Goal: Task Accomplishment & Management: Manage account settings

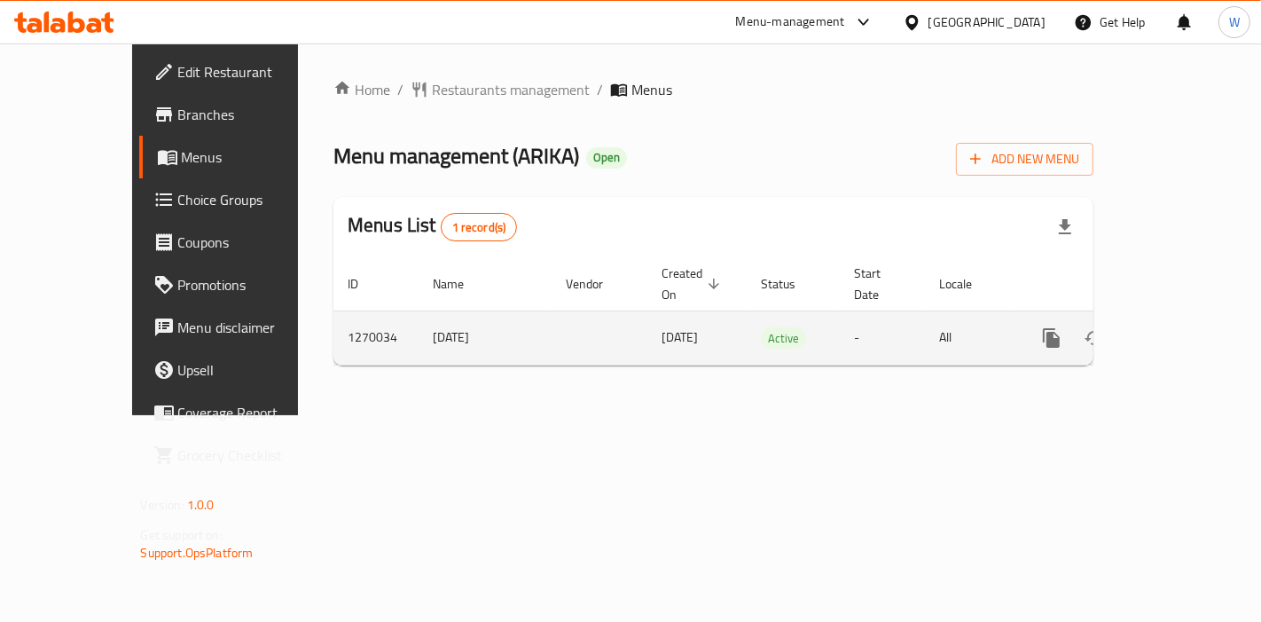
click at [1201, 328] on link "enhanced table" at bounding box center [1179, 338] width 43 height 43
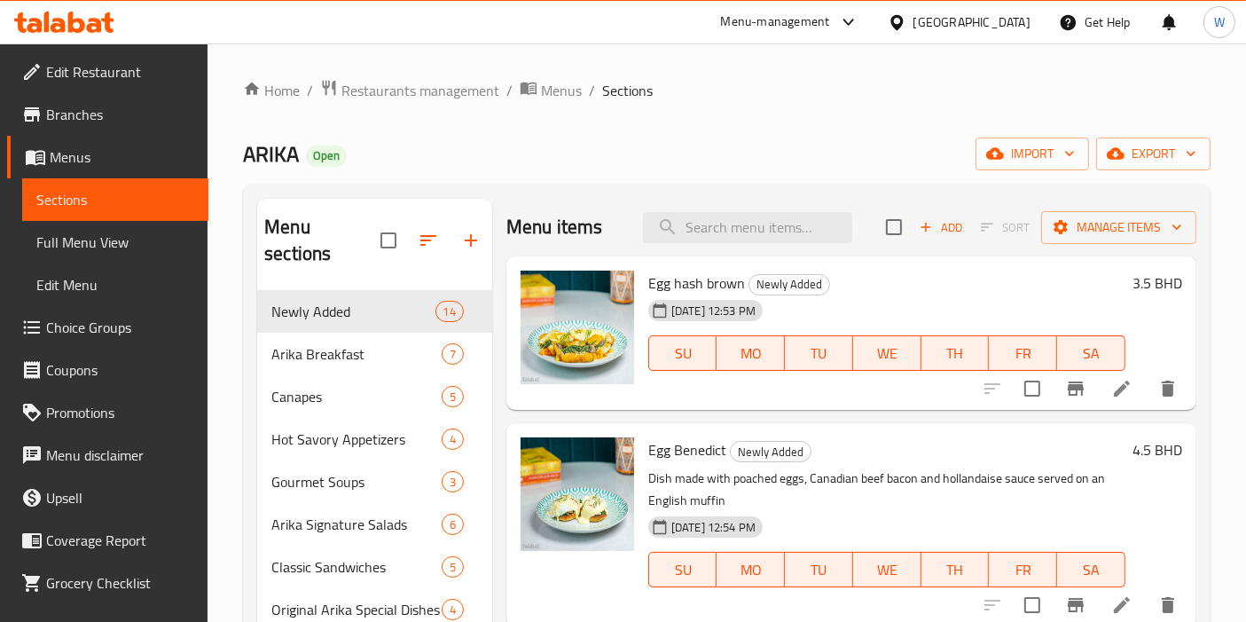
click at [722, 285] on span "Egg hash brown" at bounding box center [696, 283] width 97 height 27
copy h6 "Egg hash brown"
click at [883, 442] on h6 "Egg [PERSON_NAME] Newly Added" at bounding box center [886, 449] width 477 height 25
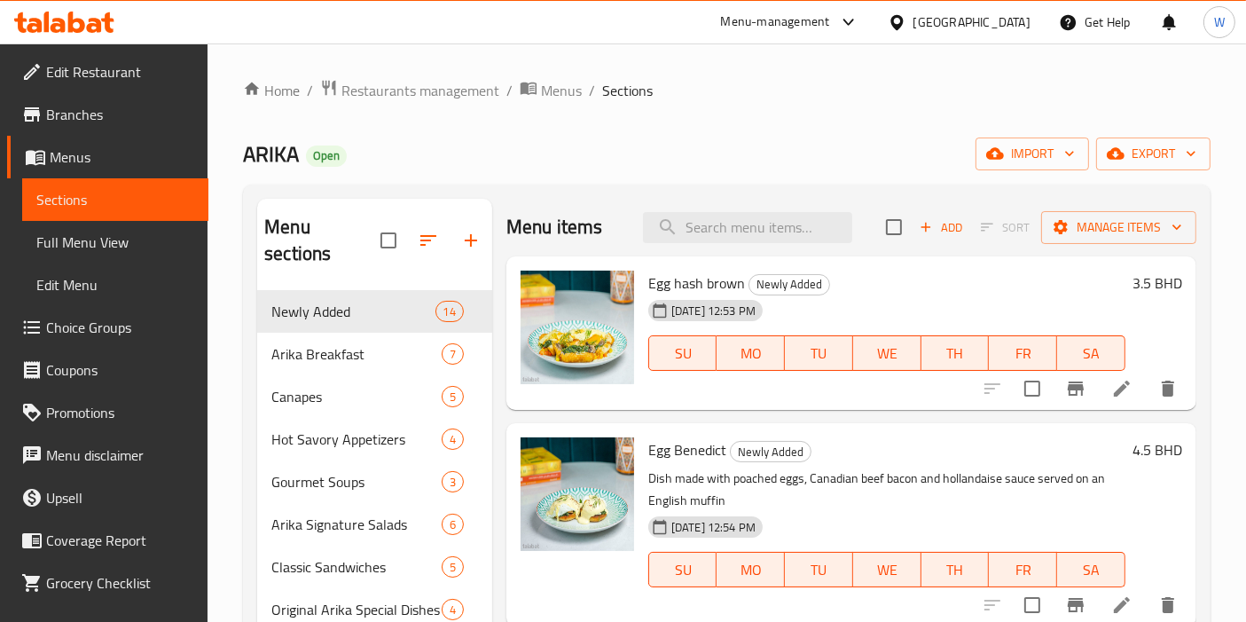
click at [1114, 384] on icon at bounding box center [1122, 388] width 16 height 16
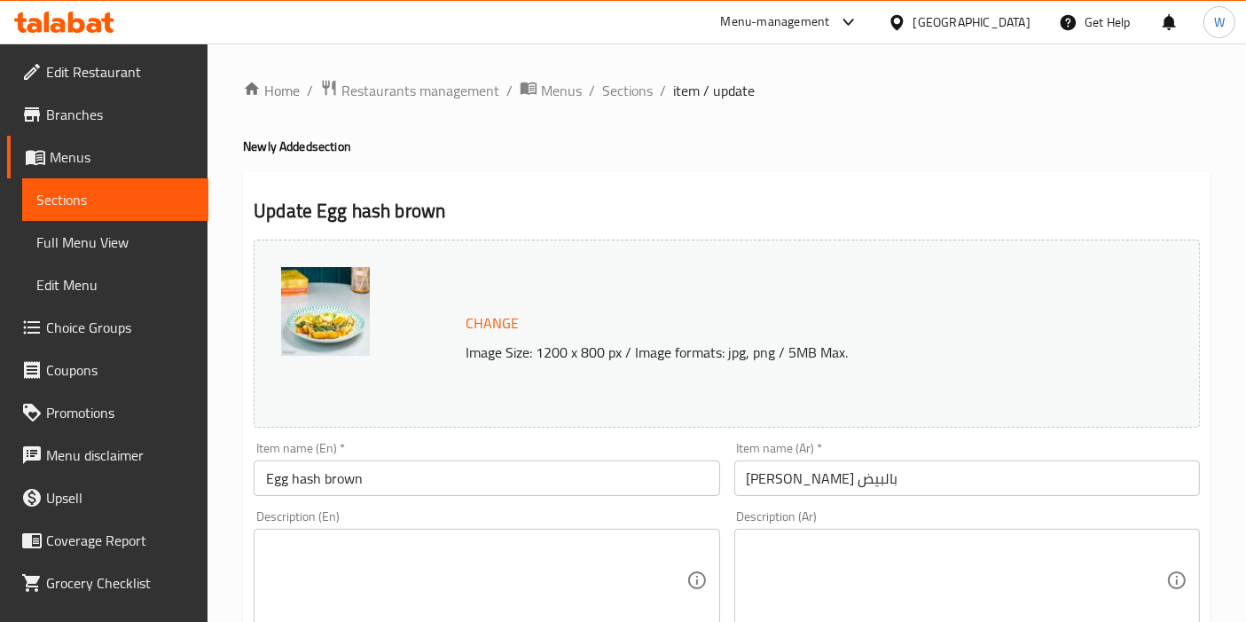
click at [441, 586] on textarea at bounding box center [475, 580] width 419 height 84
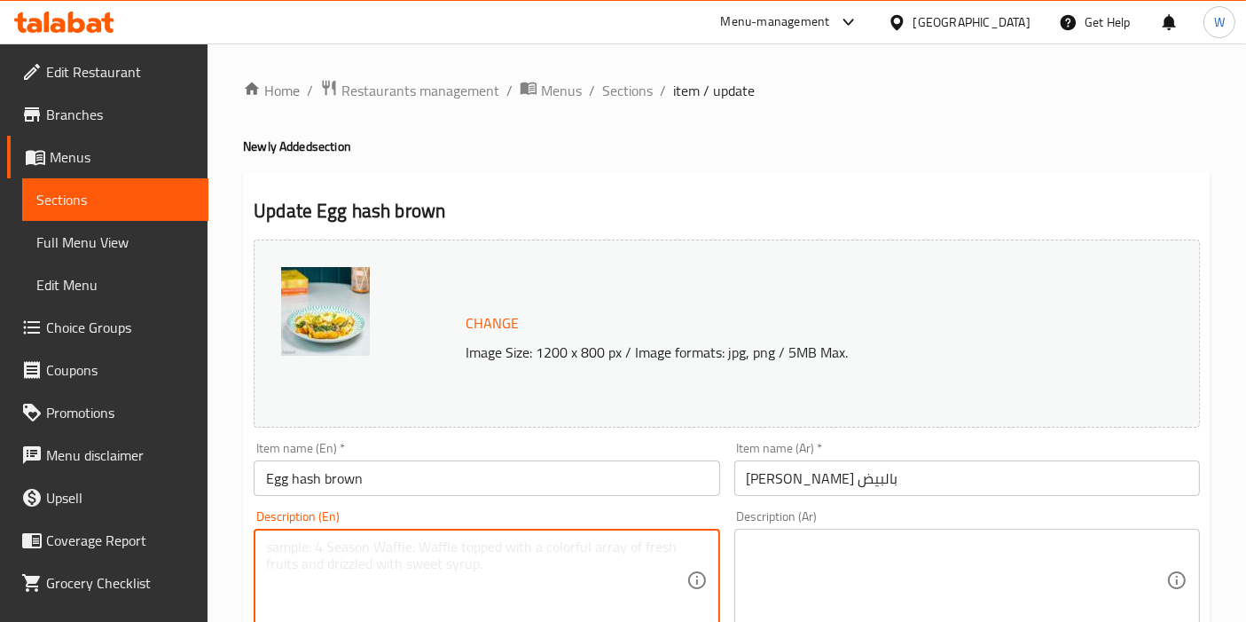
paste textarea "Crispy hash brown topped with a fried egg."
type textarea "Crispy hash brown topped with a fried egg."
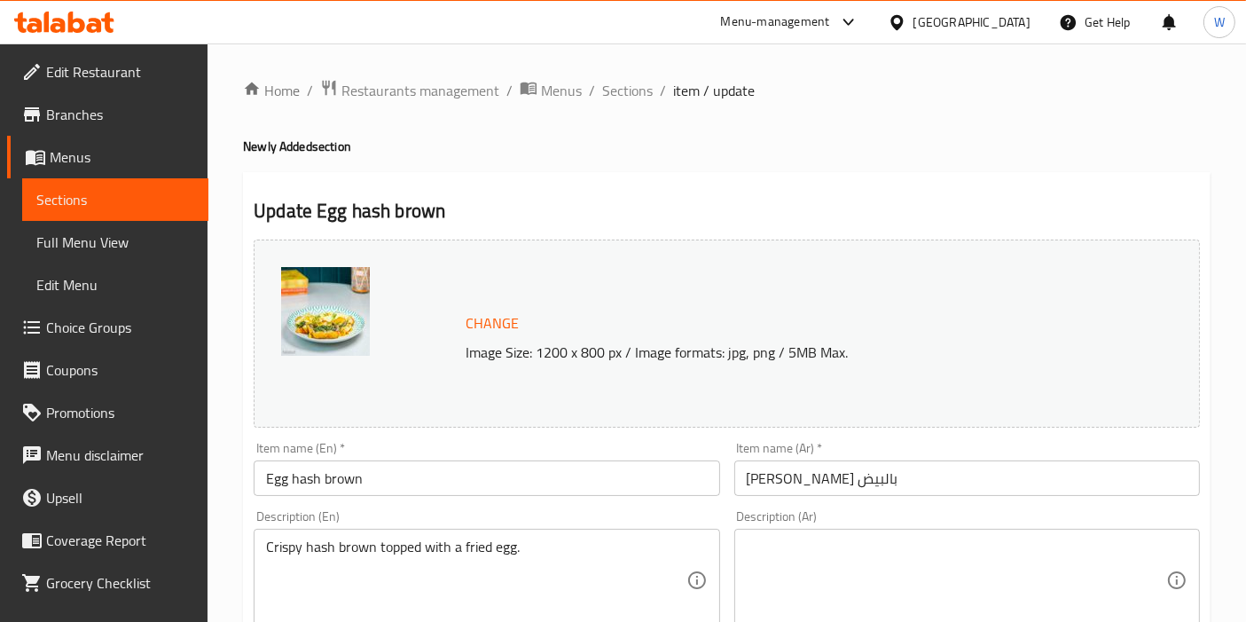
click at [1079, 559] on textarea at bounding box center [956, 580] width 419 height 84
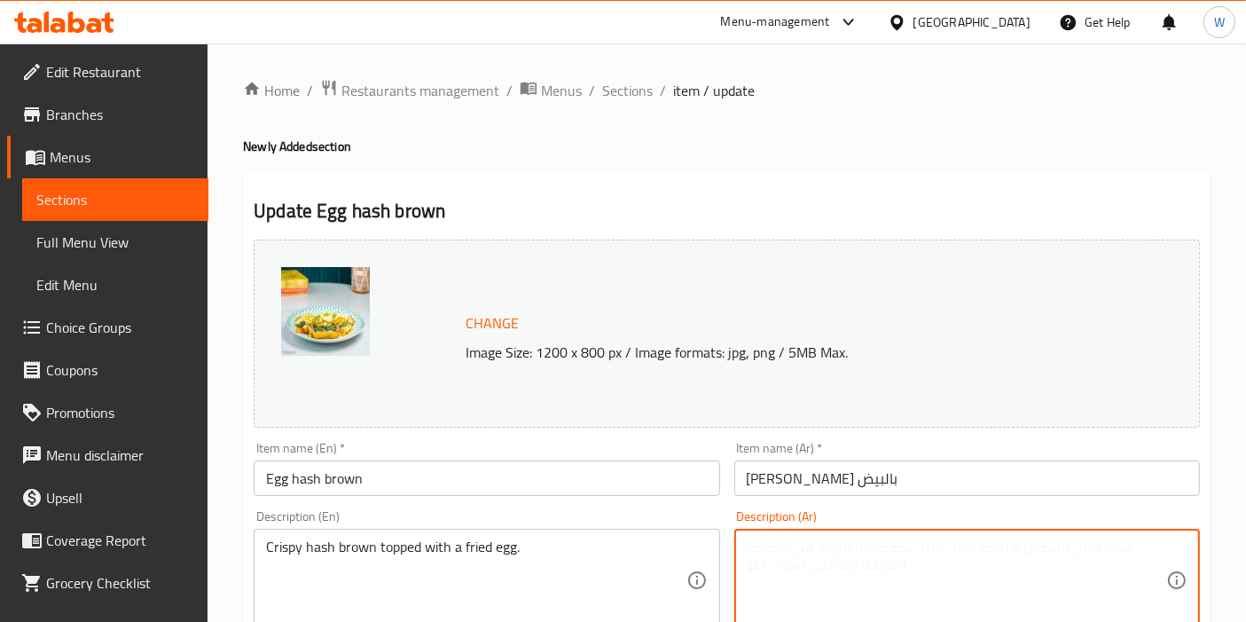
paste textarea "[PERSON_NAME] مقرمش مع بيضة مقلية."
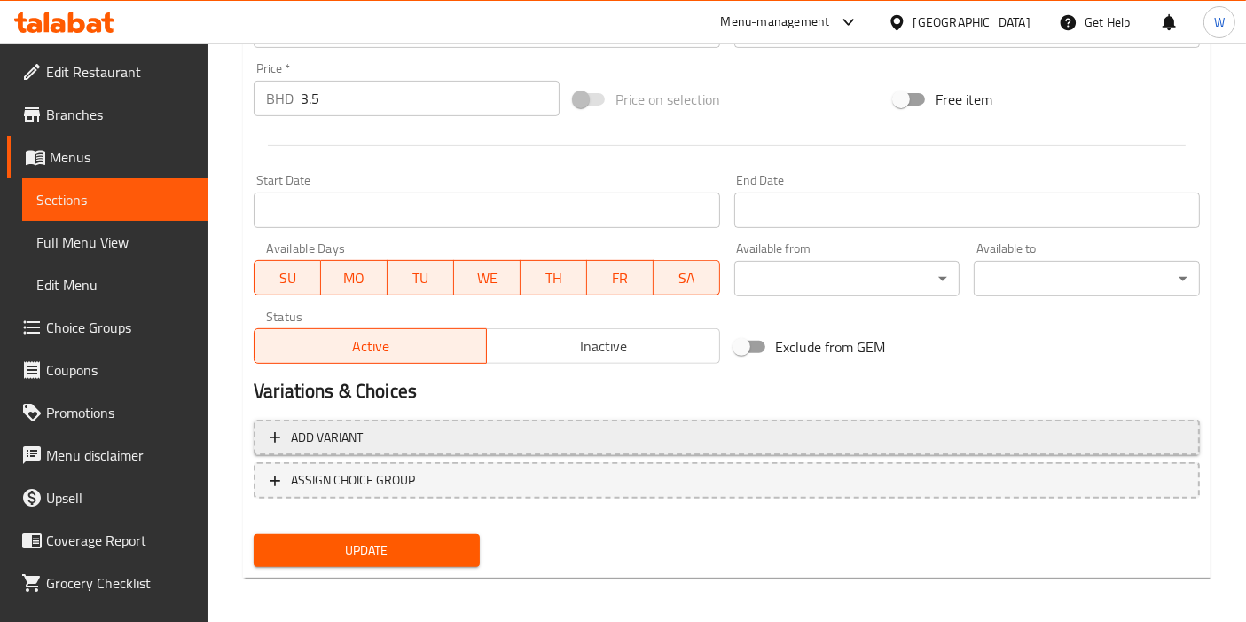
scroll to position [655, 0]
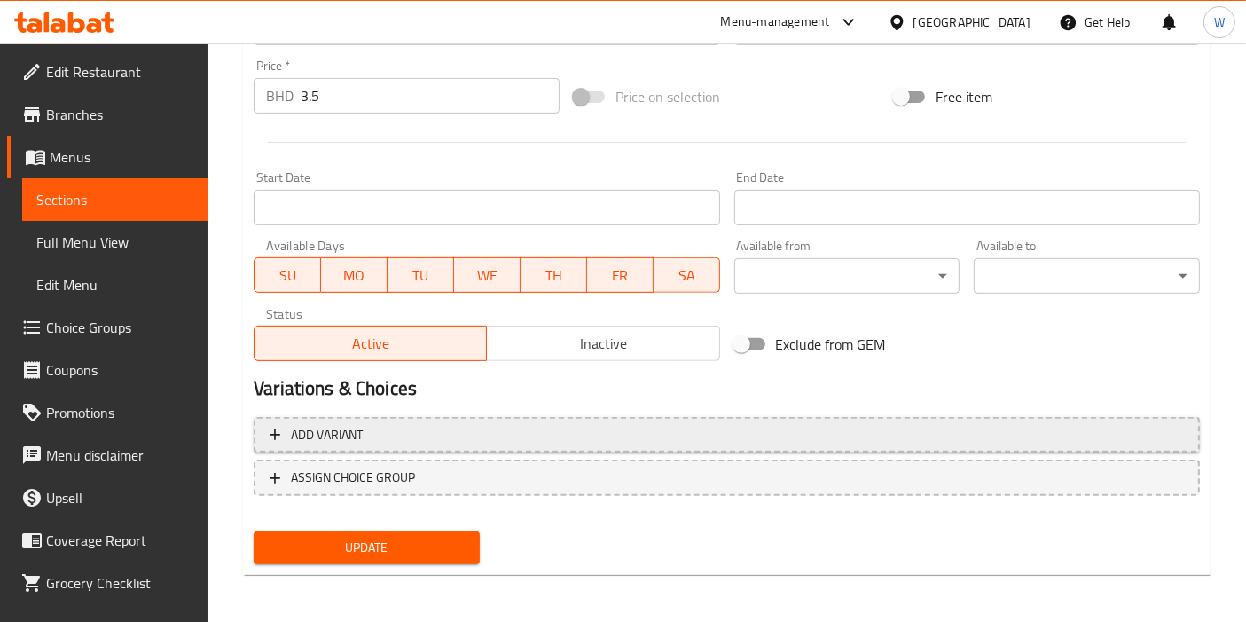
type textarea "[PERSON_NAME] مقرمش مع بيضة مقلية."
click at [351, 556] on span "Update" at bounding box center [367, 548] width 198 height 22
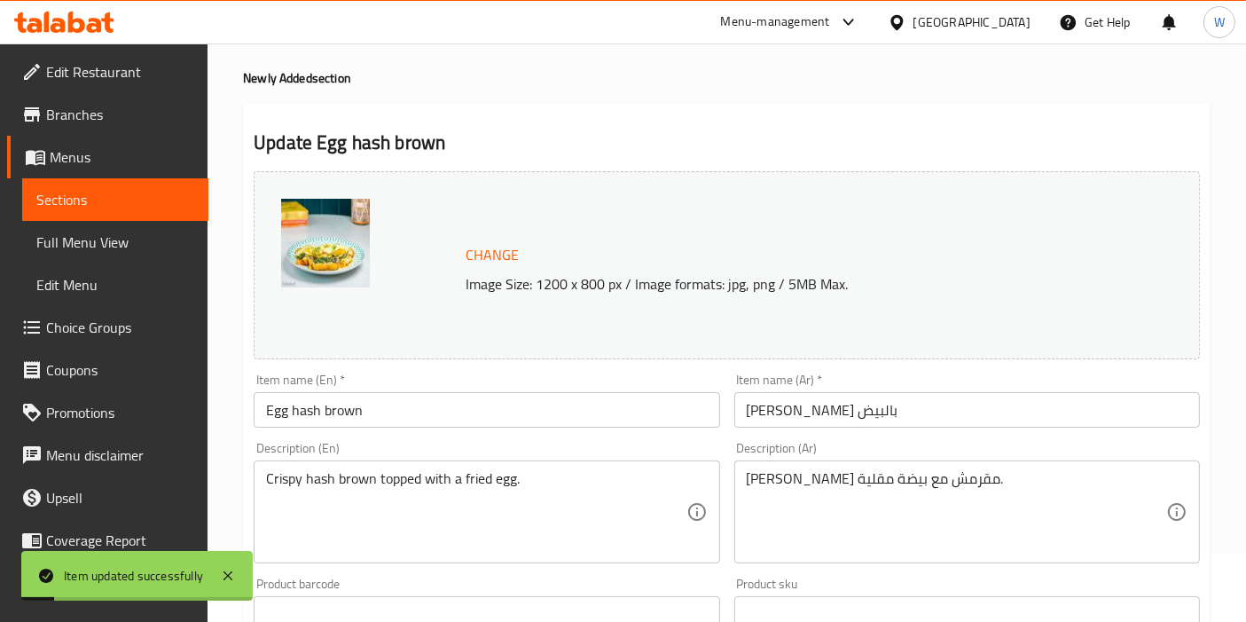
scroll to position [0, 0]
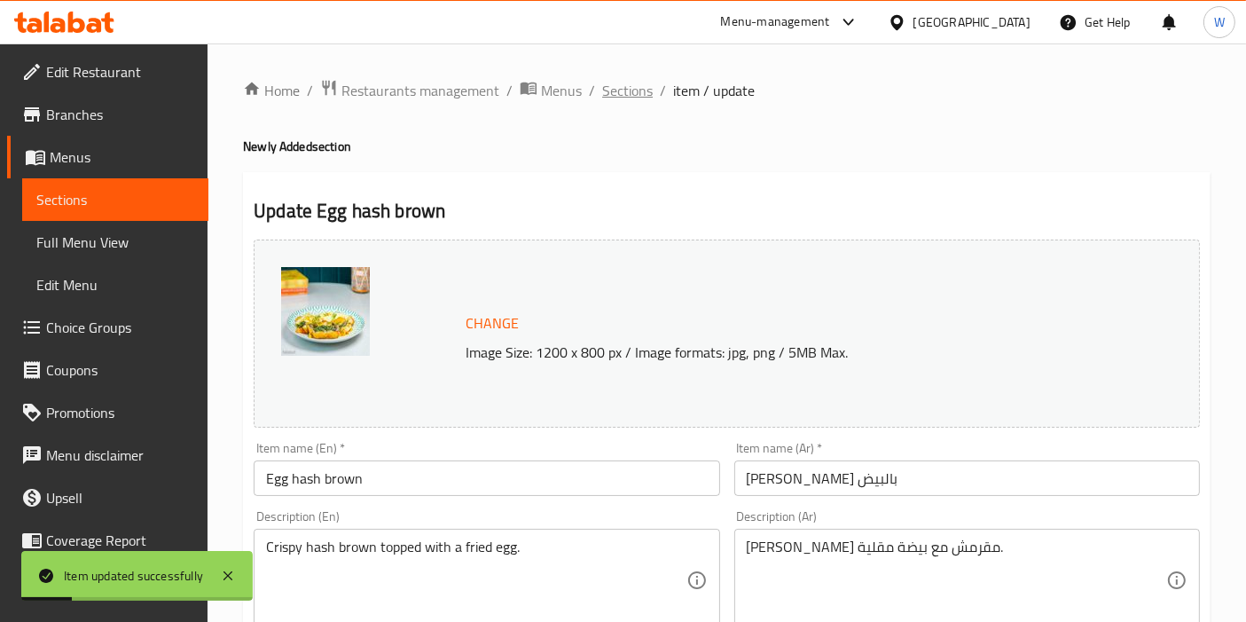
click at [631, 101] on span "Sections" at bounding box center [627, 90] width 51 height 21
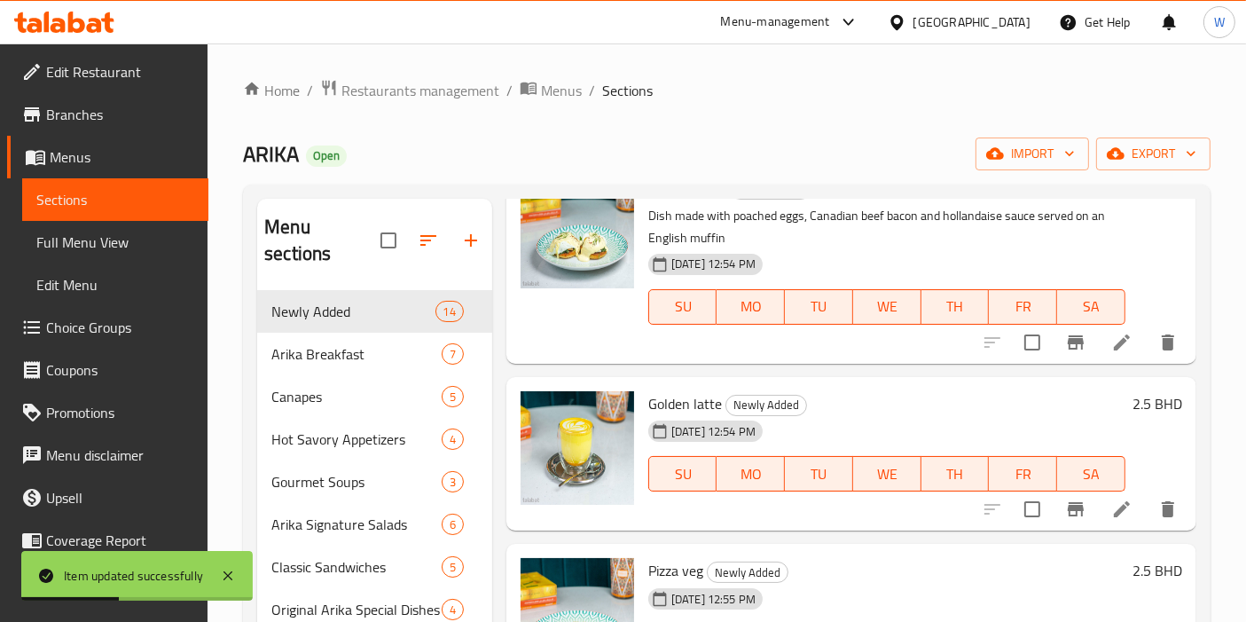
scroll to position [394, 0]
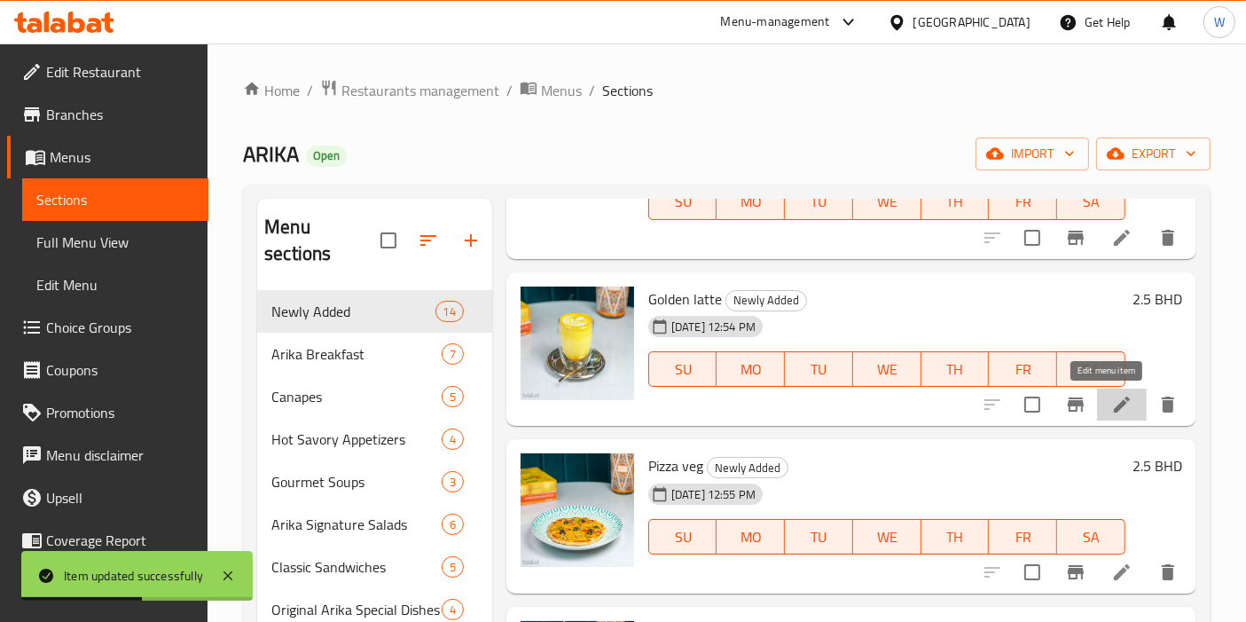
click at [1115, 409] on icon at bounding box center [1121, 404] width 21 height 21
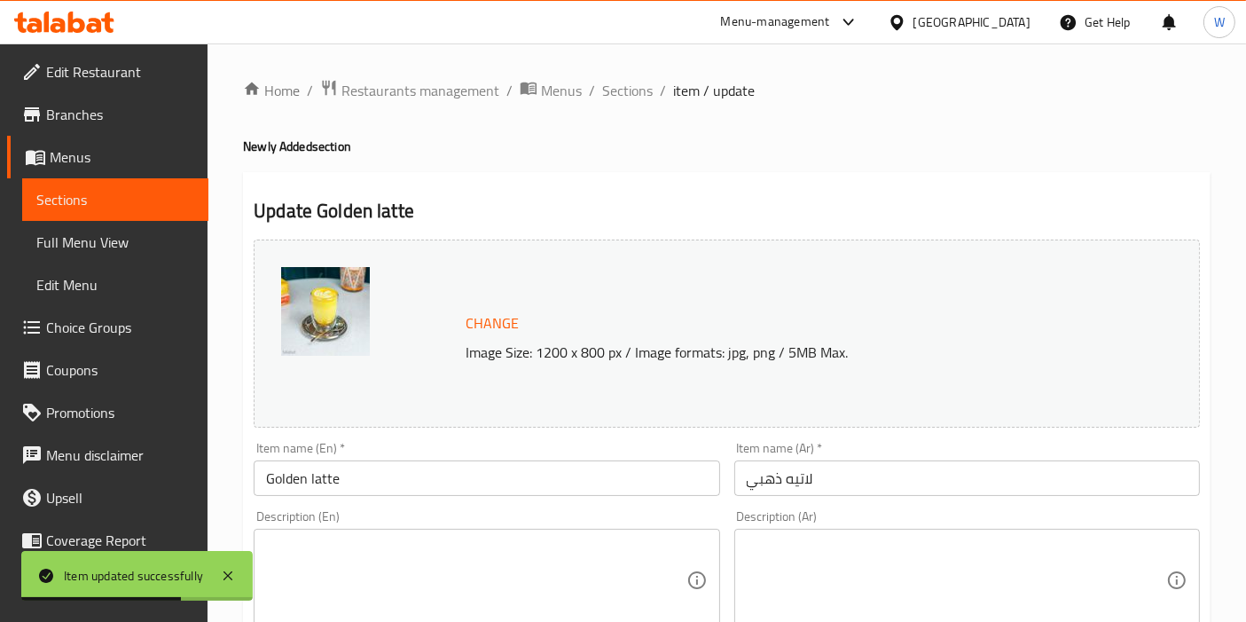
click at [375, 211] on h2 "Update Golden latte" at bounding box center [727, 211] width 946 height 27
click at [445, 206] on h2 "Update Golden latte" at bounding box center [727, 211] width 946 height 27
drag, startPoint x: 435, startPoint y: 215, endPoint x: 319, endPoint y: 216, distance: 115.3
click at [319, 216] on h2 "Update Golden latte" at bounding box center [727, 211] width 946 height 27
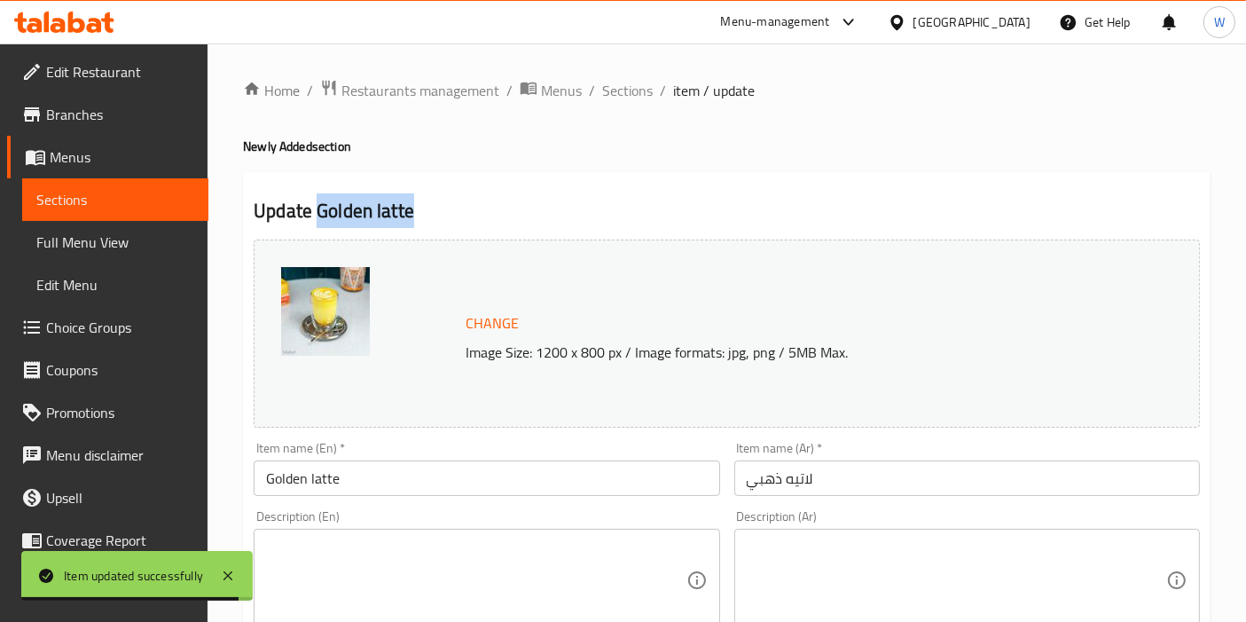
copy h2 "Golden latte"
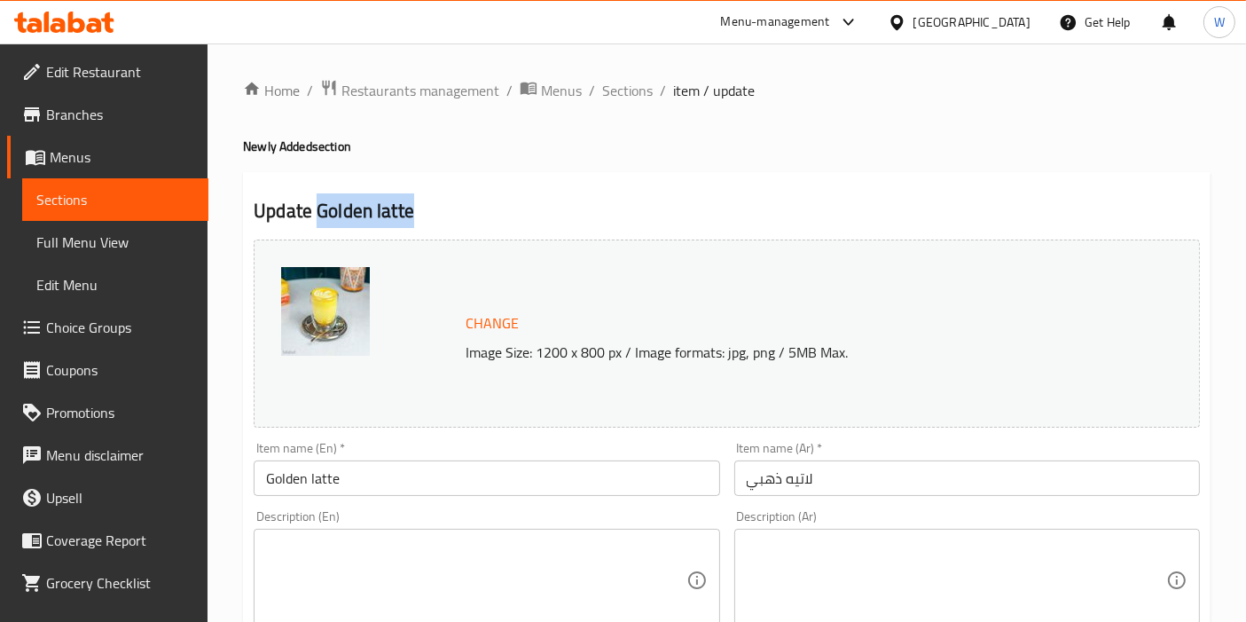
click at [352, 581] on textarea at bounding box center [475, 580] width 419 height 84
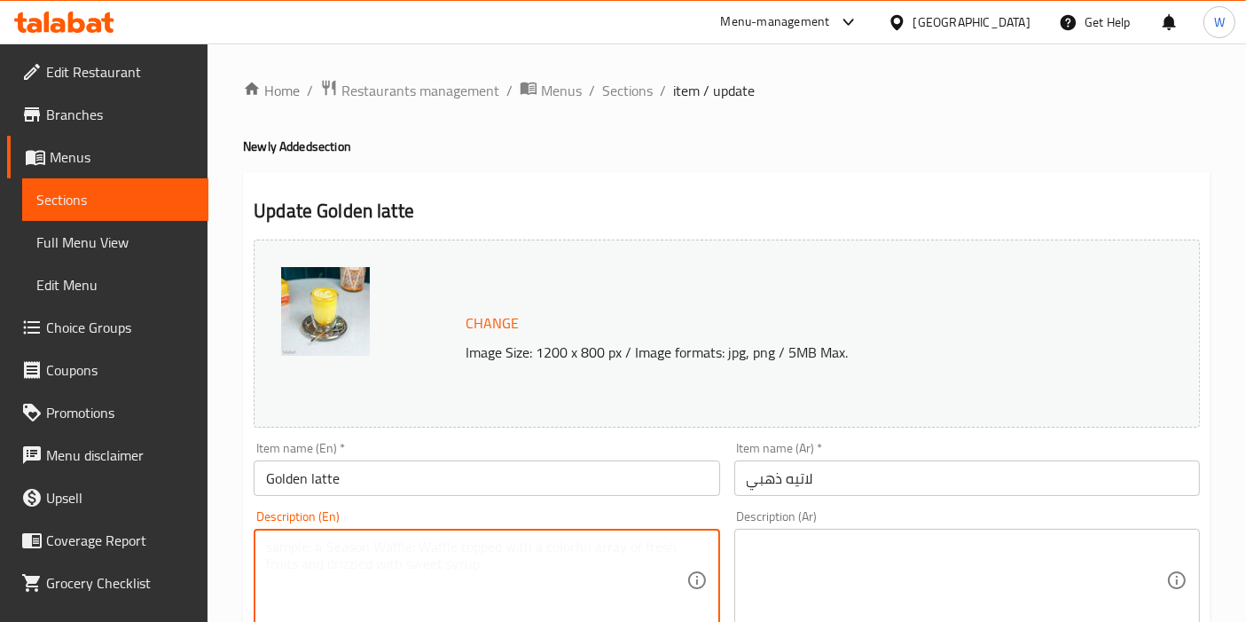
paste textarea "Creamy turmeric latte with warm spices."
type textarea "Creamy turmeric latte with warm spices."
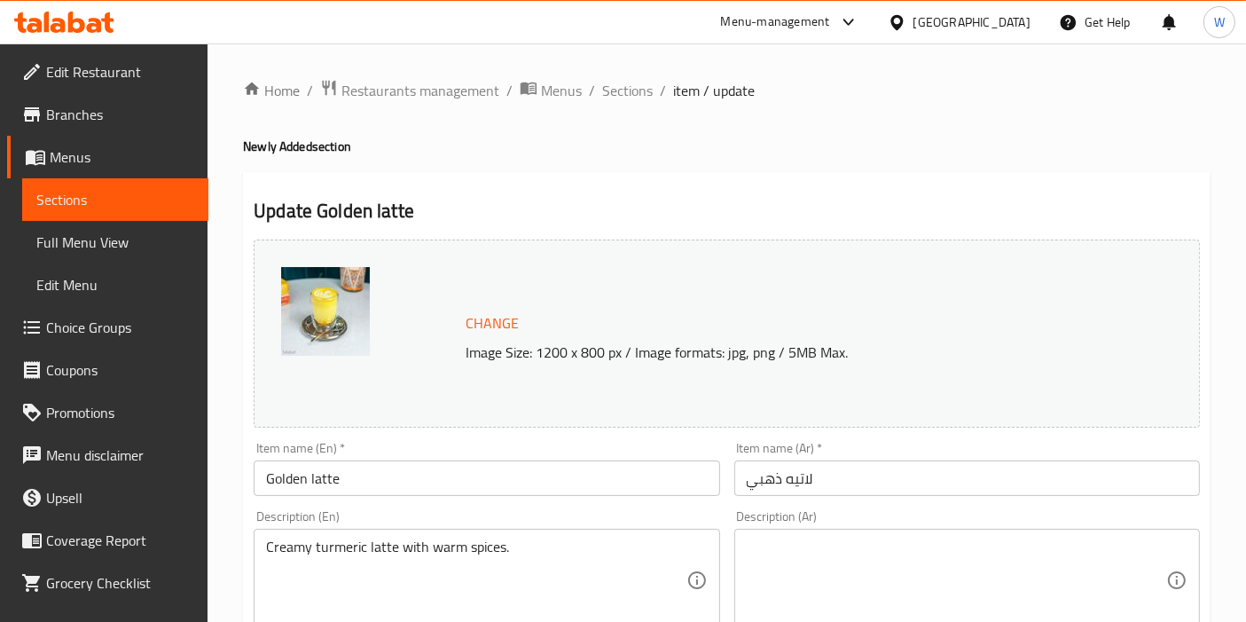
click at [861, 548] on textarea at bounding box center [956, 580] width 419 height 84
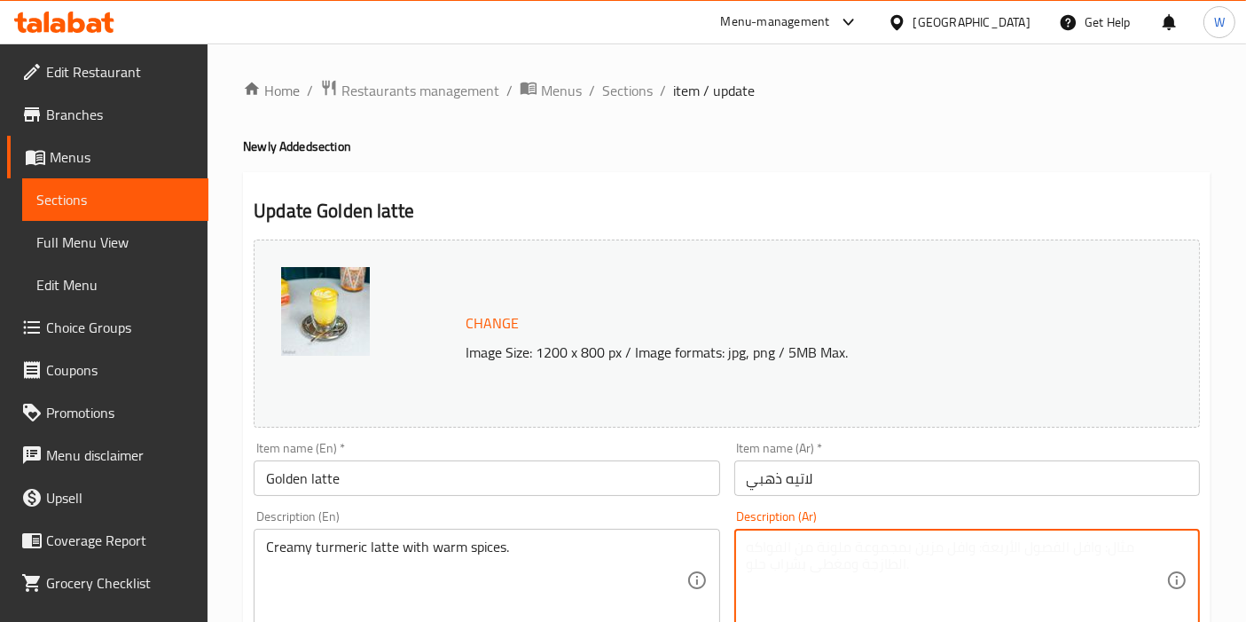
paste textarea "لاتيه كريمي بالكركم والتوابل الدافئة."
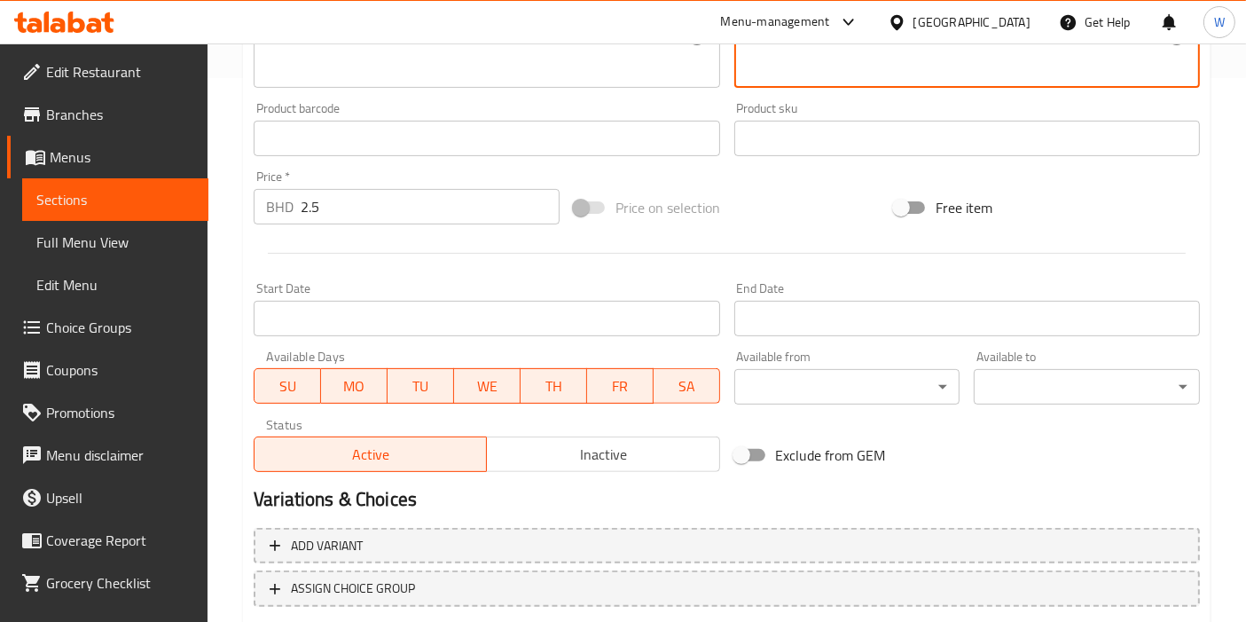
scroll to position [655, 0]
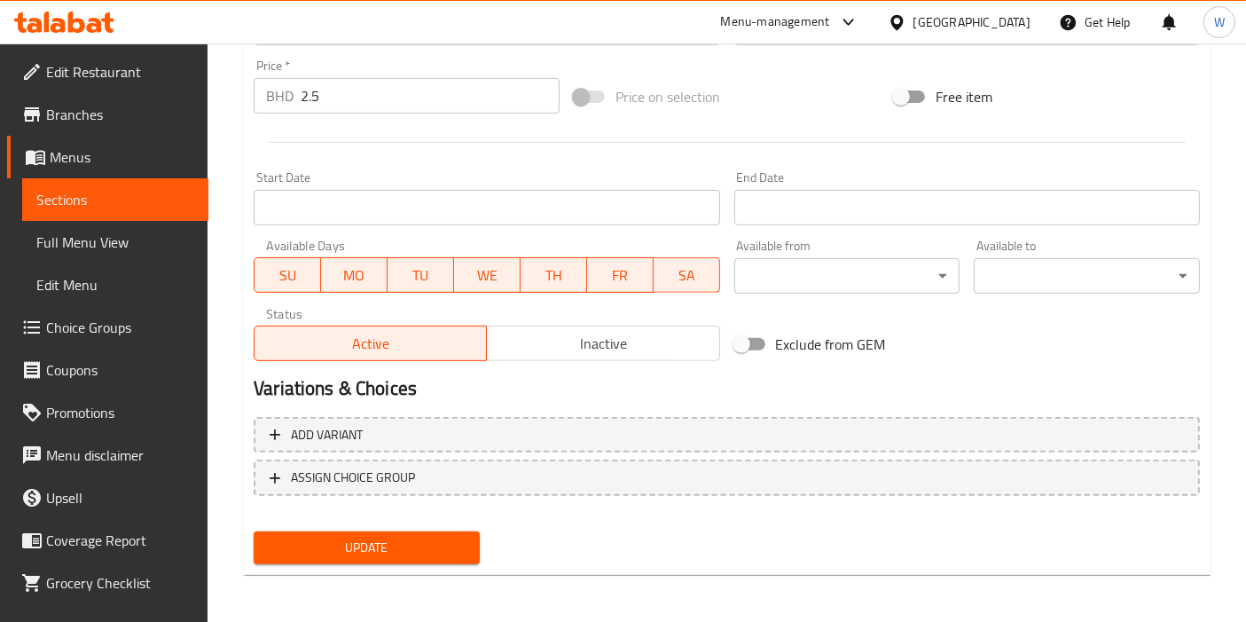
type textarea "لاتيه كريمي بالكركم والتوابل الدافئة."
click at [390, 545] on span "Update" at bounding box center [367, 548] width 198 height 22
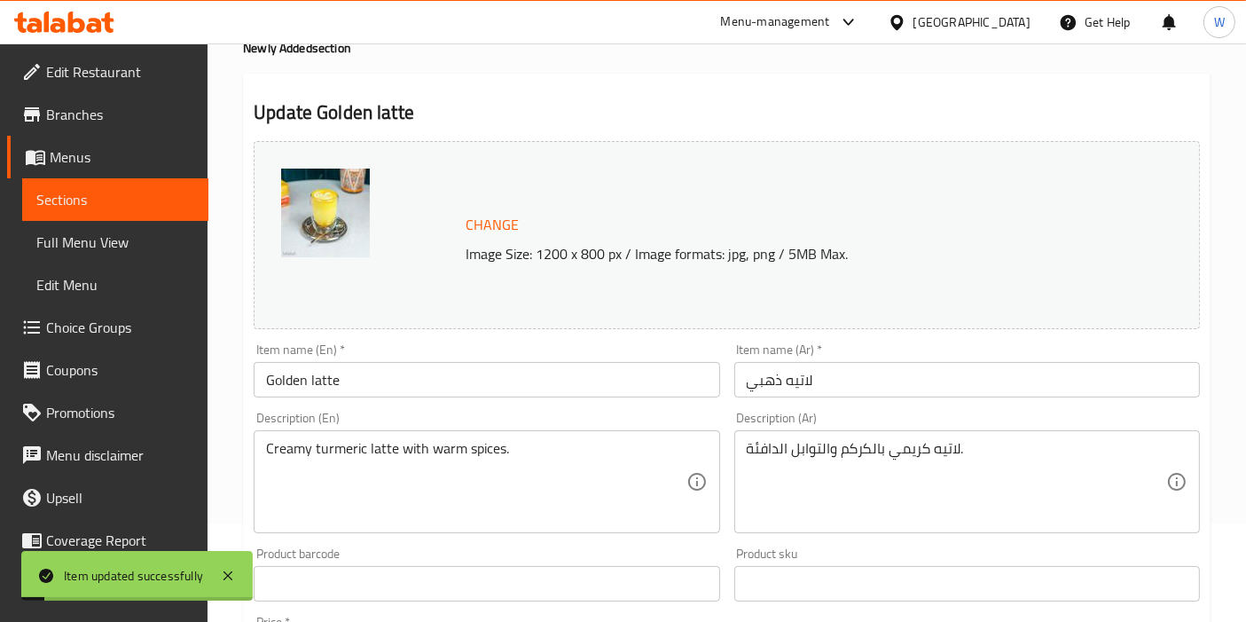
scroll to position [0, 0]
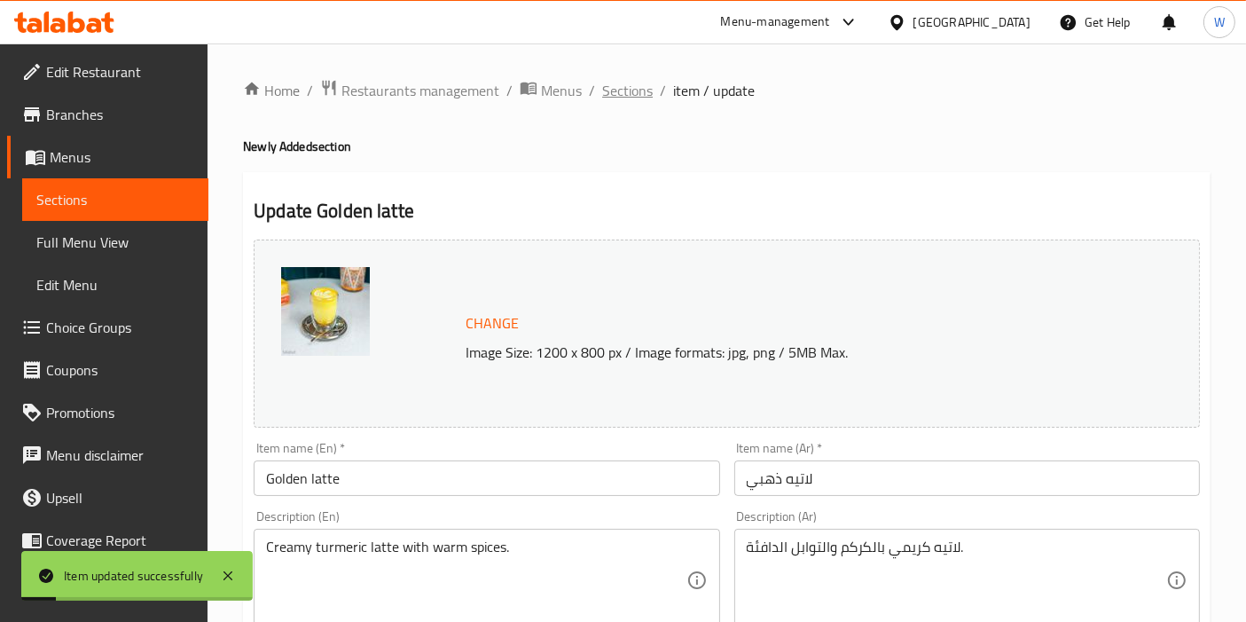
click at [608, 83] on span "Sections" at bounding box center [627, 90] width 51 height 21
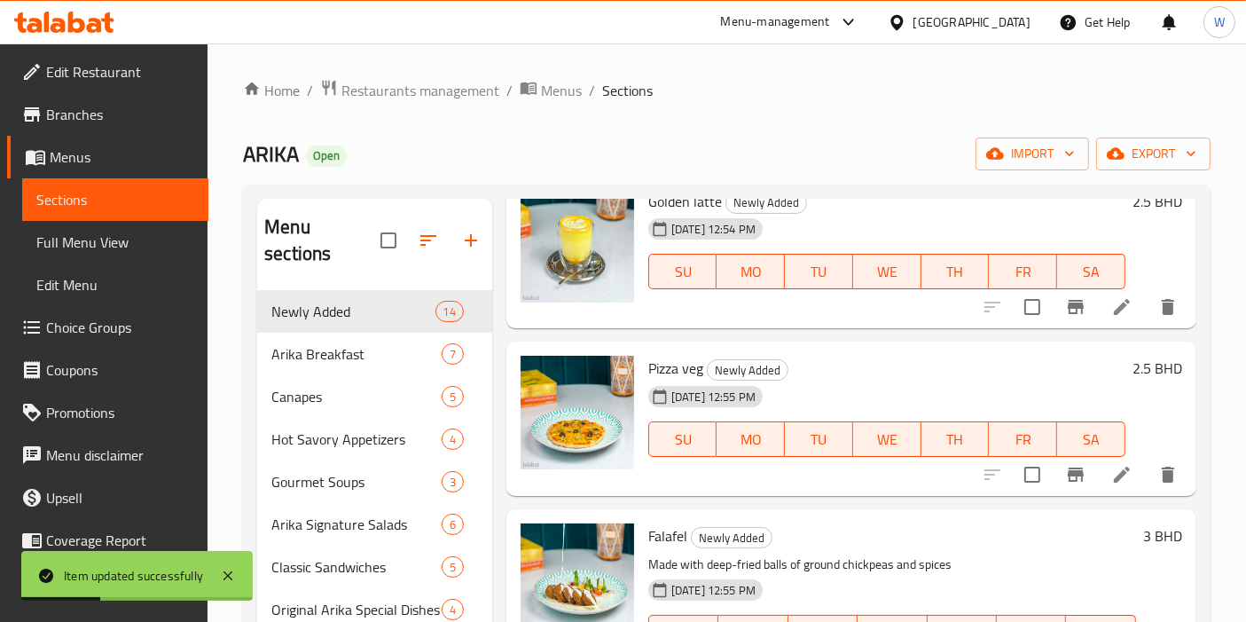
scroll to position [492, 0]
click at [662, 366] on span "Pizza veg" at bounding box center [675, 367] width 55 height 27
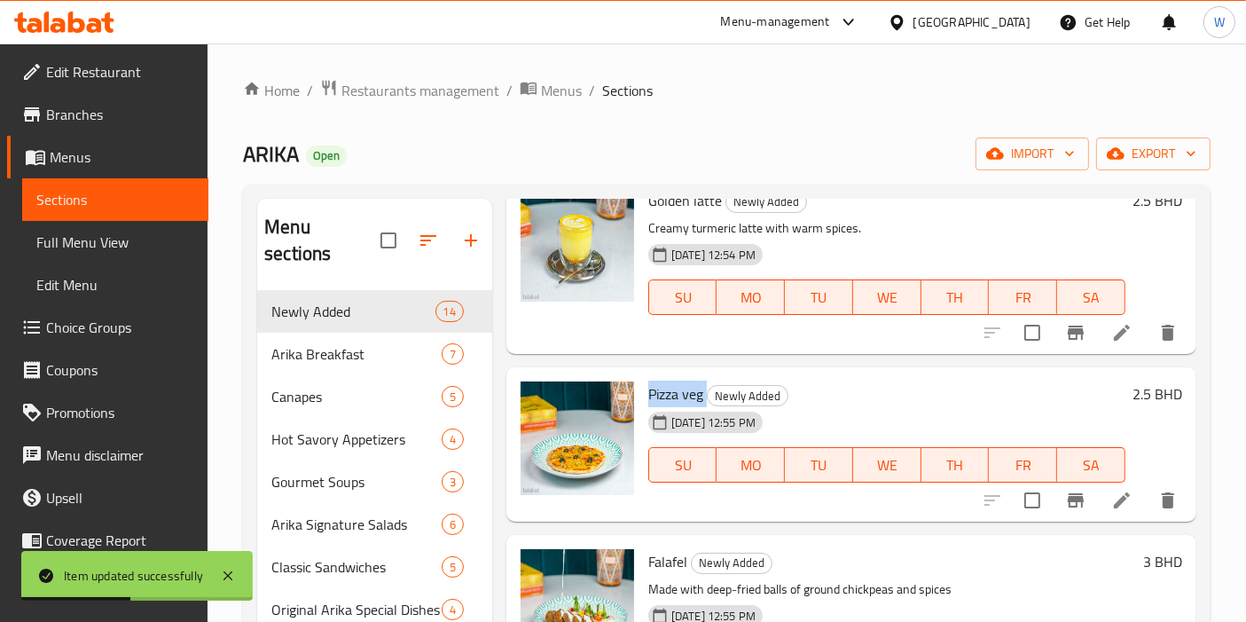
click at [662, 367] on div "Pizza veg Newly Added [DATE] 12:55 PM SU MO TU WE TH FR SA 2.5 BHD" at bounding box center [851, 444] width 690 height 154
copy h6 "Pizza veg"
click at [1098, 513] on li at bounding box center [1122, 500] width 50 height 32
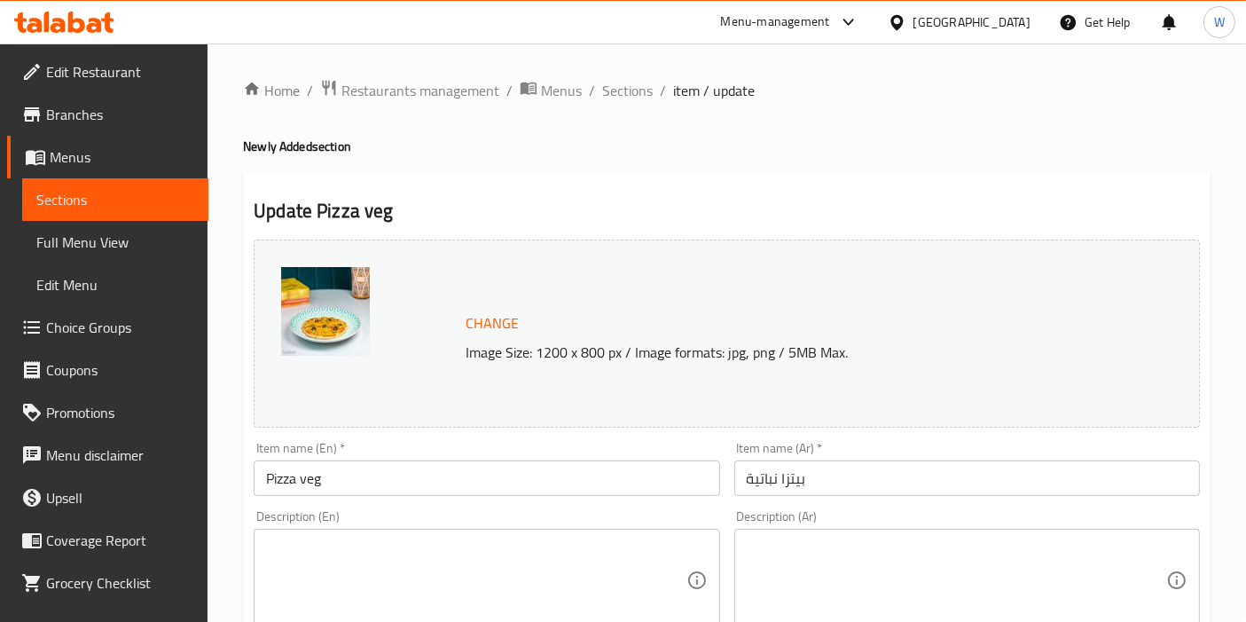
click at [471, 542] on textarea at bounding box center [475, 580] width 419 height 84
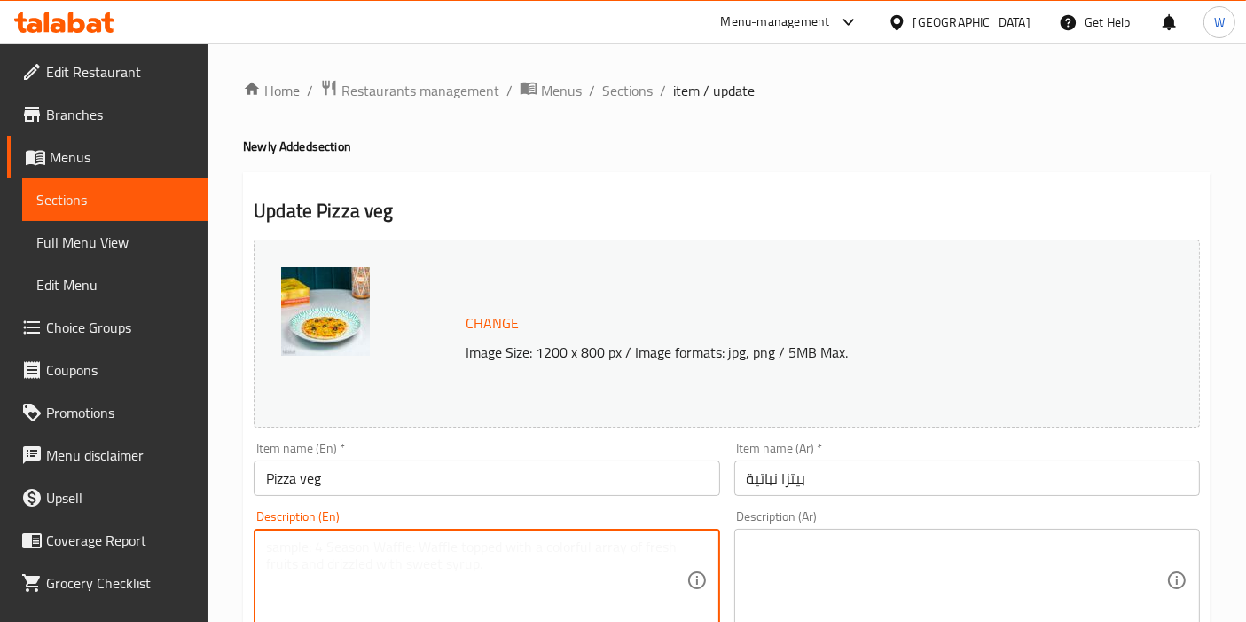
paste textarea "Fresh vegetables with melted cheese on a classic pizza base."
type textarea "Fresh vegetables with melted cheese on a classic pizza base."
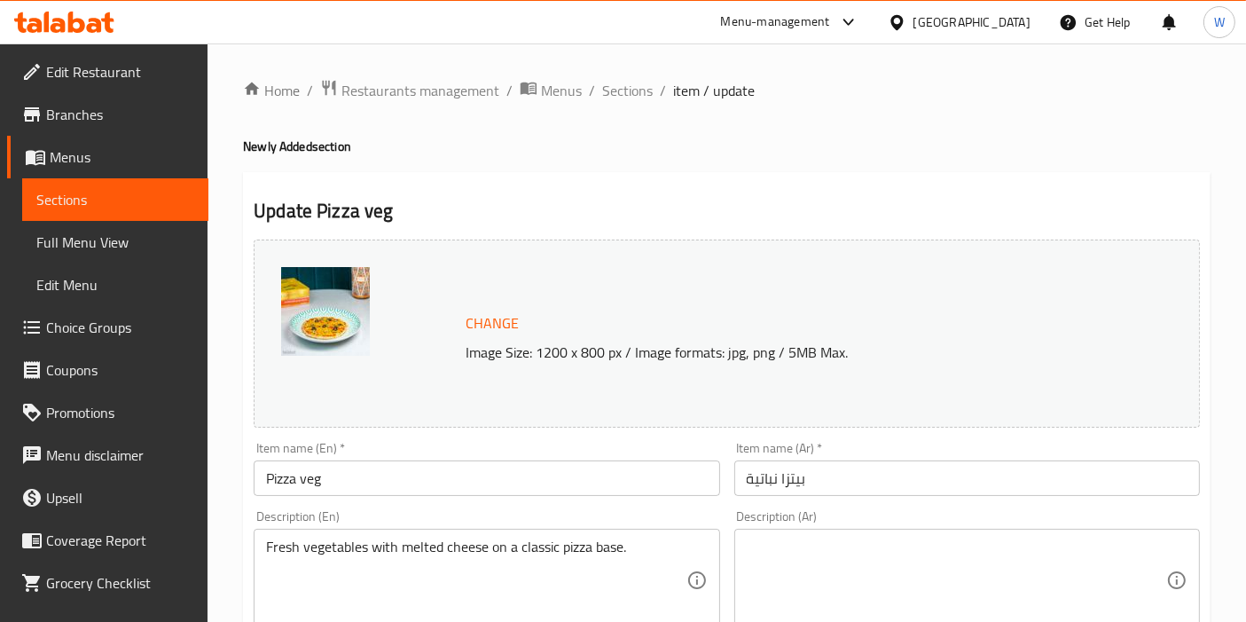
click at [1046, 551] on textarea at bounding box center [956, 580] width 419 height 84
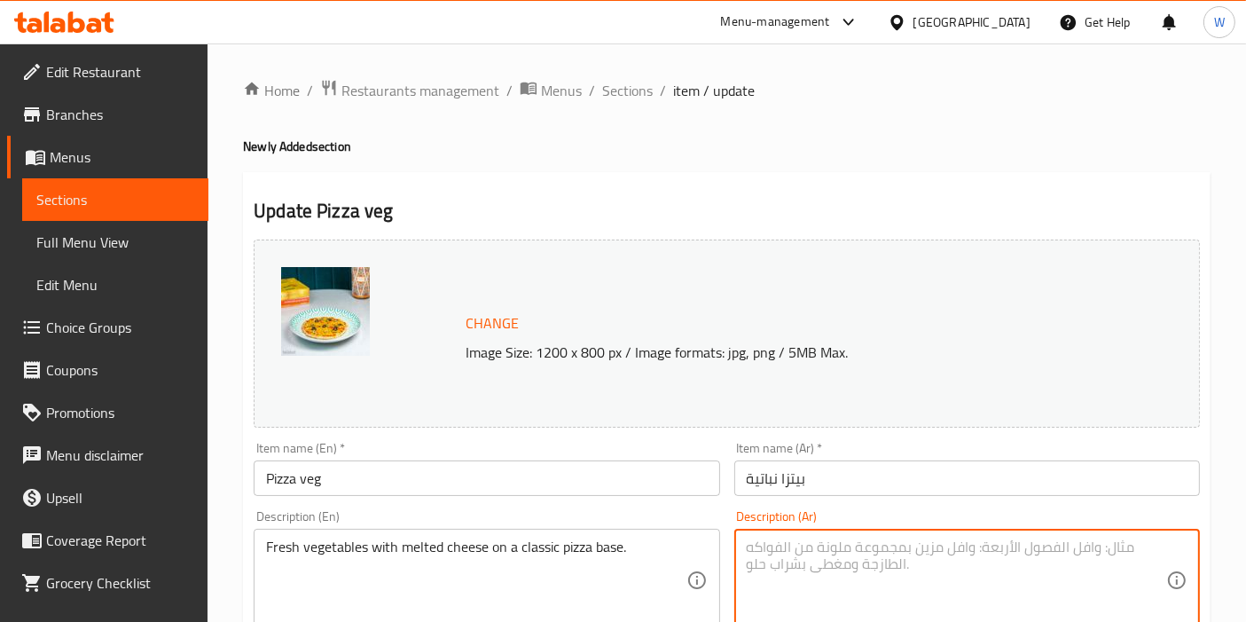
paste textarea "بيتزا بالخضار الطازجة مع الجبن الذائب على عجينة بيتزا كلاسيكية."
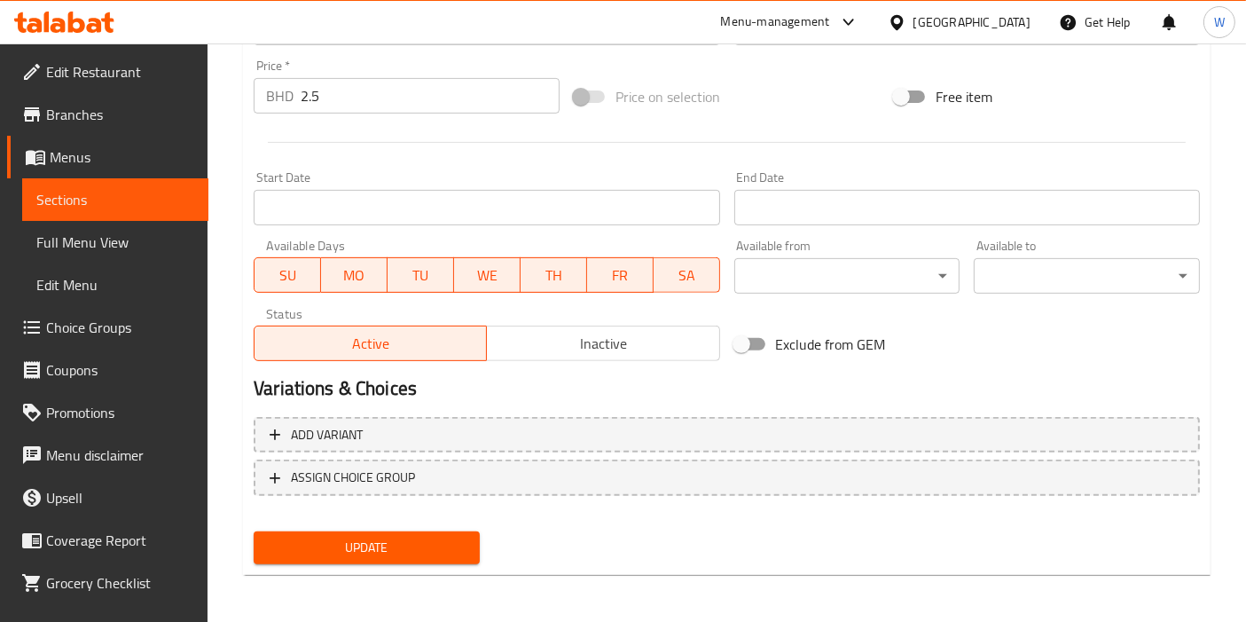
type textarea "بيتزا بالخضار الطازجة مع الجبن الذائب على عجينة بيتزا كلاسيكية."
click at [418, 544] on span "Update" at bounding box center [367, 548] width 198 height 22
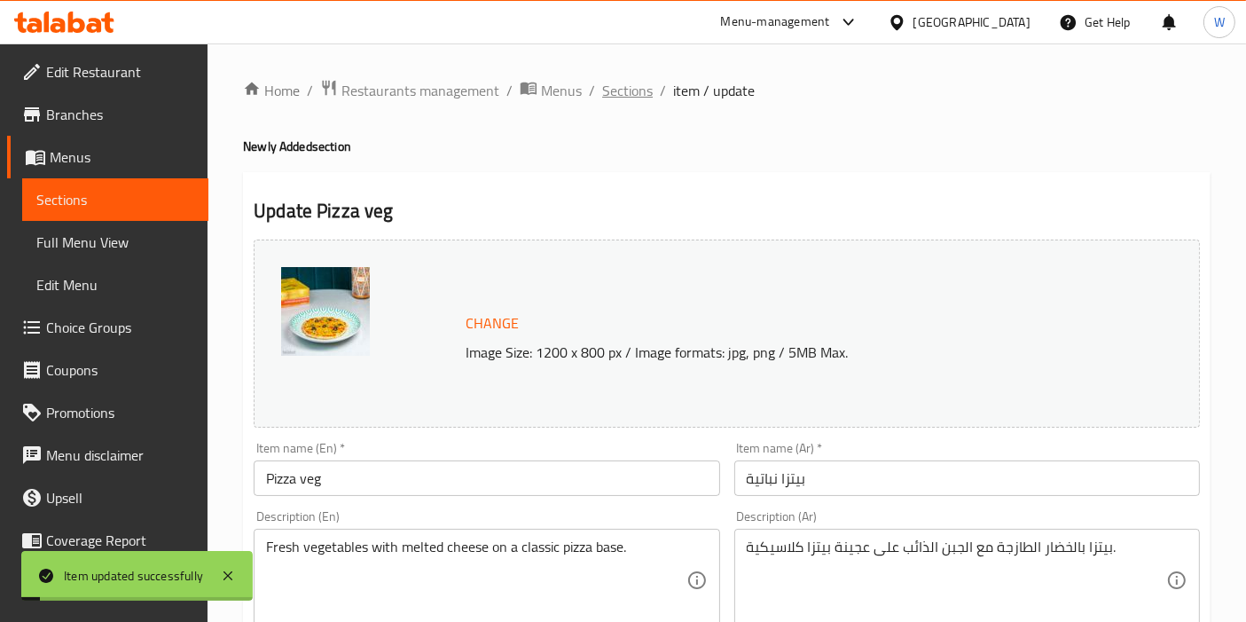
click at [615, 98] on span "Sections" at bounding box center [627, 90] width 51 height 21
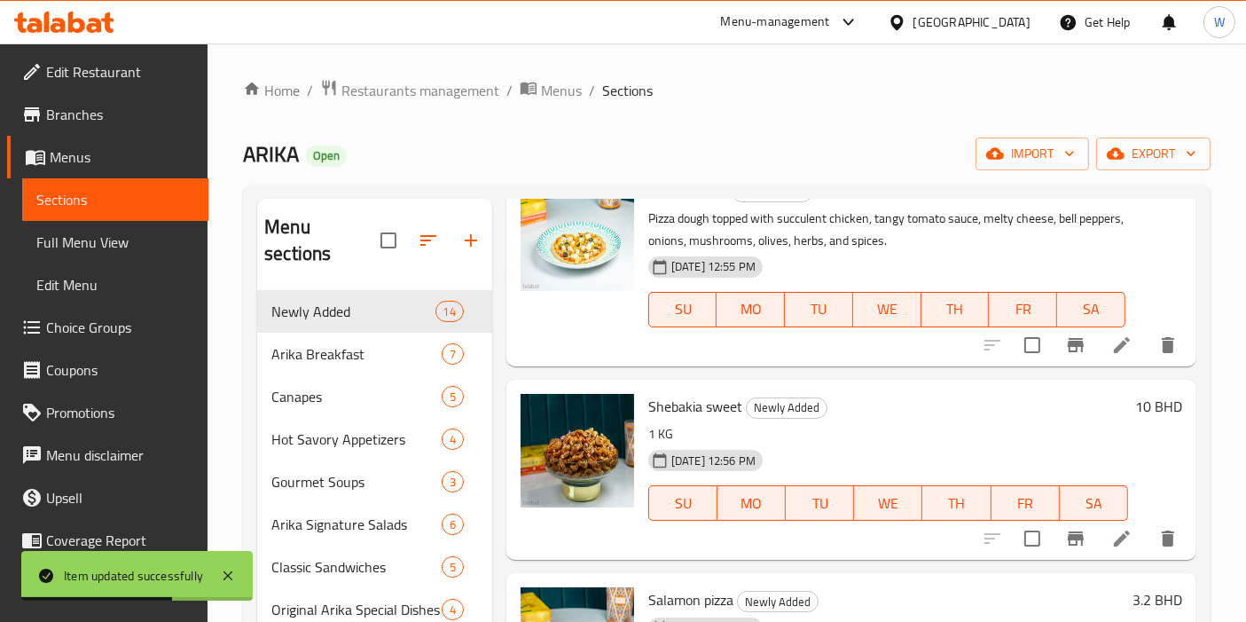
scroll to position [1109, 0]
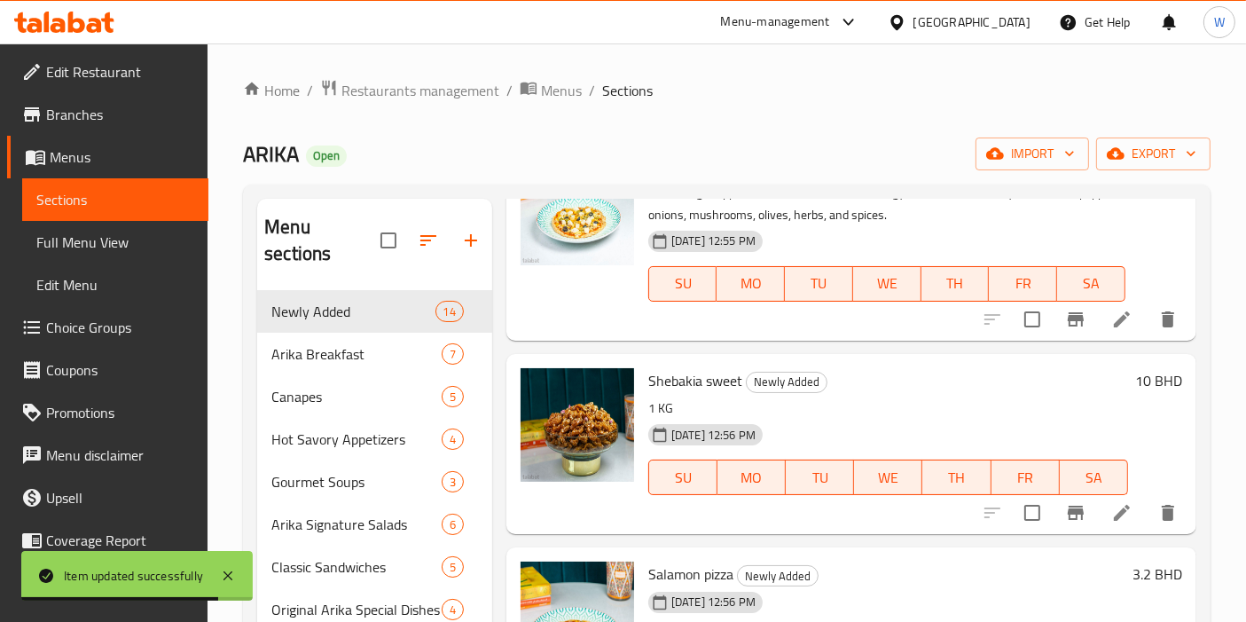
click at [687, 380] on span "Shebakia sweet" at bounding box center [695, 380] width 94 height 27
copy h6 "Shebakia sweet"
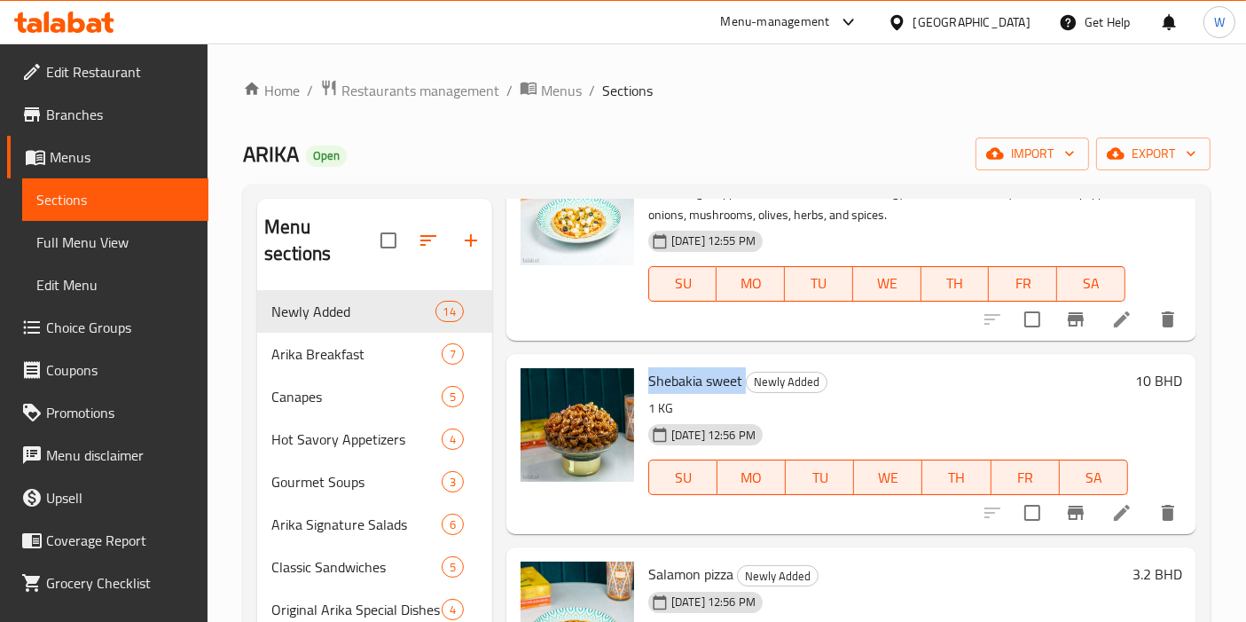
click at [1101, 523] on li at bounding box center [1122, 513] width 50 height 32
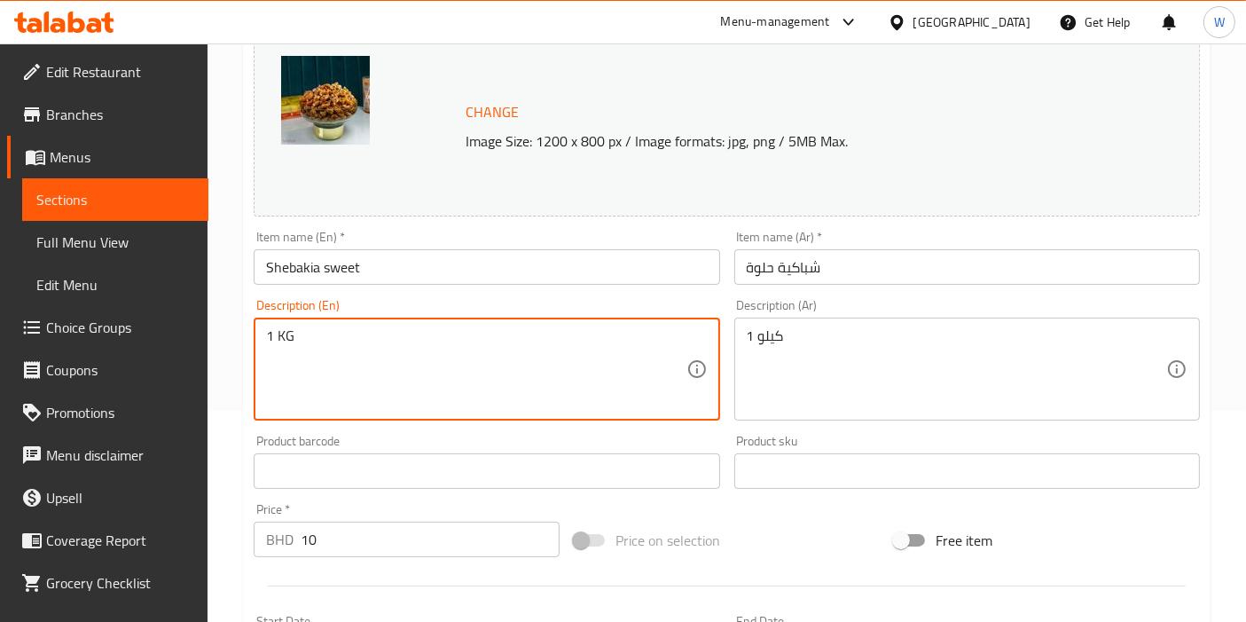
scroll to position [98, 0]
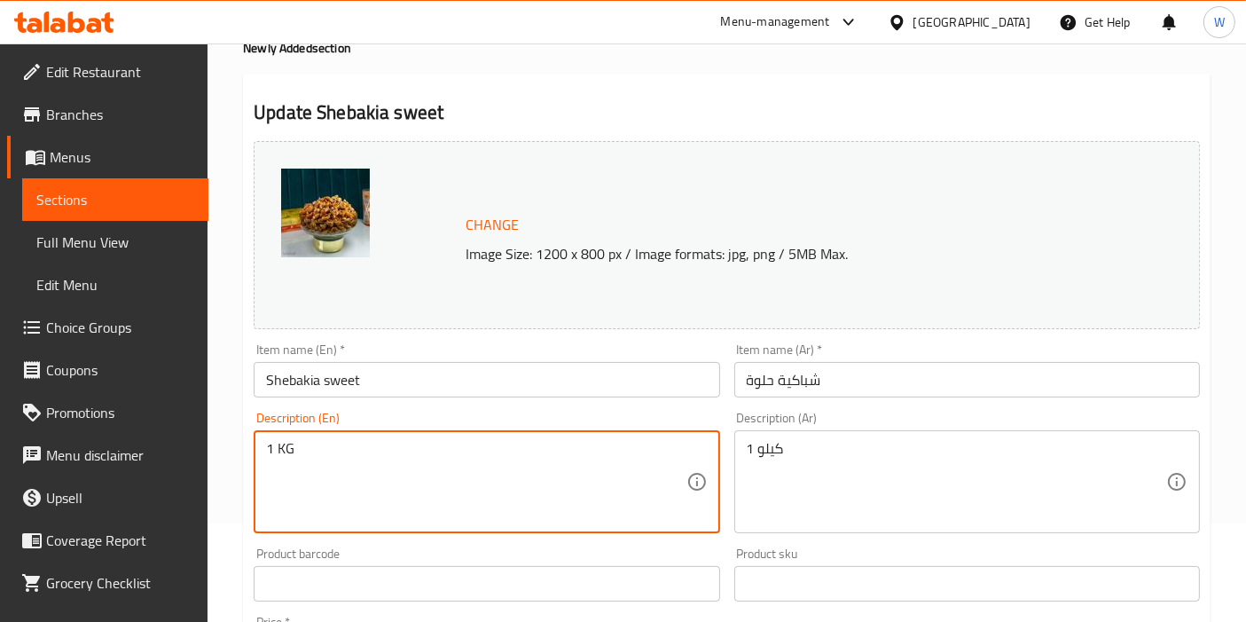
click at [266, 451] on textarea "1 KG" at bounding box center [475, 482] width 419 height 84
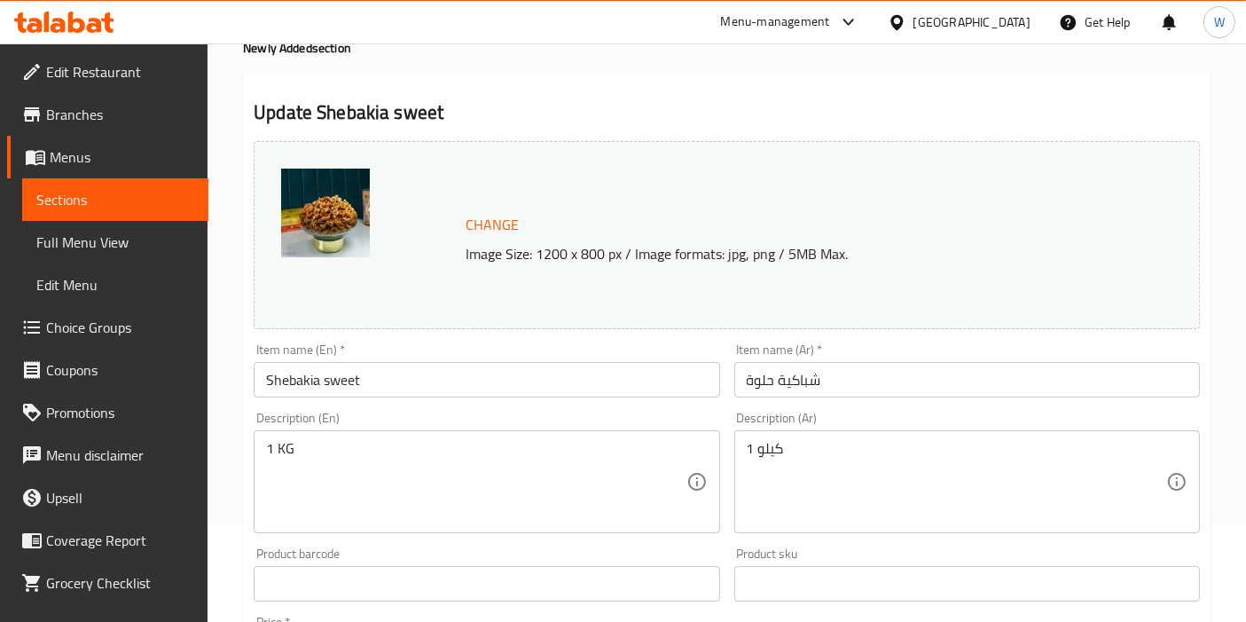
click at [265, 453] on div "1 KG Description (En)" at bounding box center [487, 481] width 466 height 103
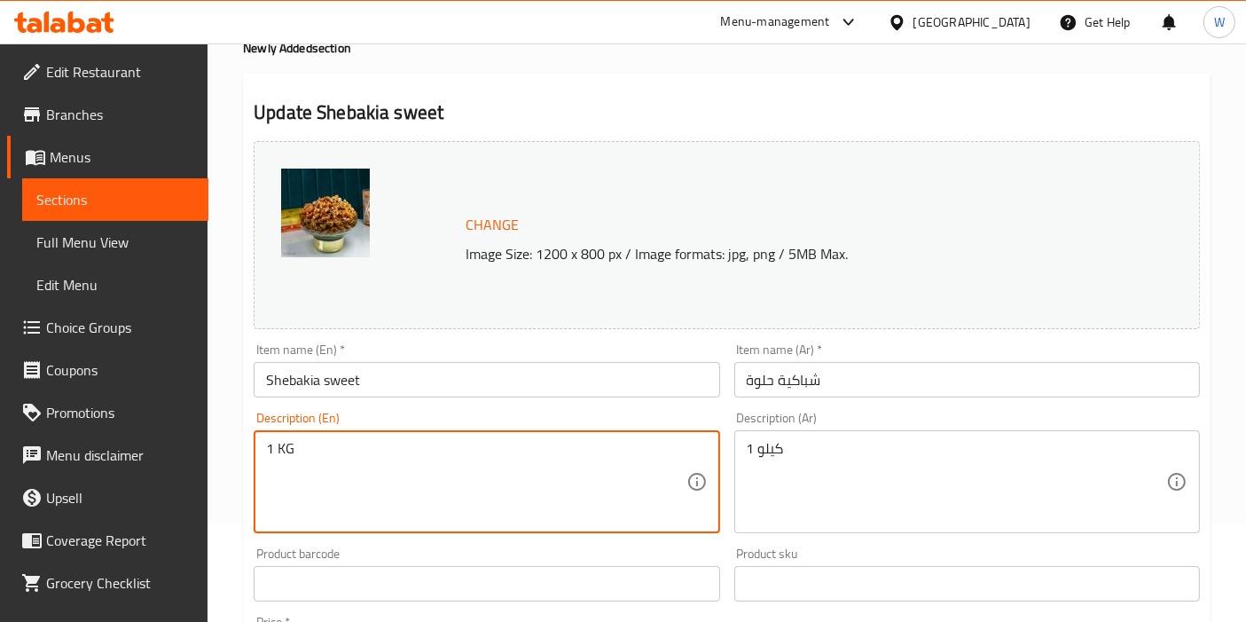
paste textarea "Traditional Moroccan sesame pastry dipped in honey."
type textarea "Traditional Moroccan sesame pastry dipped in honey. (1Kg)"
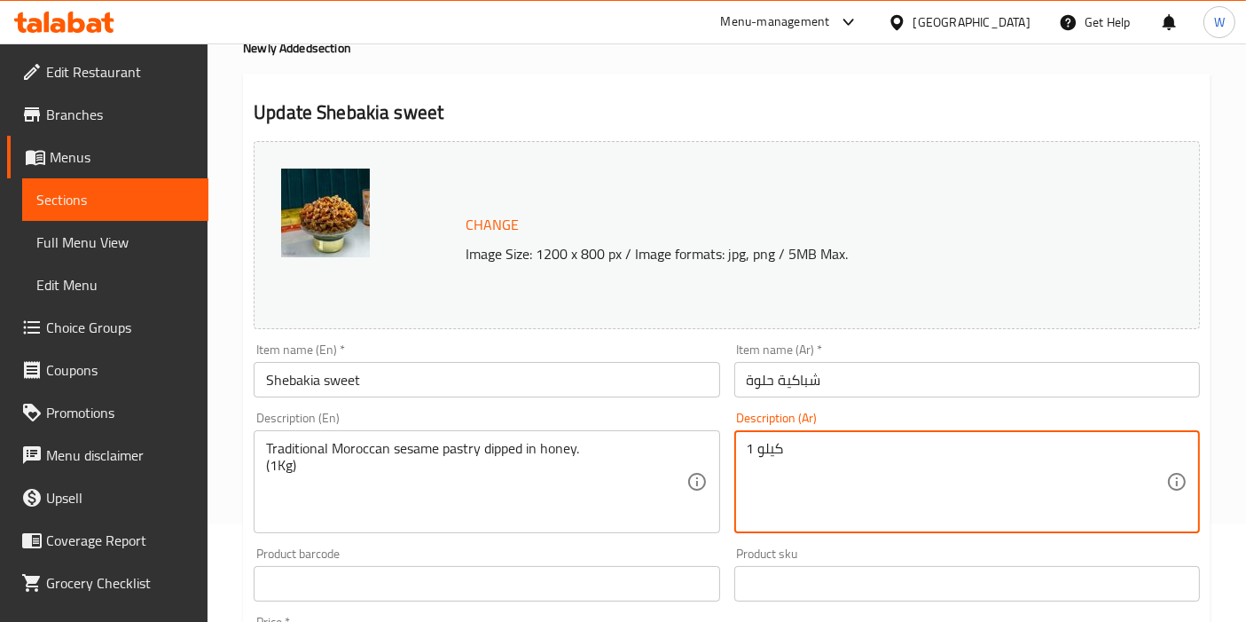
paste textarea "حلوى الشباكية المغربية التقليدية بالسمسم مغطاة بالعسل."
click at [1077, 455] on textarea "1 كيلوحلوى الشباكية المغربية التقليدية بالسمسم مغطاة بالعسل." at bounding box center [956, 482] width 419 height 84
paste textarea
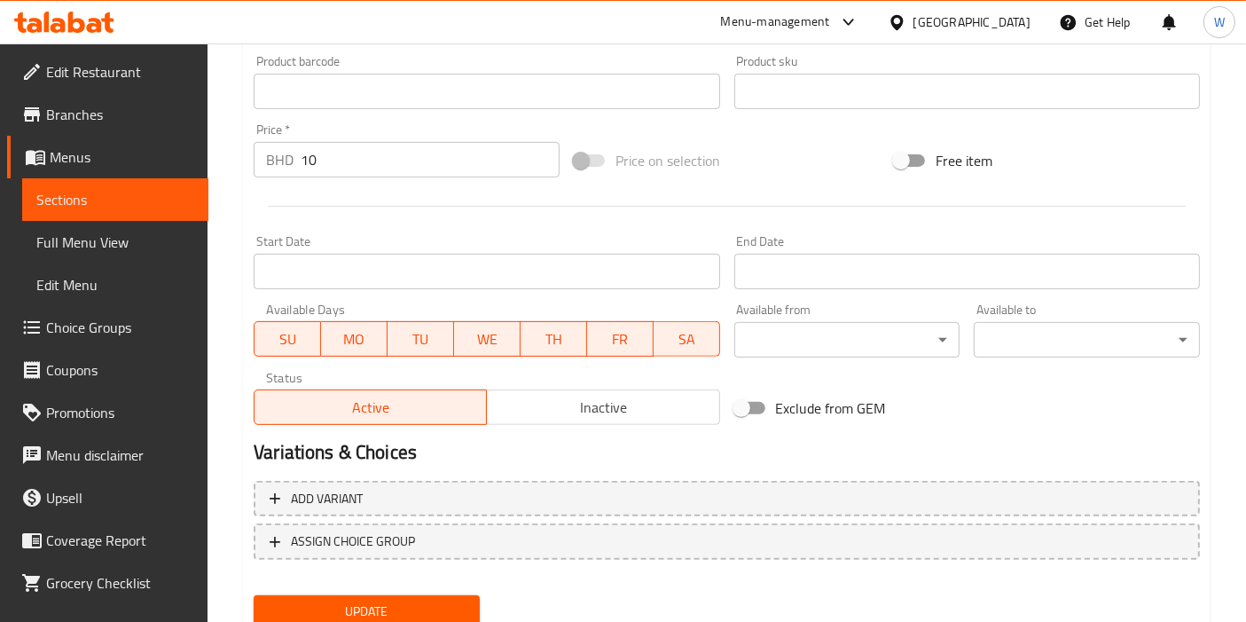
scroll to position [655, 0]
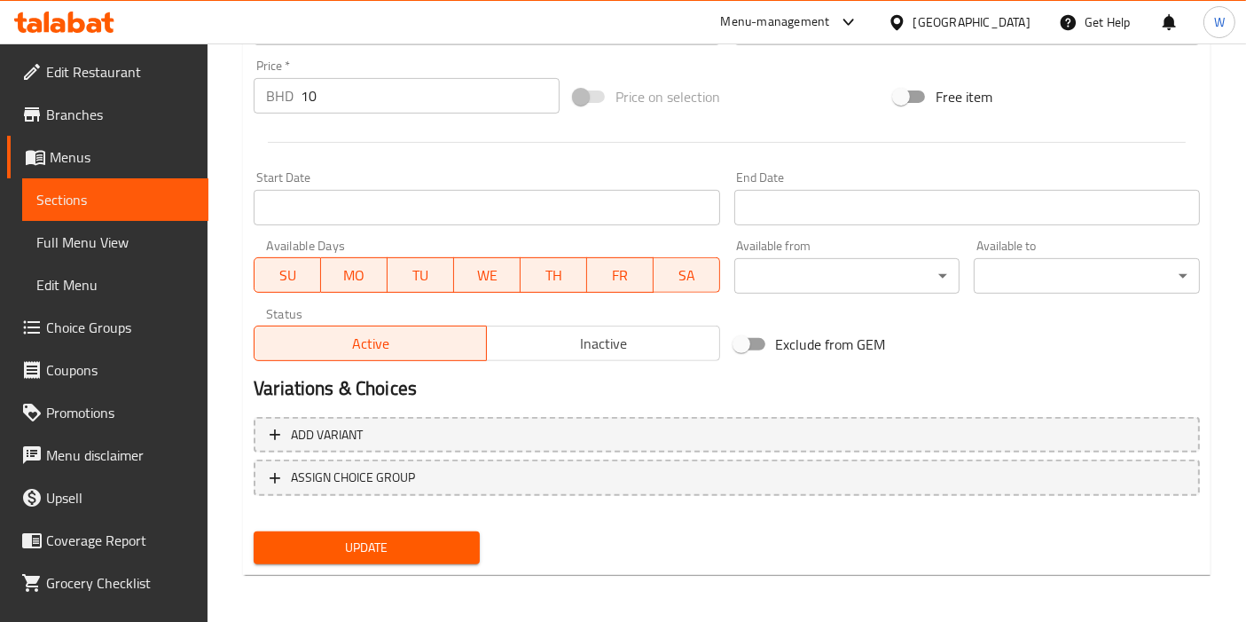
type textarea "حلوى الشباكية المغربية التقليدية بالسمسم مغطاة بالعسل. (1كيلو)"
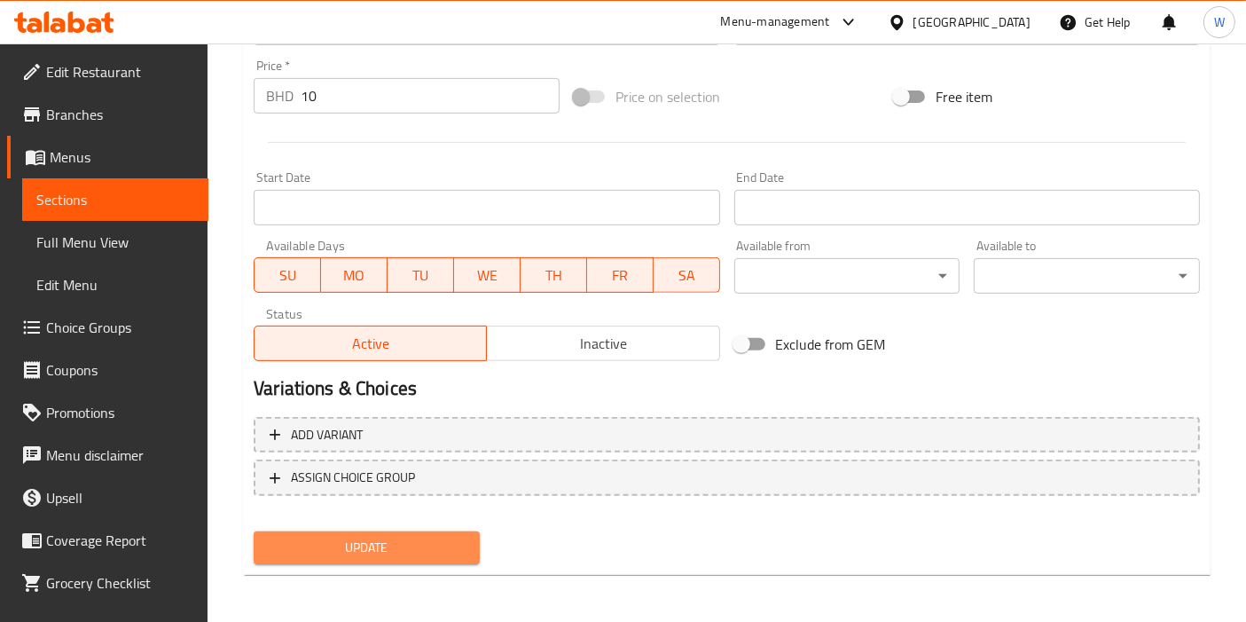
click at [448, 545] on span "Update" at bounding box center [367, 548] width 198 height 22
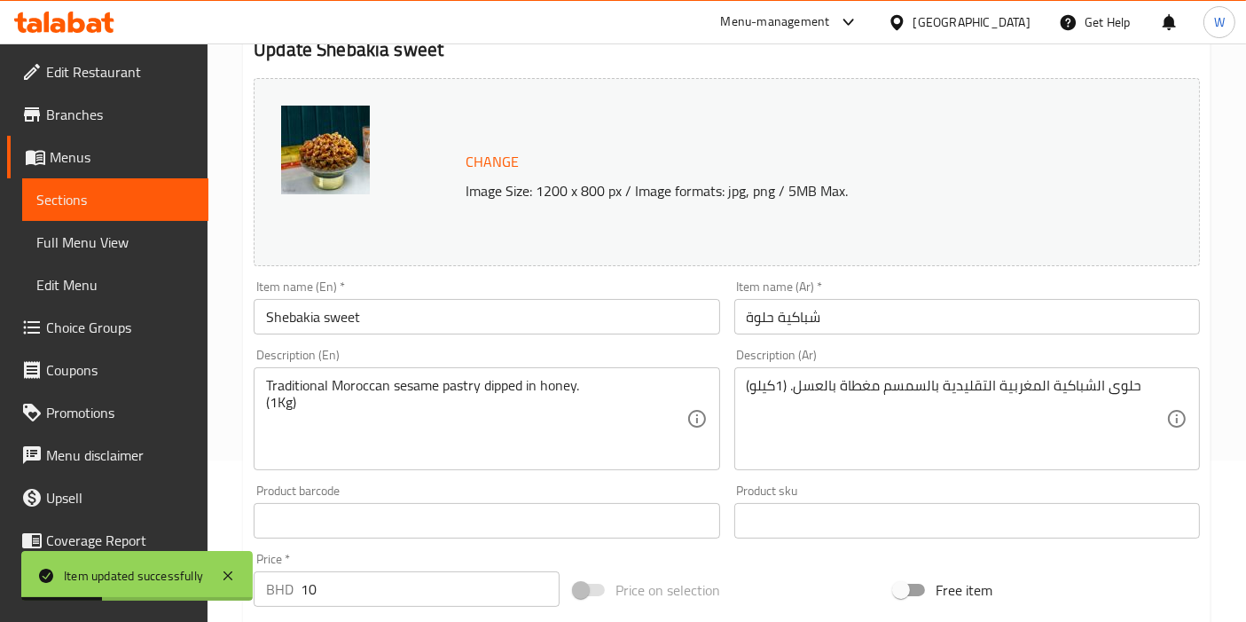
scroll to position [0, 0]
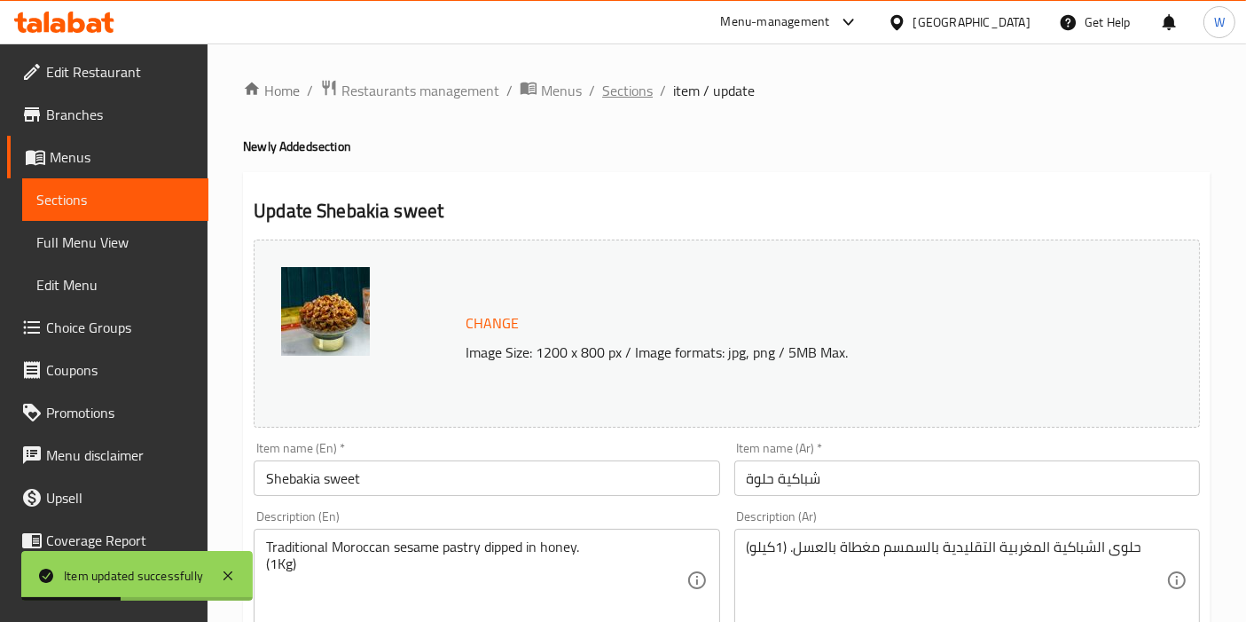
click at [638, 97] on span "Sections" at bounding box center [627, 90] width 51 height 21
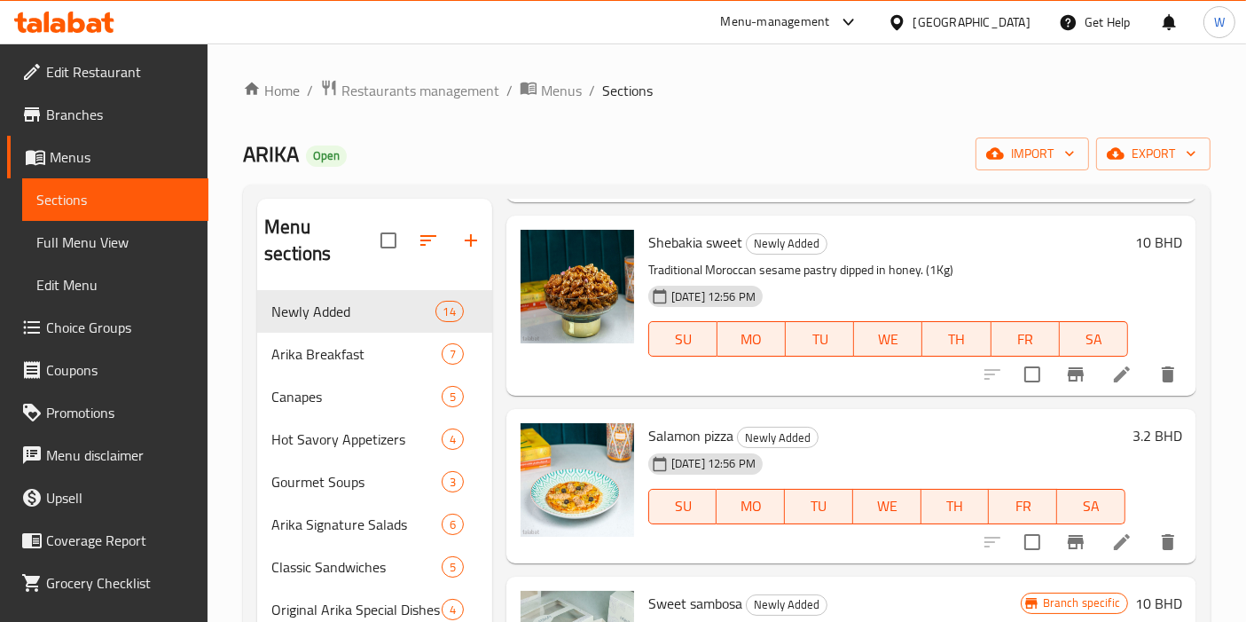
scroll to position [1379, 0]
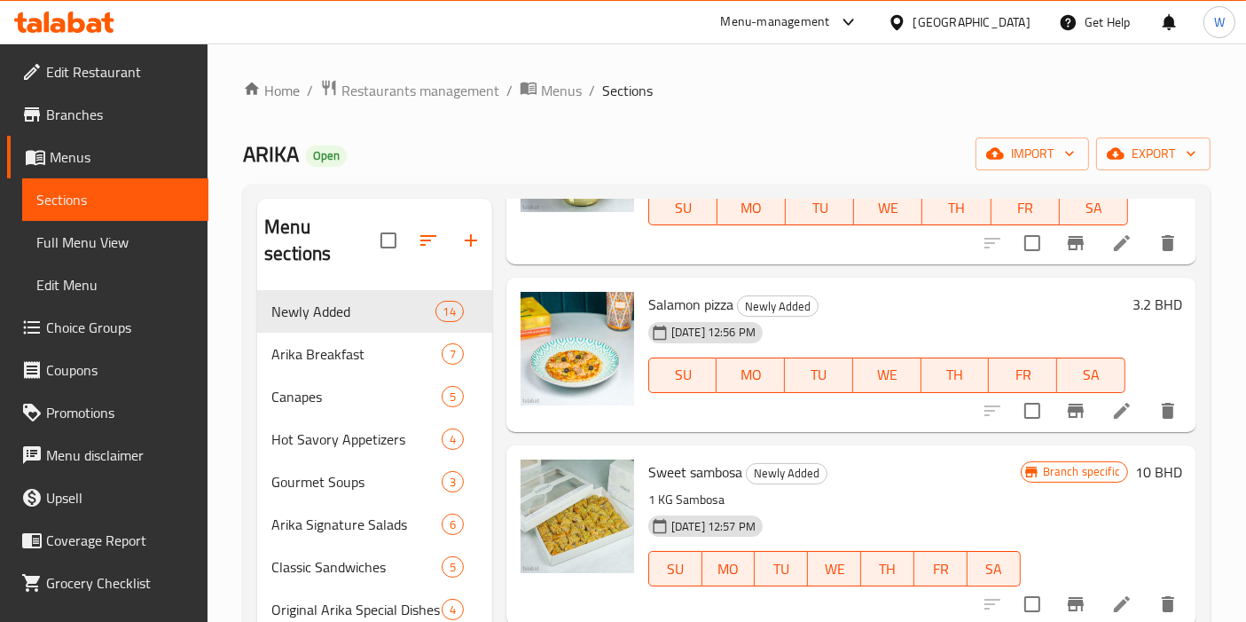
click at [706, 300] on span "Salamon pizza" at bounding box center [690, 304] width 85 height 27
copy h6 "Salamon pizza"
click at [1114, 415] on icon at bounding box center [1122, 411] width 16 height 16
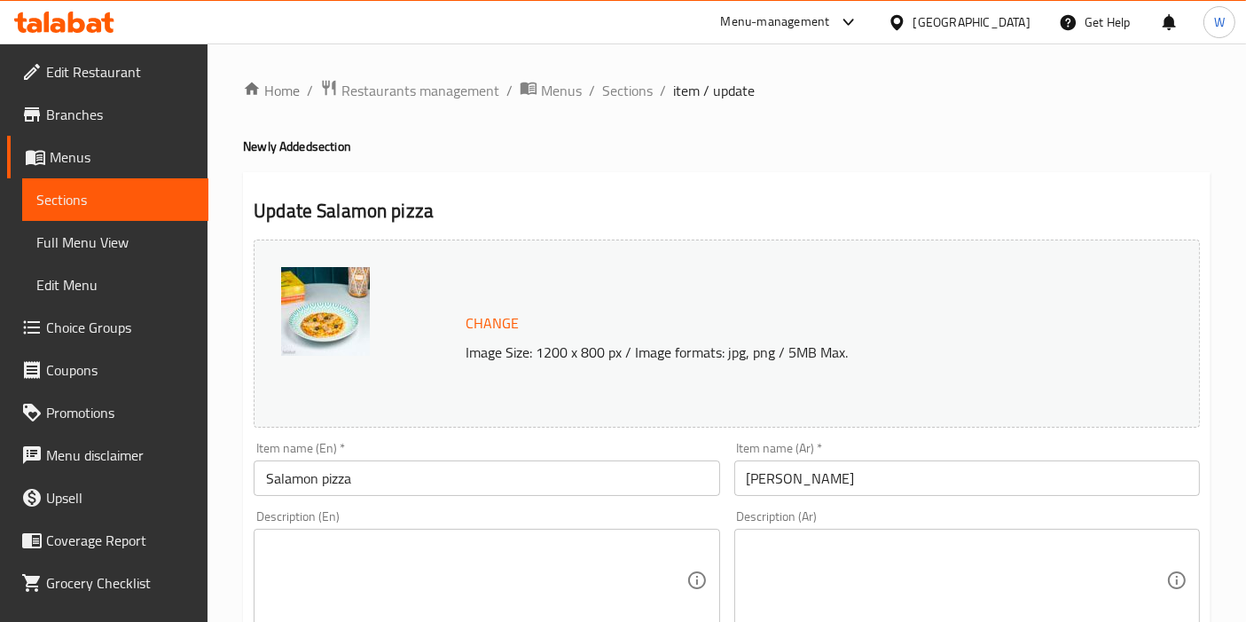
click at [340, 568] on textarea at bounding box center [475, 580] width 419 height 84
paste textarea "Delicious pizza topped with smoked salmon and cheese."
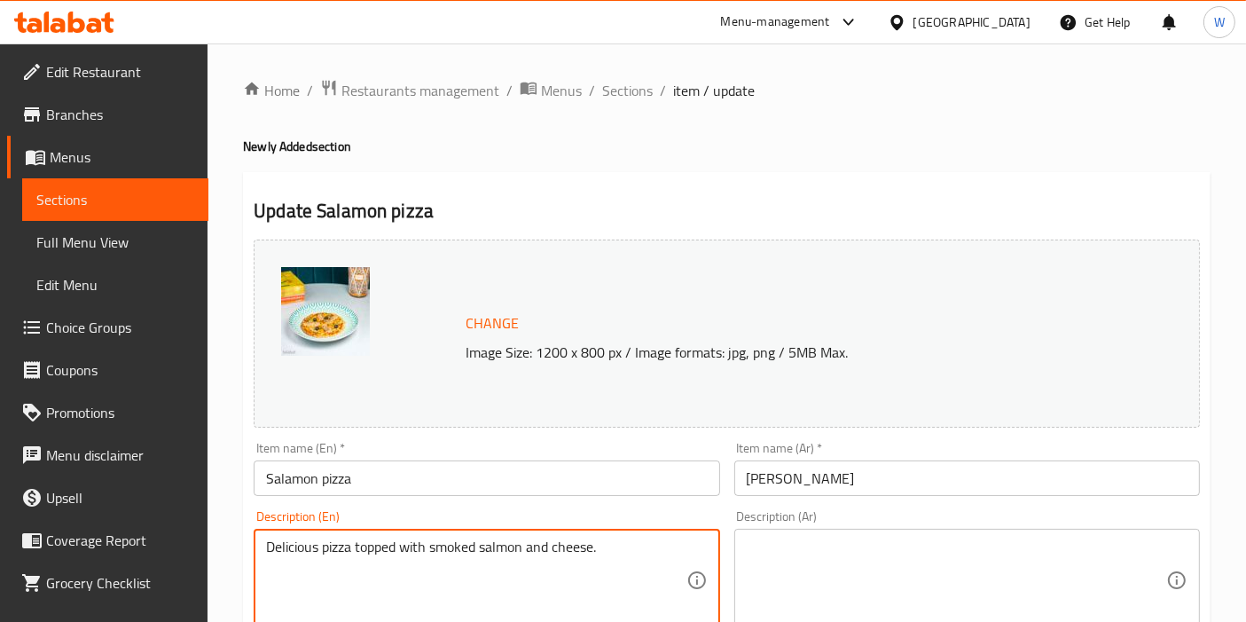
type textarea "Delicious pizza topped with smoked salmon and cheese."
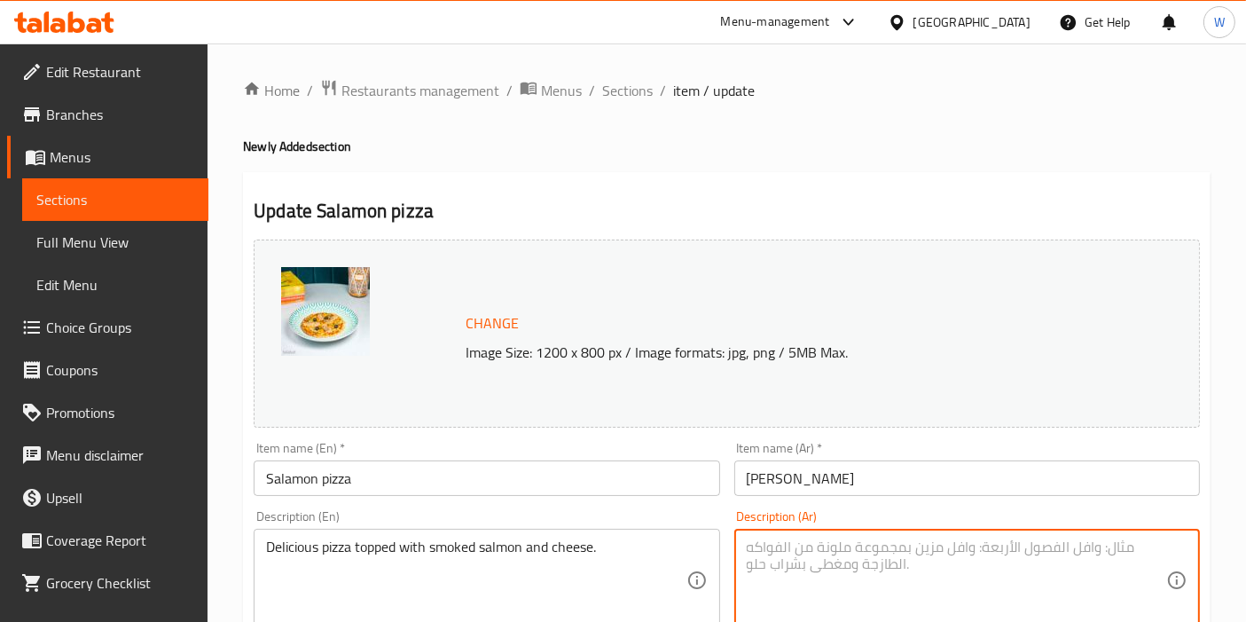
click at [864, 551] on textarea at bounding box center [956, 580] width 419 height 84
paste textarea "بيتزا لذيذة مغطاة بالسلمون المدخن والجبن."
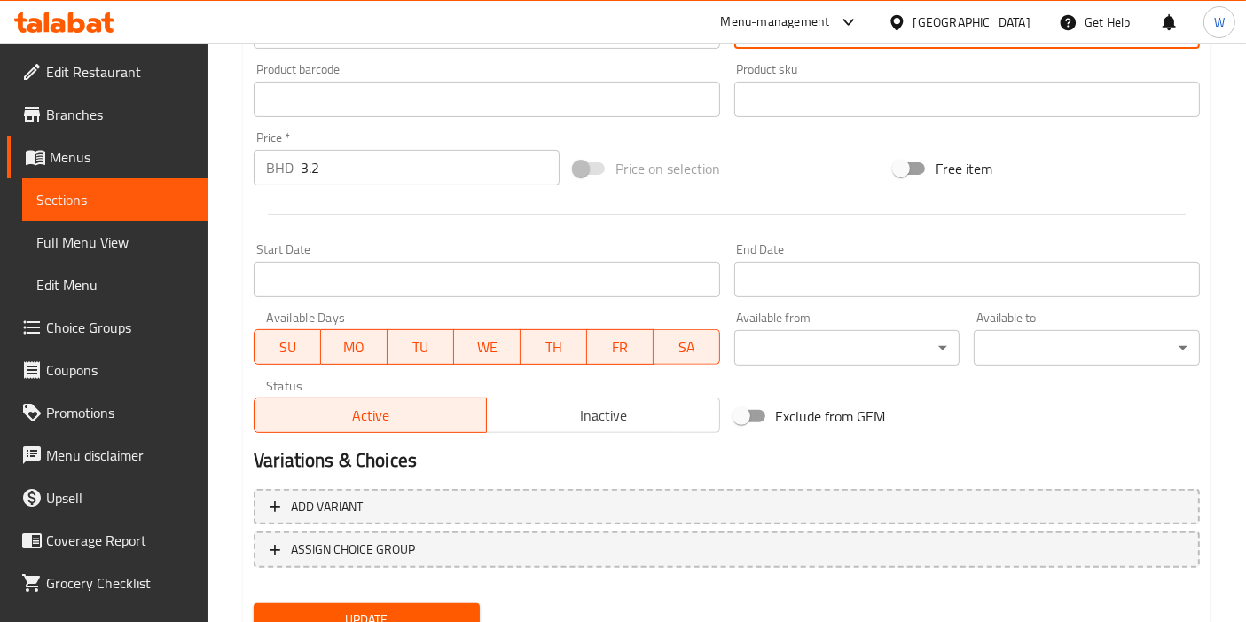
scroll to position [591, 0]
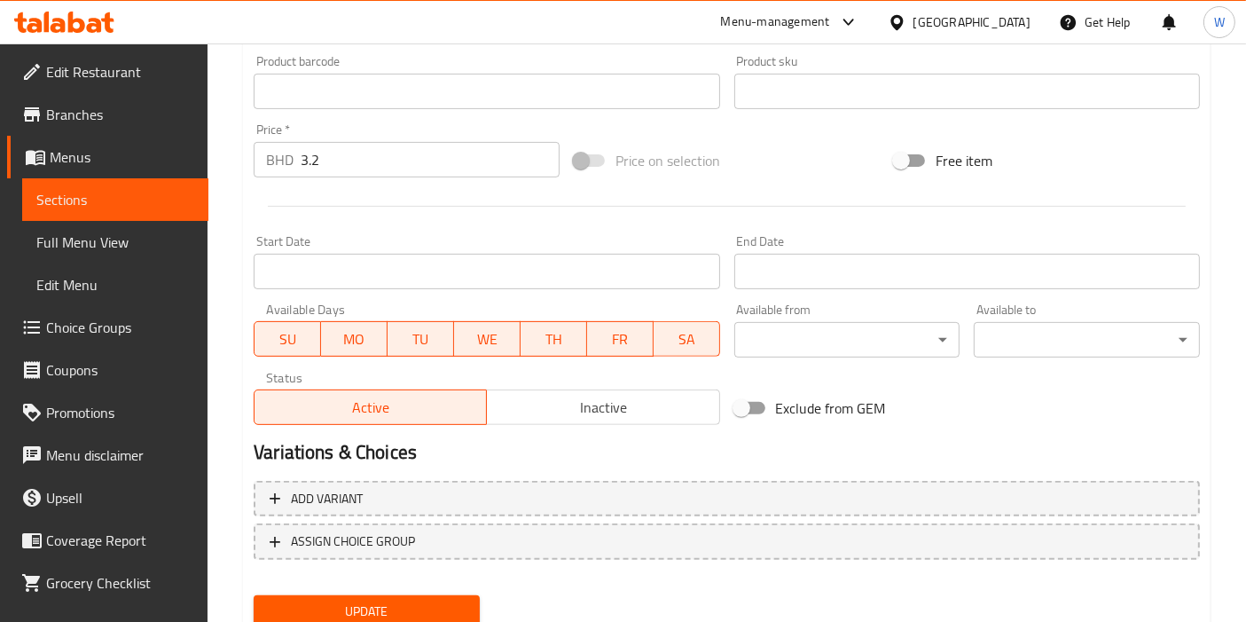
type textarea "بيتزا لذيذة مغطاة بالسلمون المدخن والجبن."
click at [372, 600] on span "Update" at bounding box center [367, 611] width 198 height 22
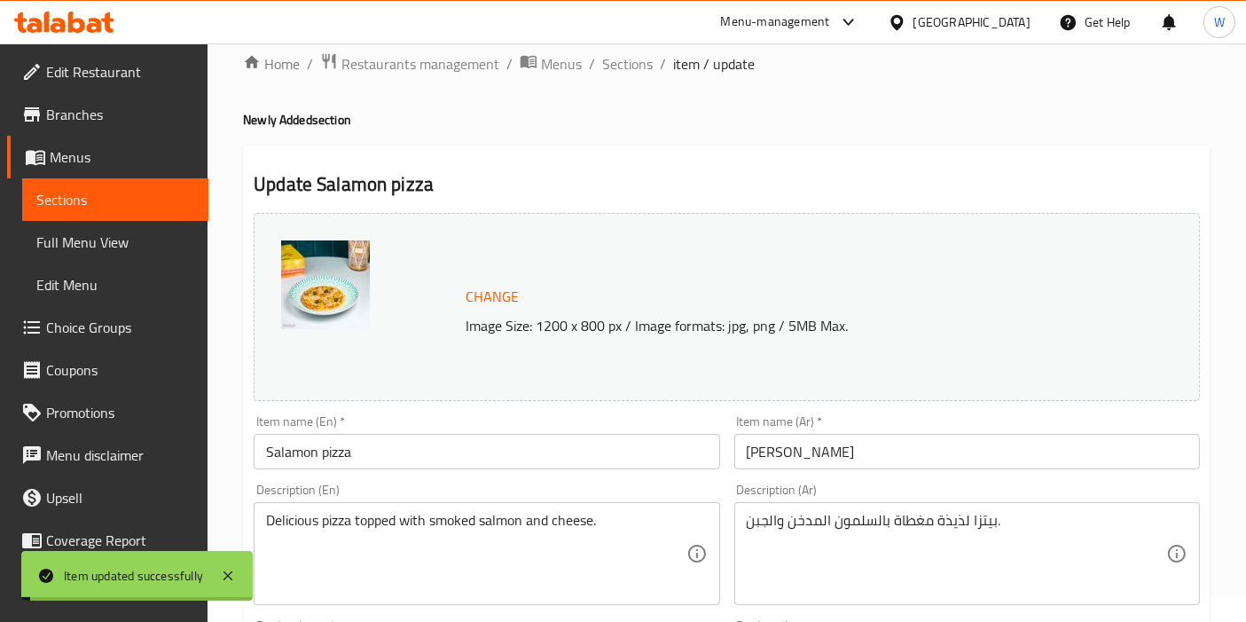
scroll to position [0, 0]
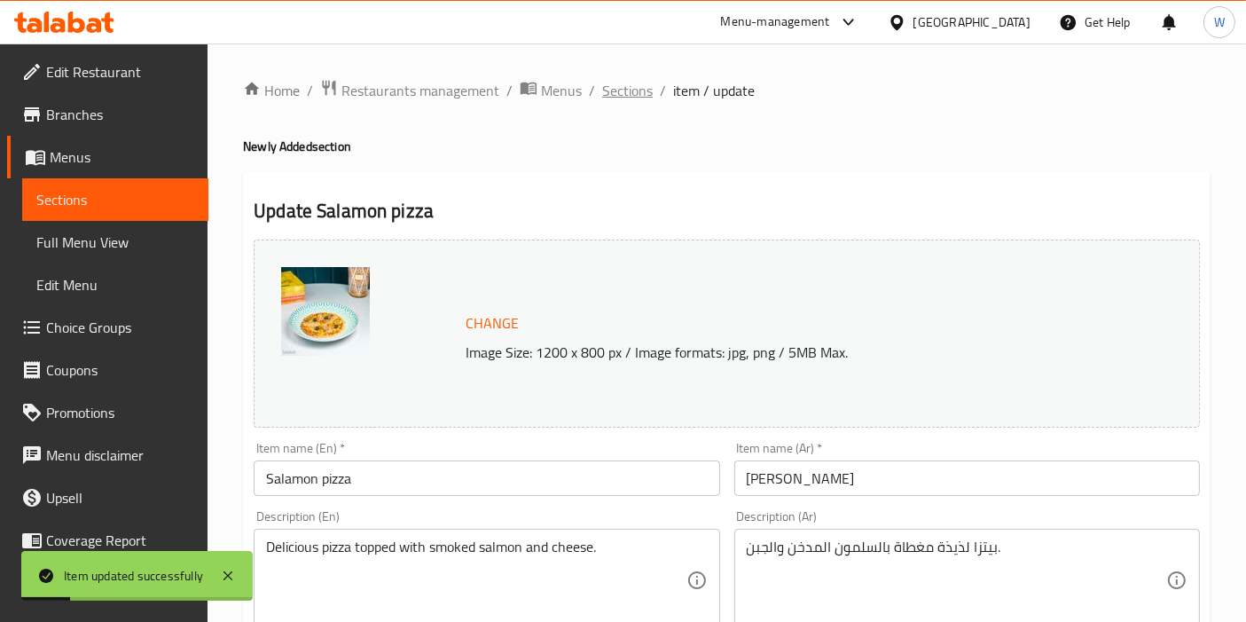
click at [614, 91] on span "Sections" at bounding box center [627, 90] width 51 height 21
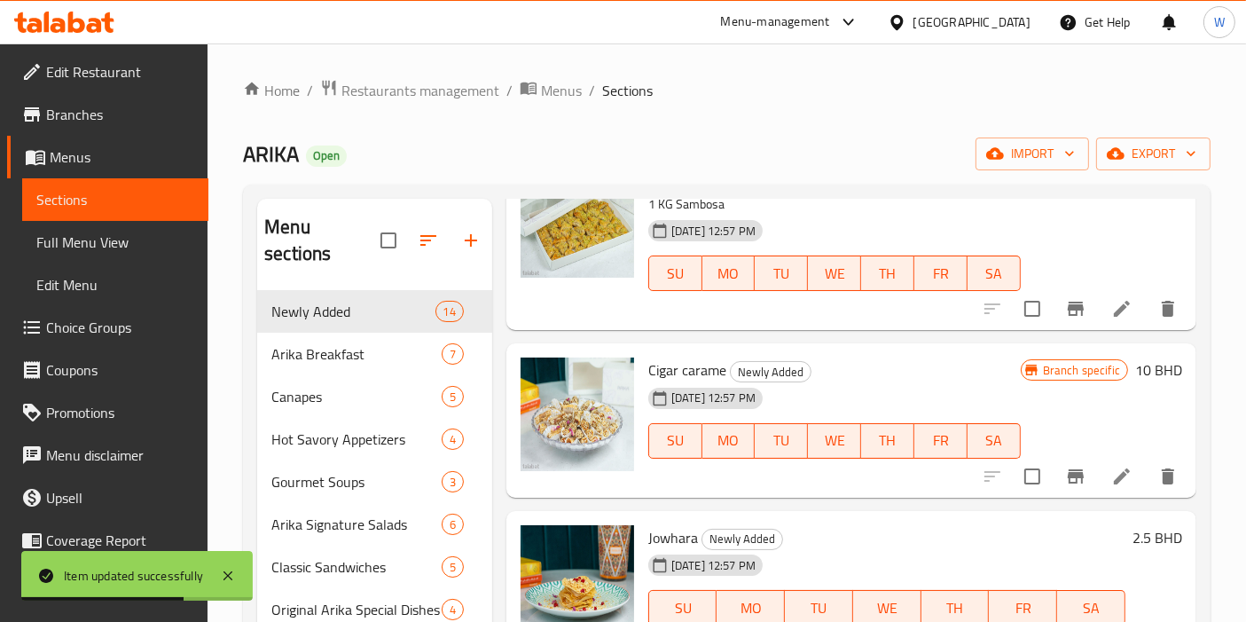
scroll to position [1576, 0]
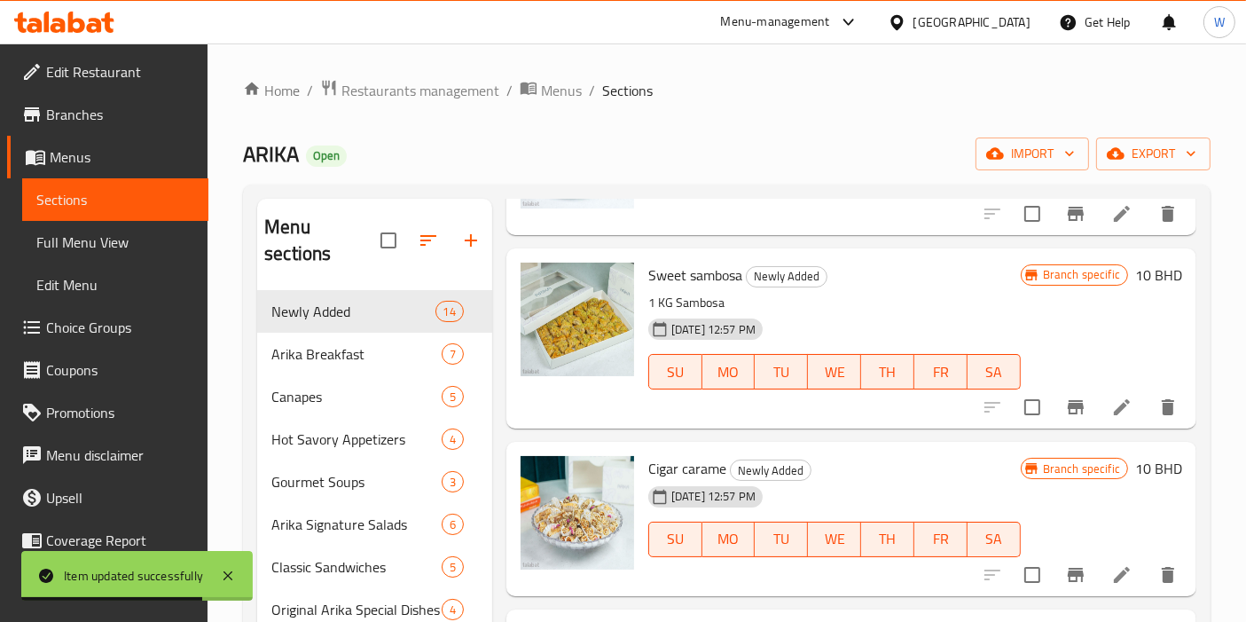
click at [696, 270] on span "Sweet sambosa" at bounding box center [695, 275] width 94 height 27
copy h6 "Sweet sambosa"
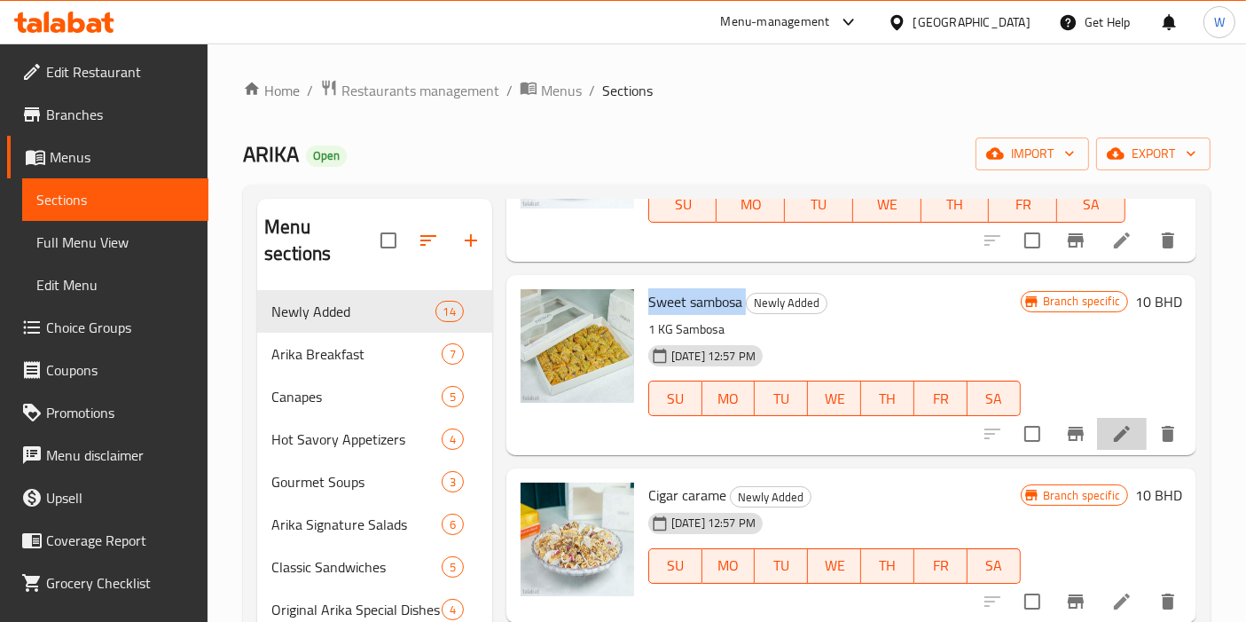
click at [1107, 444] on li at bounding box center [1122, 434] width 50 height 32
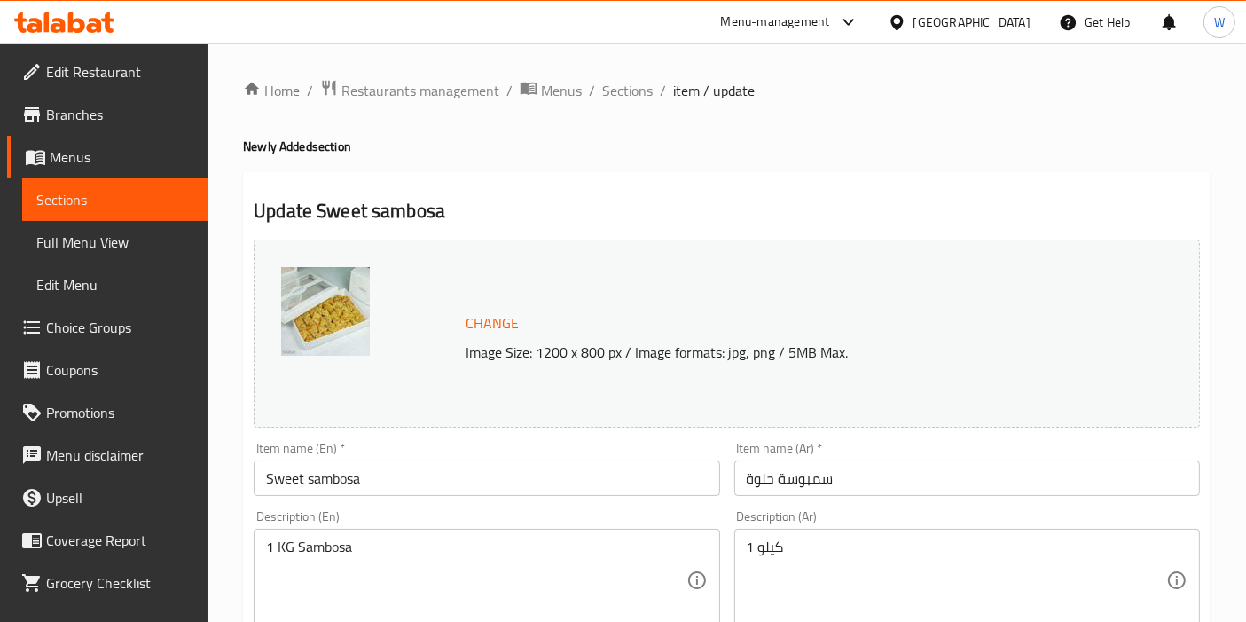
click at [261, 556] on div "1 KG Sambosa Description (En)" at bounding box center [487, 580] width 466 height 103
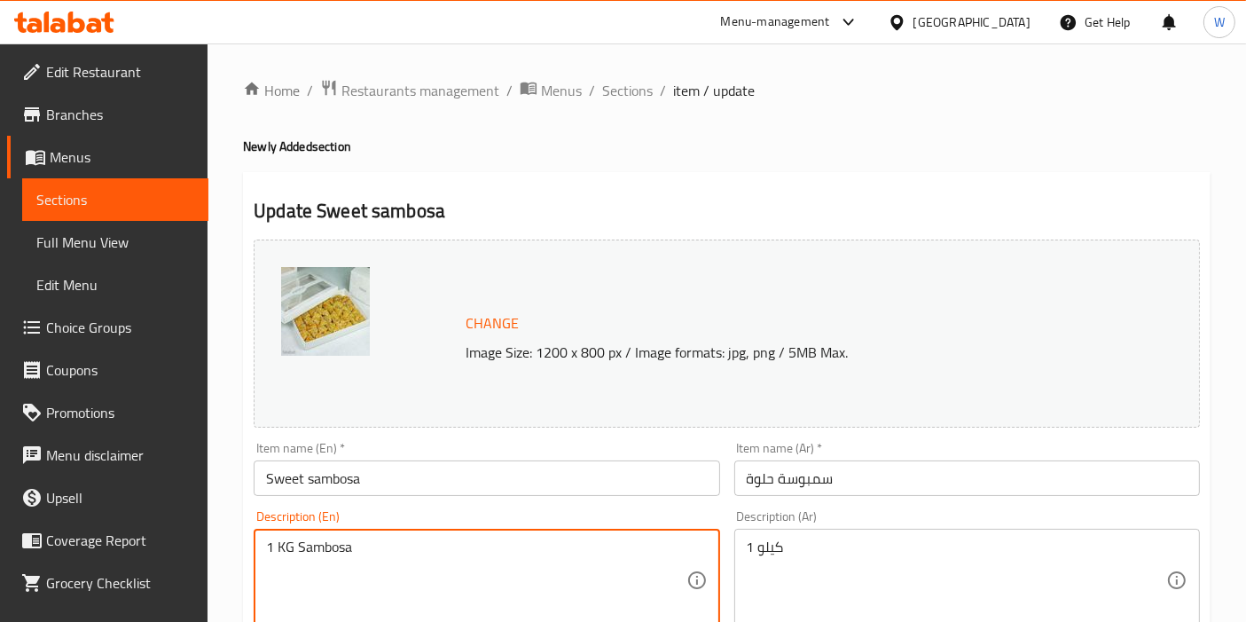
click at [336, 553] on textarea "1 KG Sambosa" at bounding box center [475, 580] width 419 height 84
paste textarea "Crispy pastry filled with sweet flavors."
click at [355, 568] on textarea "Crispy pastry filled with sweet flavors. 1 KG" at bounding box center [475, 580] width 419 height 84
type textarea "Crispy pastry filled with sweet flavors. (1Kg)"
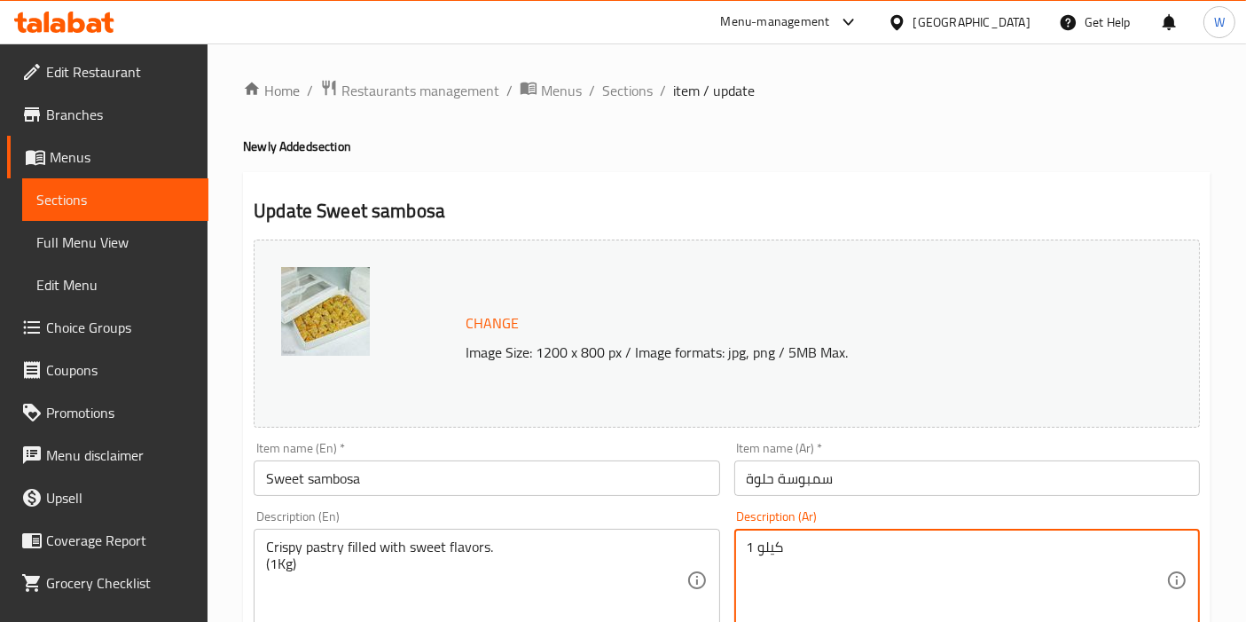
click at [811, 554] on textarea "1 كيلو" at bounding box center [956, 580] width 419 height 84
paste textarea "سمبوسة مقرمشة محشوة بنكهات حلوة."
click at [819, 551] on textarea "1 كيلوسمبوسة مقرمشة محشوة بنكهات حلوة." at bounding box center [956, 580] width 419 height 84
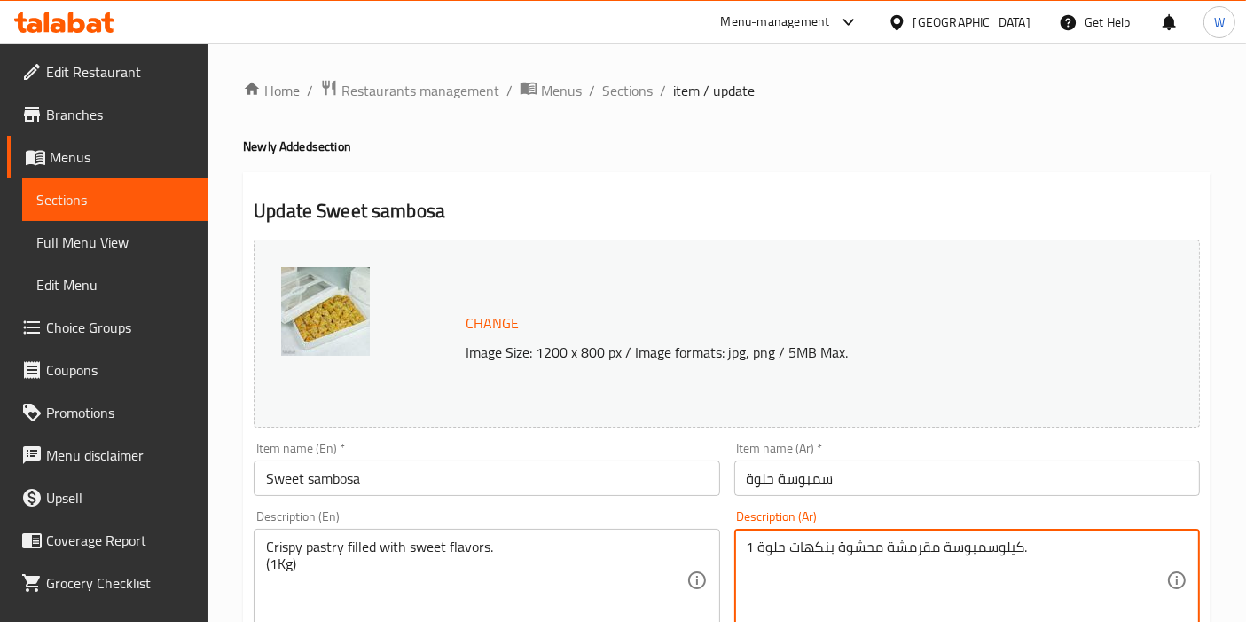
click at [819, 551] on textarea "1 كيلوسمبوسة مقرمشة محشوة بنكهات حلوة." at bounding box center [956, 580] width 419 height 84
paste textarea
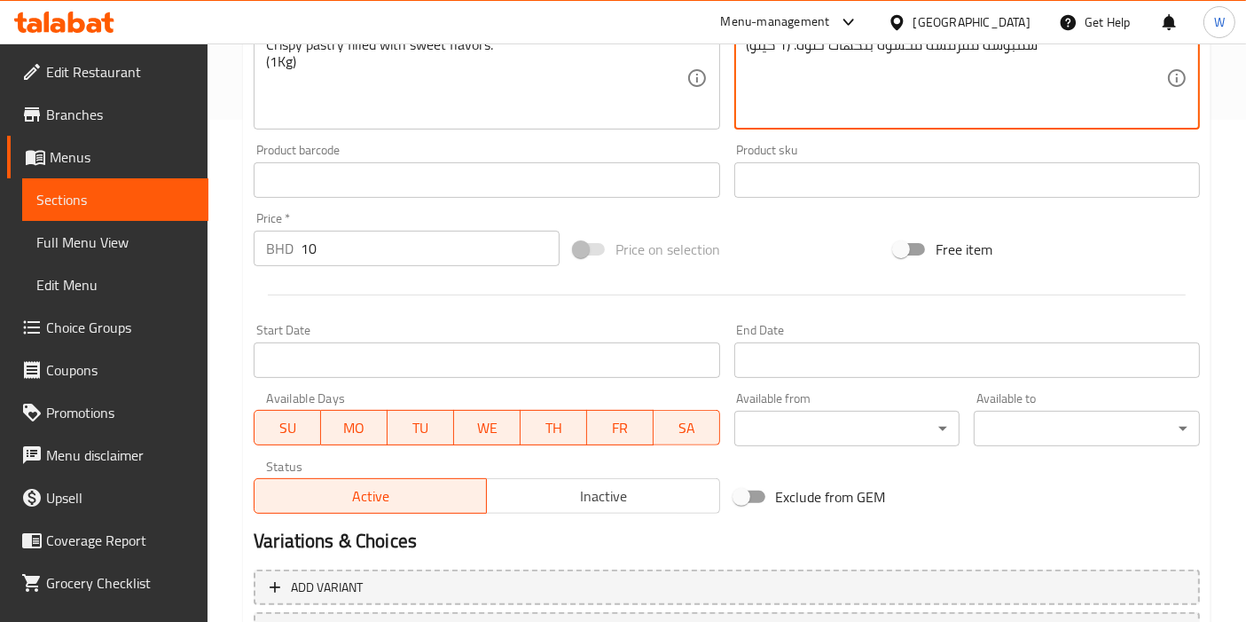
scroll to position [591, 0]
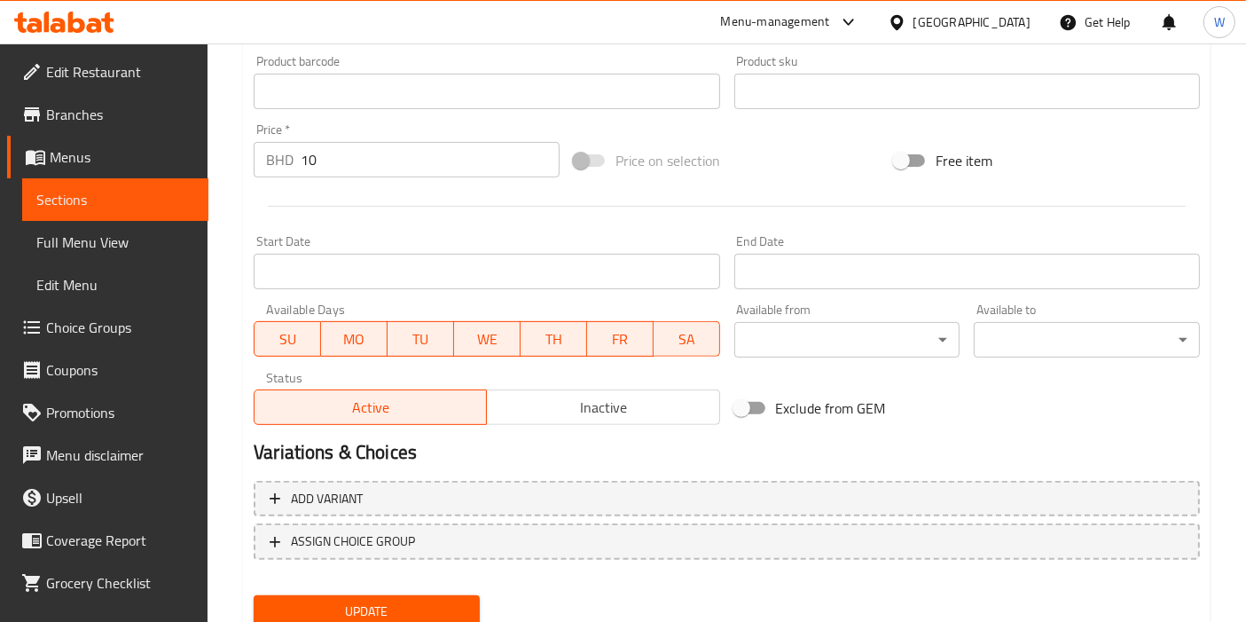
type textarea "سمبوسة مقرمشة محشوة بنكهات حلوة. (1 كيلو)"
click at [428, 607] on span "Update" at bounding box center [367, 611] width 198 height 22
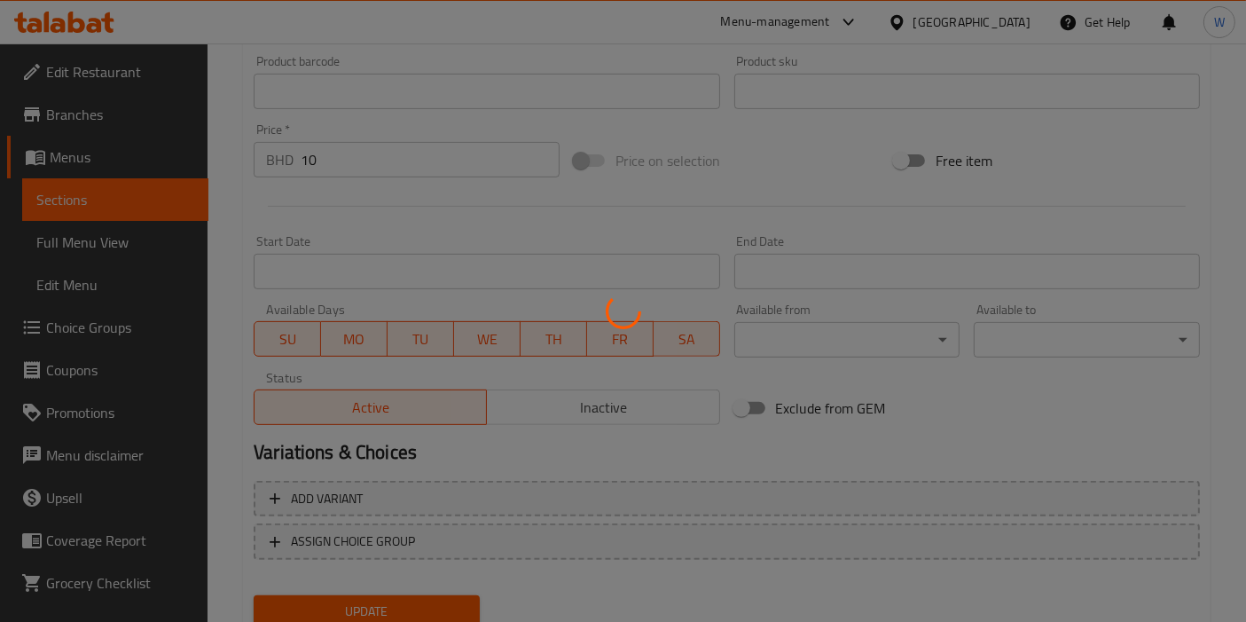
scroll to position [0, 0]
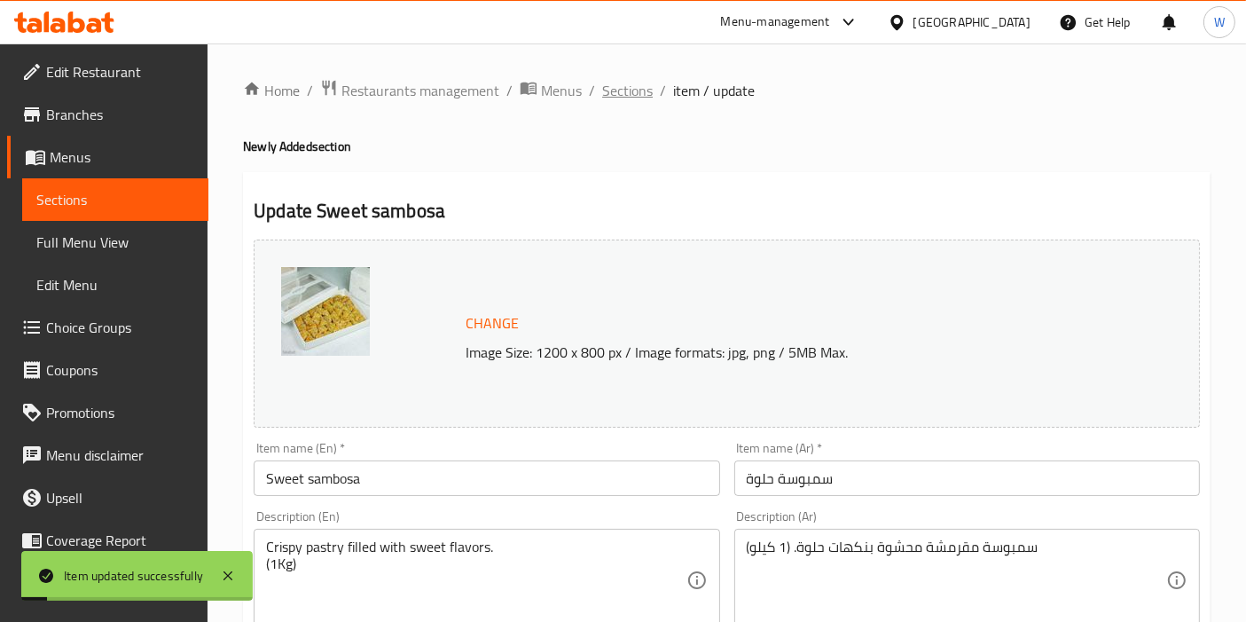
click at [626, 82] on span "Sections" at bounding box center [627, 90] width 51 height 21
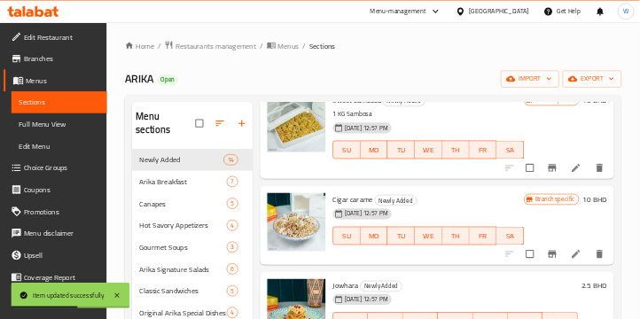
scroll to position [1774, 0]
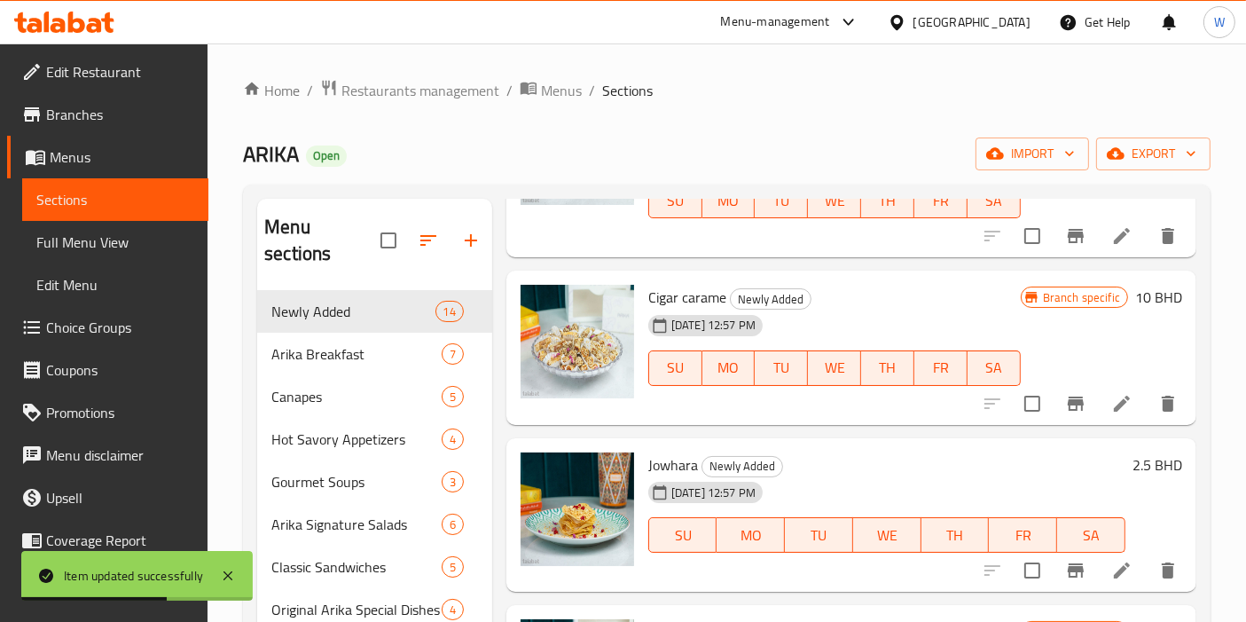
click at [689, 300] on span "Cigar carame" at bounding box center [687, 297] width 78 height 27
copy h6 "Cigar carame"
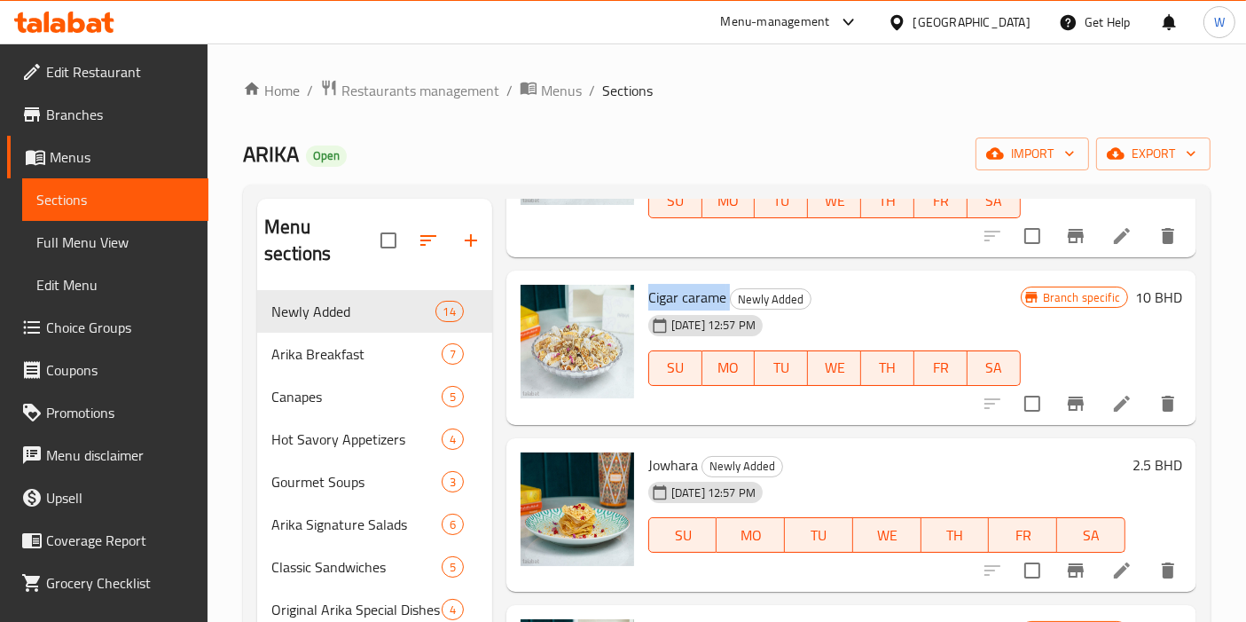
click at [1111, 412] on icon at bounding box center [1121, 403] width 21 height 21
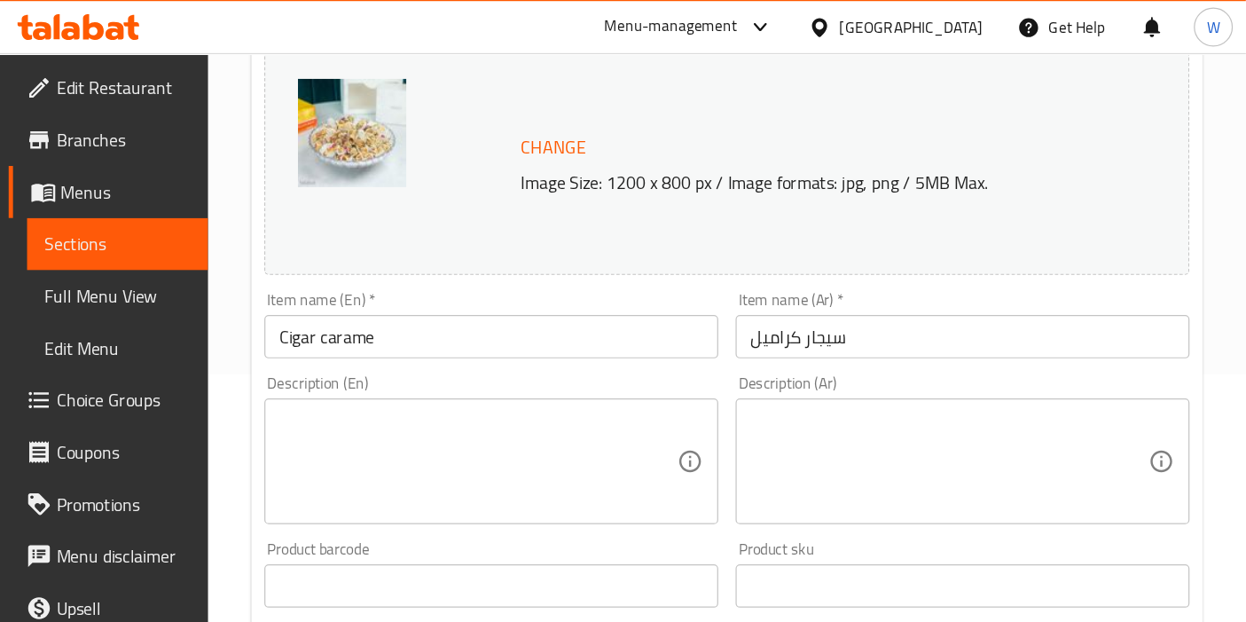
scroll to position [202, 0]
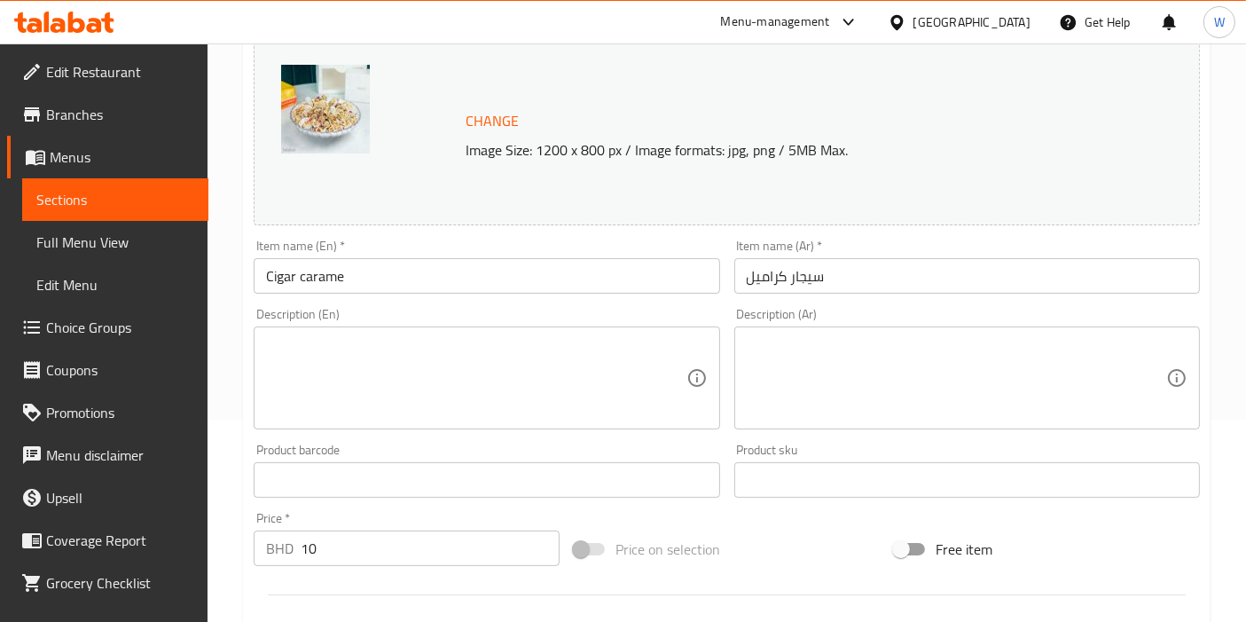
click at [564, 268] on input "Cigar carame" at bounding box center [487, 275] width 466 height 35
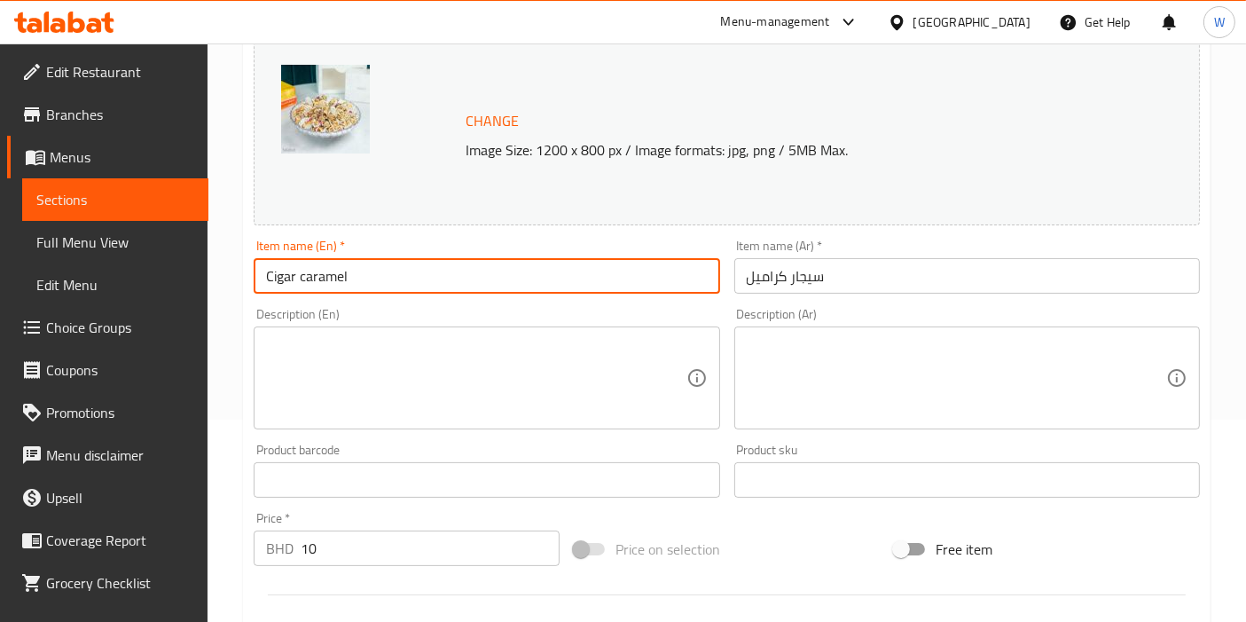
type input "Cigar caramel"
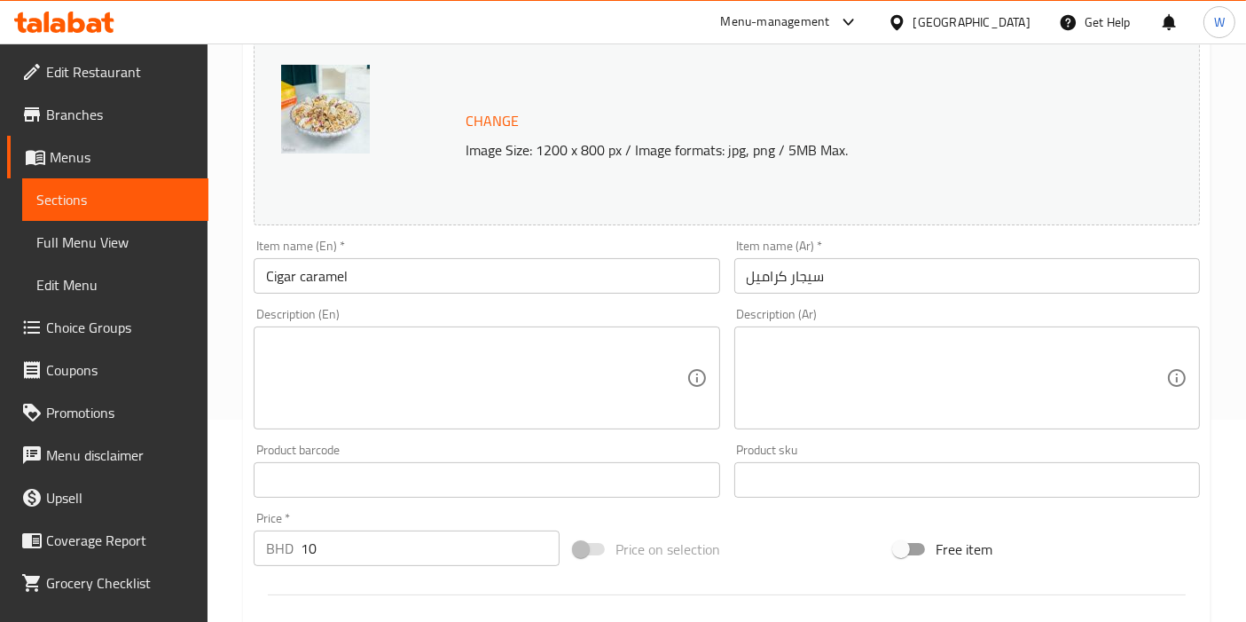
click at [577, 368] on textarea at bounding box center [475, 378] width 419 height 84
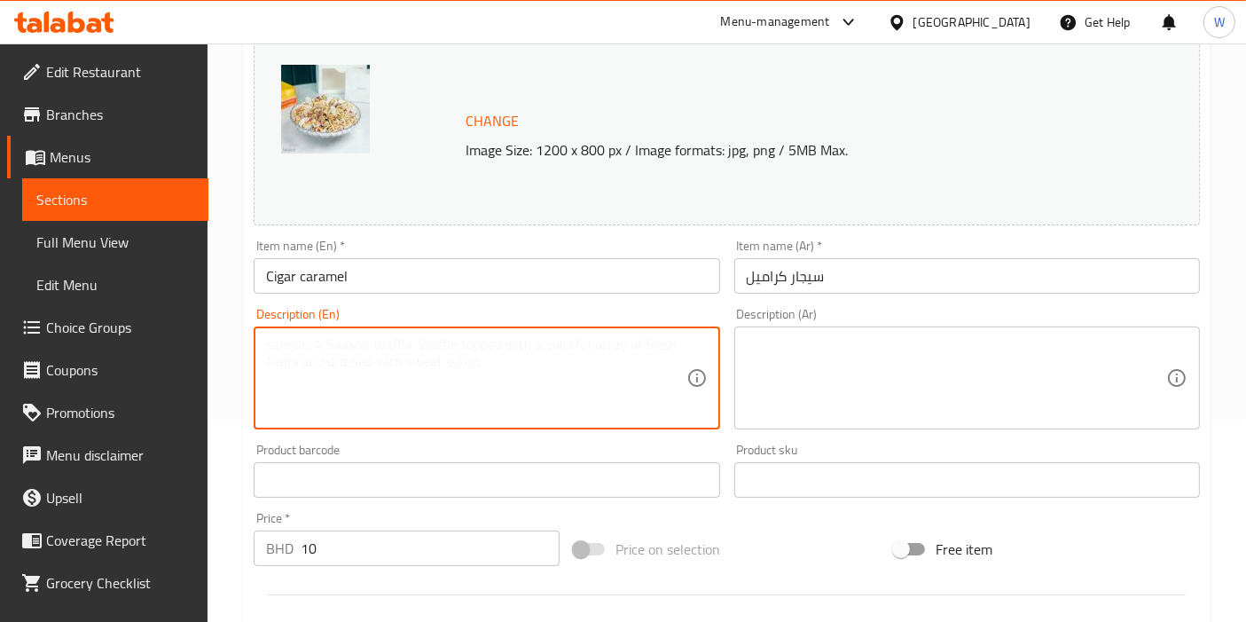
paste textarea "Crispy rolled pastry filled with caramel."
type textarea "Crispy rolled pastry filled with caramel."
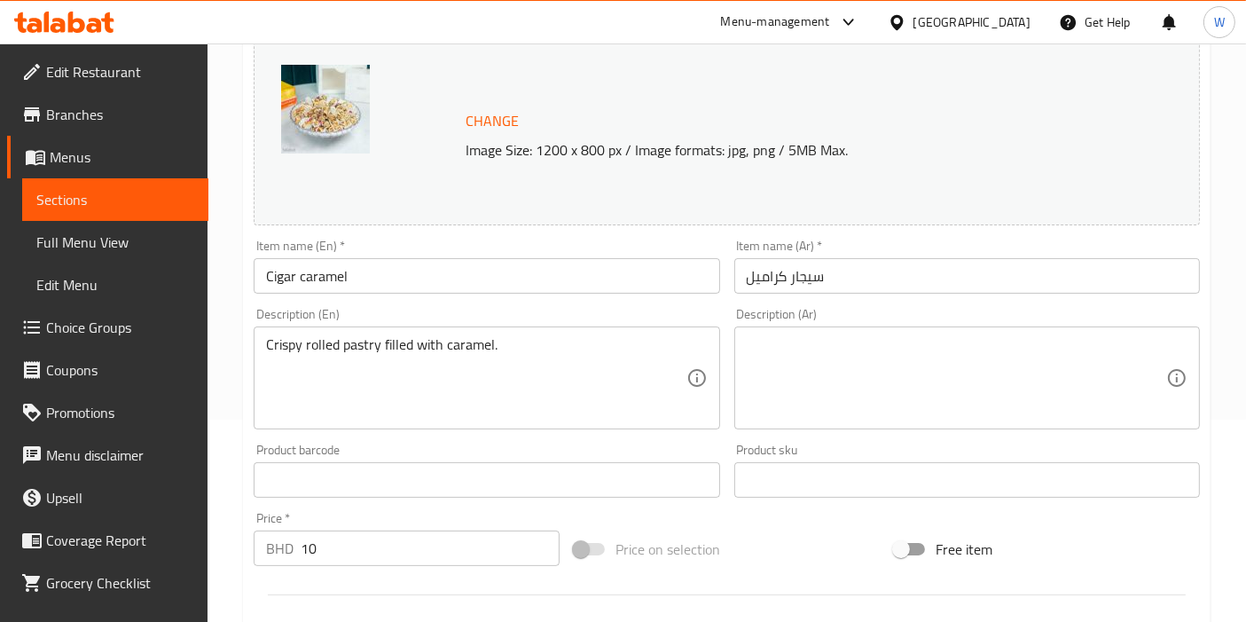
click at [955, 368] on textarea at bounding box center [956, 378] width 419 height 84
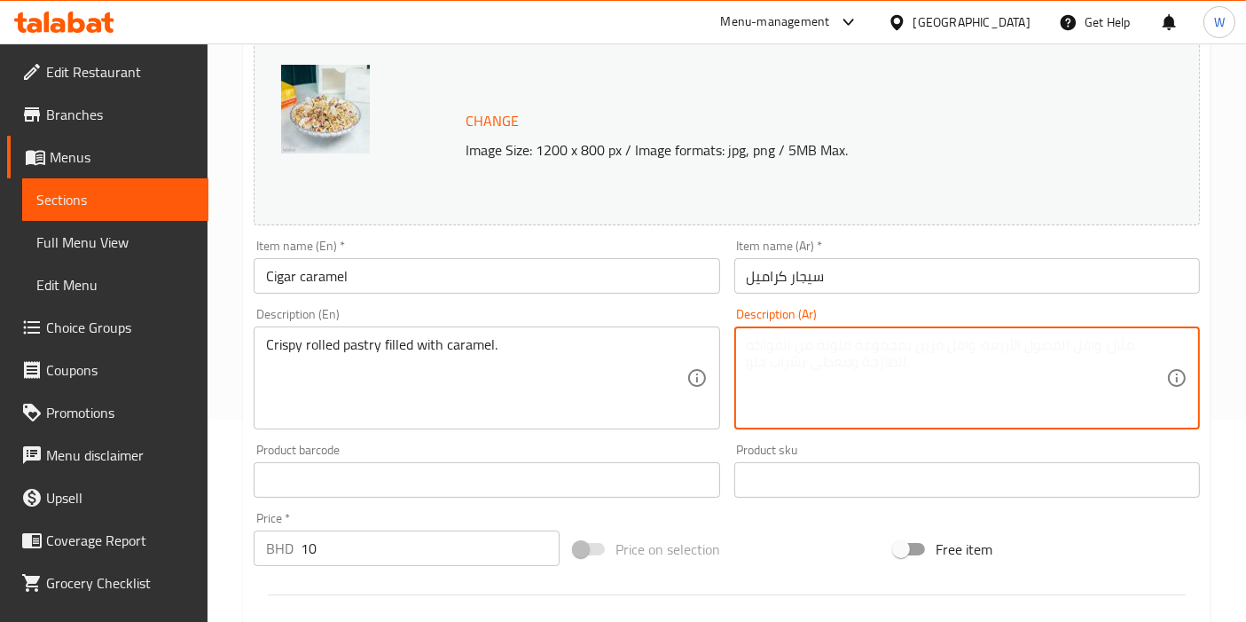
paste textarea "سيجار مقرمش محشو بالكراميل."
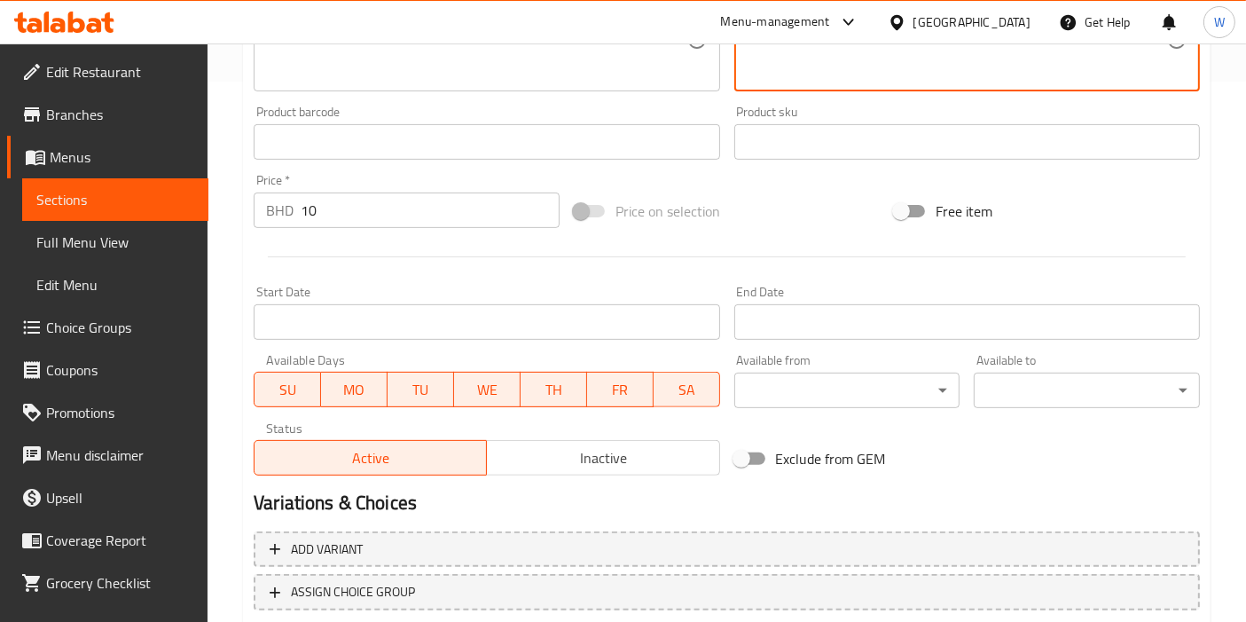
scroll to position [655, 0]
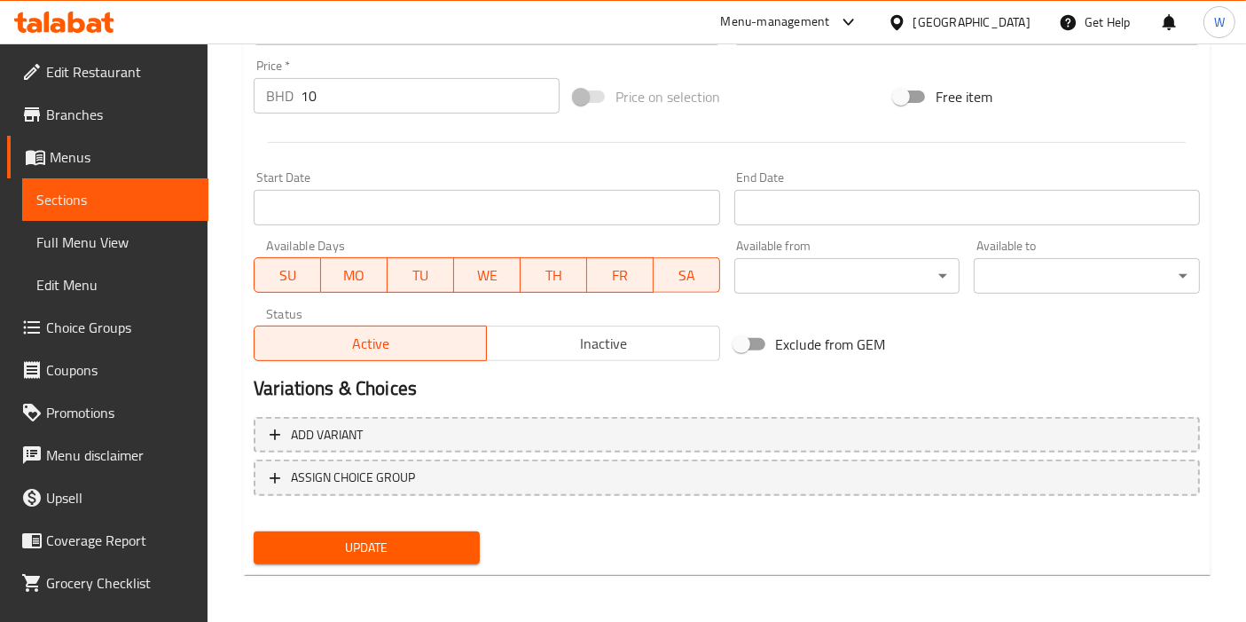
type textarea "سيجار مقرمش محشو بالكراميل."
click at [355, 566] on div "Update" at bounding box center [367, 547] width 240 height 47
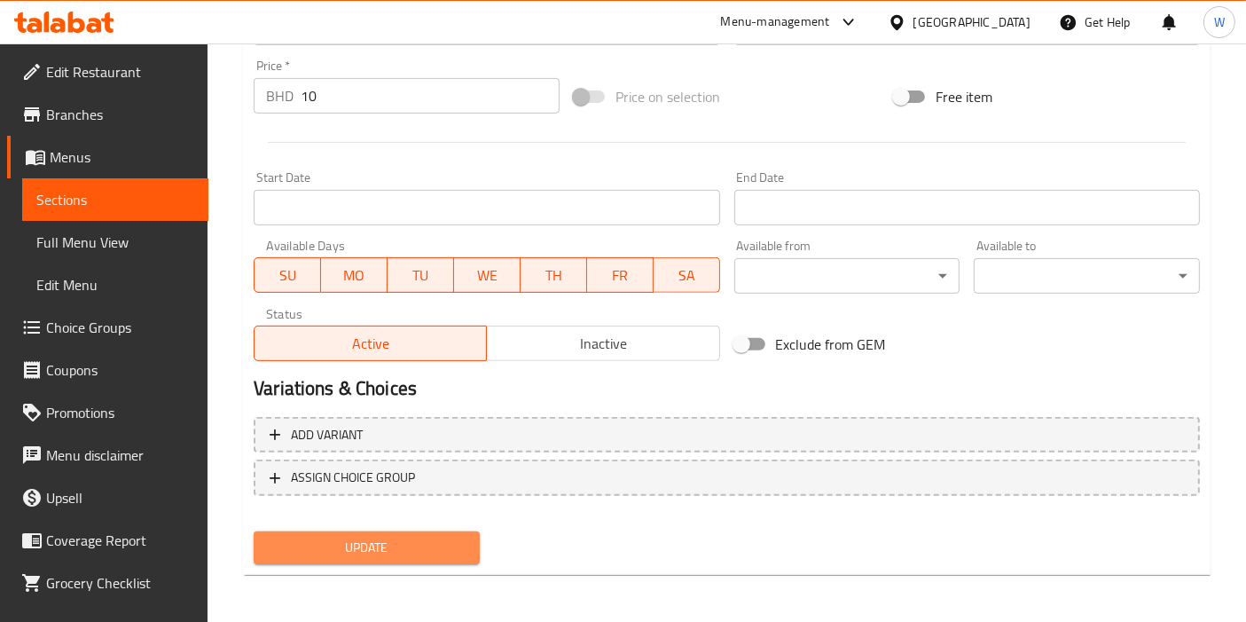
click at [378, 538] on span "Update" at bounding box center [367, 548] width 198 height 22
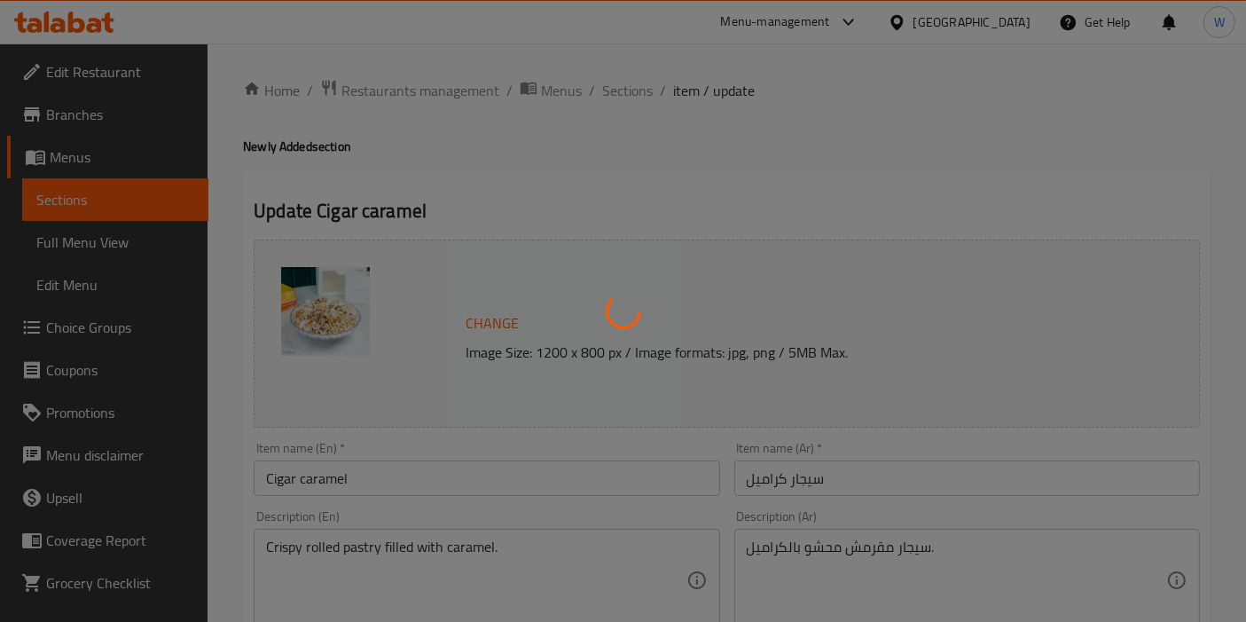
scroll to position [0, 0]
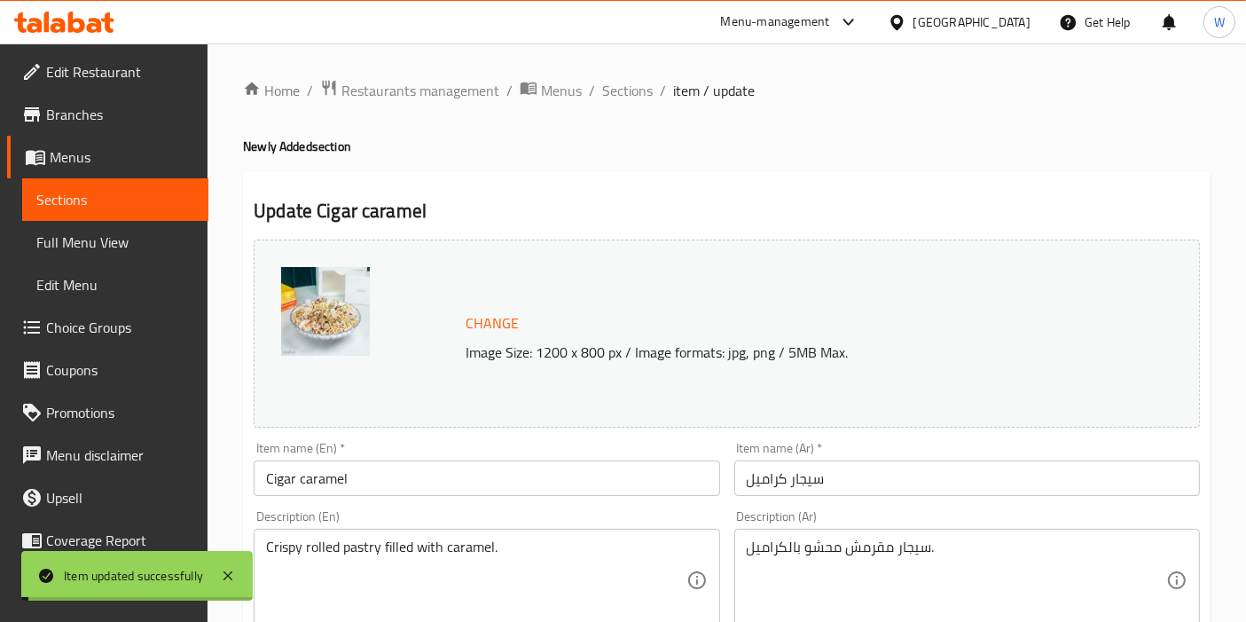
click at [639, 89] on span "Sections" at bounding box center [627, 90] width 51 height 21
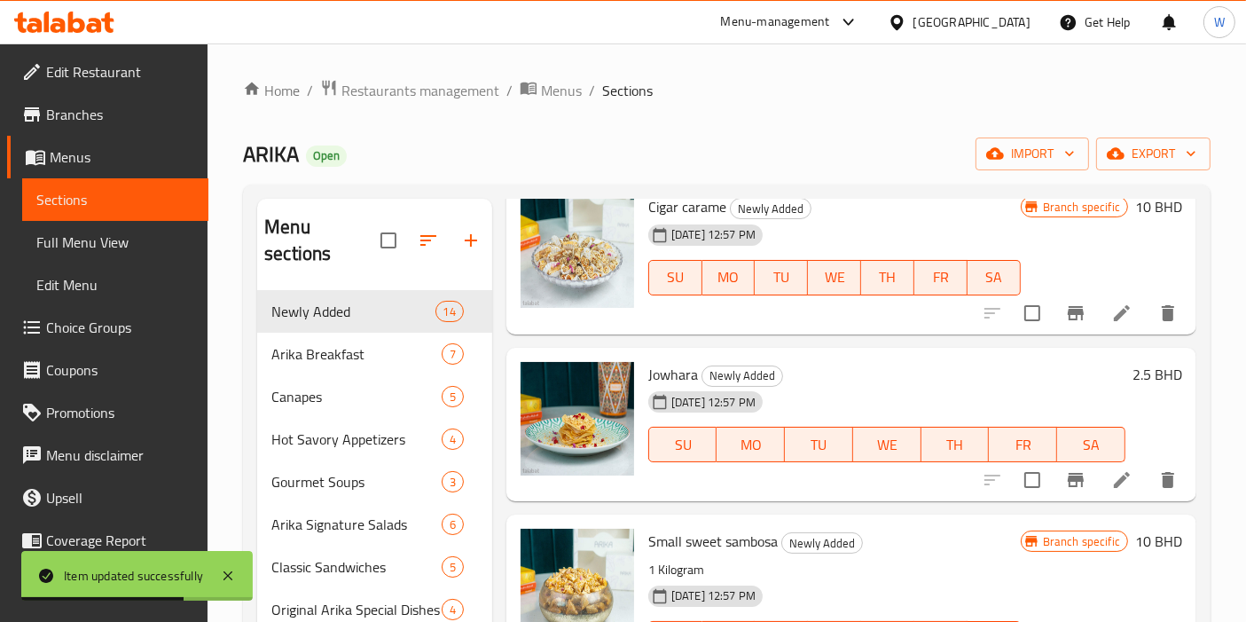
scroll to position [1872, 0]
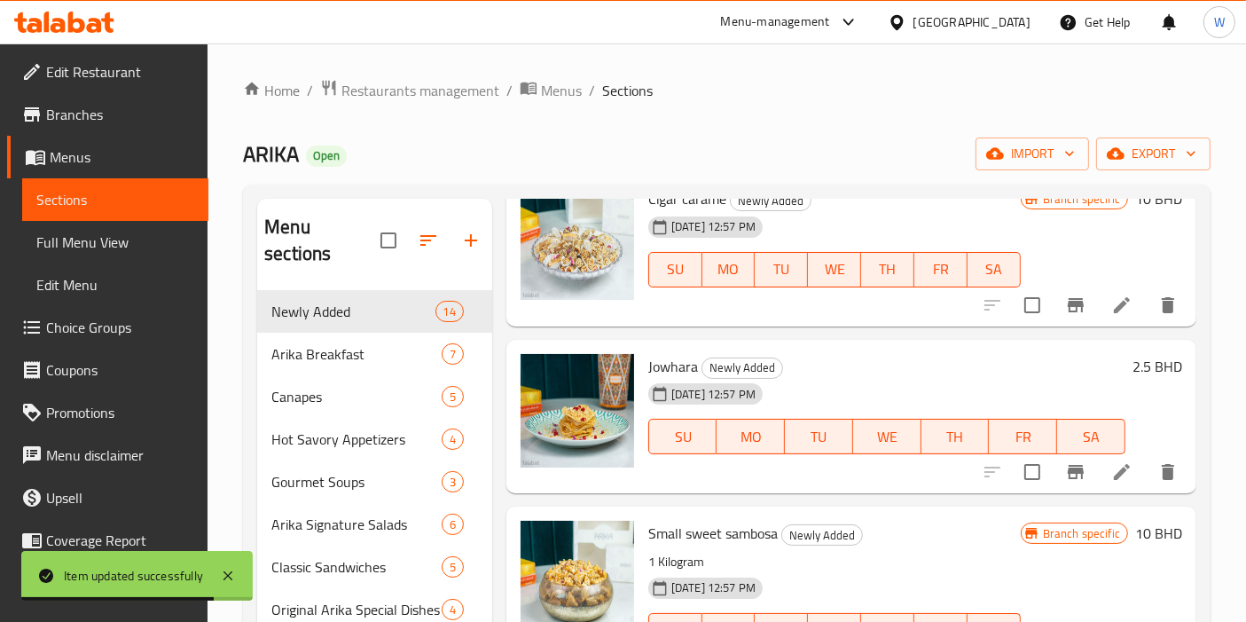
click at [673, 356] on span "Jowhara" at bounding box center [673, 366] width 50 height 27
copy h6 "Jowhara"
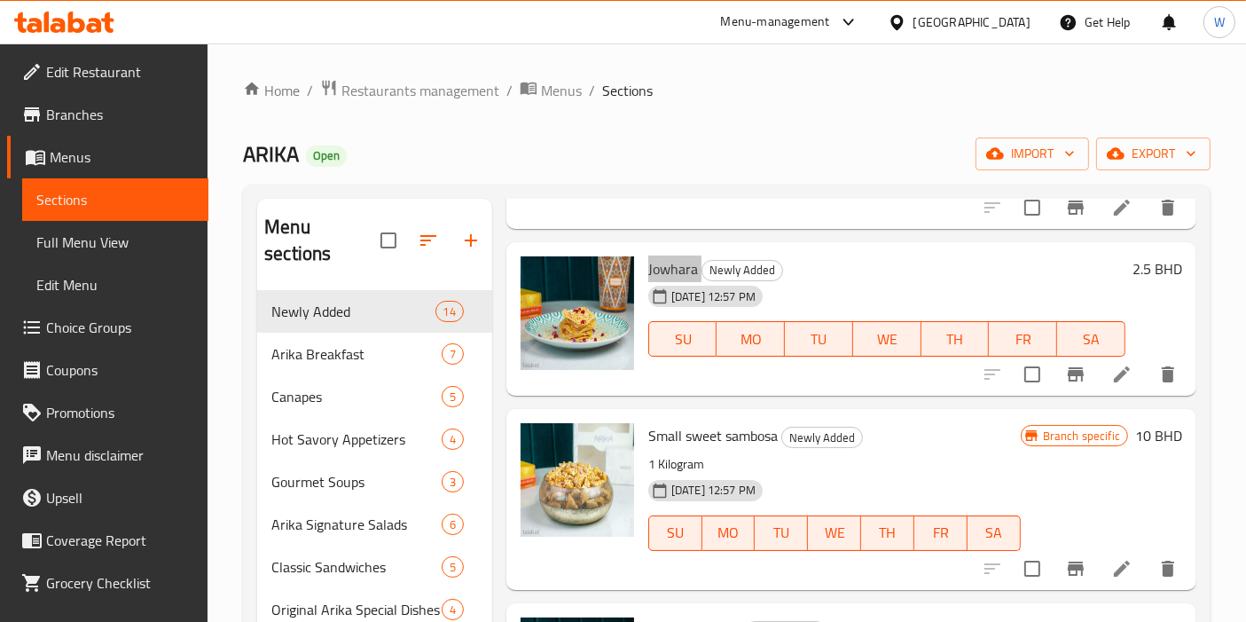
scroll to position [1971, 0]
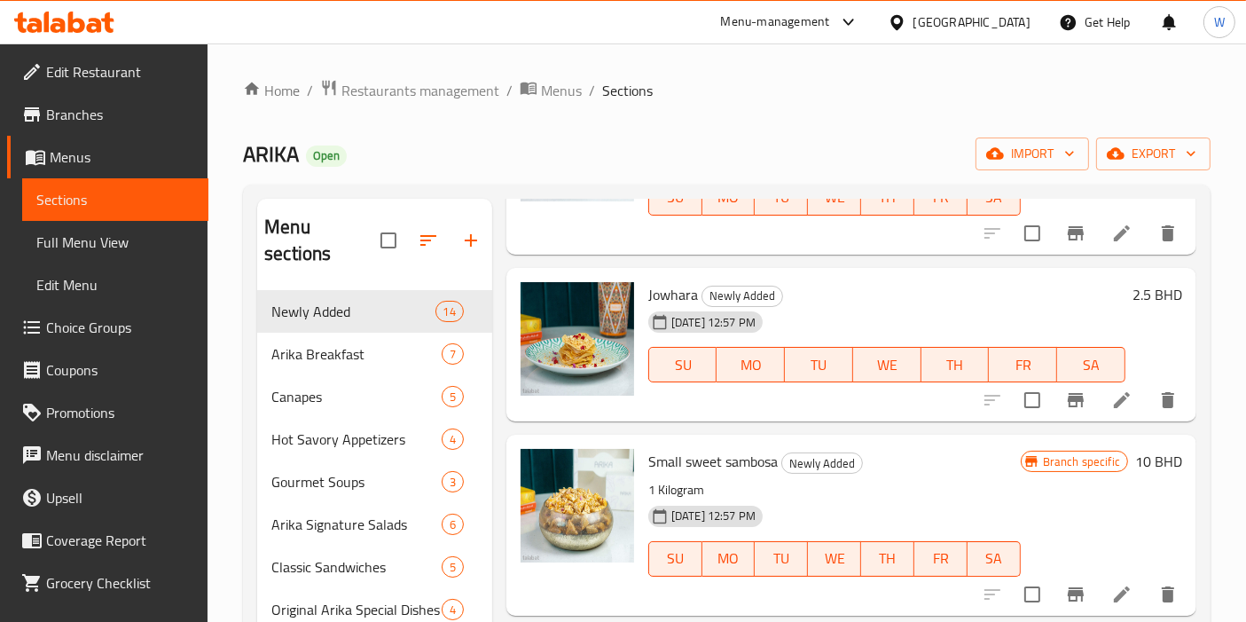
click at [739, 442] on div "Small sweet sambosa Newly Added 1 Kilogram [DATE] 12:57 PM SU MO TU WE TH FR SA" at bounding box center [834, 525] width 387 height 166
click at [1114, 396] on icon at bounding box center [1122, 400] width 16 height 16
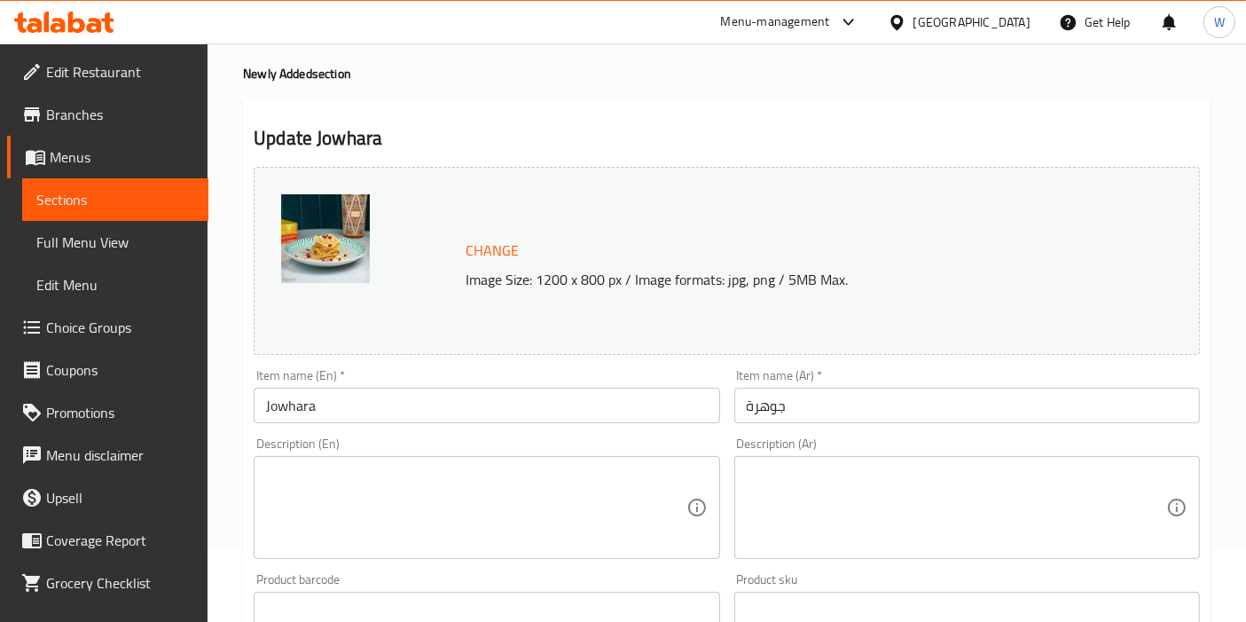
scroll to position [197, 0]
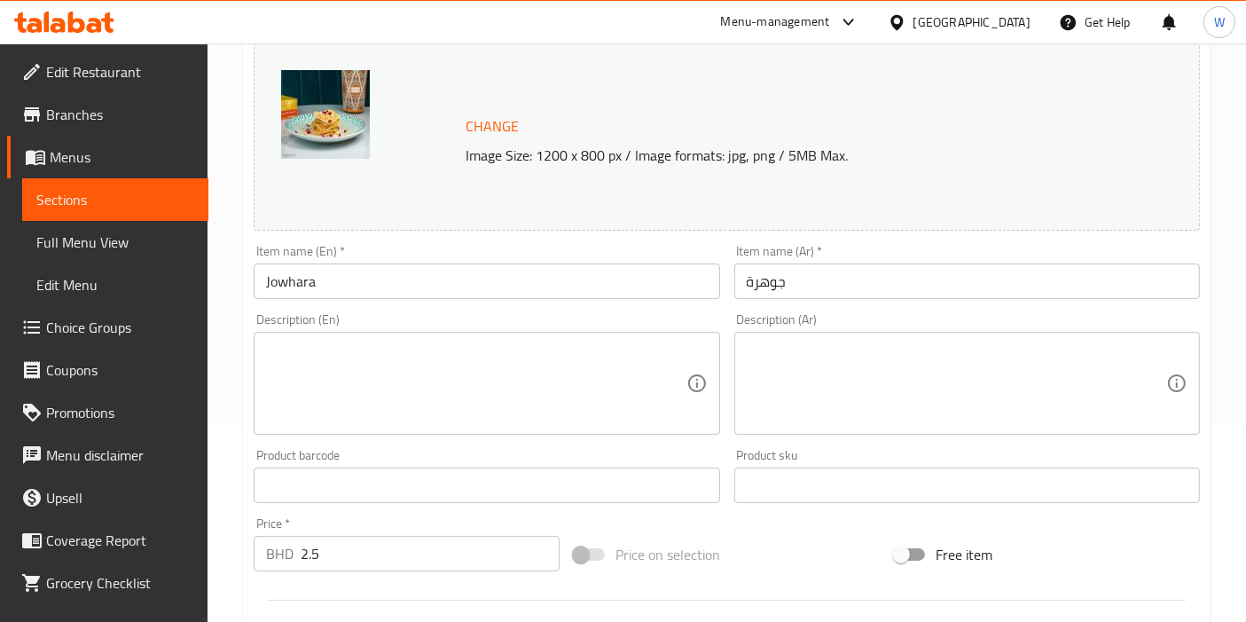
click at [610, 361] on textarea at bounding box center [475, 383] width 419 height 84
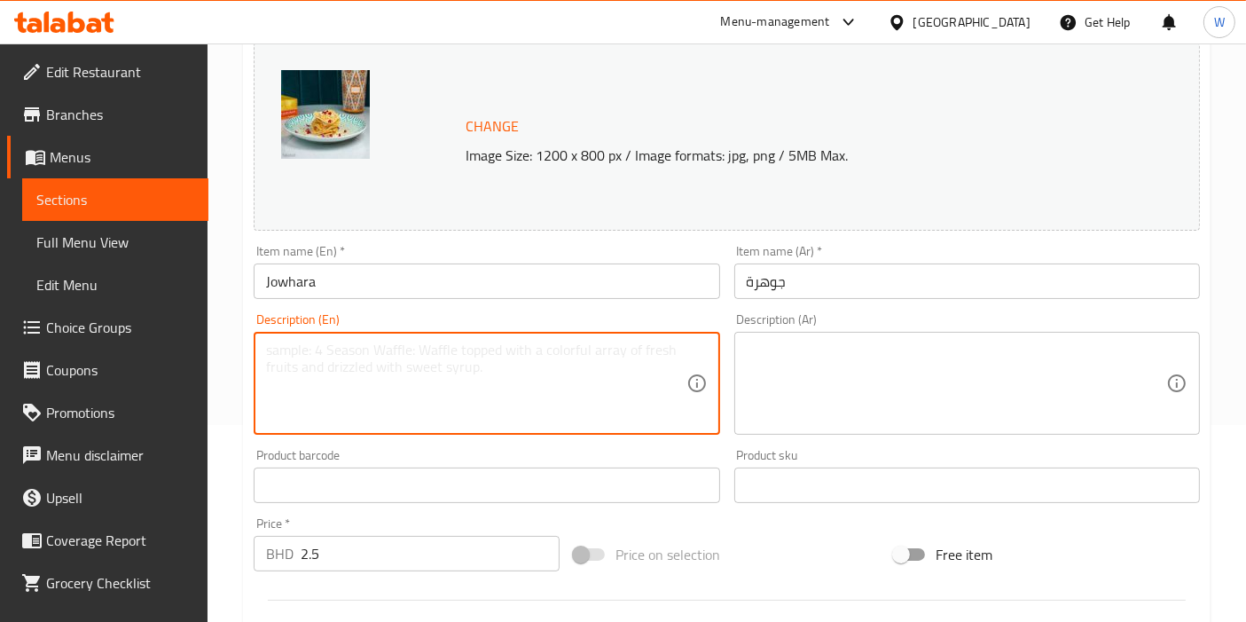
paste textarea "Traditional layered dessert with cream and nuts."
click at [542, 349] on textarea "Traditional layered dessert with cream and nuts." at bounding box center [475, 383] width 419 height 84
type textarea "Traditional layered dessert with cream."
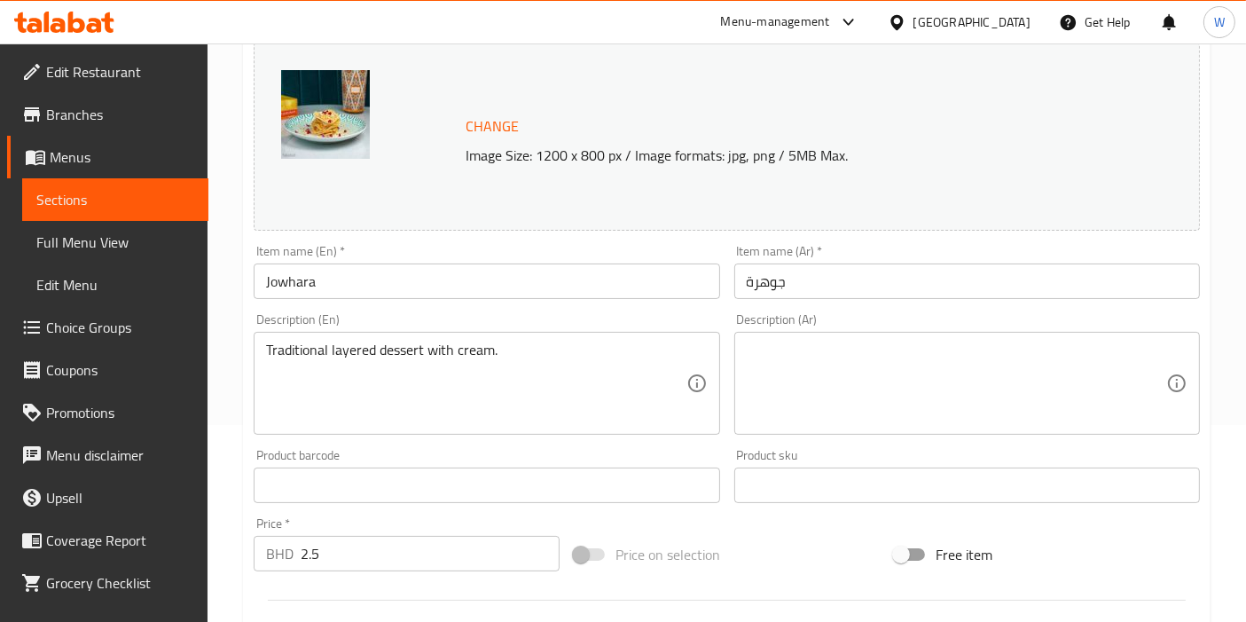
click at [894, 345] on textarea at bounding box center [956, 383] width 419 height 84
paste textarea "حلوى الجوهرة التقليدية بطبقات من القشطة والمكسرات."
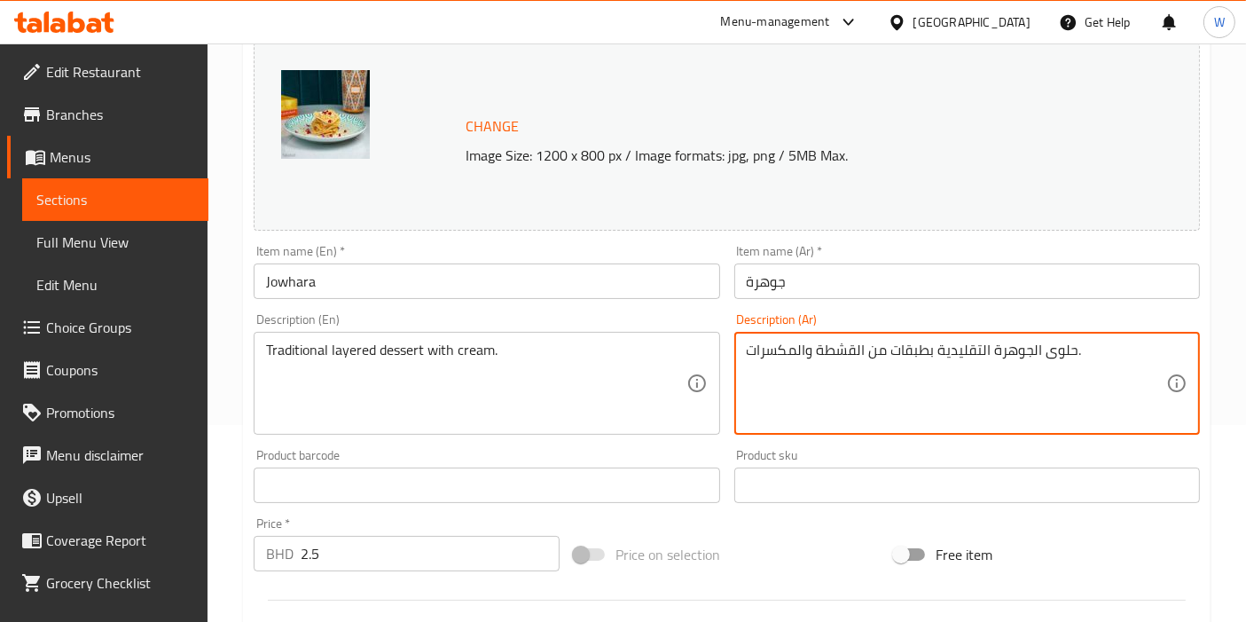
click at [793, 349] on textarea "حلوى الجوهرة التقليدية بطبقات من القشطة والمكسرات." at bounding box center [956, 383] width 419 height 84
click at [782, 341] on textarea "حلوى الجوهرة التقليدية بطبقات من القشطة والمكسرات." at bounding box center [956, 383] width 419 height 84
click at [780, 353] on textarea "حلوى الجوهرة التقليدية بطبقات من القشطة والمكسرات." at bounding box center [956, 383] width 419 height 84
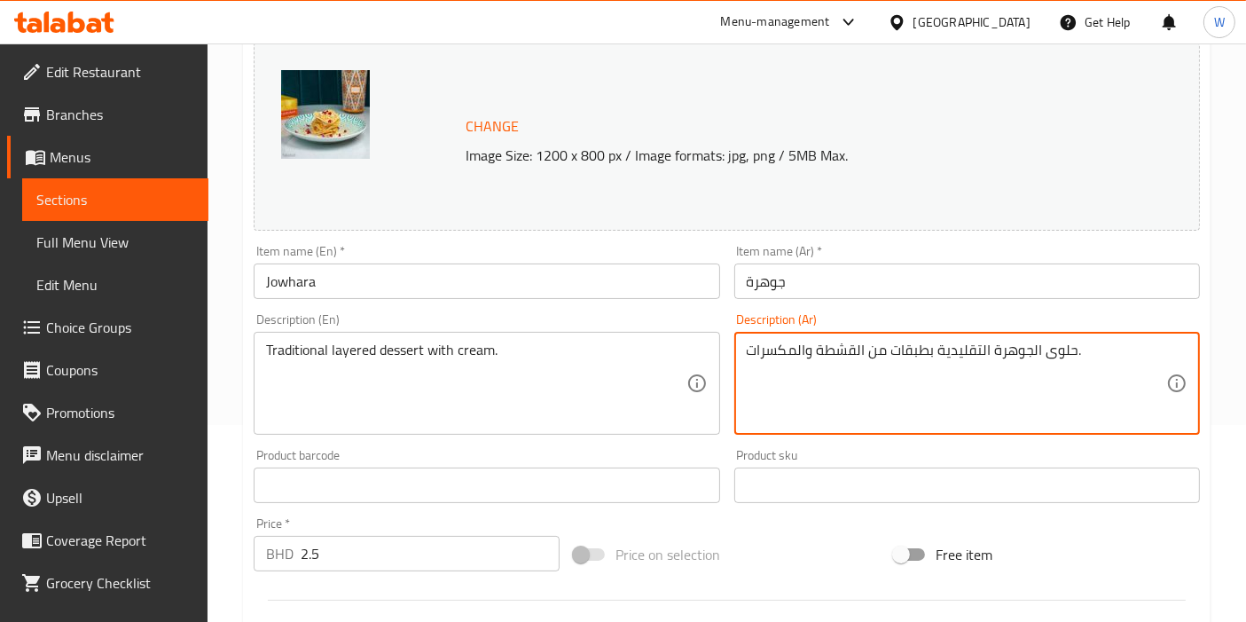
click at [780, 353] on textarea "حلوى الجوهرة التقليدية بطبقات من القشطة والمكسرات." at bounding box center [956, 383] width 419 height 84
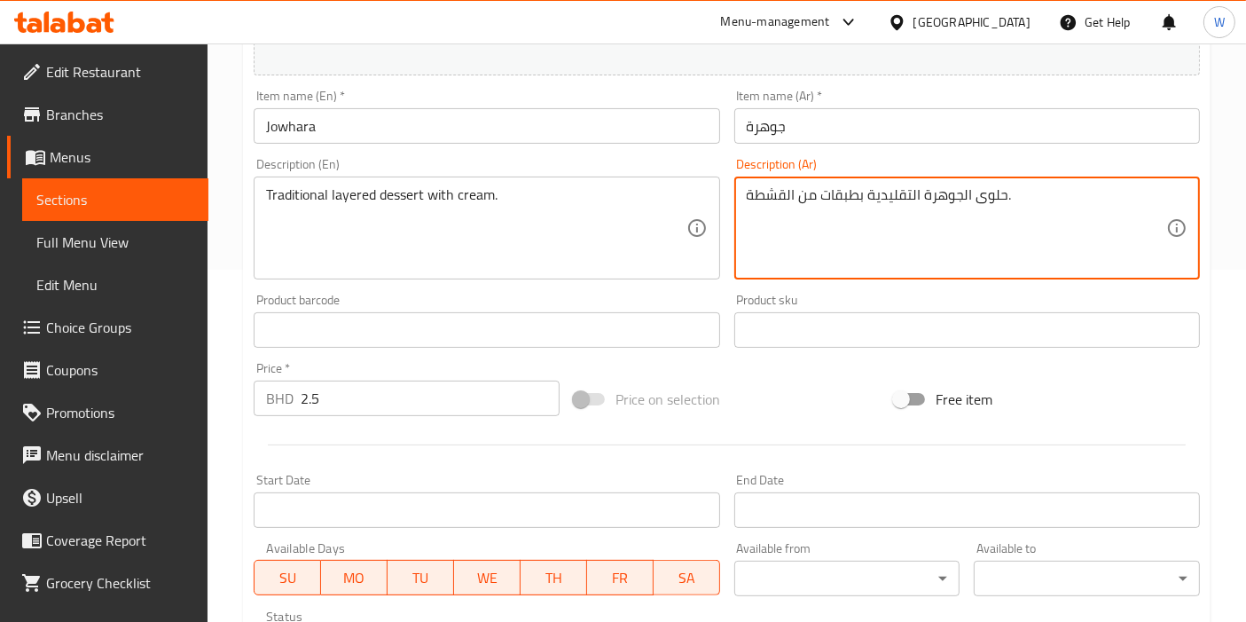
scroll to position [655, 0]
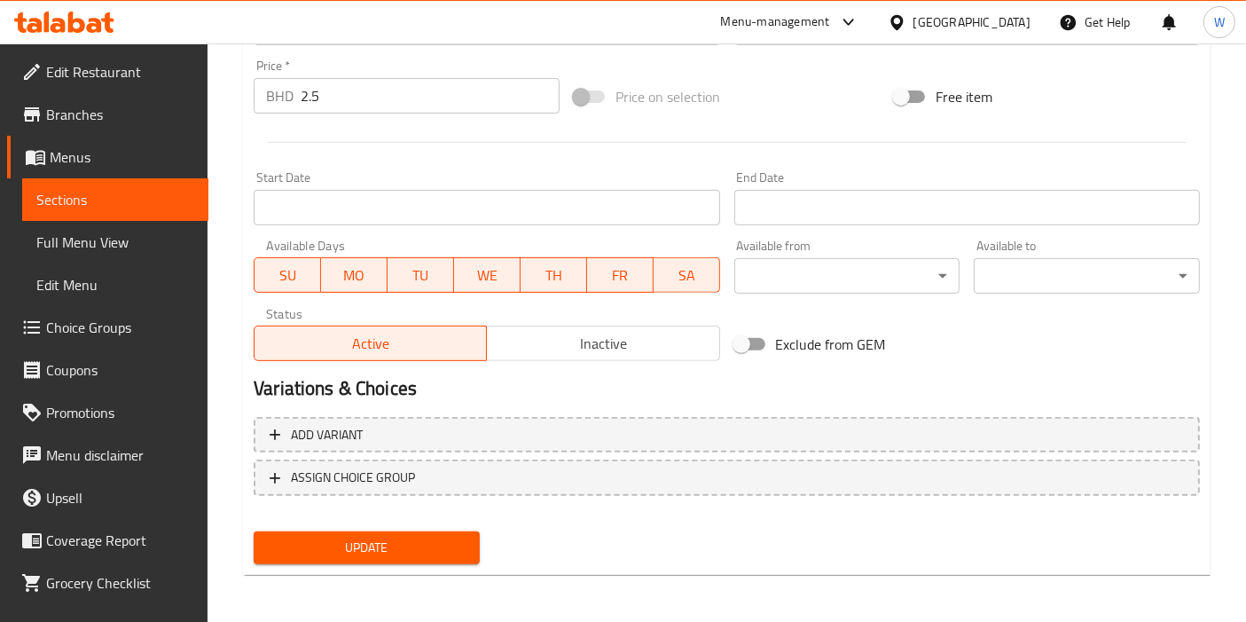
type textarea "حلوى الجوهرة التقليدية بطبقات من القشطة."
click at [454, 537] on span "Update" at bounding box center [367, 548] width 198 height 22
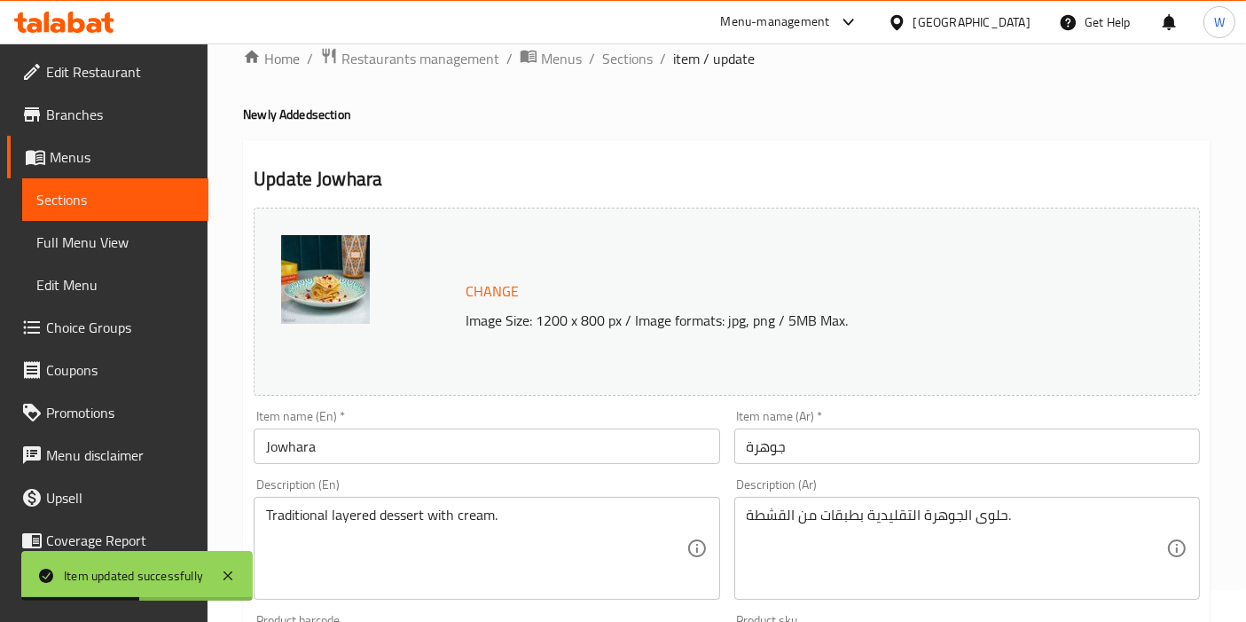
scroll to position [0, 0]
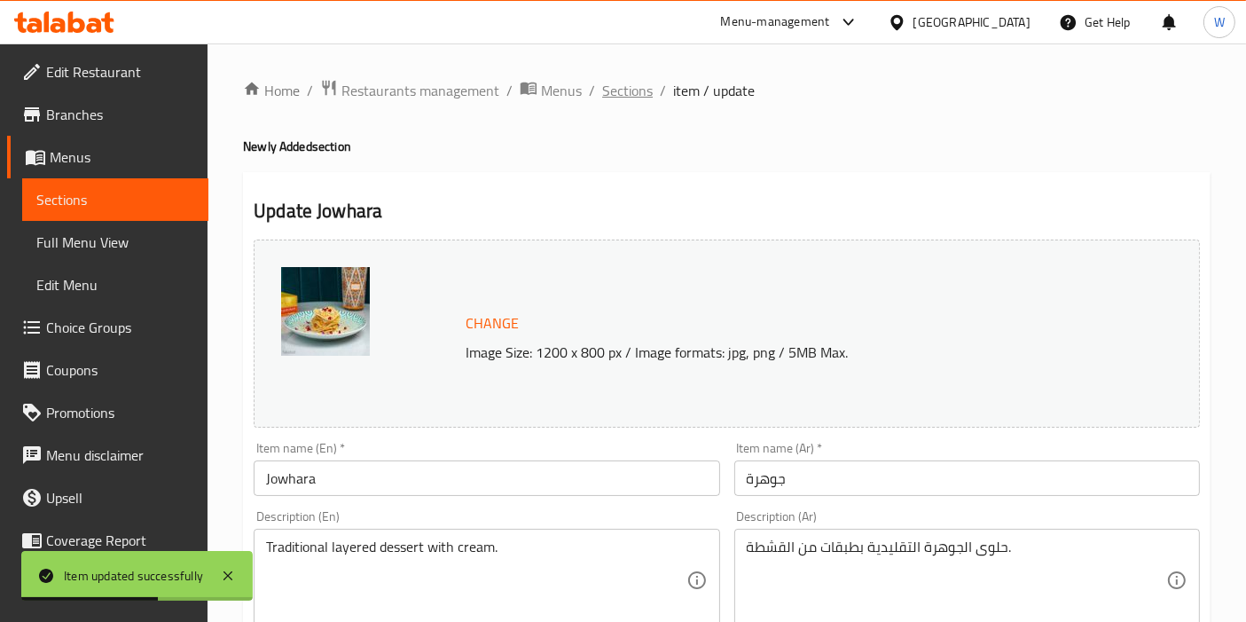
click at [625, 88] on span "Sections" at bounding box center [627, 90] width 51 height 21
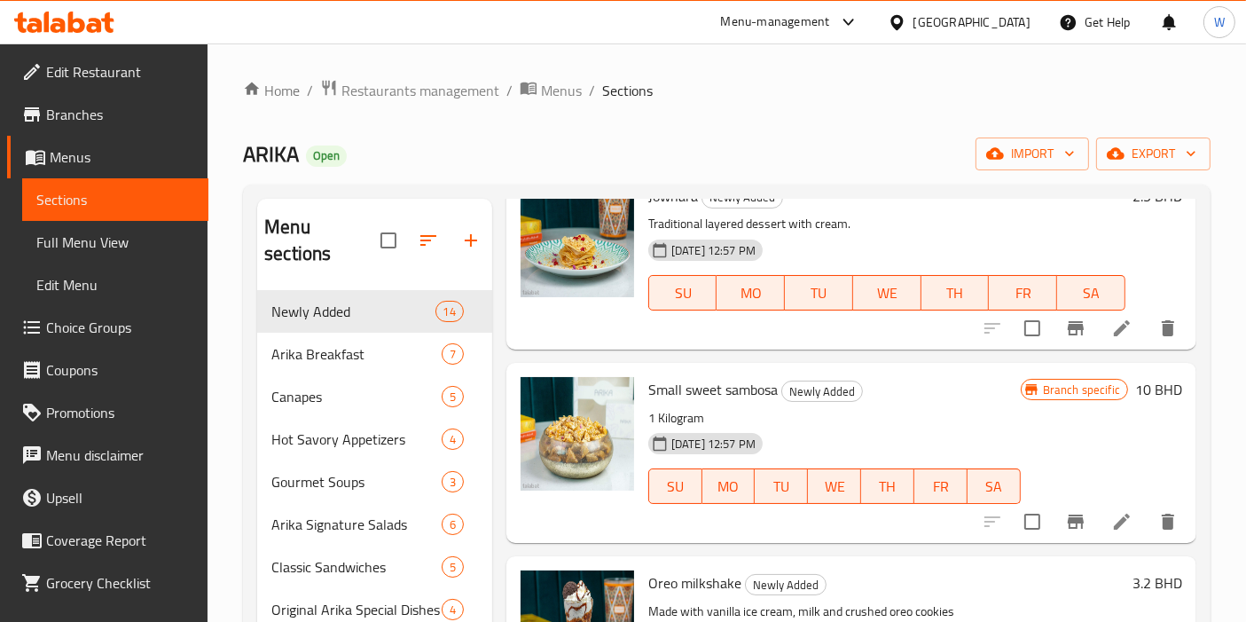
scroll to position [2148, 0]
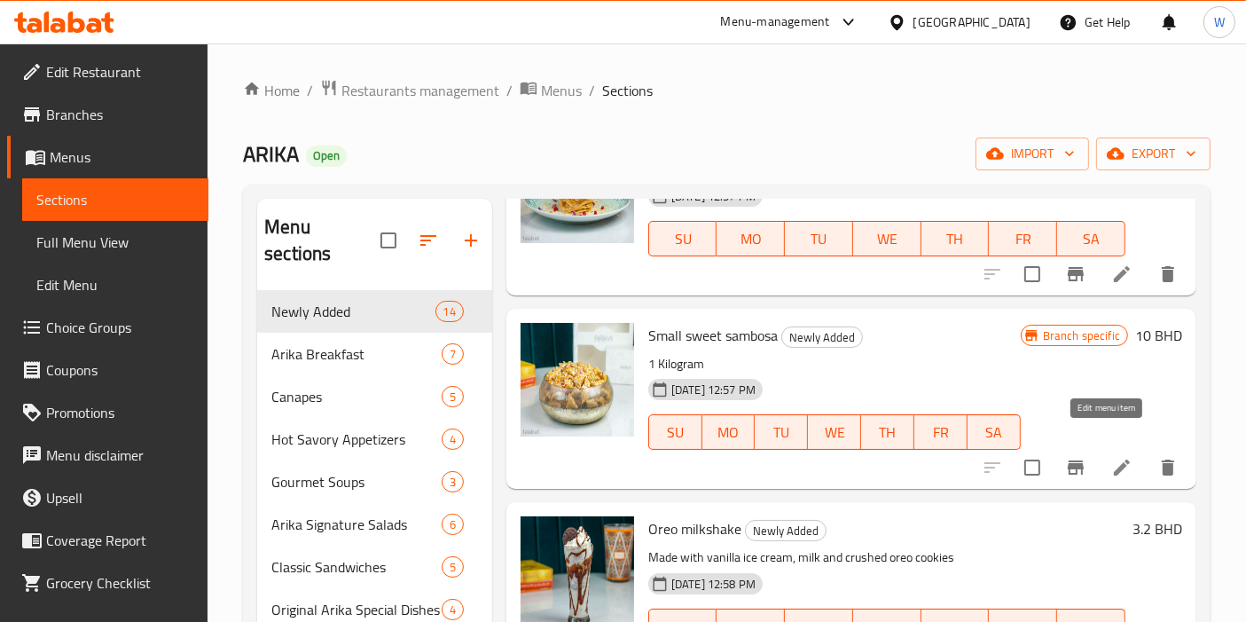
click at [1111, 457] on icon at bounding box center [1121, 467] width 21 height 21
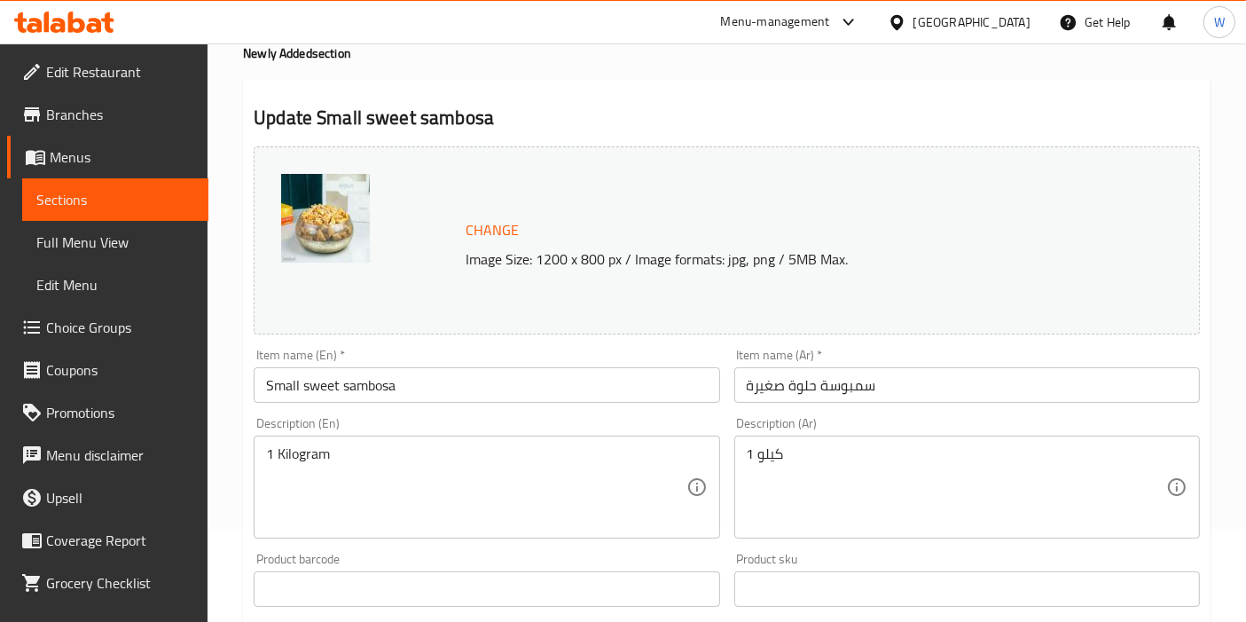
scroll to position [197, 0]
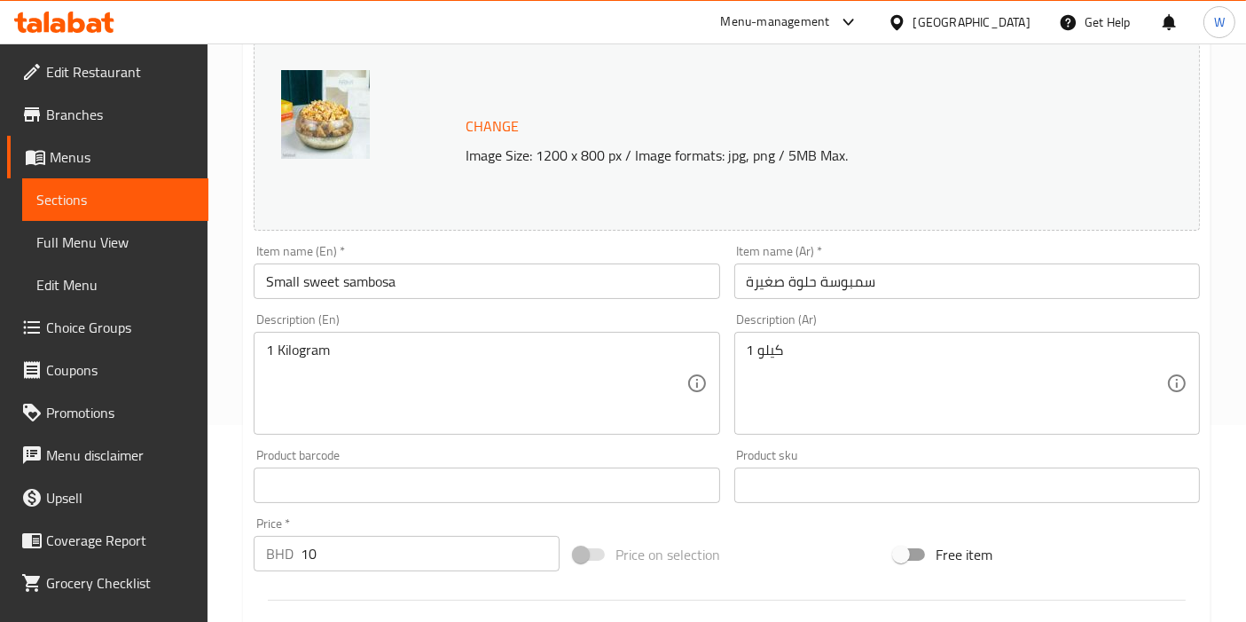
click at [345, 295] on input "Small sweet sambosa" at bounding box center [487, 280] width 466 height 35
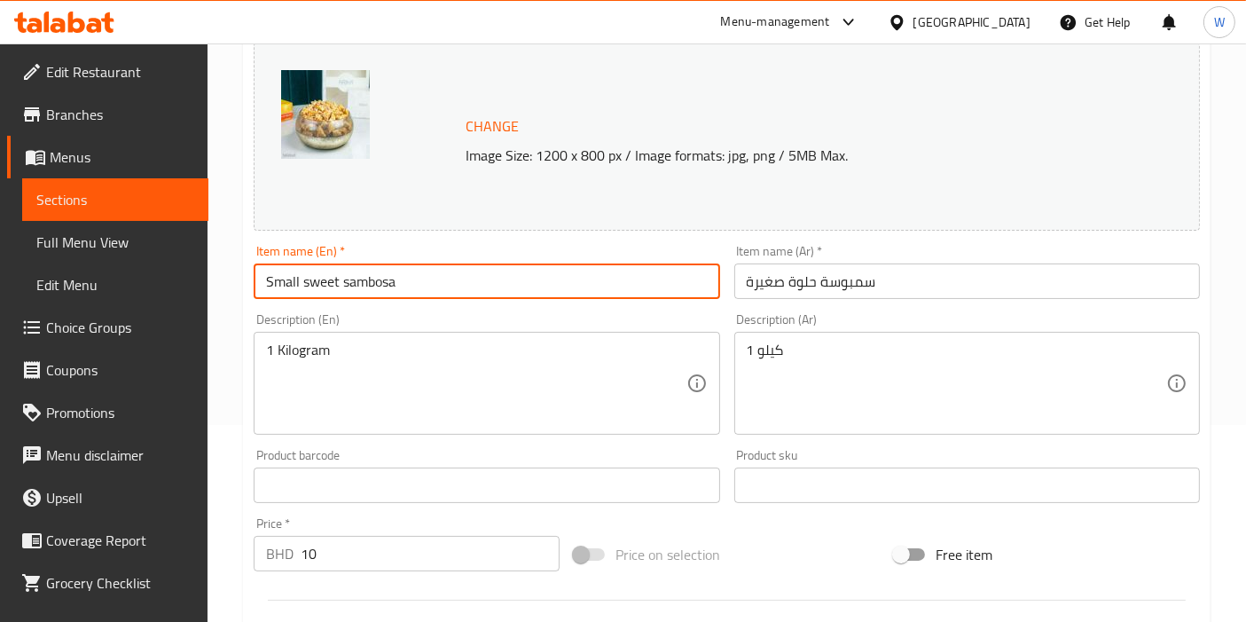
click at [345, 295] on input "Small sweet sambosa" at bounding box center [487, 280] width 466 height 35
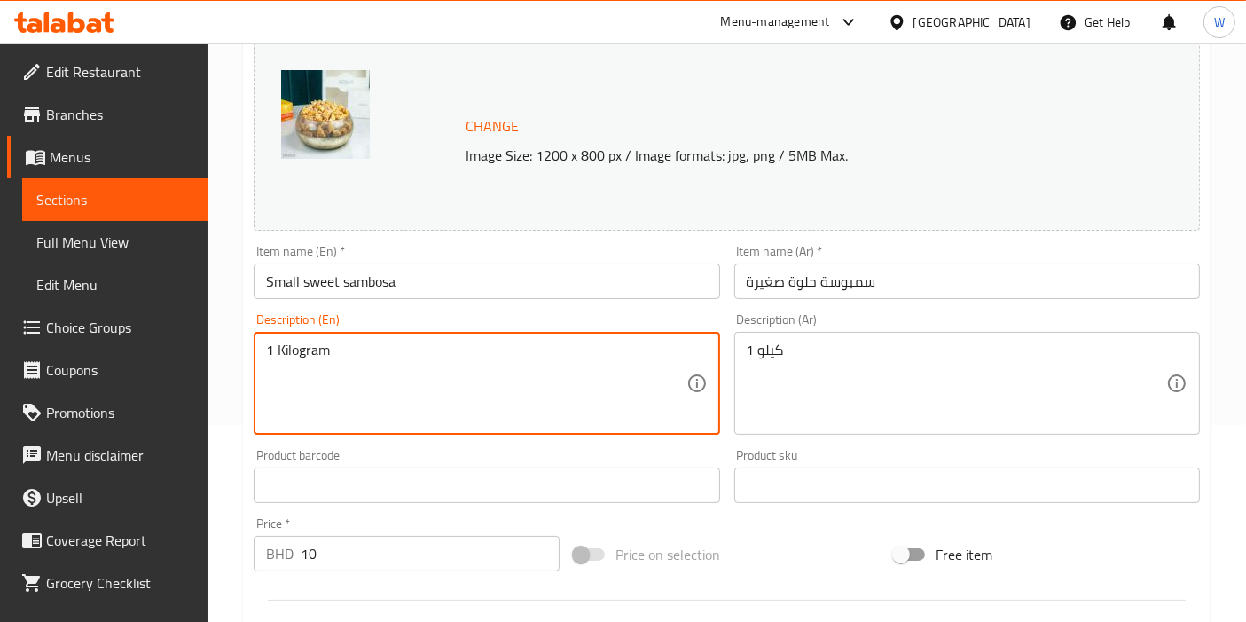
click at [370, 365] on textarea "1 Kilogram" at bounding box center [475, 383] width 419 height 84
click at [330, 357] on textarea "1 Kilogram" at bounding box center [475, 383] width 419 height 84
paste textarea "Mini crispy pastry filled with sweet flavors."
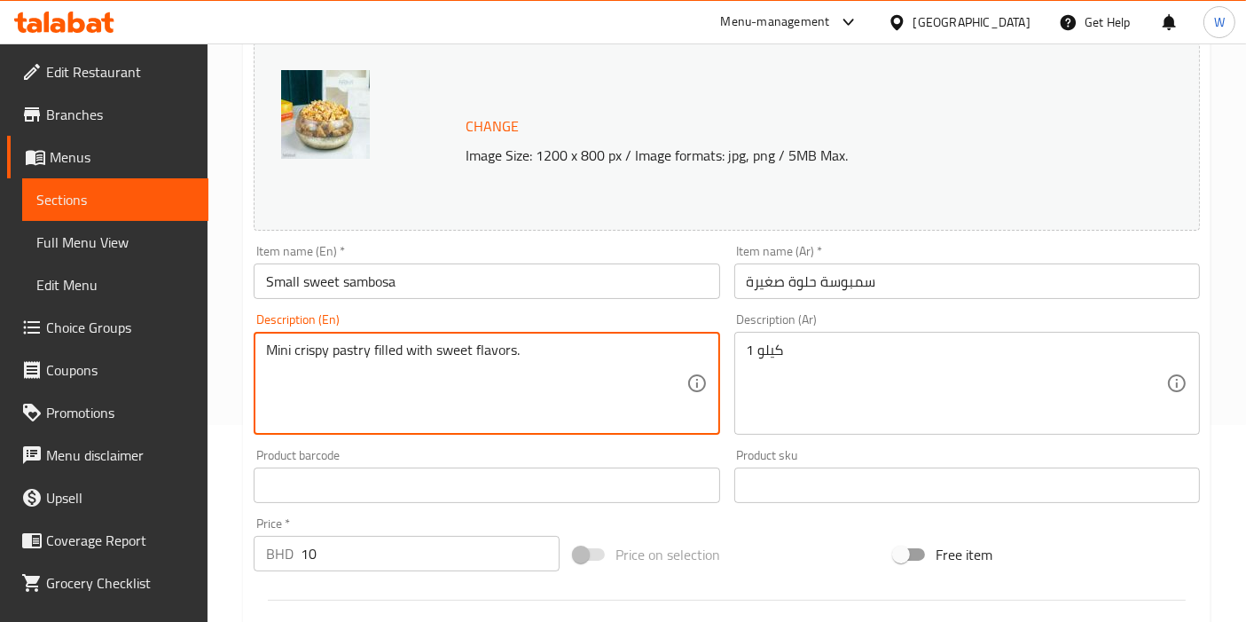
click at [621, 363] on textarea "Mini crispy pastry filled with sweet flavors." at bounding box center [475, 383] width 419 height 84
click at [620, 353] on textarea "Mini crispy pastry filled with sweet flavors." at bounding box center [475, 383] width 419 height 84
type textarea "Mini crispy pastry filled with sweet flavors. (1Kg)"
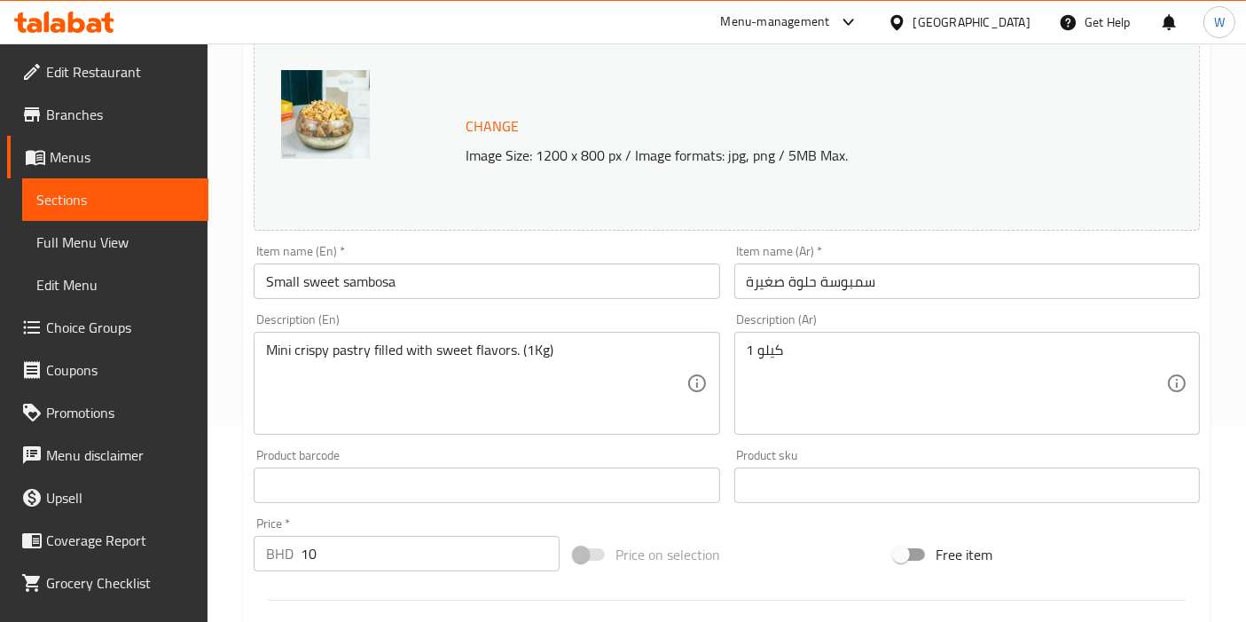
click at [888, 351] on textarea "1 كيلو" at bounding box center [956, 383] width 419 height 84
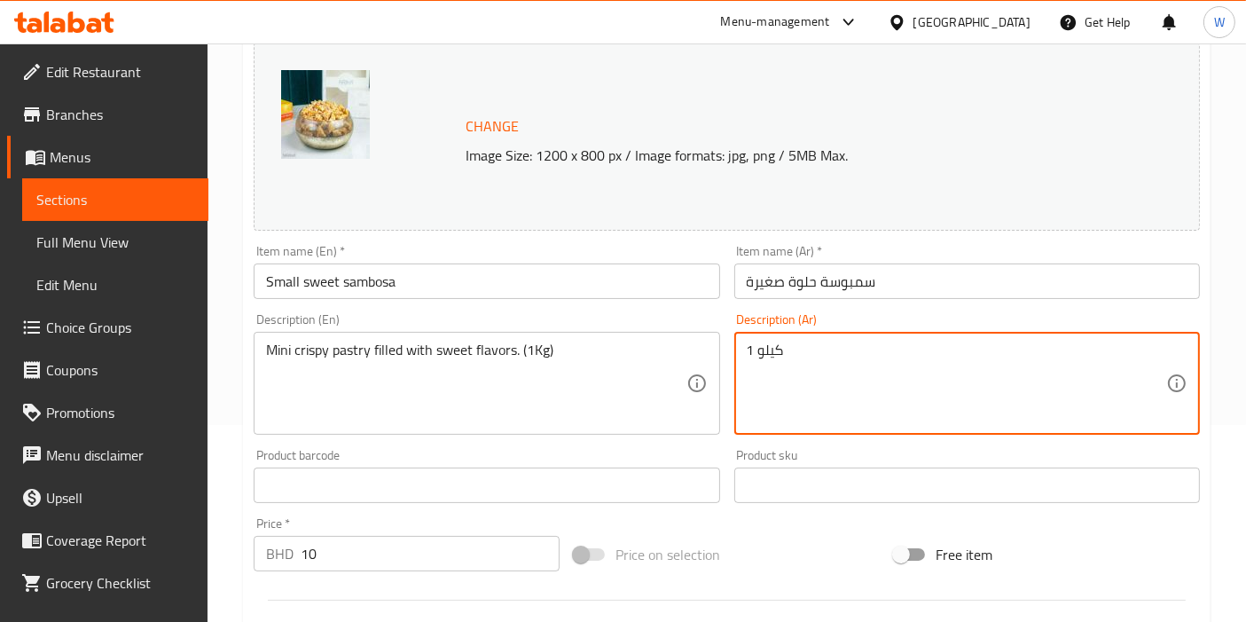
click at [888, 351] on textarea "1 كيلو" at bounding box center [956, 383] width 419 height 84
paste textarea "سمبوسة حلوة صغيرة مقرمشة محشوة بنكهات لذيذة."
drag, startPoint x: 877, startPoint y: 350, endPoint x: 711, endPoint y: 346, distance: 165.9
click at [711, 346] on div "Change Image Size: 1200 x 800 px / Image formats: jpg, png / 5MB Max. Item name…" at bounding box center [727, 430] width 960 height 790
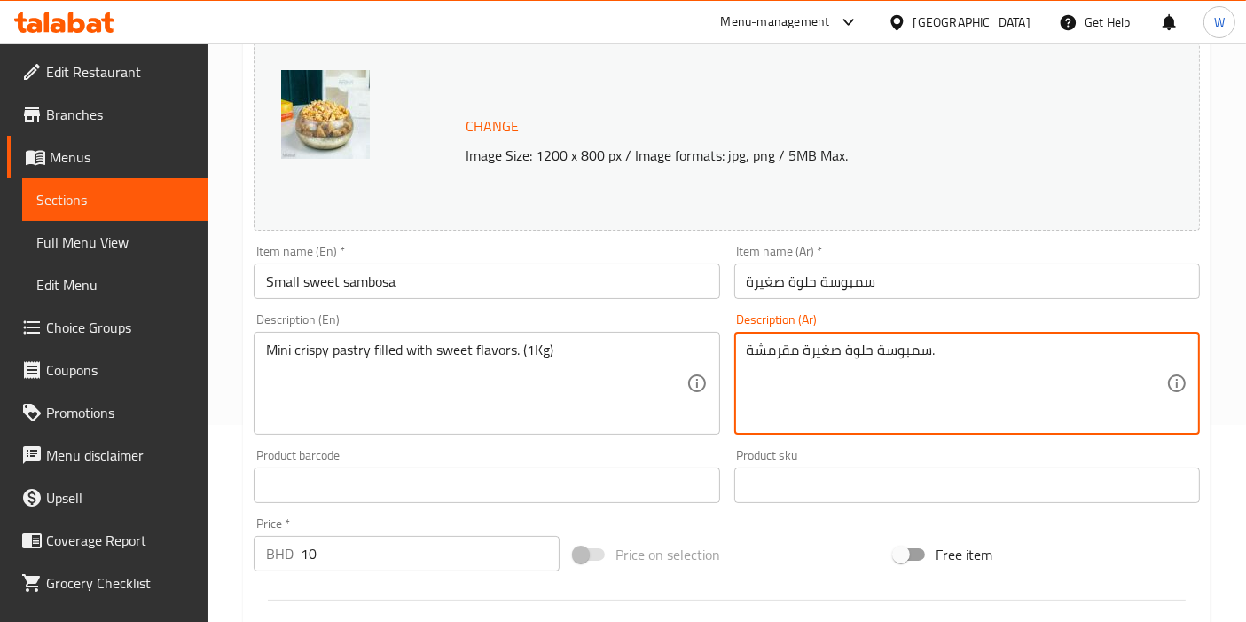
click at [1015, 365] on textarea "سمبوسة حلوة صغيرة مقرمشة." at bounding box center [956, 383] width 419 height 84
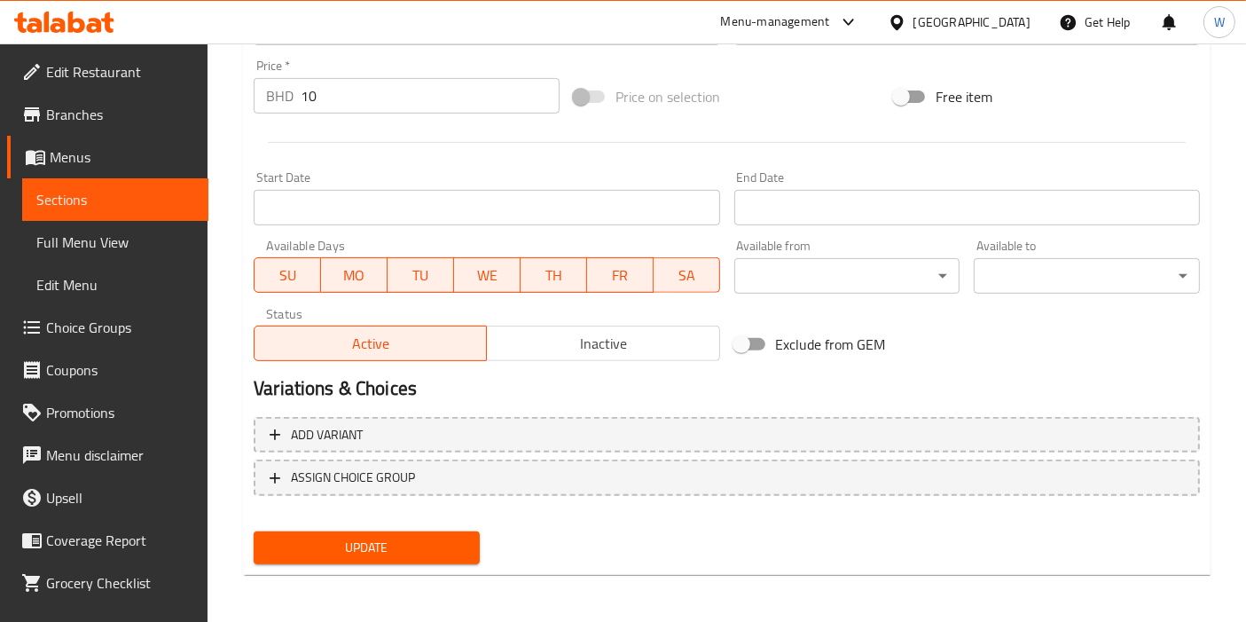
type textarea "سمبوسة حلوة صغيرة مقرمشة. (1كيلو)"
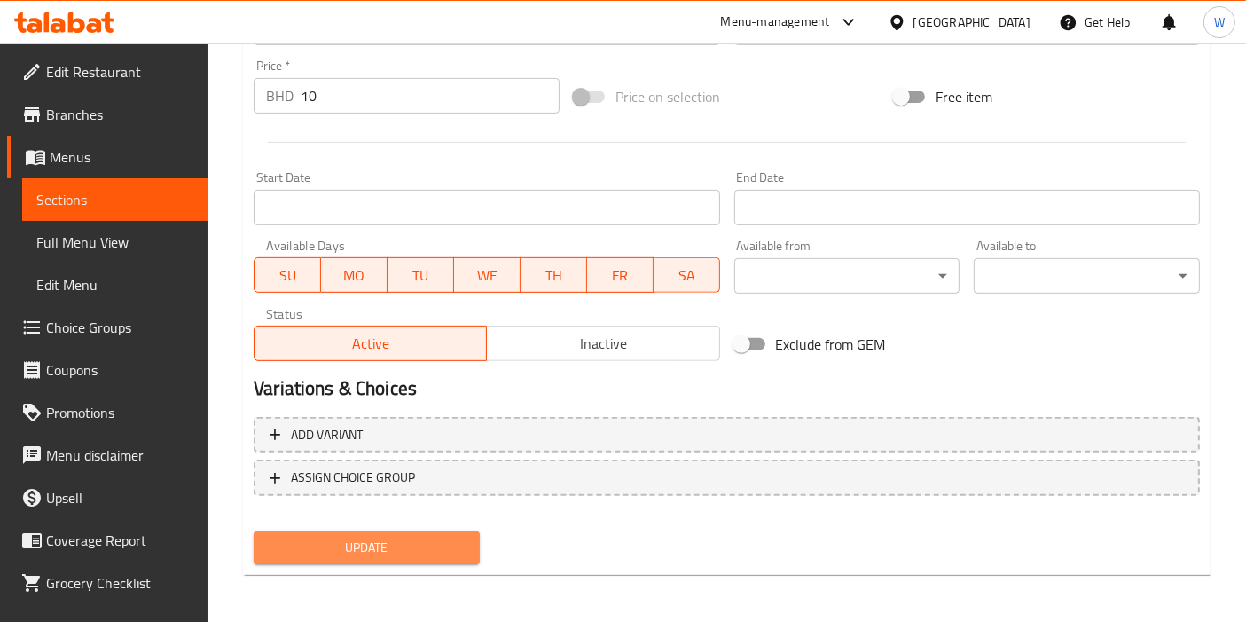
click at [441, 545] on span "Update" at bounding box center [367, 548] width 198 height 22
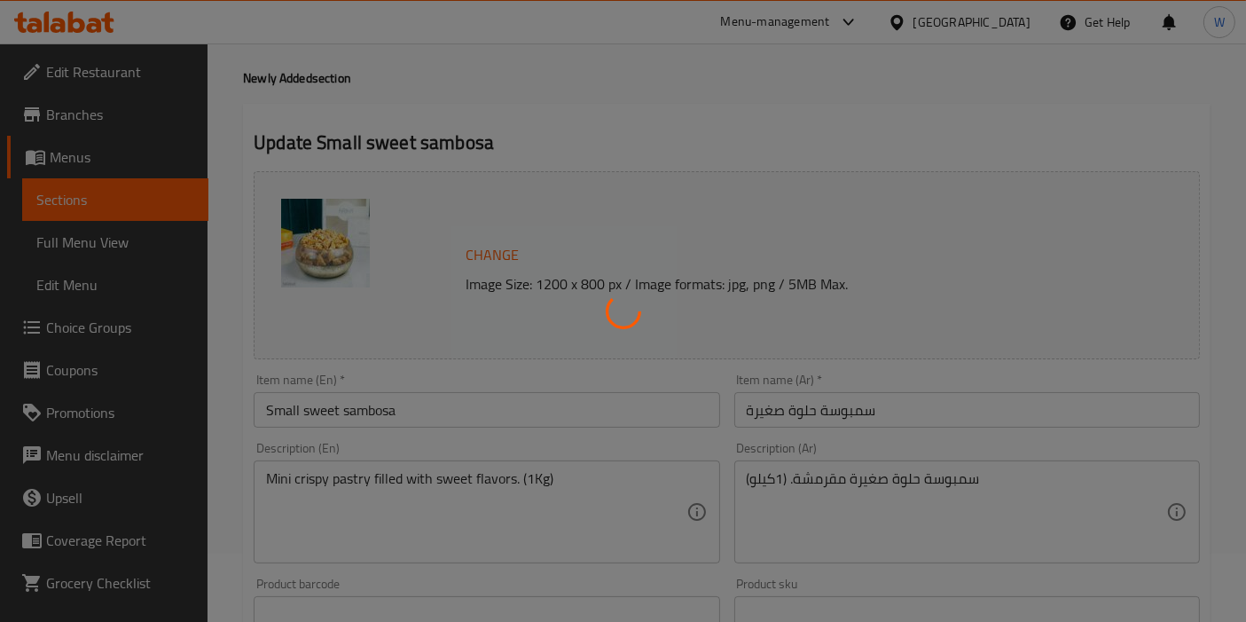
scroll to position [0, 0]
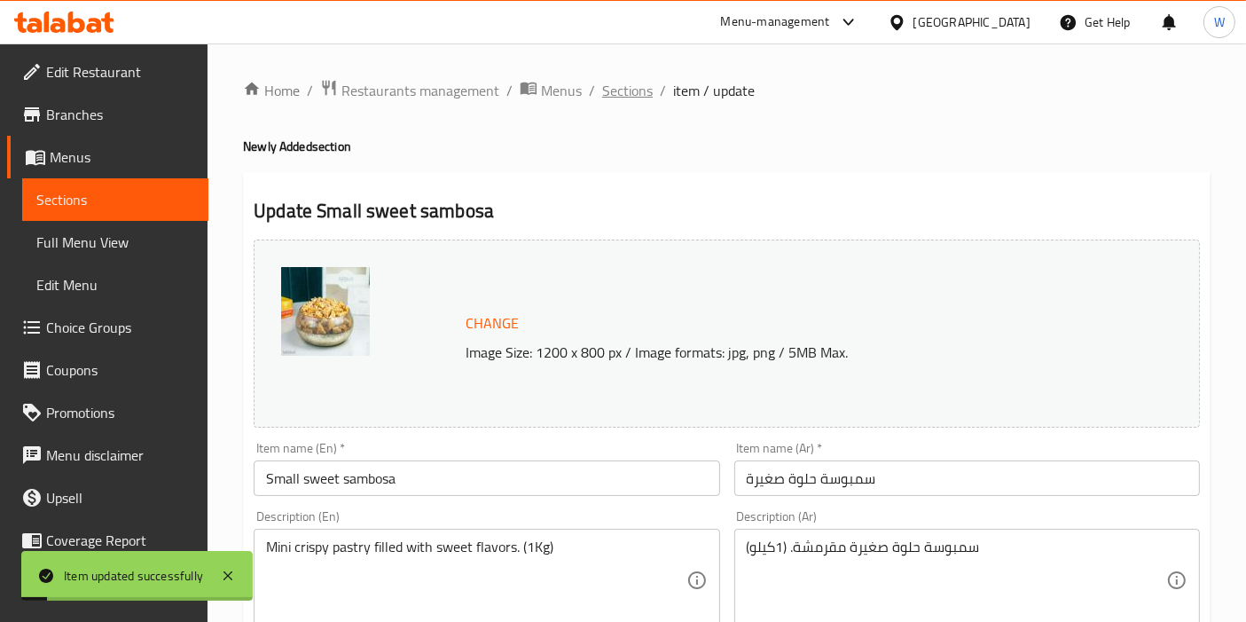
click at [639, 98] on span "Sections" at bounding box center [627, 90] width 51 height 21
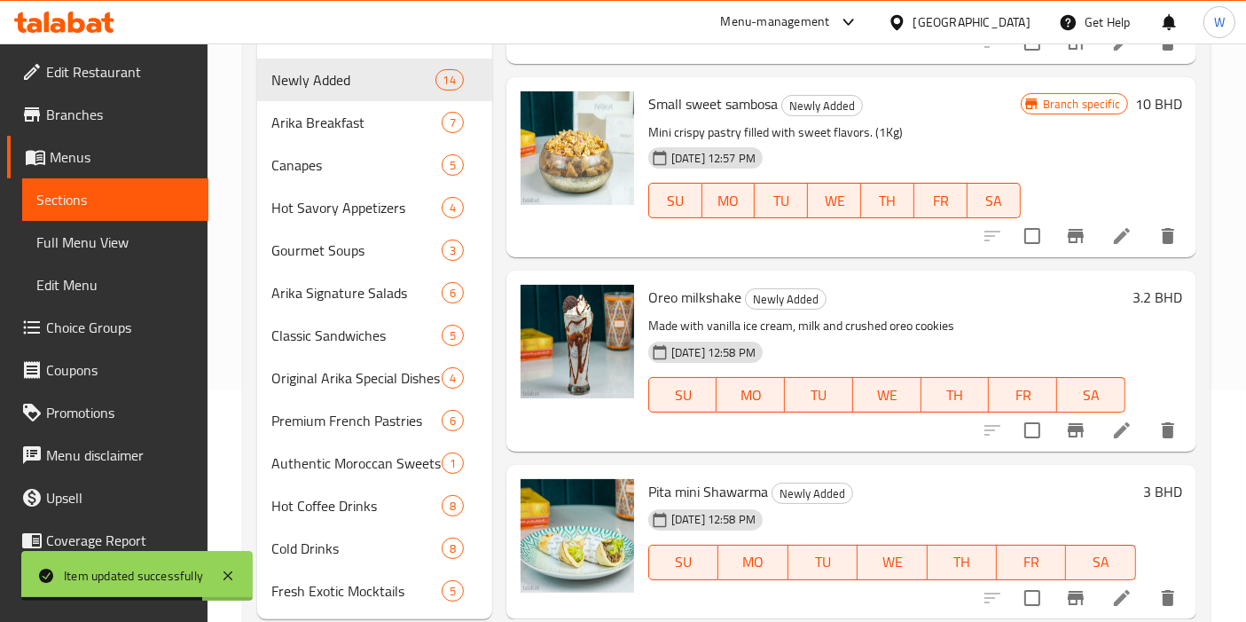
scroll to position [250, 0]
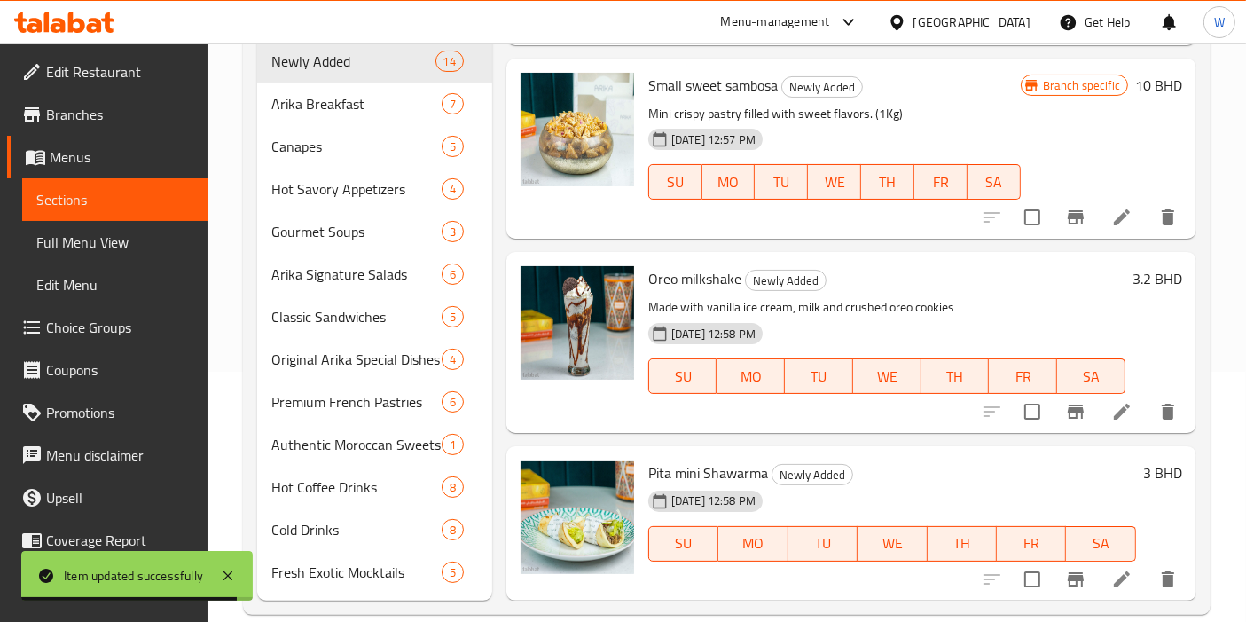
click at [678, 459] on span "Pita mini Shawarma" at bounding box center [708, 472] width 120 height 27
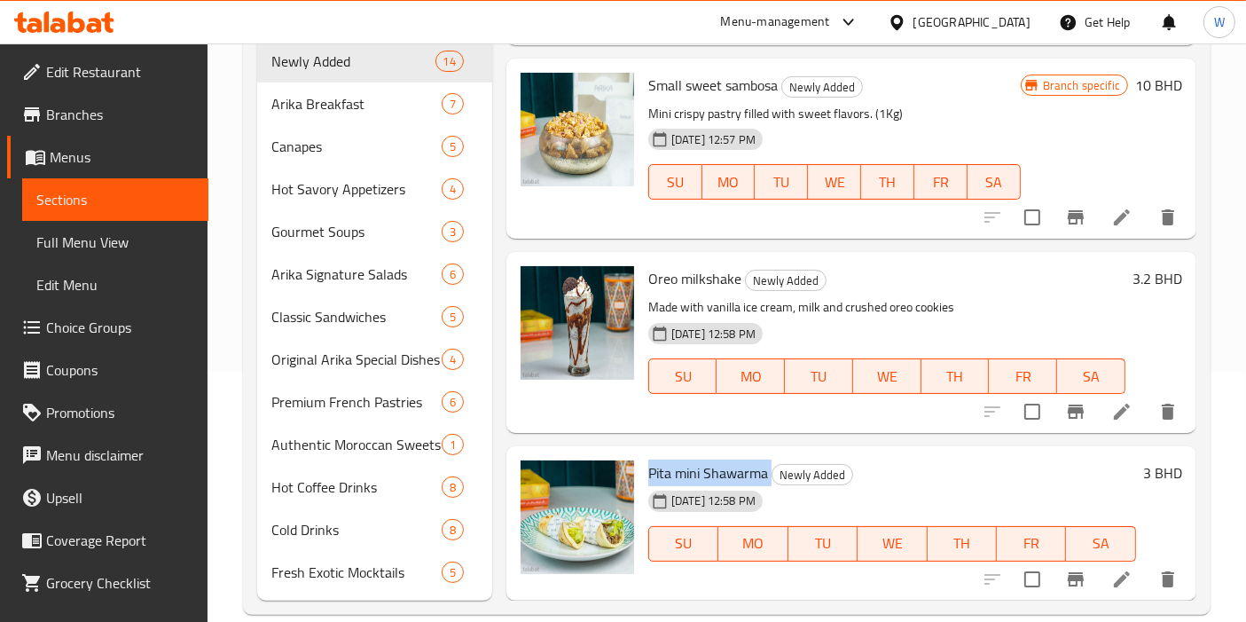
copy h6 "Pita mini Shawarma"
click at [1111, 568] on icon at bounding box center [1121, 578] width 21 height 21
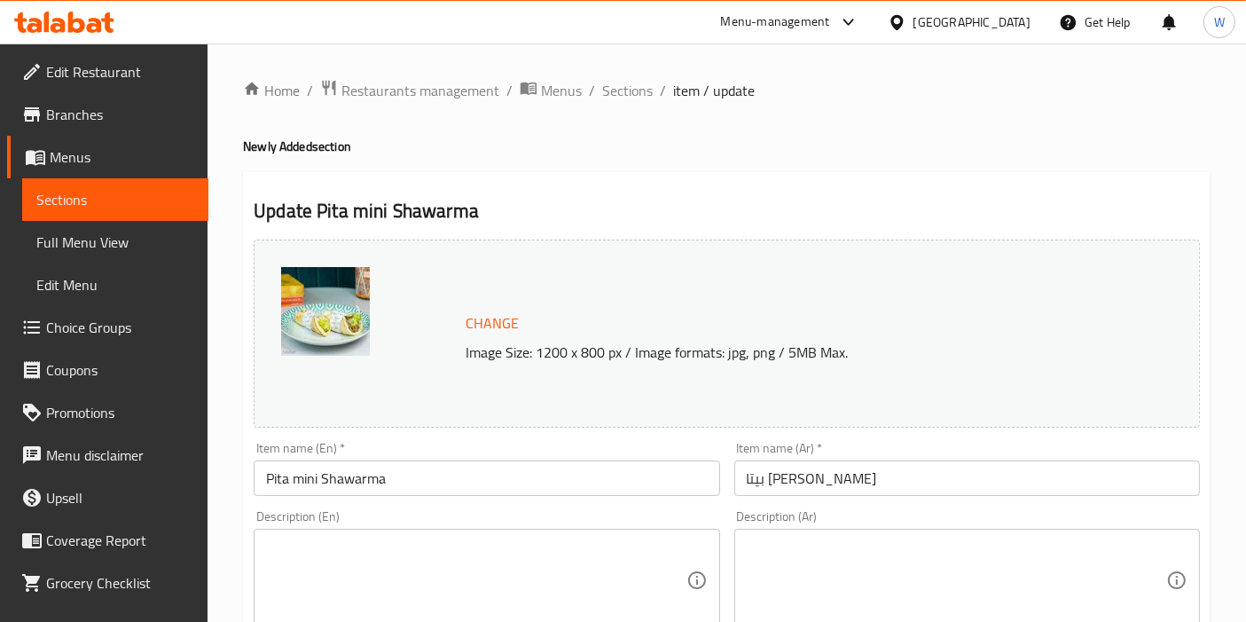
click at [365, 605] on textarea at bounding box center [475, 580] width 419 height 84
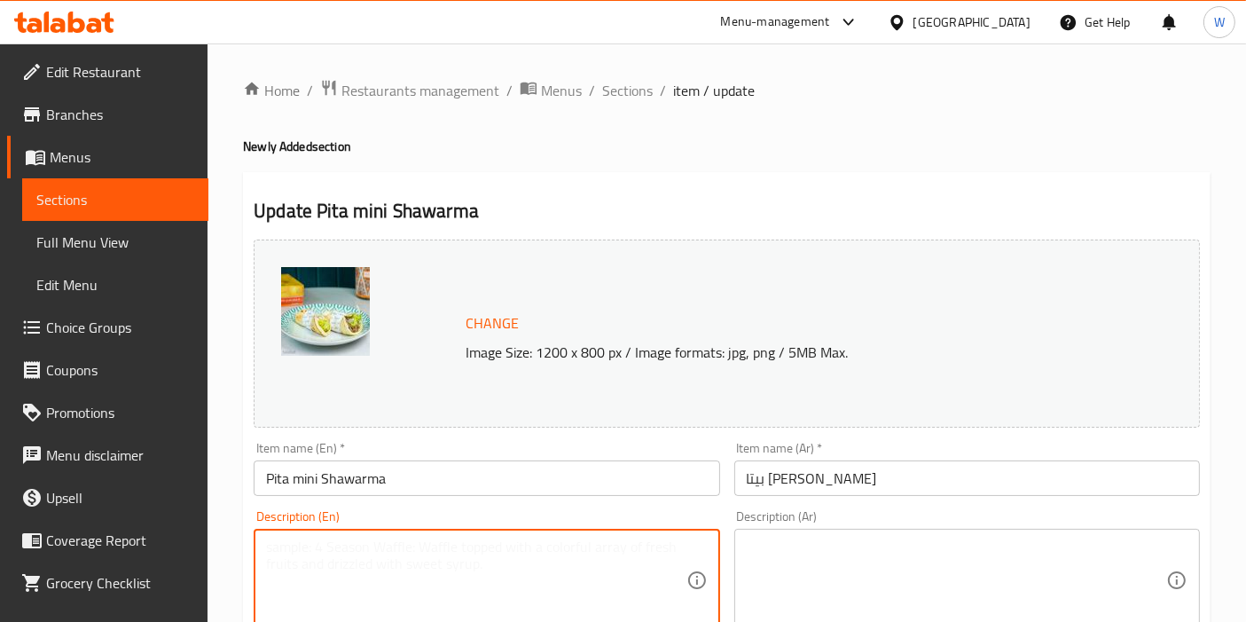
paste textarea "Soft mini pita bread filled with tender shawarma."
type textarea "Soft mini pita bread filled with tender shawarma."
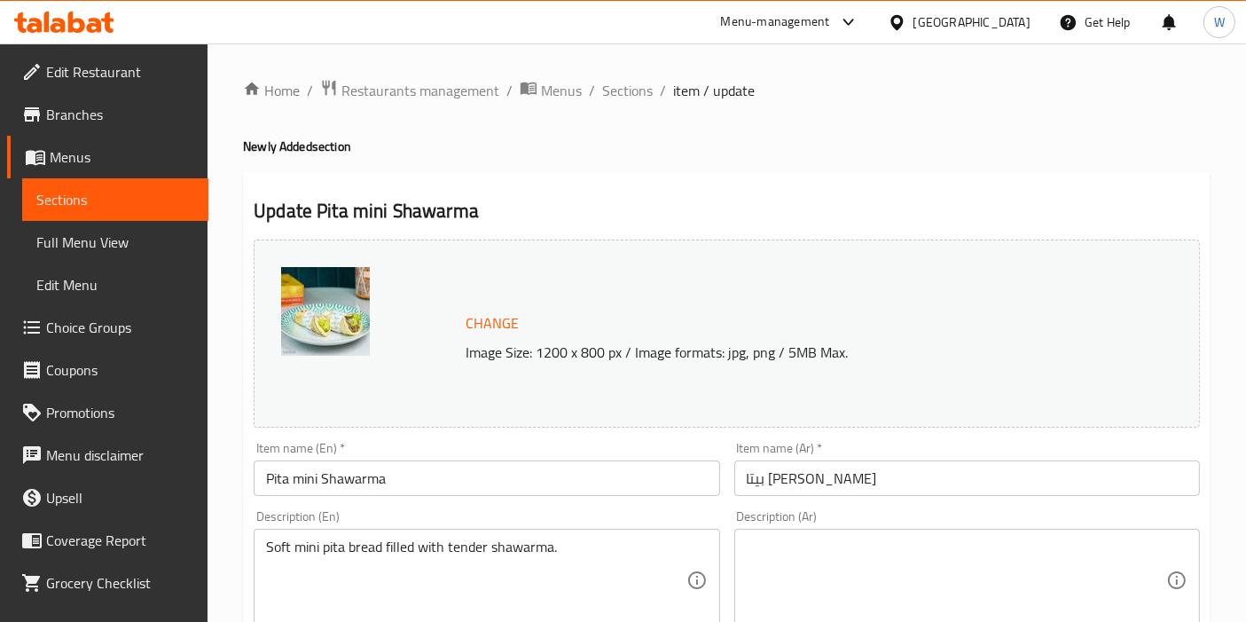
click at [809, 554] on textarea at bounding box center [956, 580] width 419 height 84
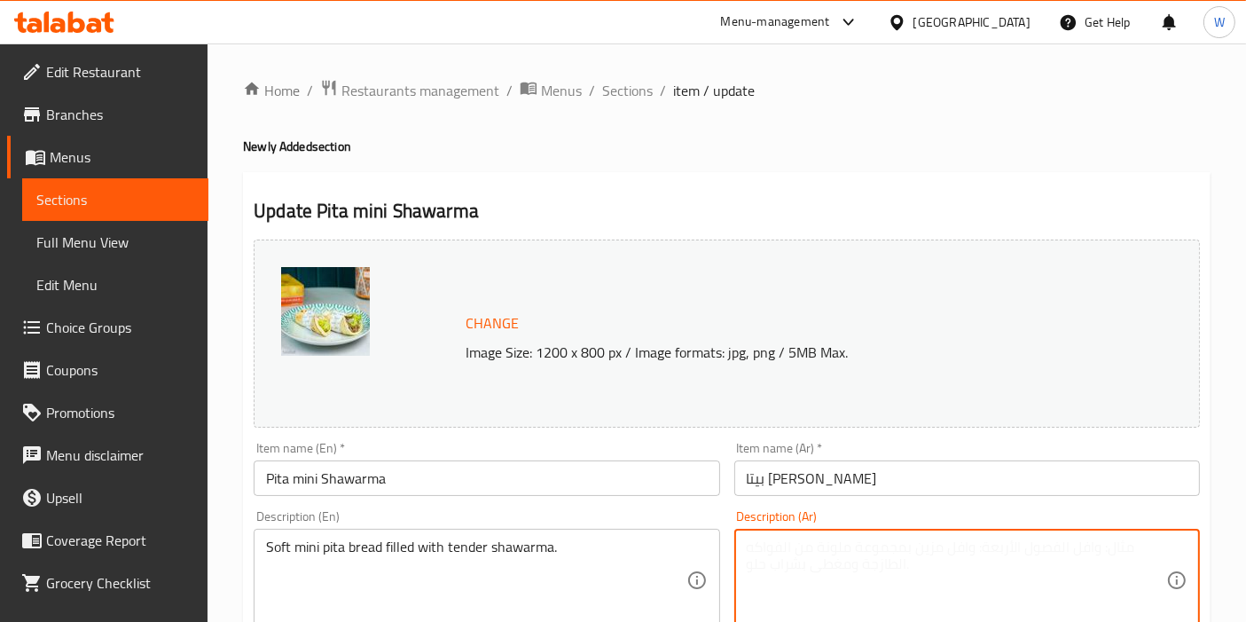
paste textarea "خبز بيتا صغير محشو بشاورما طرية."
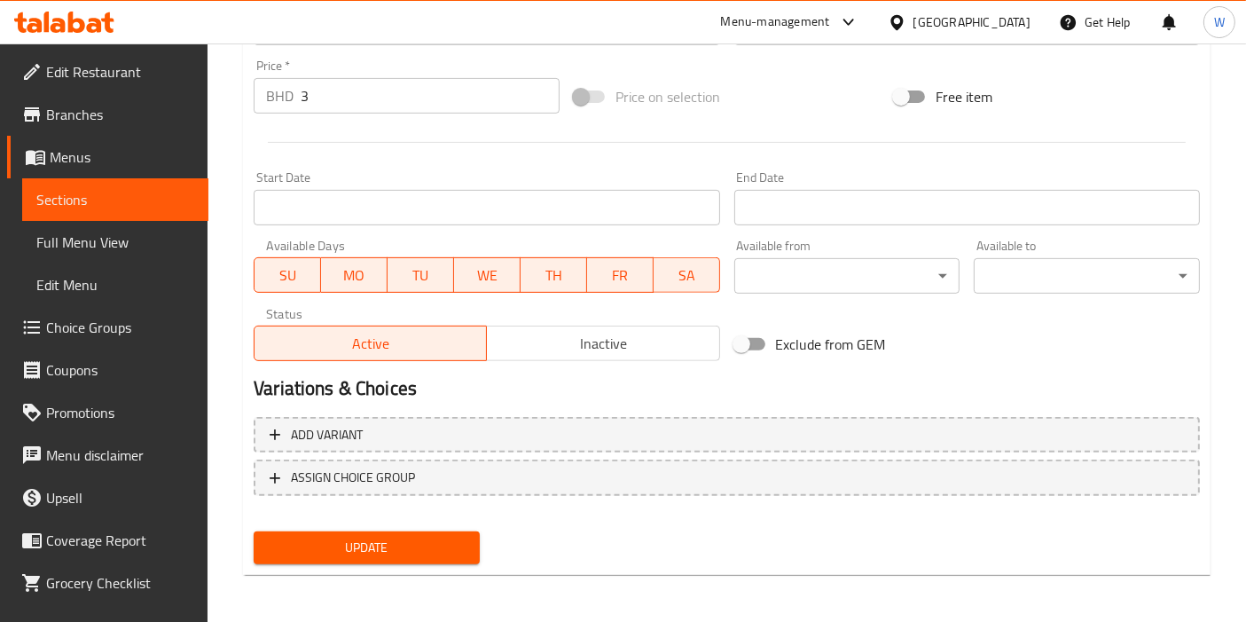
type textarea "خبز بيتا صغير محشو بشاورما طرية."
click at [388, 541] on span "Update" at bounding box center [367, 548] width 198 height 22
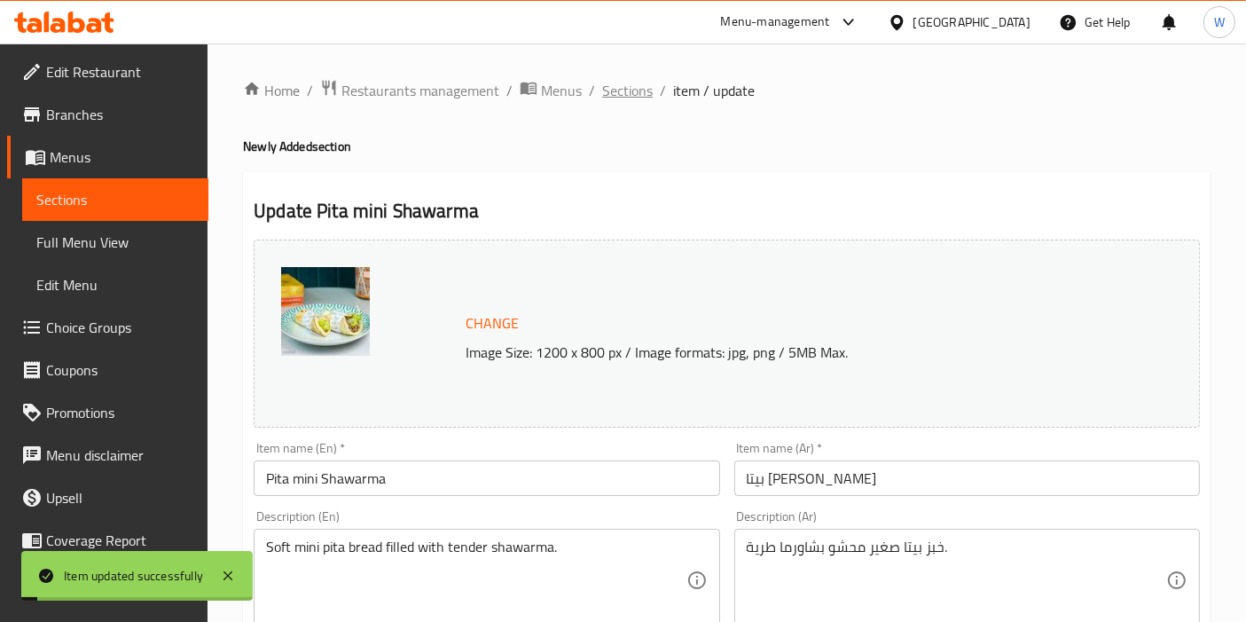
click at [617, 84] on span "Sections" at bounding box center [627, 90] width 51 height 21
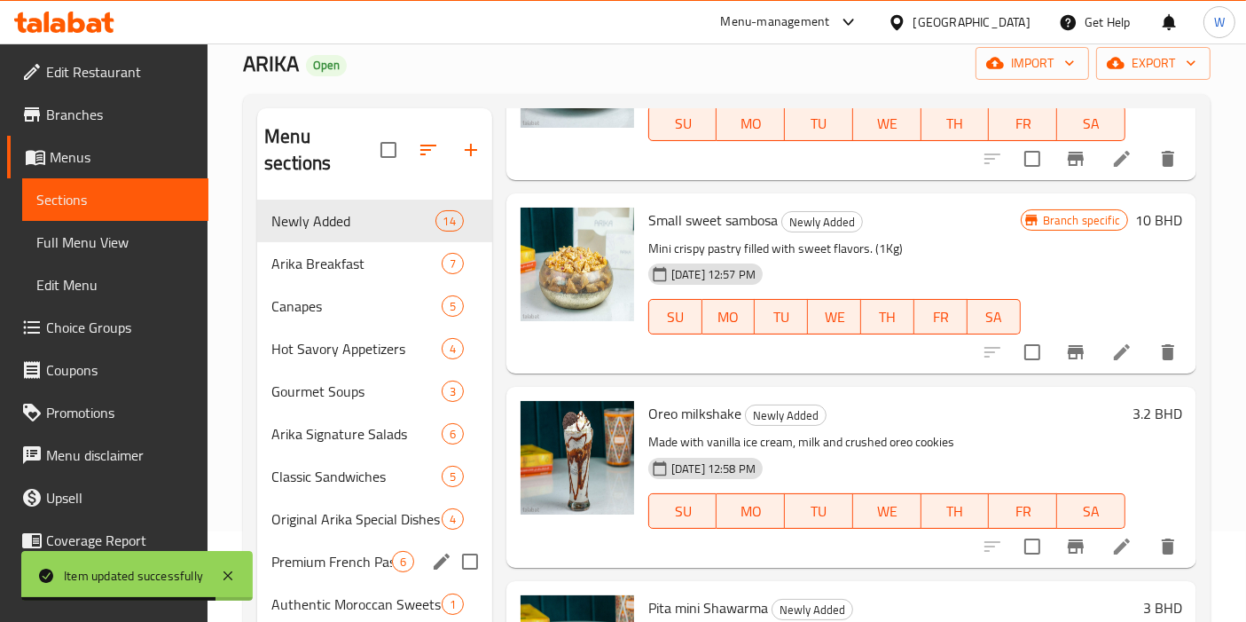
scroll to position [197, 0]
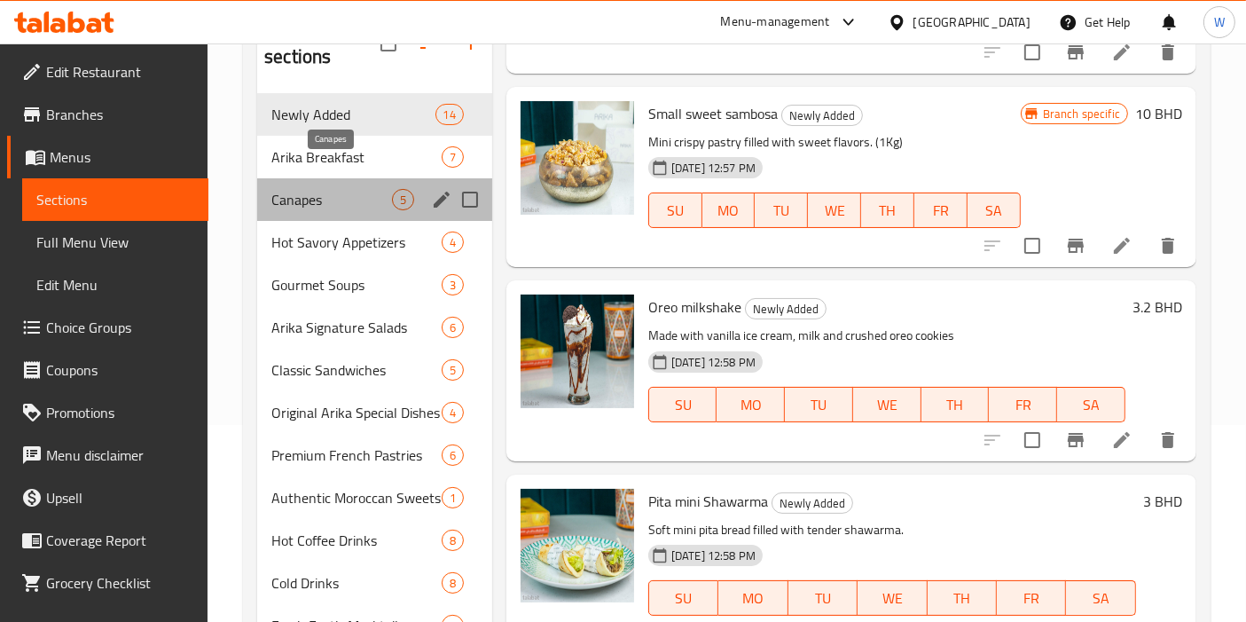
click at [334, 189] on span "Canapes" at bounding box center [331, 199] width 121 height 21
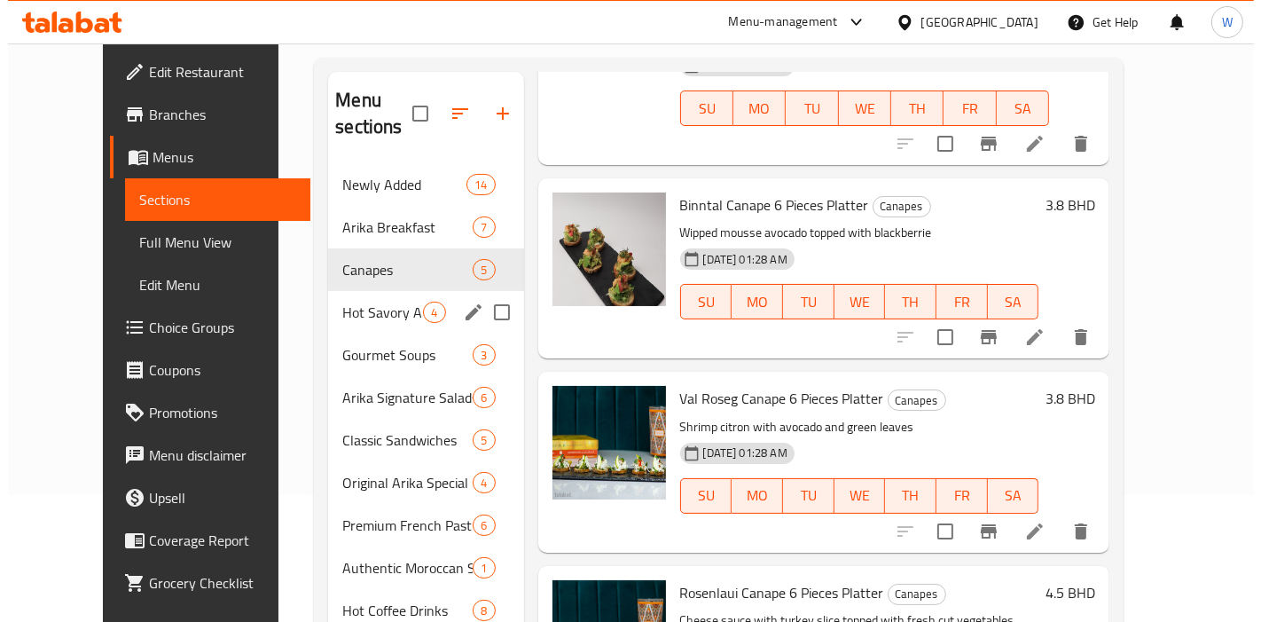
scroll to position [98, 0]
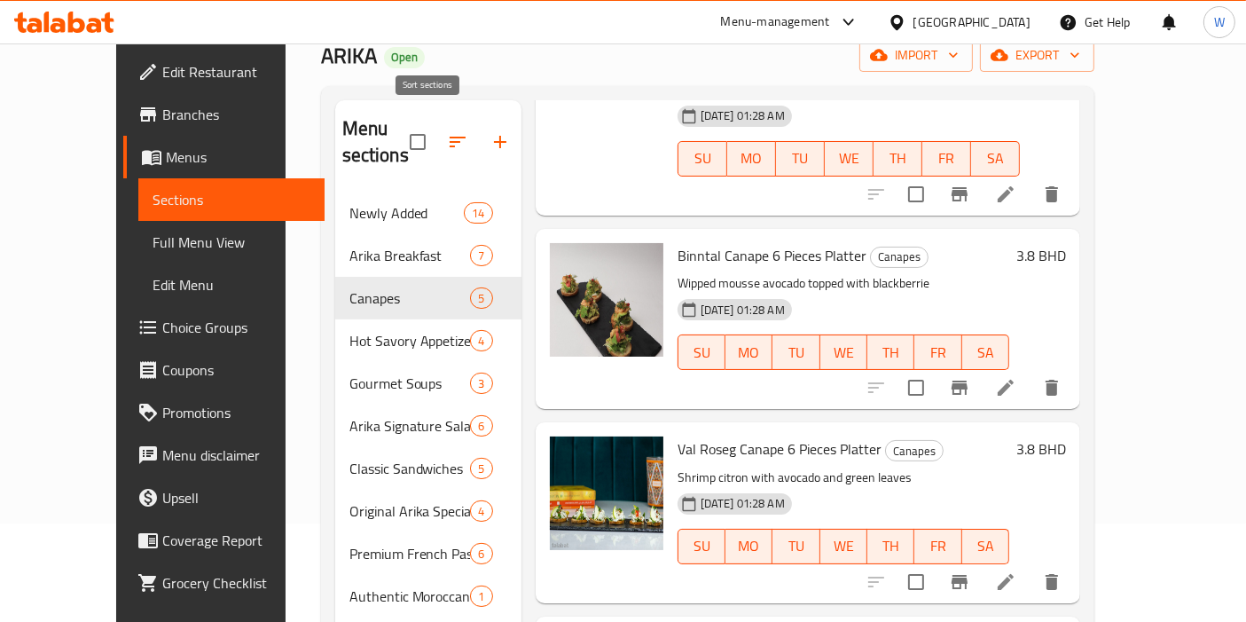
click at [450, 137] on icon "button" at bounding box center [458, 142] width 16 height 11
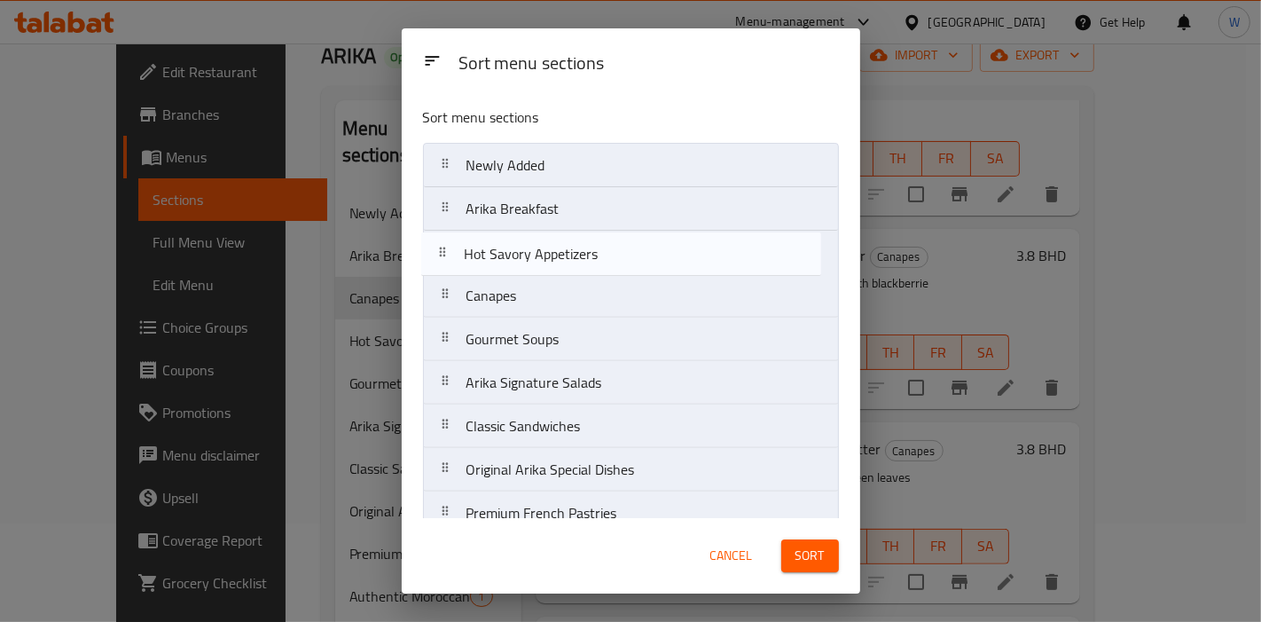
drag, startPoint x: 560, startPoint y: 296, endPoint x: 557, endPoint y: 250, distance: 46.2
click at [557, 250] on nav "Newly Added Arika Breakfast Canapes Hot Savory Appetizers Gourmet Soups Arika S…" at bounding box center [631, 426] width 416 height 567
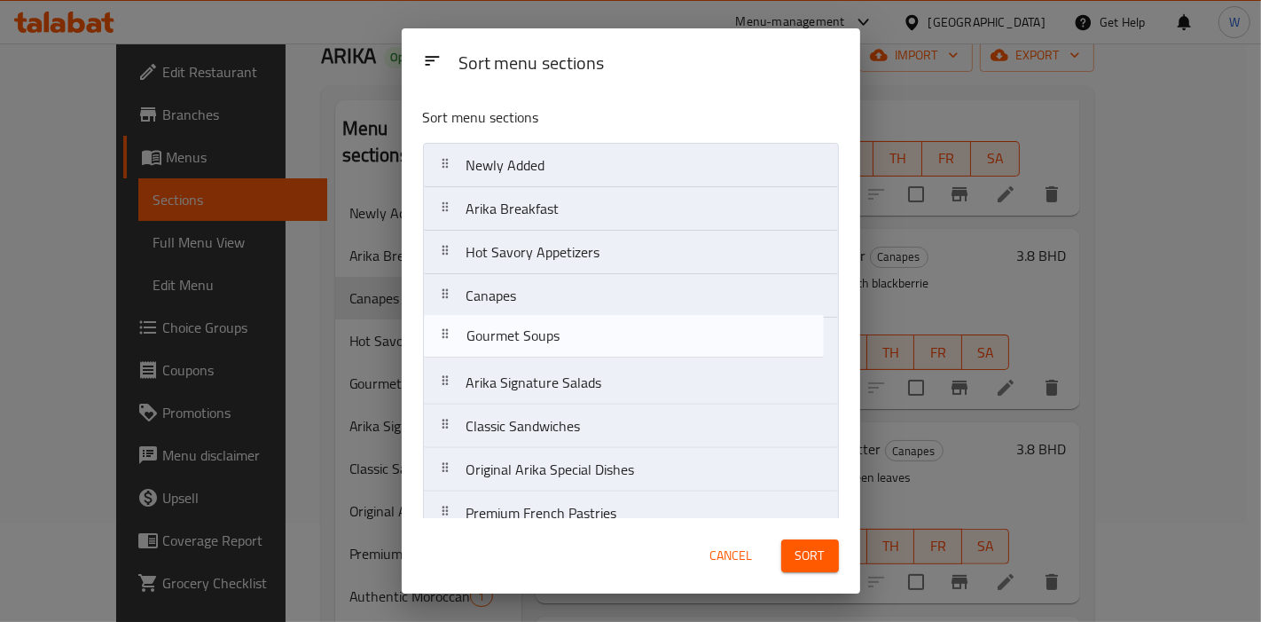
drag, startPoint x: 562, startPoint y: 342, endPoint x: 561, endPoint y: 331, distance: 11.6
click at [561, 331] on nav "Newly Added Arika Breakfast Hot Savory Appetizers Canapes Gourmet Soups Arika S…" at bounding box center [631, 426] width 416 height 567
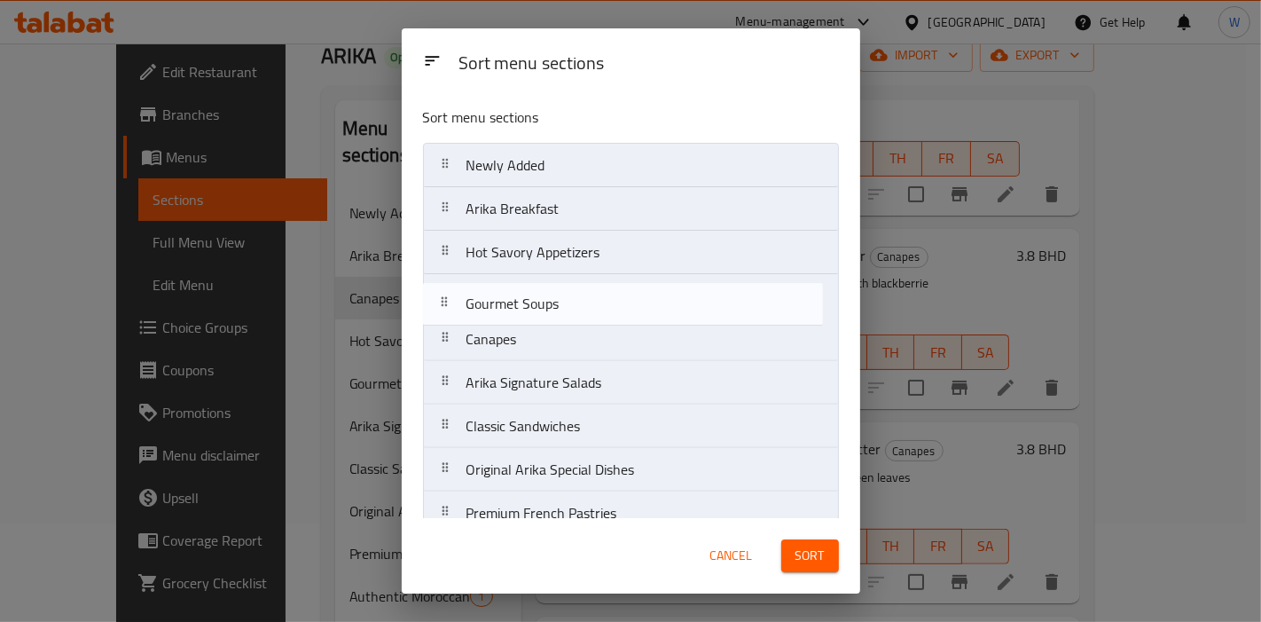
drag, startPoint x: 584, startPoint y: 338, endPoint x: 584, endPoint y: 293, distance: 45.2
click at [584, 293] on nav "Newly Added Arika Breakfast Hot Savory Appetizers Canapes Gourmet Soups Arika S…" at bounding box center [631, 426] width 416 height 567
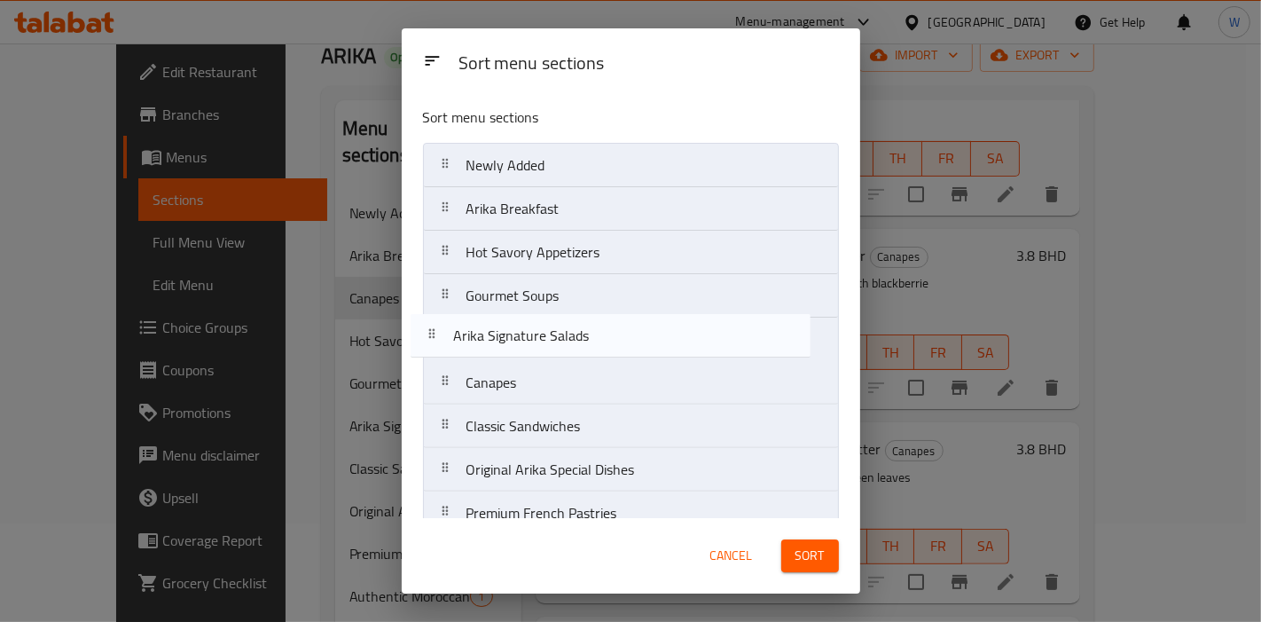
drag, startPoint x: 602, startPoint y: 392, endPoint x: 590, endPoint y: 341, distance: 52.9
click at [590, 341] on nav "Newly Added Arika Breakfast Hot Savory Appetizers Gourmet Soups Canapes Arika S…" at bounding box center [631, 426] width 416 height 567
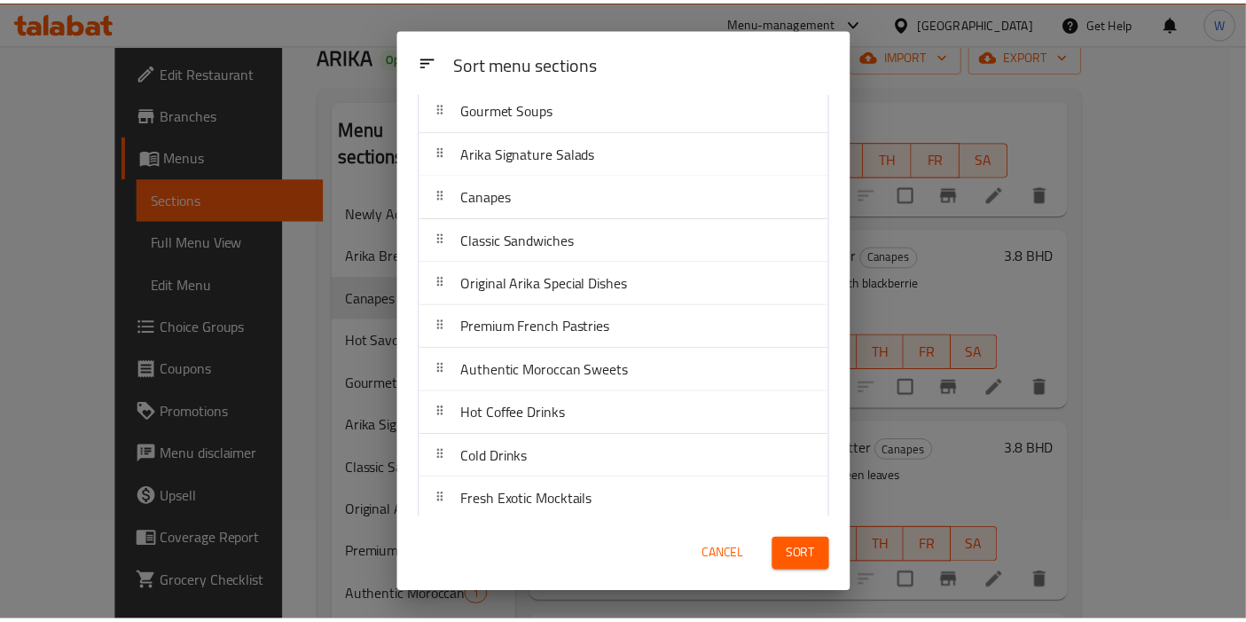
scroll to position [194, 0]
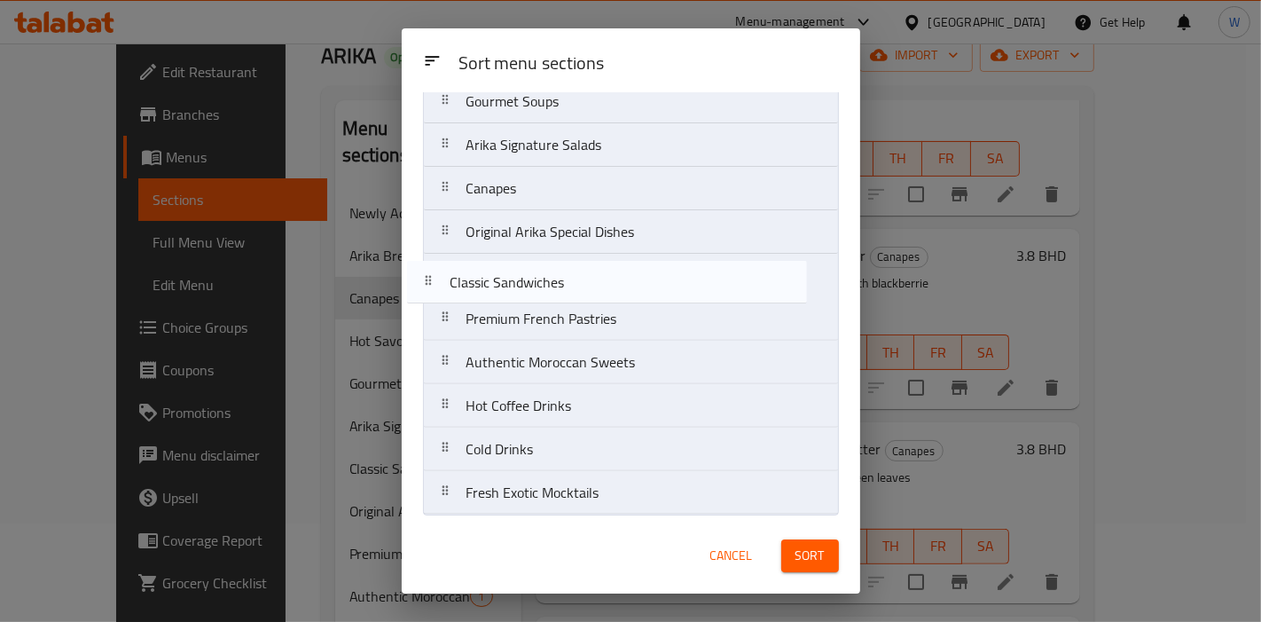
drag, startPoint x: 623, startPoint y: 240, endPoint x: 607, endPoint y: 300, distance: 61.5
click at [607, 300] on nav "Newly Added Arika Breakfast Hot Savory Appetizers Gourmet Soups Arika Signature…" at bounding box center [631, 232] width 416 height 567
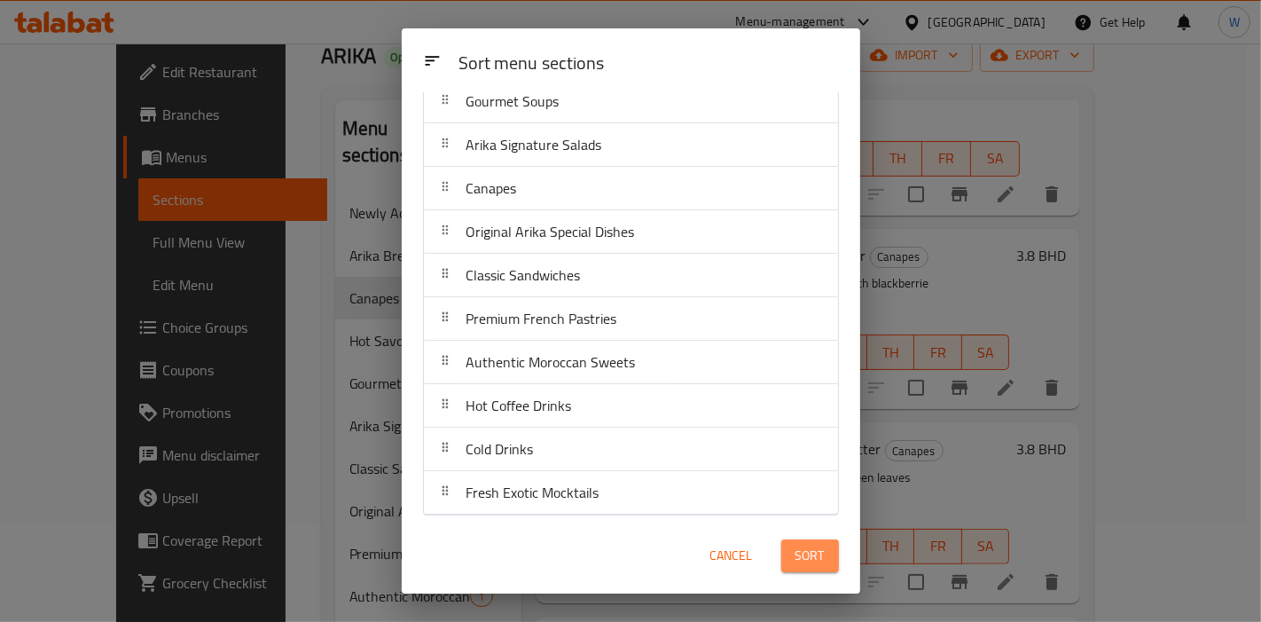
click at [803, 558] on span "Sort" at bounding box center [810, 556] width 29 height 22
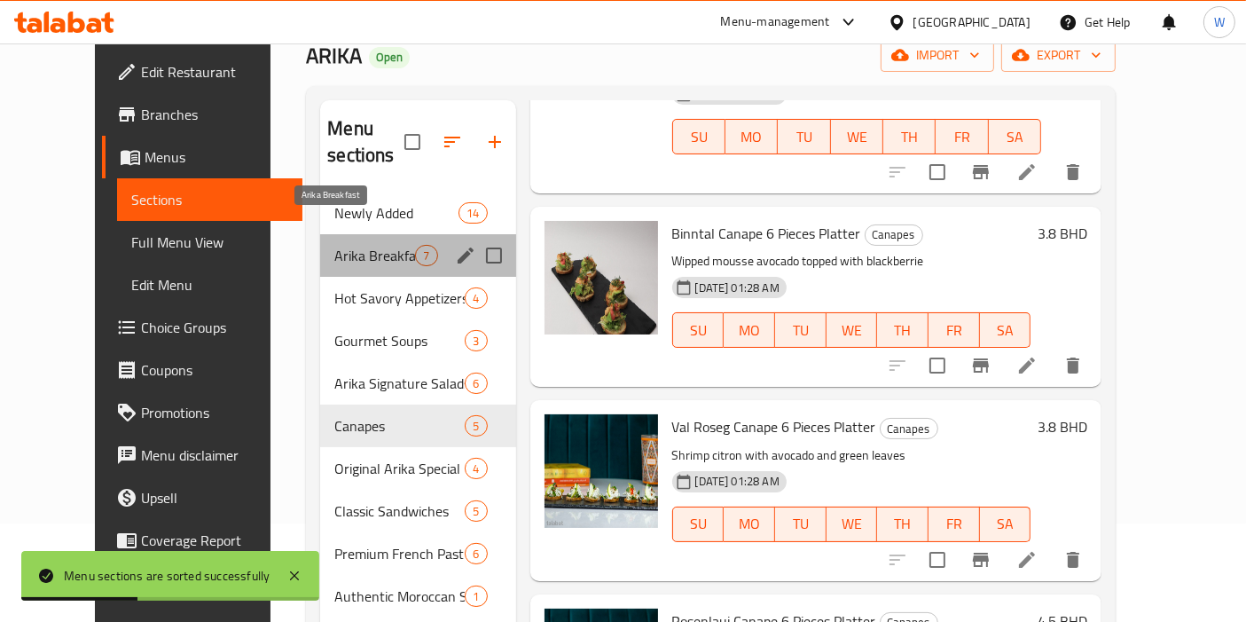
click at [378, 245] on span "Arika Breakfast" at bounding box center [374, 255] width 81 height 21
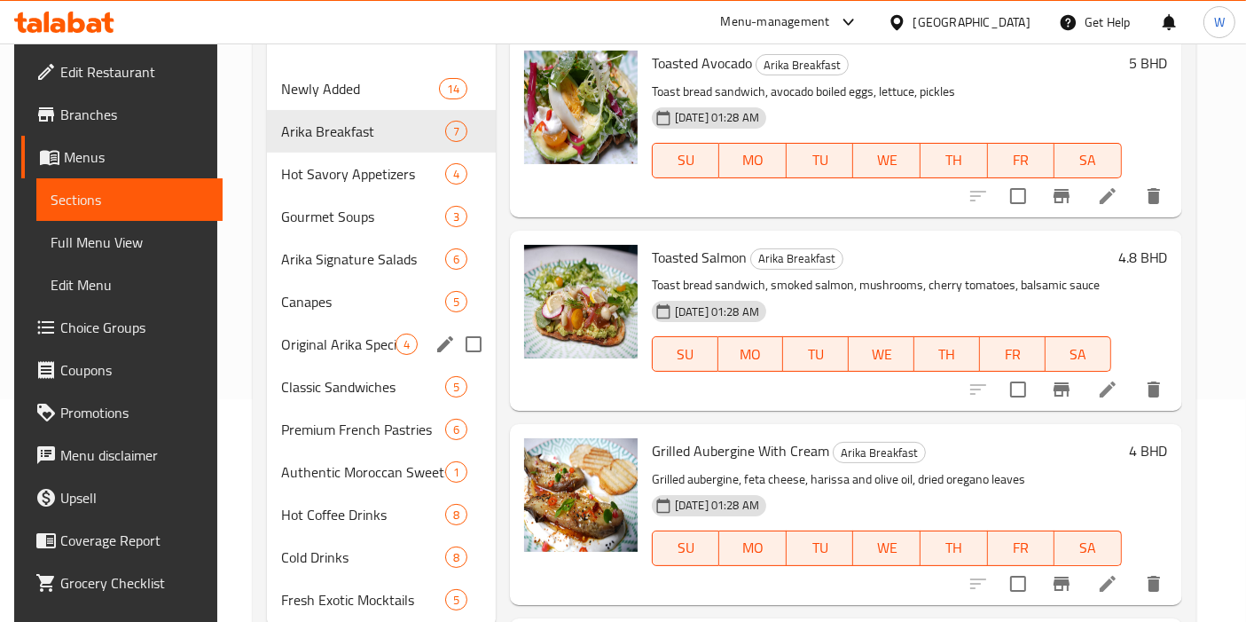
scroll to position [152, 0]
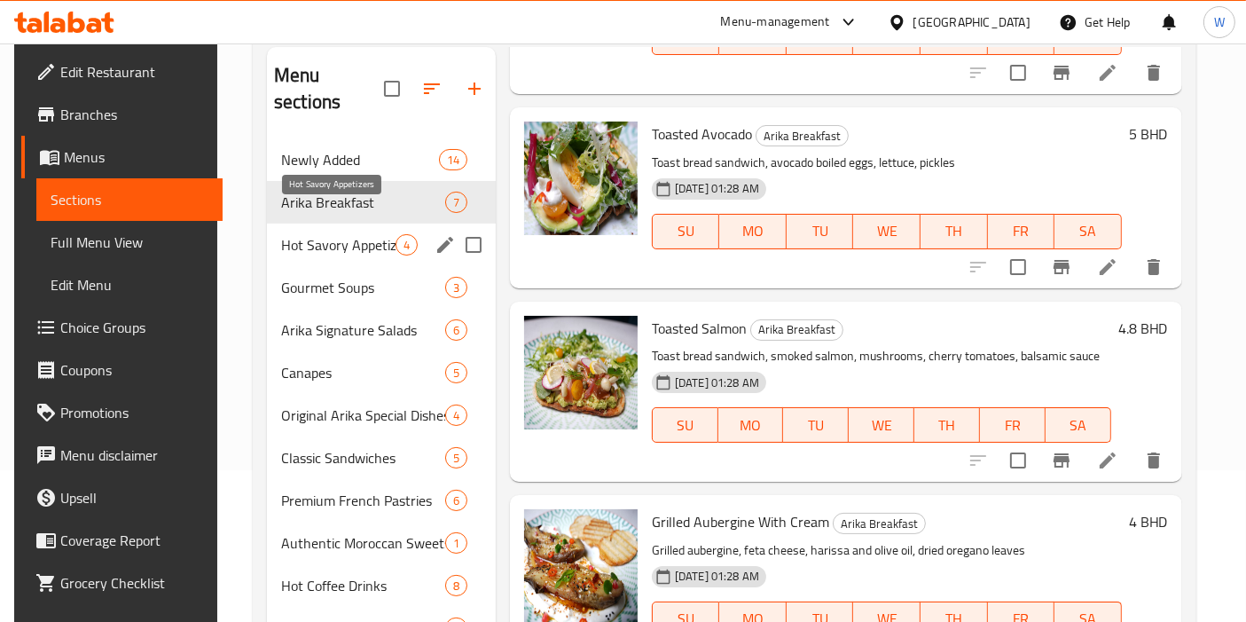
click at [314, 234] on span "Hot Savory Appetizers" at bounding box center [338, 244] width 114 height 21
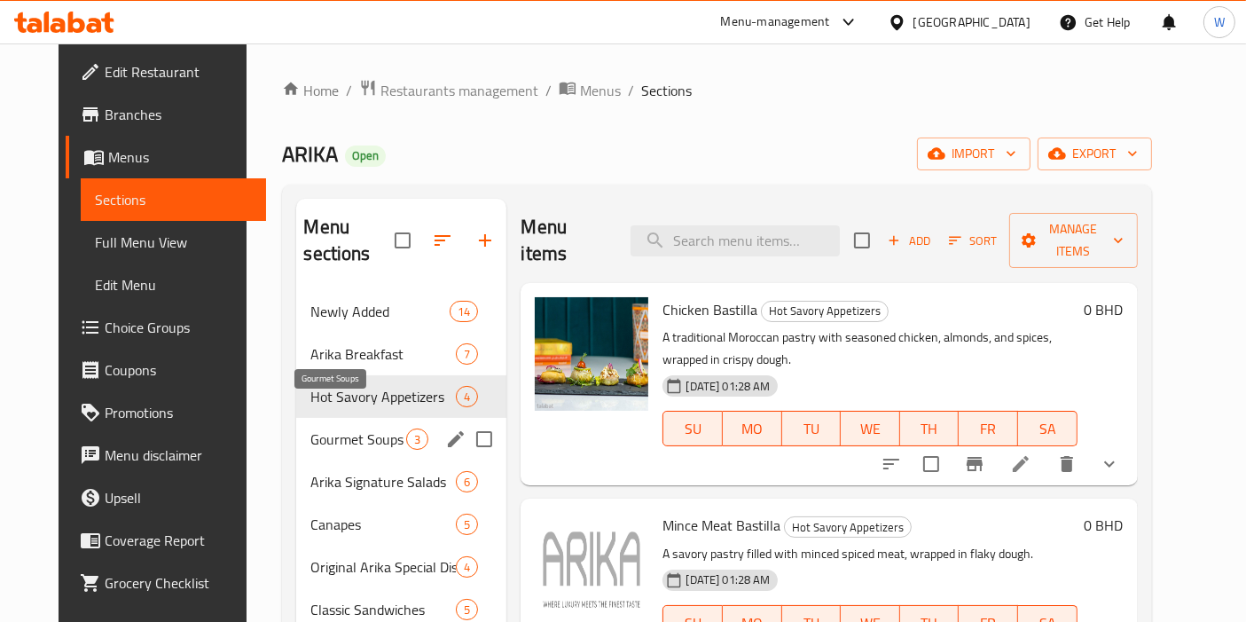
click at [310, 428] on span "Gourmet Soups" at bounding box center [358, 438] width 96 height 21
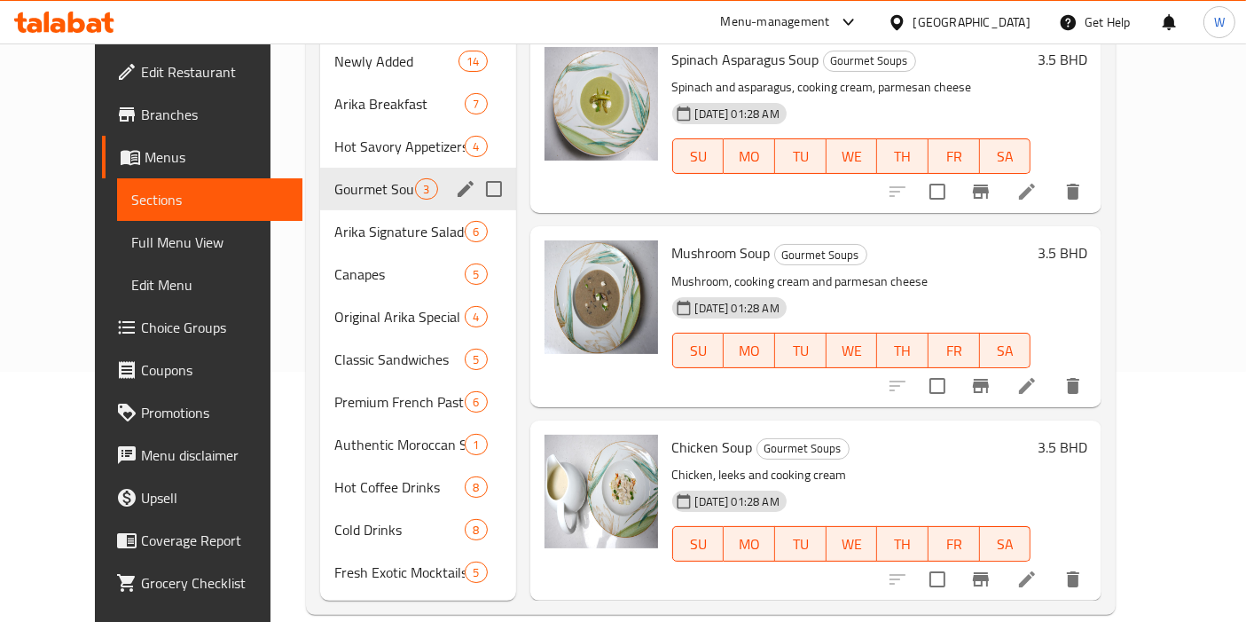
click at [320, 179] on div "Gourmet Soups 3" at bounding box center [417, 189] width 195 height 43
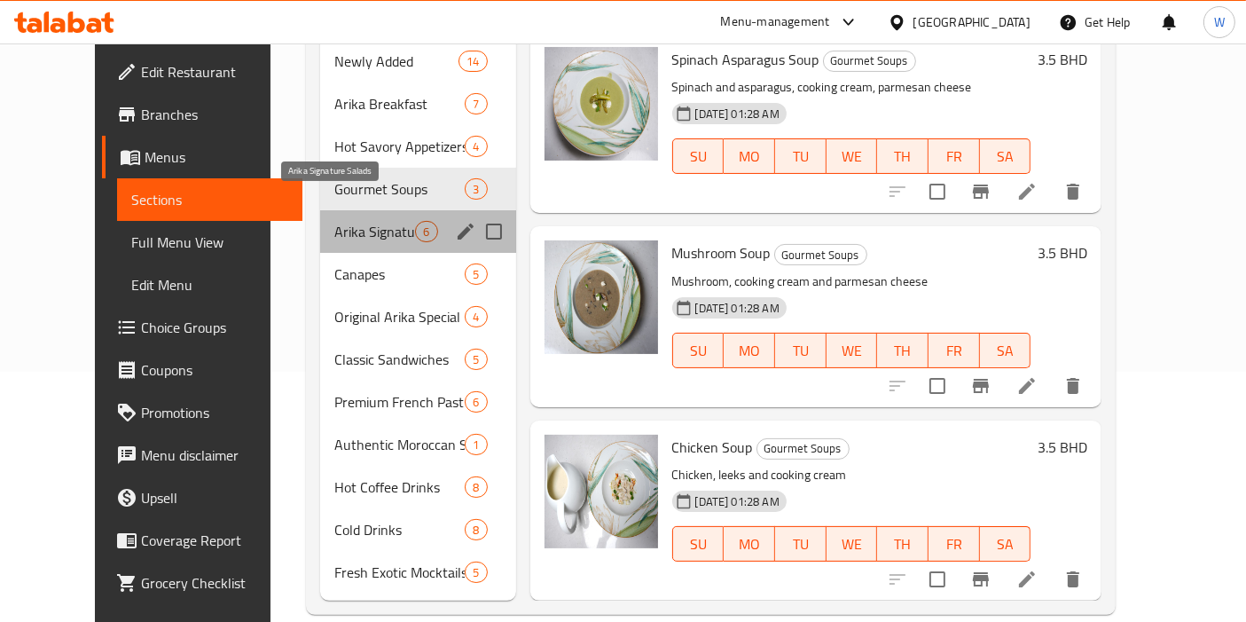
click at [334, 221] on span "Arika Signature Salads" at bounding box center [374, 231] width 81 height 21
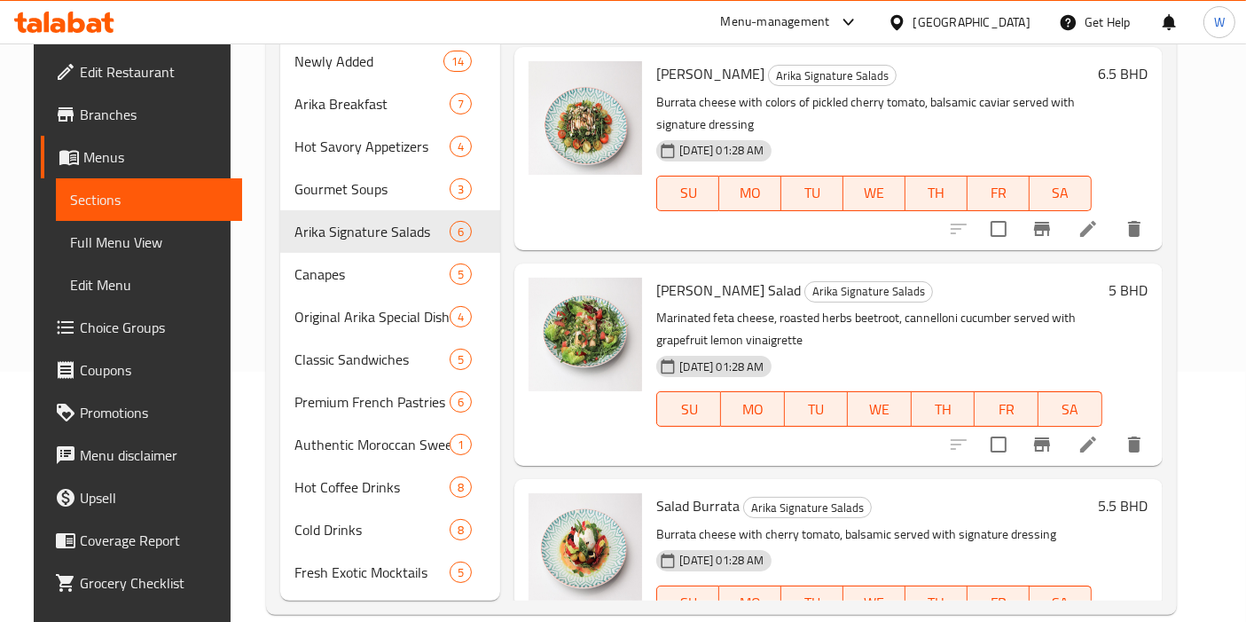
scroll to position [670, 0]
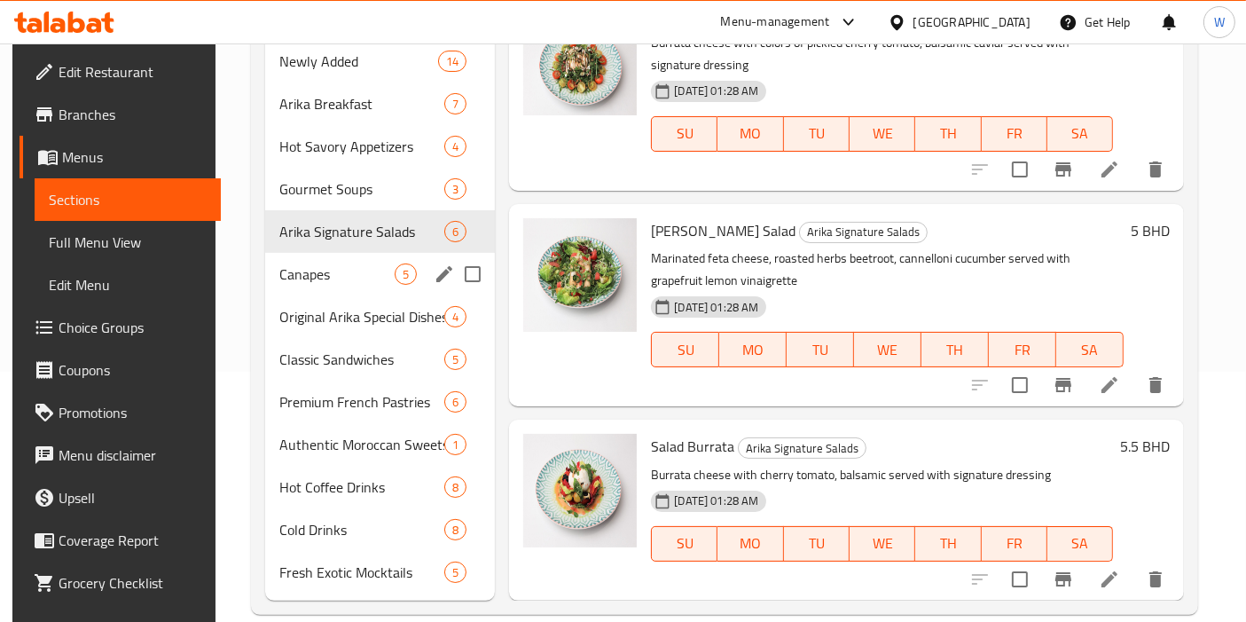
click at [288, 263] on span "Canapes" at bounding box center [336, 273] width 115 height 21
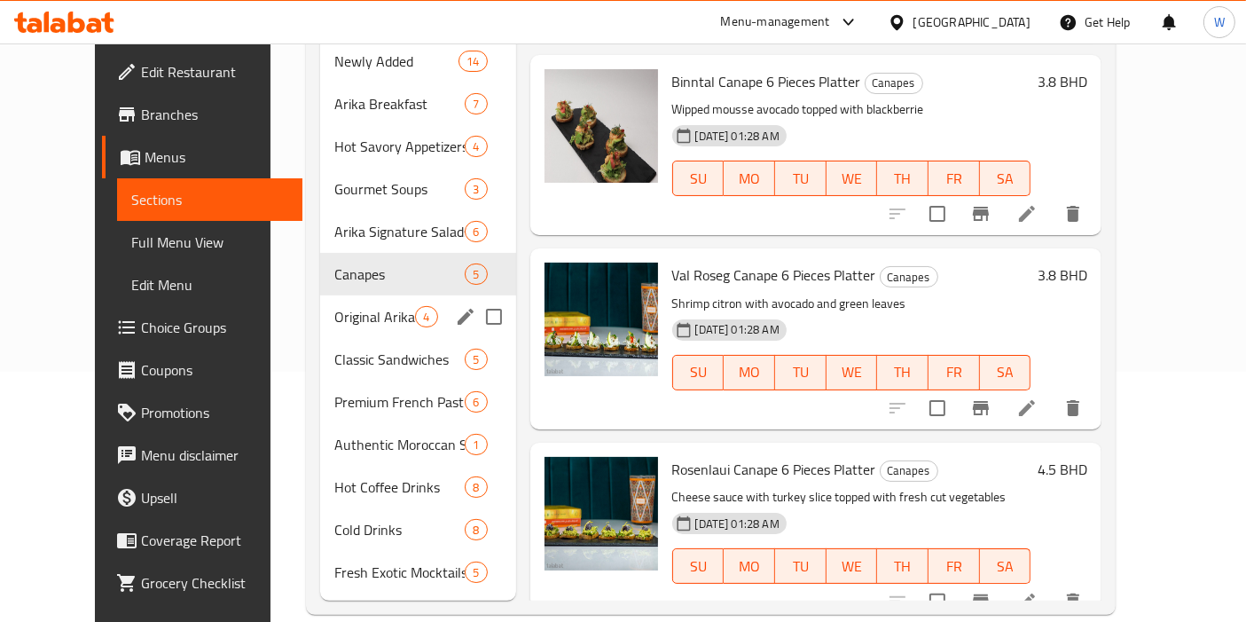
click at [323, 305] on div "Original Arika Special Dishes 4" at bounding box center [417, 316] width 195 height 43
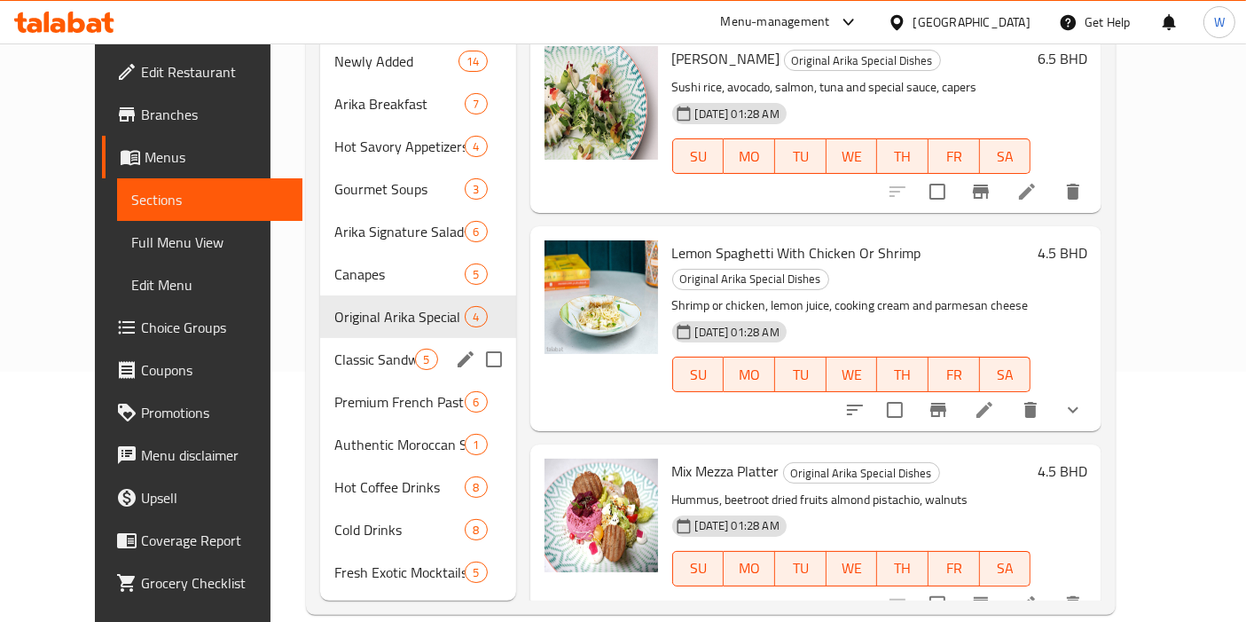
click at [334, 349] on span "Classic Sandwiches" at bounding box center [374, 359] width 81 height 21
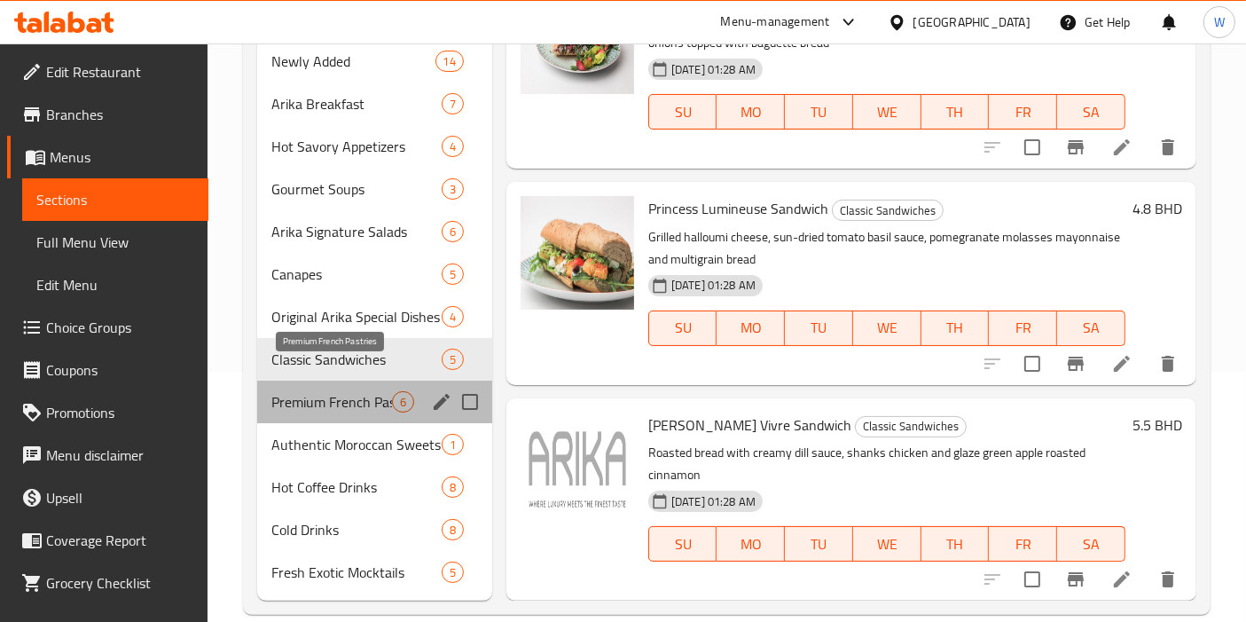
click at [330, 391] on span "Premium French Pastries" at bounding box center [331, 401] width 121 height 21
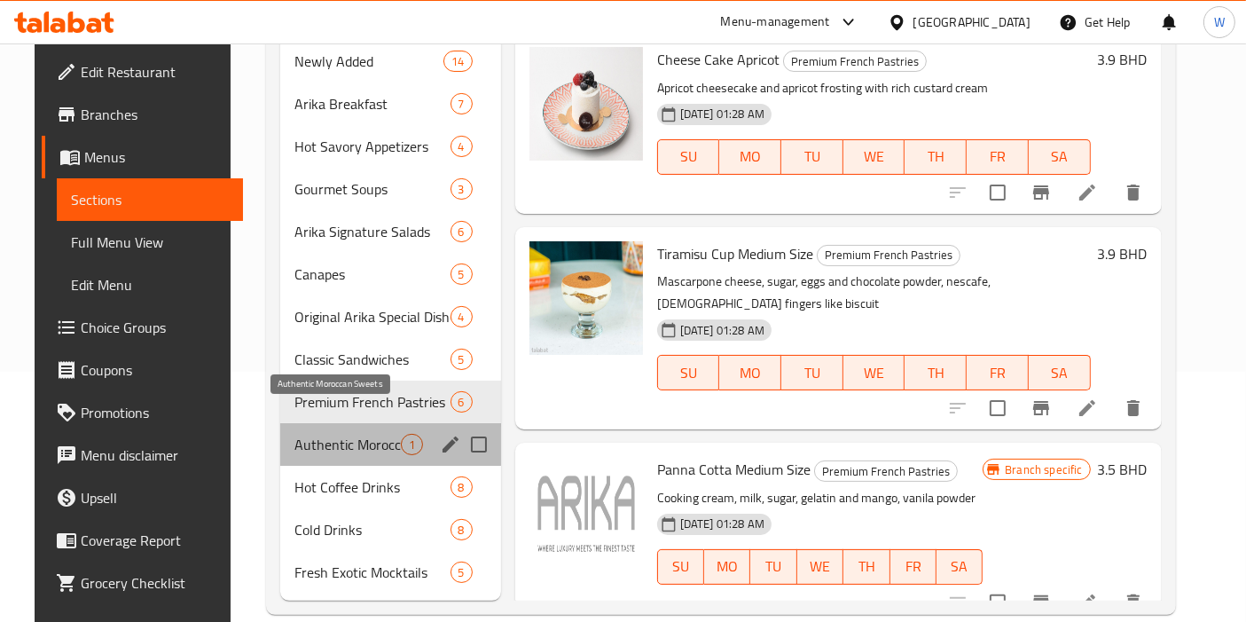
click at [336, 434] on span "Authentic Moroccan Sweets" at bounding box center [347, 444] width 106 height 21
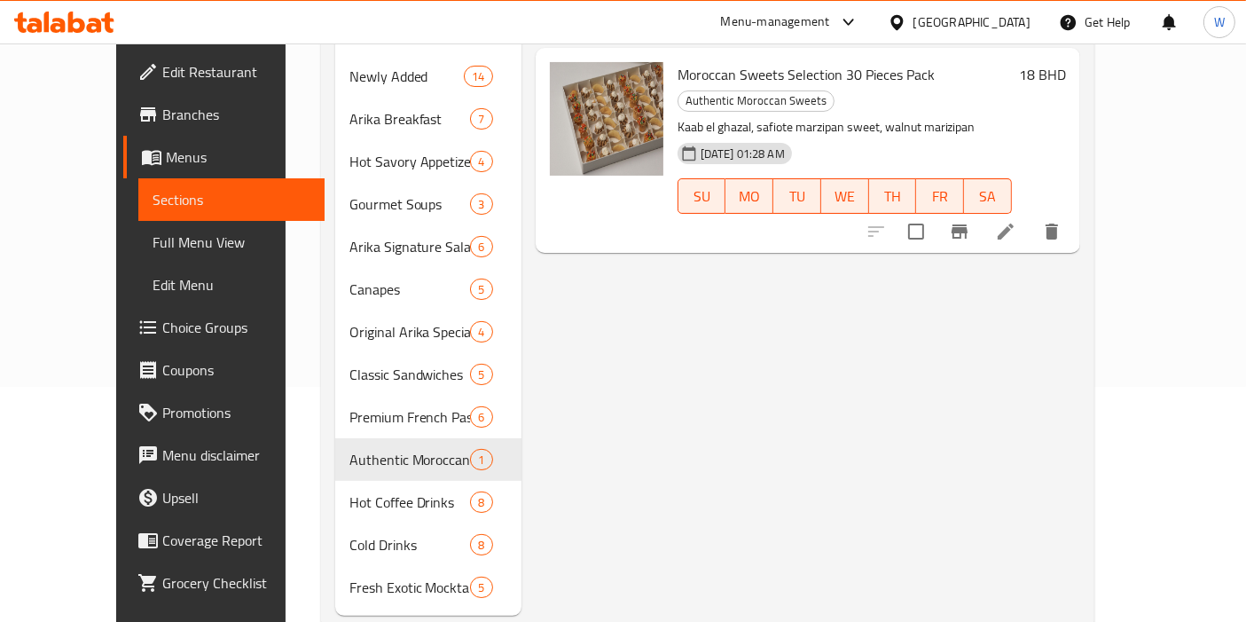
scroll to position [250, 0]
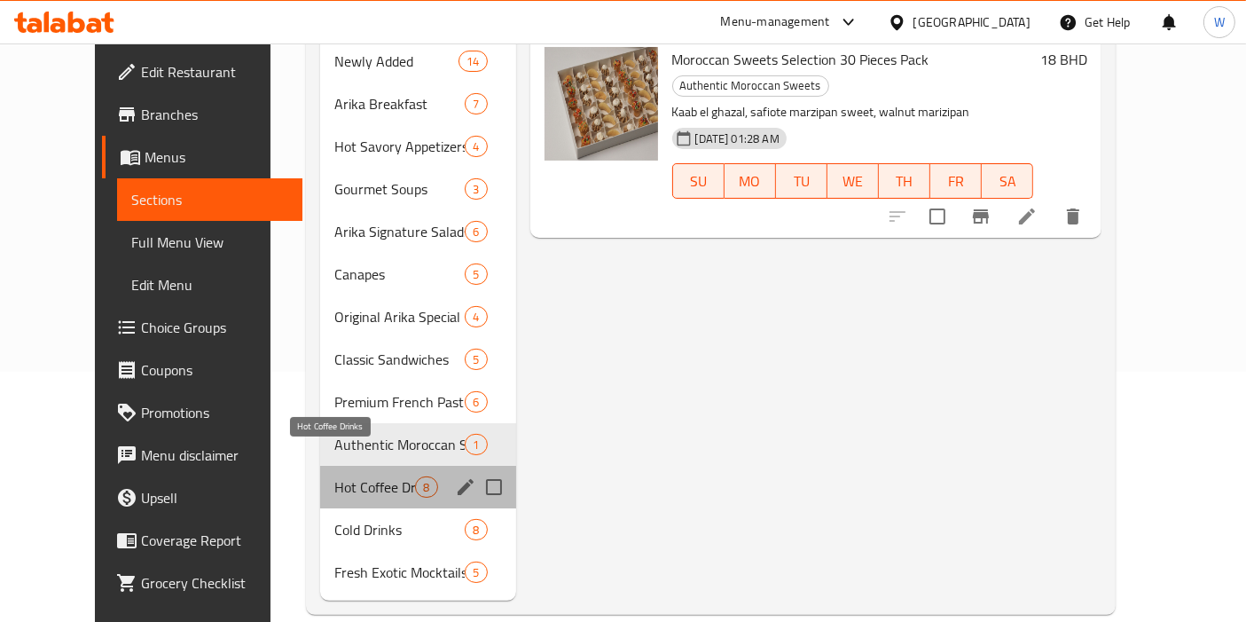
click at [368, 476] on span "Hot Coffee Drinks" at bounding box center [374, 486] width 81 height 21
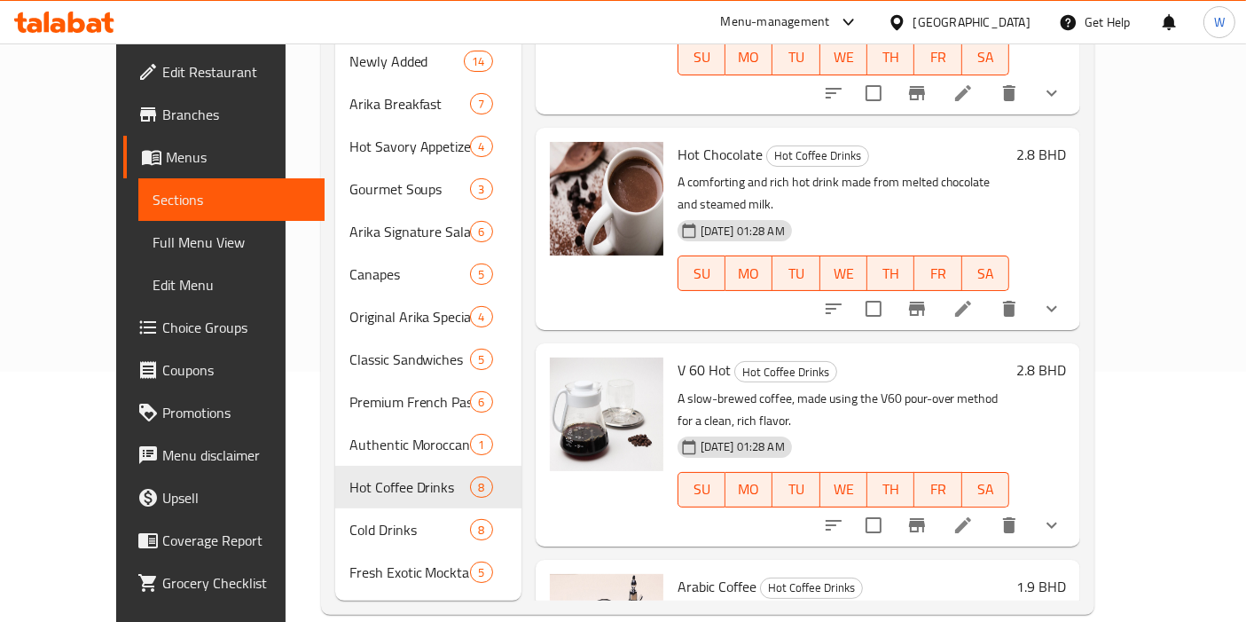
scroll to position [968, 0]
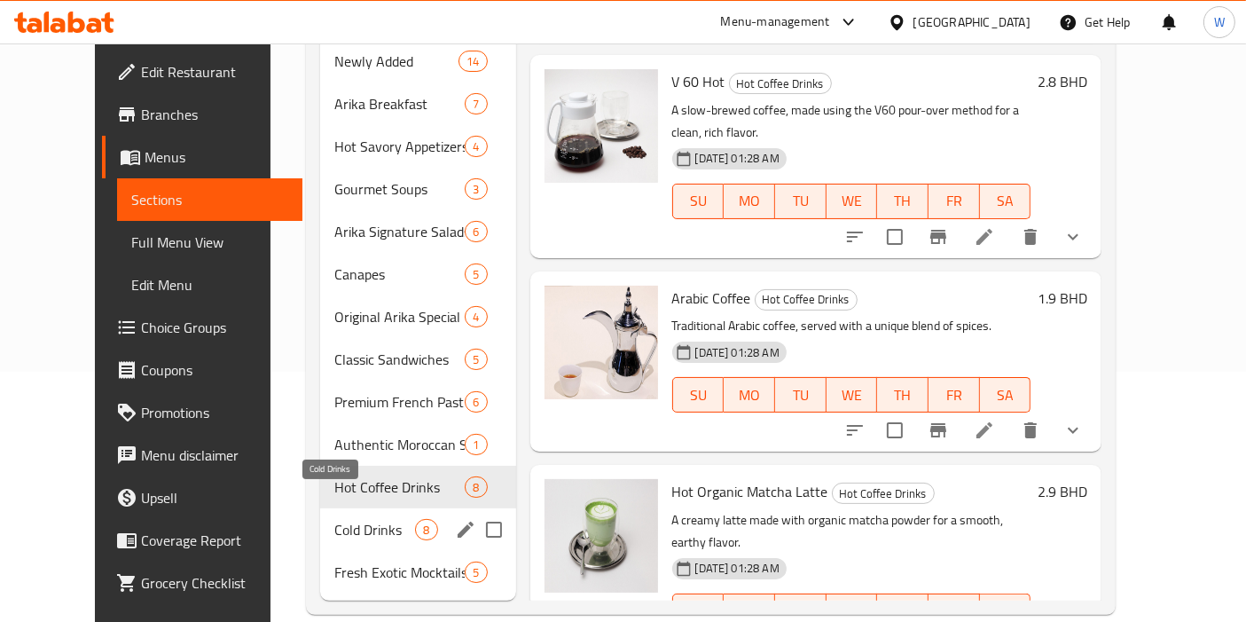
click at [345, 519] on span "Cold Drinks" at bounding box center [374, 529] width 81 height 21
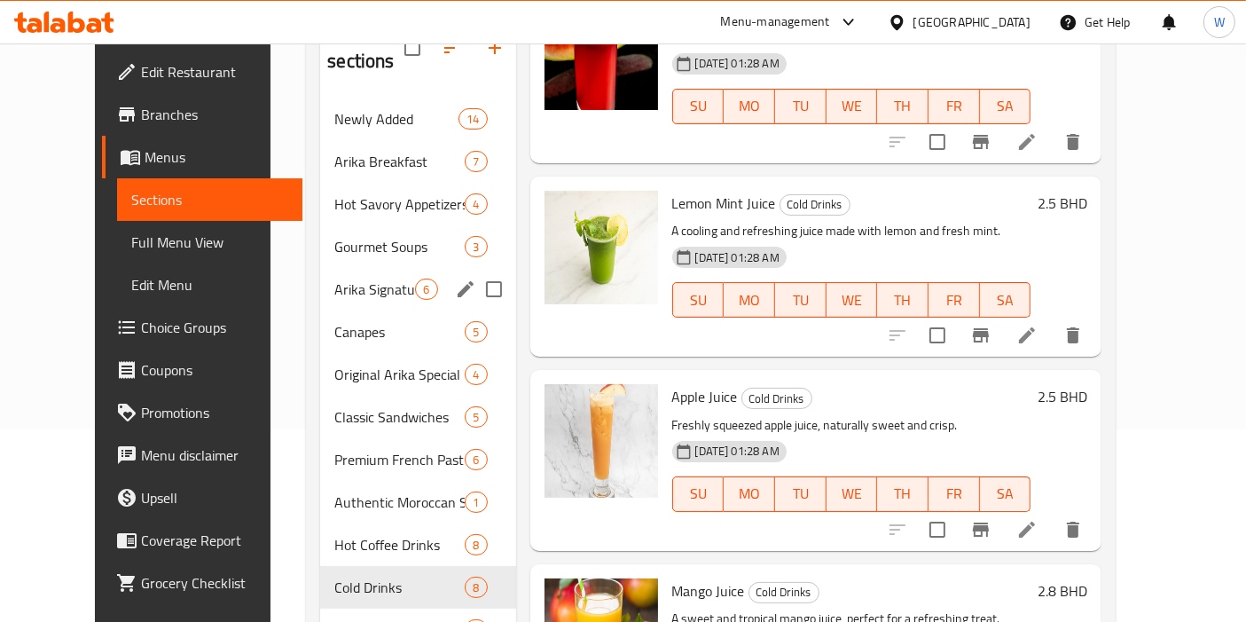
scroll to position [250, 0]
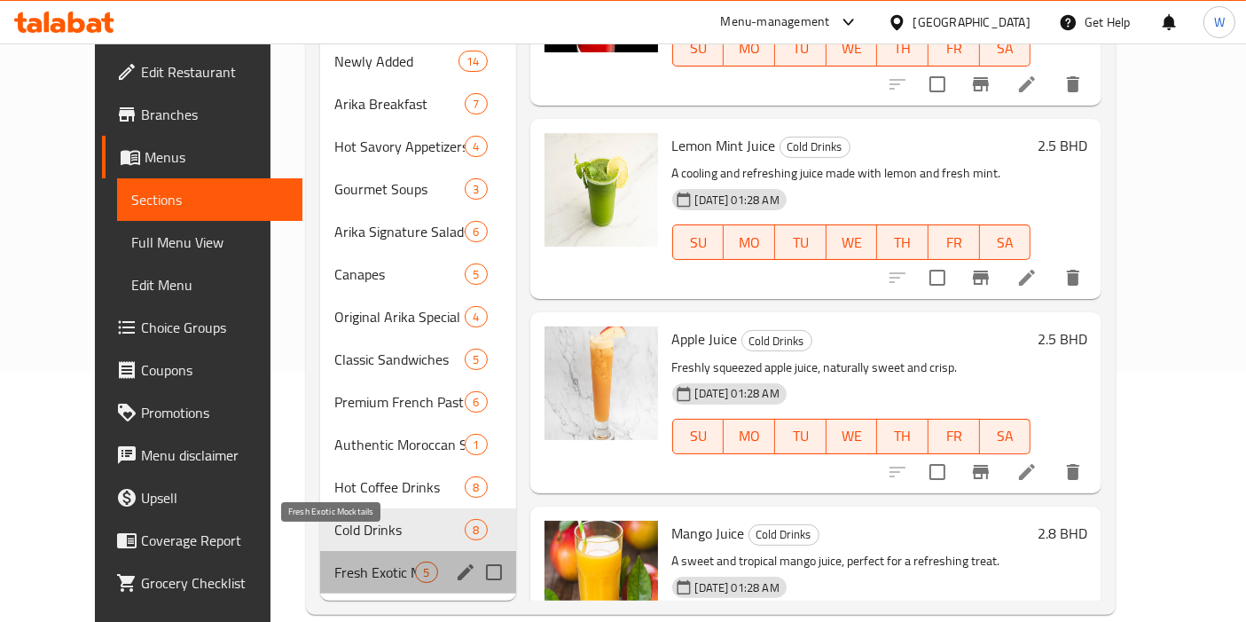
click at [334, 561] on span "Fresh Exotic Mocktails" at bounding box center [374, 571] width 81 height 21
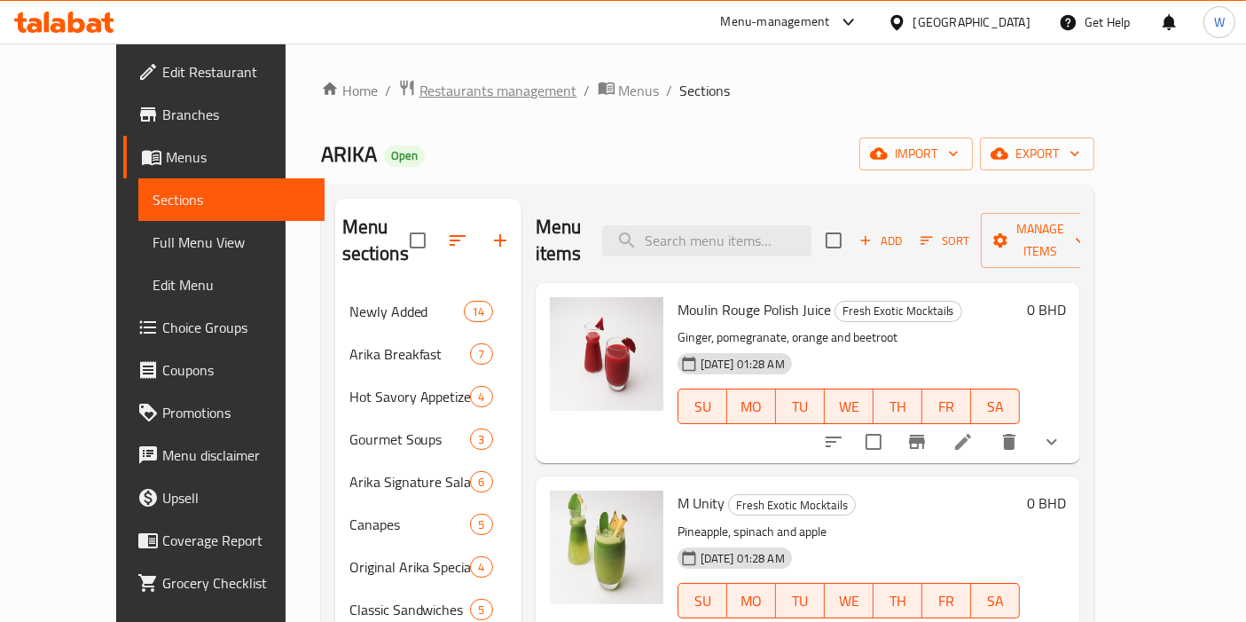
click at [435, 93] on span "Restaurants management" at bounding box center [498, 90] width 158 height 21
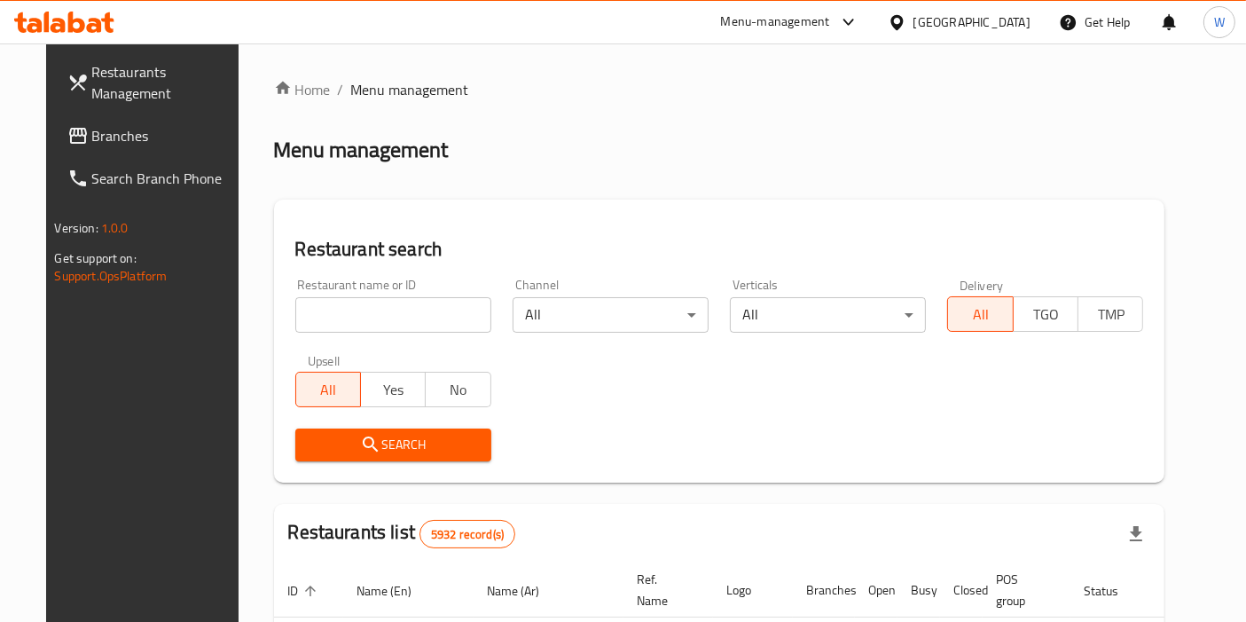
click at [365, 300] on input "search" at bounding box center [393, 314] width 196 height 35
paste input "His Hat"
type input "His Hat"
click button "Search" at bounding box center [393, 444] width 196 height 33
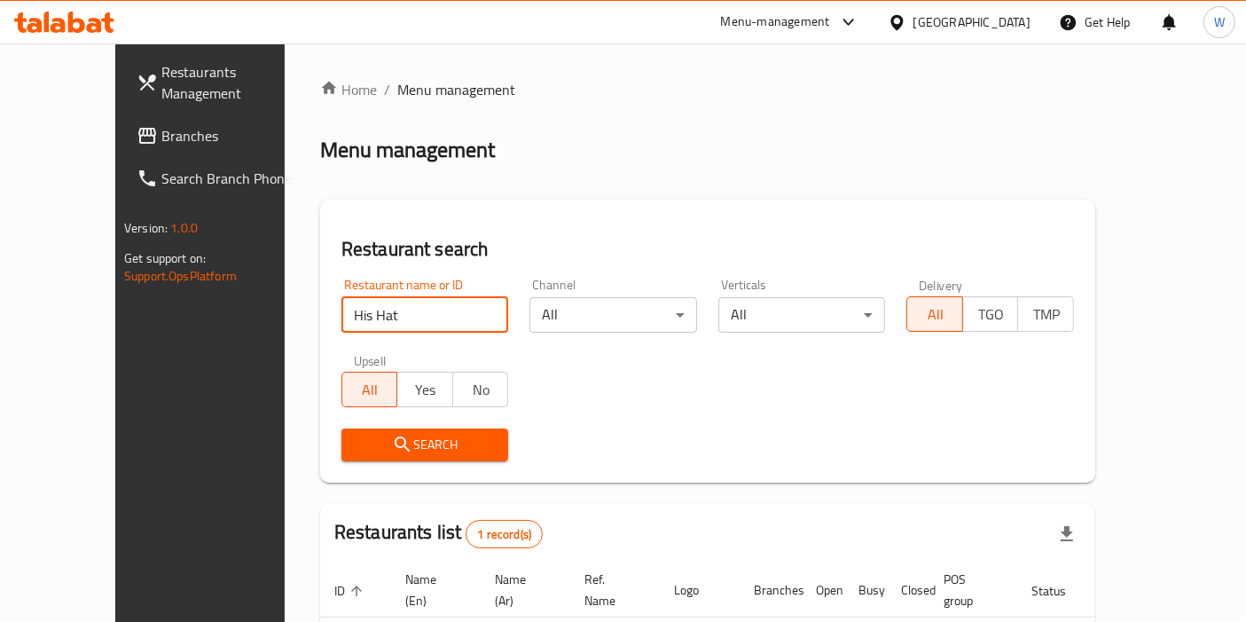
click at [822, 451] on div "Search" at bounding box center [708, 445] width 754 height 54
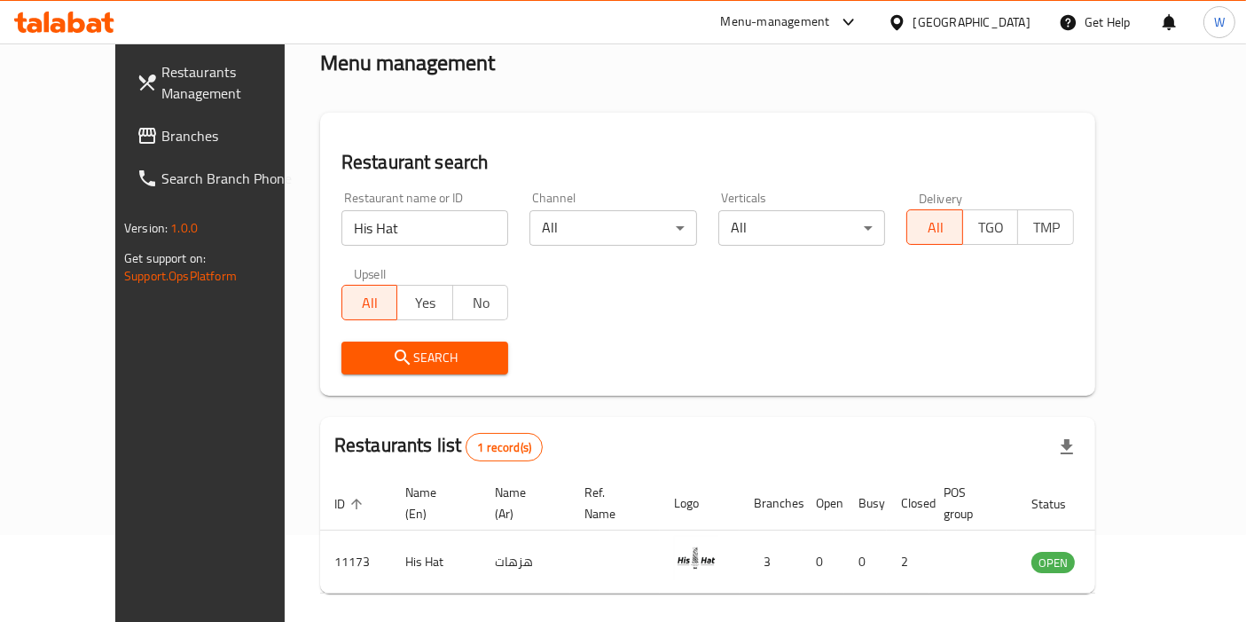
scroll to position [134, 0]
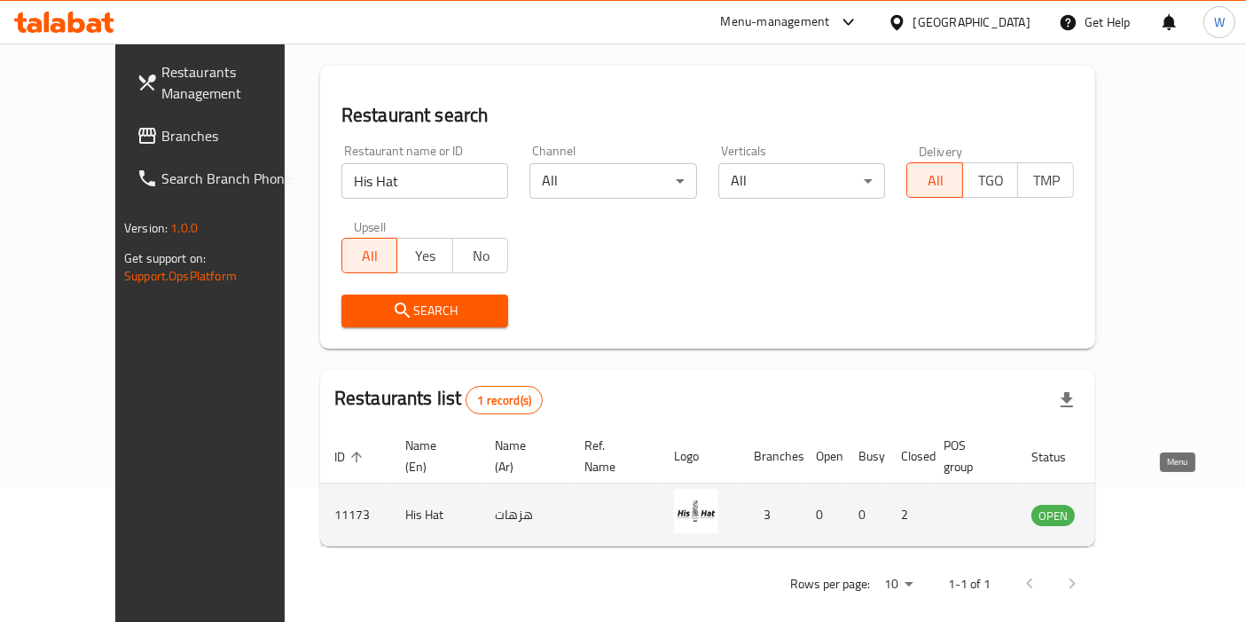
click at [1146, 504] on icon "enhanced table" at bounding box center [1135, 514] width 21 height 21
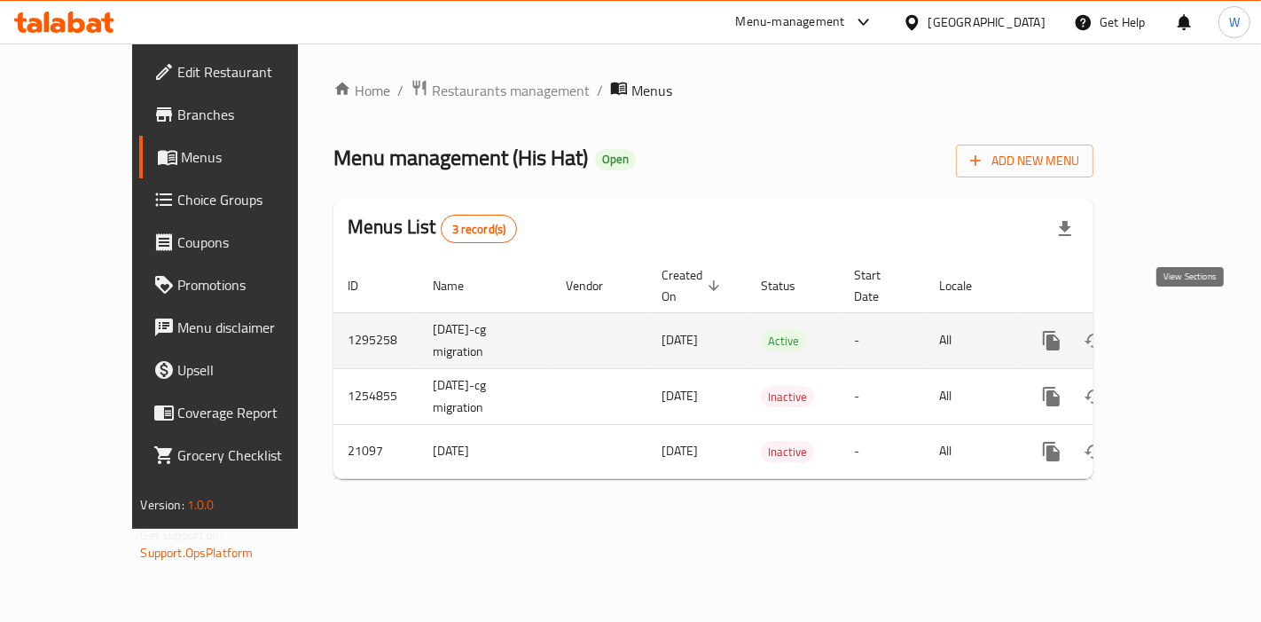
click at [1190, 330] on icon "enhanced table" at bounding box center [1179, 340] width 21 height 21
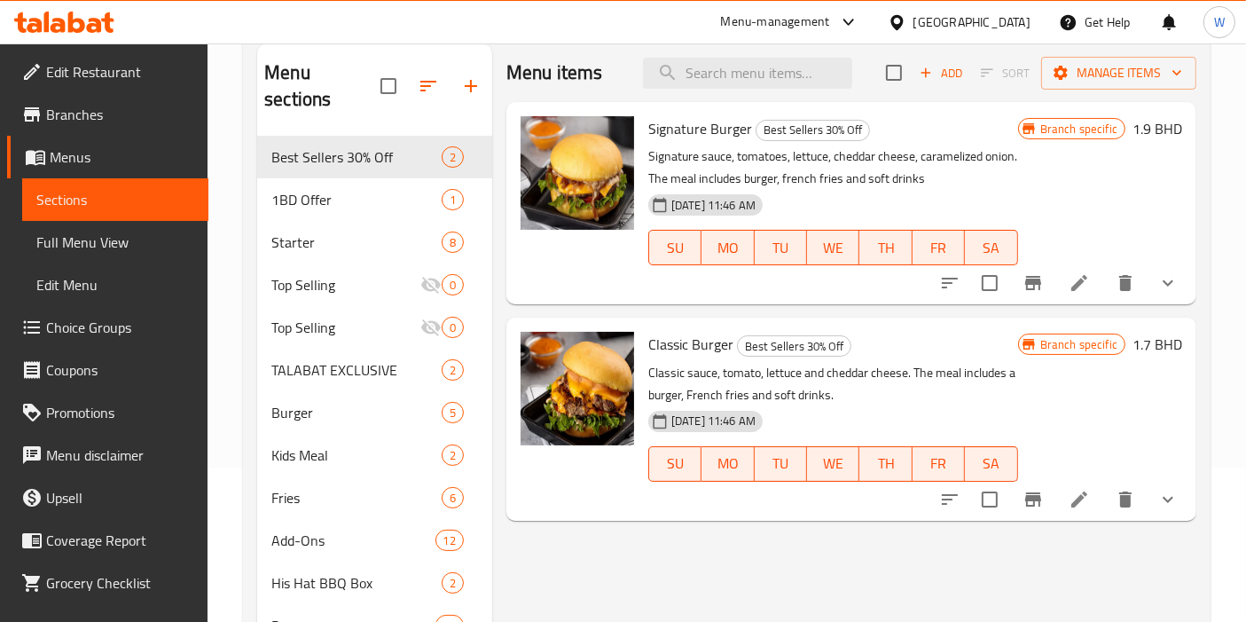
scroll to position [197, 0]
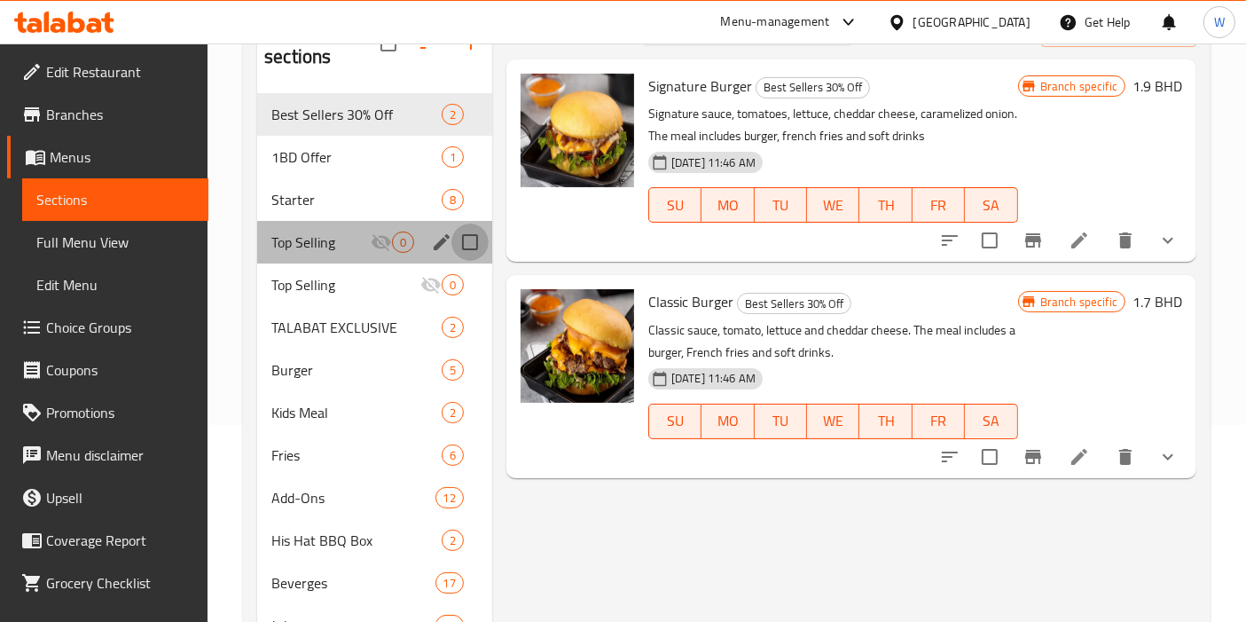
click at [462, 223] on input "Menu sections" at bounding box center [469, 241] width 37 height 37
checkbox input "true"
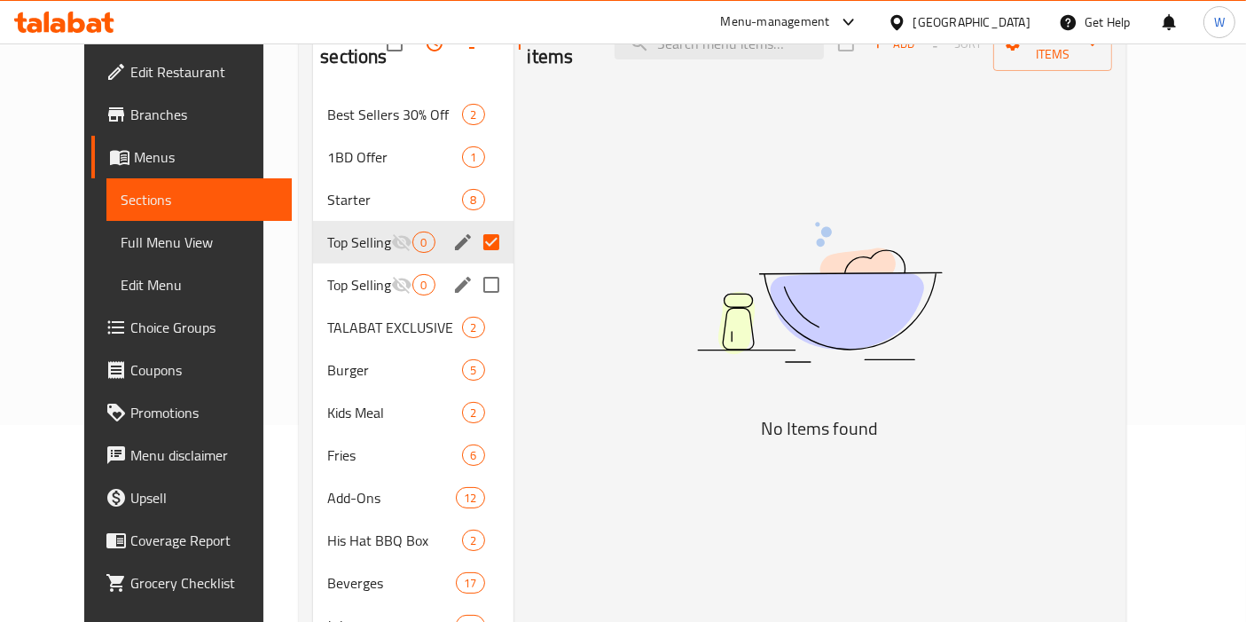
click at [474, 284] on input "Menu sections" at bounding box center [491, 284] width 37 height 37
checkbox input "true"
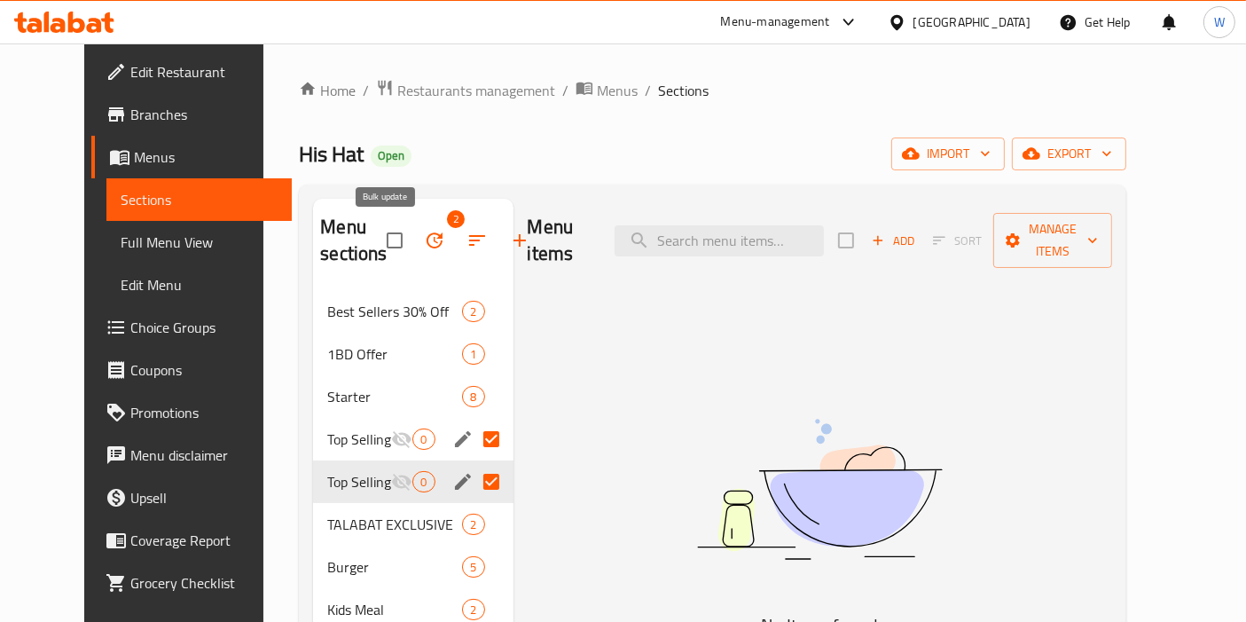
click at [424, 240] on icon "button" at bounding box center [434, 240] width 21 height 21
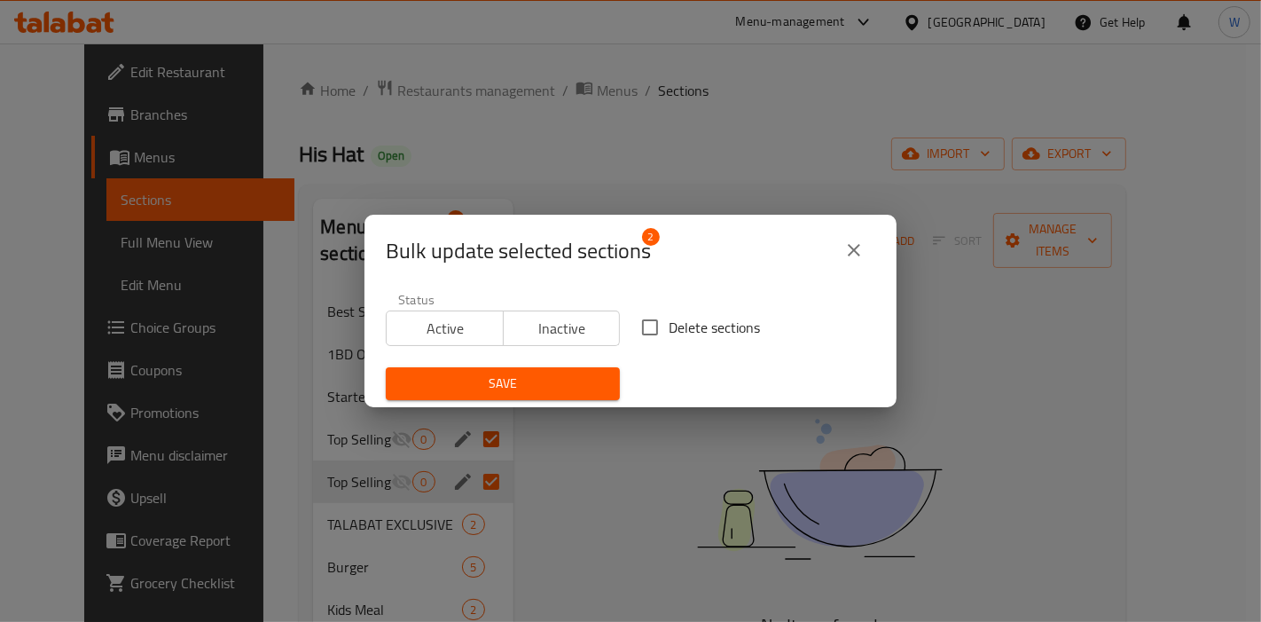
click at [670, 326] on span "Delete sections" at bounding box center [714, 327] width 91 height 21
click at [669, 326] on input "Delete sections" at bounding box center [649, 327] width 37 height 37
checkbox input "true"
click at [560, 380] on span "Save" at bounding box center [503, 383] width 206 height 22
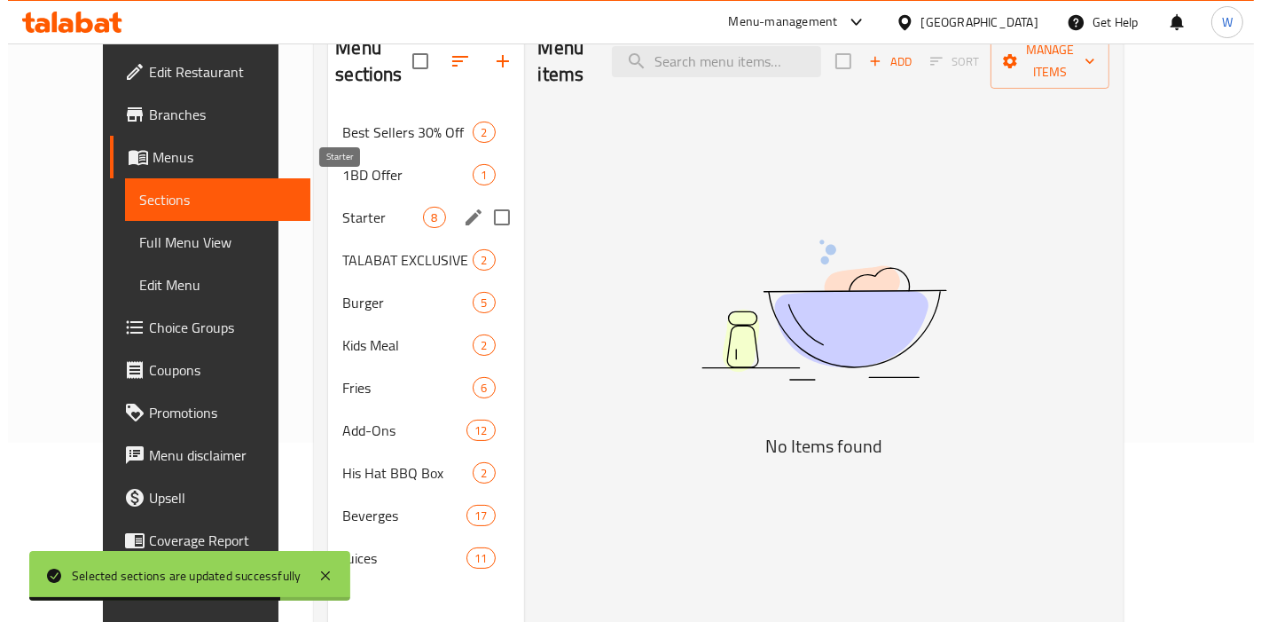
scroll to position [149, 0]
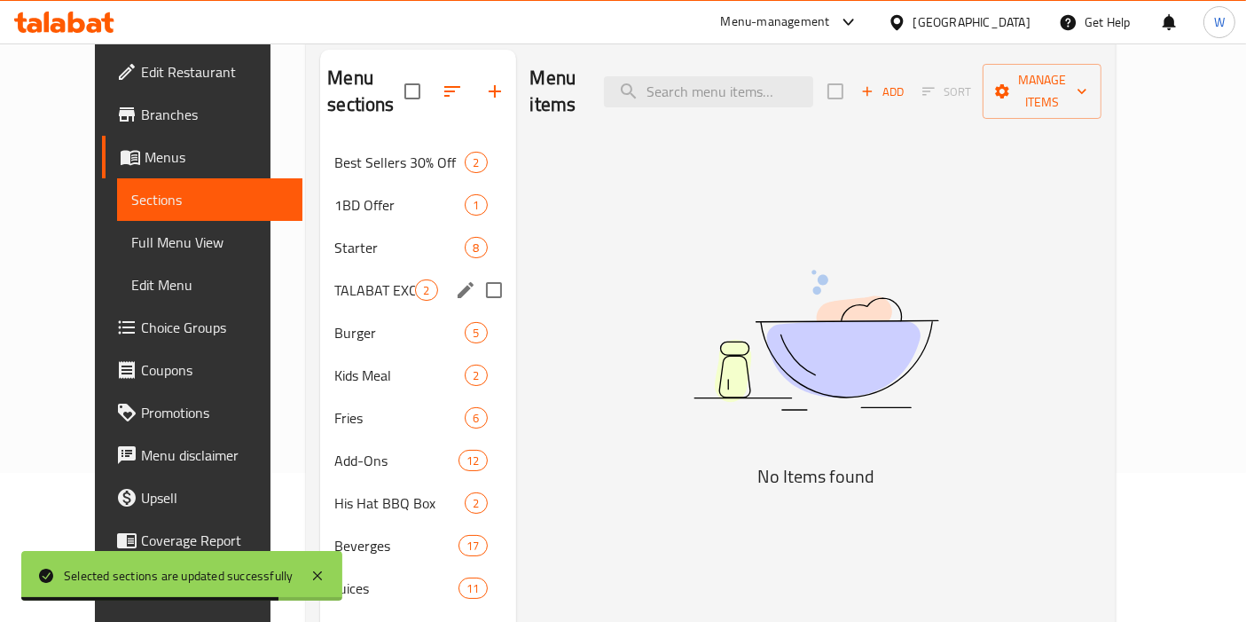
click at [362, 279] on span "TALABAT EXCLUSIVE" at bounding box center [374, 289] width 81 height 21
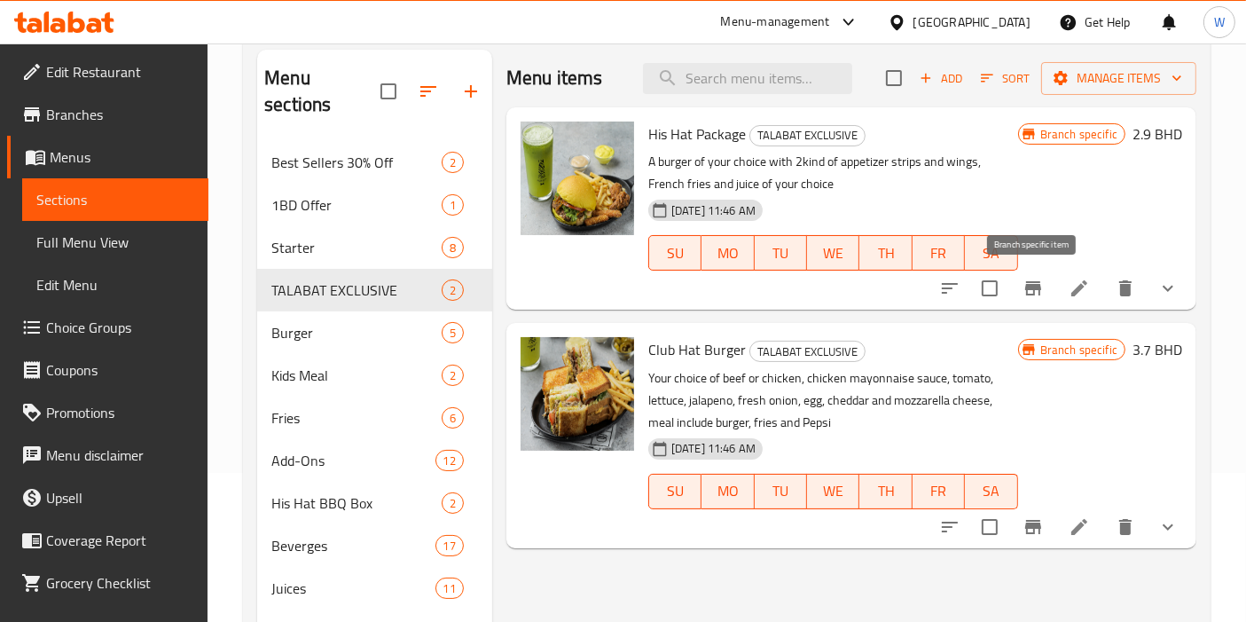
click at [1039, 294] on icon "Branch-specific-item" at bounding box center [1033, 288] width 21 height 21
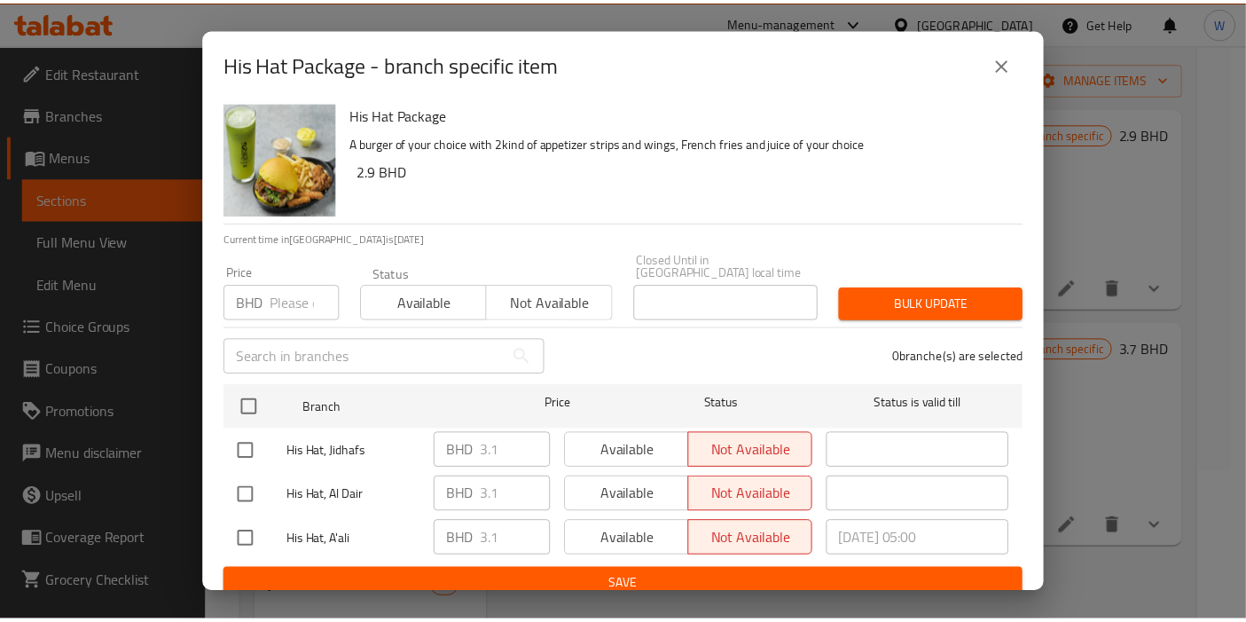
scroll to position [7, 0]
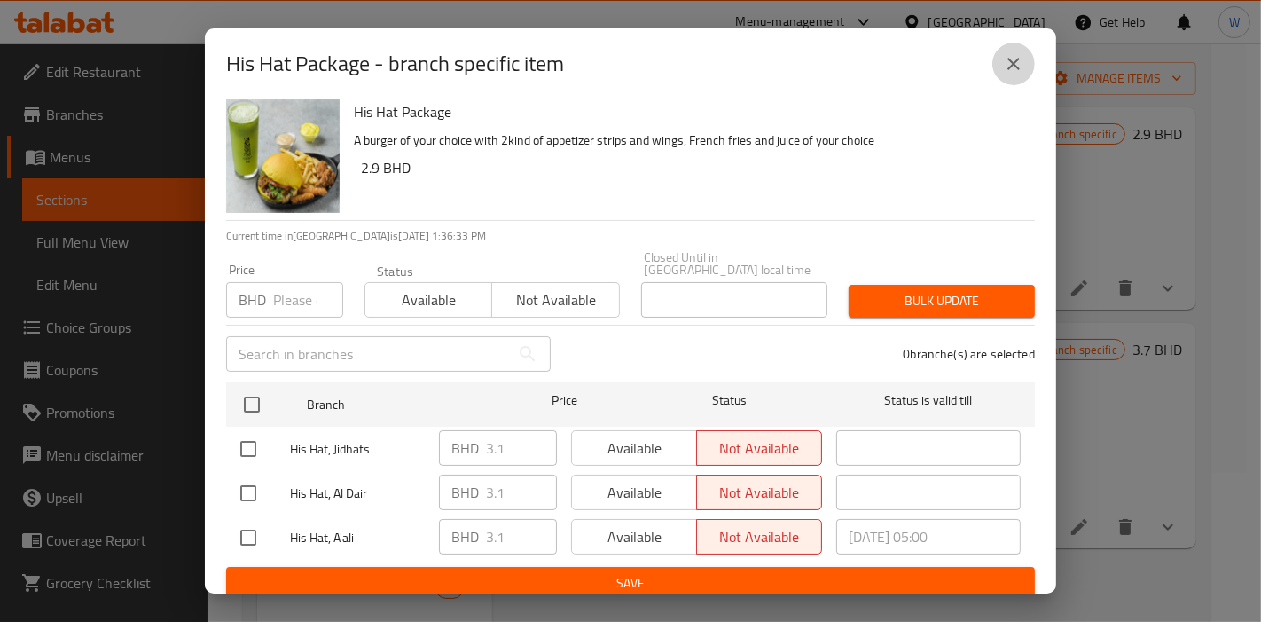
click at [1015, 54] on icon "close" at bounding box center [1013, 63] width 21 height 21
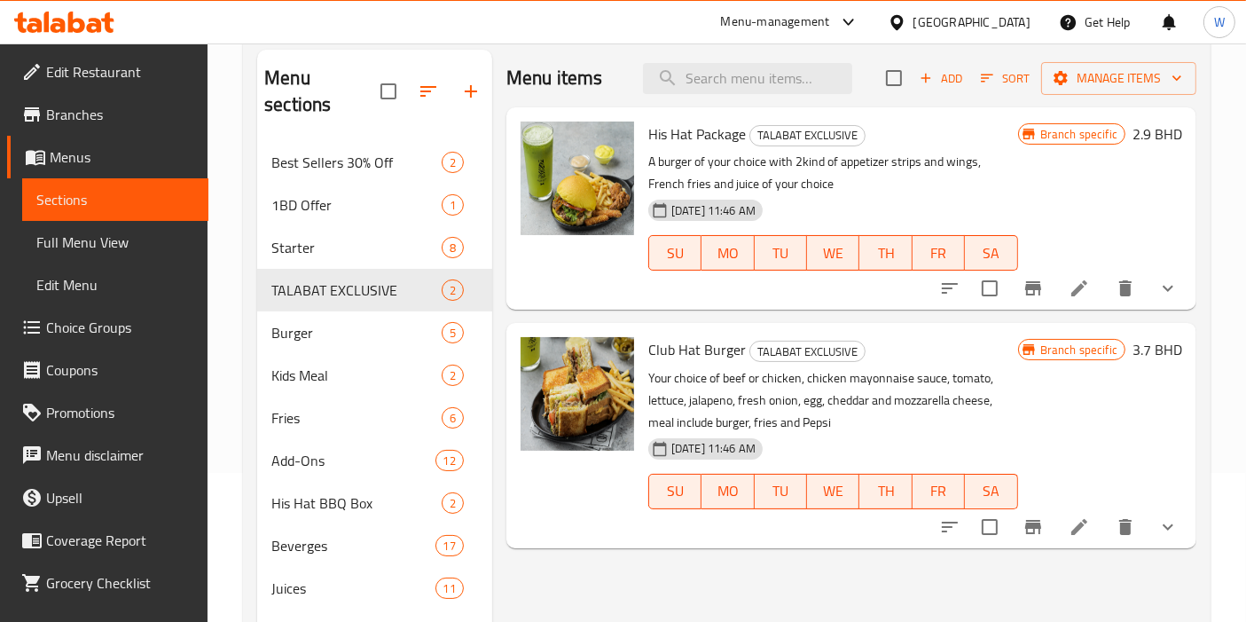
click at [1040, 535] on icon "Branch-specific-item" at bounding box center [1033, 526] width 21 height 21
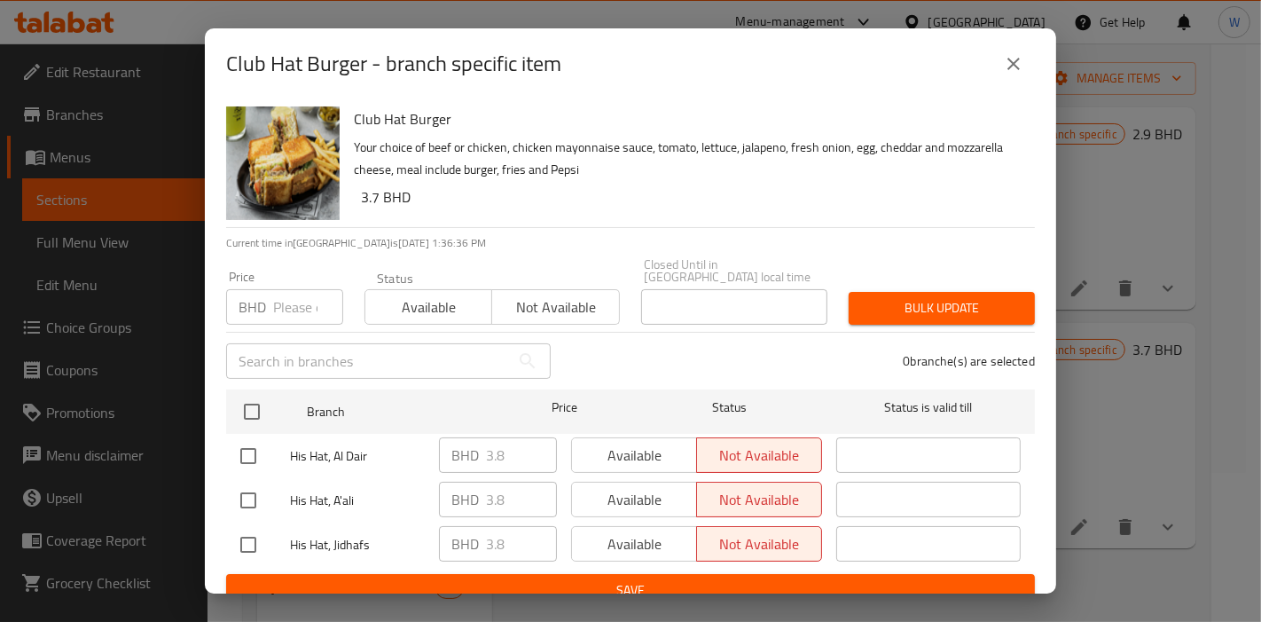
click at [1022, 65] on icon "close" at bounding box center [1013, 63] width 21 height 21
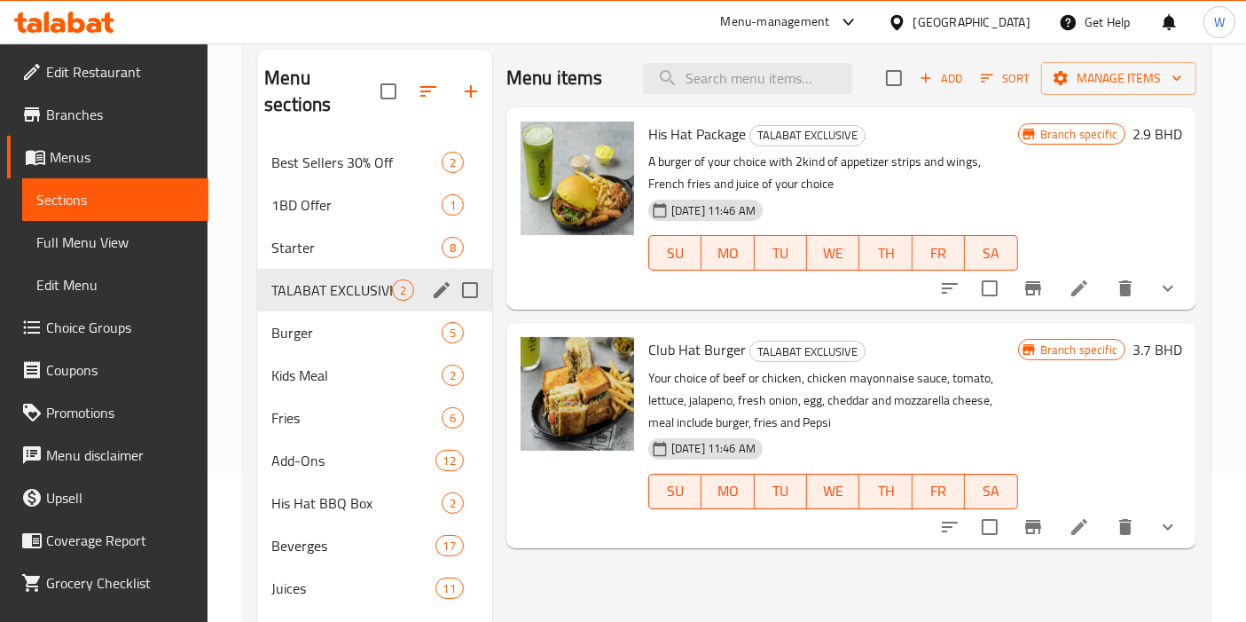
click at [468, 271] on input "Menu sections" at bounding box center [469, 289] width 37 height 37
checkbox input "true"
click at [397, 97] on button "button" at bounding box center [386, 91] width 43 height 43
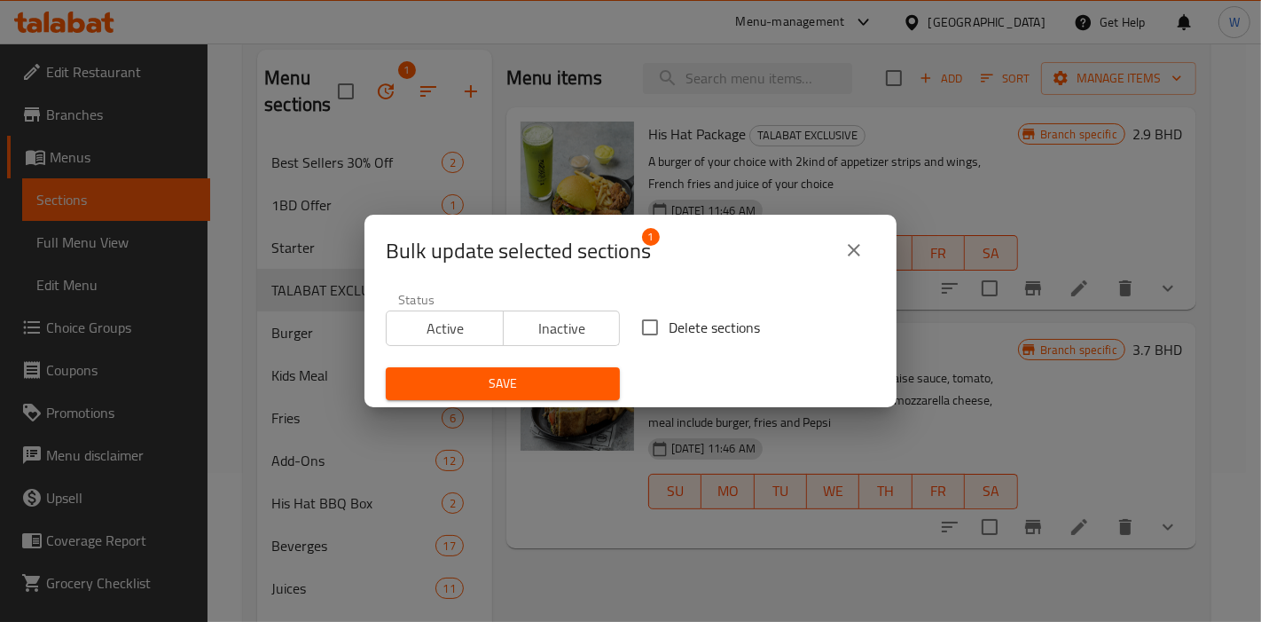
click at [651, 328] on input "Delete sections" at bounding box center [649, 327] width 37 height 37
checkbox input "true"
click at [527, 399] on button "Save" at bounding box center [503, 383] width 234 height 33
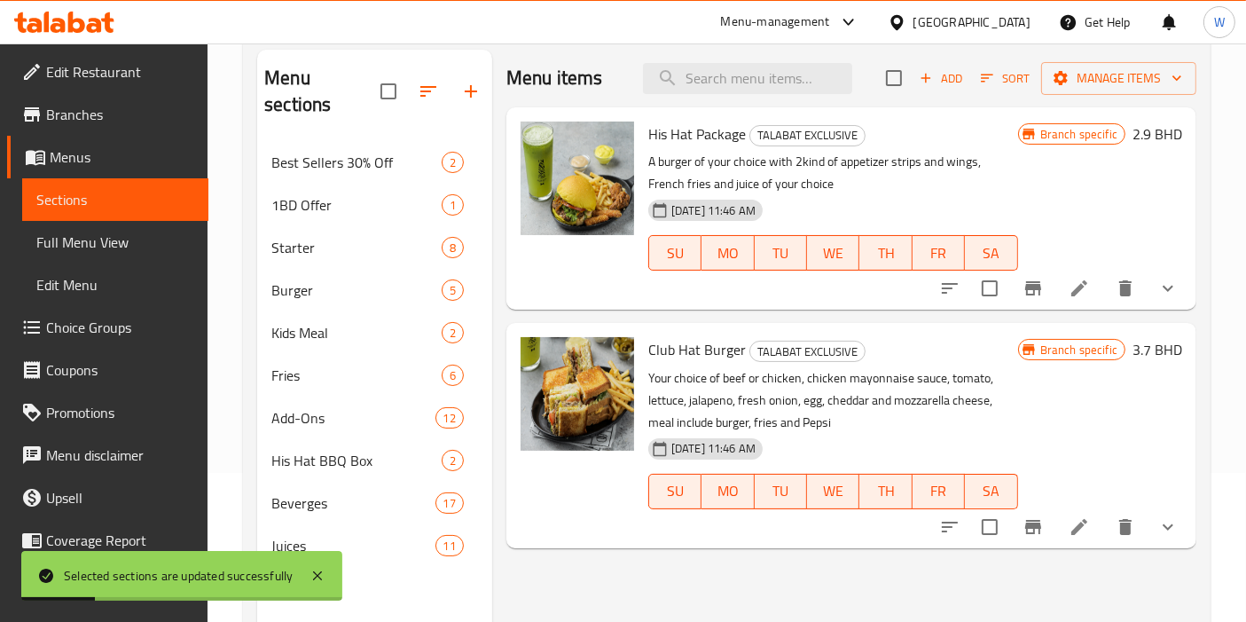
click at [585, 547] on div "Menu items Add Sort Manage items His Hat Package TALABAT EXCLUSIVE A burger of …" at bounding box center [844, 361] width 704 height 622
click at [315, 152] on span "Best Sellers 30% Off" at bounding box center [331, 162] width 121 height 21
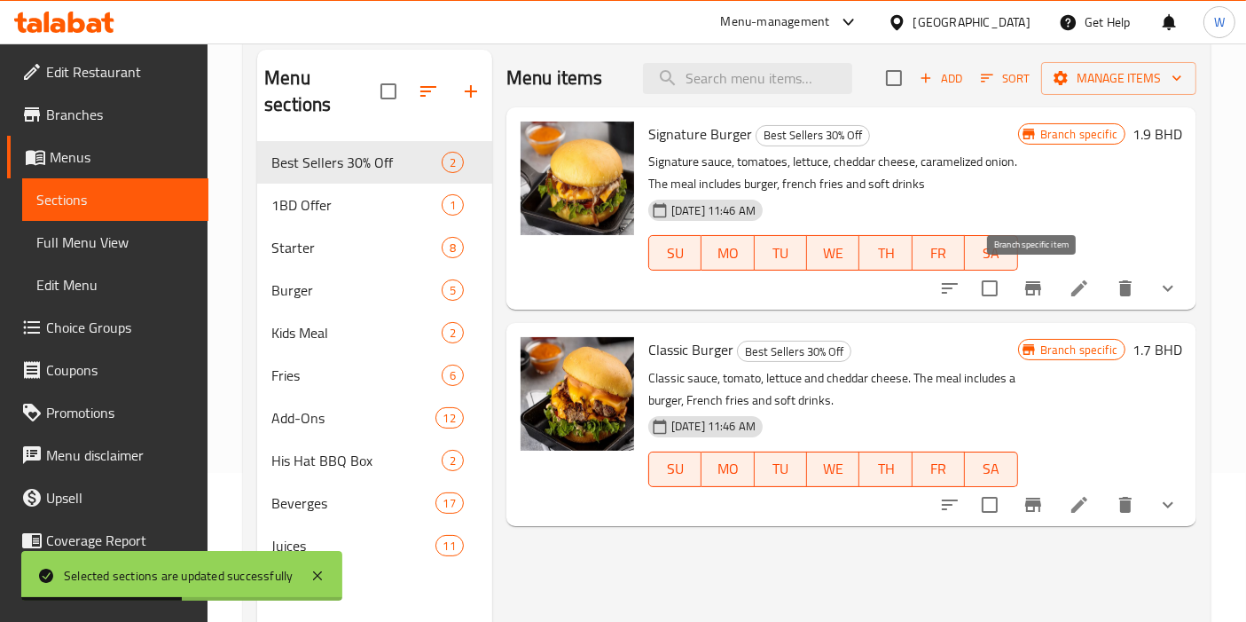
click at [1029, 287] on icon "Branch-specific-item" at bounding box center [1033, 288] width 16 height 14
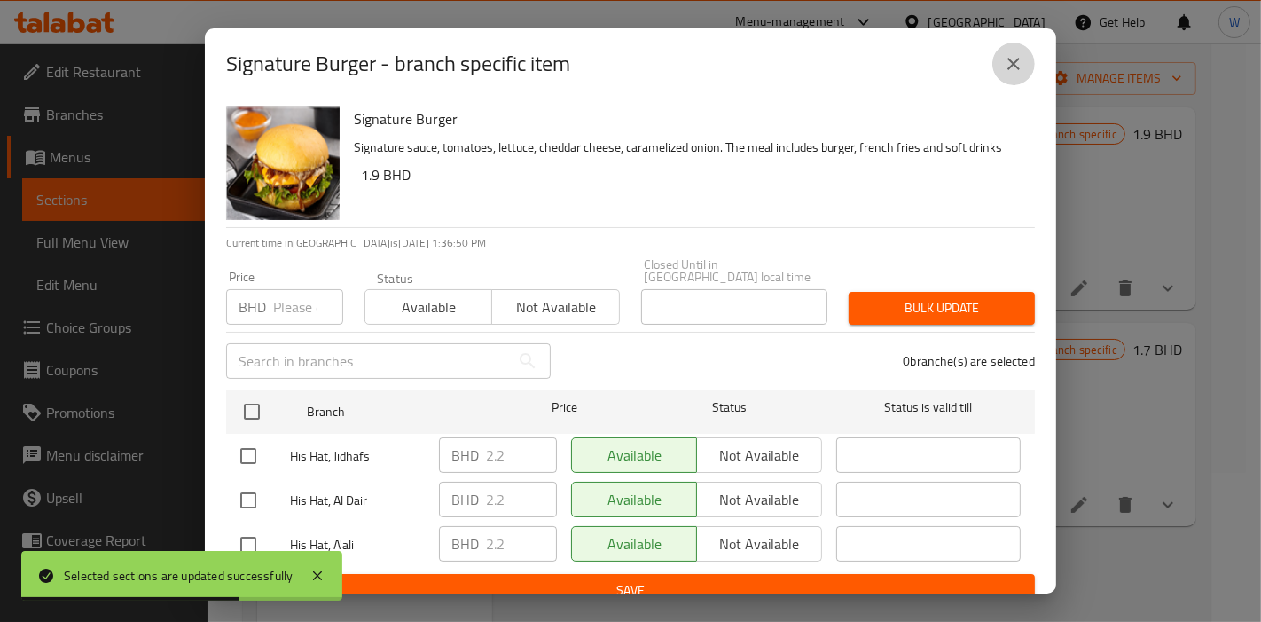
click at [1025, 67] on button "close" at bounding box center [1013, 64] width 43 height 43
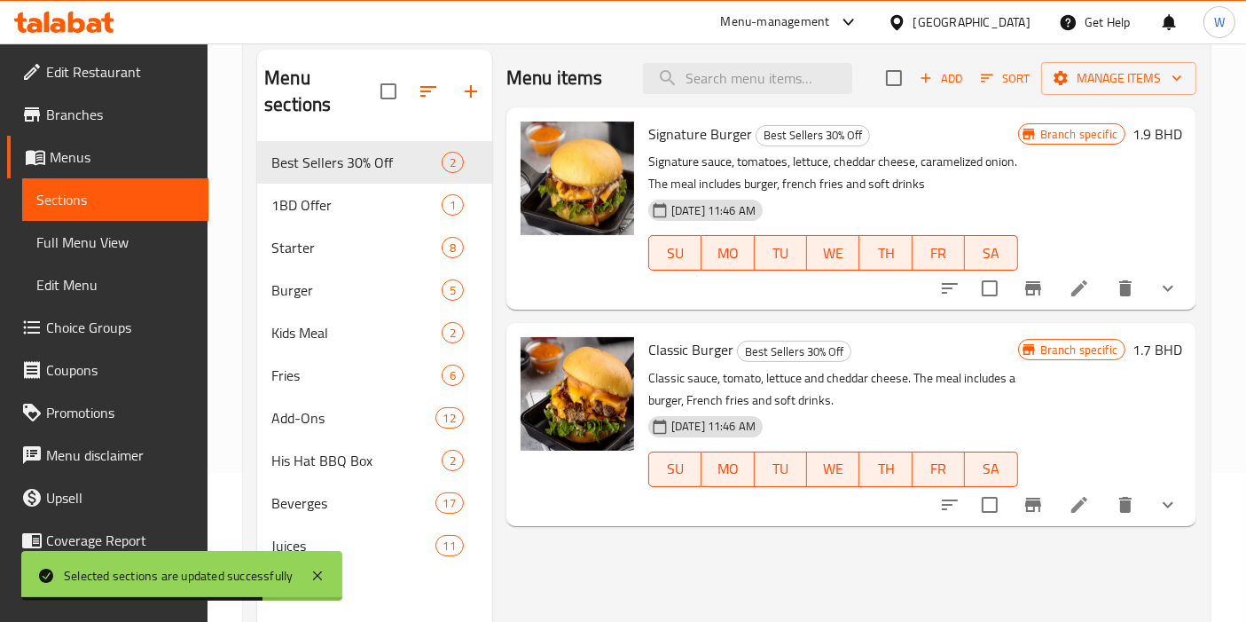
click at [1033, 510] on icon "Branch-specific-item" at bounding box center [1033, 505] width 16 height 14
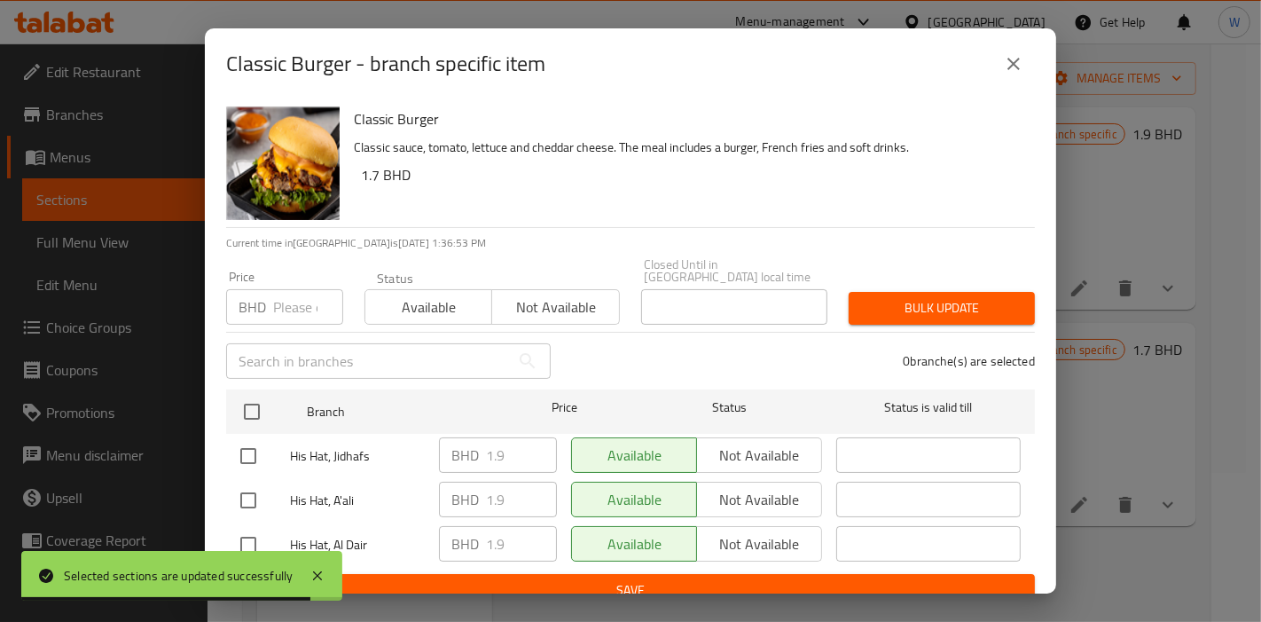
click at [1015, 56] on icon "close" at bounding box center [1013, 63] width 21 height 21
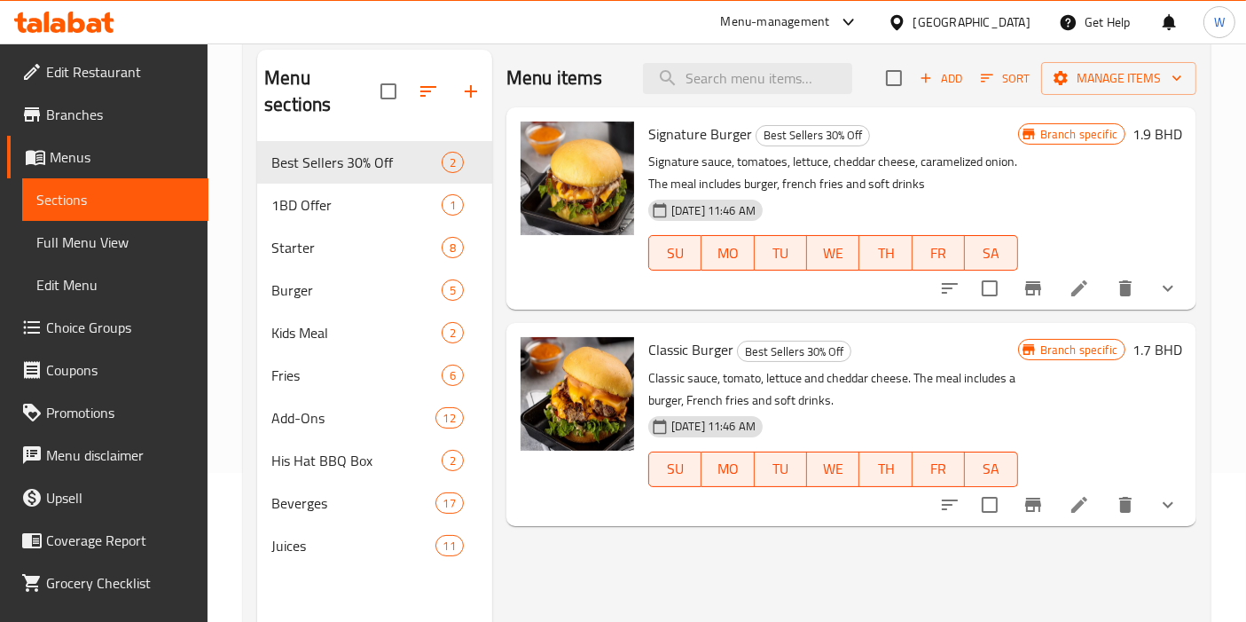
click at [666, 541] on div "Menu items Add Sort Manage items Signature Burger Best Sellers 30% Off Signatur…" at bounding box center [844, 361] width 704 height 622
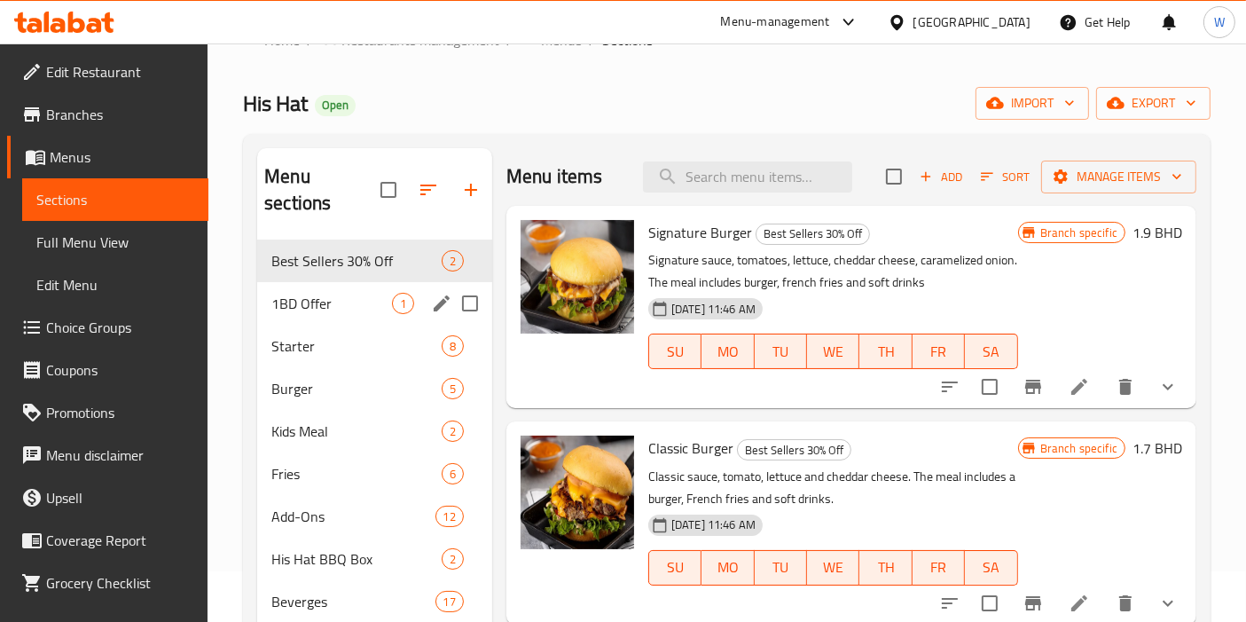
click at [342, 293] on span "1BD Offer" at bounding box center [331, 303] width 121 height 21
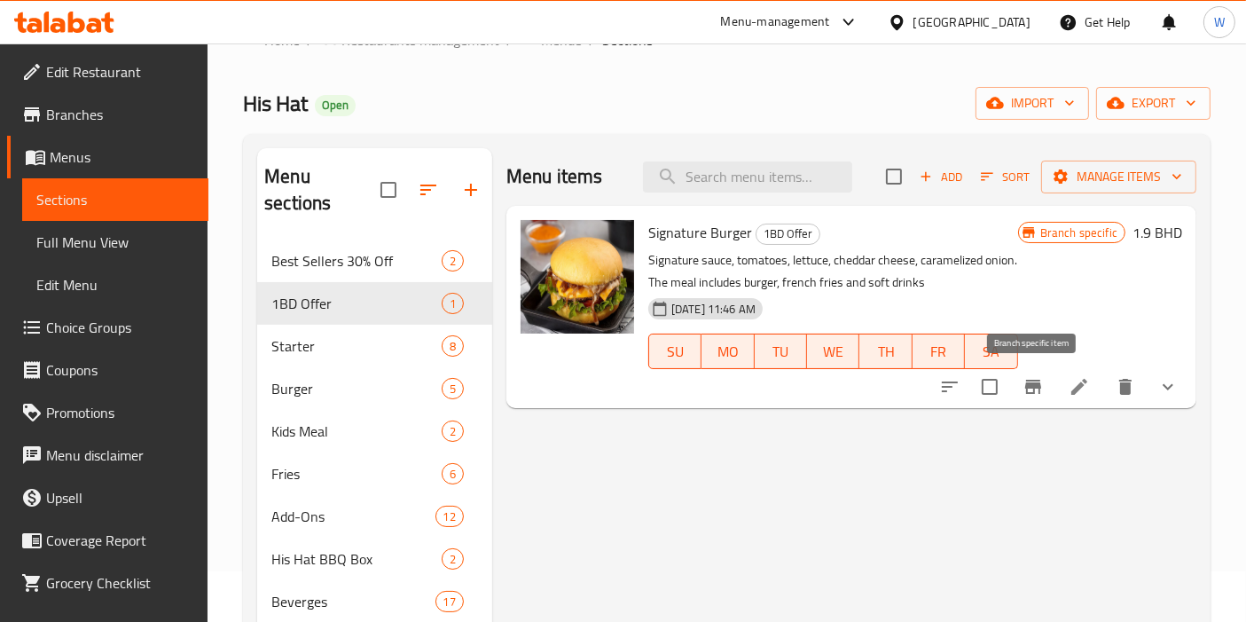
click at [1039, 386] on icon "Branch-specific-item" at bounding box center [1033, 387] width 16 height 14
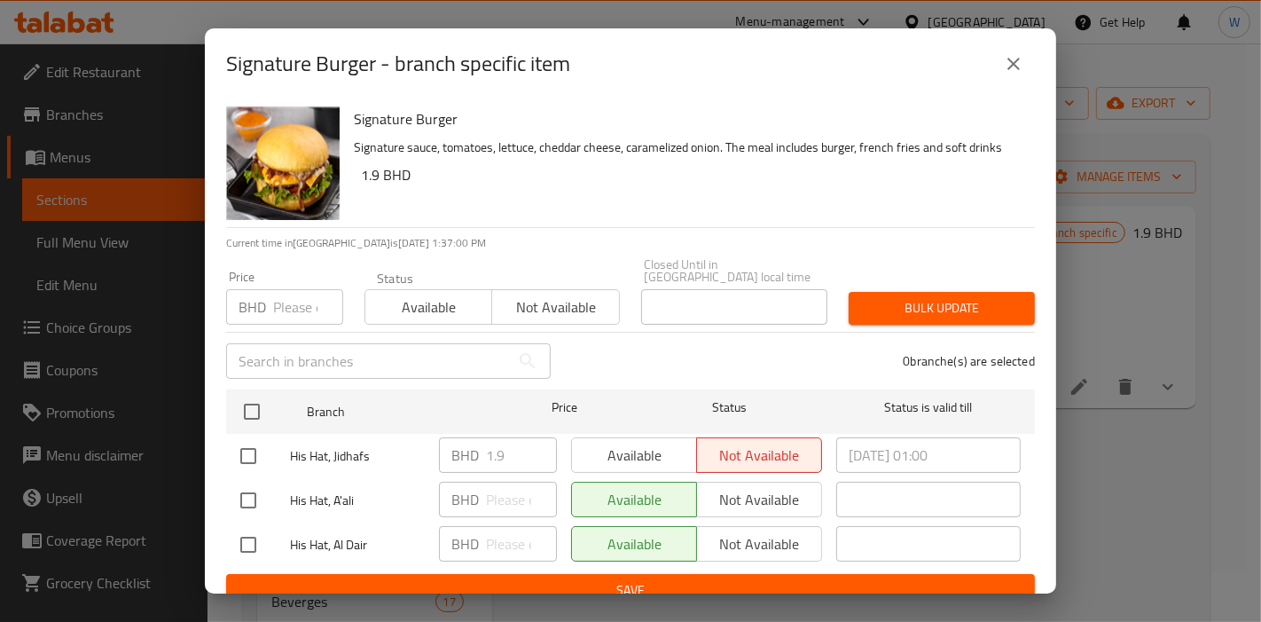
click at [1016, 53] on icon "close" at bounding box center [1013, 63] width 21 height 21
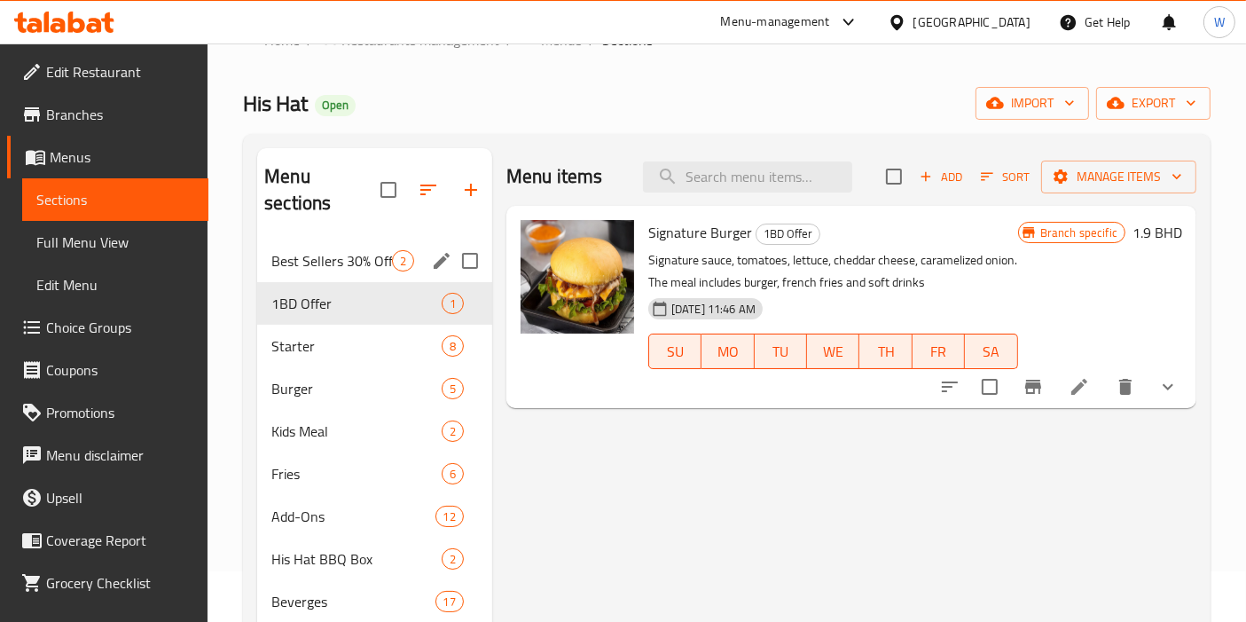
click at [348, 250] on span "Best Sellers 30% Off" at bounding box center [331, 260] width 121 height 21
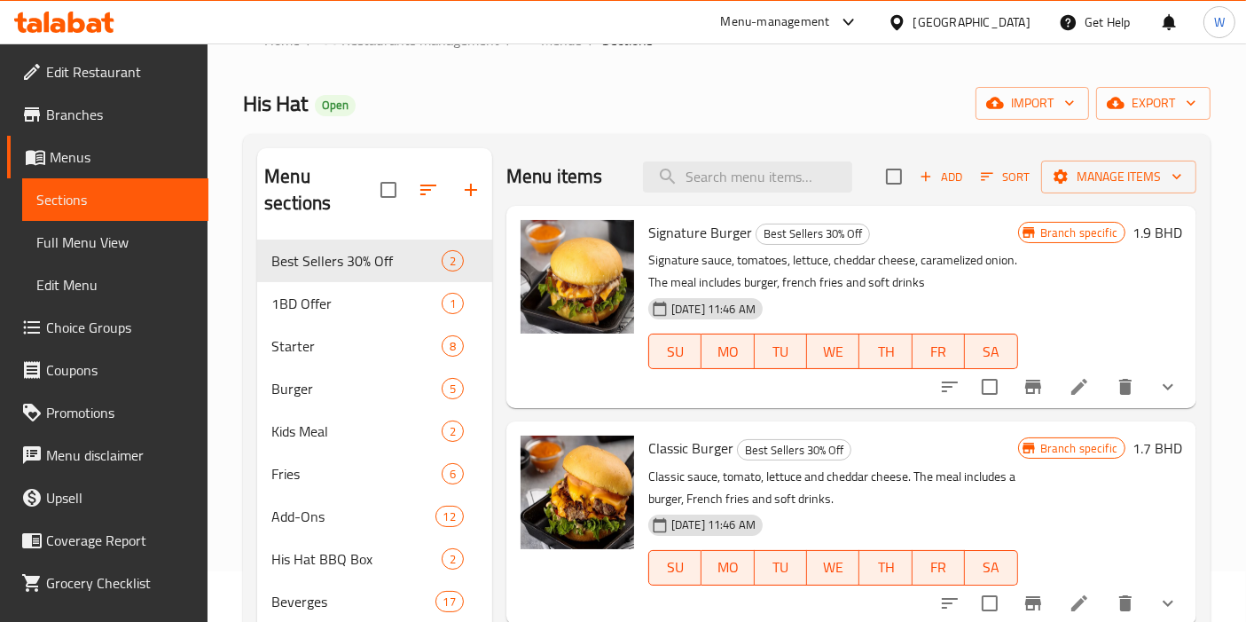
click at [719, 208] on div "Signature Burger Best Sellers 30% Off Signature sauce, tomatoes, lettuce, chedd…" at bounding box center [851, 307] width 690 height 202
click at [717, 219] on span "Signature Burger" at bounding box center [700, 232] width 104 height 27
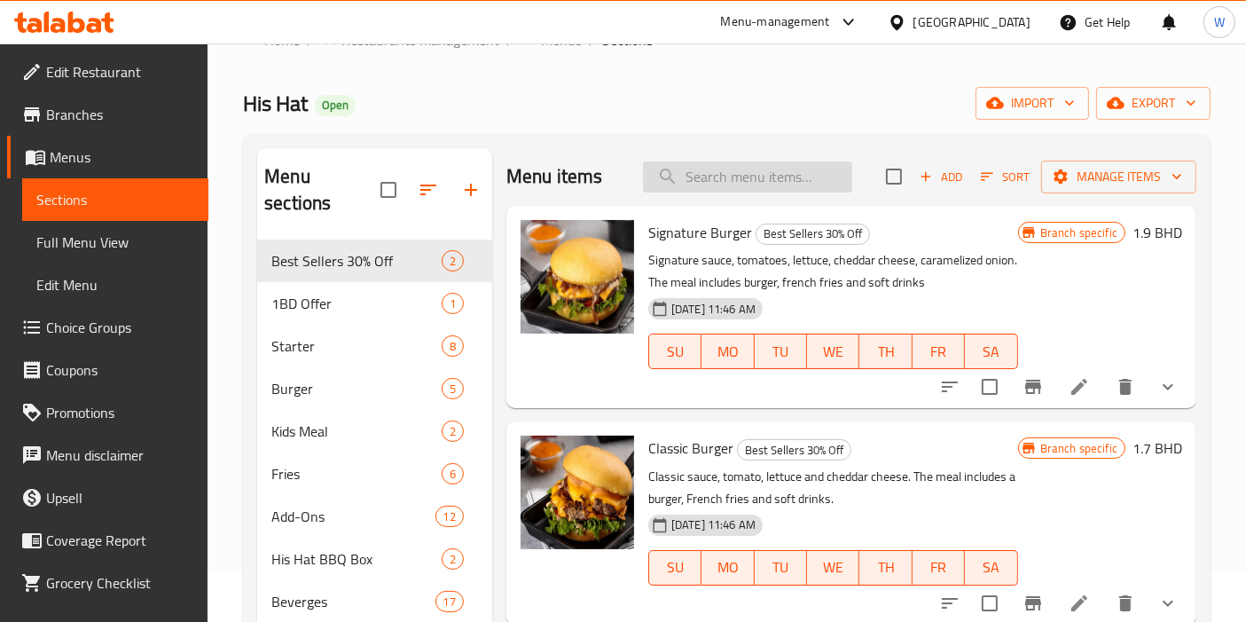
click at [740, 176] on input "search" at bounding box center [747, 176] width 209 height 31
paste input "Signature Burger"
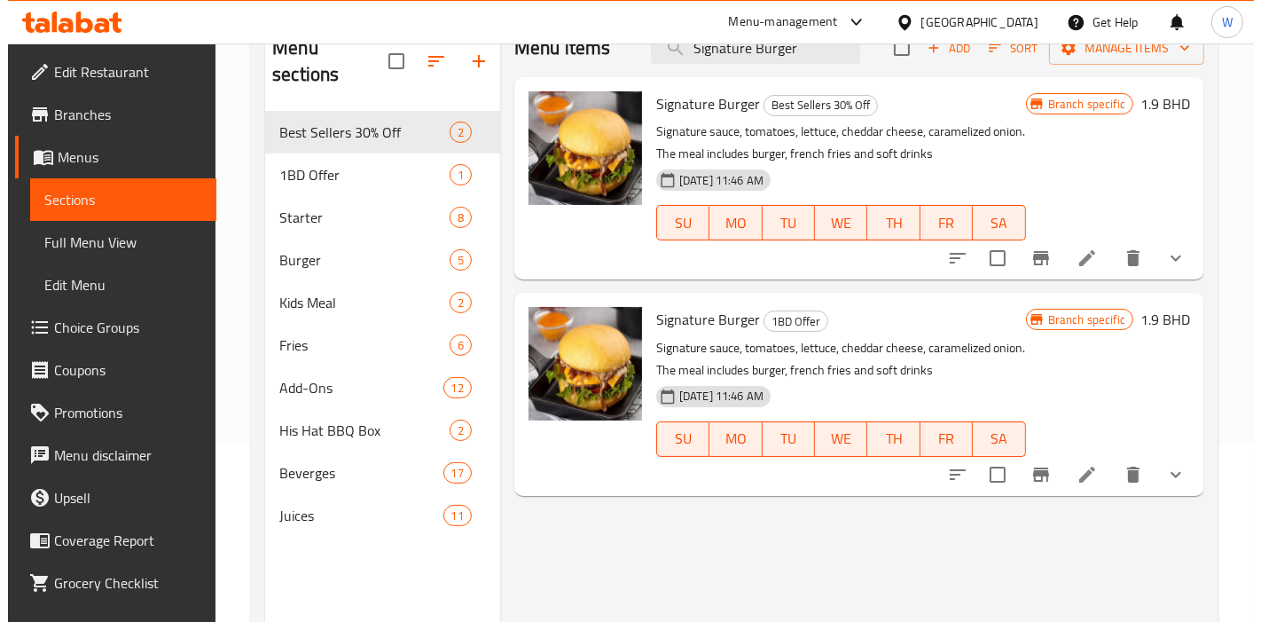
scroll to position [149, 0]
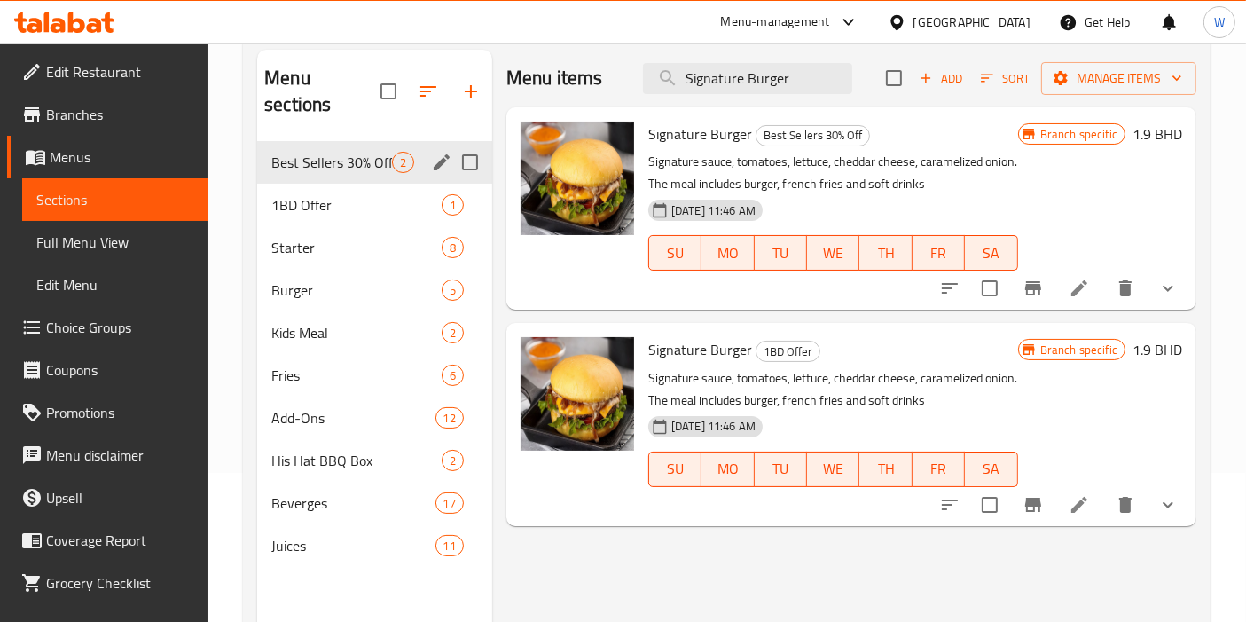
click at [357, 152] on span "Best Sellers 30% Off" at bounding box center [331, 162] width 121 height 21
click at [333, 194] on span "1BD Offer" at bounding box center [331, 204] width 121 height 21
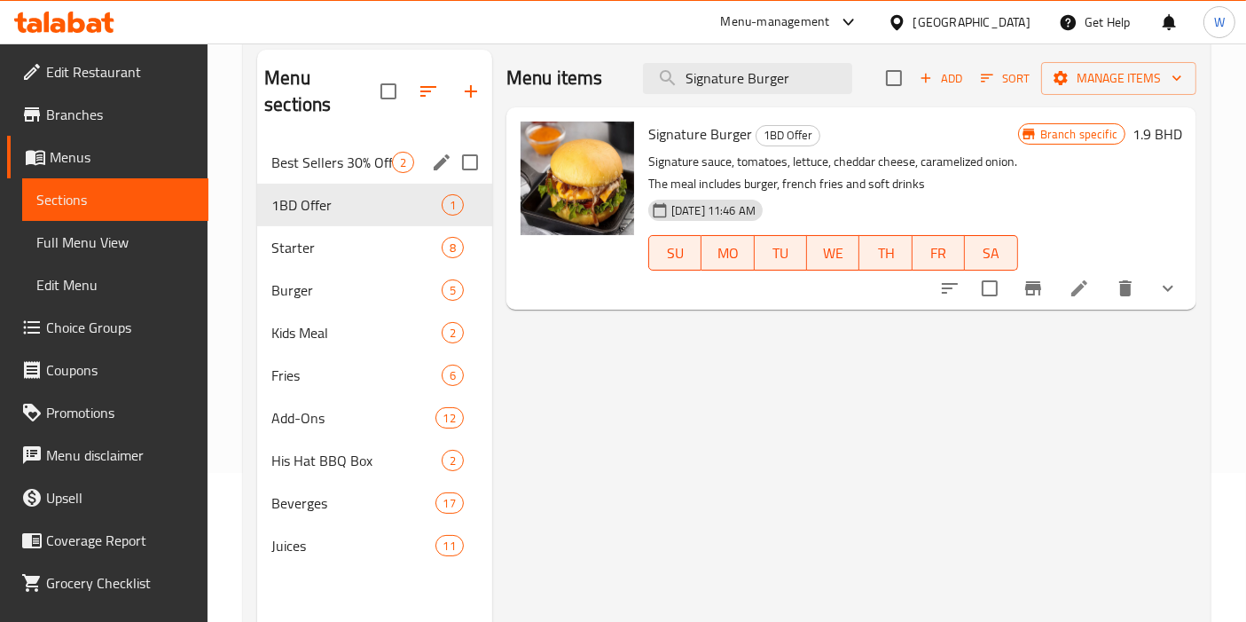
click at [341, 152] on span "Best Sellers 30% Off" at bounding box center [331, 162] width 121 height 21
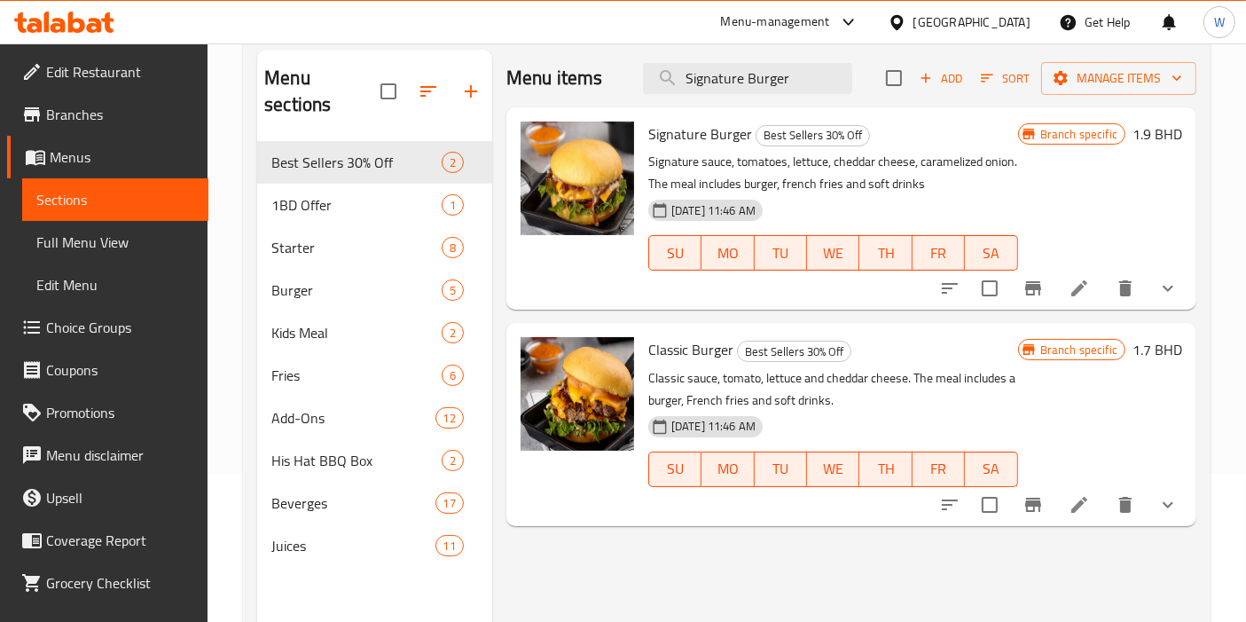
click at [696, 346] on span "Classic Burger" at bounding box center [690, 349] width 85 height 27
copy h6 "Classic Burger"
click at [757, 57] on div "Menu items Signature Burger Add Sort Manage items" at bounding box center [851, 79] width 690 height 58
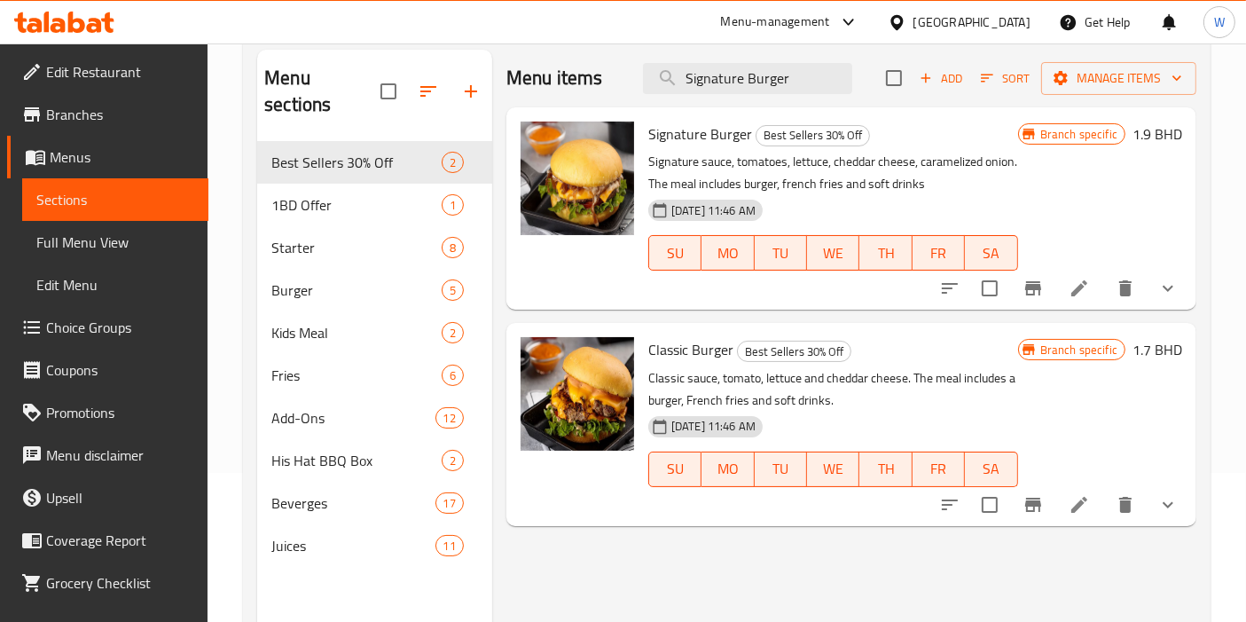
click at [757, 57] on div "Menu items Signature Burger Add Sort Manage items" at bounding box center [851, 79] width 690 height 58
click at [753, 75] on input "Signature Burger" at bounding box center [747, 78] width 209 height 31
click at [751, 79] on input "Signature Burger" at bounding box center [747, 78] width 209 height 31
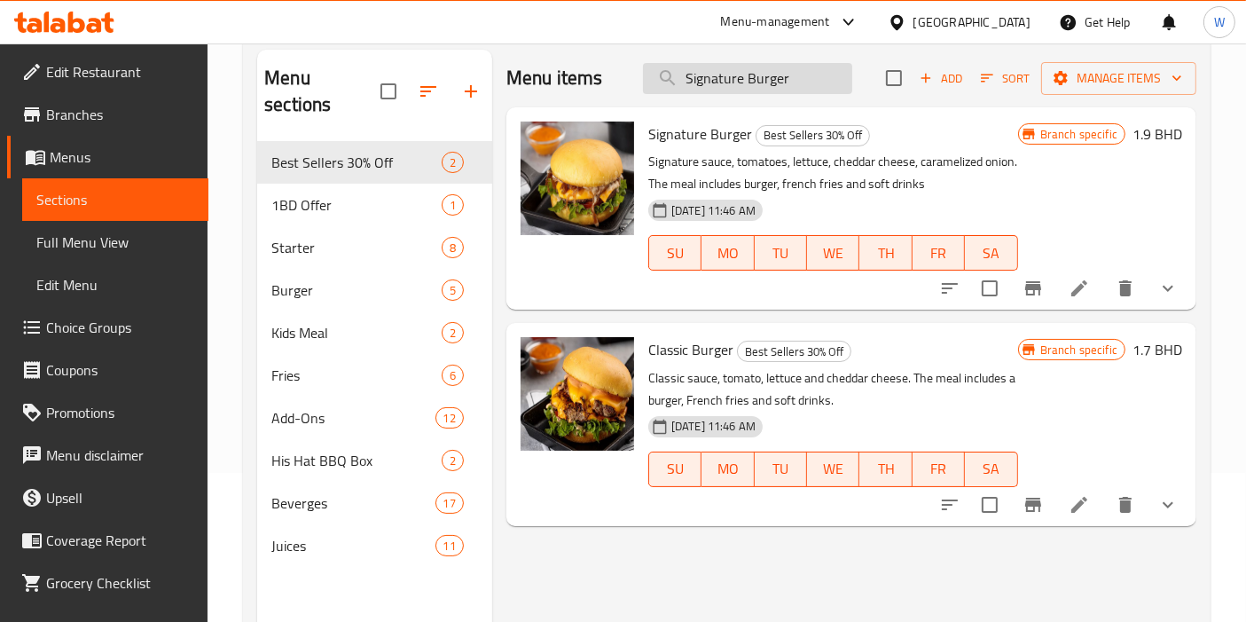
click at [751, 79] on input "Signature Burger" at bounding box center [747, 78] width 209 height 31
paste input "Classic Burger"
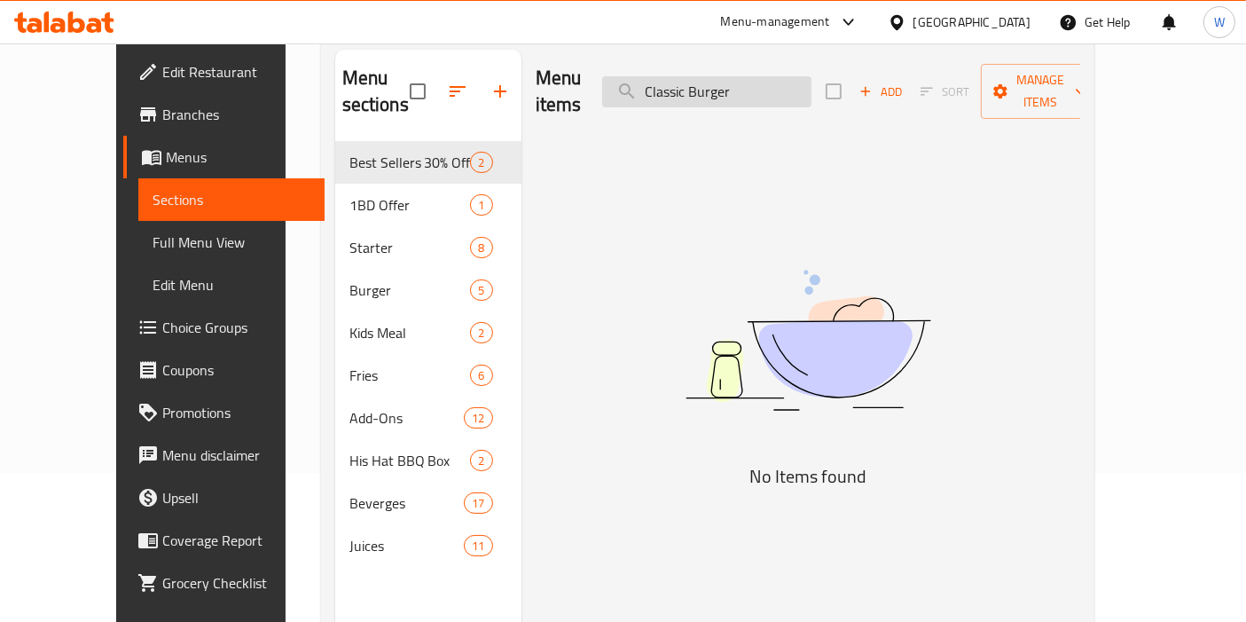
type input "Classic Burger"
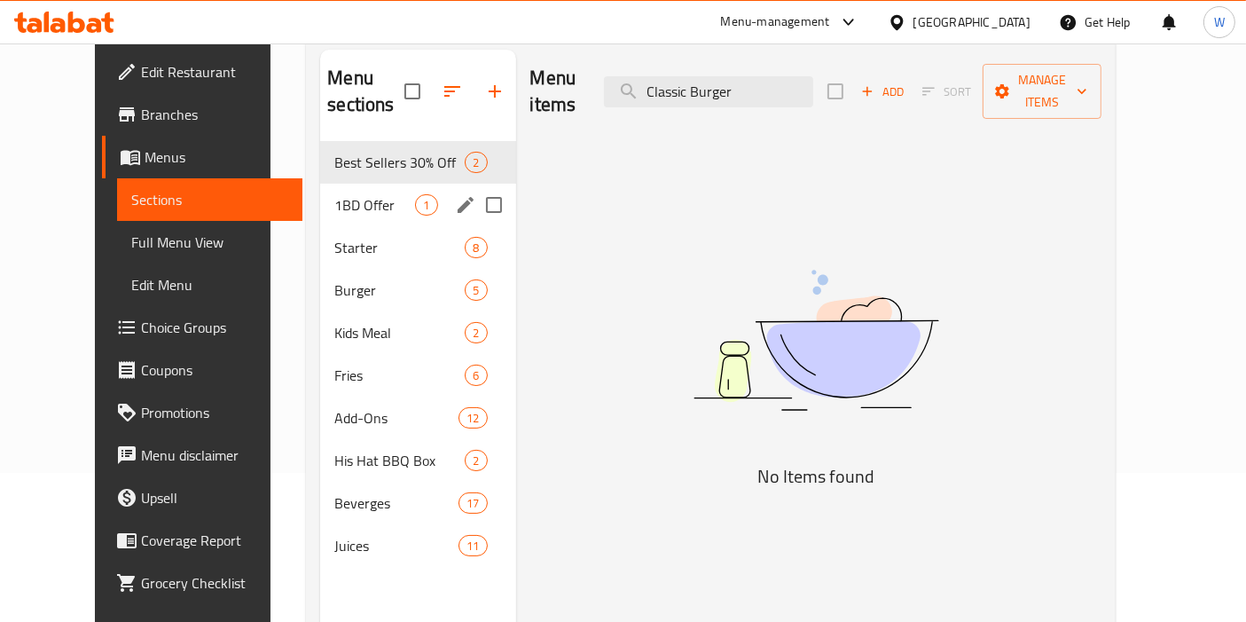
click at [338, 194] on span "1BD Offer" at bounding box center [374, 204] width 81 height 21
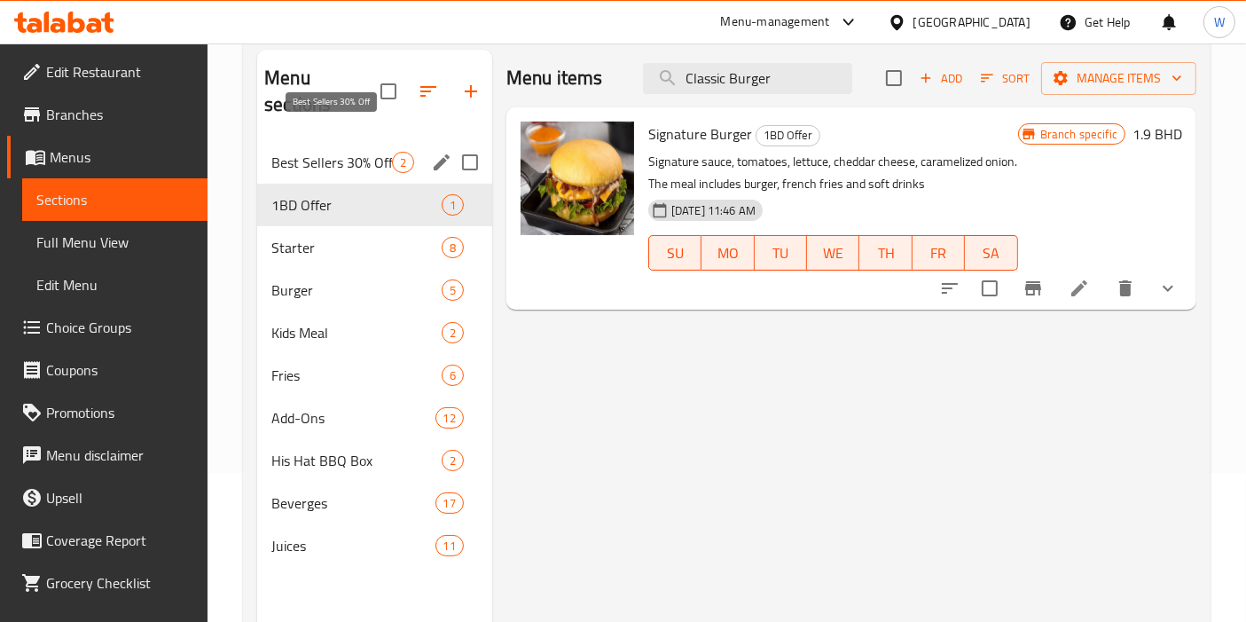
click at [344, 152] on span "Best Sellers 30% Off" at bounding box center [331, 162] width 121 height 21
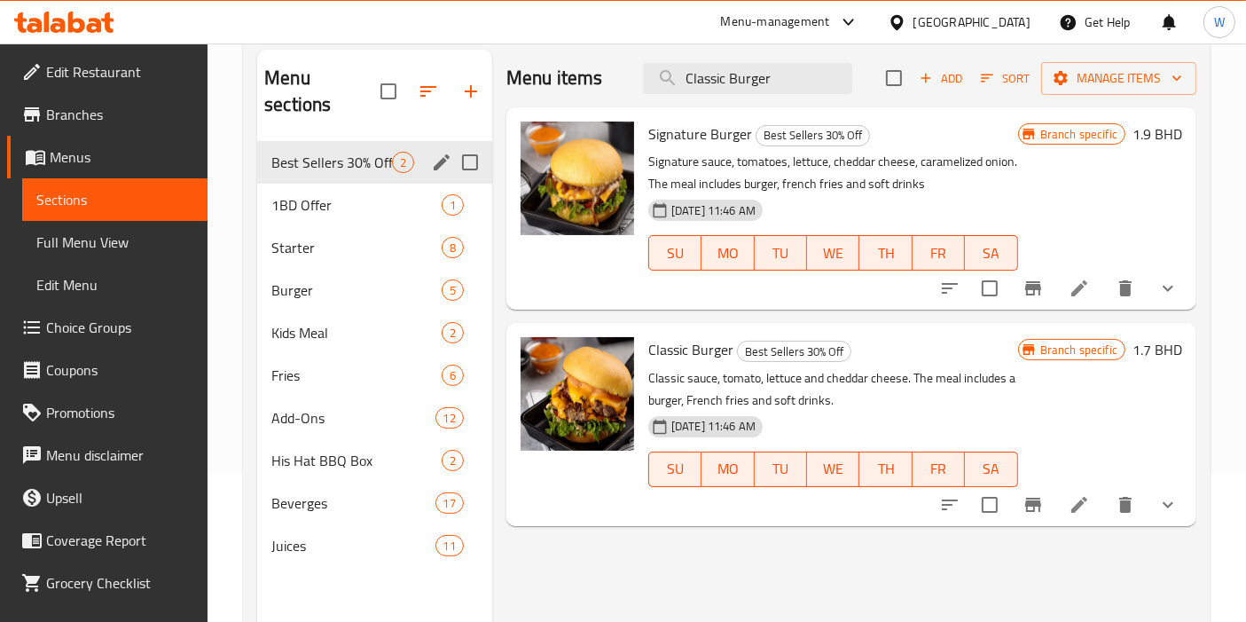
click at [463, 144] on input "Menu sections" at bounding box center [469, 162] width 37 height 37
checkbox input "true"
click at [388, 99] on icon "button" at bounding box center [385, 91] width 21 height 21
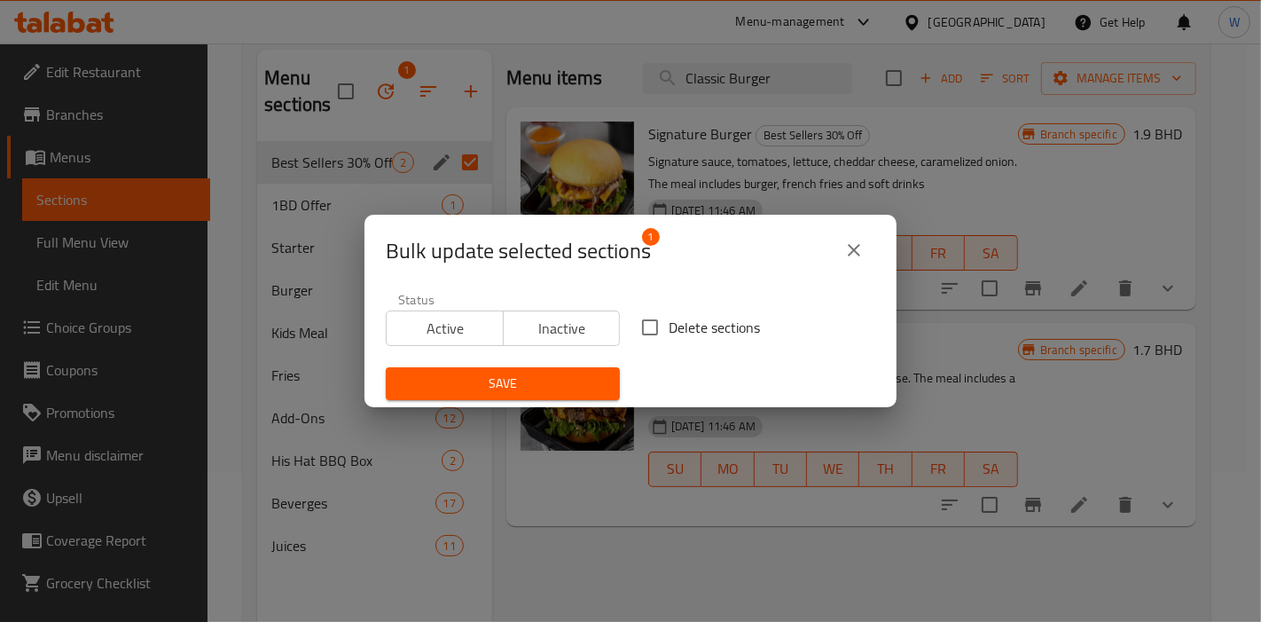
click at [669, 328] on span "Delete sections" at bounding box center [714, 327] width 91 height 21
click at [661, 328] on input "Delete sections" at bounding box center [649, 327] width 37 height 37
checkbox input "true"
click at [576, 378] on span "Save" at bounding box center [503, 383] width 206 height 22
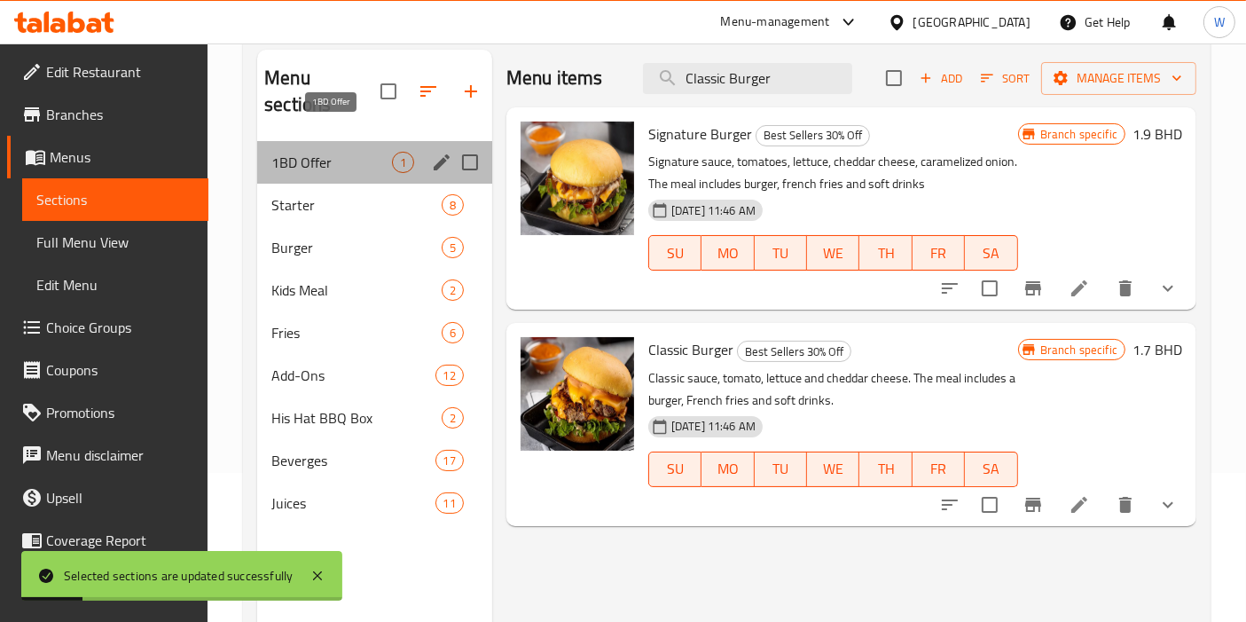
click at [352, 152] on span "1BD Offer" at bounding box center [331, 162] width 121 height 21
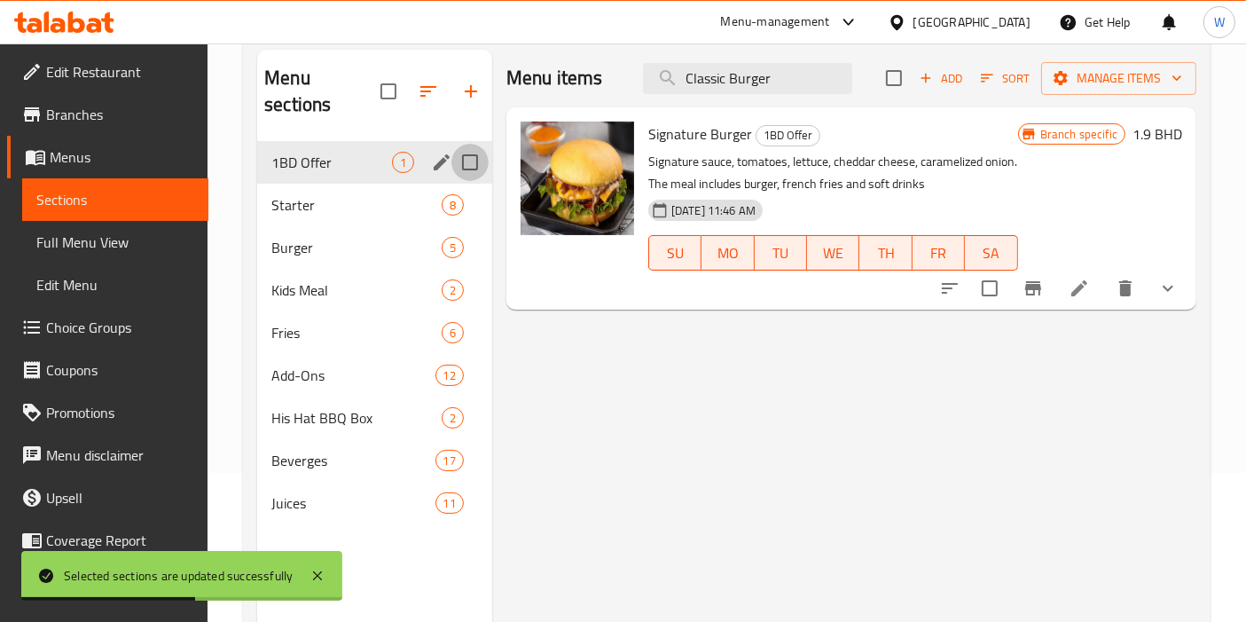
click at [468, 144] on input "Menu sections" at bounding box center [469, 162] width 37 height 37
checkbox input "true"
click at [446, 170] on icon "edit" at bounding box center [441, 162] width 21 height 21
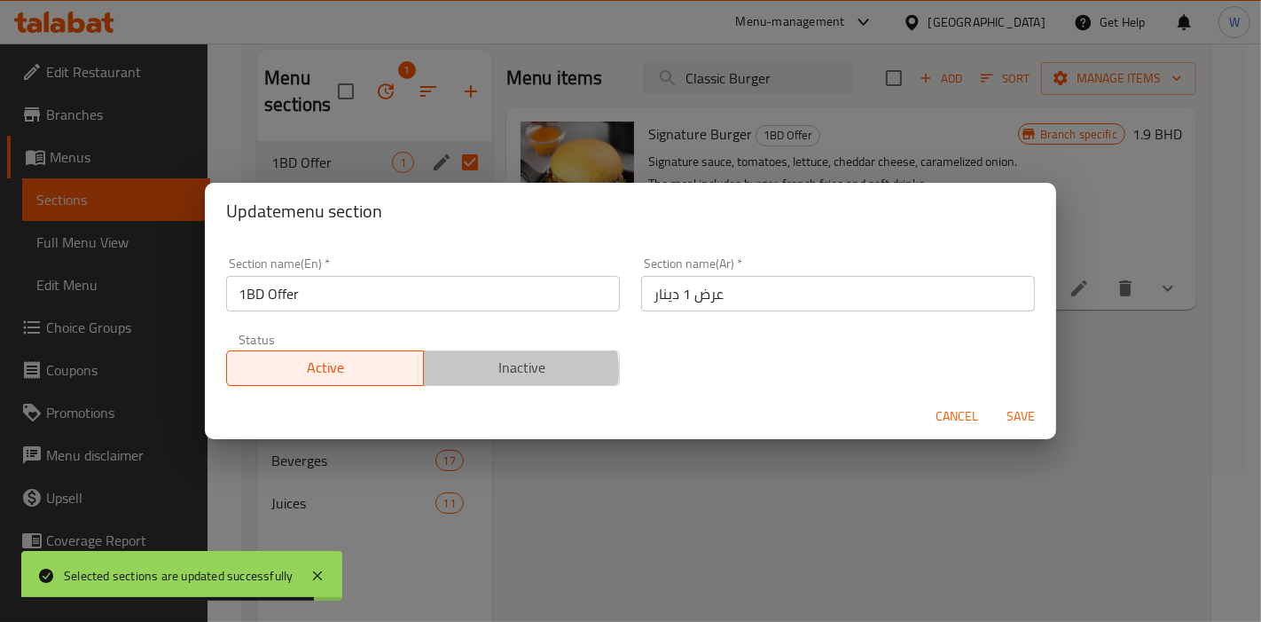
click at [508, 370] on span "Inactive" at bounding box center [522, 368] width 183 height 26
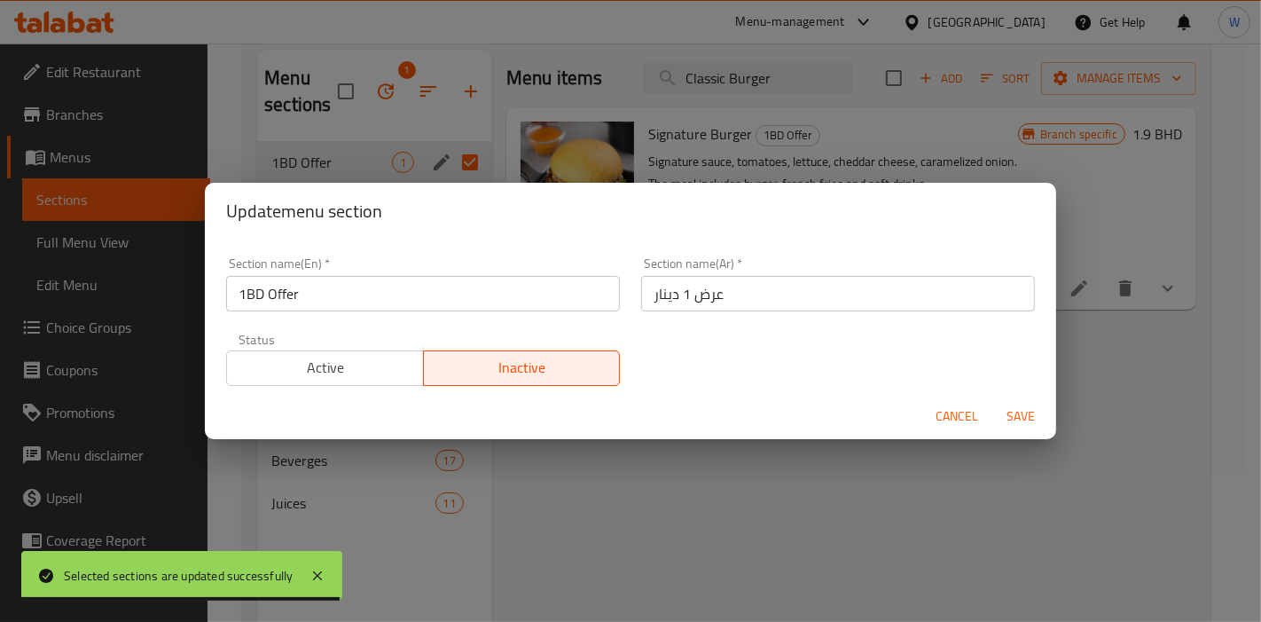
click at [1033, 409] on span "Save" at bounding box center [1021, 416] width 43 height 22
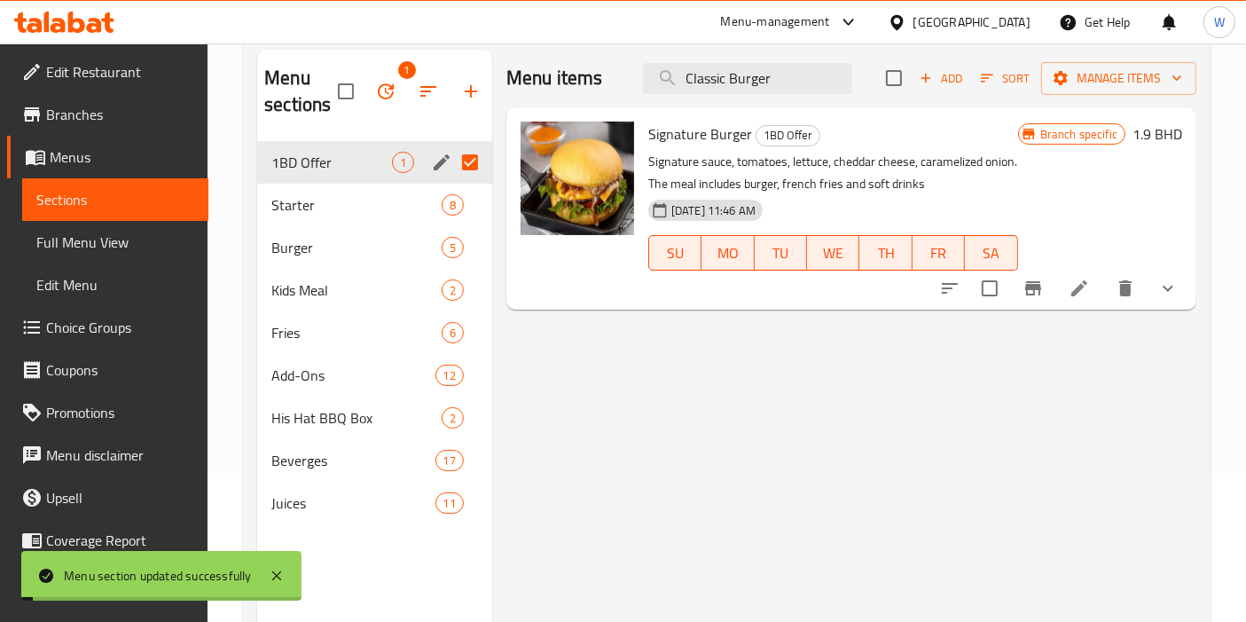
click at [955, 492] on div "Menu items Classic Burger Add Sort Manage items Signature Burger 1BD Offer Sign…" at bounding box center [844, 361] width 704 height 622
click at [542, 309] on div "Signature Burger 1BD Offer Signature sauce, tomatoes, lettuce, cheddar cheese, …" at bounding box center [851, 208] width 690 height 202
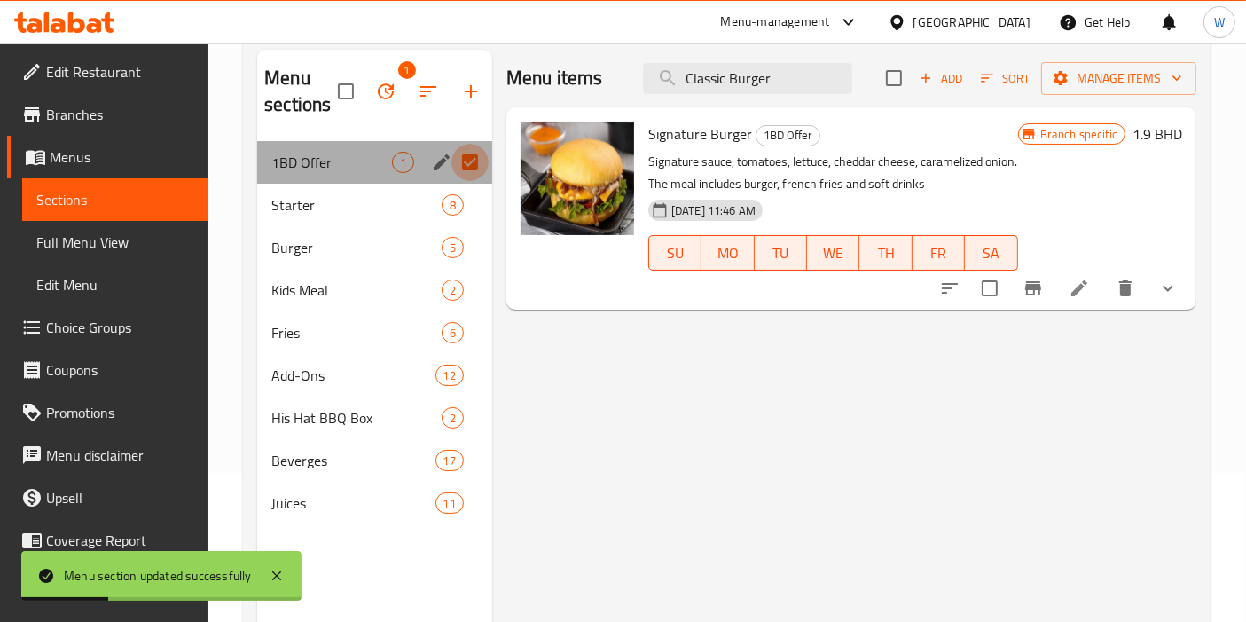
click at [469, 161] on input "Menu sections" at bounding box center [469, 162] width 37 height 37
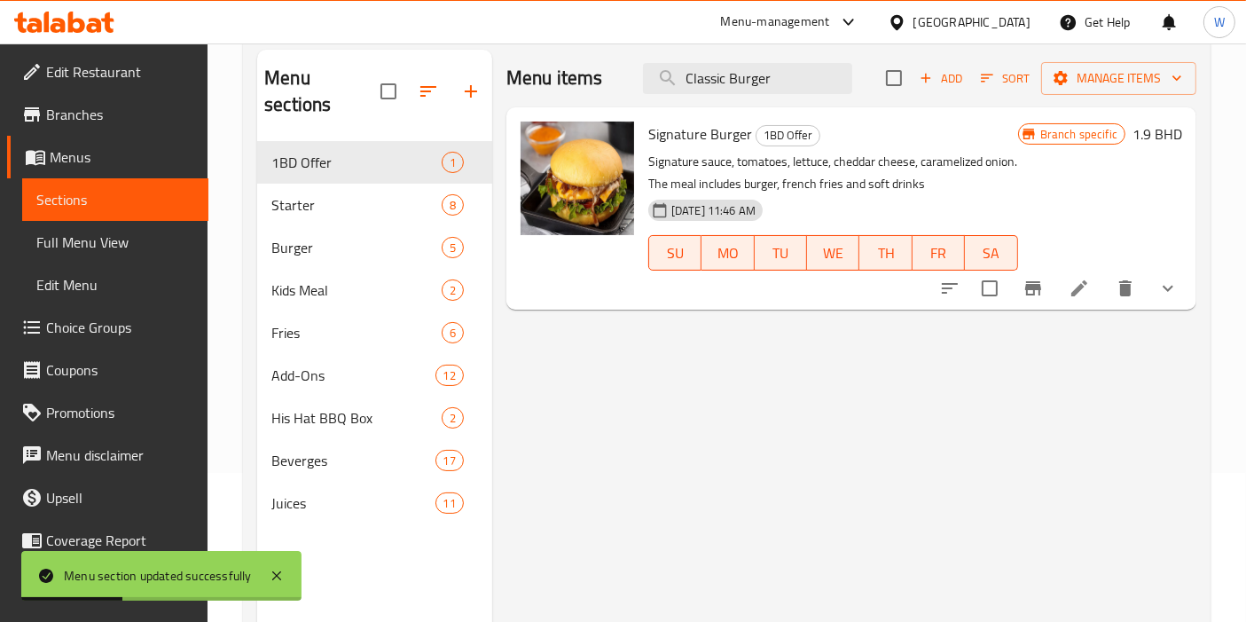
click at [573, 387] on div "Menu items Classic Burger Add Sort Manage items Signature Burger 1BD Offer Sign…" at bounding box center [844, 361] width 704 height 622
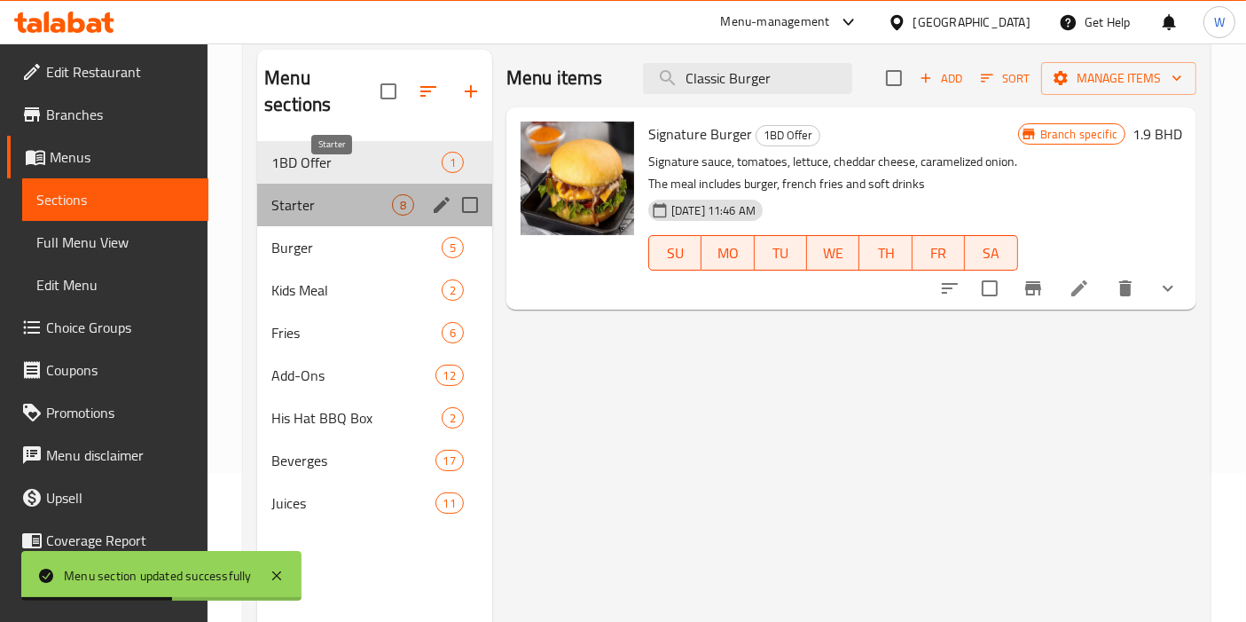
click at [365, 194] on span "Starter" at bounding box center [331, 204] width 121 height 21
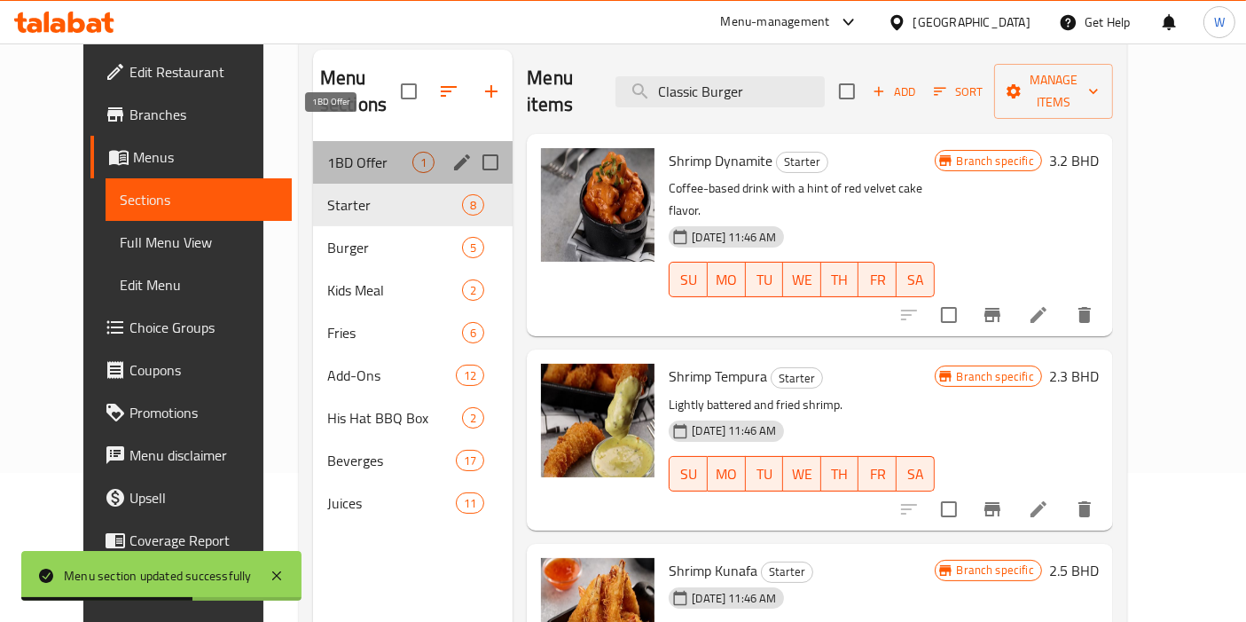
click at [365, 152] on span "1BD Offer" at bounding box center [369, 162] width 85 height 21
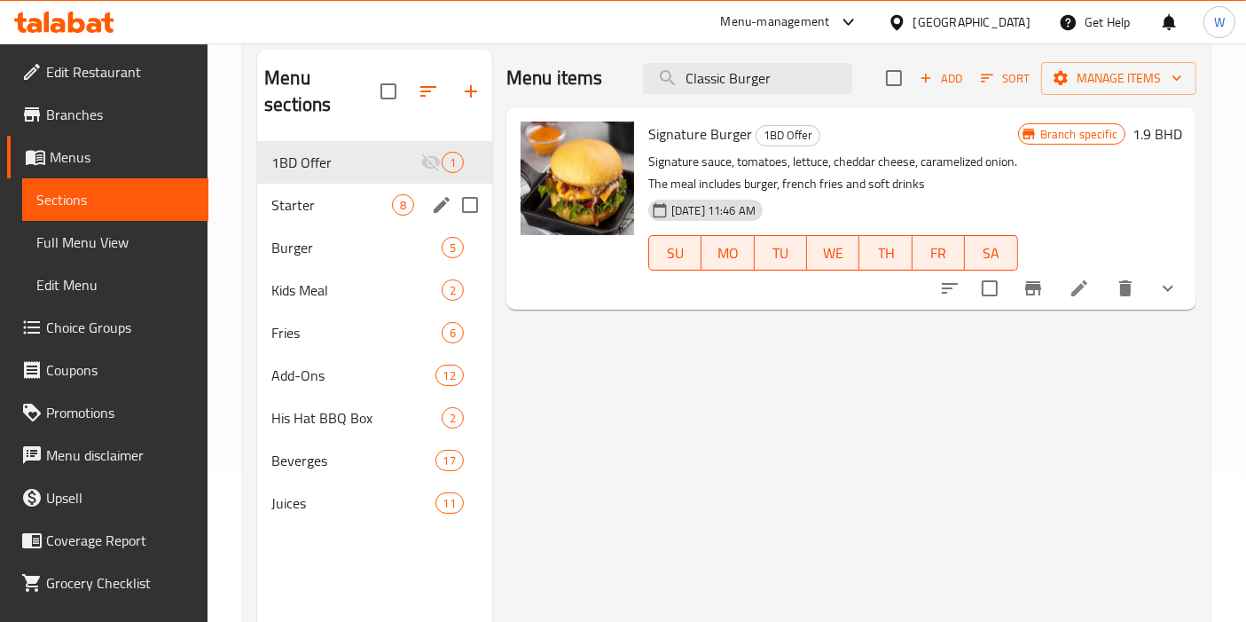
click at [359, 191] on div "Starter 8" at bounding box center [374, 205] width 235 height 43
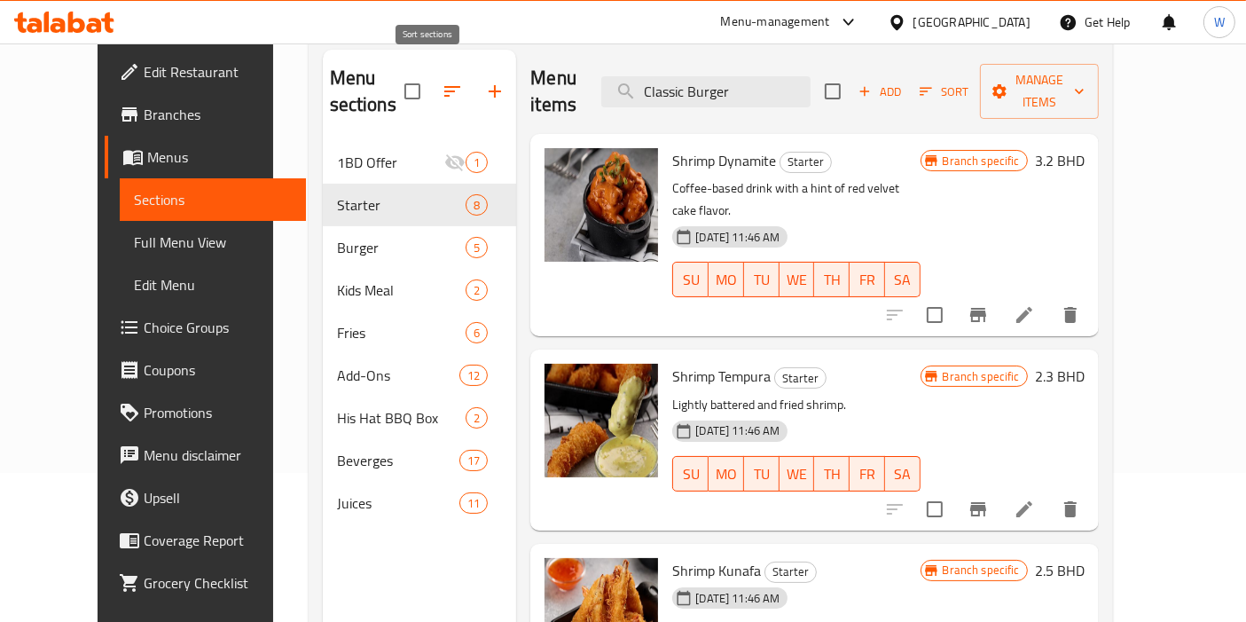
click at [442, 81] on icon "button" at bounding box center [452, 91] width 21 height 21
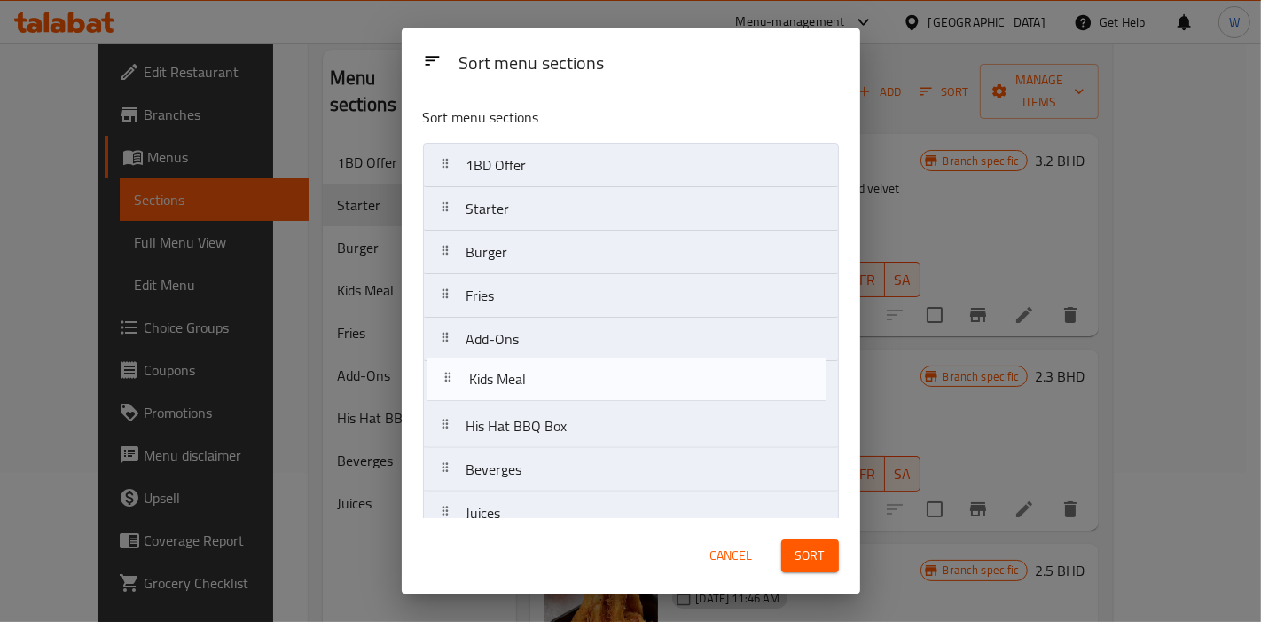
drag, startPoint x: 528, startPoint y: 304, endPoint x: 531, endPoint y: 395, distance: 90.5
click at [531, 395] on nav "1BD Offer Starter Burger Kids Meal Fries Add-Ons His Hat BBQ Box Beverges Juices" at bounding box center [631, 339] width 416 height 393
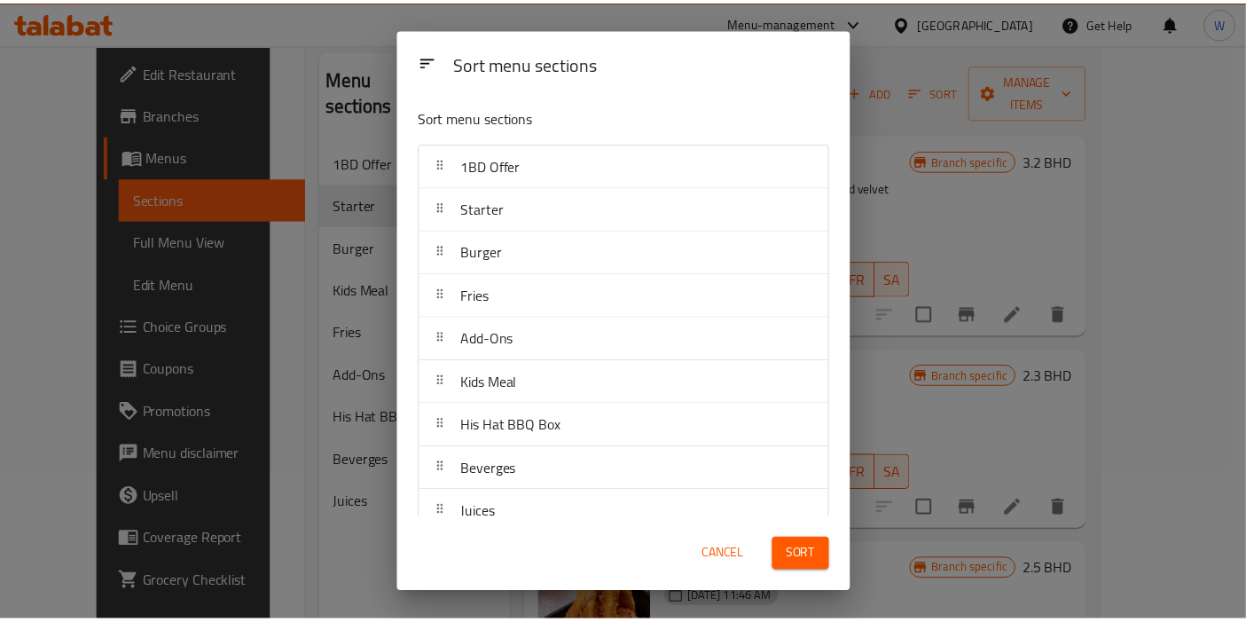
scroll to position [21, 0]
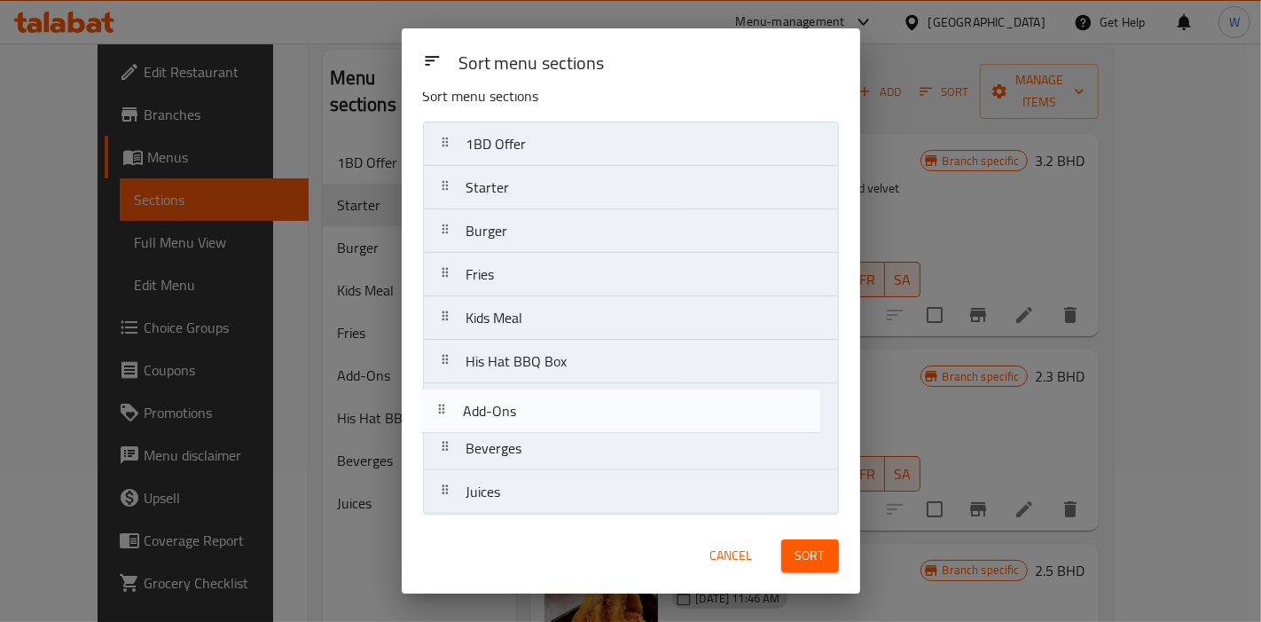
drag, startPoint x: 537, startPoint y: 321, endPoint x: 534, endPoint y: 420, distance: 99.4
click at [534, 420] on nav "1BD Offer Starter Burger Fries Add-Ons Kids Meal His Hat BBQ Box Beverges Juices" at bounding box center [631, 318] width 416 height 393
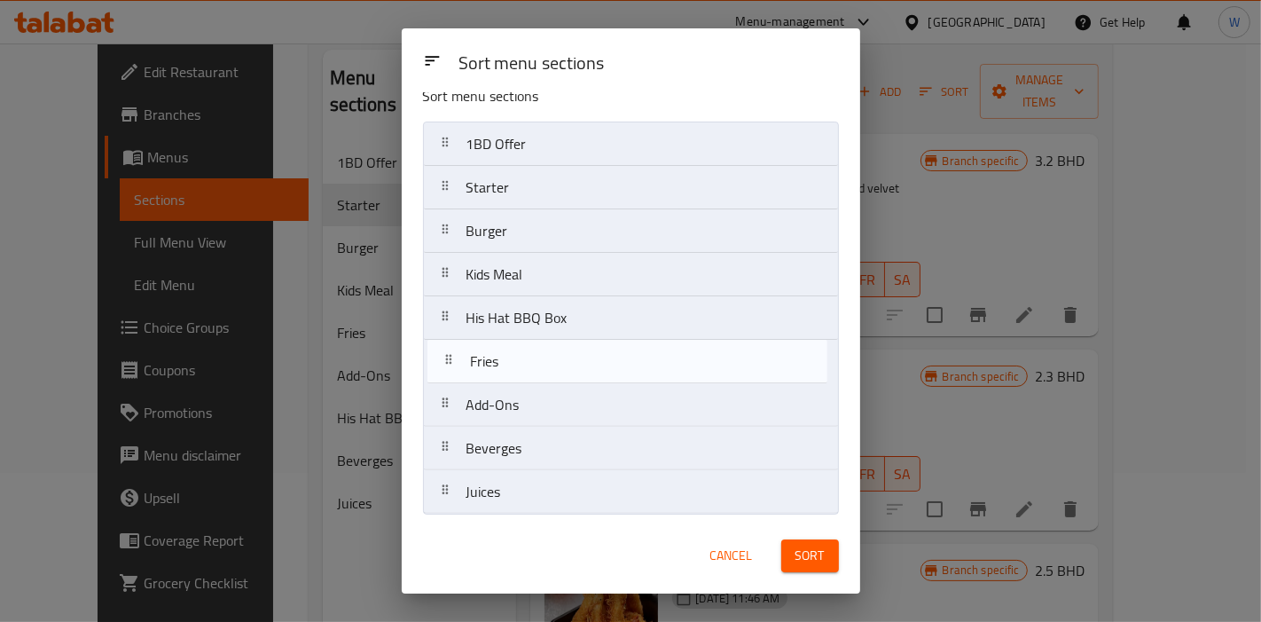
drag, startPoint x: 522, startPoint y: 278, endPoint x: 527, endPoint y: 371, distance: 93.2
click at [527, 371] on nav "1BD Offer Starter Burger Fries Kids Meal His Hat BBQ Box Add-Ons Beverges Juices" at bounding box center [631, 318] width 416 height 393
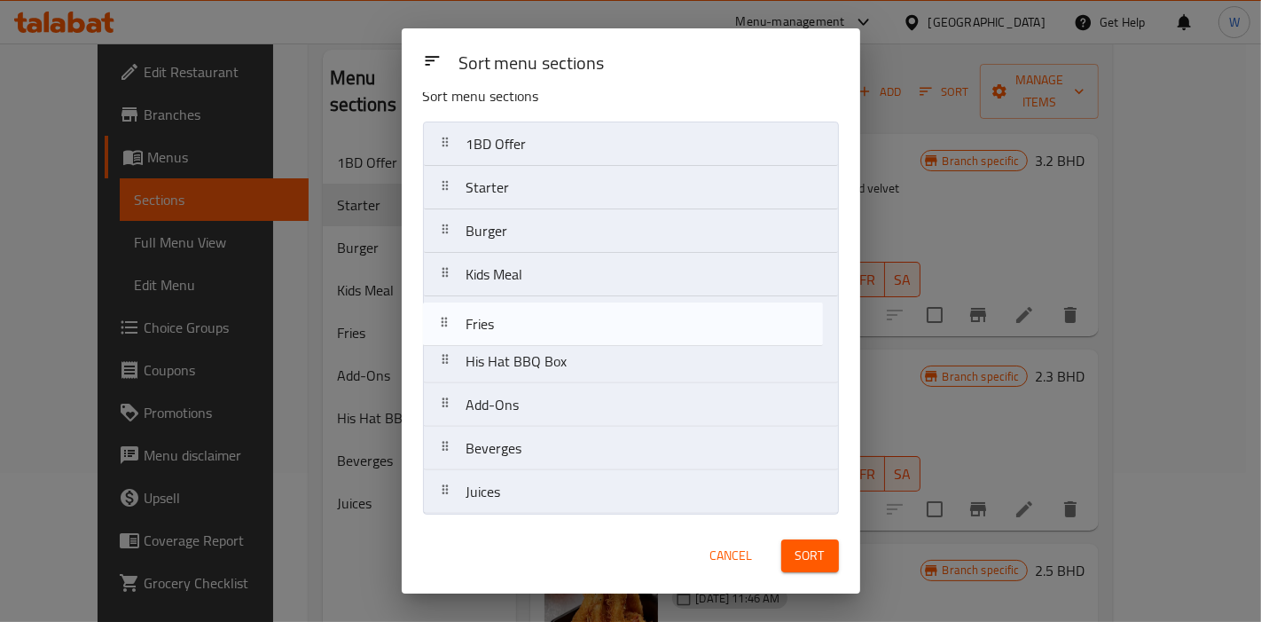
drag, startPoint x: 545, startPoint y: 363, endPoint x: 545, endPoint y: 315, distance: 47.9
click at [545, 315] on nav "1BD Offer Starter Burger Kids Meal His Hat BBQ Box Fries Add-Ons Beverges Juices" at bounding box center [631, 318] width 416 height 393
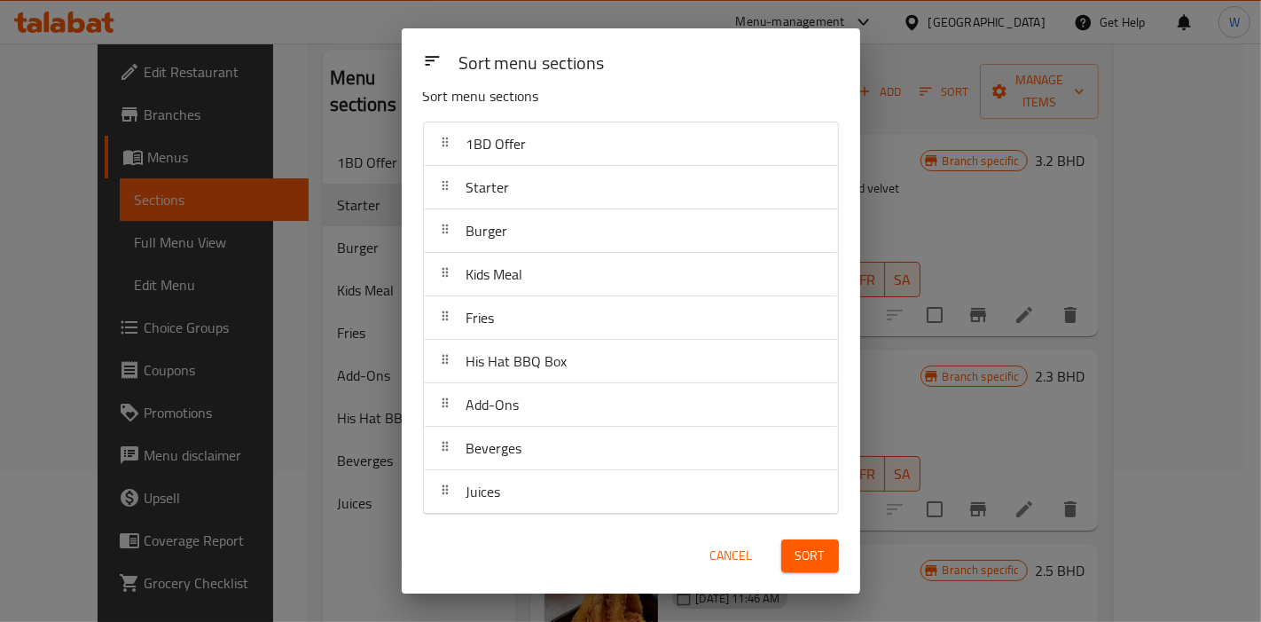
click at [817, 560] on span "Sort" at bounding box center [810, 556] width 29 height 22
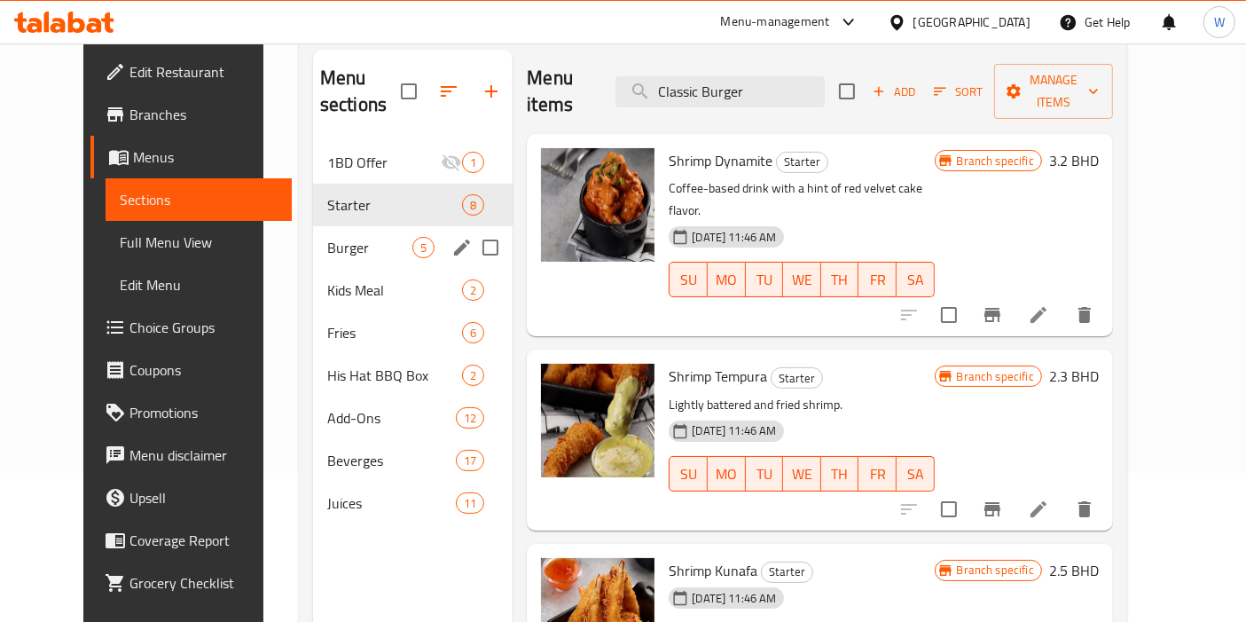
click at [382, 237] on span "Burger" at bounding box center [369, 247] width 85 height 21
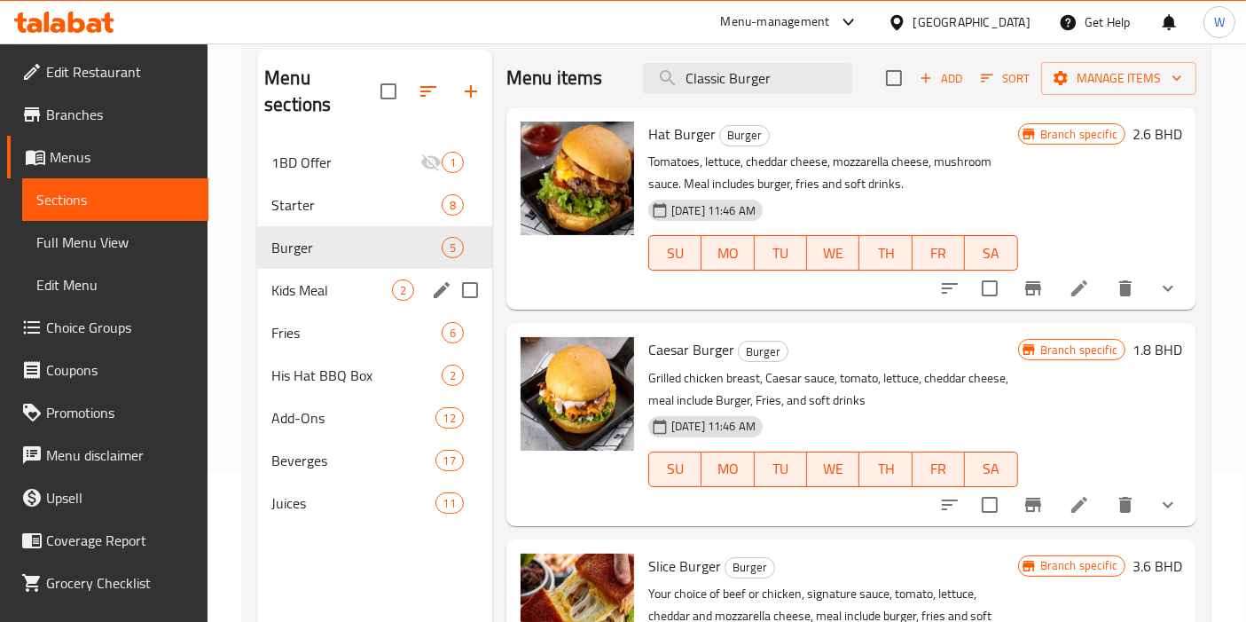
click at [375, 279] on div "Kids Meal 2" at bounding box center [374, 290] width 235 height 43
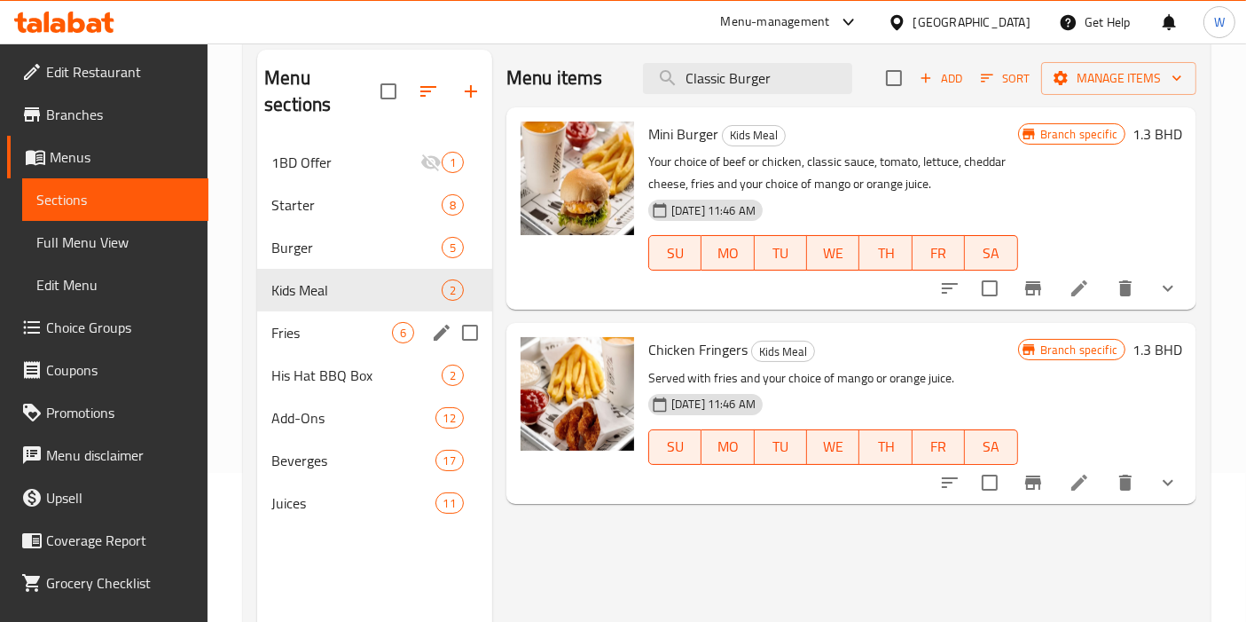
click at [368, 316] on div "Fries 6" at bounding box center [374, 332] width 235 height 43
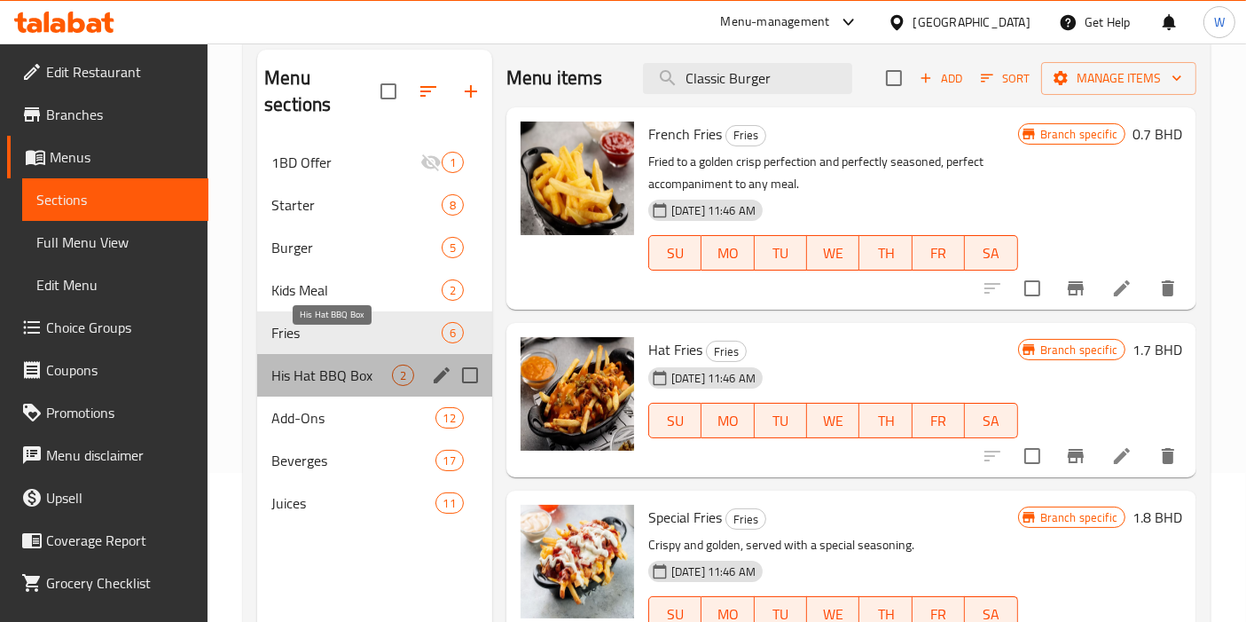
click at [370, 365] on span "His Hat BBQ Box" at bounding box center [331, 375] width 121 height 21
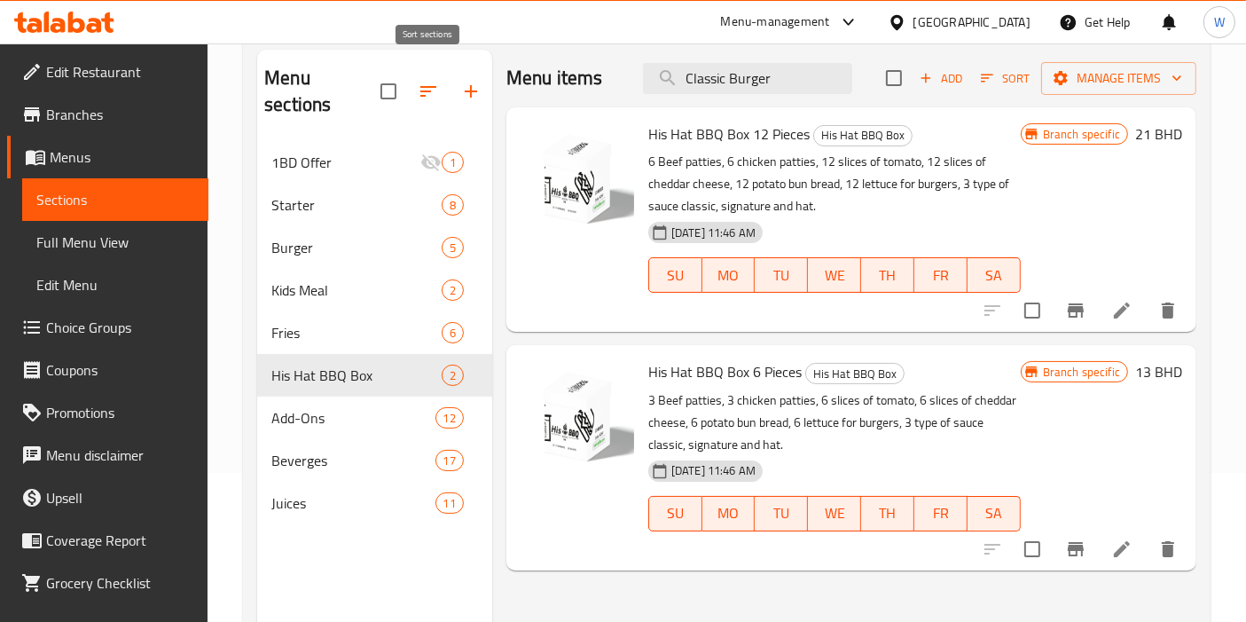
click at [437, 81] on icon "button" at bounding box center [428, 91] width 21 height 21
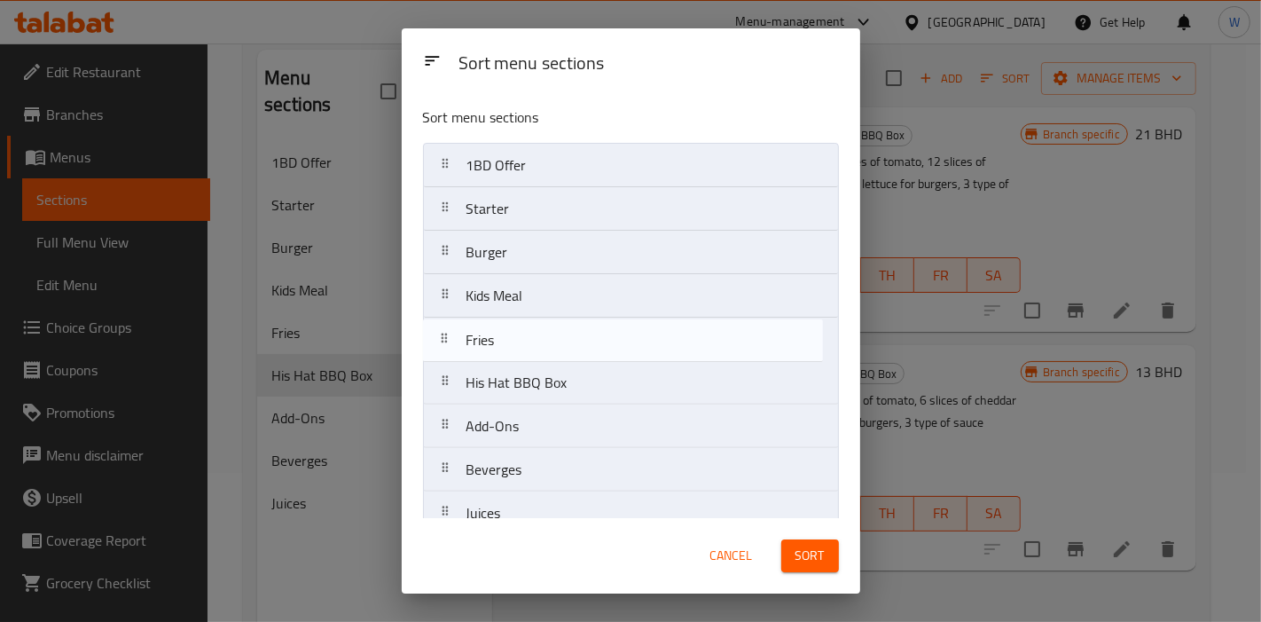
click at [521, 327] on nav "1BD Offer Starter Burger Kids Meal Fries His Hat BBQ Box Add-Ons Beverges Juices" at bounding box center [631, 339] width 416 height 393
click at [519, 346] on nav "1BD Offer Starter Burger Kids Meal Fries His Hat BBQ Box Add-Ons Beverges Juices" at bounding box center [631, 339] width 416 height 393
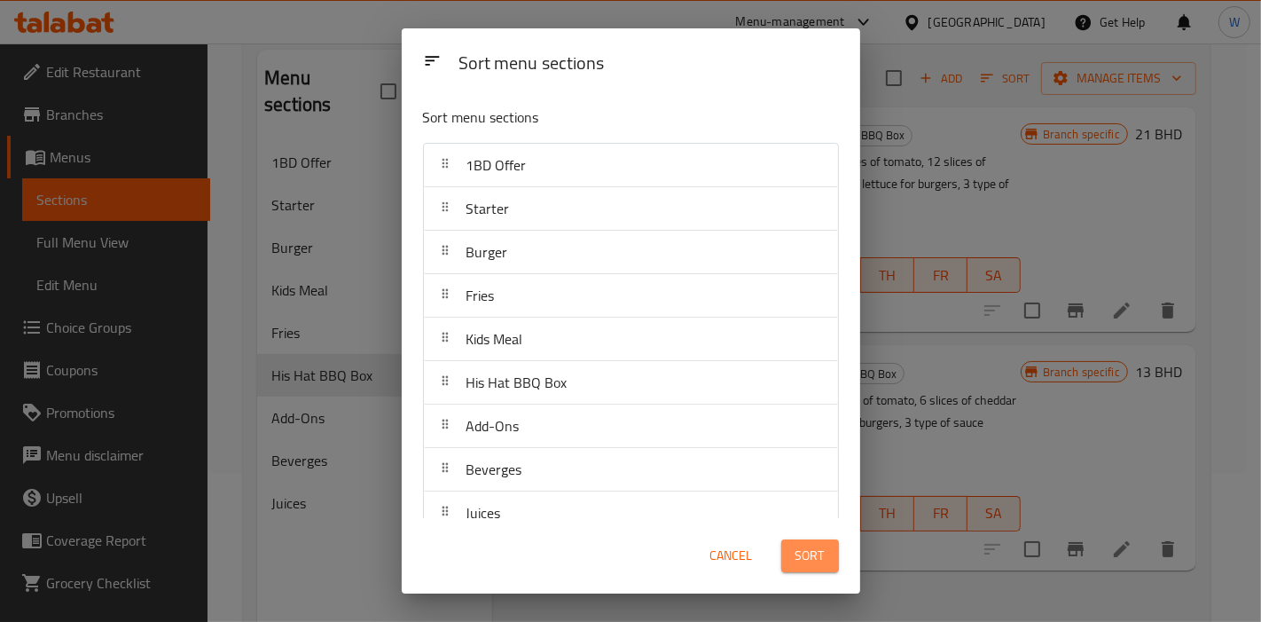
click at [803, 559] on span "Sort" at bounding box center [810, 556] width 29 height 22
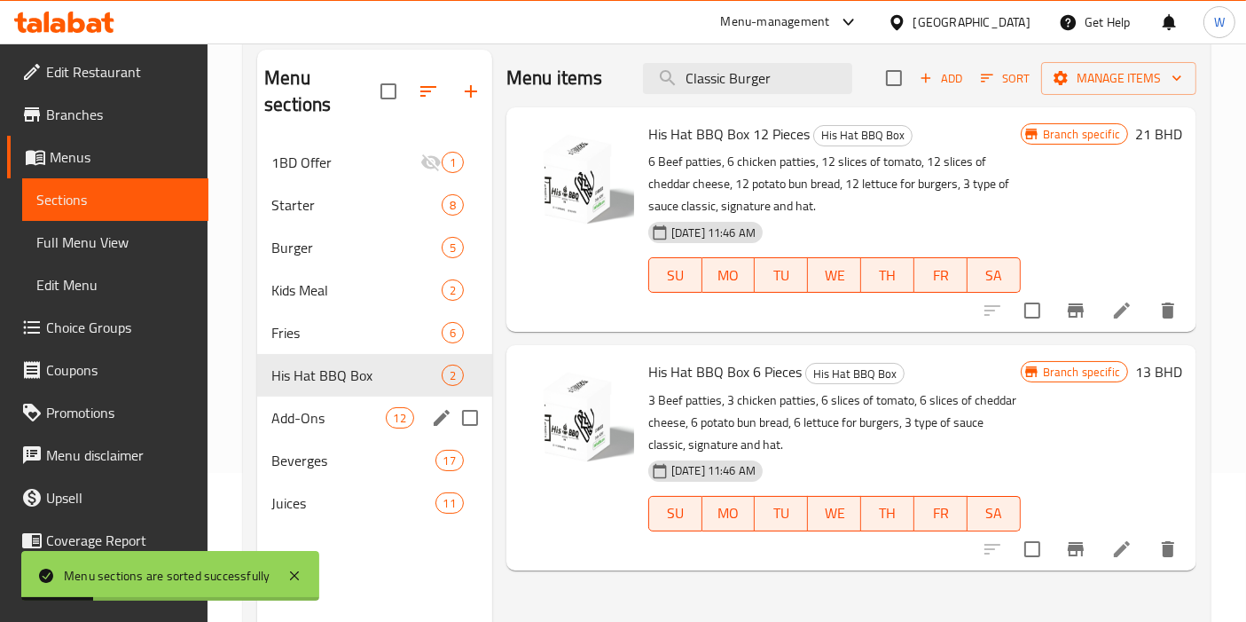
click at [301, 407] on span "Add-Ons" at bounding box center [328, 417] width 114 height 21
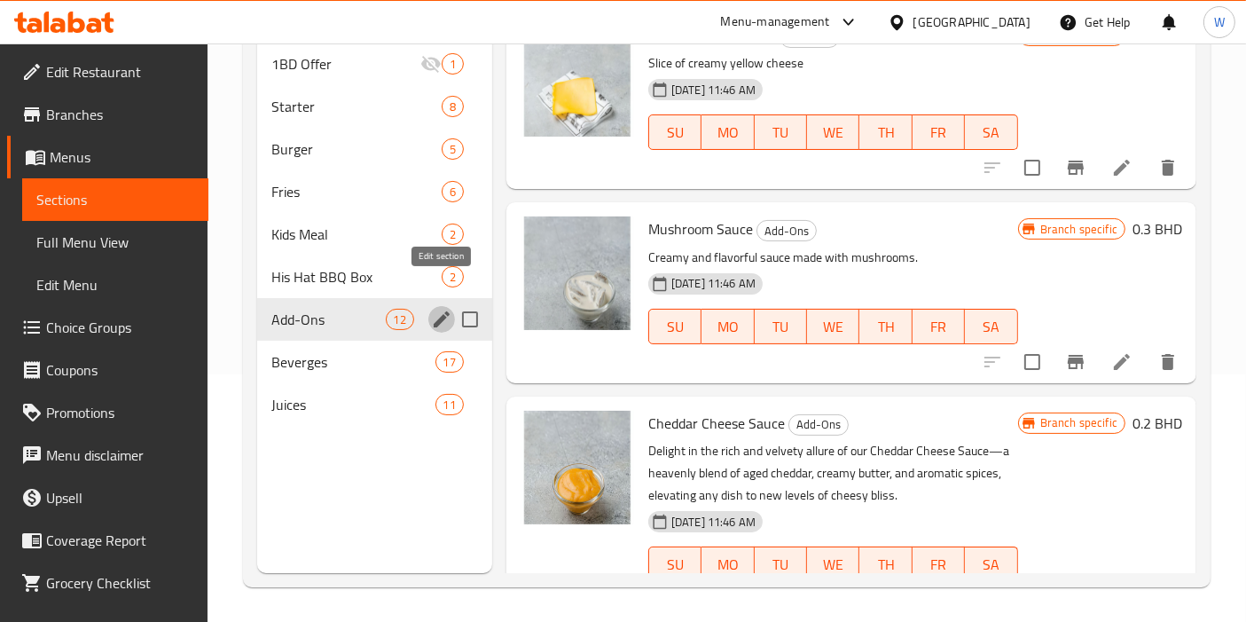
click at [447, 309] on icon "edit" at bounding box center [441, 319] width 21 height 21
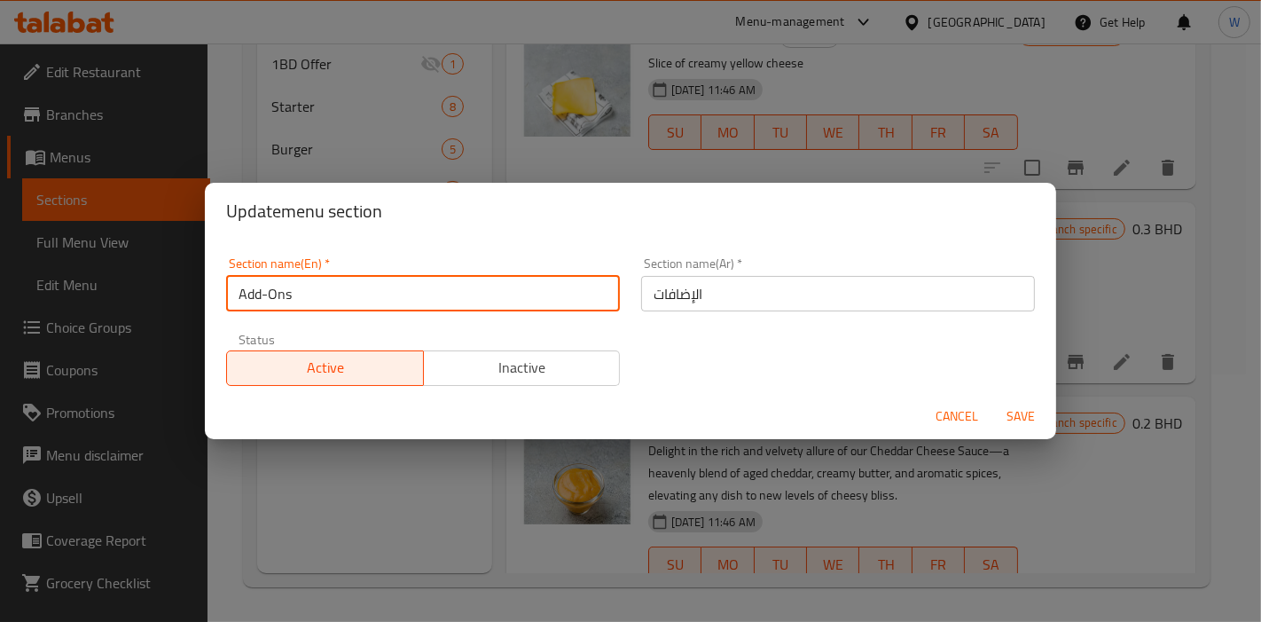
click at [423, 291] on input "Add-Ons" at bounding box center [423, 293] width 394 height 35
type input "Sides"
click at [666, 295] on input "الإضافات" at bounding box center [838, 293] width 394 height 35
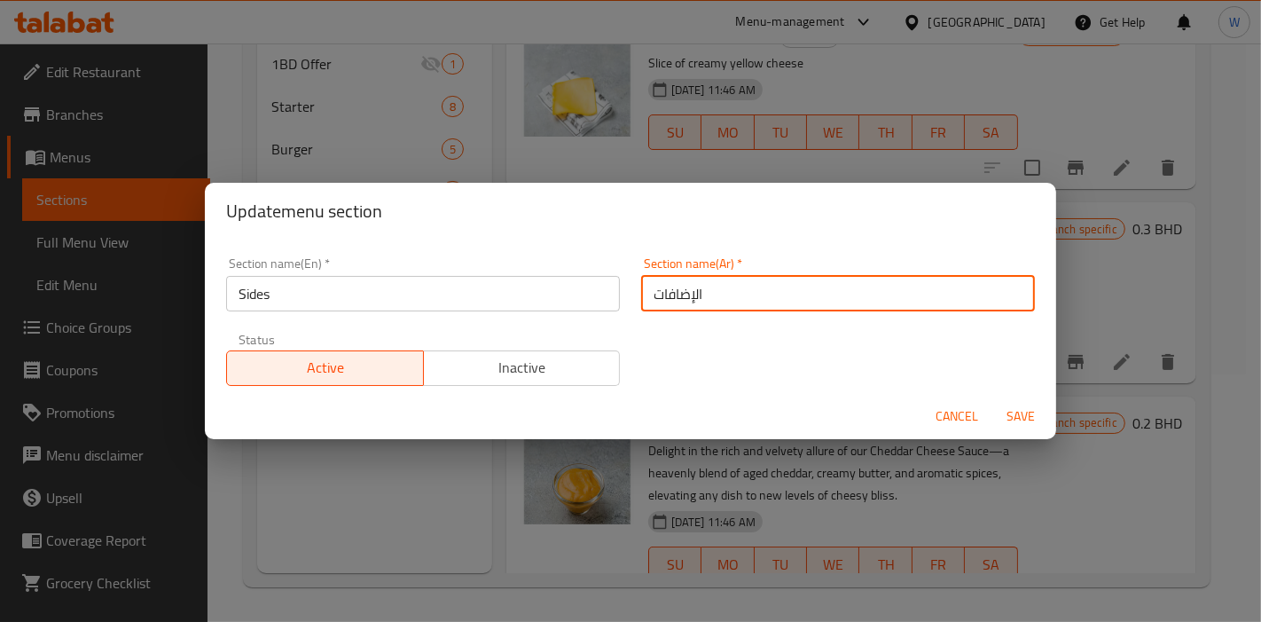
click at [666, 295] on input "الإضافات" at bounding box center [838, 293] width 394 height 35
type input "إضافات جانبية"
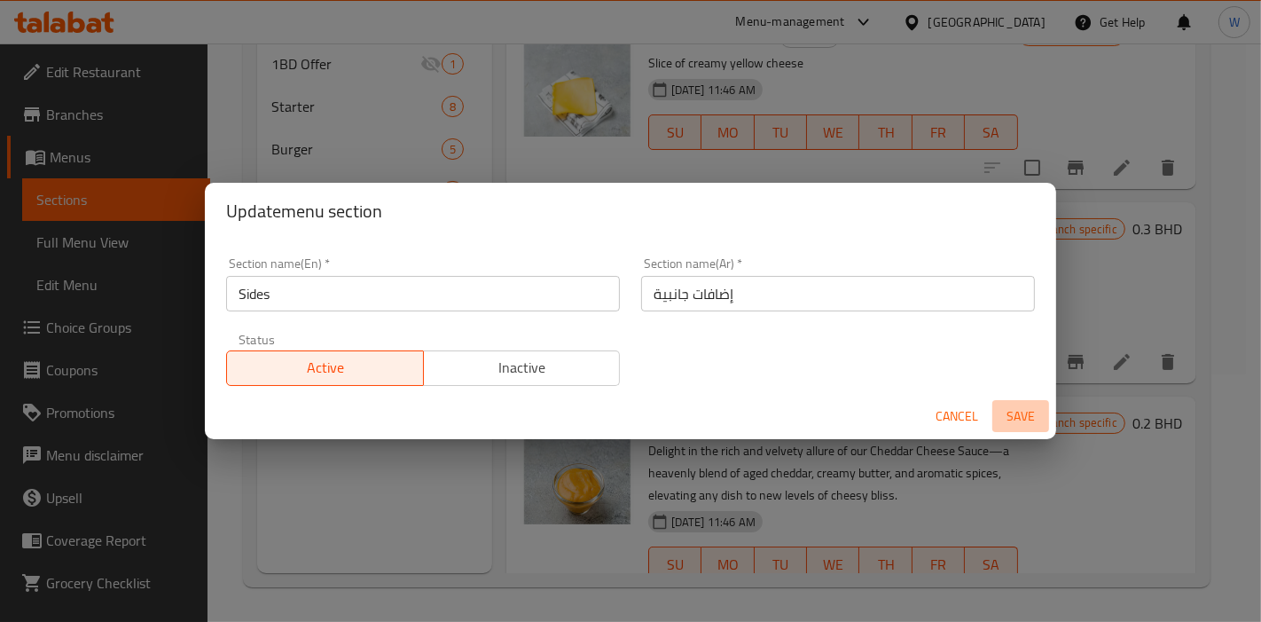
click at [1015, 411] on span "Save" at bounding box center [1021, 416] width 43 height 22
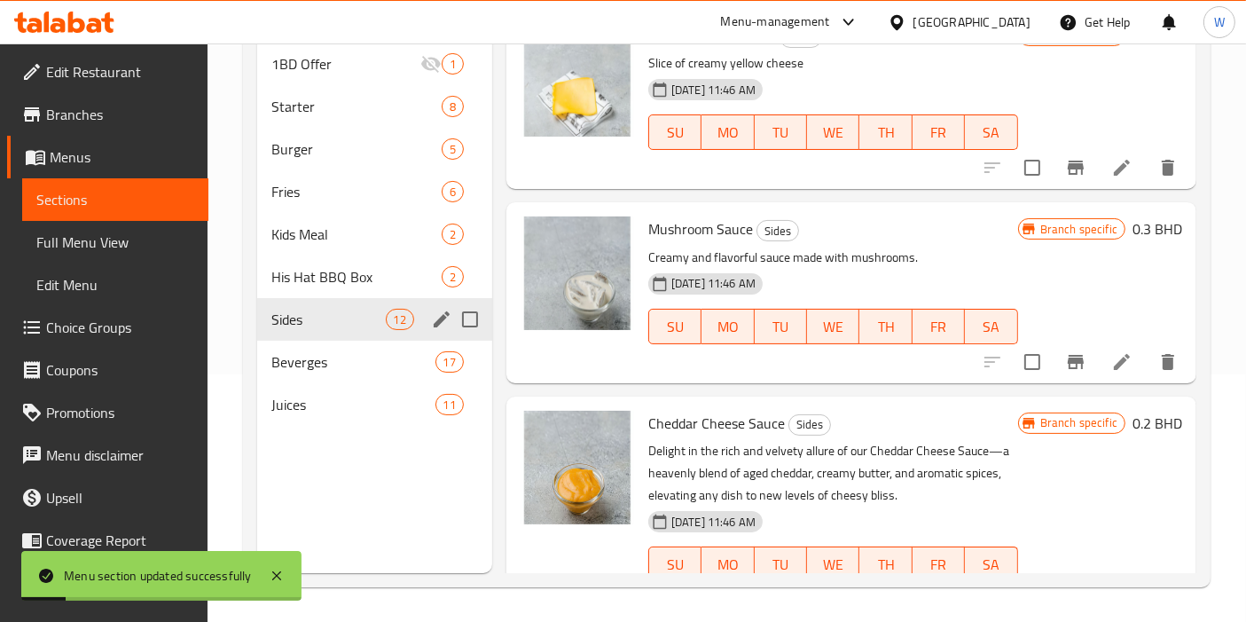
click at [399, 510] on div "Menu sections 1BD Offer 1 Starter 8 Burger 5 Fries 6 Kids Meal 2 His Hat BBQ Bo…" at bounding box center [374, 262] width 235 height 622
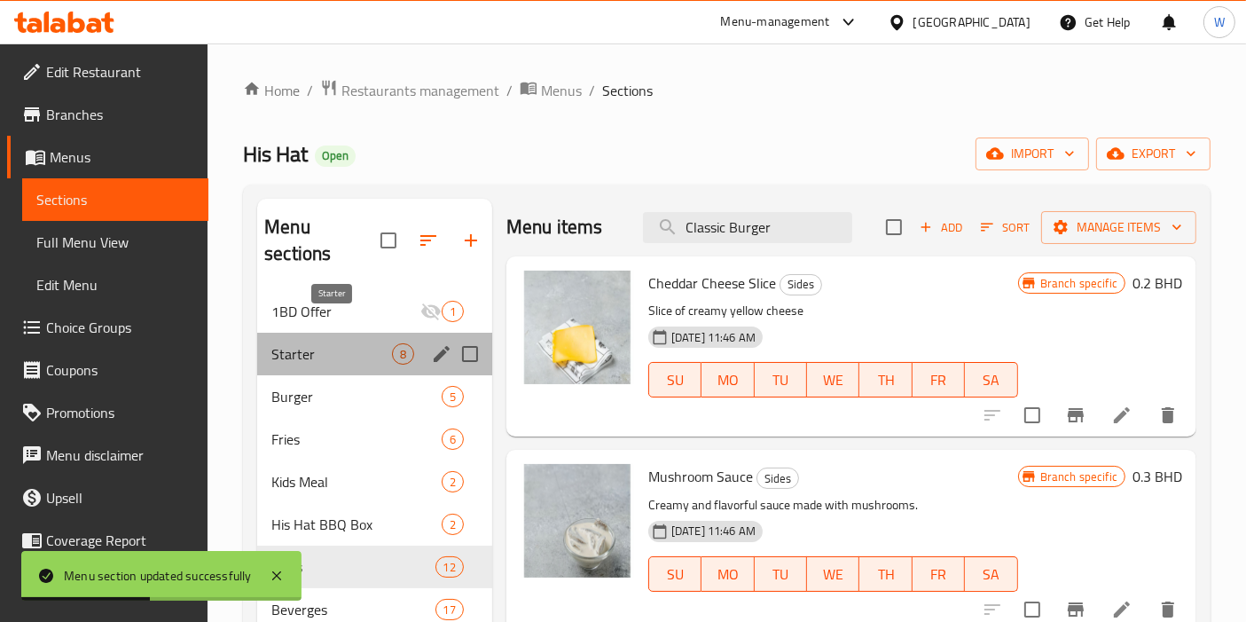
click at [324, 343] on span "Starter" at bounding box center [331, 353] width 121 height 21
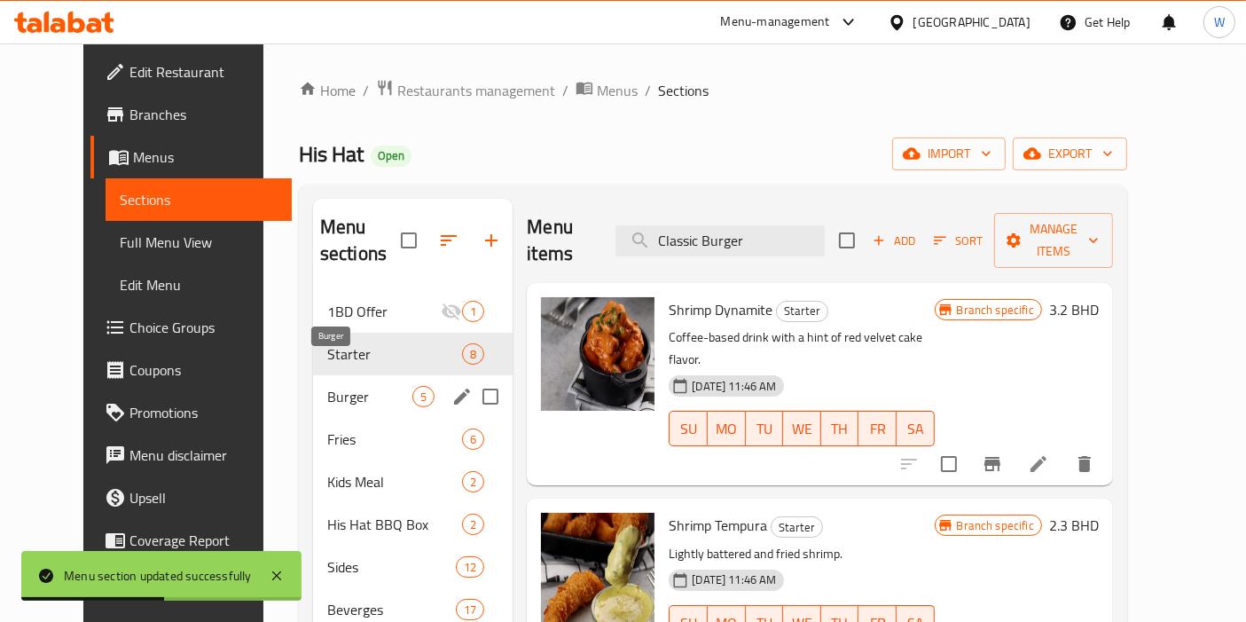
click at [336, 386] on span "Burger" at bounding box center [369, 396] width 85 height 21
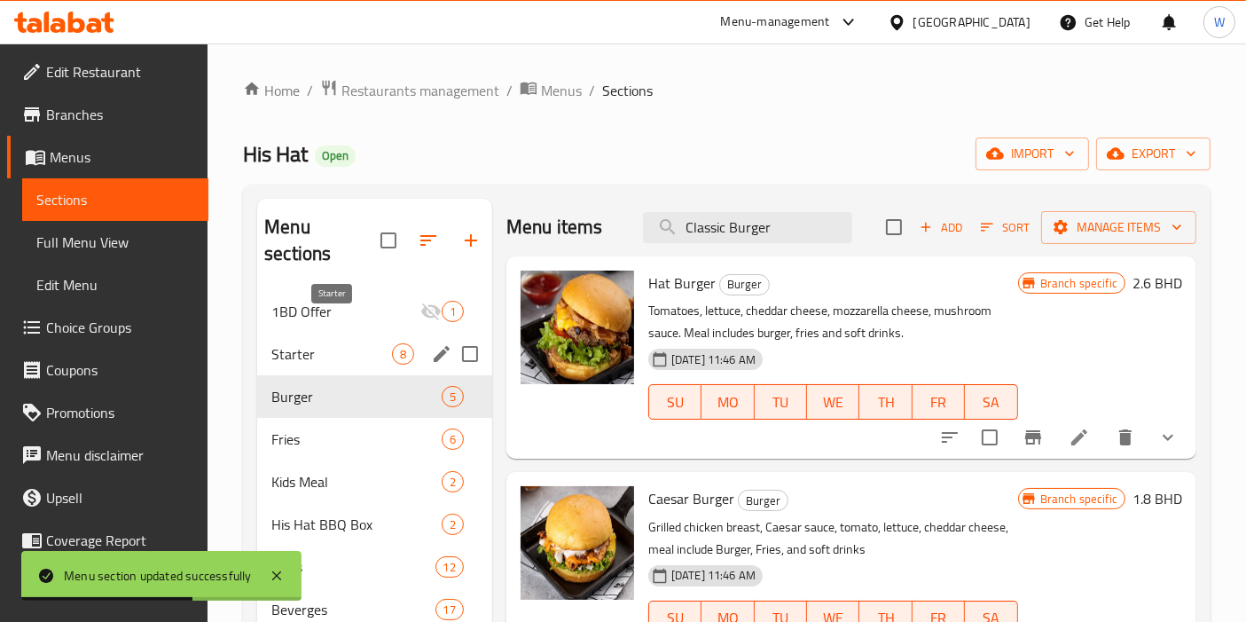
click at [310, 343] on span "Starter" at bounding box center [331, 353] width 121 height 21
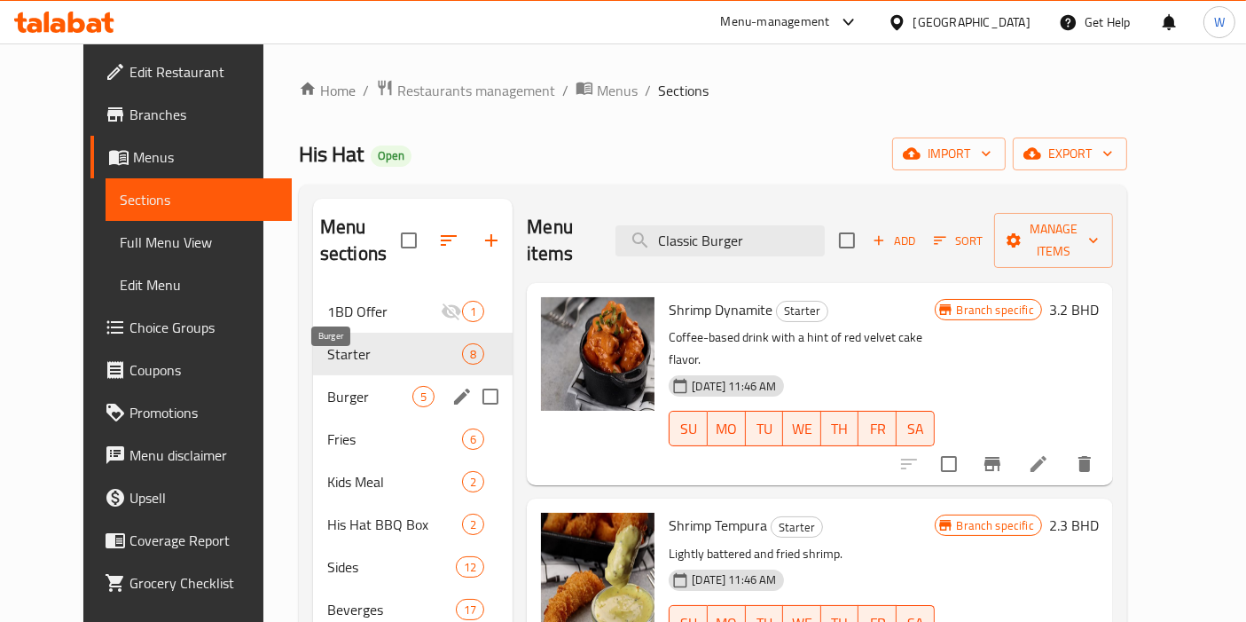
click at [363, 386] on span "Burger" at bounding box center [369, 396] width 85 height 21
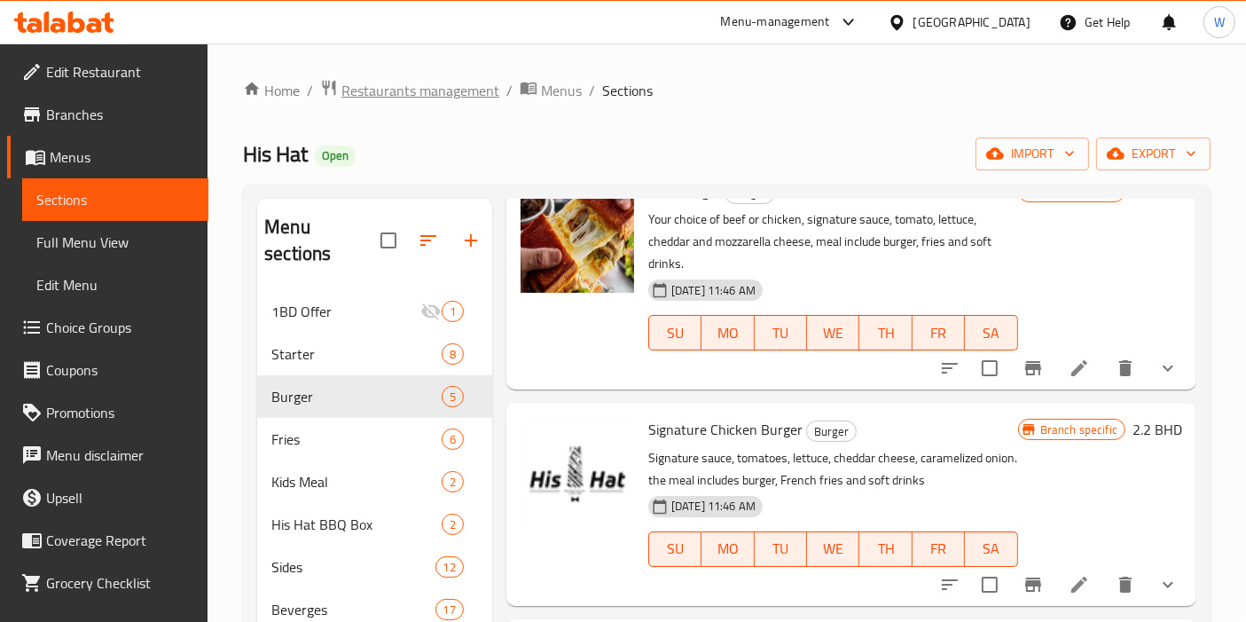
click at [423, 92] on span "Restaurants management" at bounding box center [420, 90] width 158 height 21
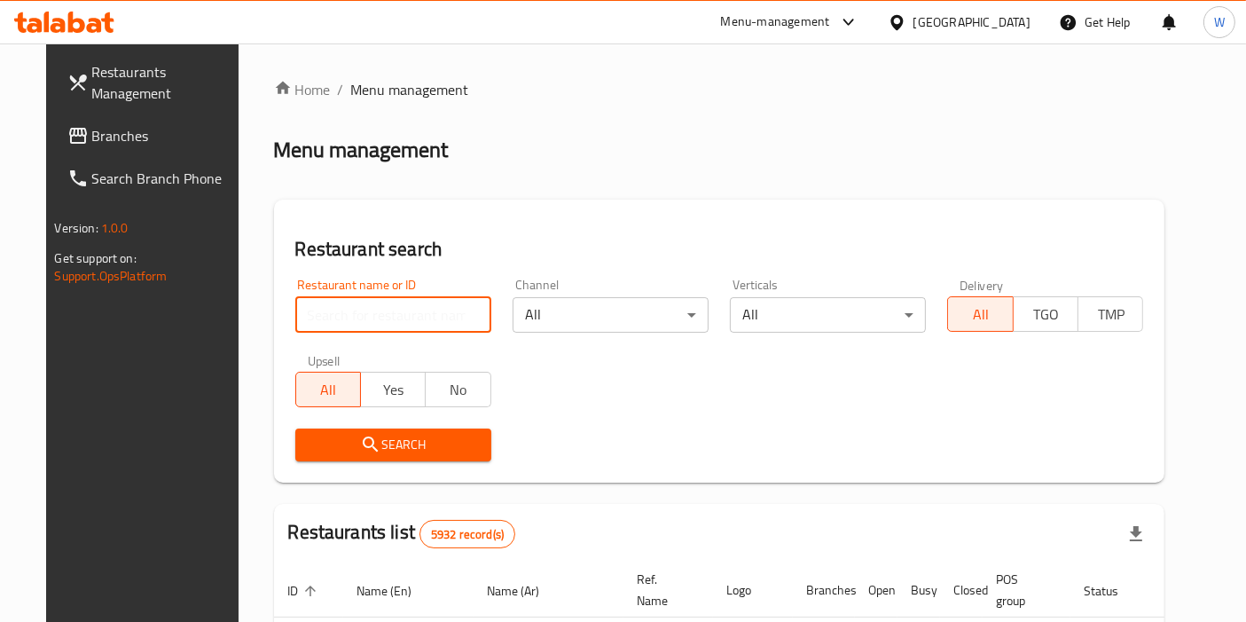
click at [370, 312] on input "search" at bounding box center [393, 314] width 196 height 35
paste input "Crumbles Bakery"
type input "Crumbles Bakery"
click button "Search" at bounding box center [393, 444] width 196 height 33
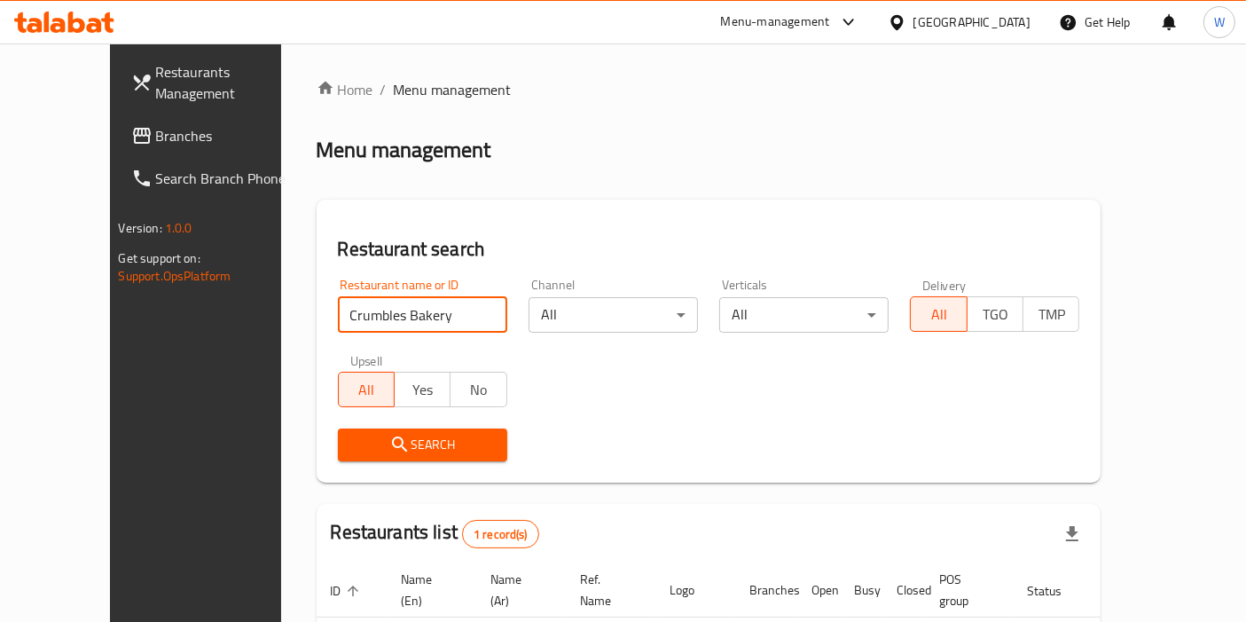
click at [338, 325] on input "Crumbles Bakery" at bounding box center [422, 314] width 169 height 35
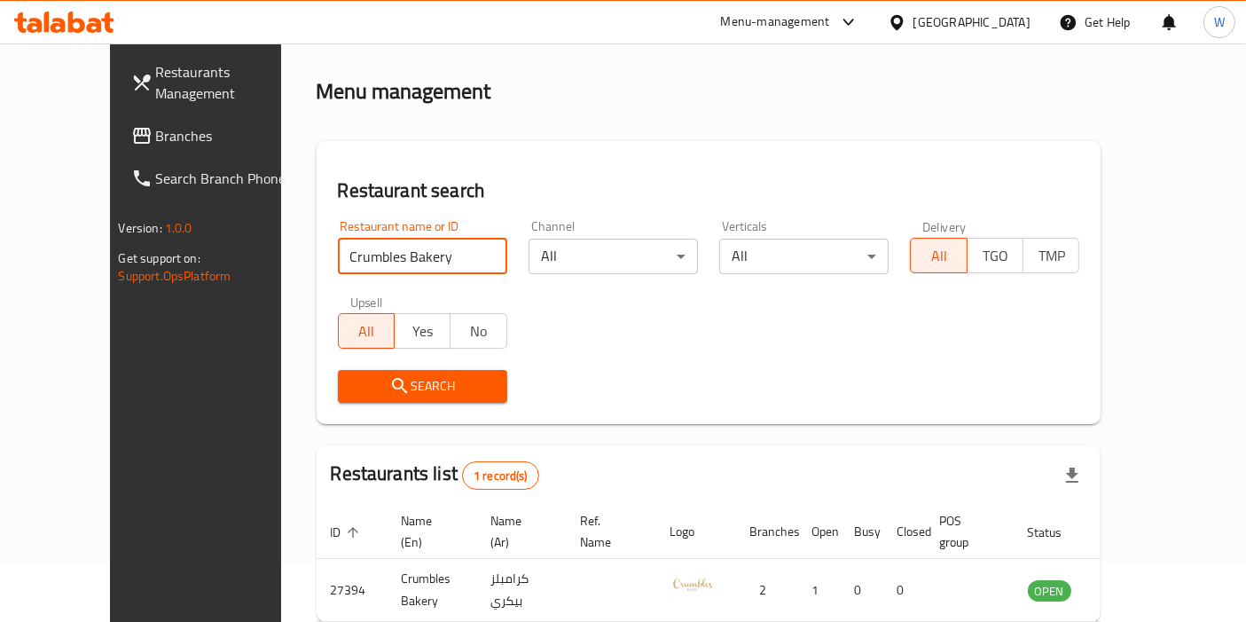
scroll to position [98, 0]
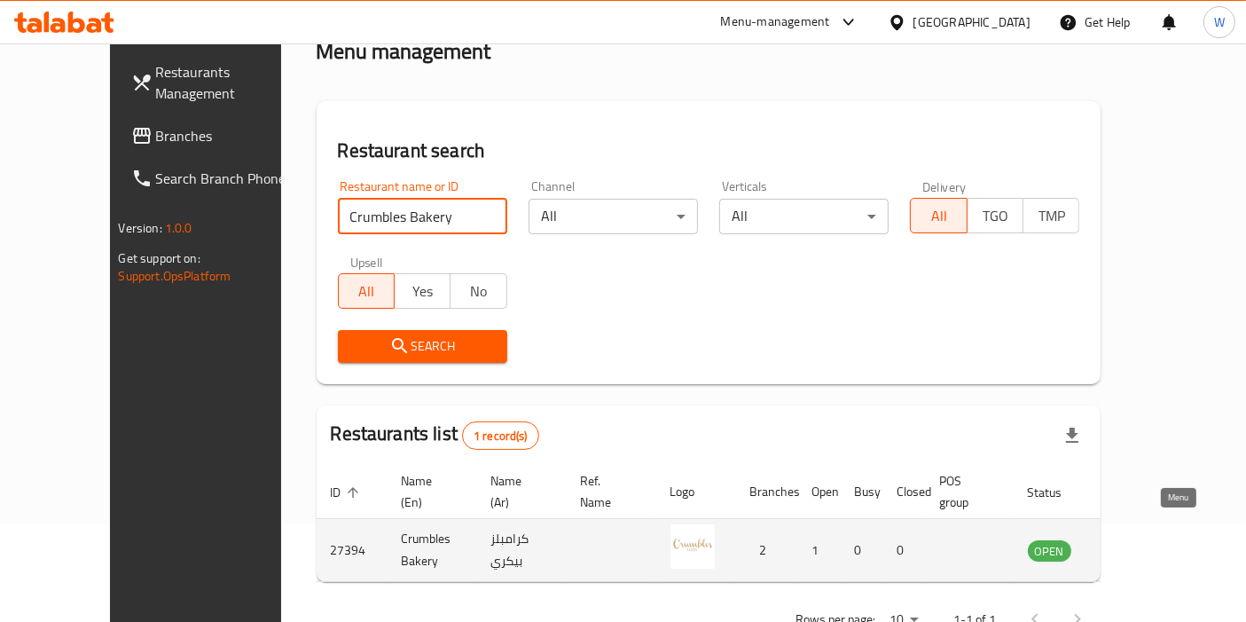
click at [1142, 539] on icon "enhanced table" at bounding box center [1131, 549] width 21 height 21
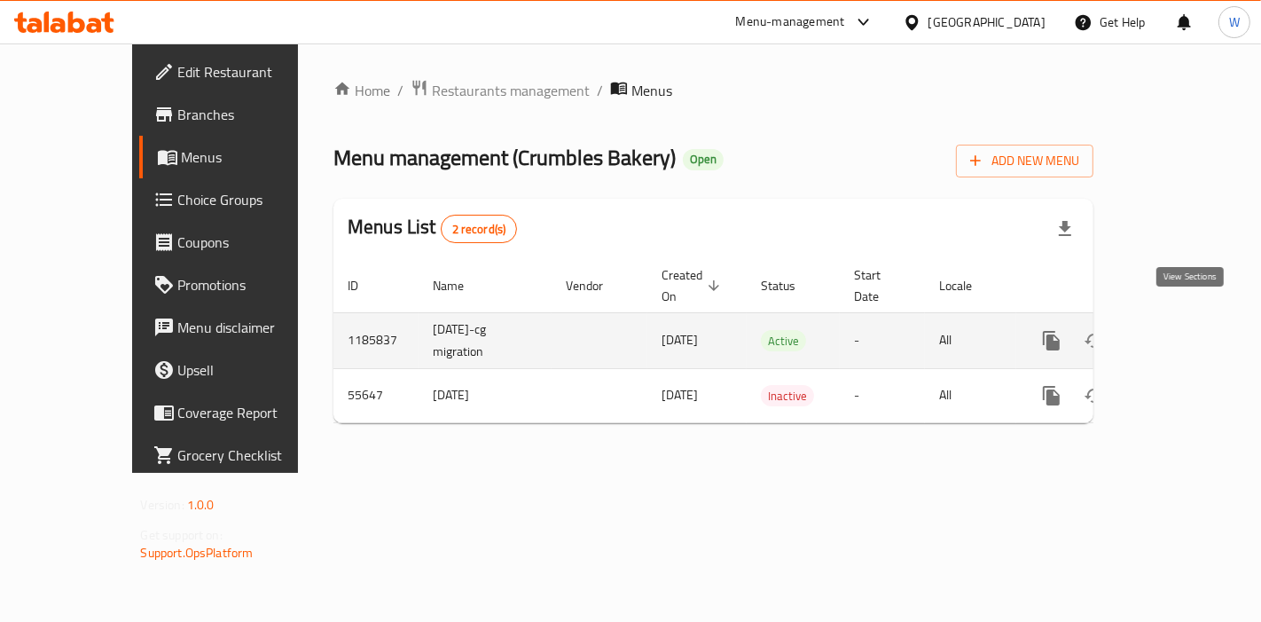
click at [1180, 330] on icon "enhanced table" at bounding box center [1179, 340] width 21 height 21
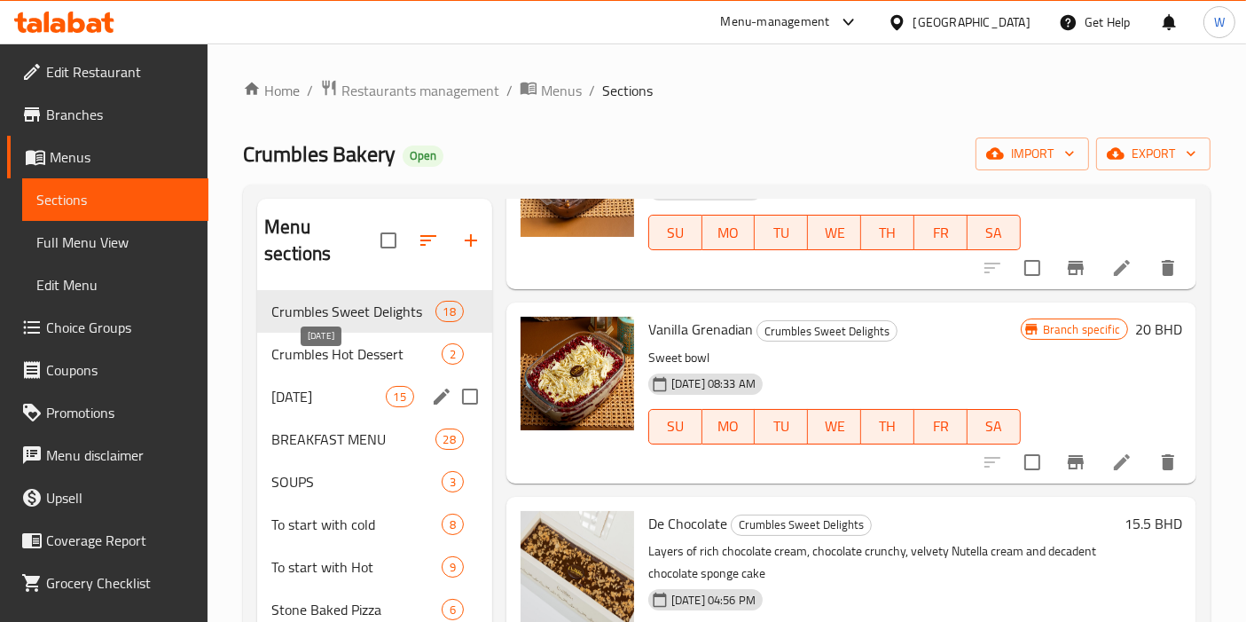
click at [343, 386] on span "[DATE]" at bounding box center [328, 396] width 114 height 21
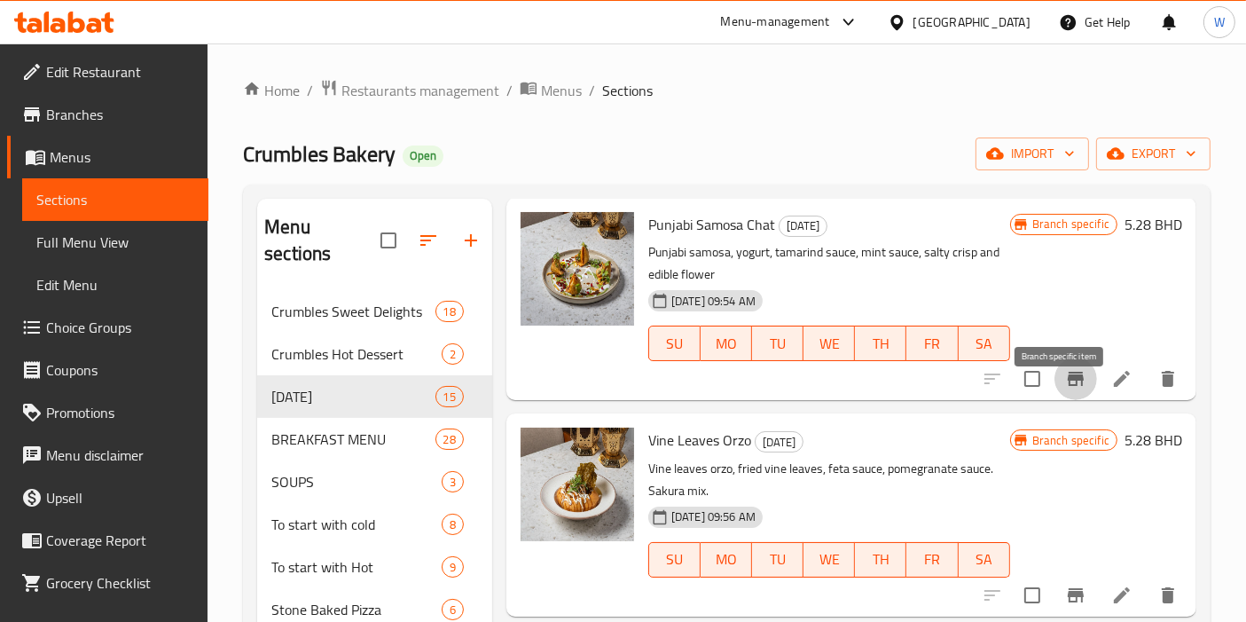
click at [1071, 400] on button "Branch-specific-item" at bounding box center [1075, 378] width 43 height 43
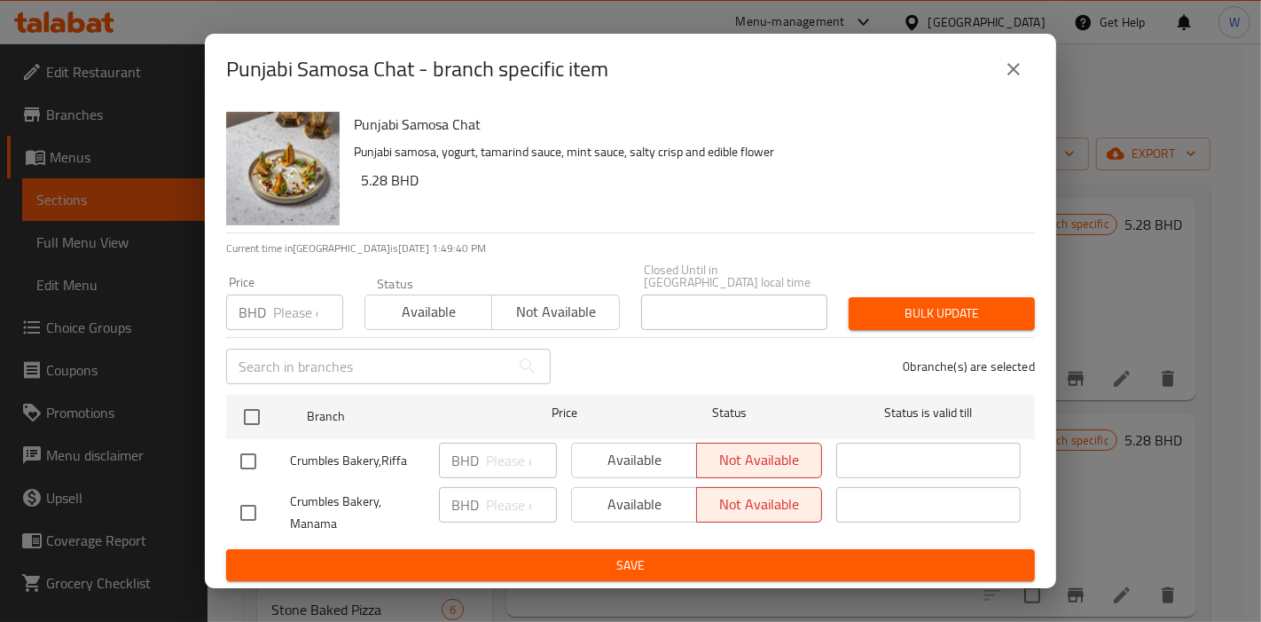
click at [1013, 80] on icon "close" at bounding box center [1013, 69] width 21 height 21
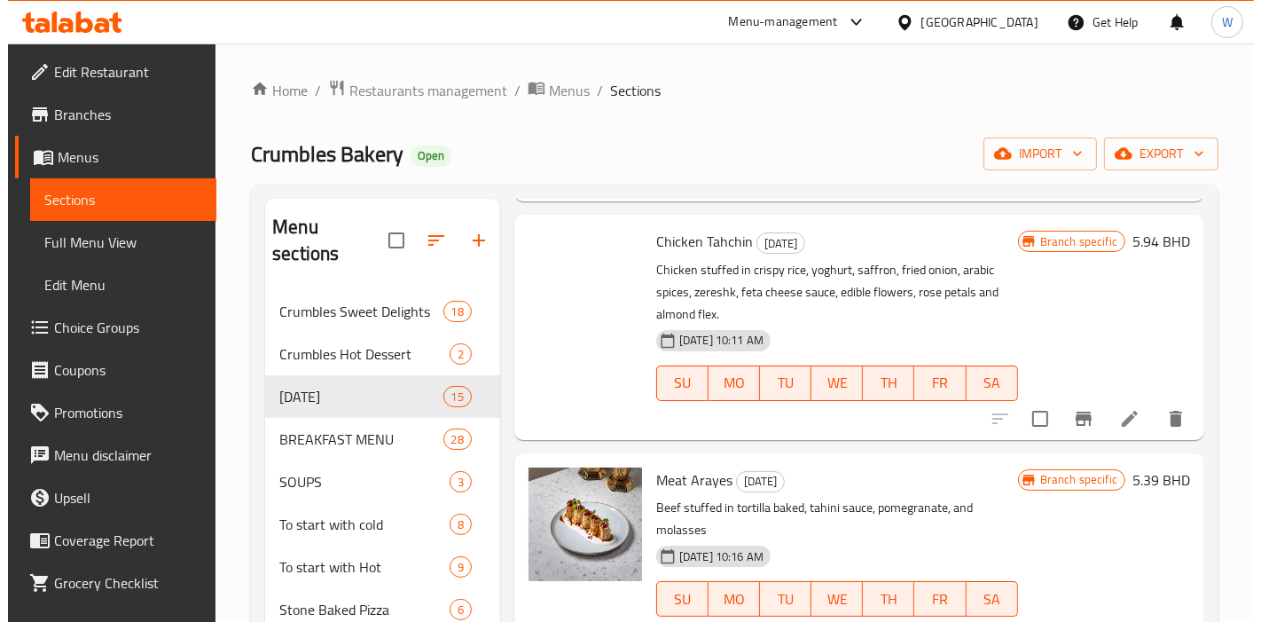
scroll to position [225, 0]
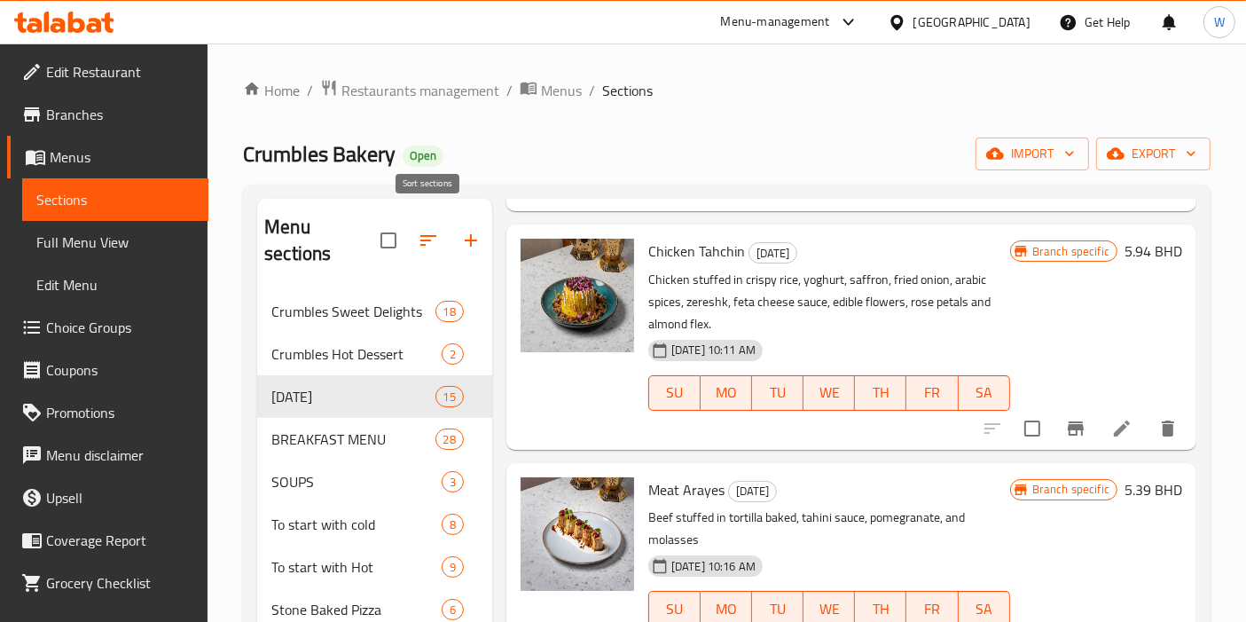
click at [430, 234] on icon "button" at bounding box center [428, 240] width 21 height 21
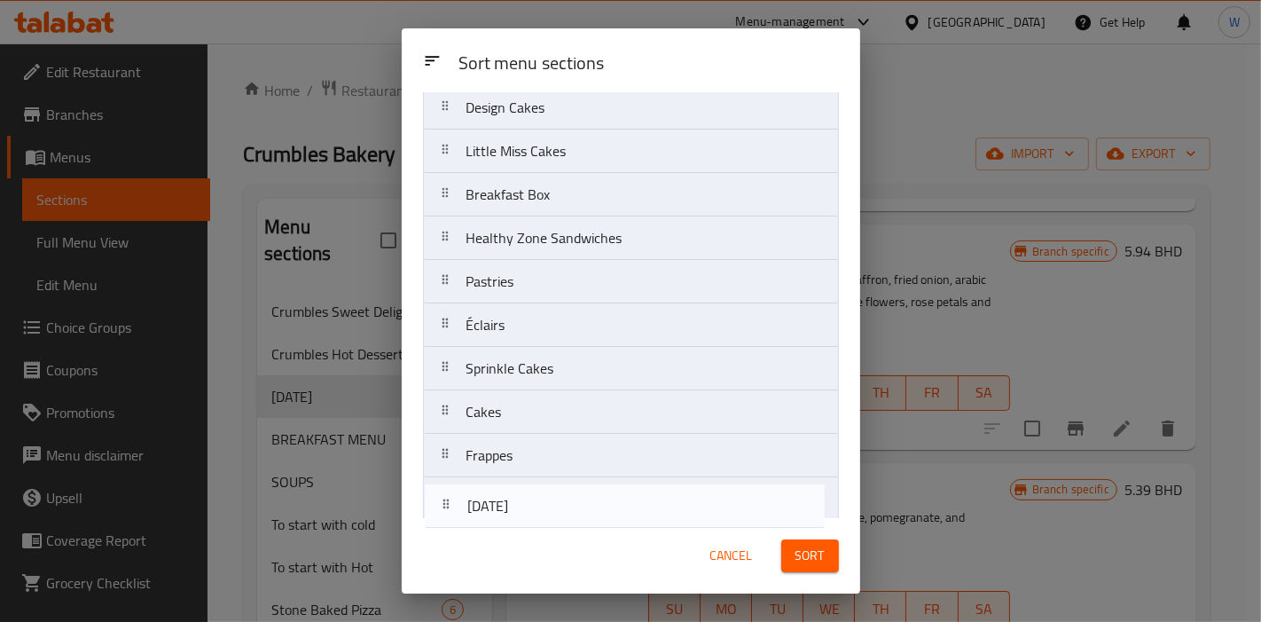
scroll to position [1490, 0]
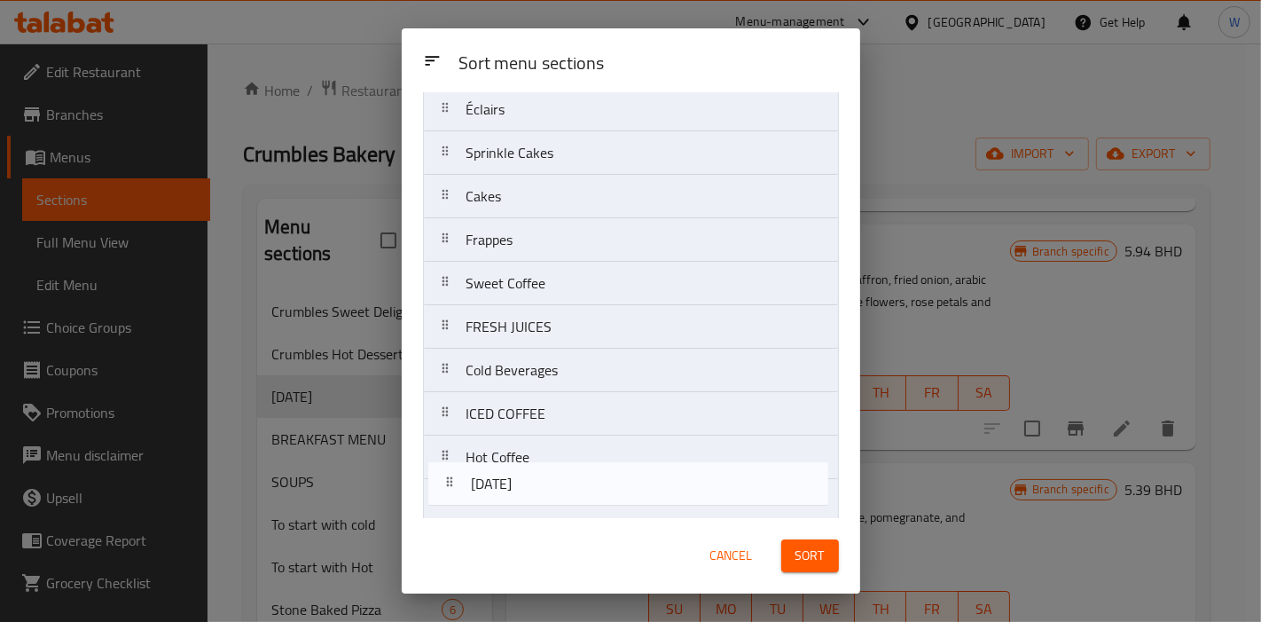
drag, startPoint x: 588, startPoint y: 260, endPoint x: 593, endPoint y: 498, distance: 237.7
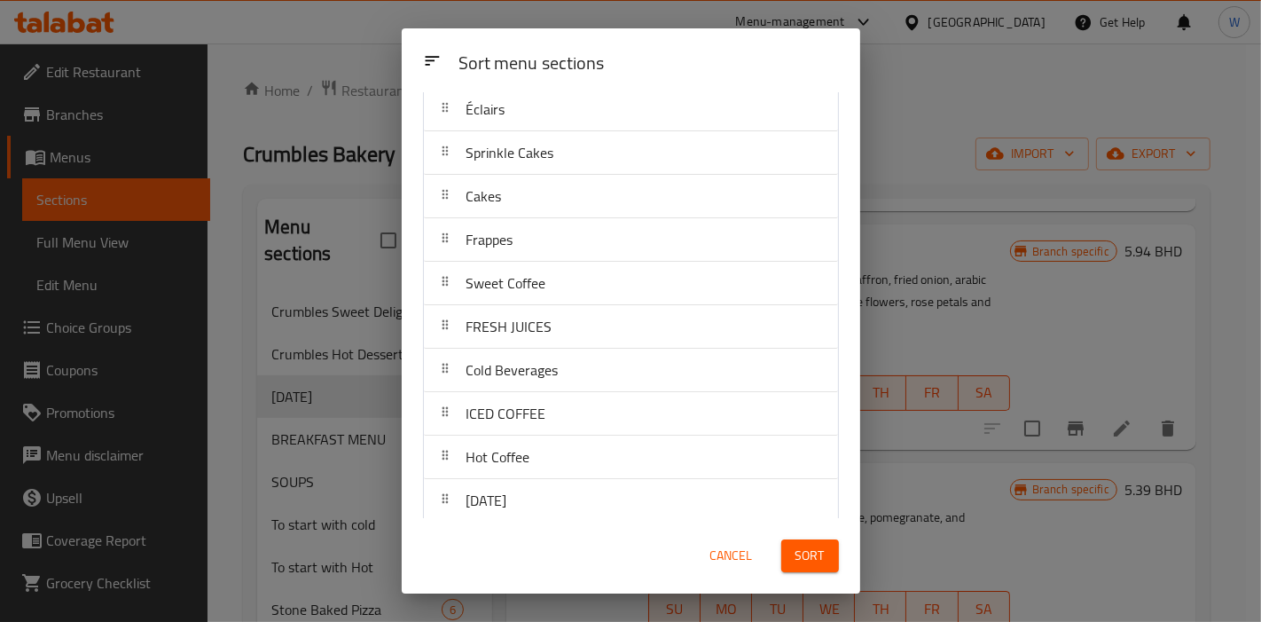
click at [808, 530] on div "Sort" at bounding box center [810, 556] width 79 height 54
click at [811, 554] on span "Sort" at bounding box center [810, 556] width 29 height 22
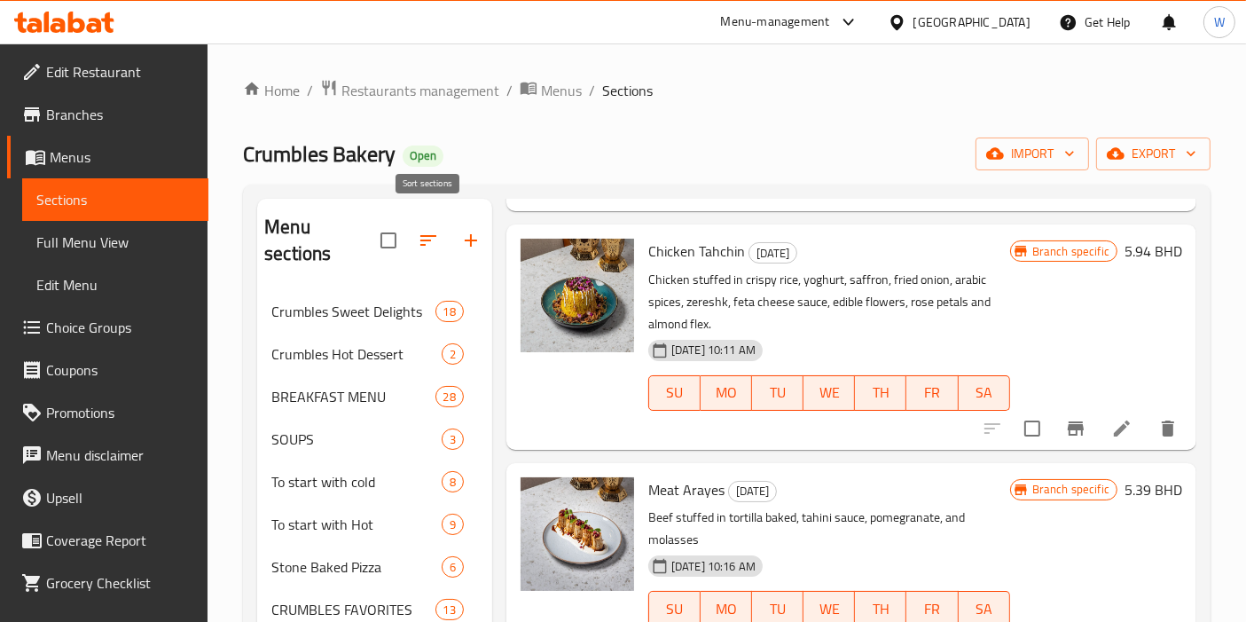
click at [431, 230] on icon "button" at bounding box center [428, 240] width 21 height 21
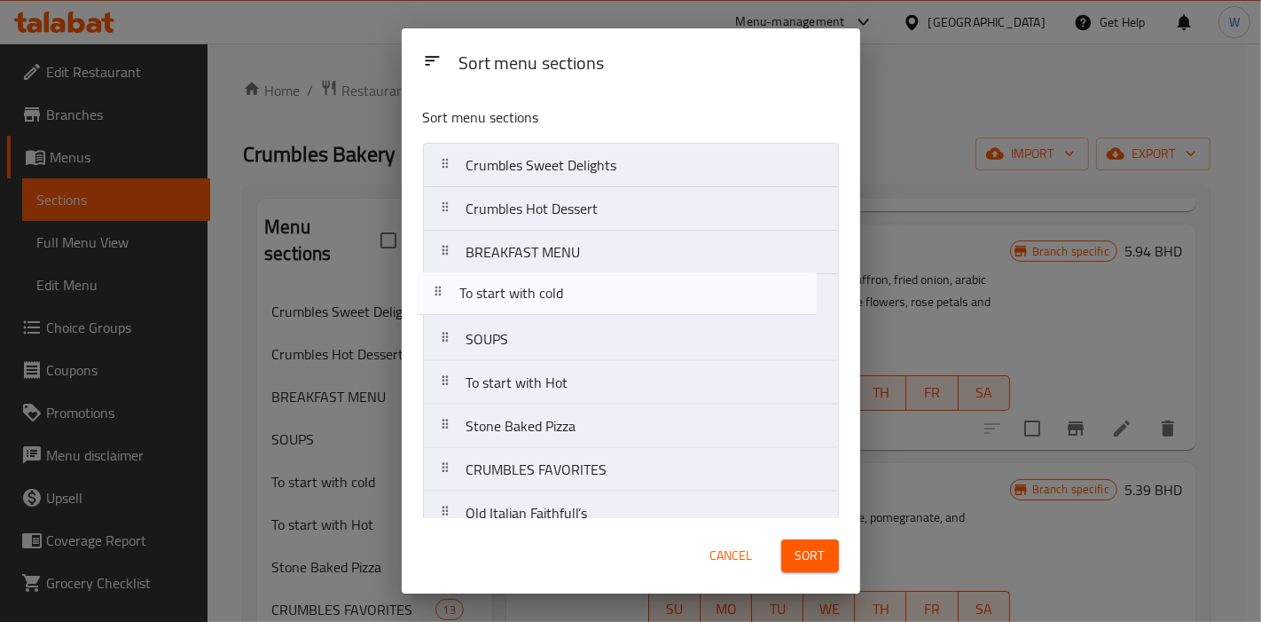
drag, startPoint x: 598, startPoint y: 336, endPoint x: 590, endPoint y: 299, distance: 38.1
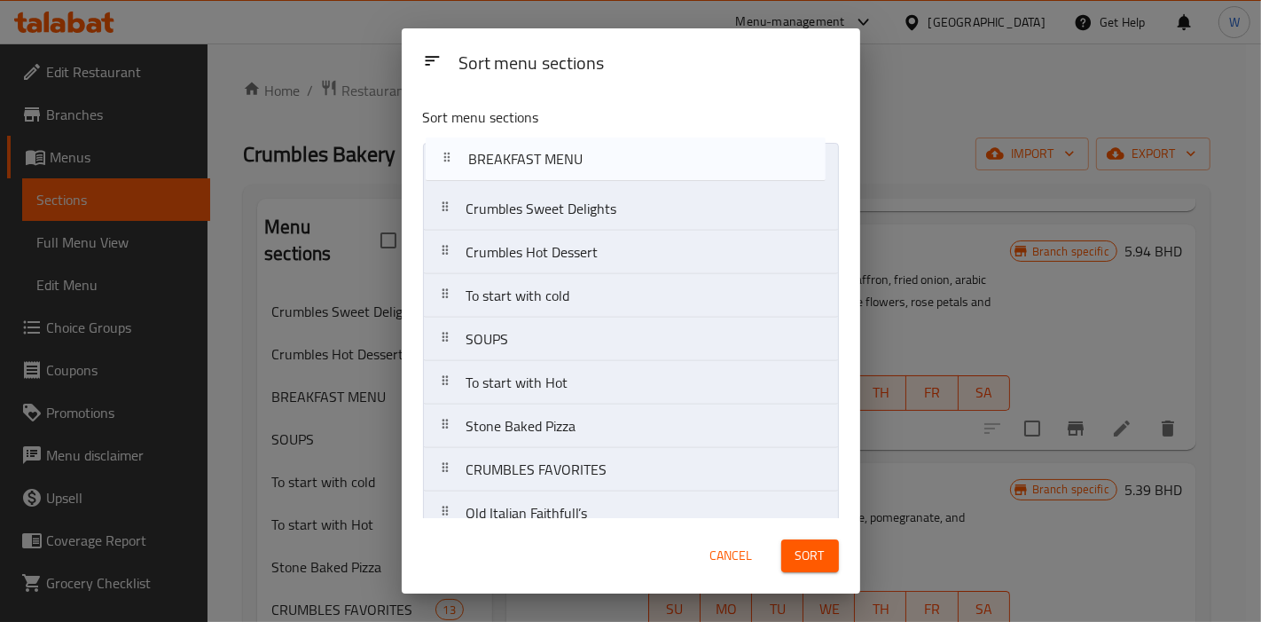
drag, startPoint x: 573, startPoint y: 239, endPoint x: 575, endPoint y: 160, distance: 79.8
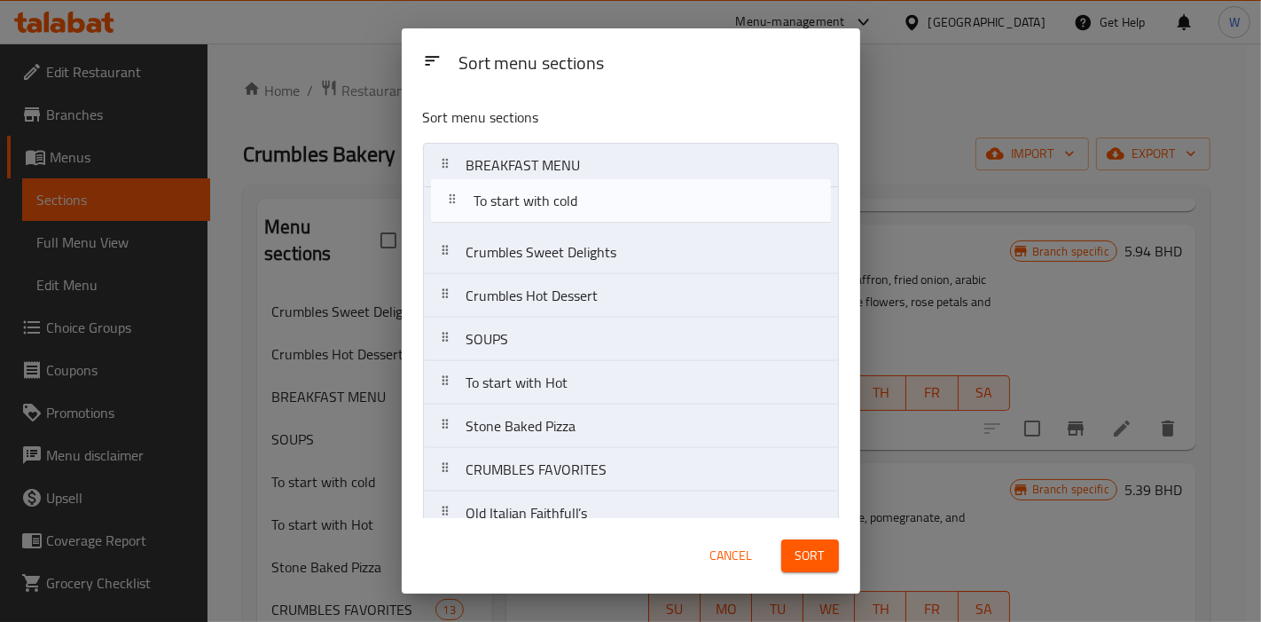
drag, startPoint x: 559, startPoint y: 317, endPoint x: 568, endPoint y: 205, distance: 113.1
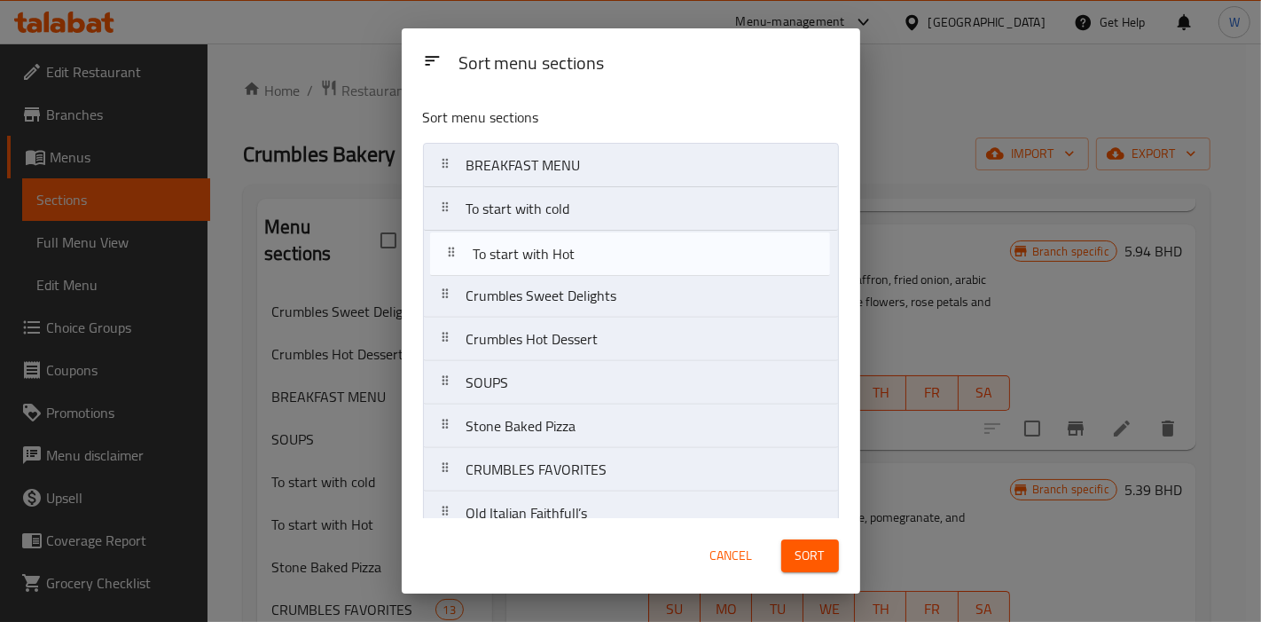
drag, startPoint x: 536, startPoint y: 384, endPoint x: 547, endPoint y: 244, distance: 140.6
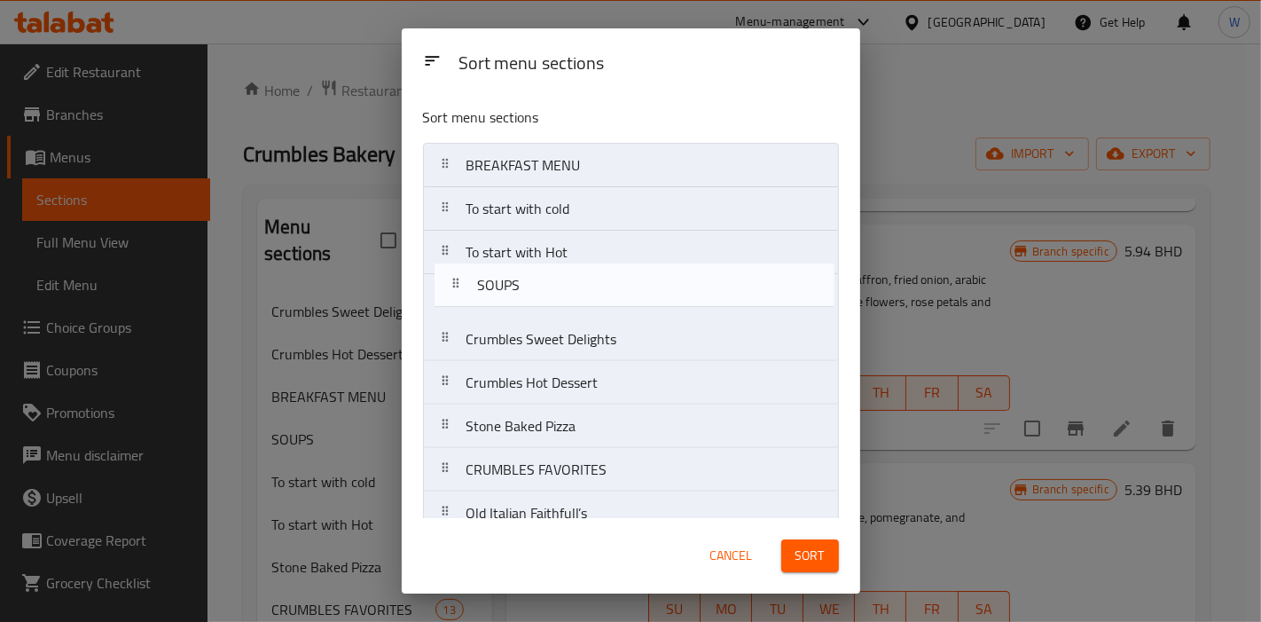
drag, startPoint x: 516, startPoint y: 383, endPoint x: 529, endPoint y: 279, distance: 104.6
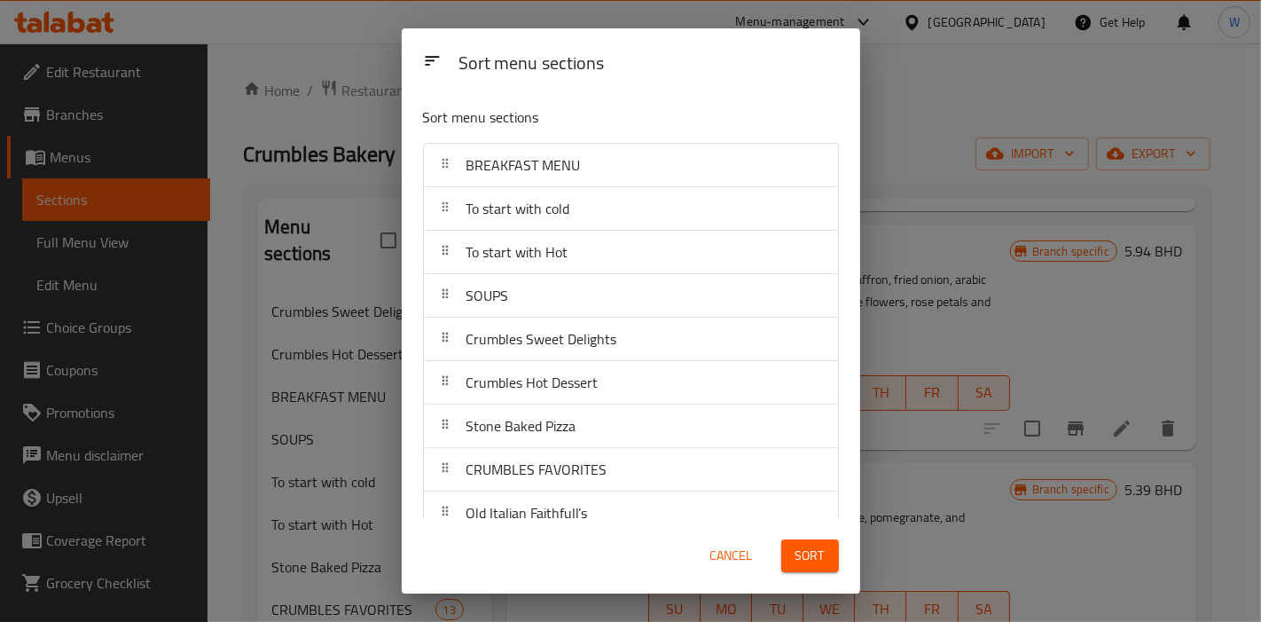
scroll to position [98, 0]
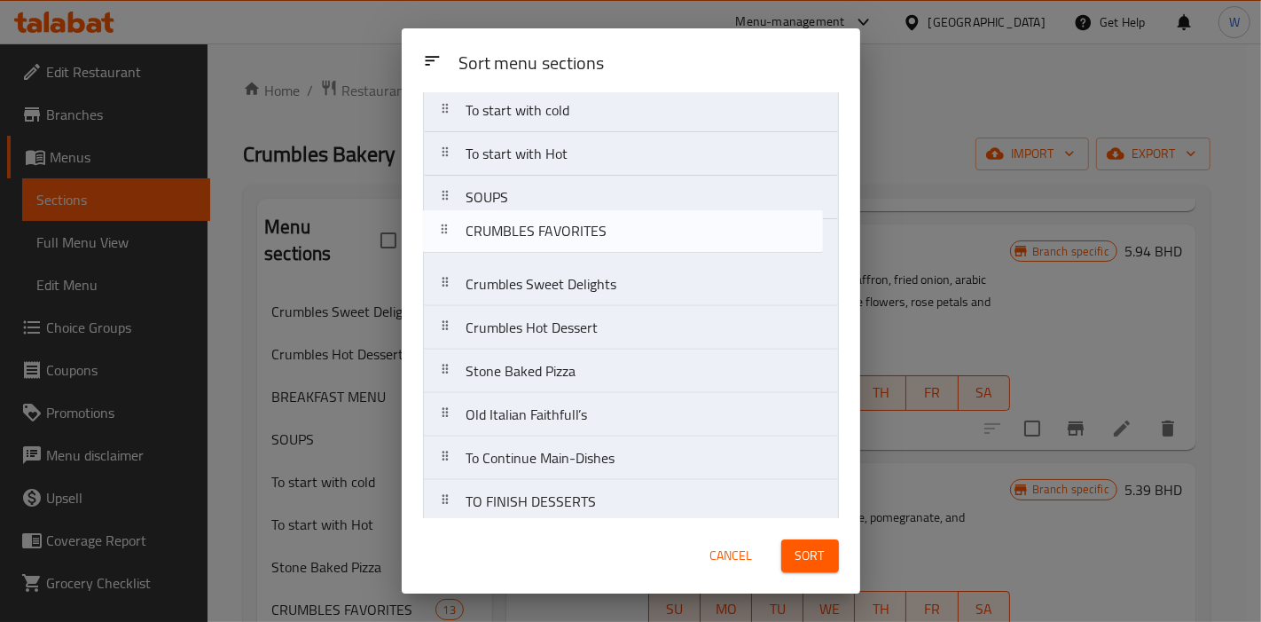
drag, startPoint x: 603, startPoint y: 375, endPoint x: 603, endPoint y: 232, distance: 142.8
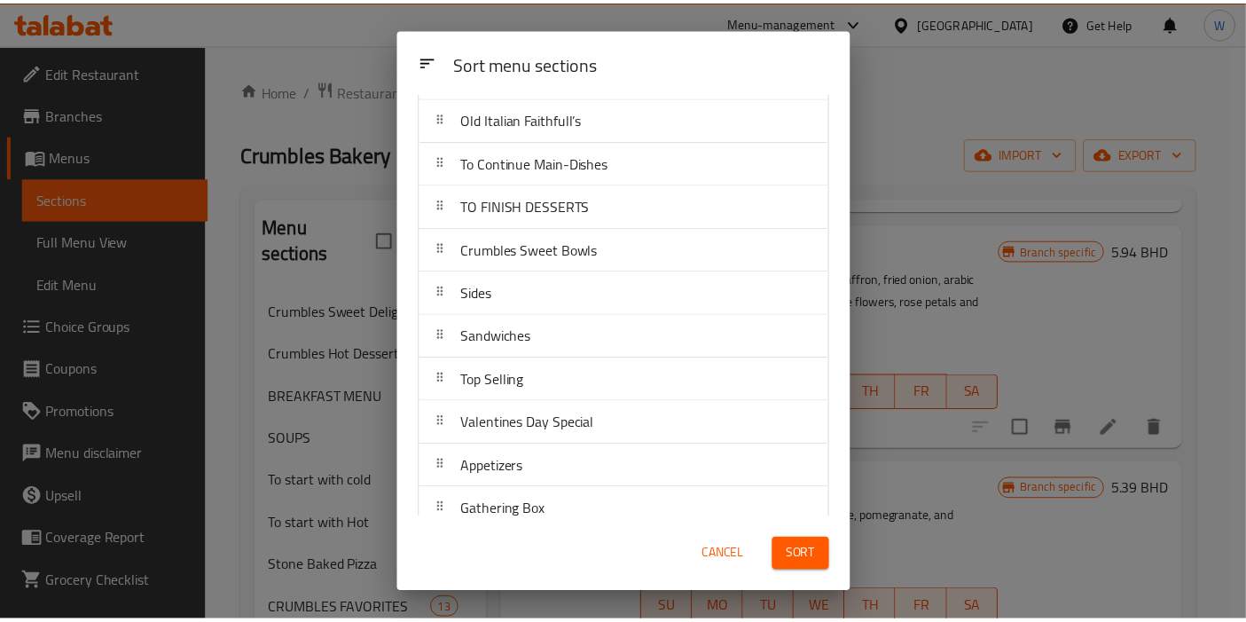
scroll to position [492, 0]
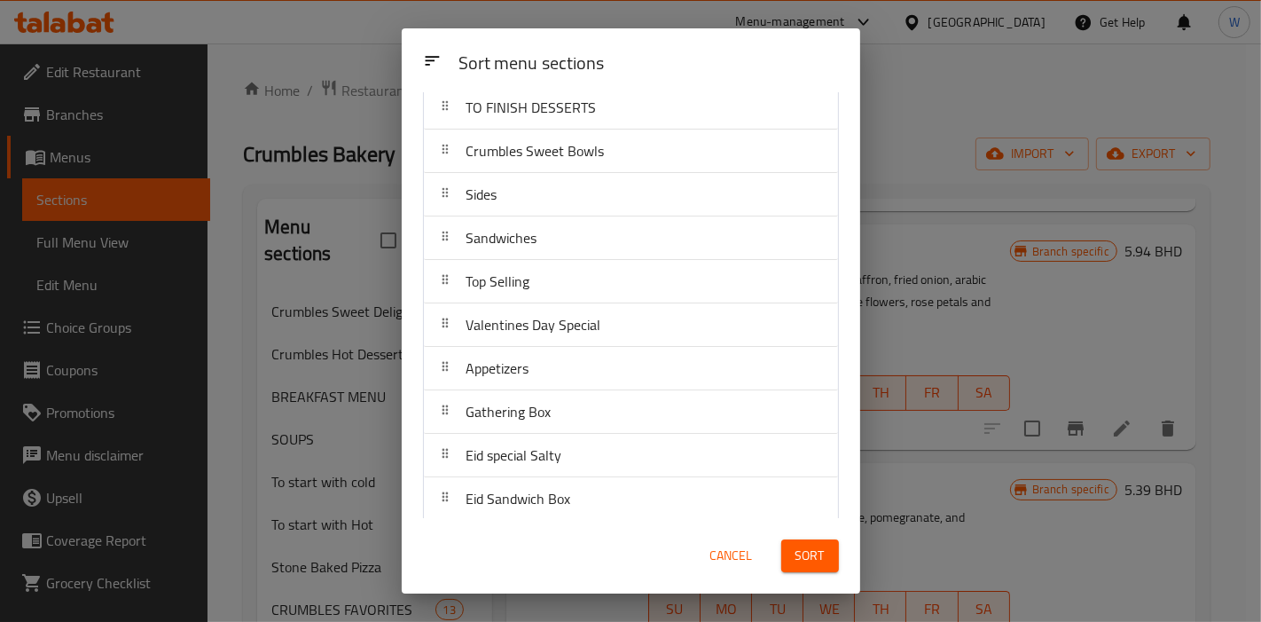
click at [816, 557] on span "Sort" at bounding box center [810, 556] width 29 height 22
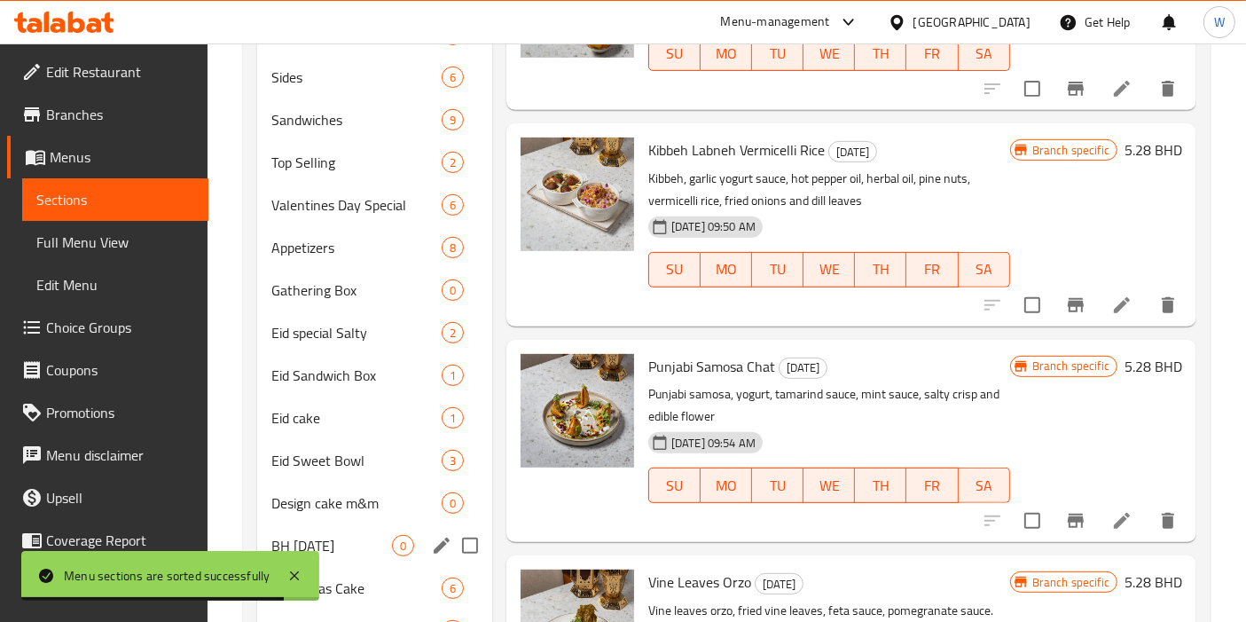
scroll to position [788, 0]
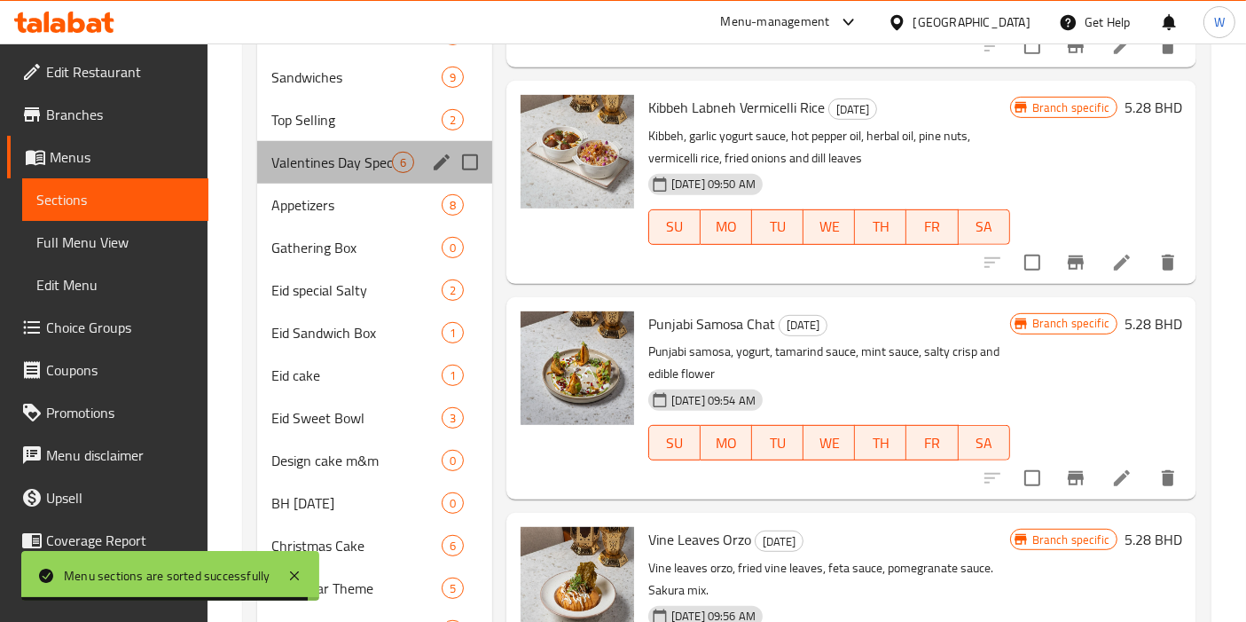
click at [372, 147] on div "Valentines Day Special 6" at bounding box center [374, 162] width 235 height 43
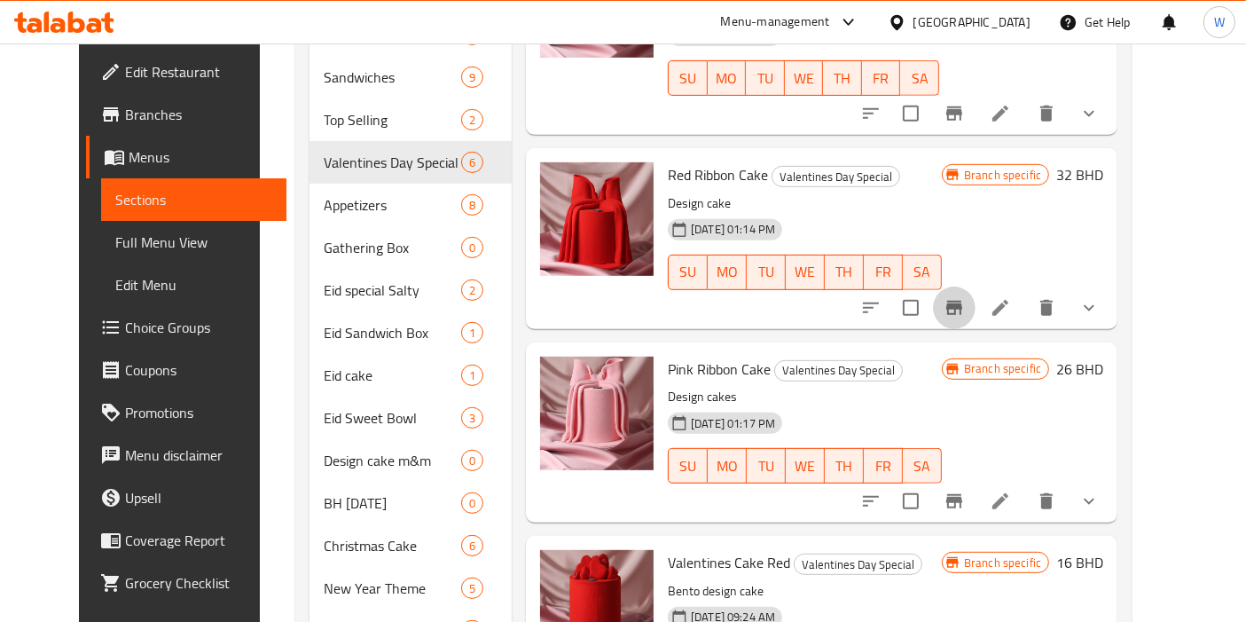
click at [962, 301] on icon "Branch-specific-item" at bounding box center [954, 308] width 16 height 14
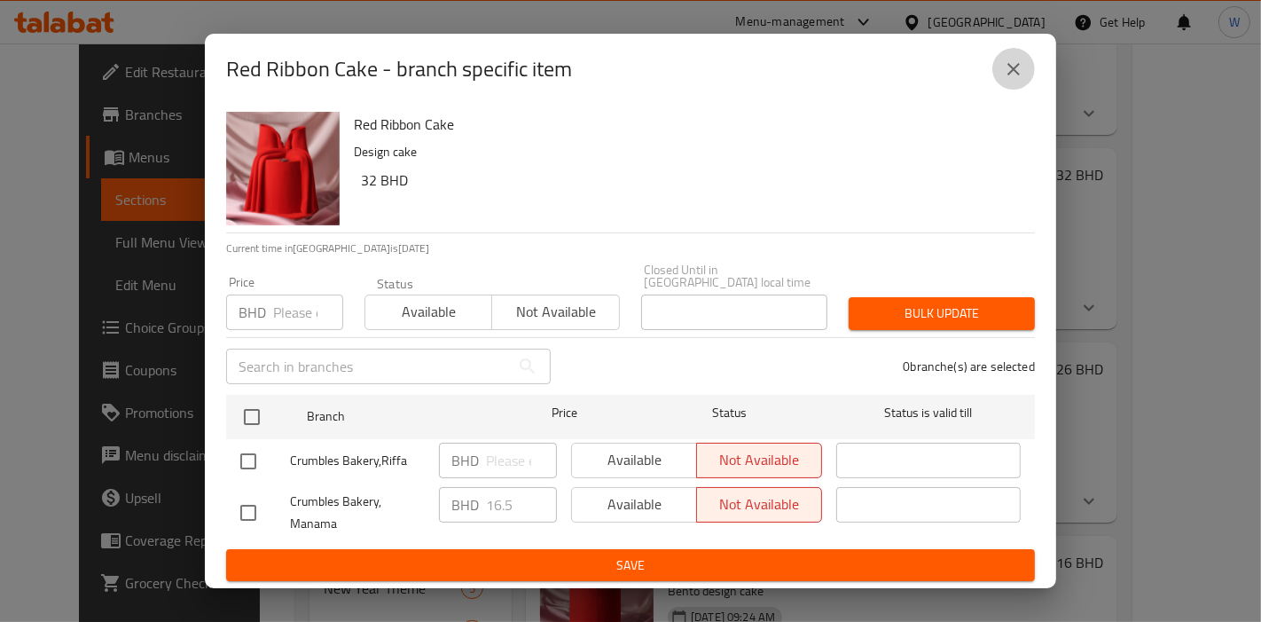
click at [1006, 69] on icon "close" at bounding box center [1013, 69] width 21 height 21
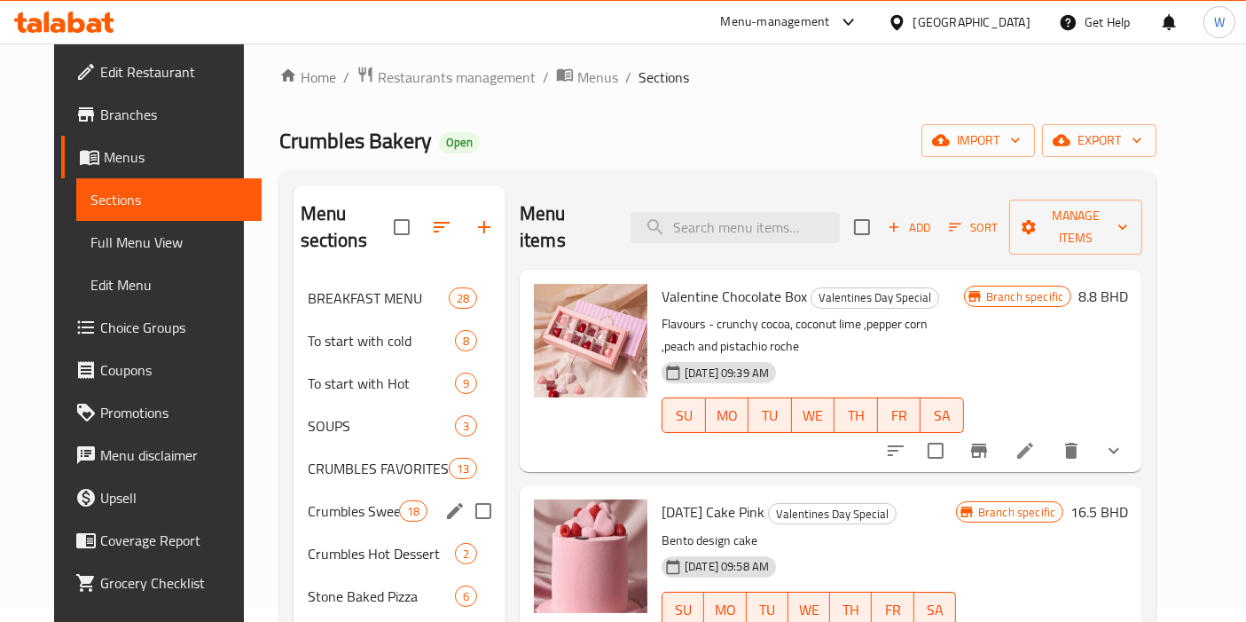
scroll to position [98, 0]
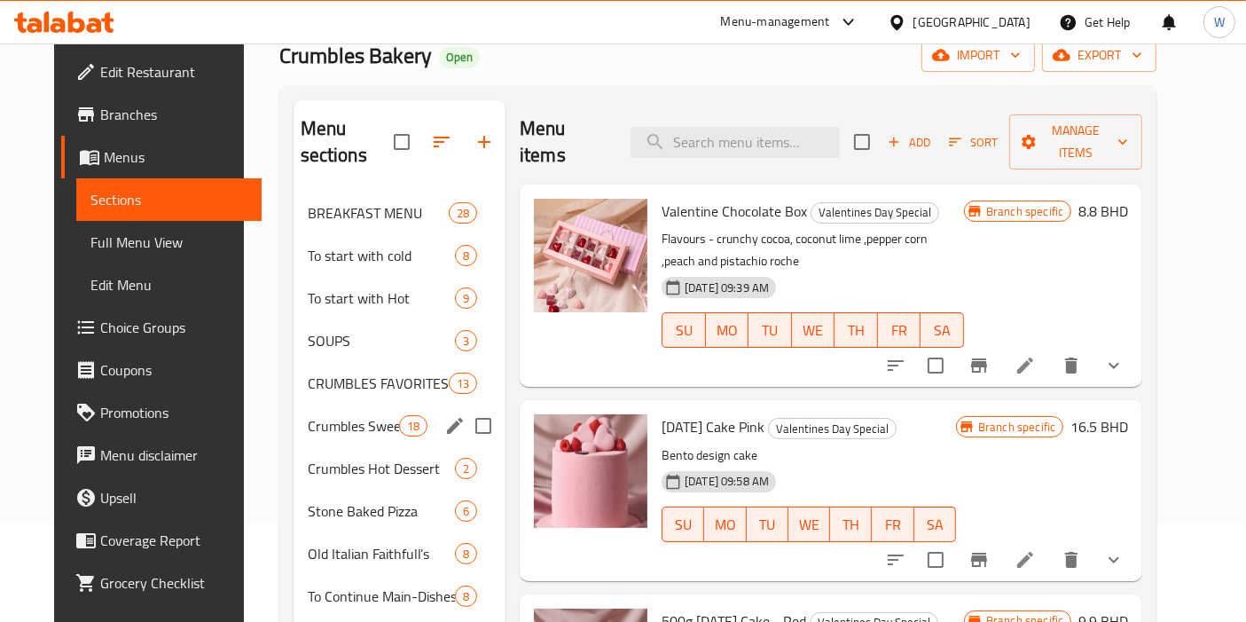
drag, startPoint x: 337, startPoint y: 381, endPoint x: 340, endPoint y: 396, distance: 15.3
click at [338, 404] on div "Crumbles Sweet Delights 18" at bounding box center [400, 425] width 212 height 43
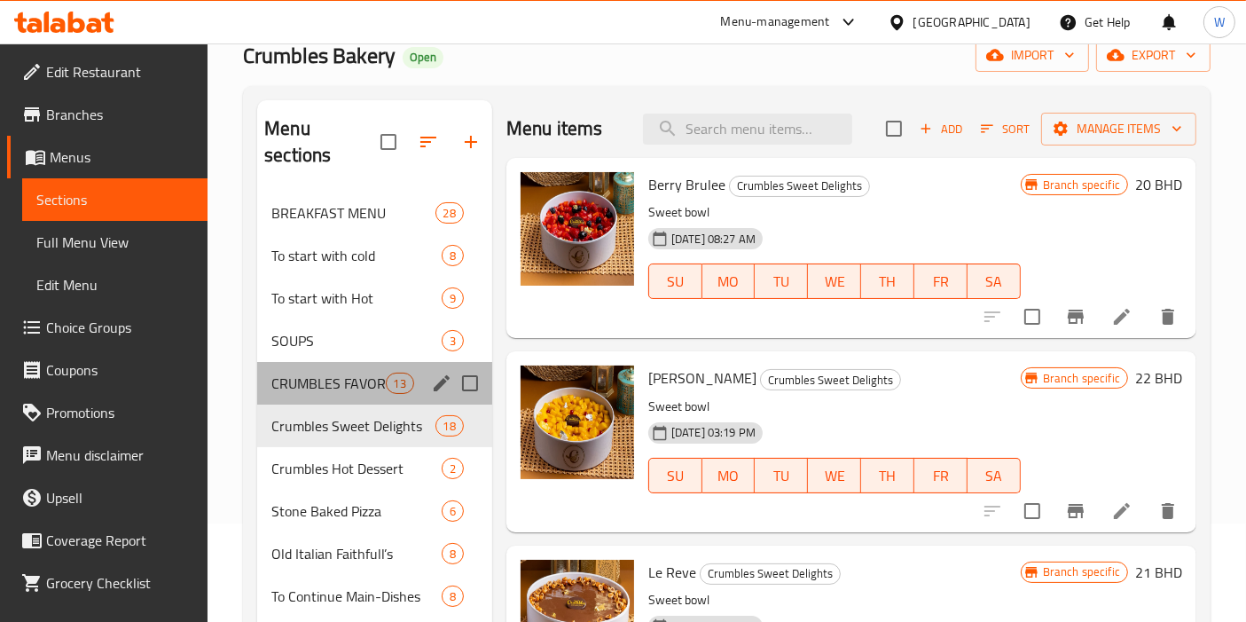
click at [345, 370] on div "CRUMBLES FAVORITES 13" at bounding box center [374, 383] width 235 height 43
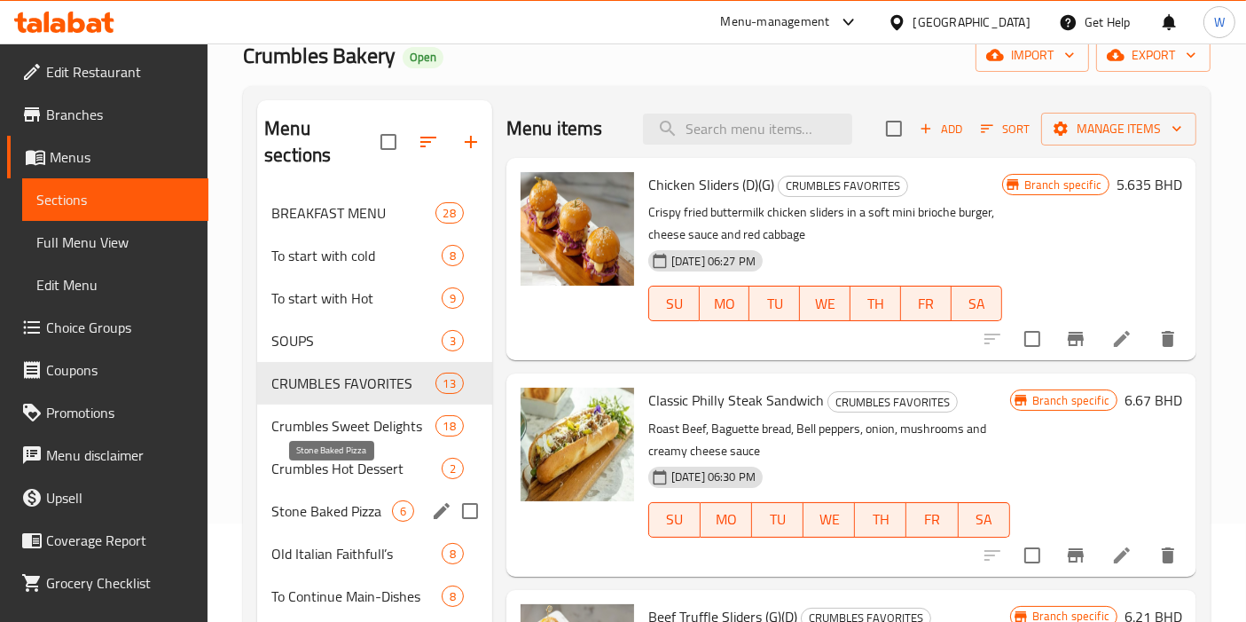
click at [365, 500] on span "Stone Baked Pizza" at bounding box center [331, 510] width 121 height 21
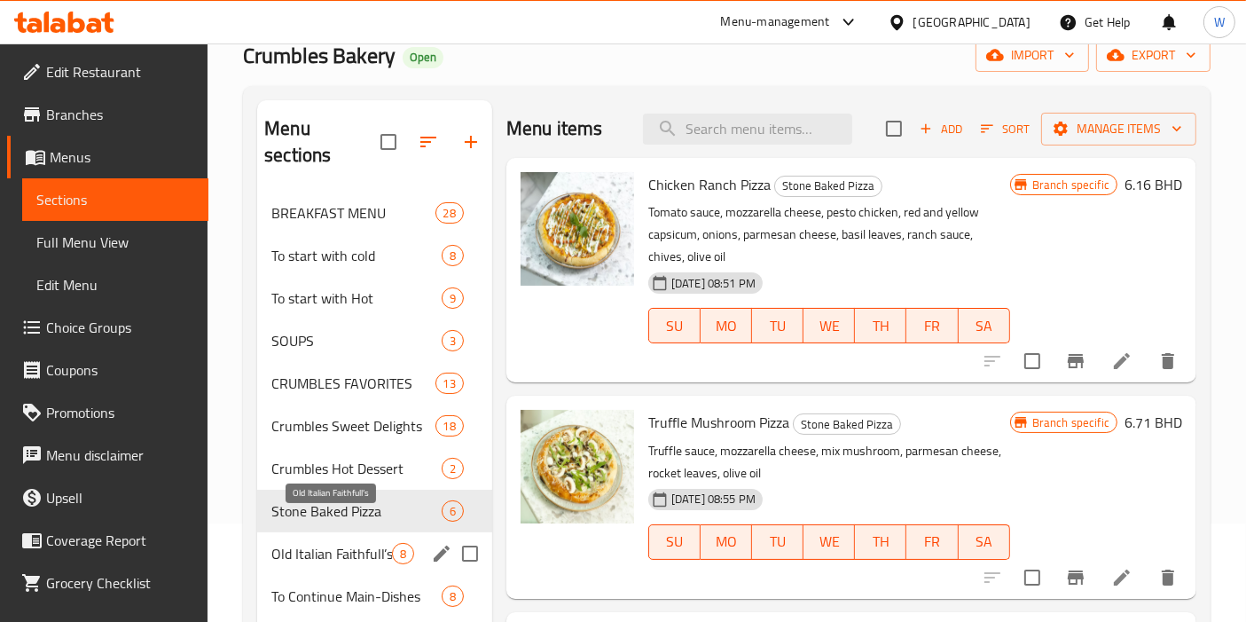
click at [361, 543] on span "Old Italian Faithfull’s" at bounding box center [331, 553] width 121 height 21
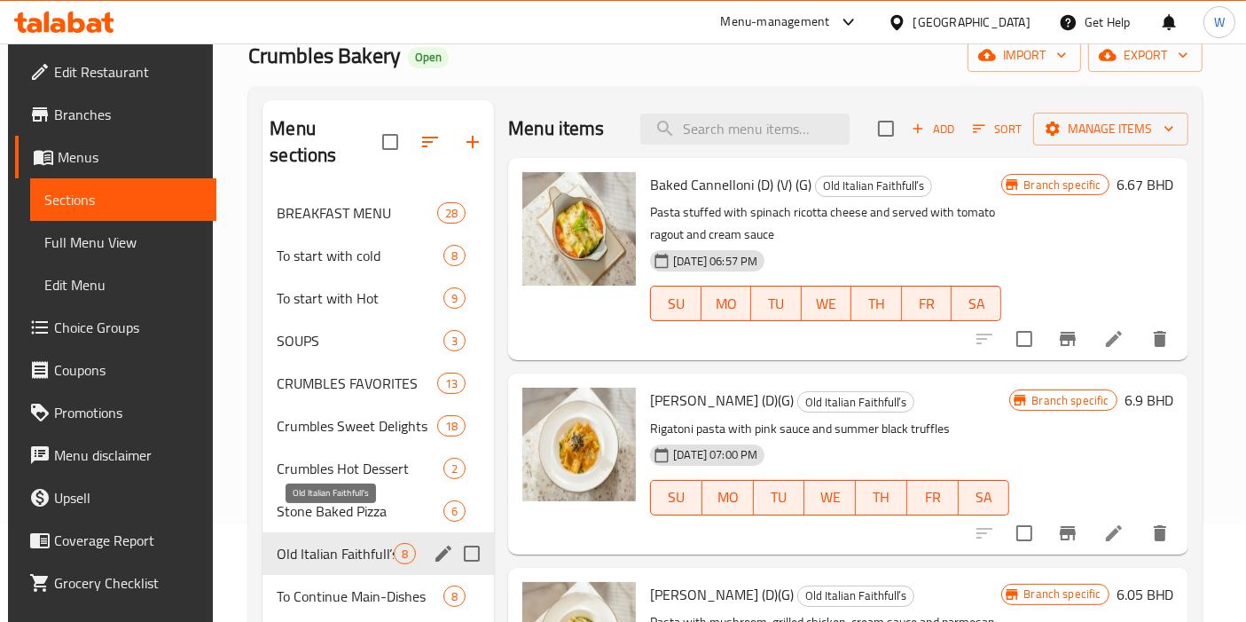
scroll to position [197, 0]
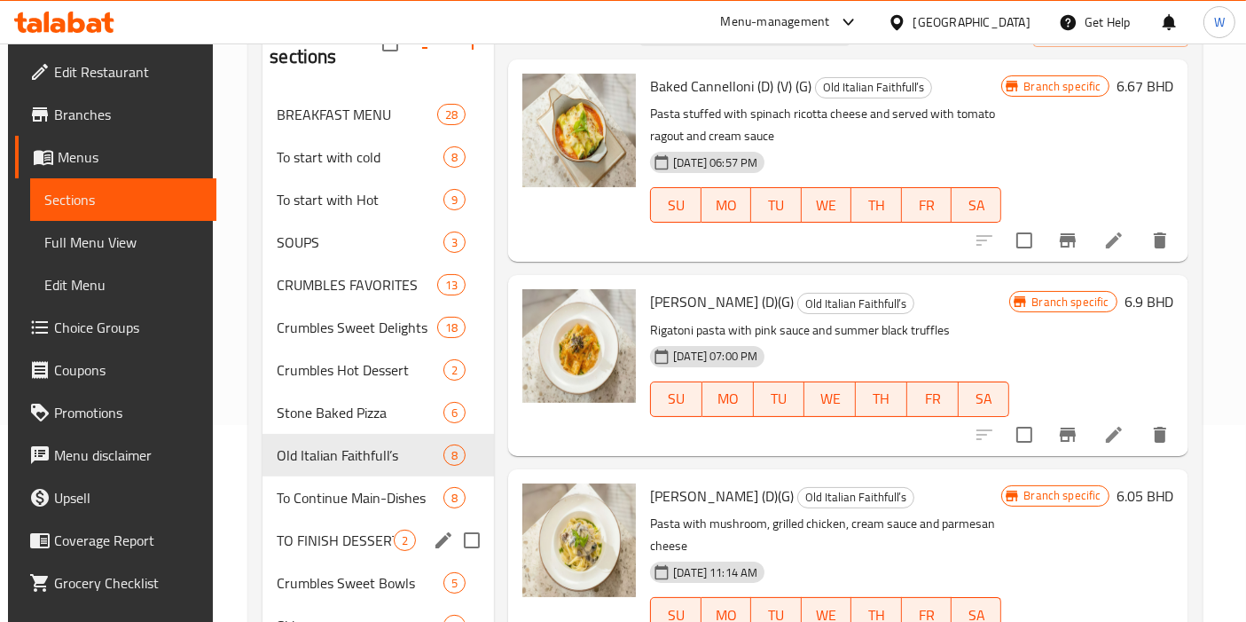
click at [349, 519] on div "TO FINISH DESSERTS 2" at bounding box center [378, 540] width 231 height 43
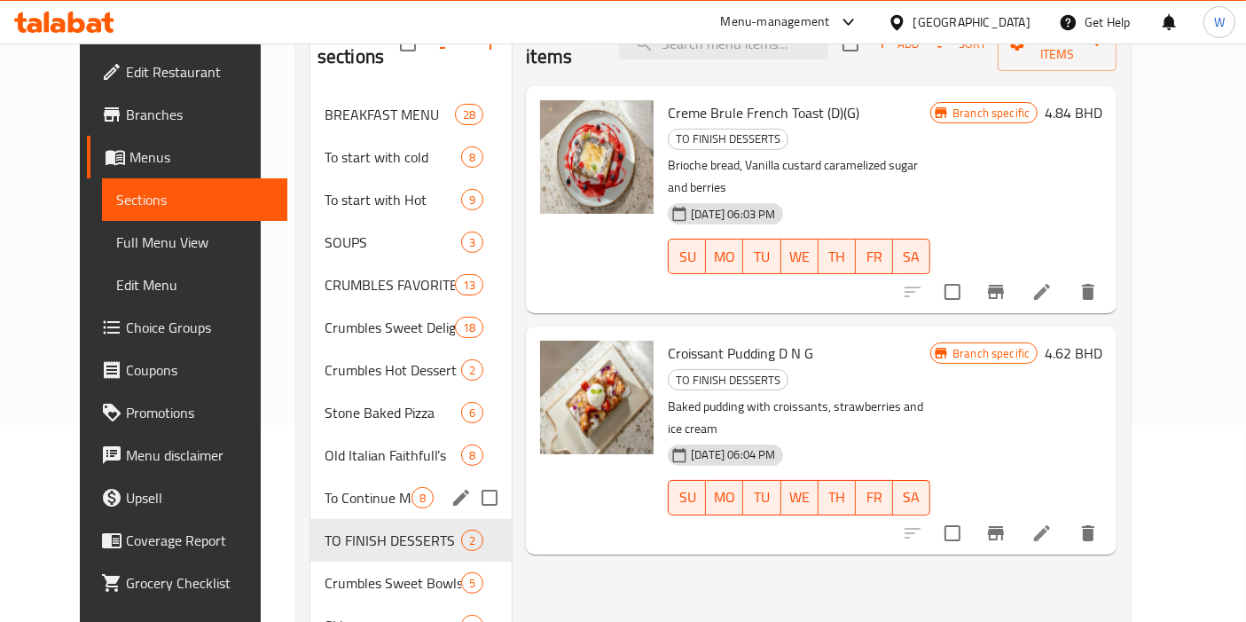
click at [352, 482] on div "To Continue Main-Dishes 8" at bounding box center [410, 497] width 201 height 43
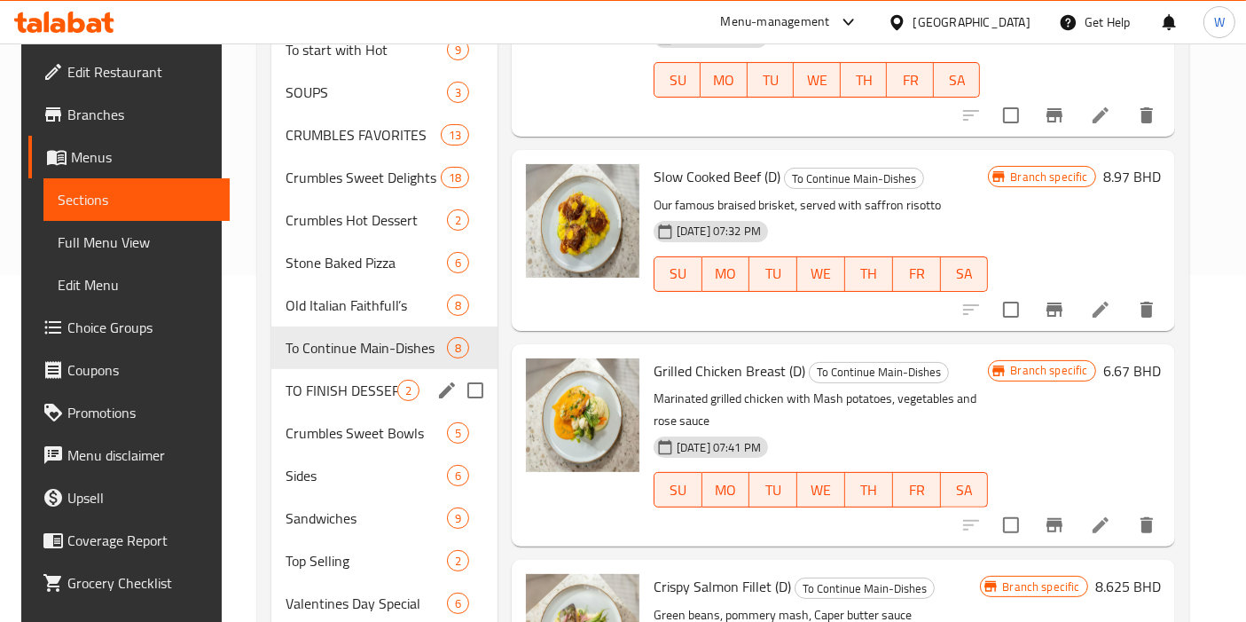
scroll to position [394, 0]
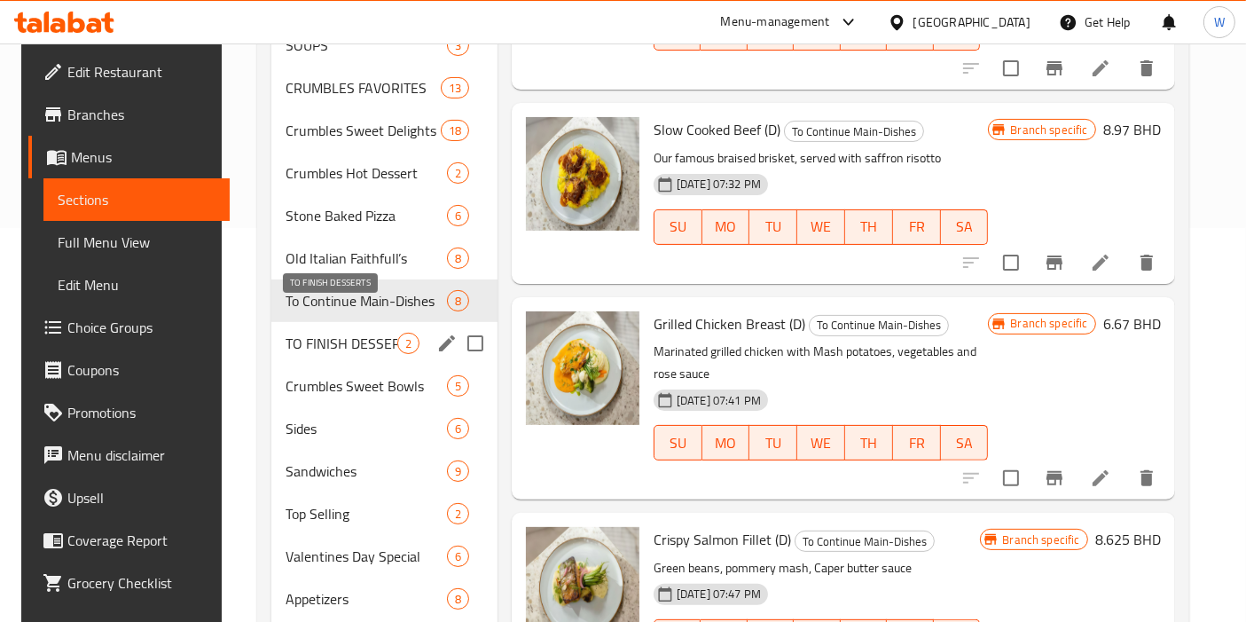
click at [346, 333] on span "TO FINISH DESSERTS" at bounding box center [341, 343] width 111 height 21
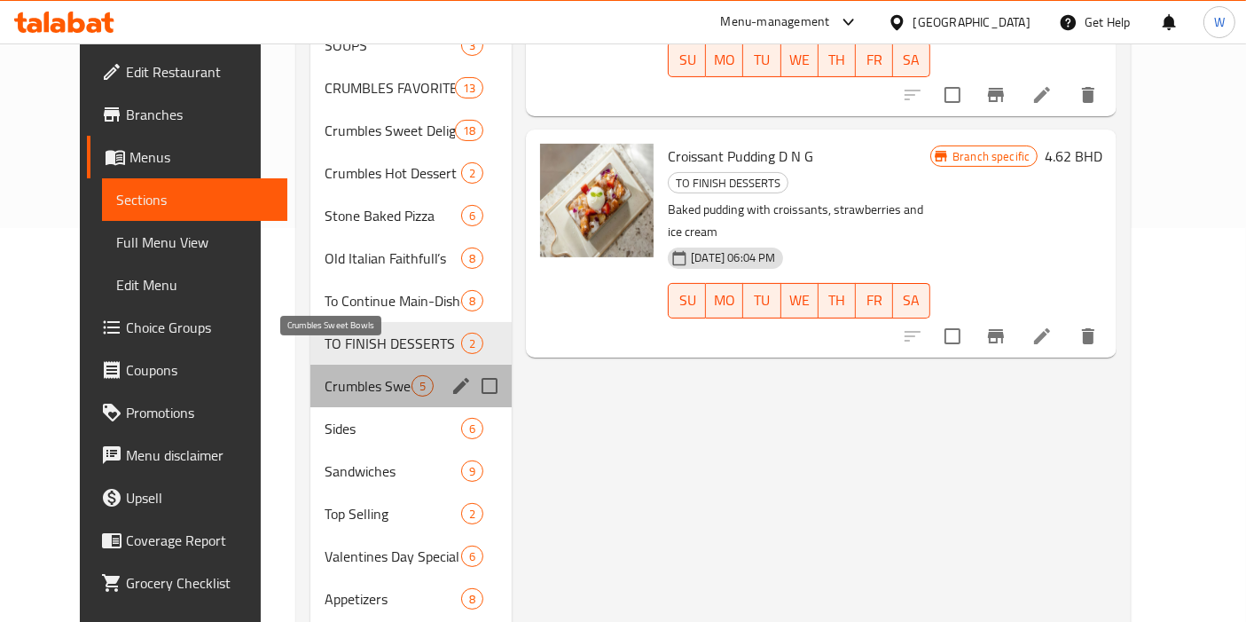
click at [347, 375] on span "Crumbles Sweet Bowls" at bounding box center [368, 385] width 87 height 21
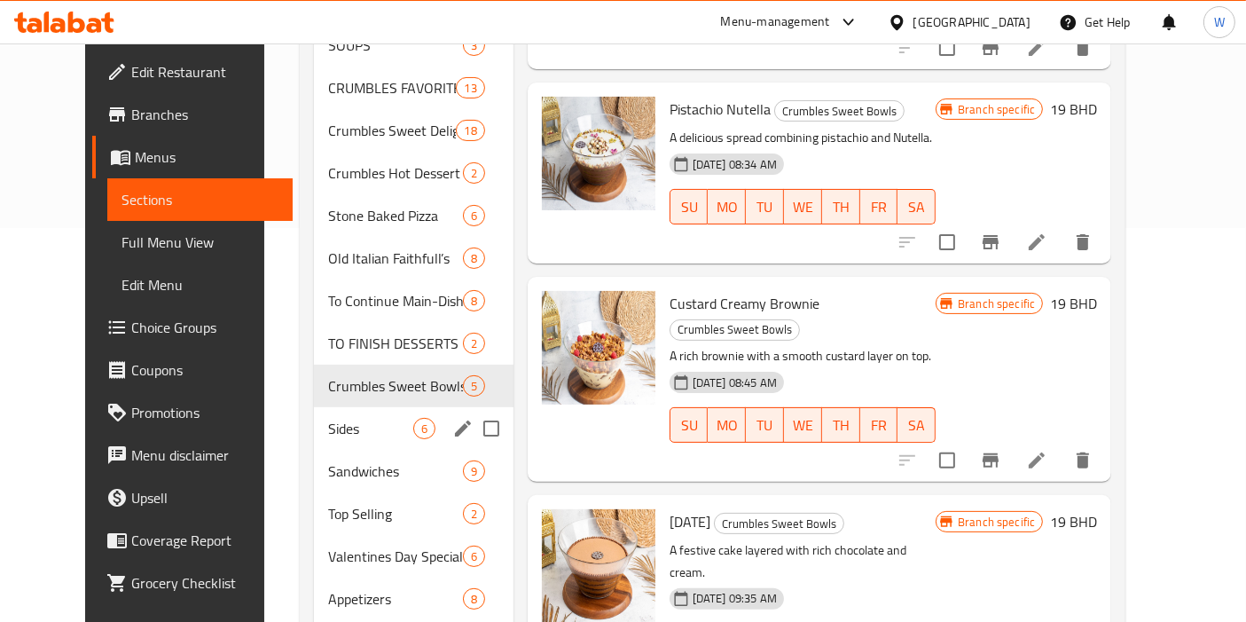
click at [345, 415] on div "Sides 6" at bounding box center [414, 428] width 200 height 43
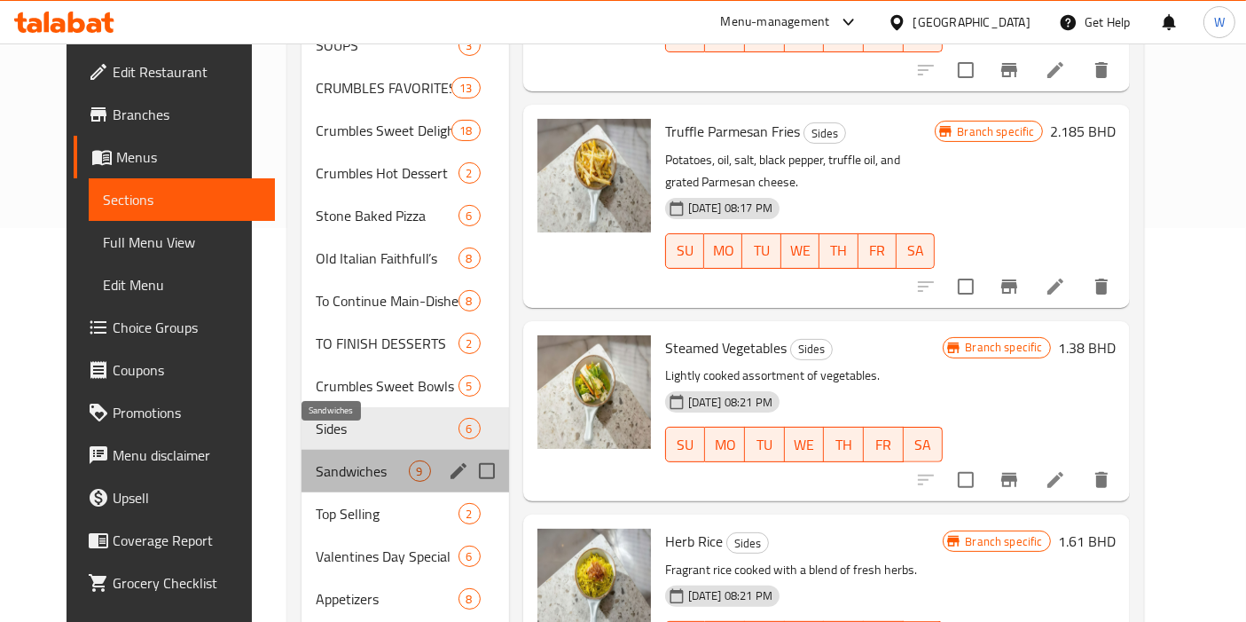
click at [344, 460] on span "Sandwiches" at bounding box center [362, 470] width 92 height 21
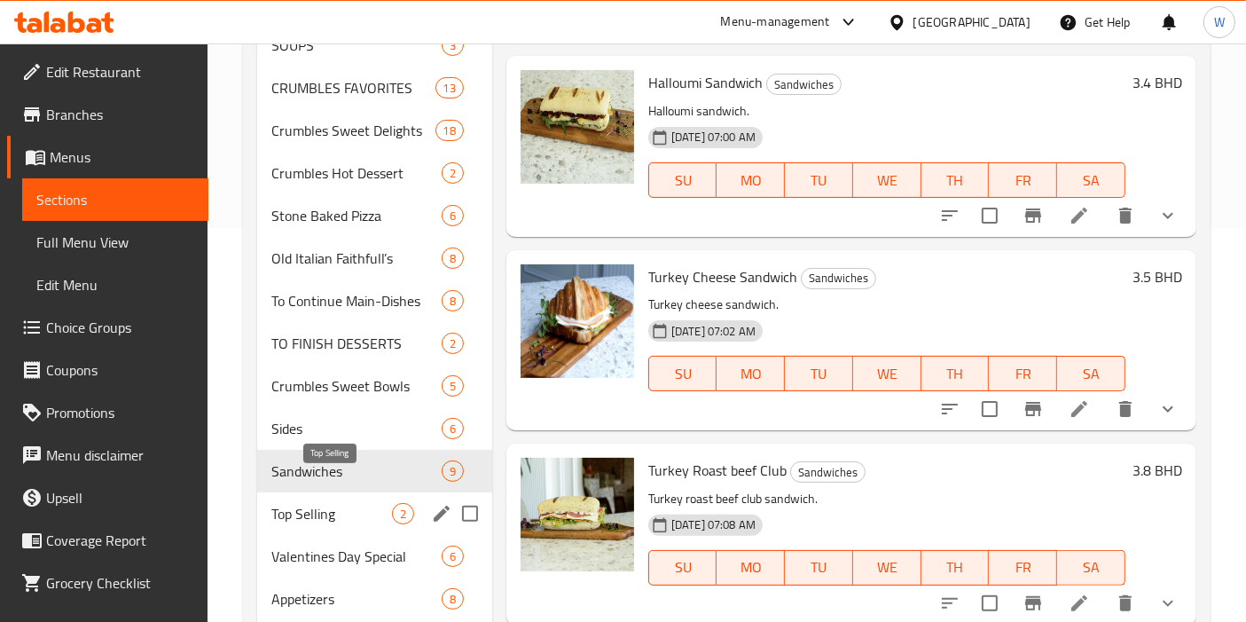
click at [341, 503] on span "Top Selling" at bounding box center [331, 513] width 121 height 21
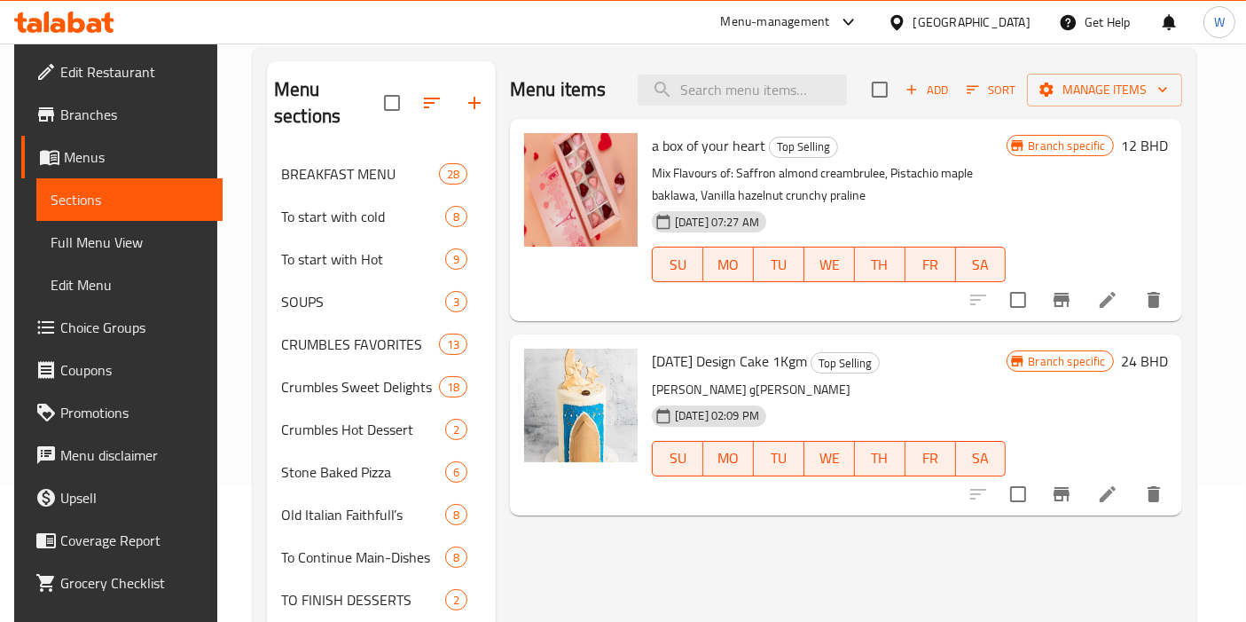
scroll to position [98, 0]
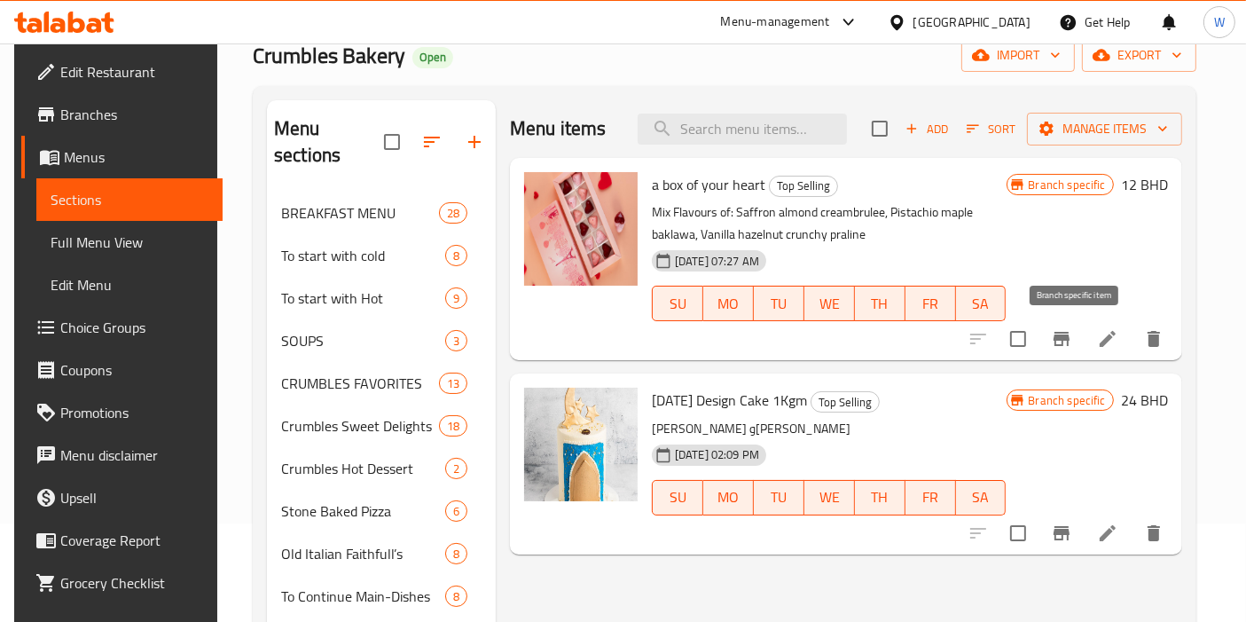
click at [1083, 348] on button "Branch-specific-item" at bounding box center [1061, 338] width 43 height 43
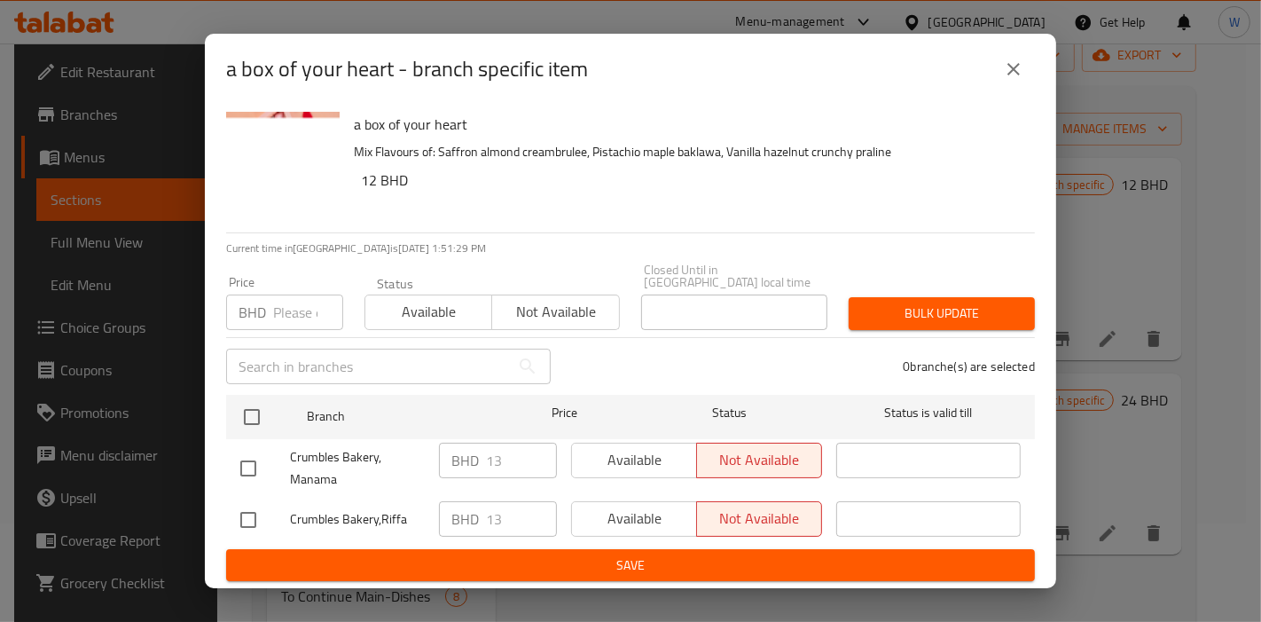
click at [1007, 71] on icon "close" at bounding box center [1013, 69] width 21 height 21
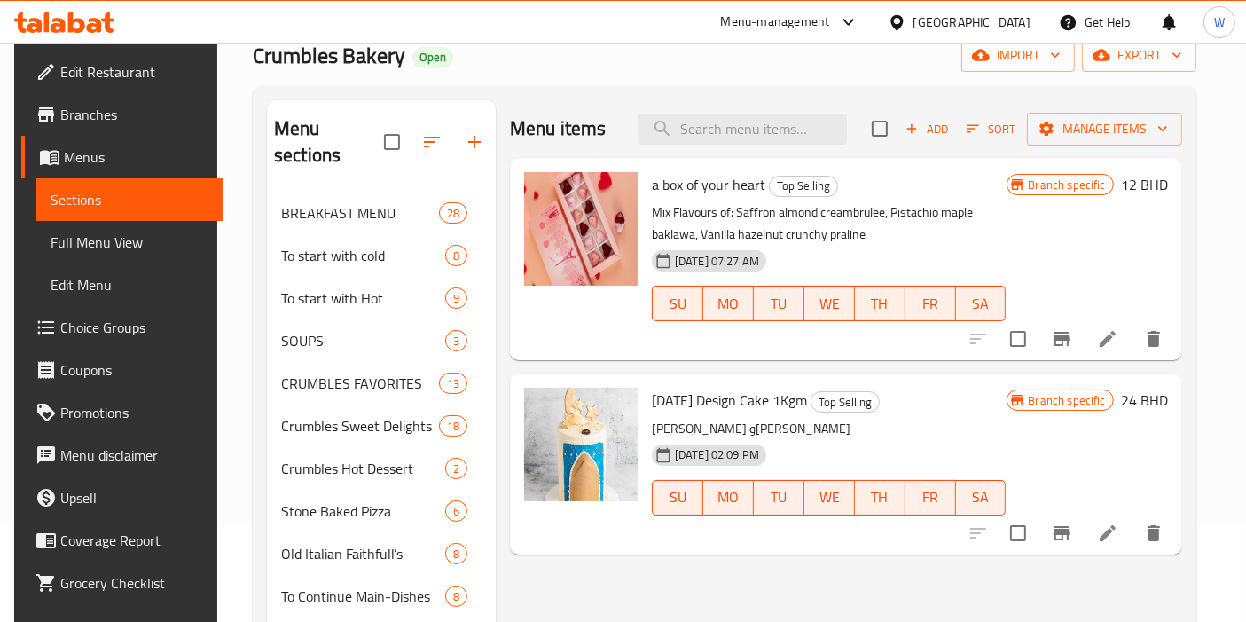
click at [1072, 536] on icon "Branch-specific-item" at bounding box center [1061, 532] width 21 height 21
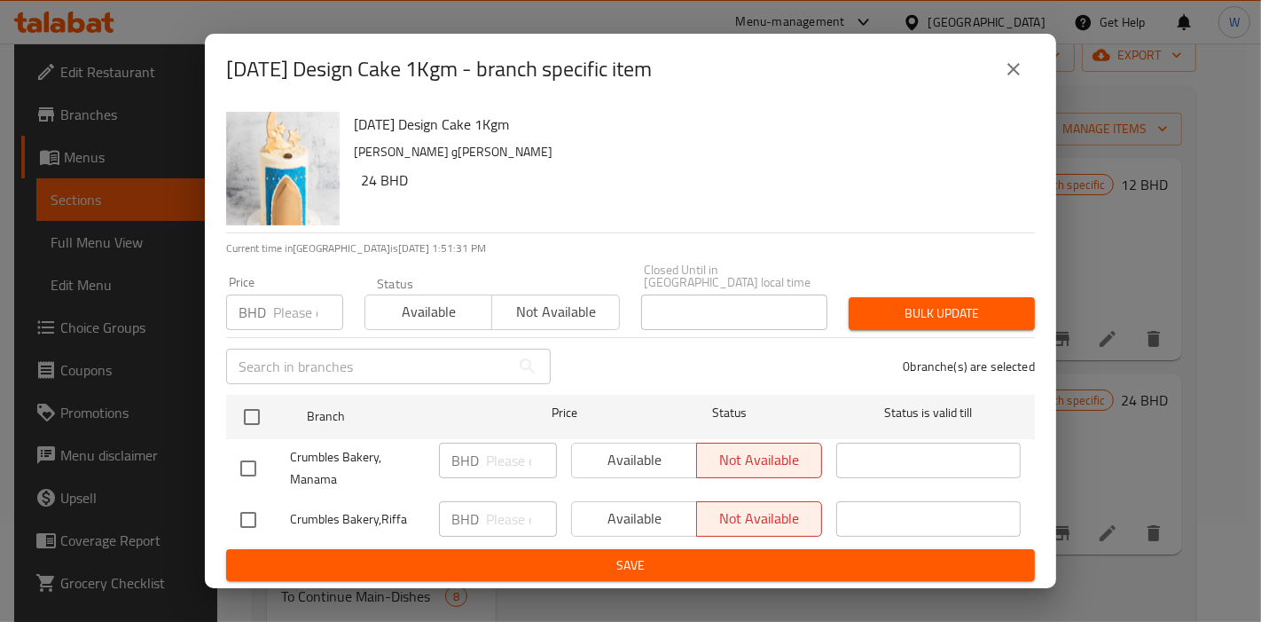
click at [1003, 71] on icon "close" at bounding box center [1013, 69] width 21 height 21
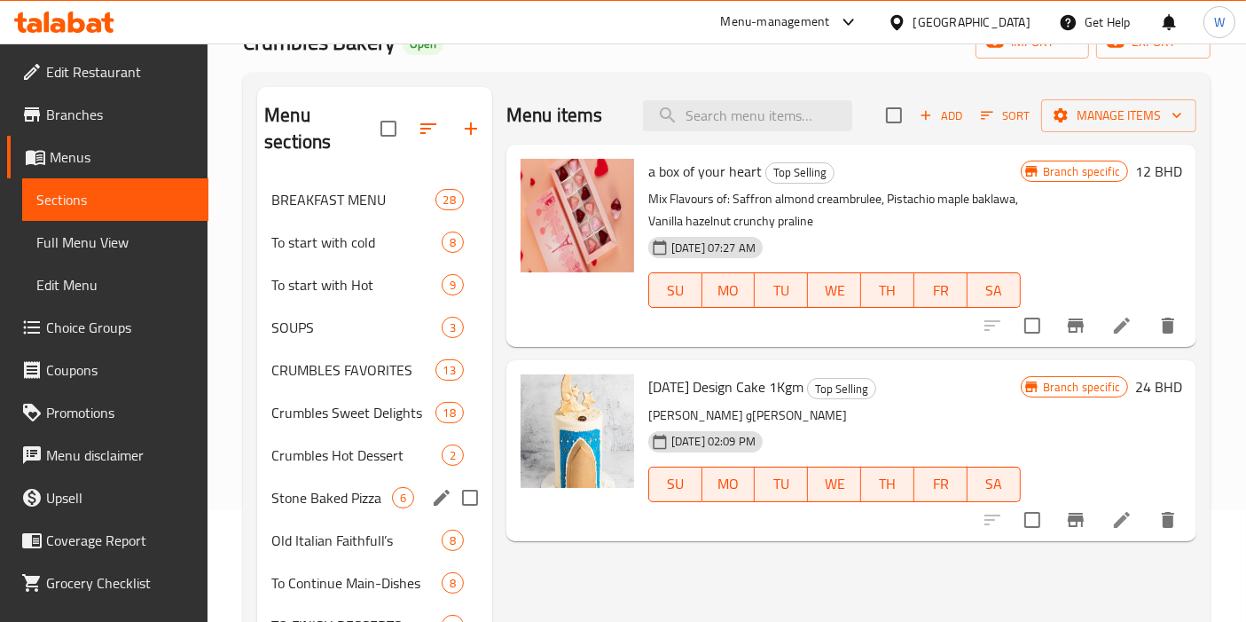
scroll to position [394, 0]
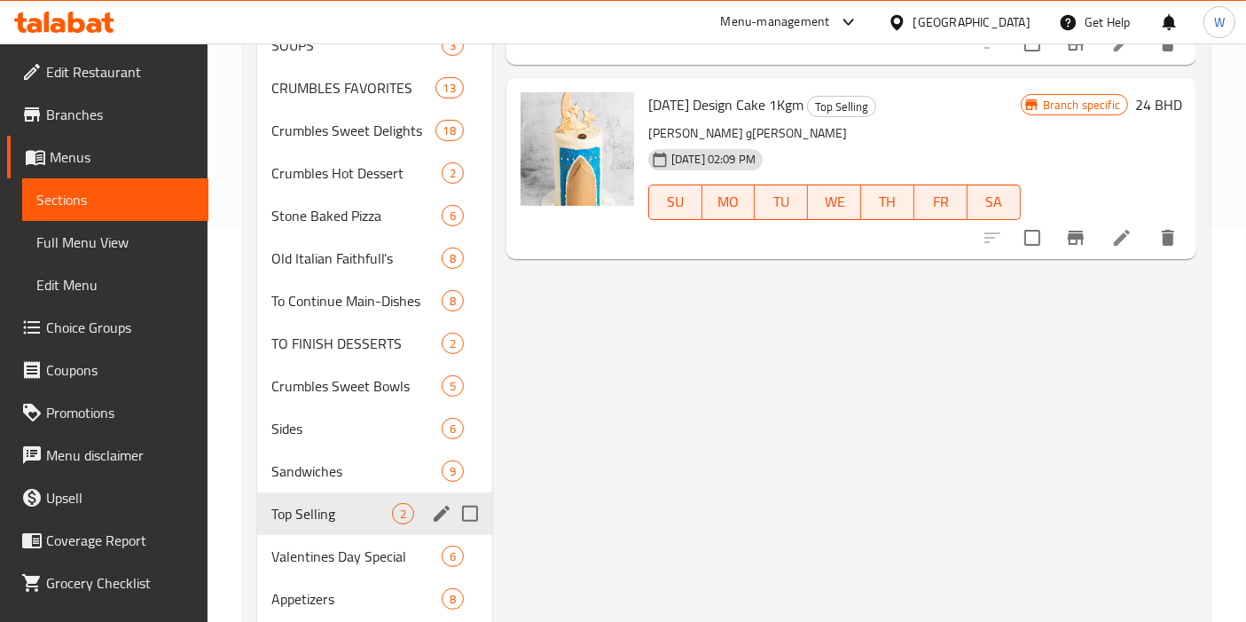
click at [467, 495] on input "Menu sections" at bounding box center [469, 513] width 37 height 37
checkbox input "true"
click at [469, 554] on input "Menu sections" at bounding box center [469, 555] width 37 height 37
checkbox input "true"
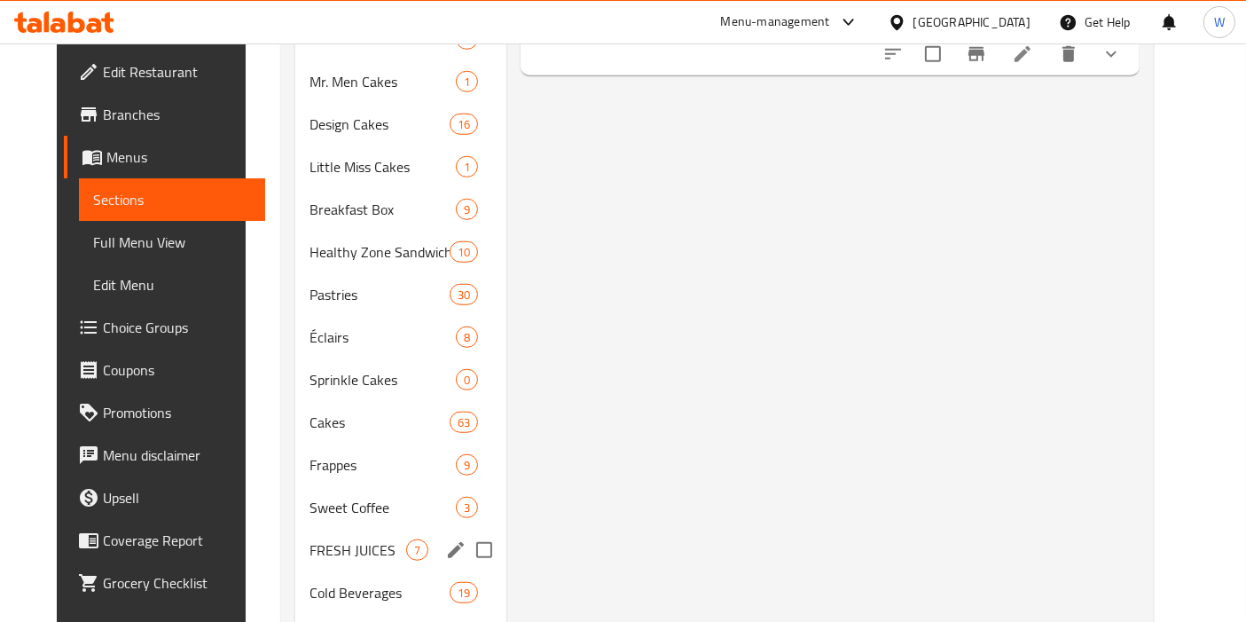
scroll to position [1553, 0]
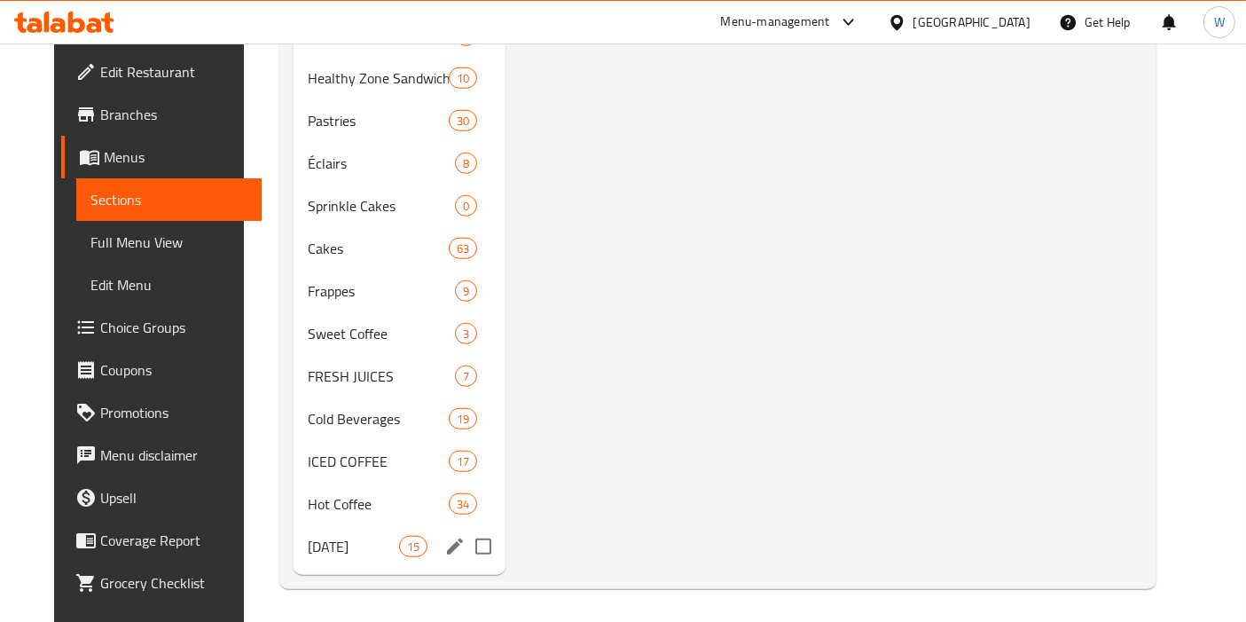
click at [465, 550] on input "Menu sections" at bounding box center [483, 546] width 37 height 37
checkbox input "true"
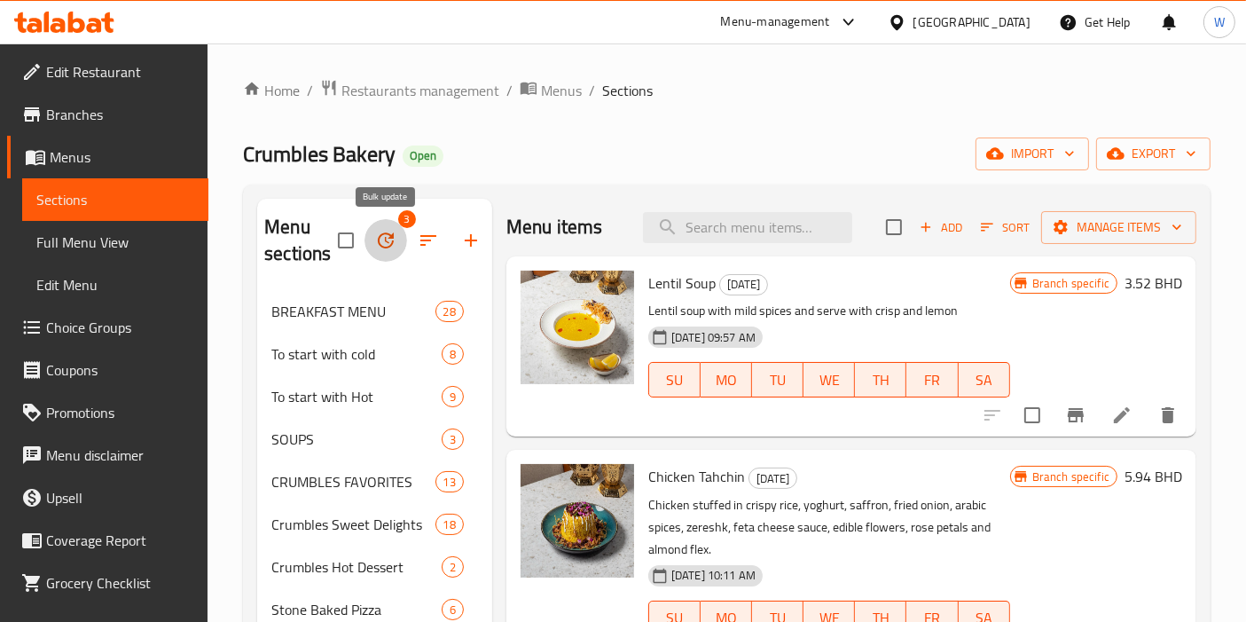
click at [396, 226] on button "button" at bounding box center [386, 240] width 43 height 43
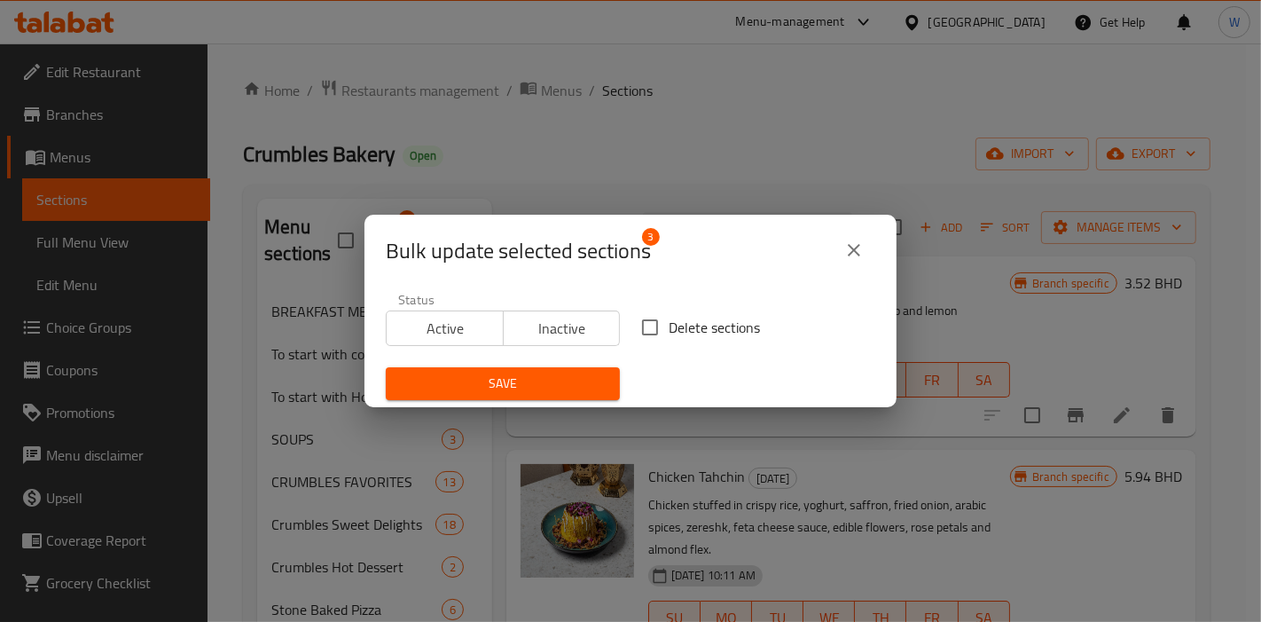
click at [696, 317] on span "Delete sections" at bounding box center [714, 327] width 91 height 21
click at [669, 315] on input "Delete sections" at bounding box center [649, 327] width 37 height 37
checkbox input "true"
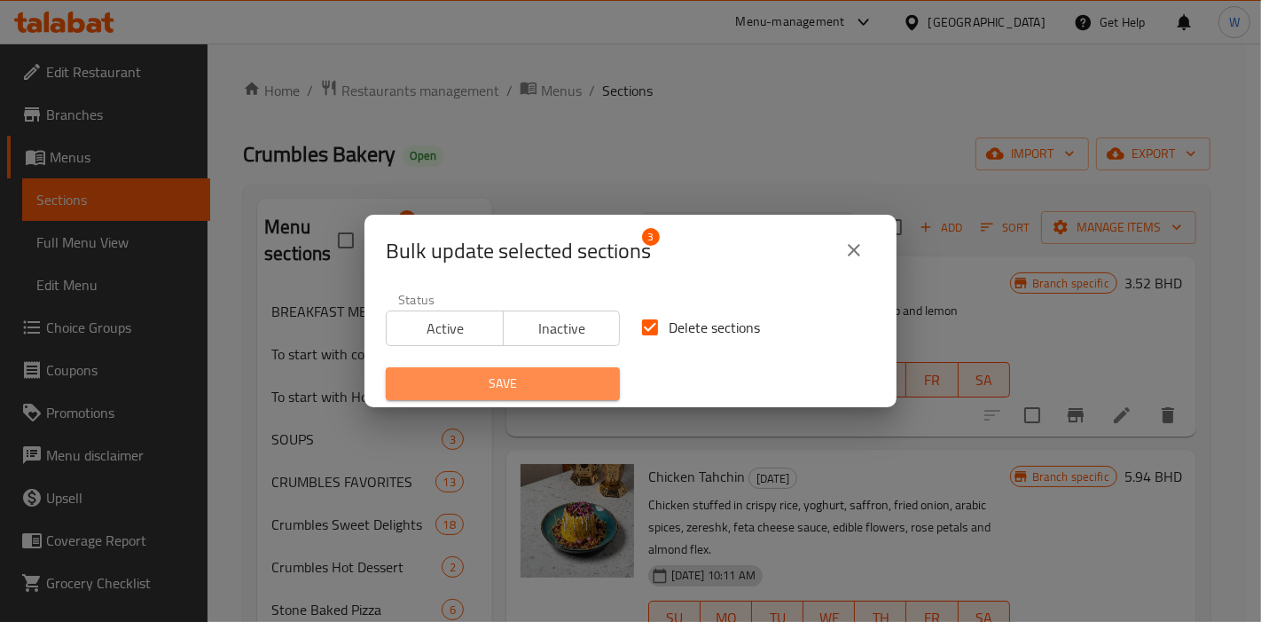
click at [582, 373] on span "Save" at bounding box center [503, 383] width 206 height 22
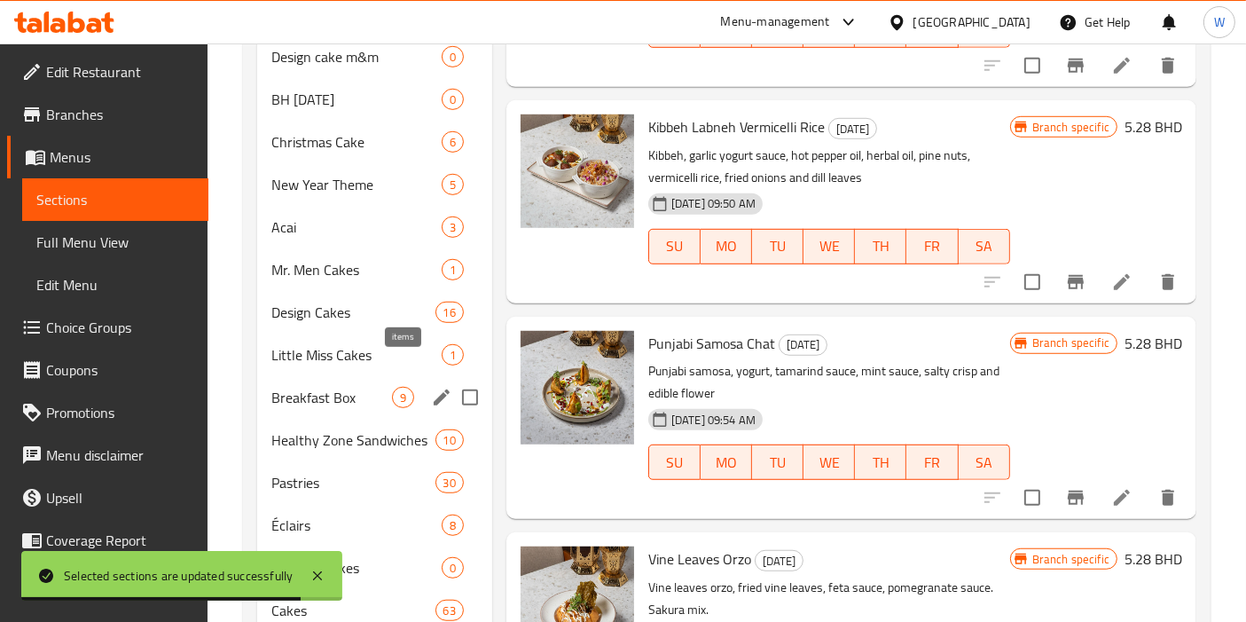
scroll to position [1084, 0]
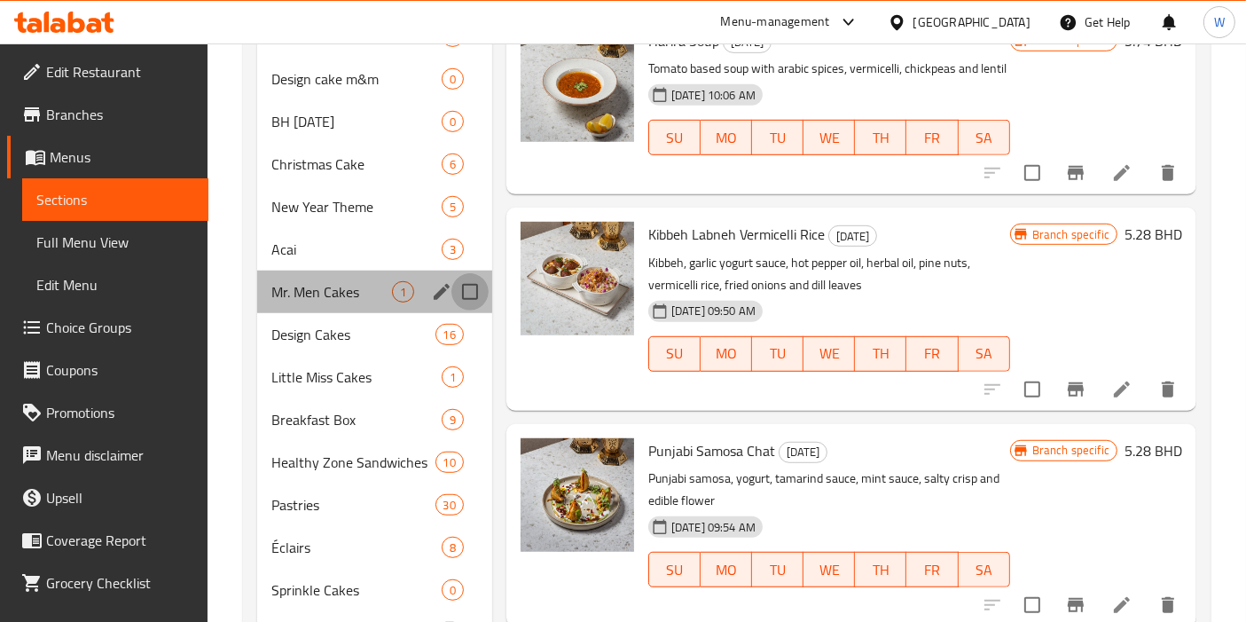
click at [472, 273] on input "Menu sections" at bounding box center [469, 291] width 37 height 37
checkbox input "true"
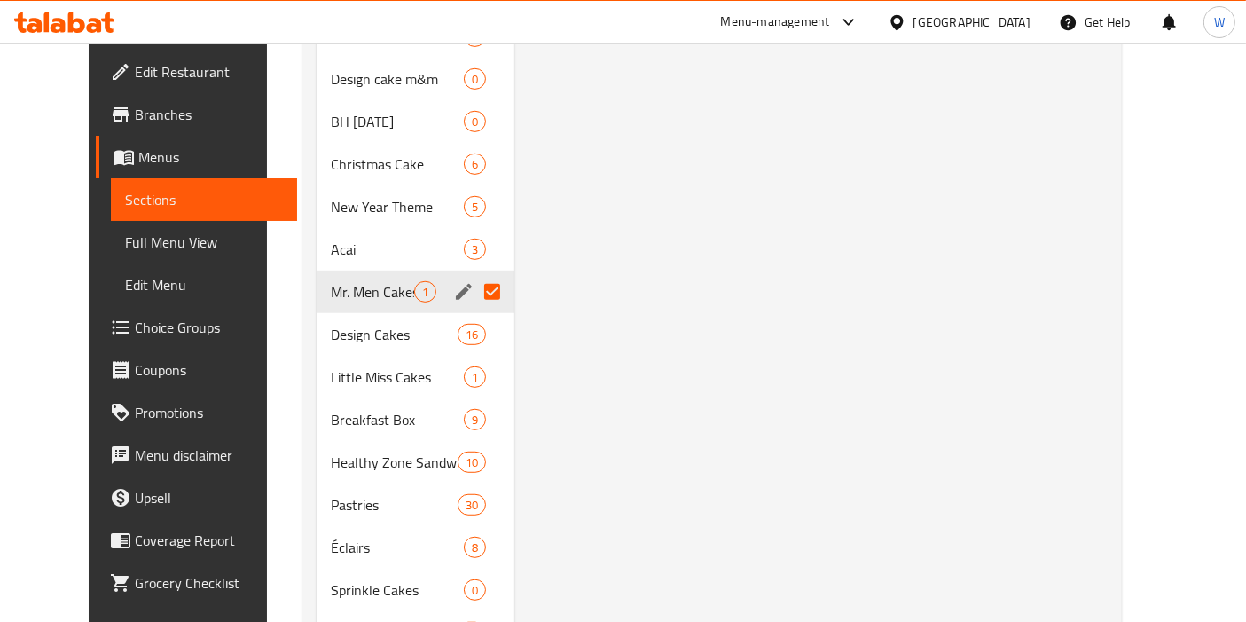
click at [476, 291] on input "Menu sections" at bounding box center [492, 291] width 37 height 37
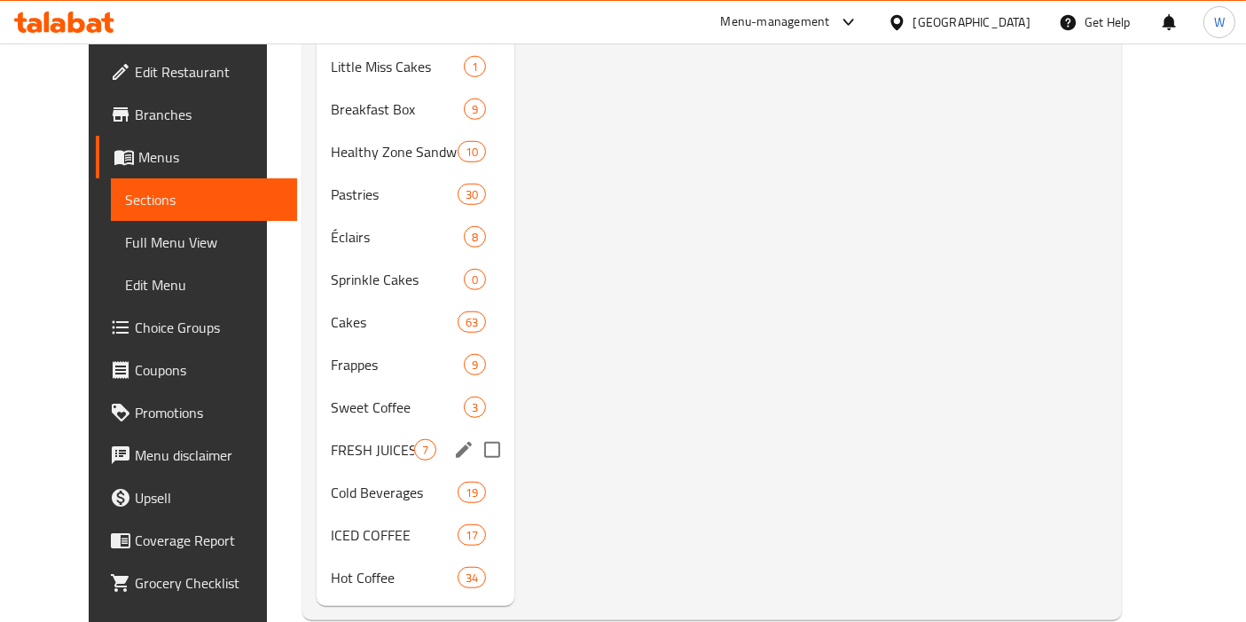
scroll to position [1399, 0]
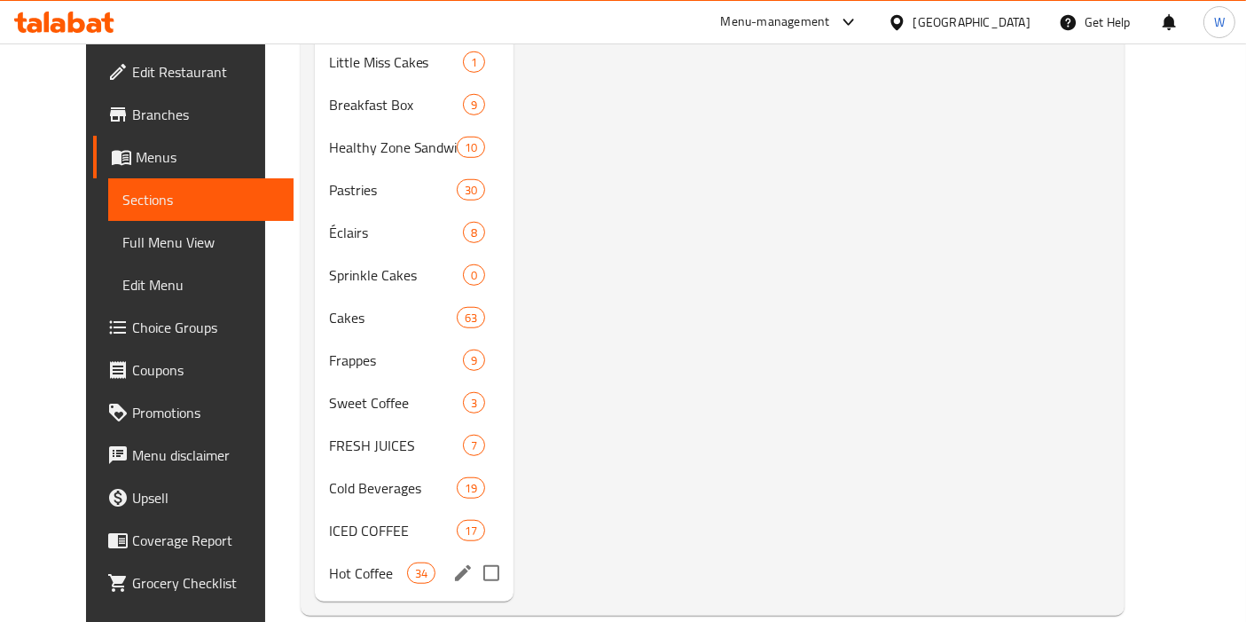
click at [352, 560] on div "Hot Coffee 34" at bounding box center [414, 573] width 199 height 43
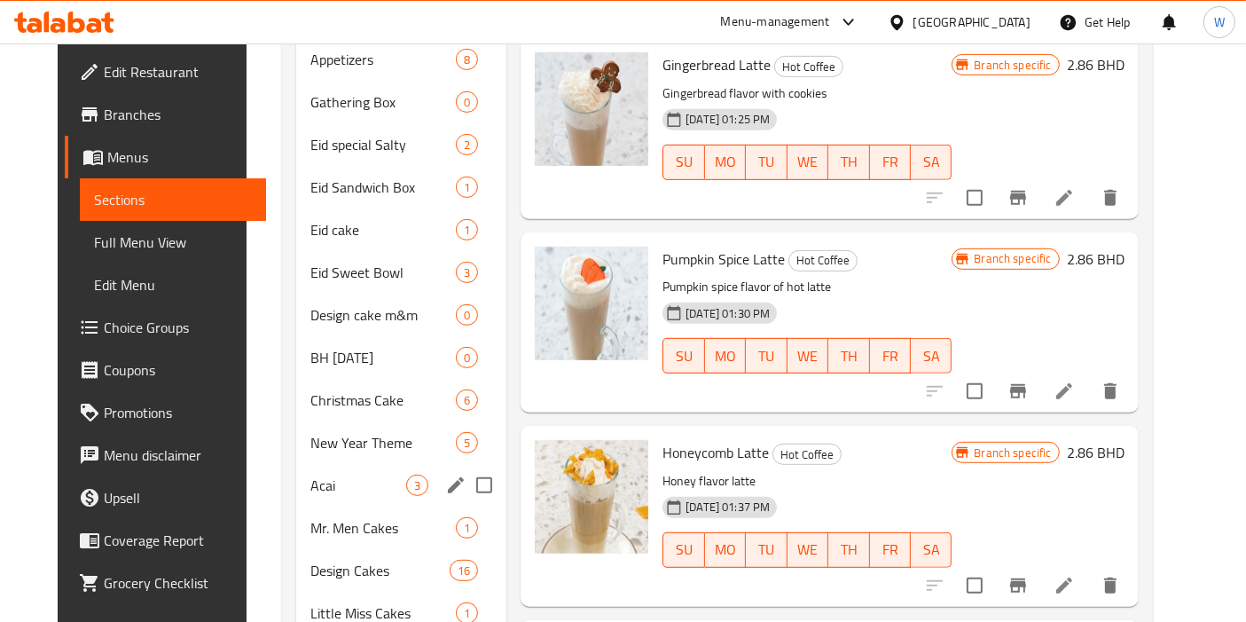
scroll to position [808, 0]
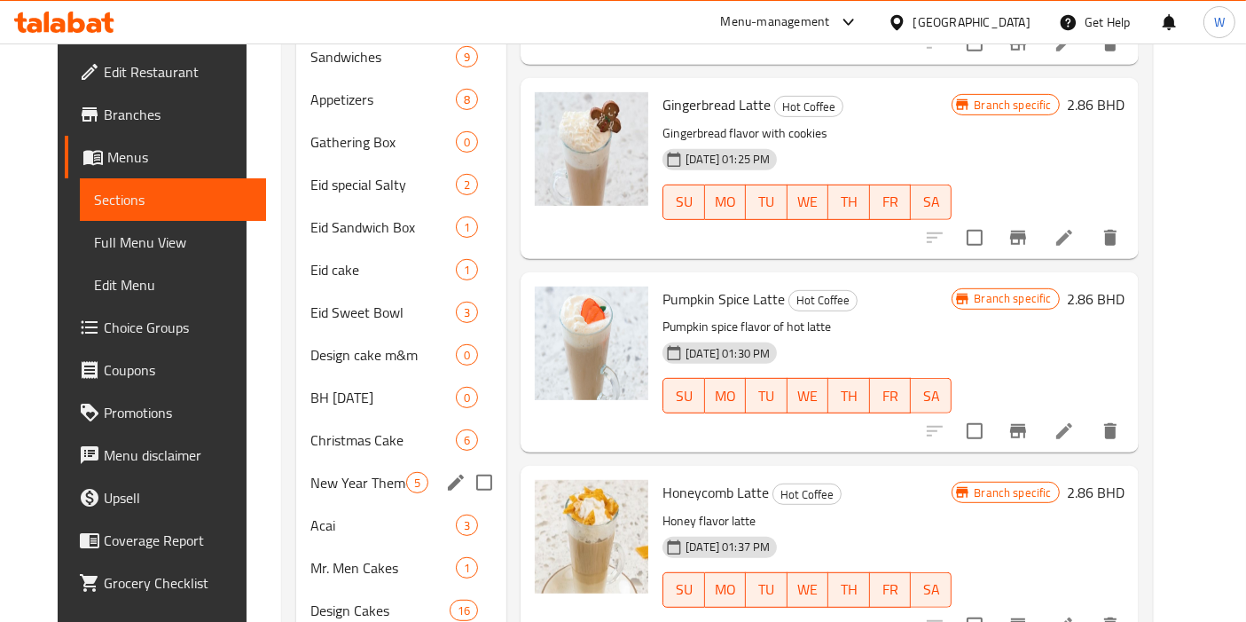
click at [471, 464] on input "Menu sections" at bounding box center [484, 482] width 37 height 37
checkbox input "true"
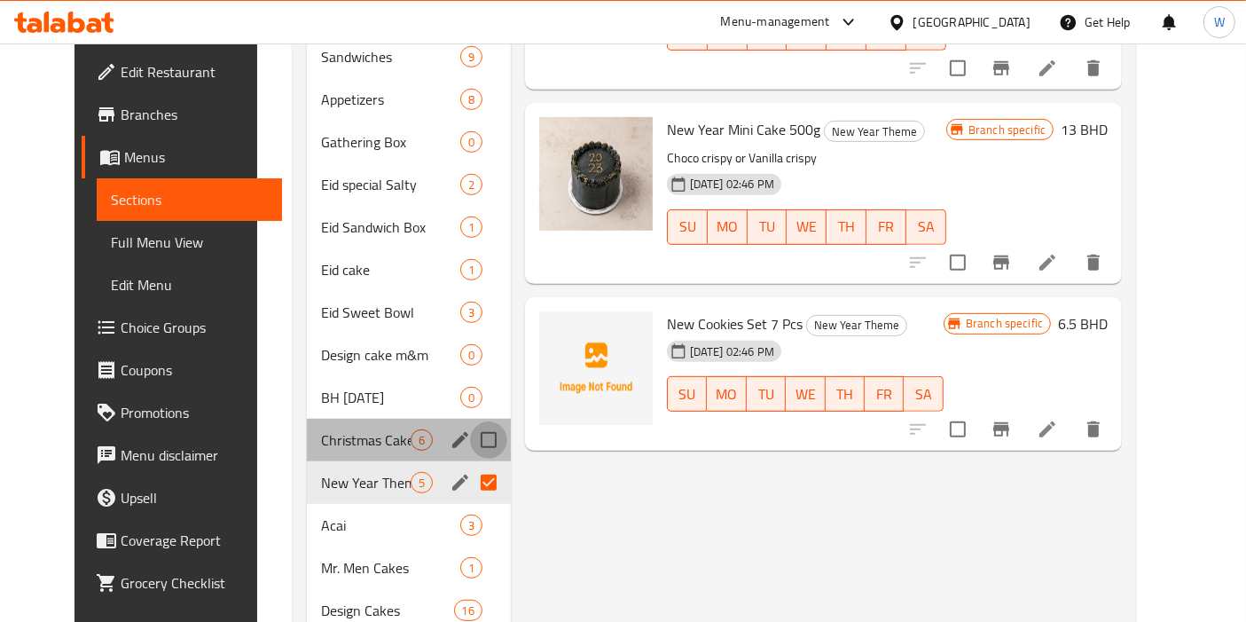
click at [476, 436] on input "Menu sections" at bounding box center [488, 439] width 37 height 37
checkbox input "true"
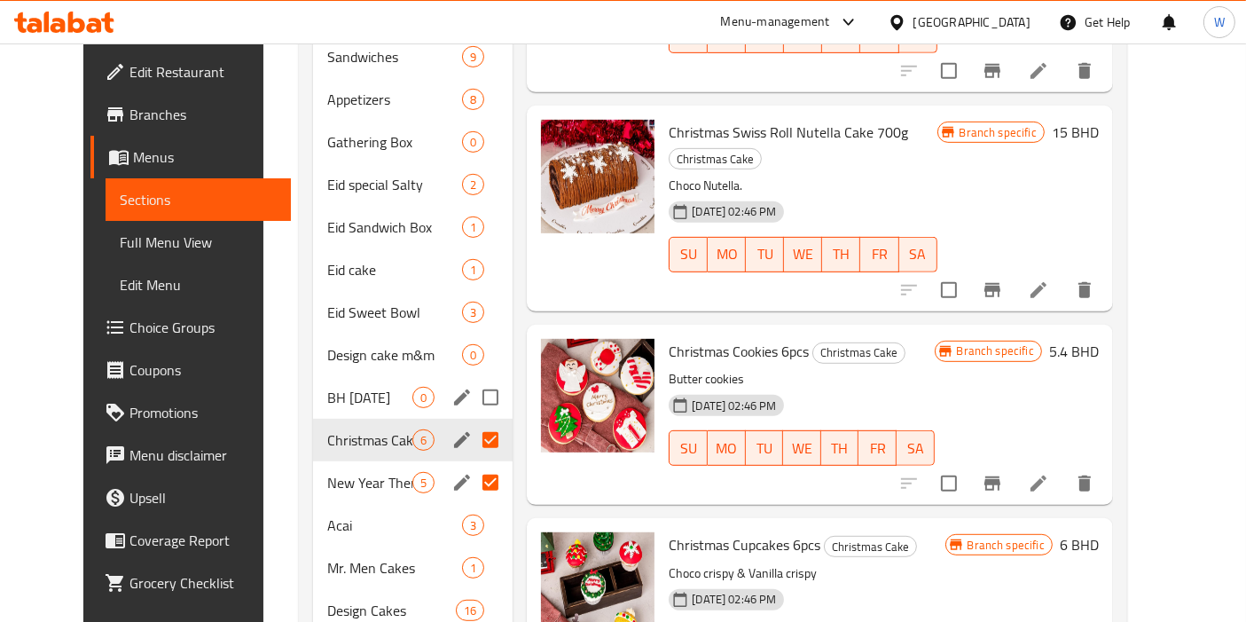
click at [474, 396] on input "Menu sections" at bounding box center [490, 397] width 37 height 37
checkbox input "true"
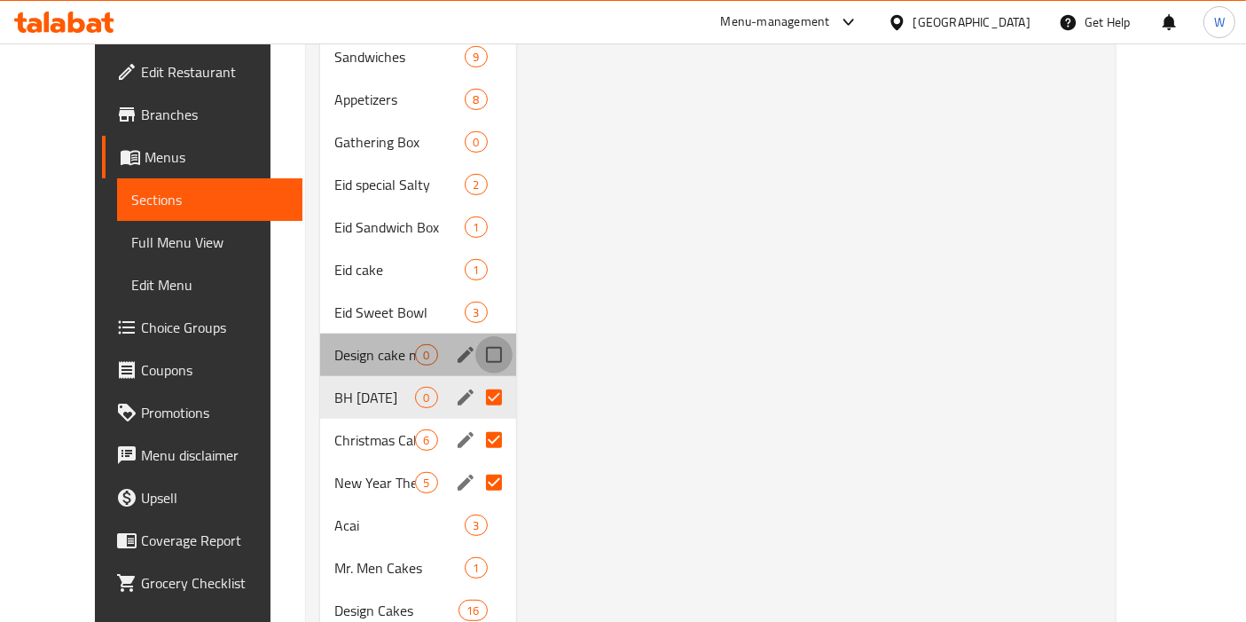
click at [481, 358] on input "Menu sections" at bounding box center [493, 354] width 37 height 37
checkbox input "true"
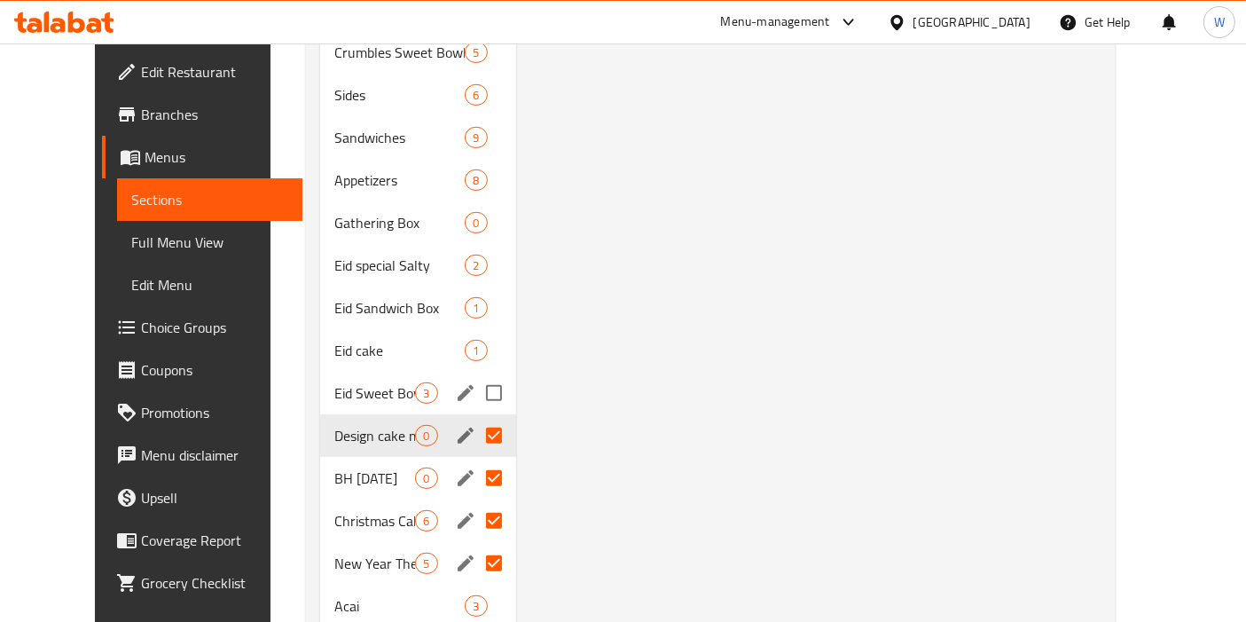
scroll to position [709, 0]
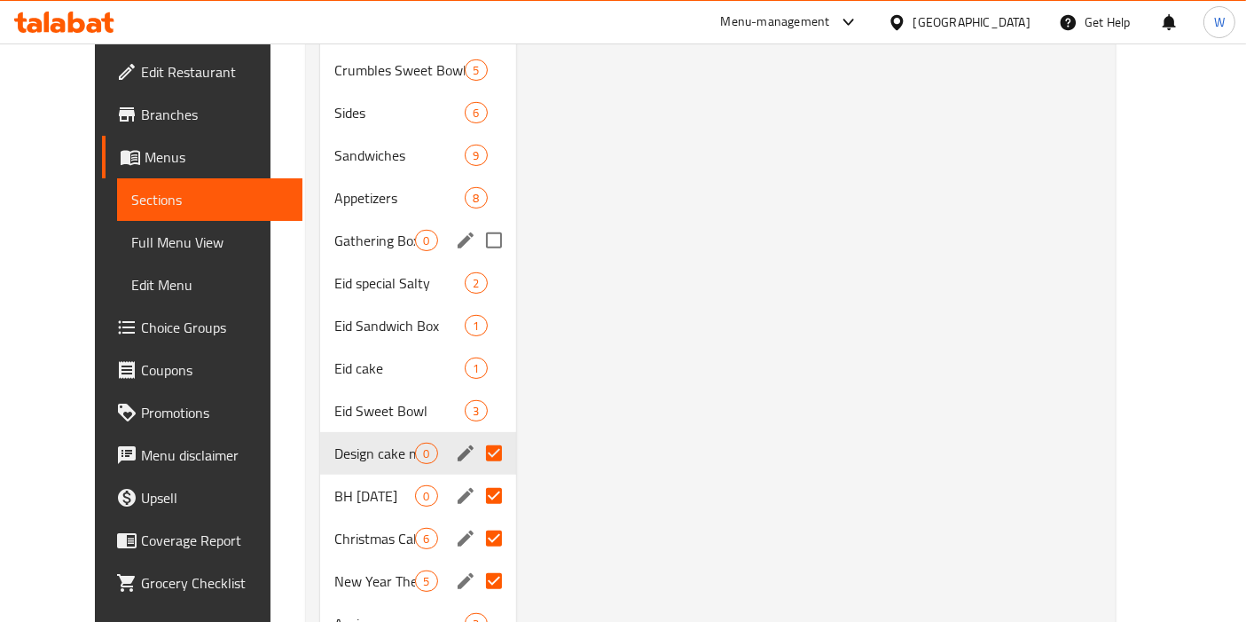
click at [476, 247] on input "Menu sections" at bounding box center [493, 240] width 37 height 37
checkbox input "true"
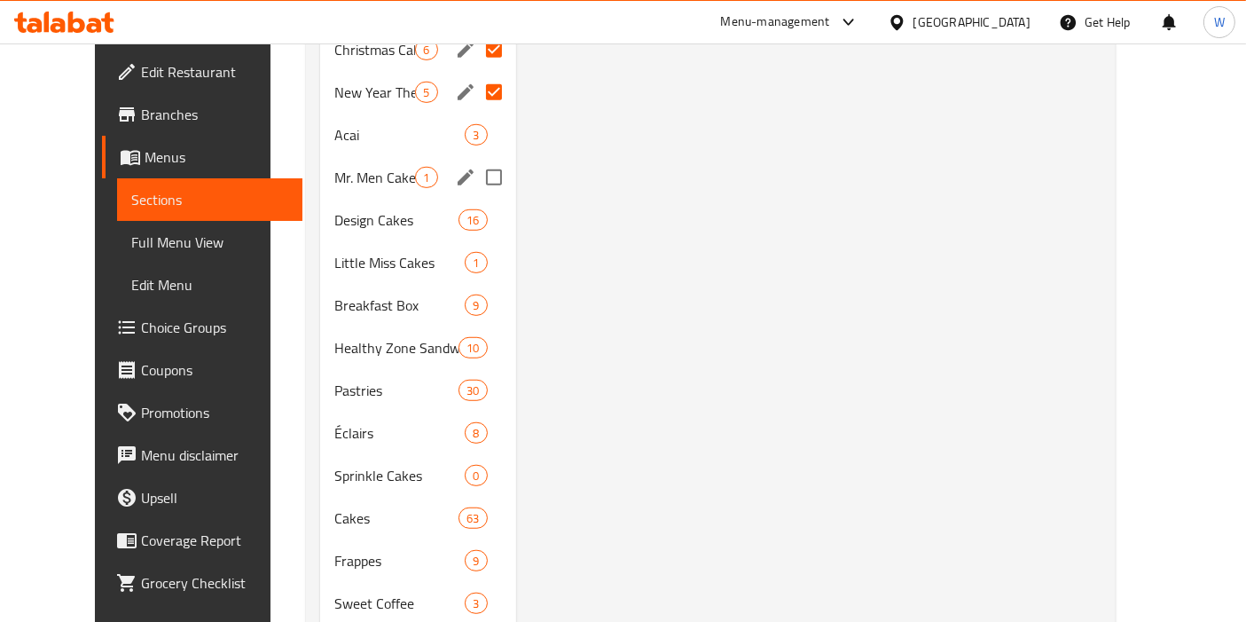
scroll to position [1202, 0]
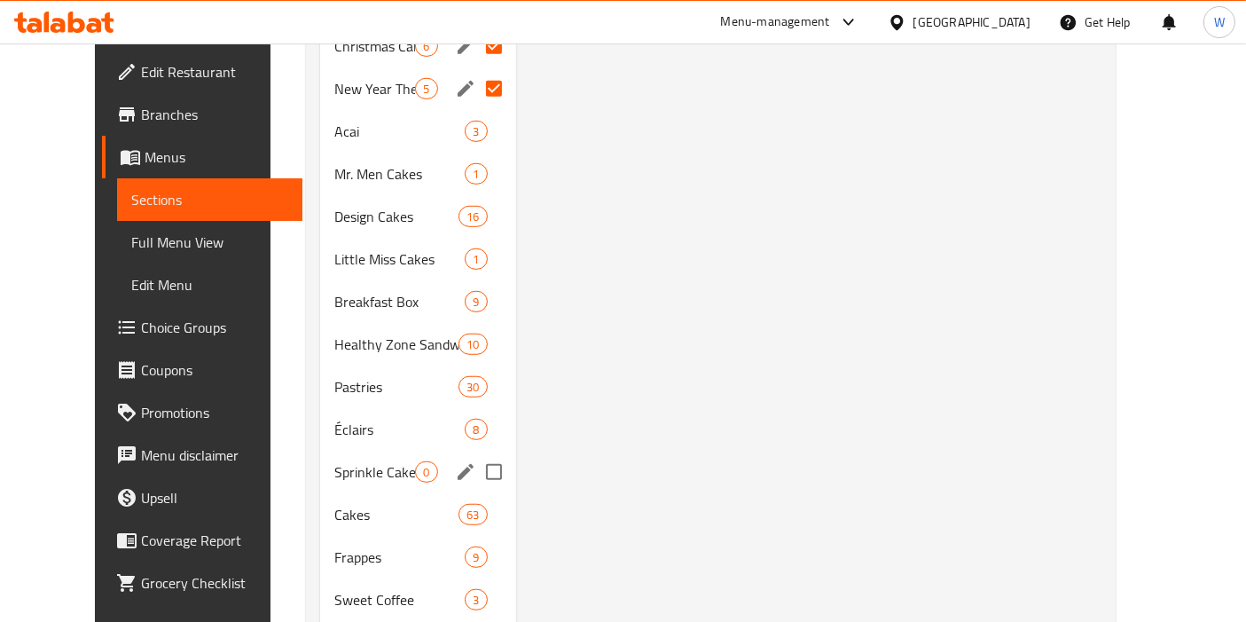
click at [476, 472] on input "Menu sections" at bounding box center [493, 471] width 37 height 37
checkbox input "true"
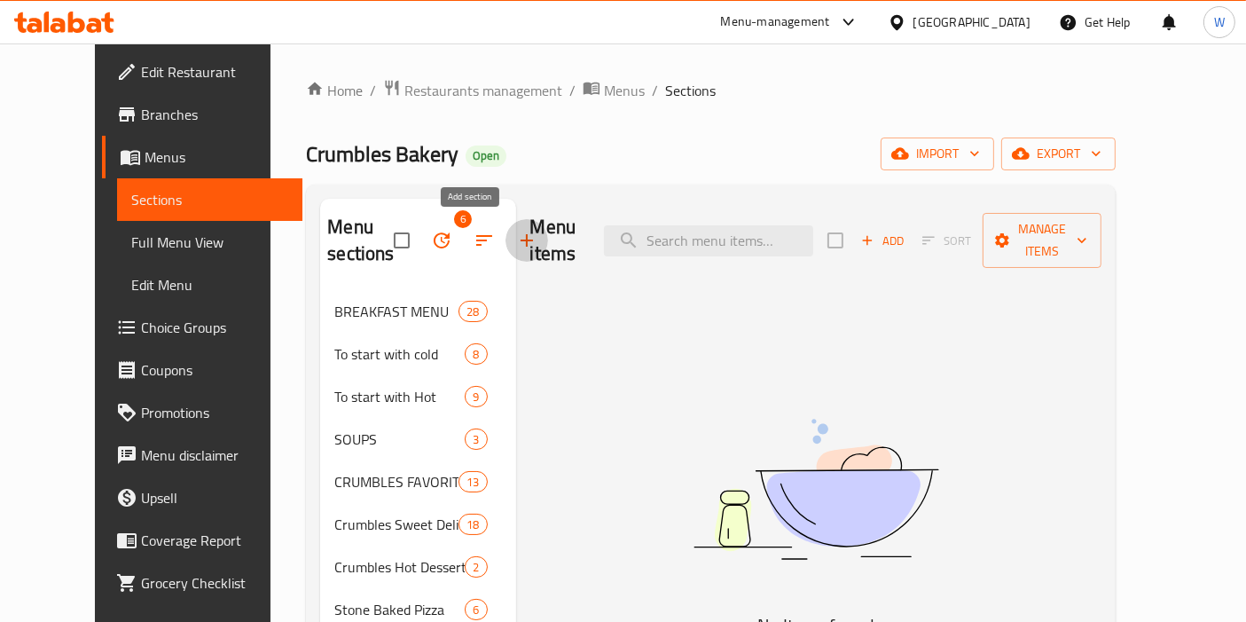
click at [506, 223] on button "button" at bounding box center [527, 240] width 43 height 43
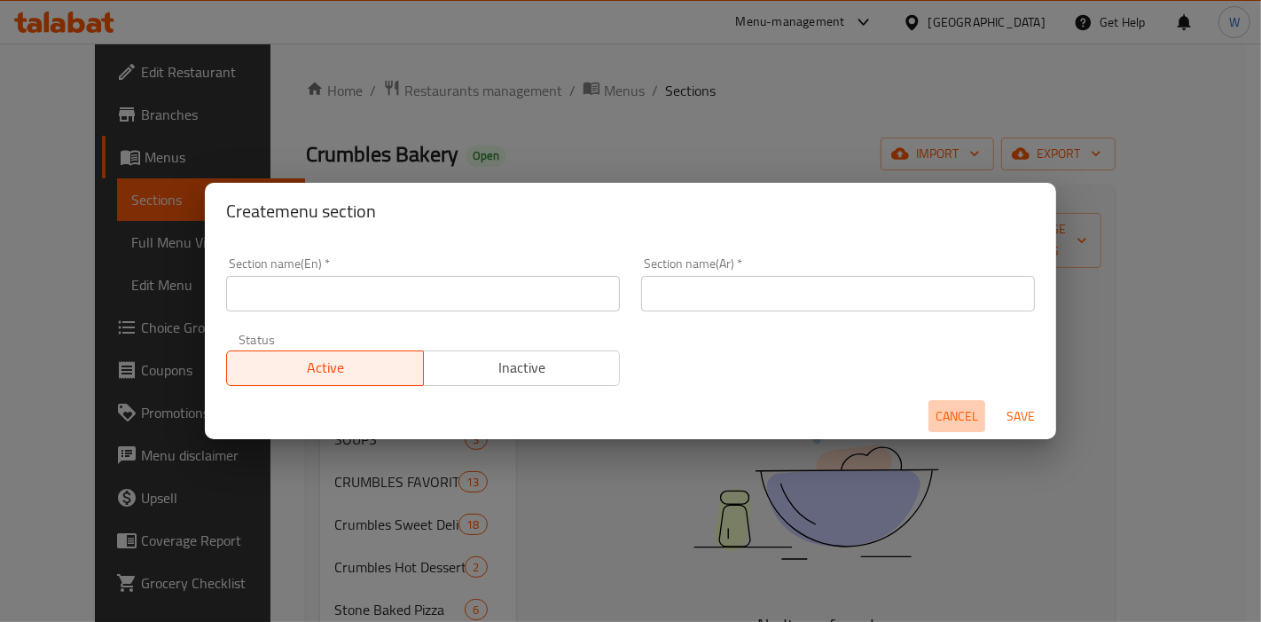
click at [941, 423] on span "Cancel" at bounding box center [957, 416] width 43 height 22
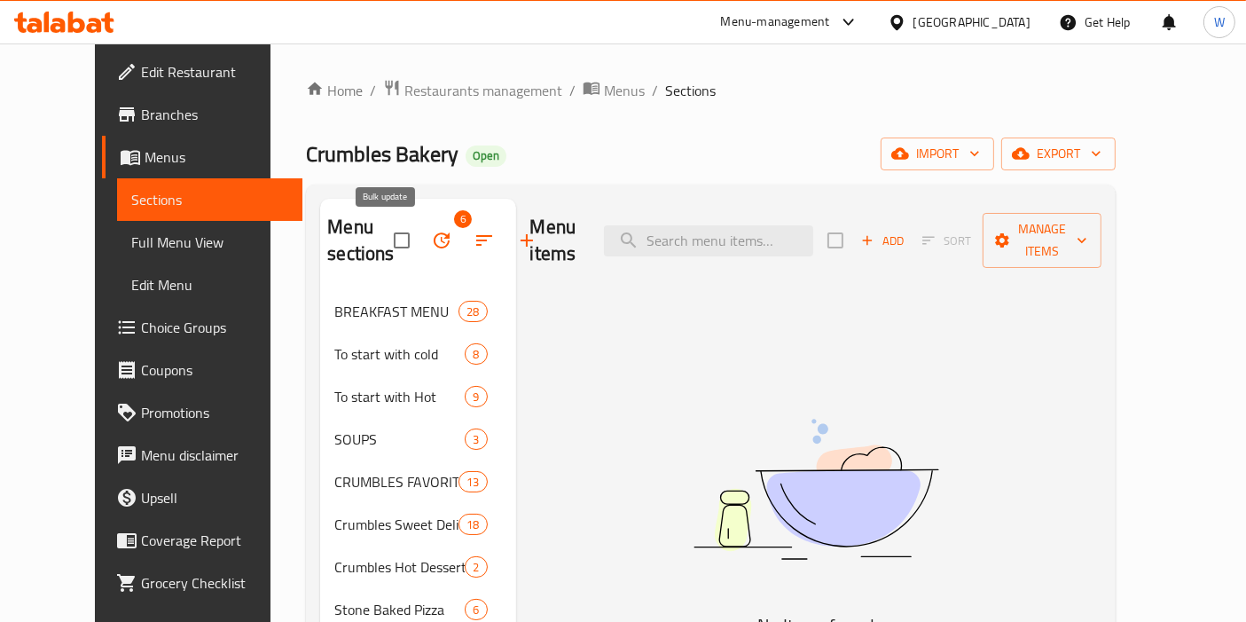
click at [420, 236] on button "button" at bounding box center [441, 240] width 43 height 43
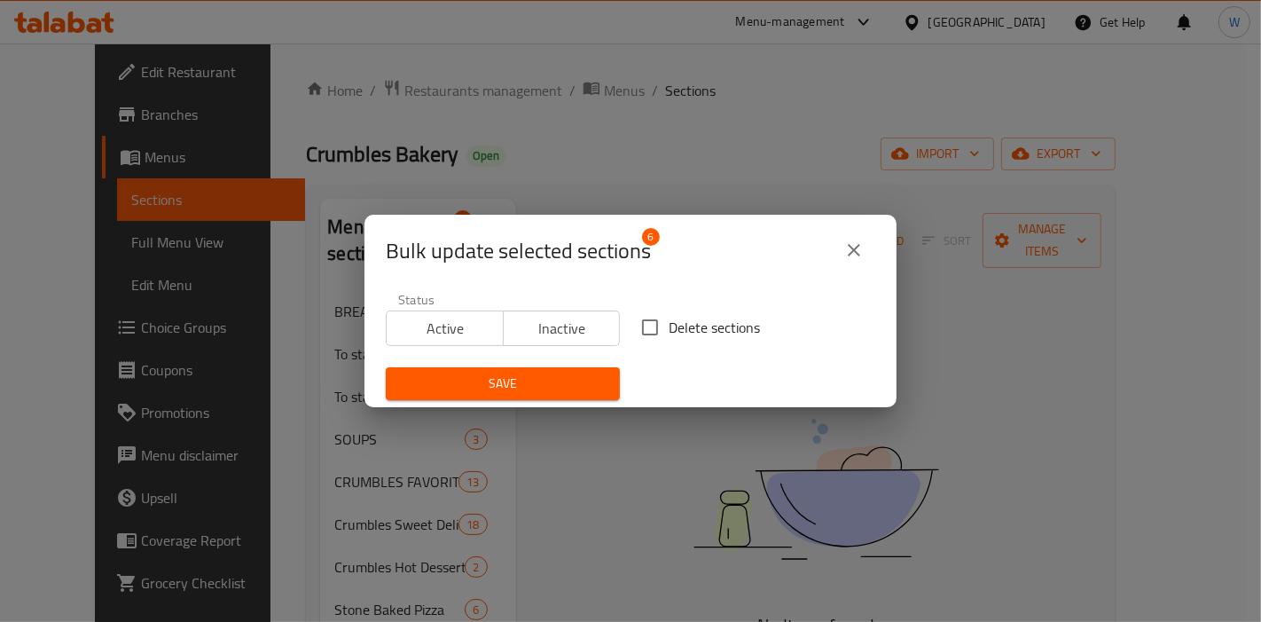
click at [673, 325] on span "Delete sections" at bounding box center [714, 327] width 91 height 21
click at [669, 325] on input "Delete sections" at bounding box center [649, 327] width 37 height 37
checkbox input "true"
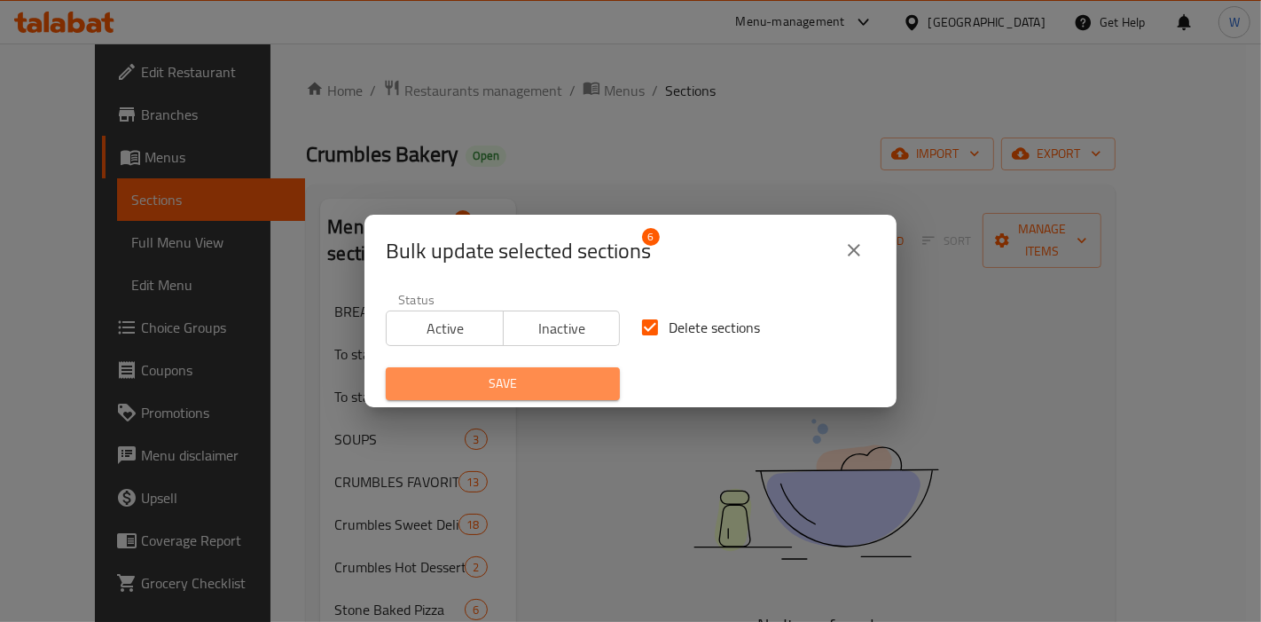
click at [550, 376] on span "Save" at bounding box center [503, 383] width 206 height 22
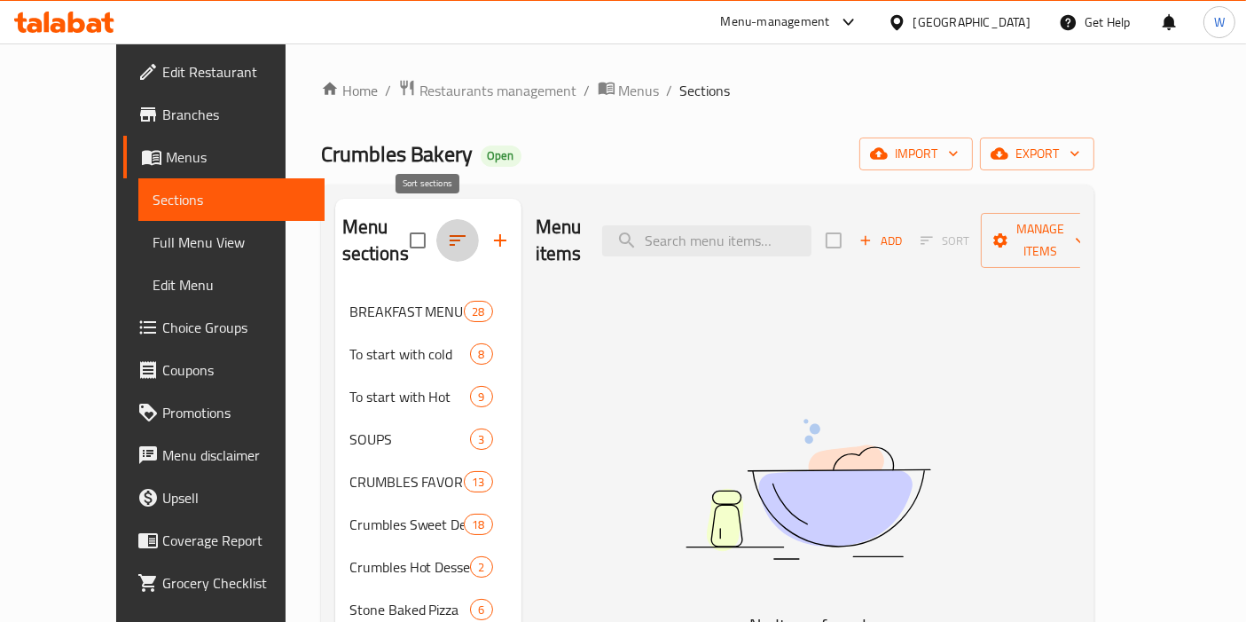
click at [447, 230] on icon "button" at bounding box center [457, 240] width 21 height 21
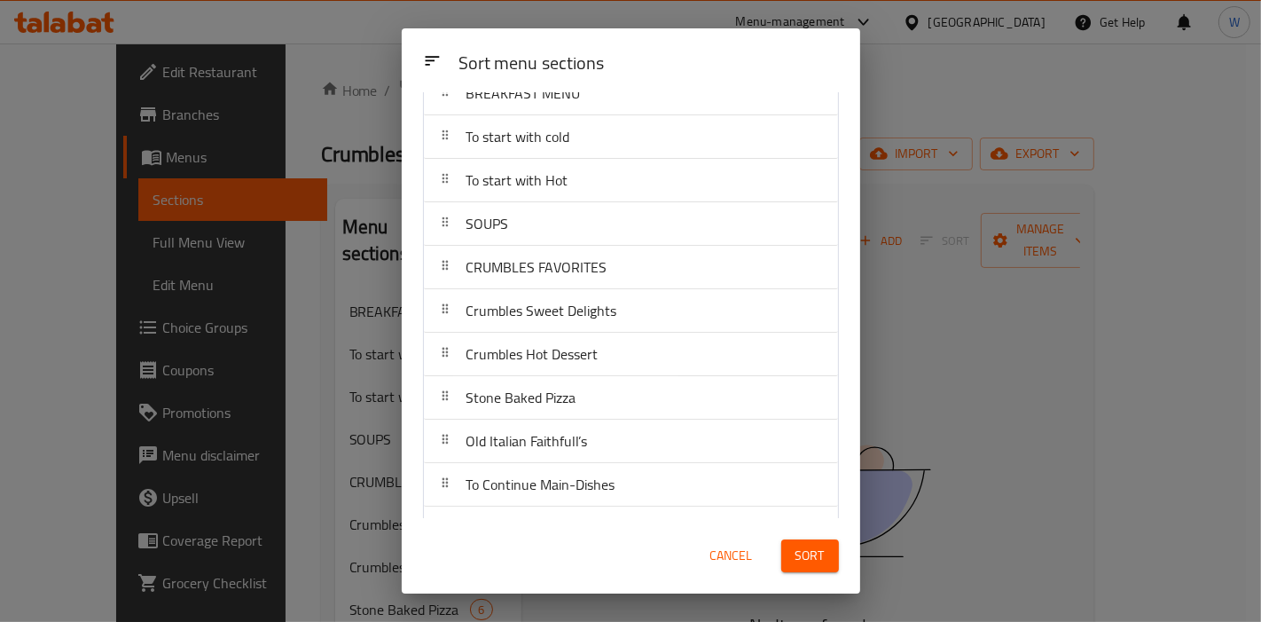
scroll to position [98, 0]
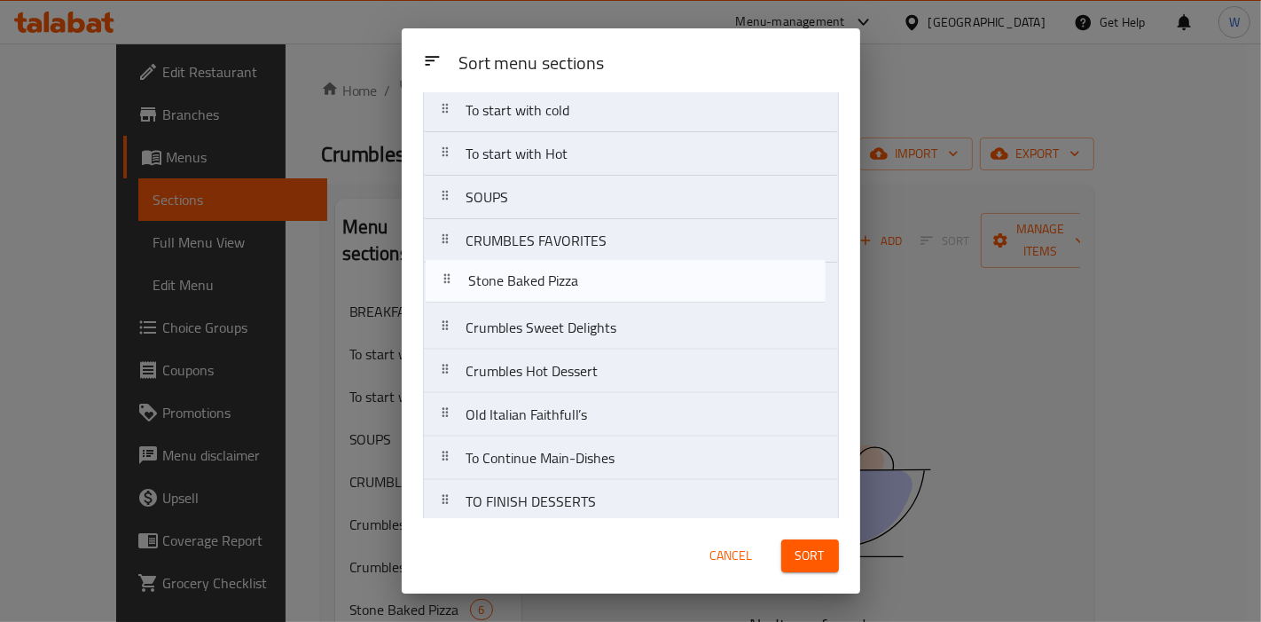
drag, startPoint x: 595, startPoint y: 380, endPoint x: 598, endPoint y: 287, distance: 93.2
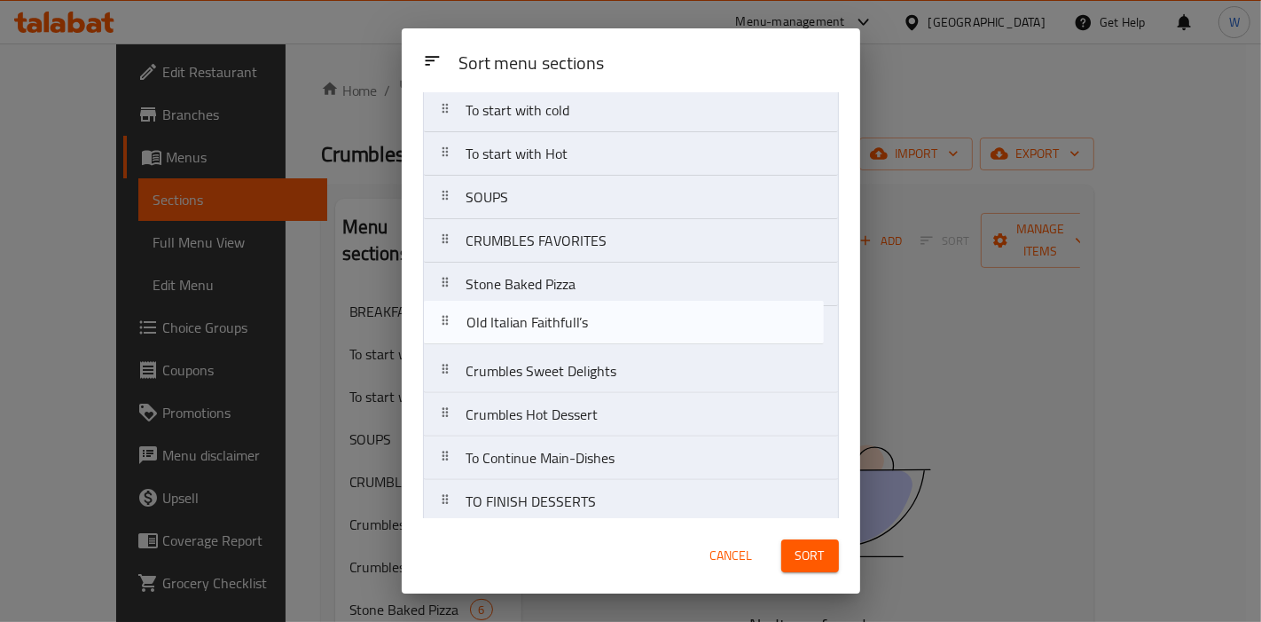
drag, startPoint x: 585, startPoint y: 421, endPoint x: 586, endPoint y: 315, distance: 106.4
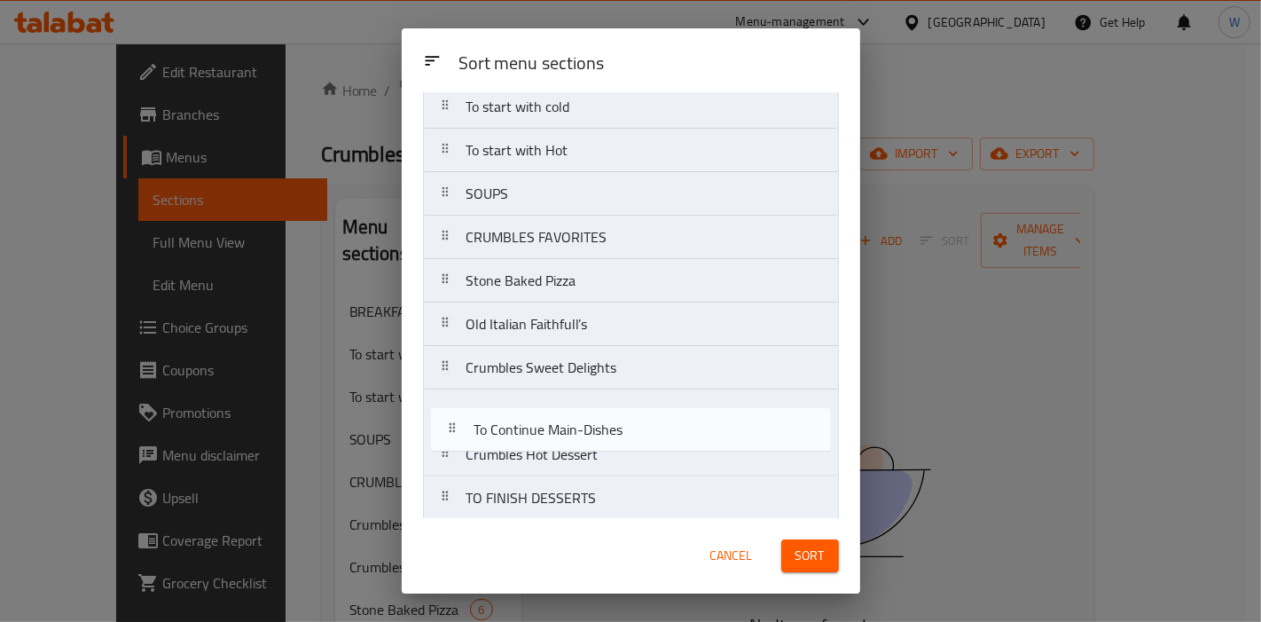
scroll to position [103, 0]
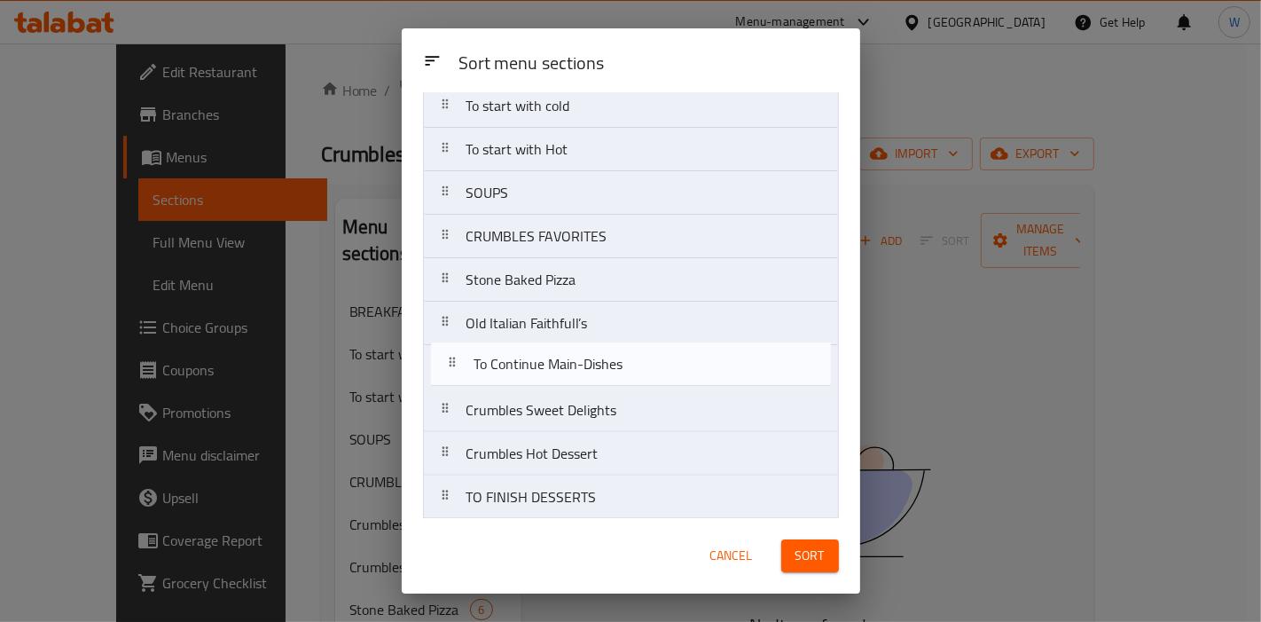
drag, startPoint x: 567, startPoint y: 467, endPoint x: 577, endPoint y: 371, distance: 97.3
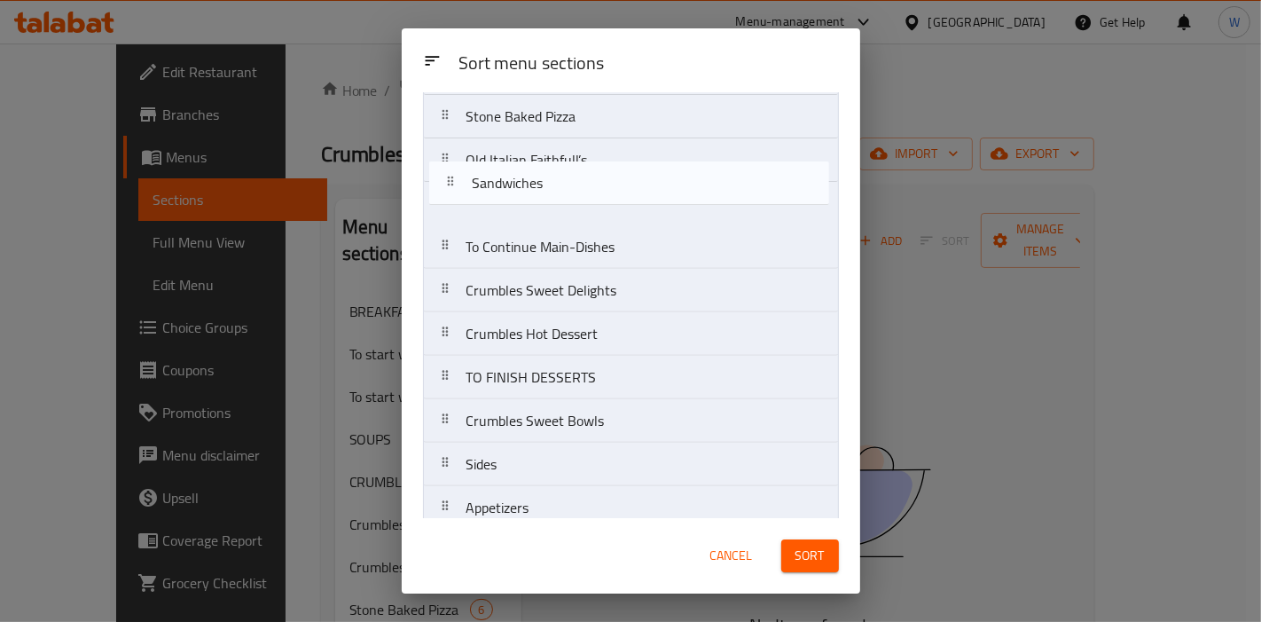
scroll to position [266, 0]
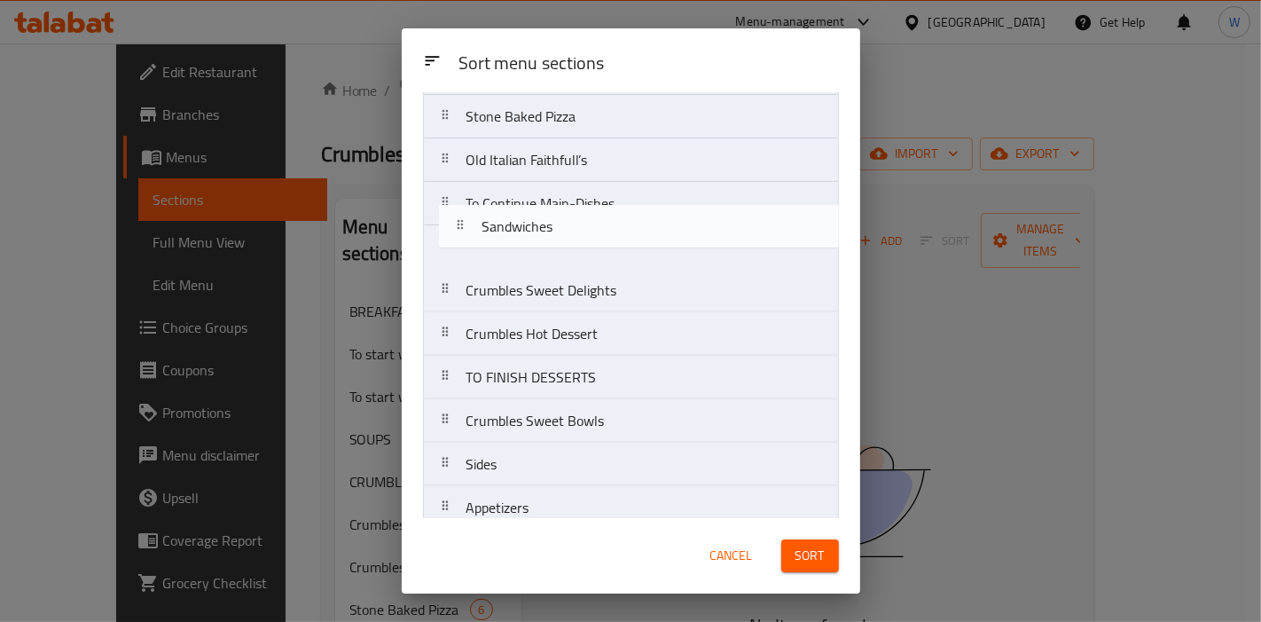
drag, startPoint x: 633, startPoint y: 436, endPoint x: 652, endPoint y: 234, distance: 203.1
click at [652, 234] on nav "BREAKFAST MENU To start with cold To start with Hot SOUPS CRUMBLES FAVORITES St…" at bounding box center [631, 616] width 416 height 1479
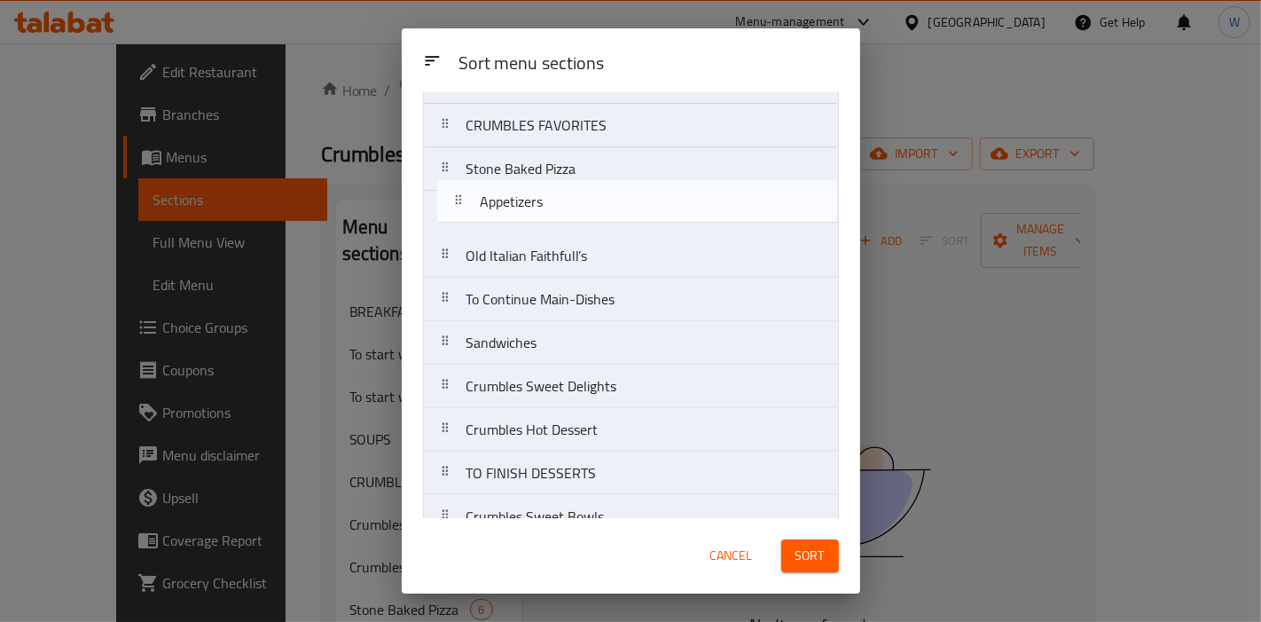
scroll to position [205, 0]
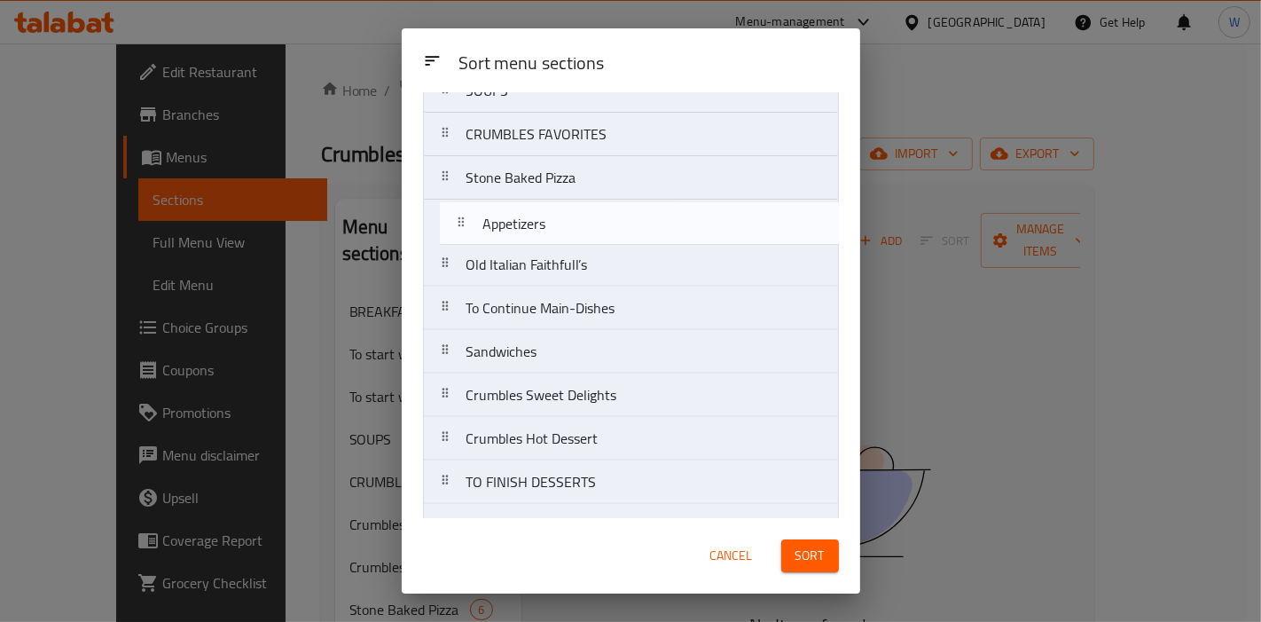
drag, startPoint x: 555, startPoint y: 322, endPoint x: 578, endPoint y: 233, distance: 91.6
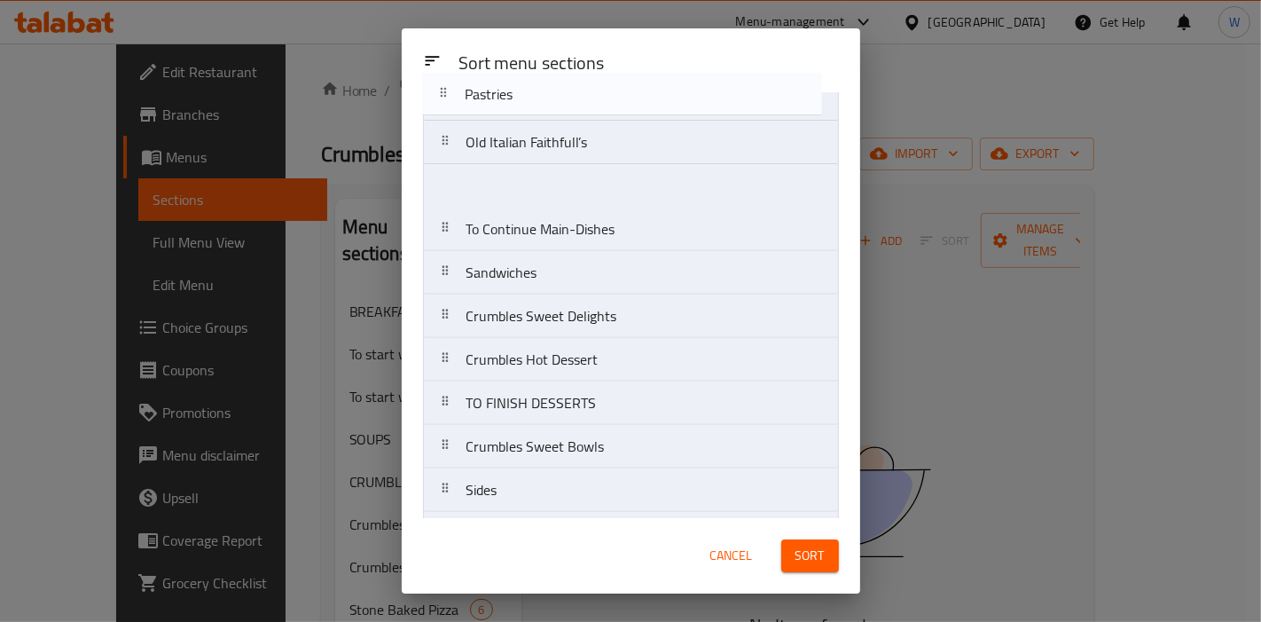
scroll to position [327, 0]
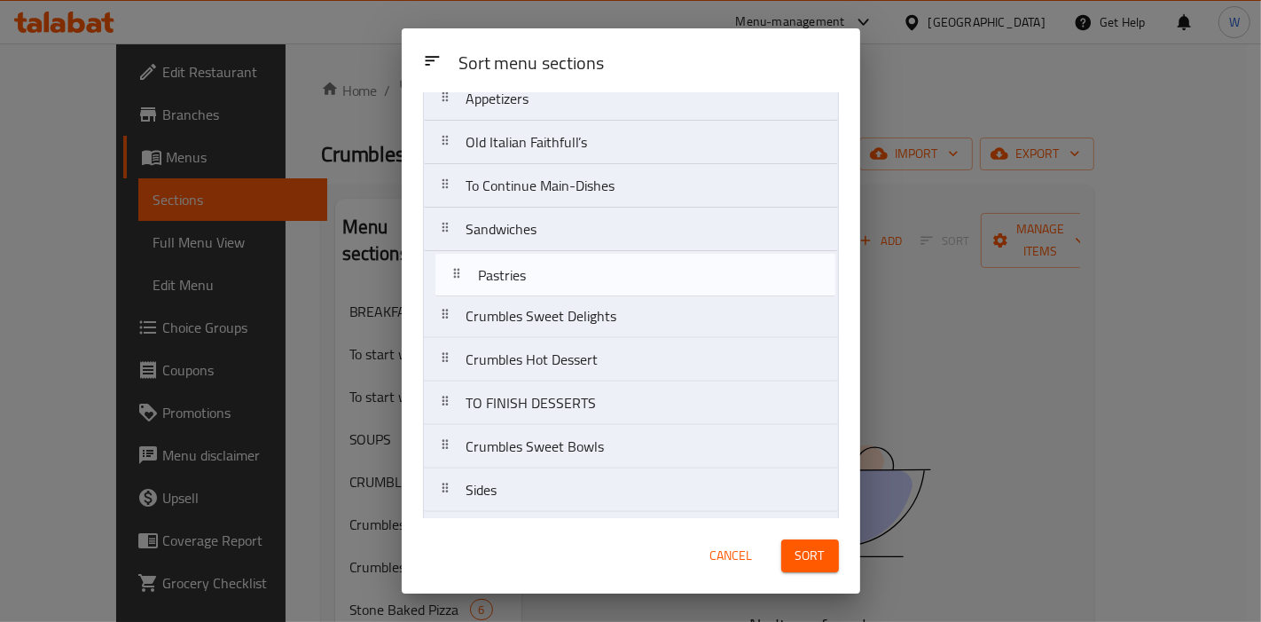
drag, startPoint x: 567, startPoint y: 166, endPoint x: 581, endPoint y: 283, distance: 117.9
click at [581, 283] on nav "BREAKFAST MENU To start with cold To start with Hot SOUPS CRUMBLES FAVORITES St…" at bounding box center [631, 555] width 416 height 1479
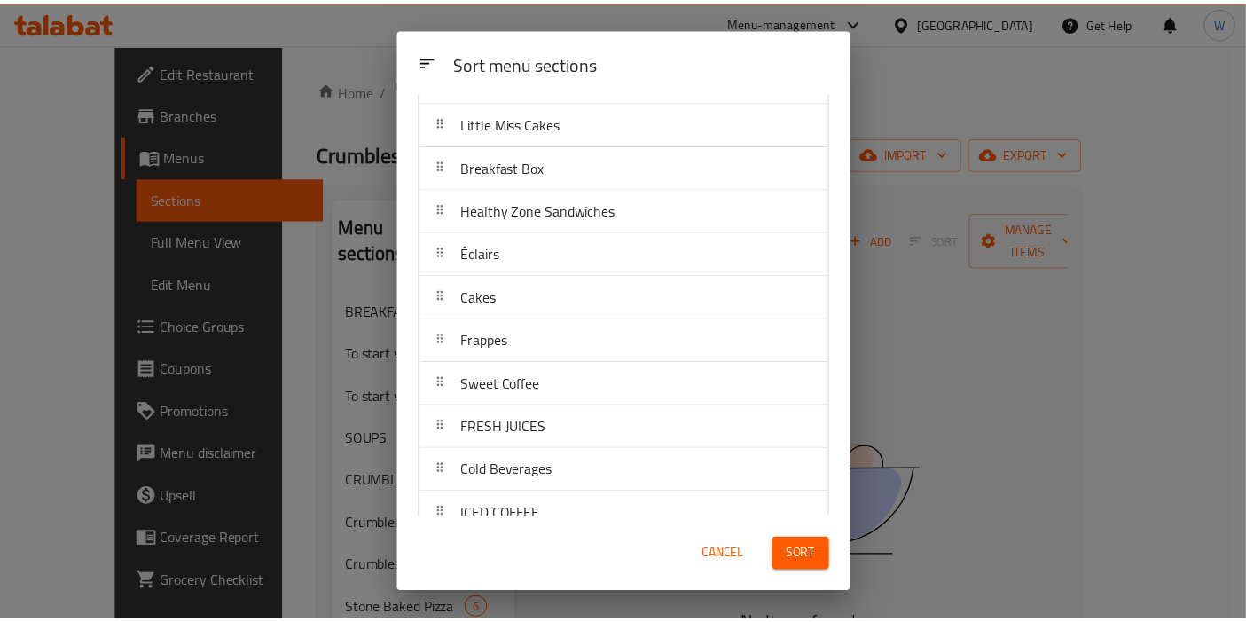
scroll to position [1101, 0]
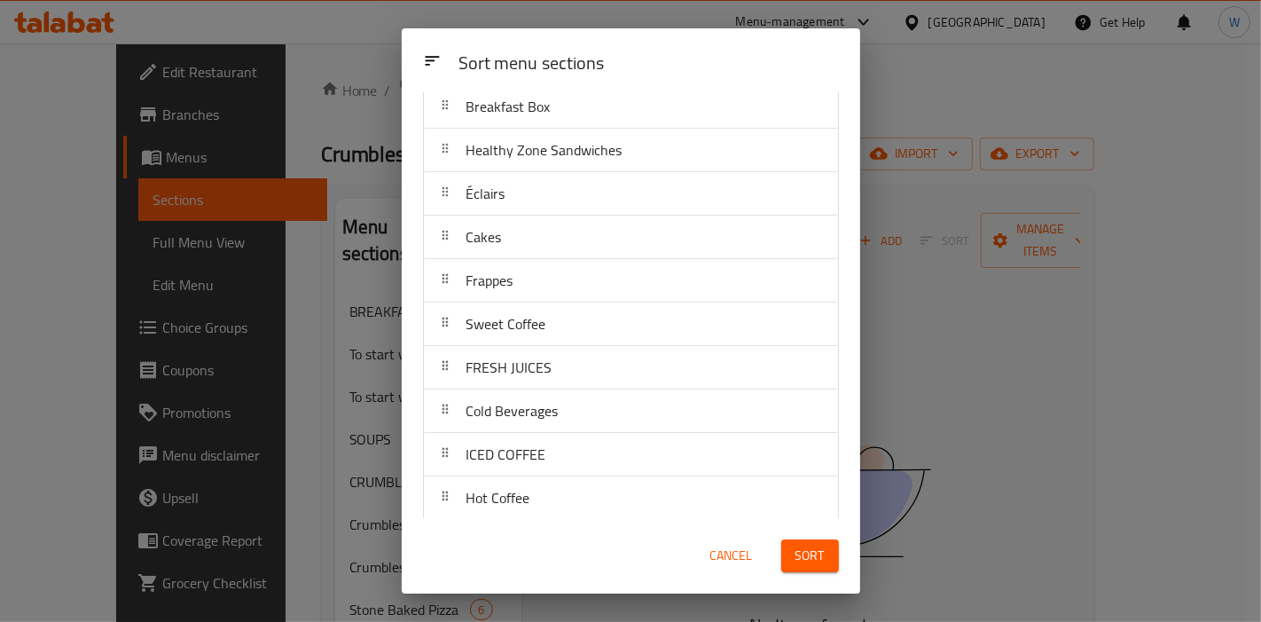
click at [823, 561] on span "Sort" at bounding box center [810, 556] width 29 height 22
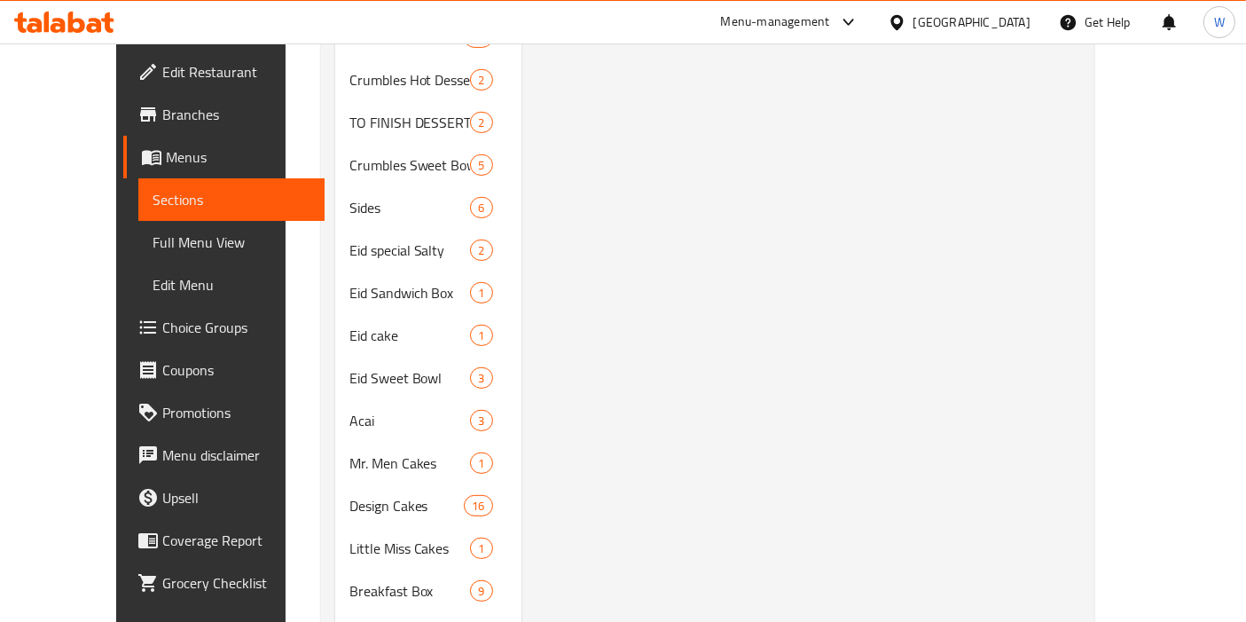
scroll to position [788, 0]
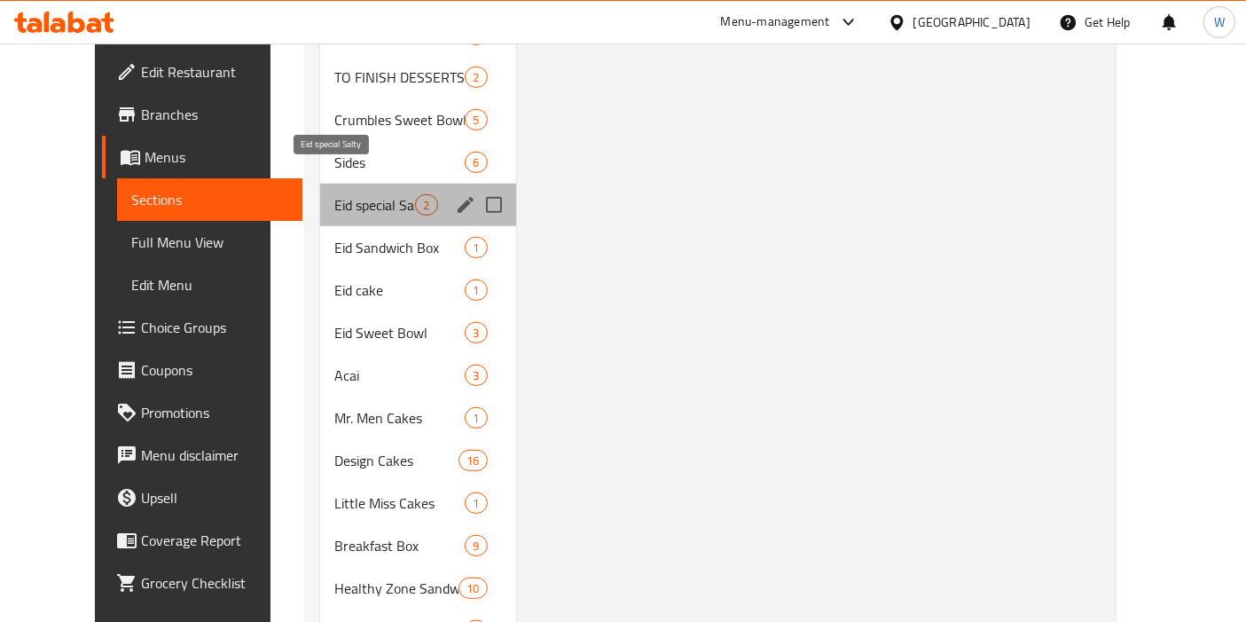
click at [334, 194] on span "Eid special Salty" at bounding box center [374, 204] width 81 height 21
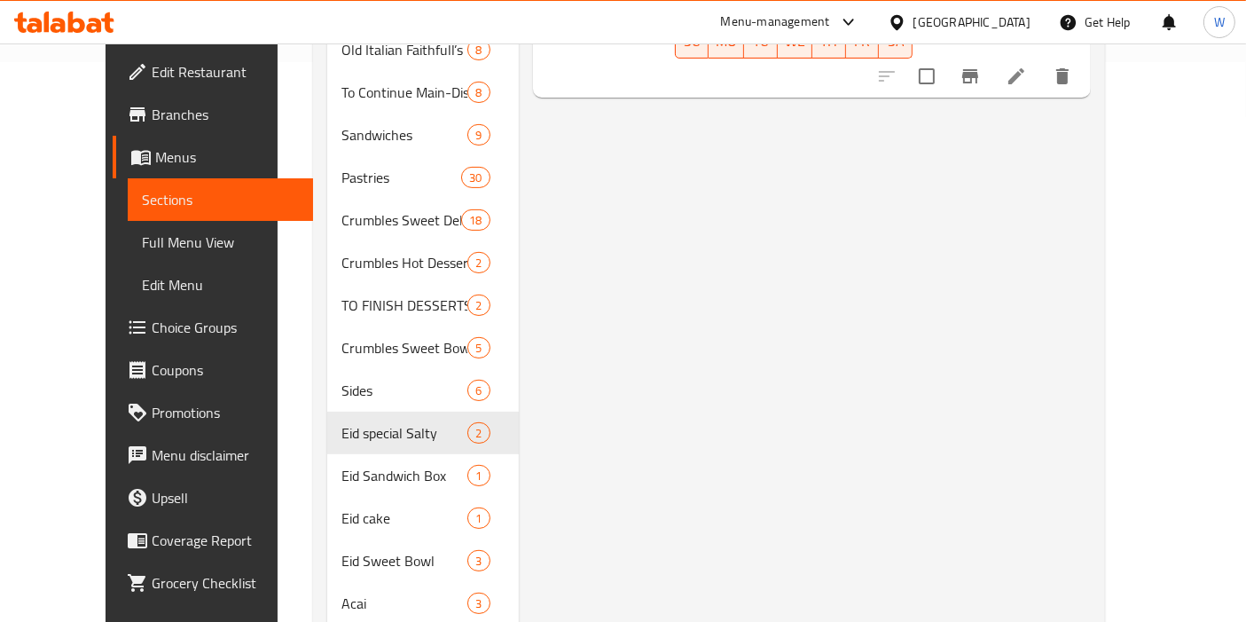
scroll to position [591, 0]
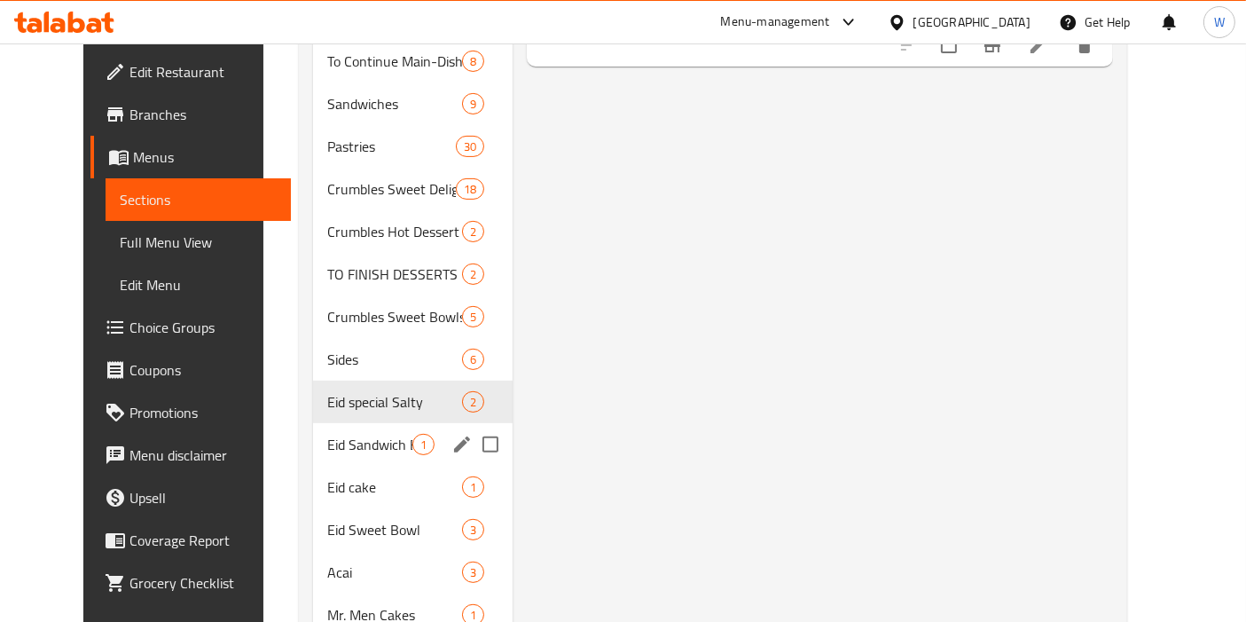
click at [347, 429] on div "Eid Sandwich Box 1" at bounding box center [413, 444] width 200 height 43
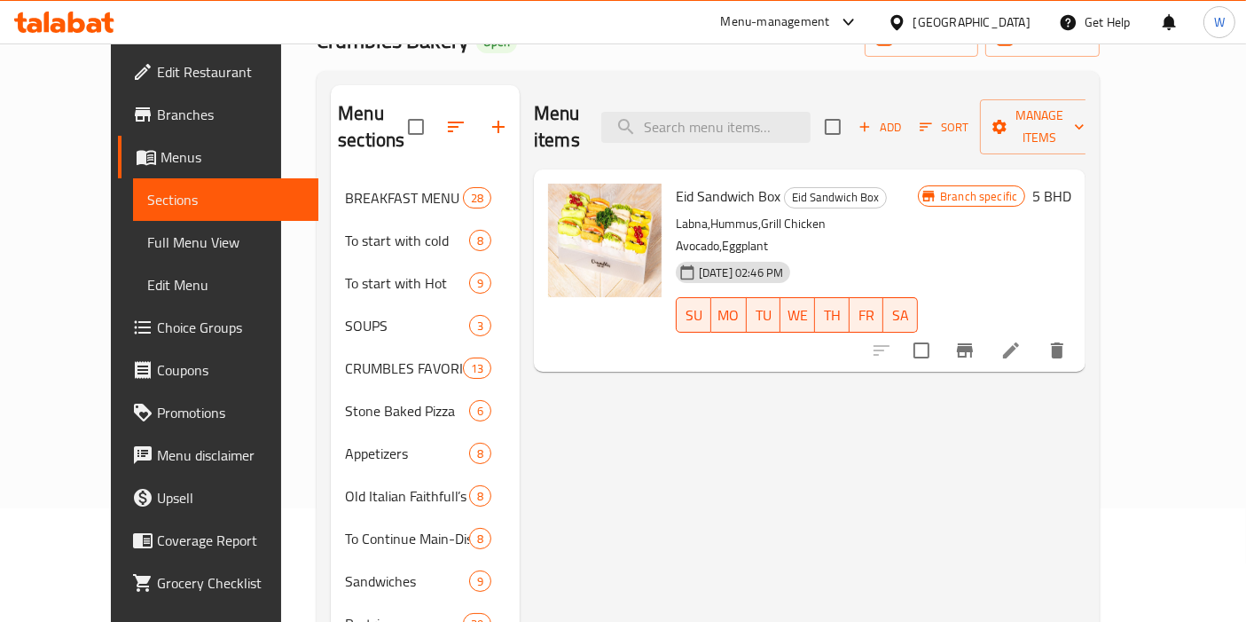
scroll to position [98, 0]
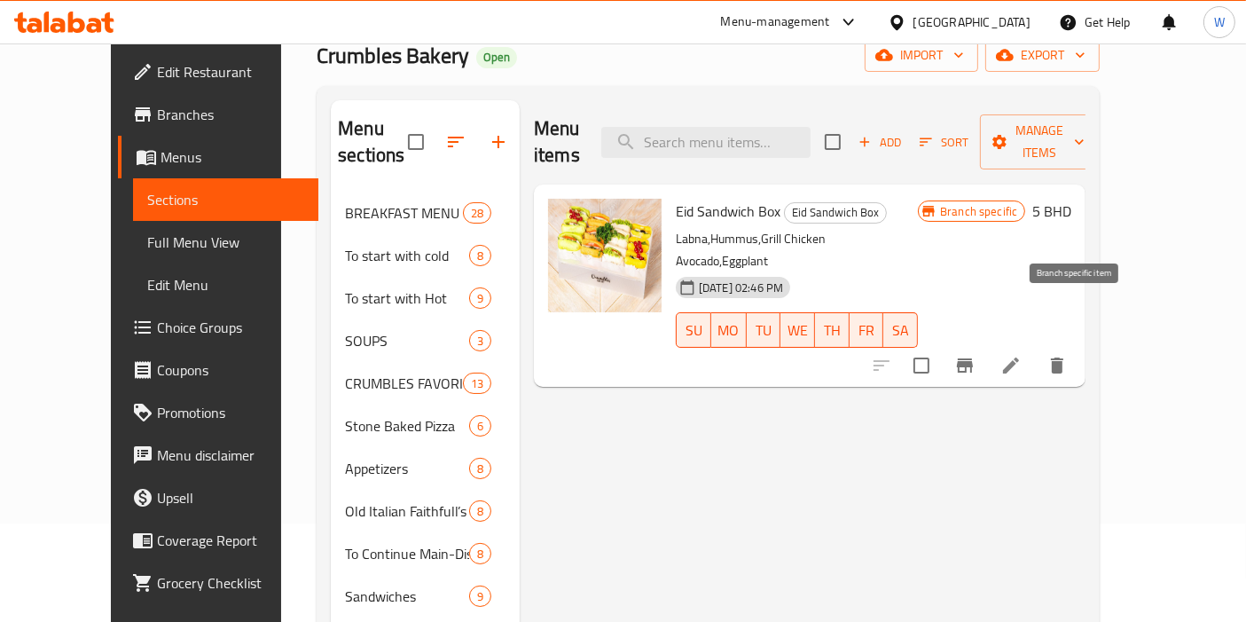
click at [976, 355] on icon "Branch-specific-item" at bounding box center [964, 365] width 21 height 21
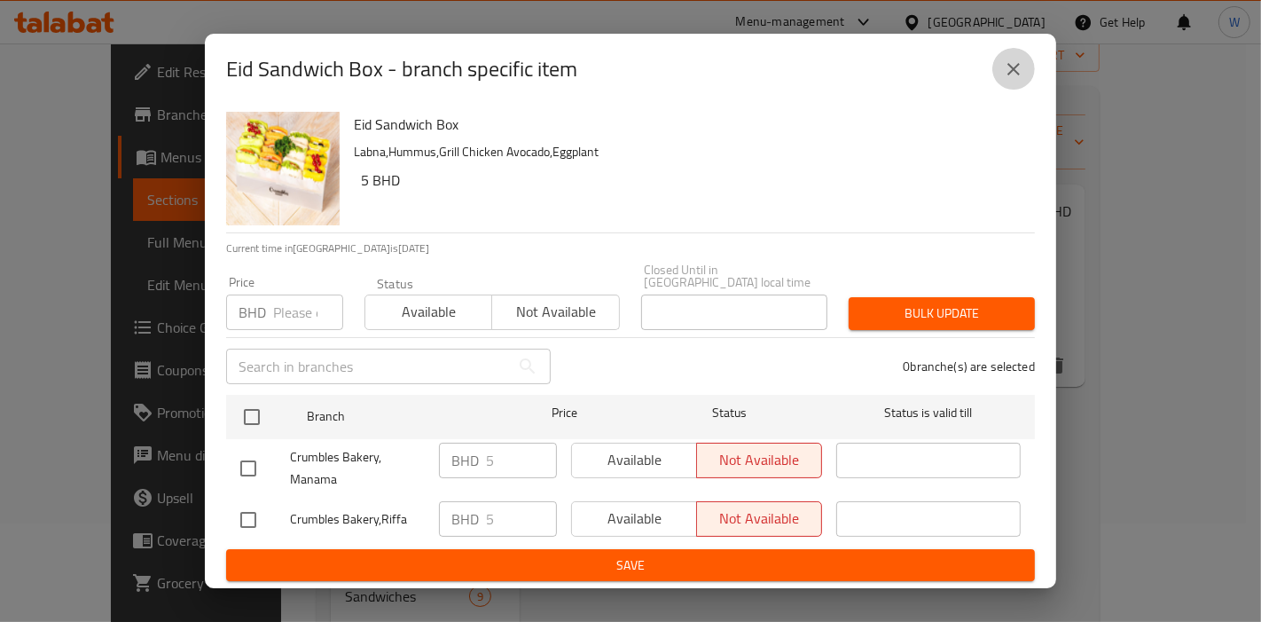
click at [1019, 75] on icon "close" at bounding box center [1013, 69] width 12 height 12
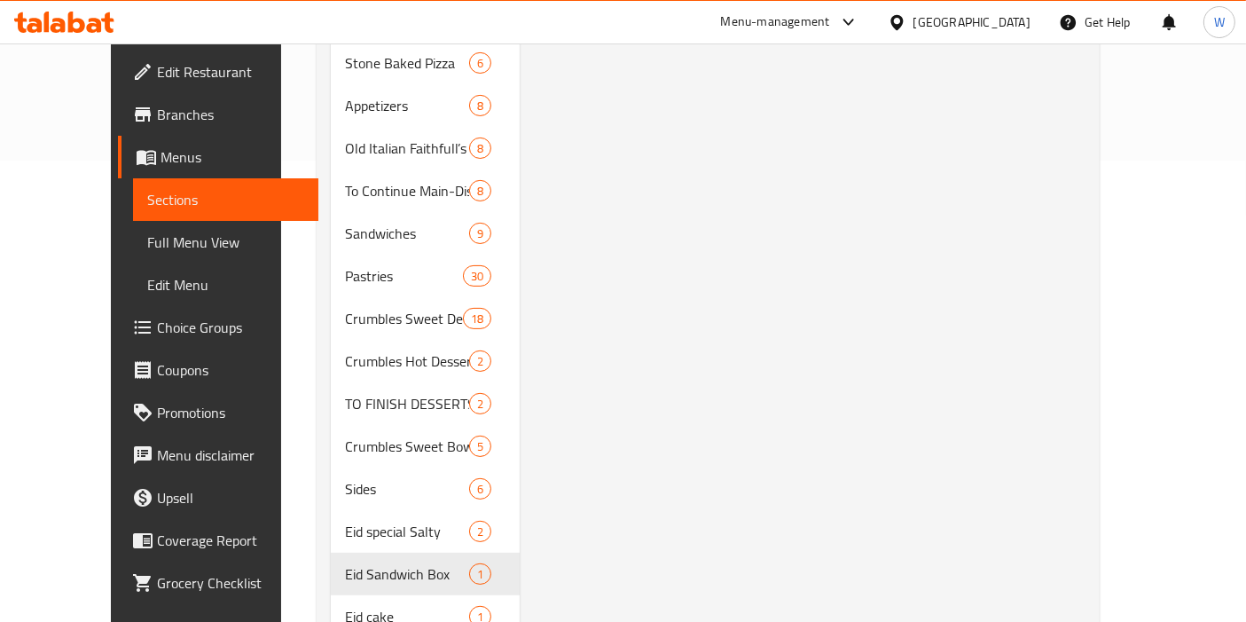
scroll to position [492, 0]
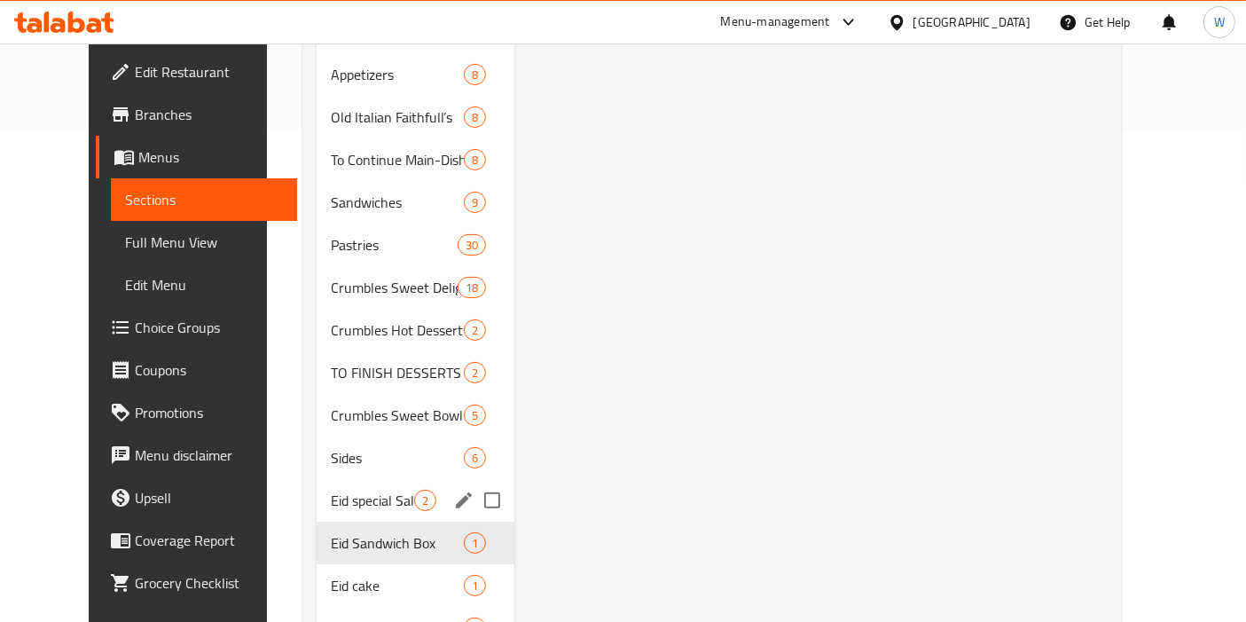
click at [474, 482] on input "Menu sections" at bounding box center [492, 500] width 37 height 37
checkbox input "true"
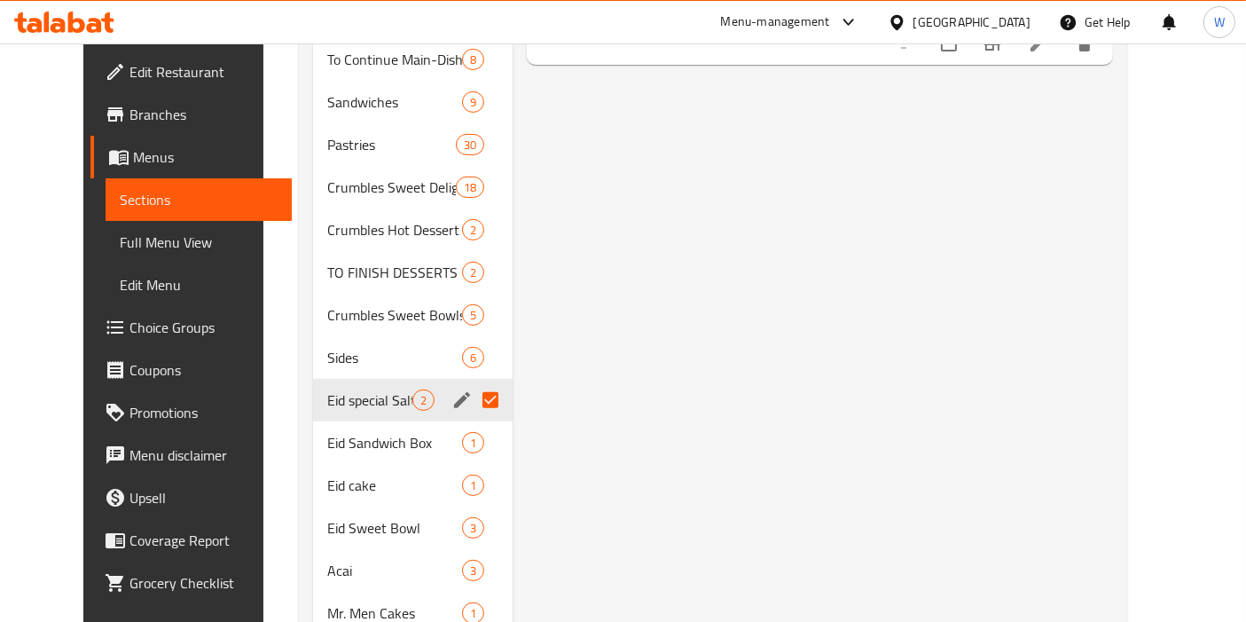
scroll to position [689, 0]
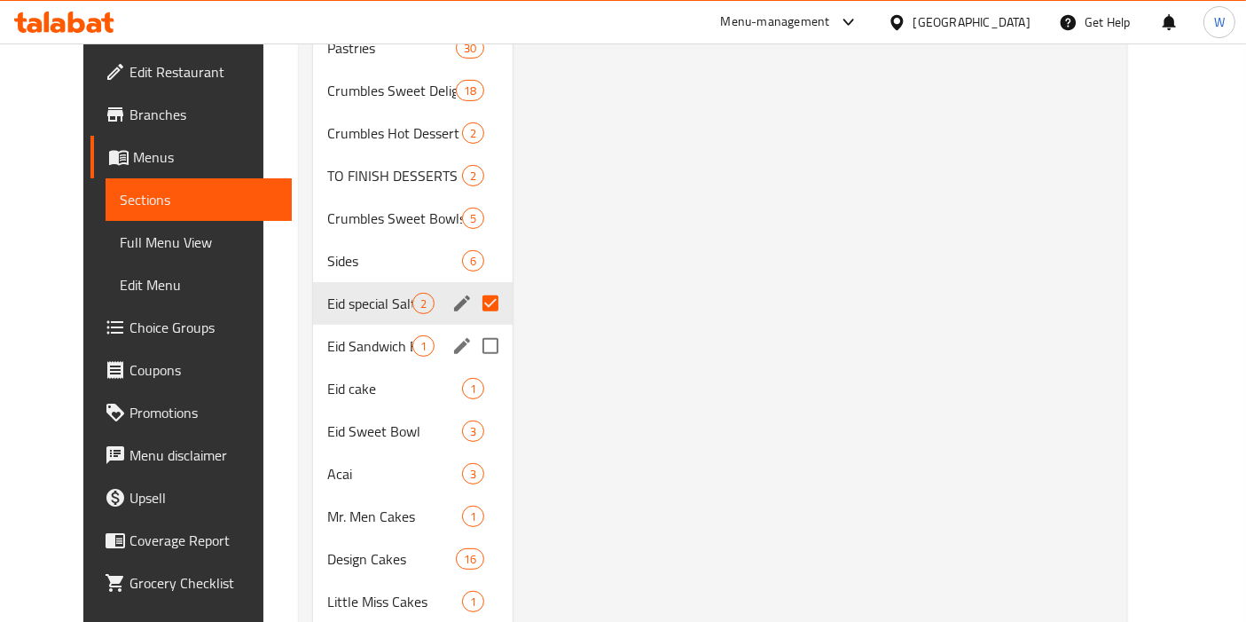
click at [472, 351] on input "Menu sections" at bounding box center [490, 345] width 37 height 37
checkbox input "true"
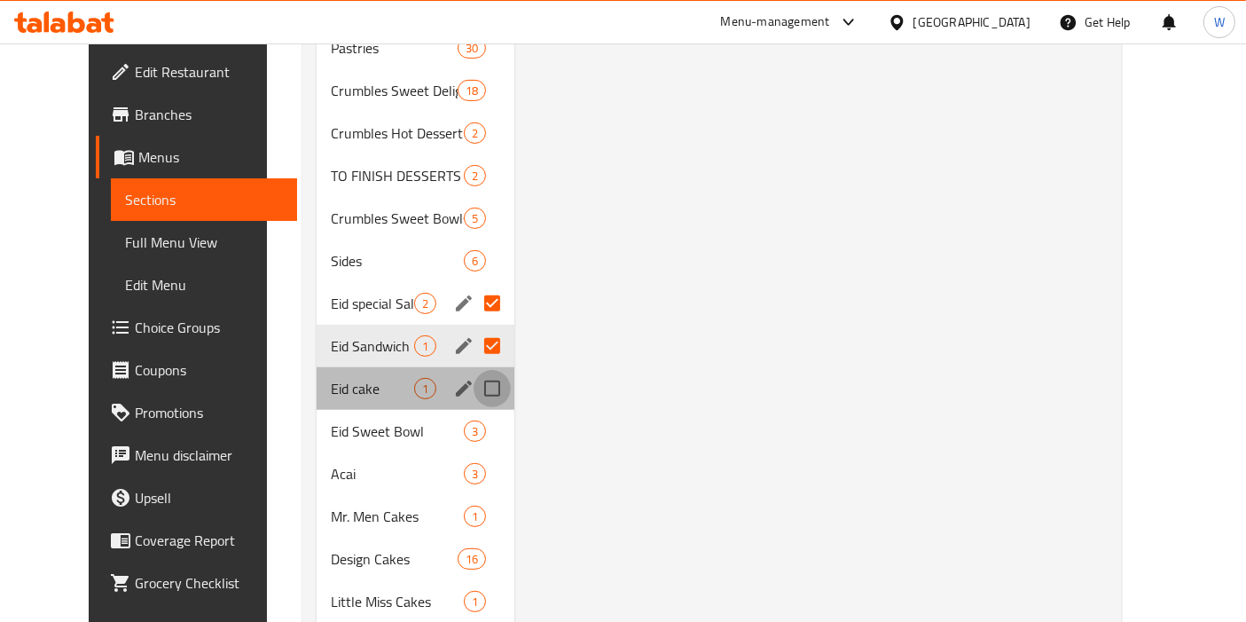
click at [477, 384] on input "Menu sections" at bounding box center [492, 388] width 37 height 37
checkbox input "true"
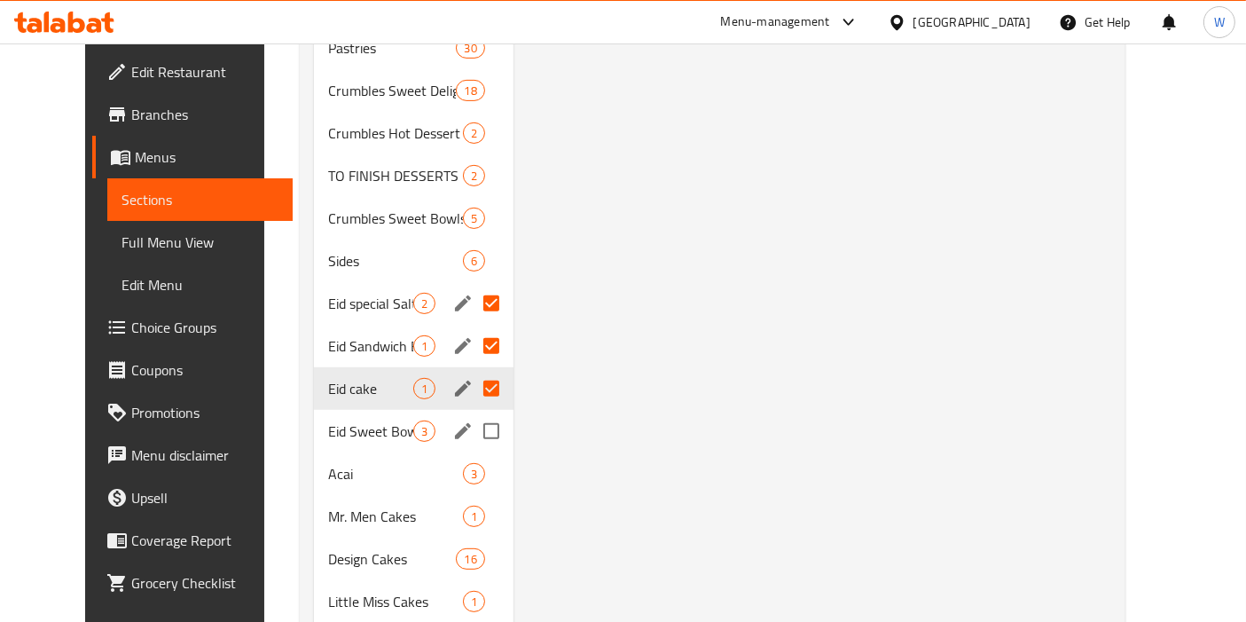
click at [481, 435] on input "Menu sections" at bounding box center [491, 430] width 37 height 37
checkbox input "true"
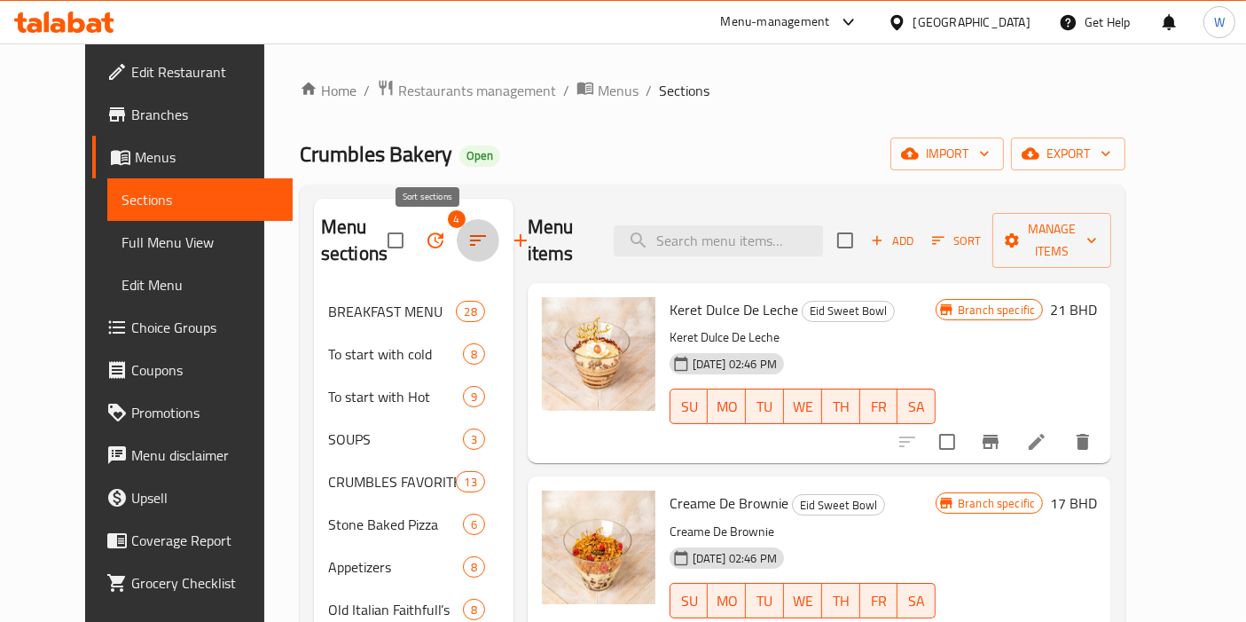
click at [467, 247] on icon "button" at bounding box center [477, 240] width 21 height 21
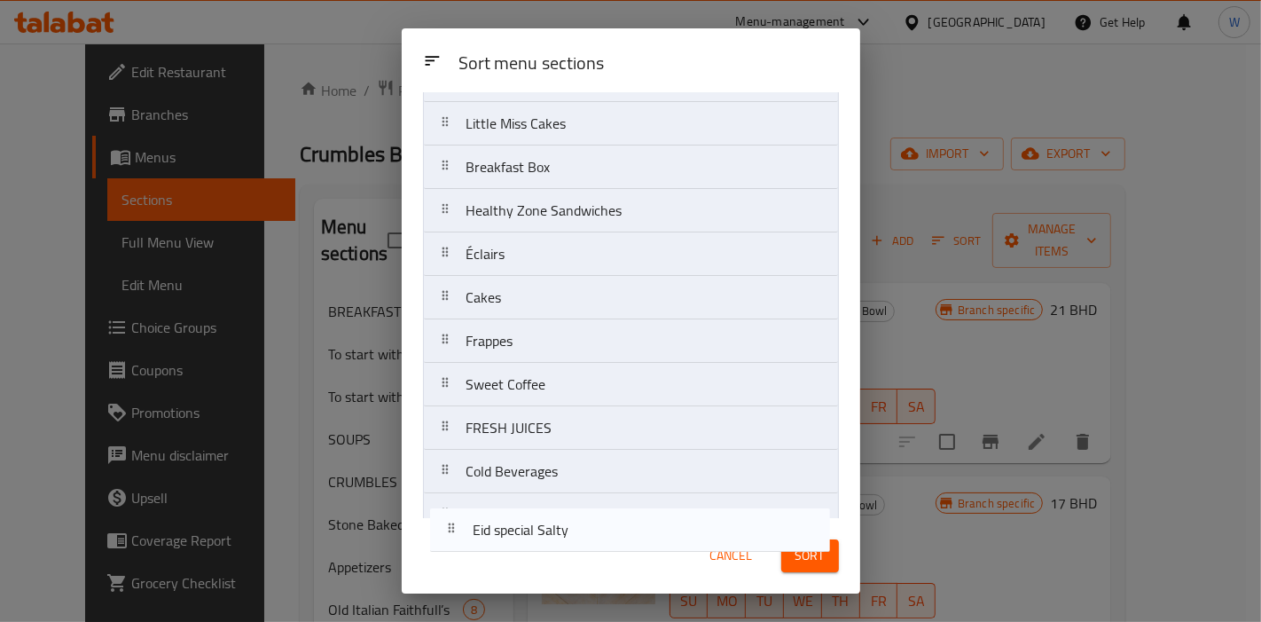
scroll to position [1101, 0]
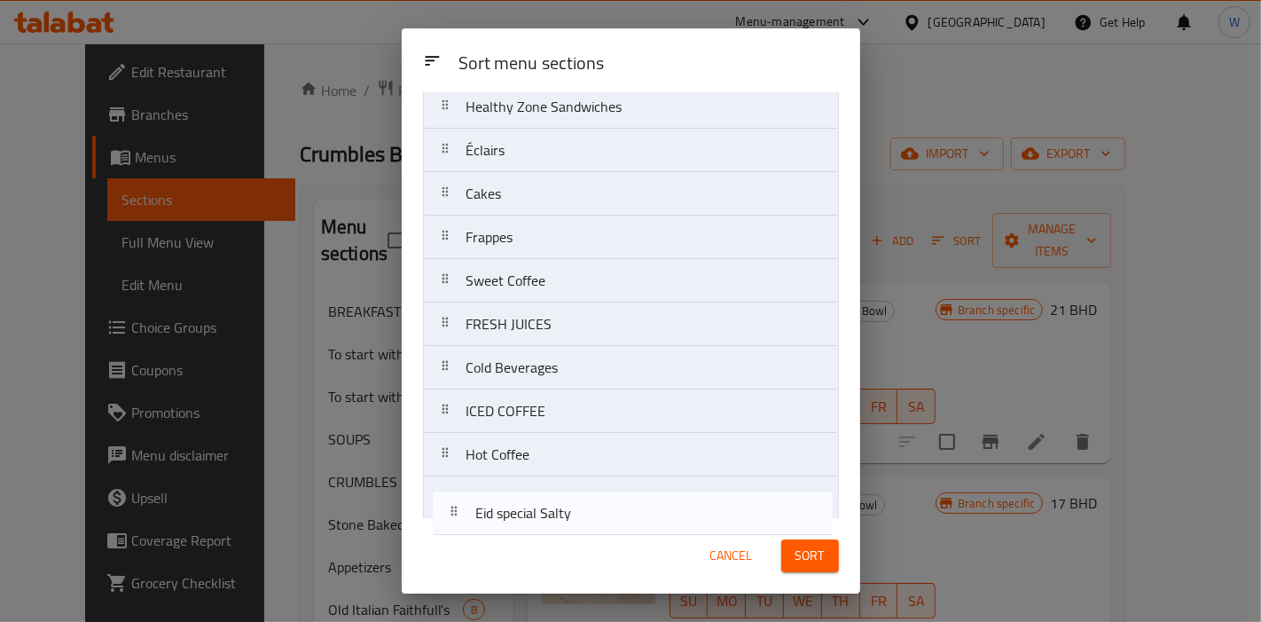
drag, startPoint x: 502, startPoint y: 148, endPoint x: 512, endPoint y: 525, distance: 377.0
click at [512, 525] on div "Sort menu sections Sort menu sections BREAKFAST MENU To start with cold To star…" at bounding box center [631, 310] width 459 height 565
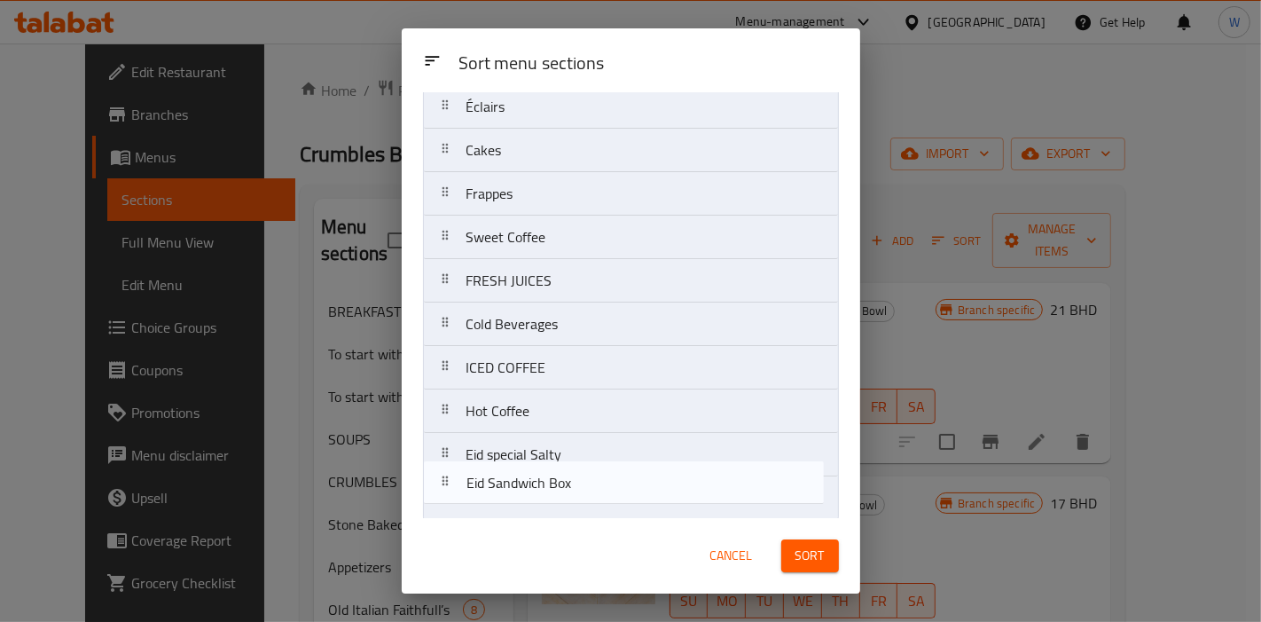
drag, startPoint x: 511, startPoint y: 447, endPoint x: 512, endPoint y: 490, distance: 43.5
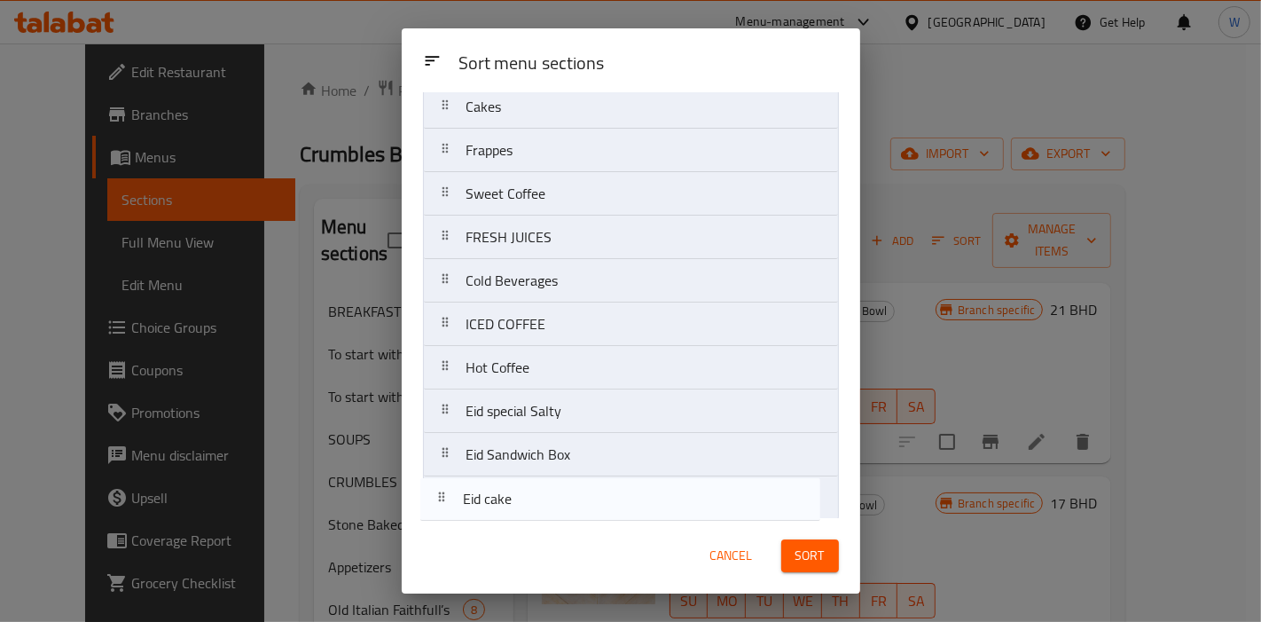
drag, startPoint x: 532, startPoint y: 379, endPoint x: 529, endPoint y: 519, distance: 140.2
click at [529, 519] on div "Sort menu sections Sort menu sections BREAKFAST MENU To start with cold To star…" at bounding box center [631, 310] width 459 height 565
drag, startPoint x: 552, startPoint y: 358, endPoint x: 561, endPoint y: 510, distance: 151.9
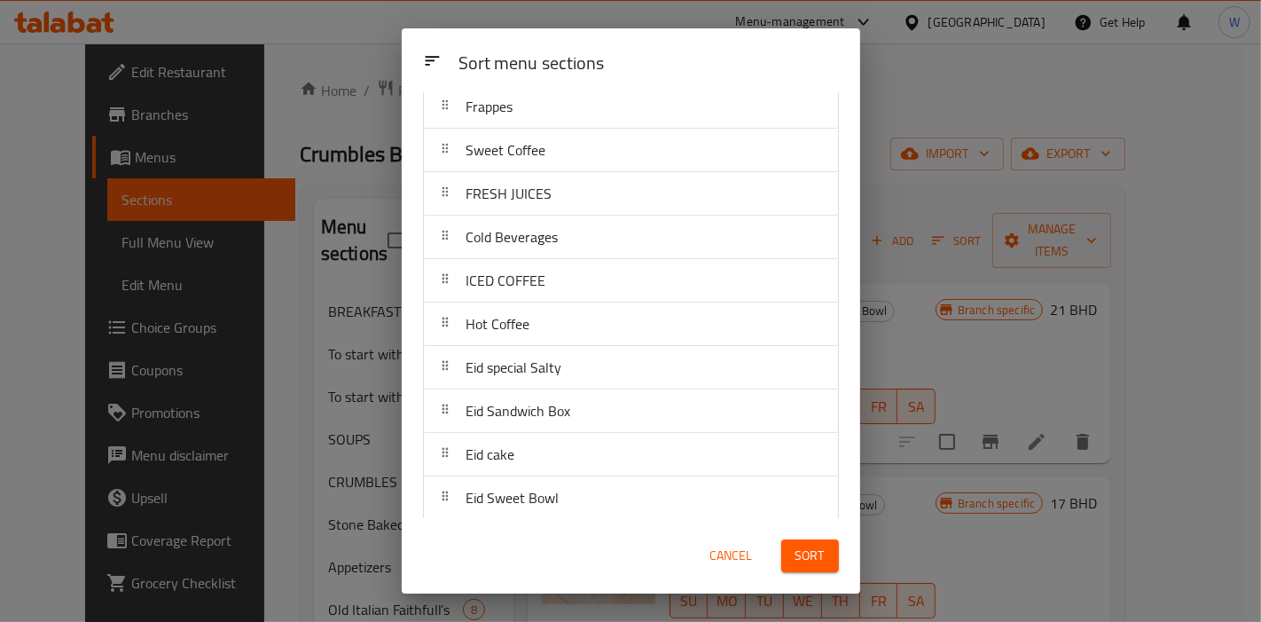
click at [803, 553] on span "Sort" at bounding box center [810, 556] width 29 height 22
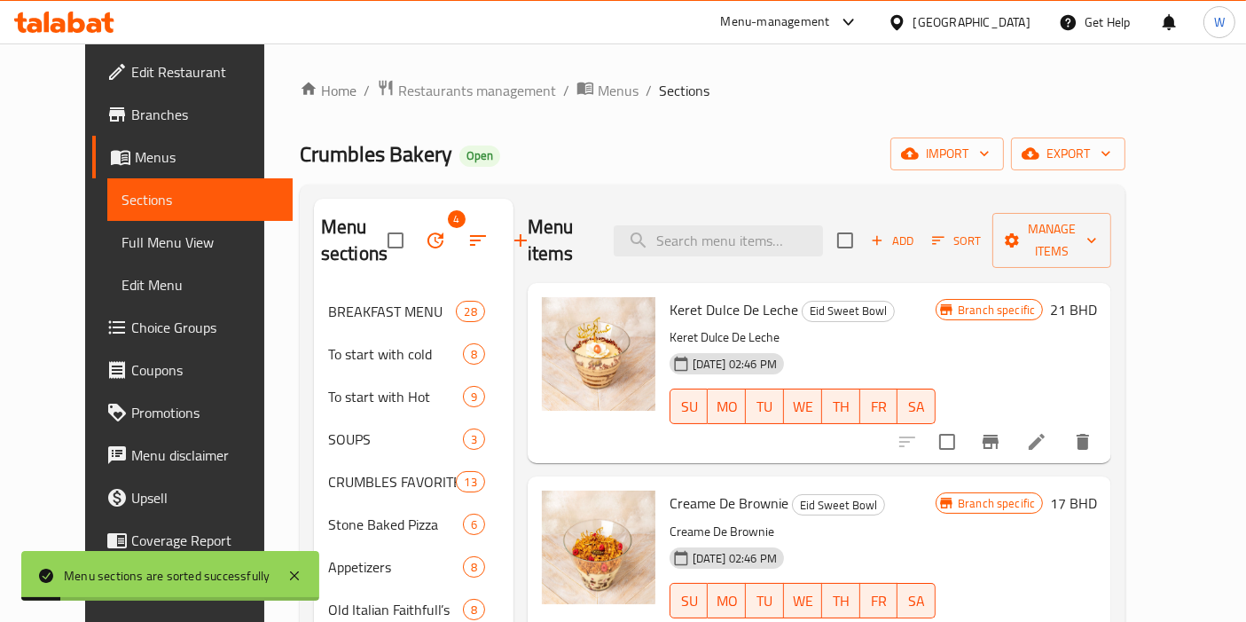
click at [528, 519] on div "Creame De Brownie Eid Sweet Bowl Creame De Brownie [DATE] 02:46 PM SU MO TU WE …" at bounding box center [820, 566] width 584 height 180
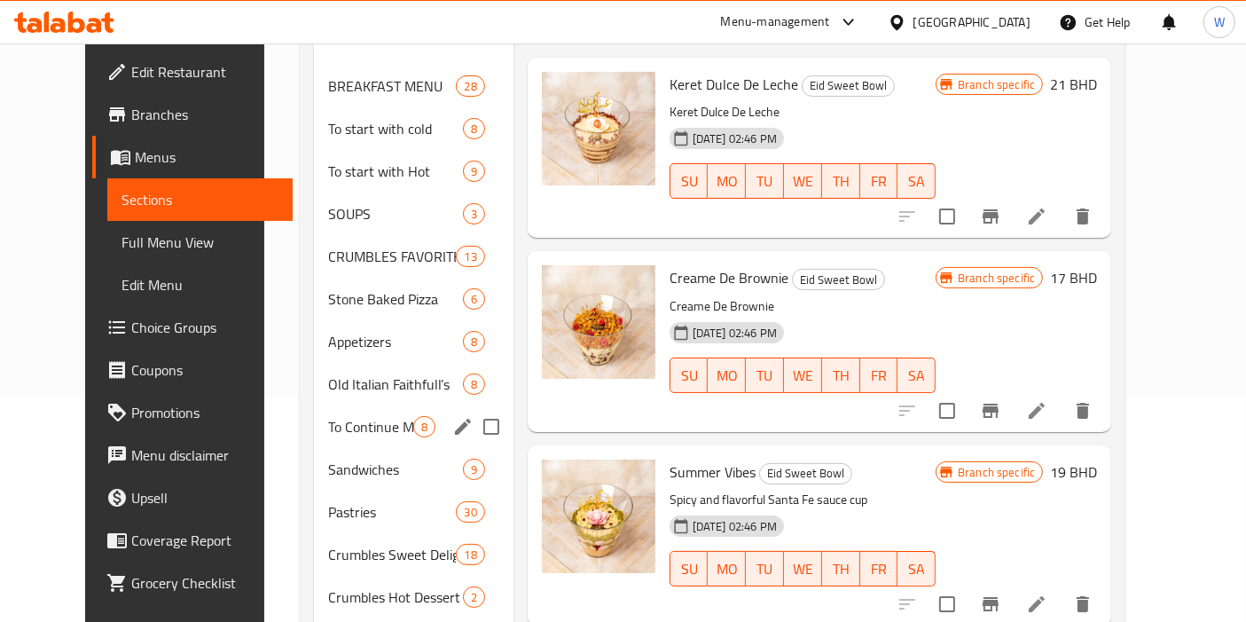
scroll to position [579, 0]
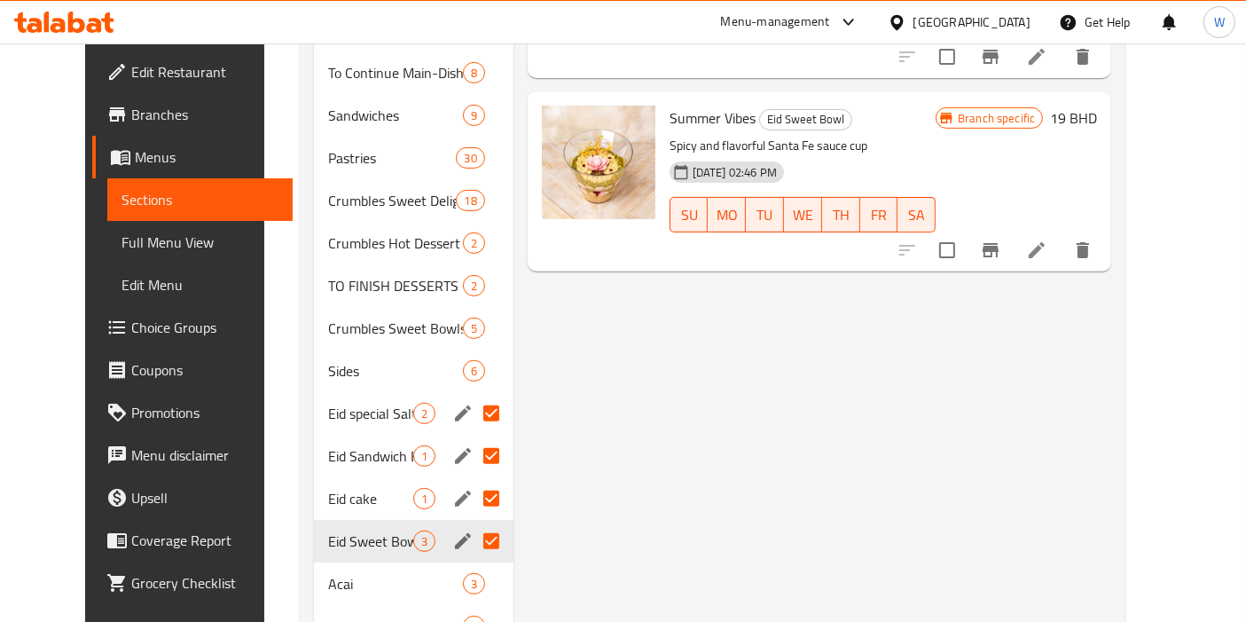
click at [473, 415] on input "Menu sections" at bounding box center [491, 413] width 37 height 37
checkbox input "false"
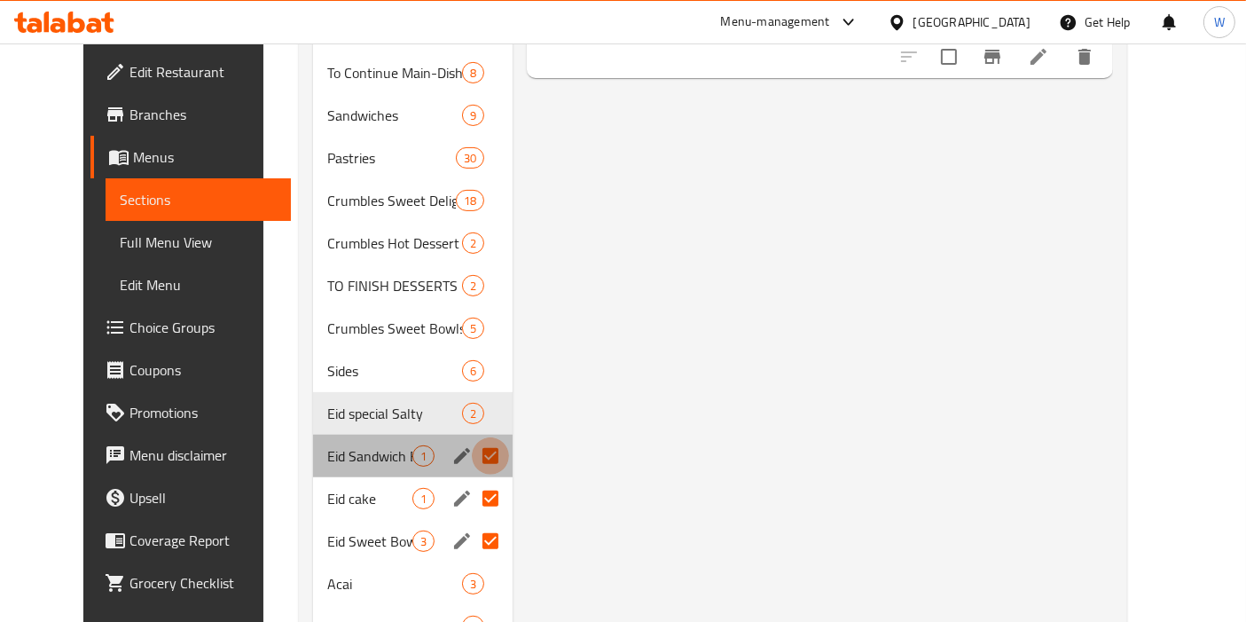
click at [472, 451] on input "Menu sections" at bounding box center [490, 455] width 37 height 37
checkbox input "false"
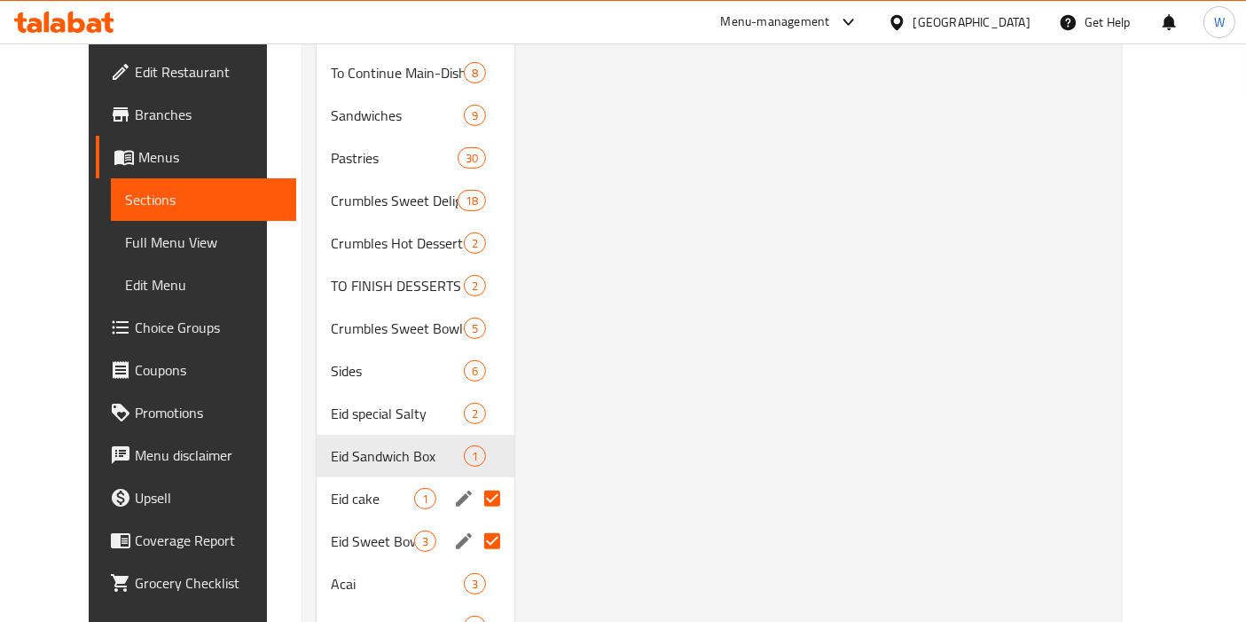
click at [474, 487] on input "Menu sections" at bounding box center [492, 498] width 37 height 37
checkbox input "false"
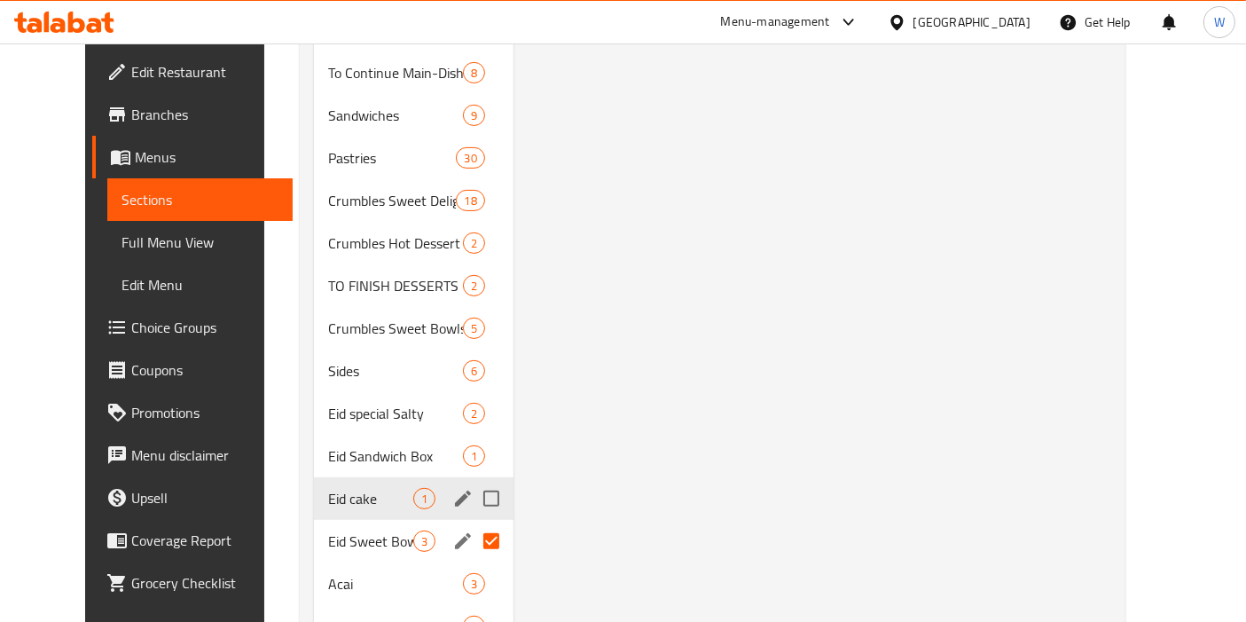
click at [473, 529] on input "Menu sections" at bounding box center [491, 540] width 37 height 37
checkbox input "false"
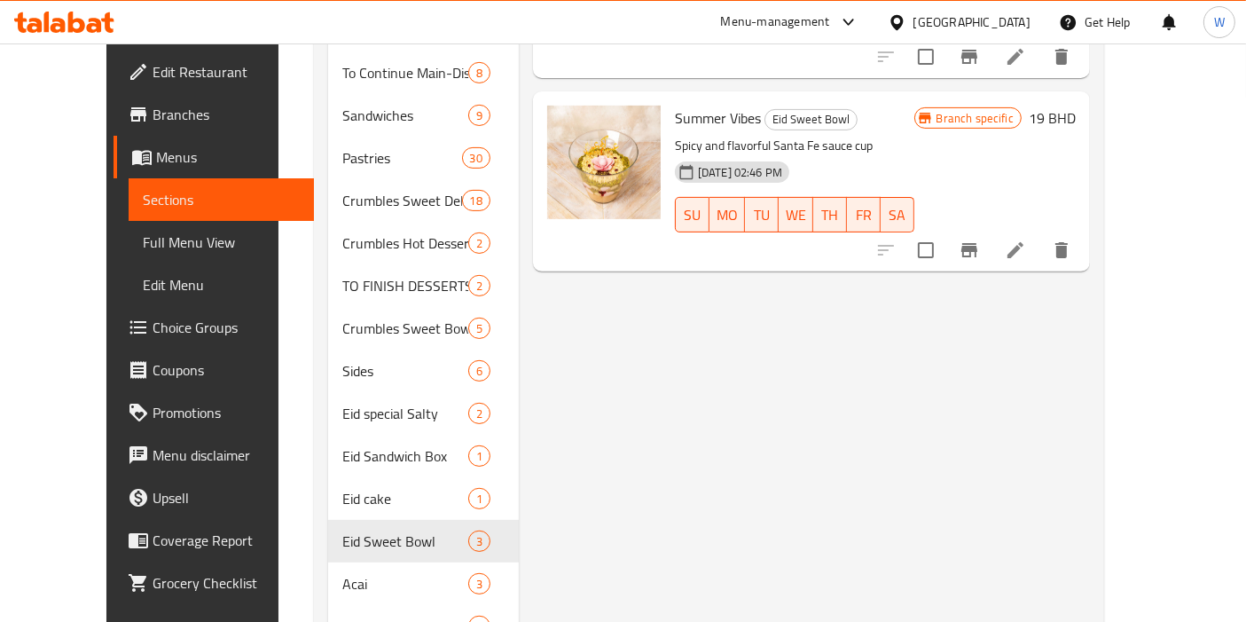
click at [648, 484] on div "Menu items Add Sort Manage items Keret Dulce De Leche Eid Sweet Bowl Keret Dulc…" at bounding box center [804, 393] width 571 height 1546
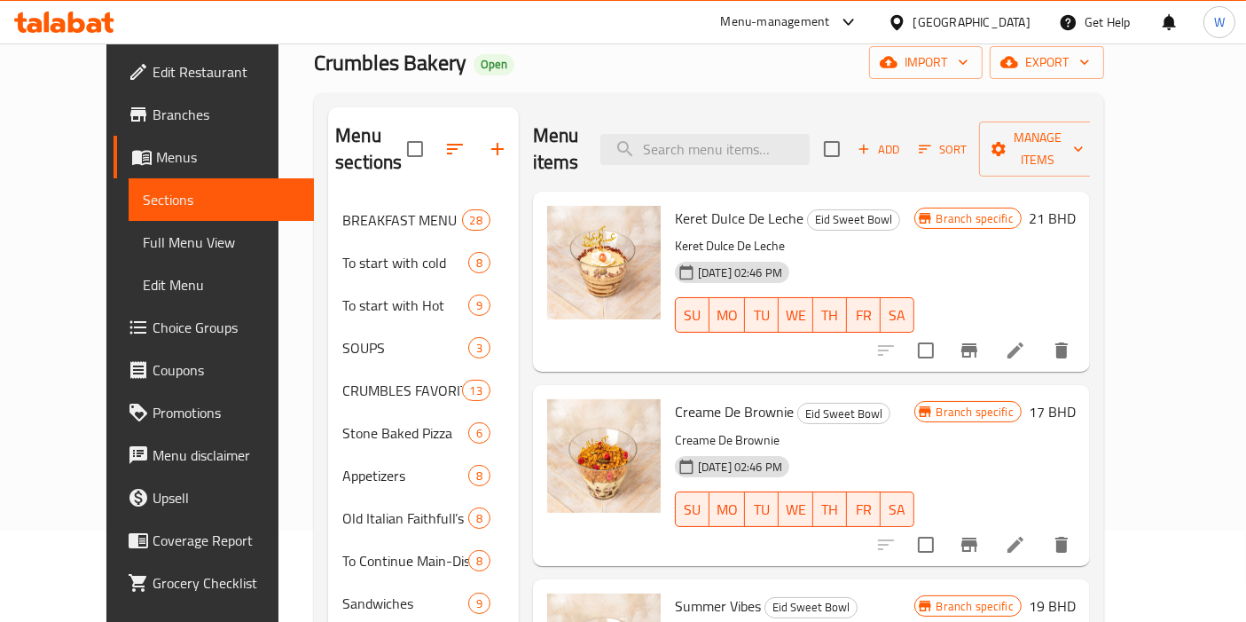
scroll to position [86, 0]
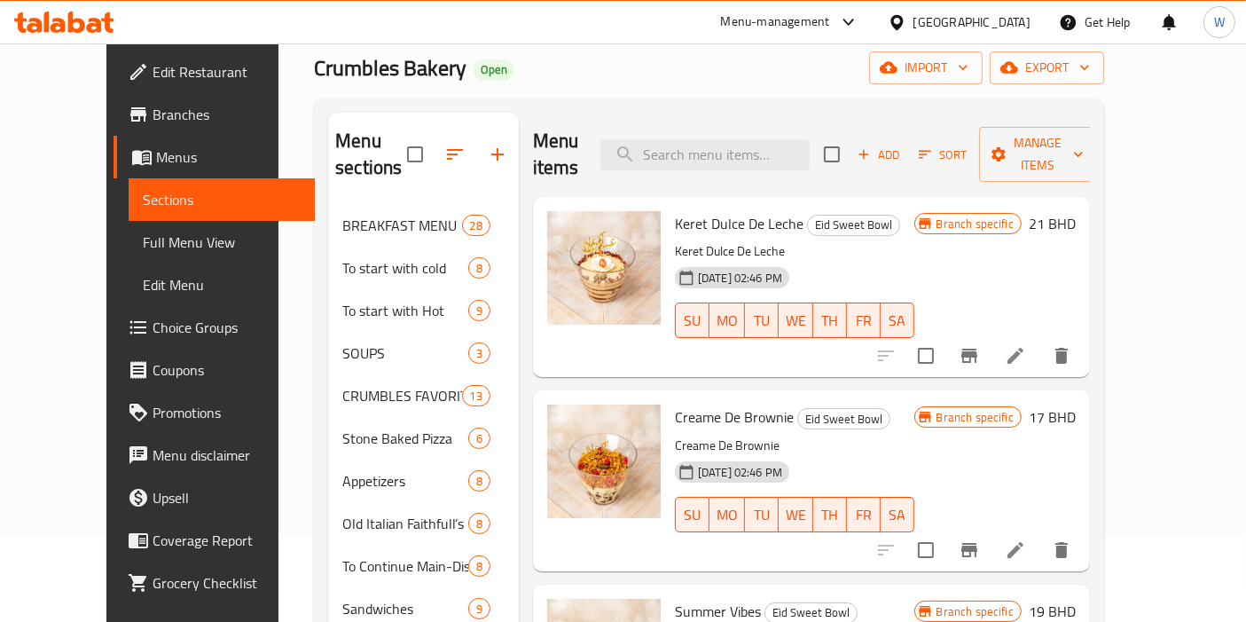
click at [129, 262] on link "Full Menu View" at bounding box center [222, 242] width 186 height 43
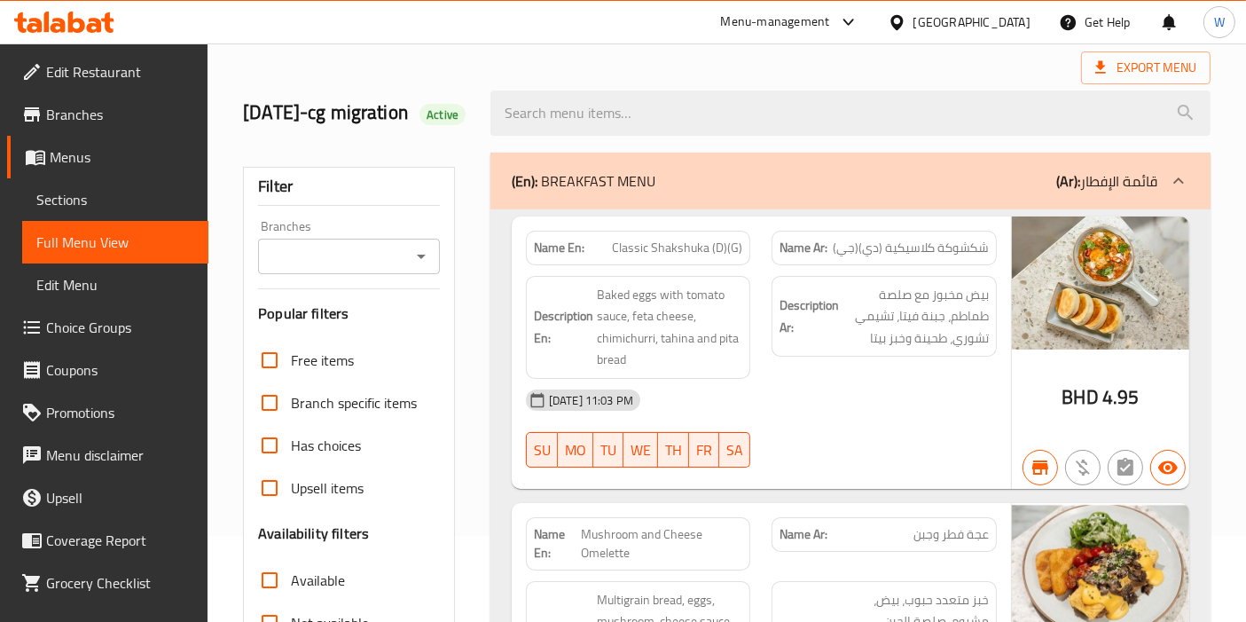
click at [85, 190] on span "Sections" at bounding box center [115, 199] width 158 height 21
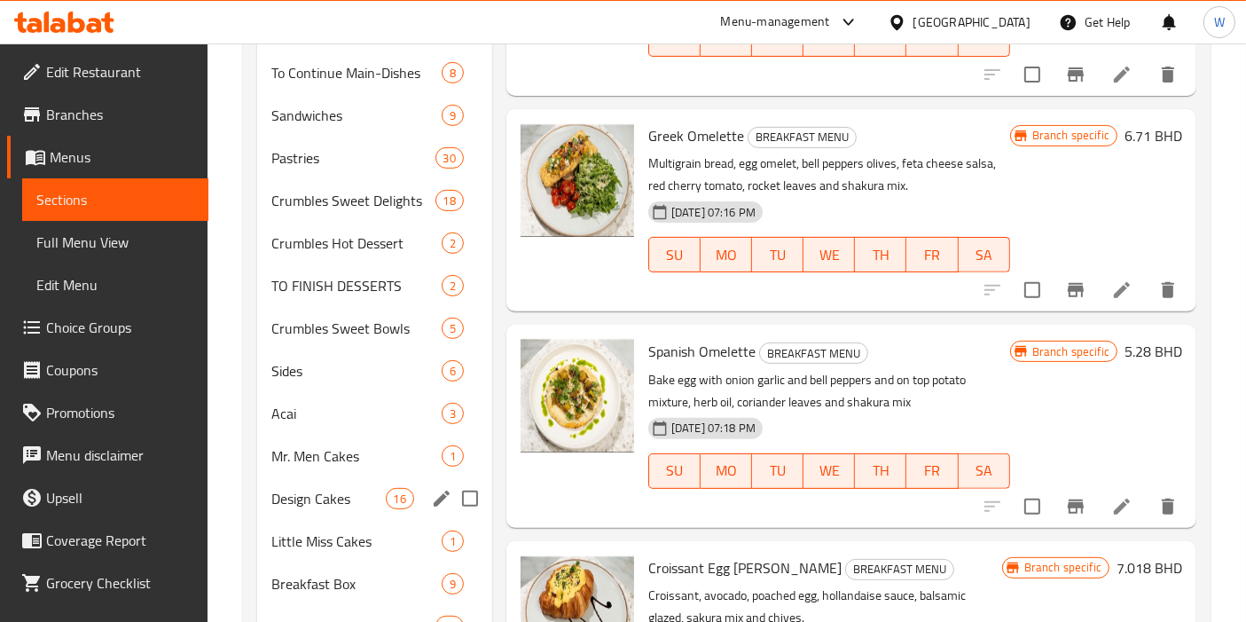
scroll to position [1144, 0]
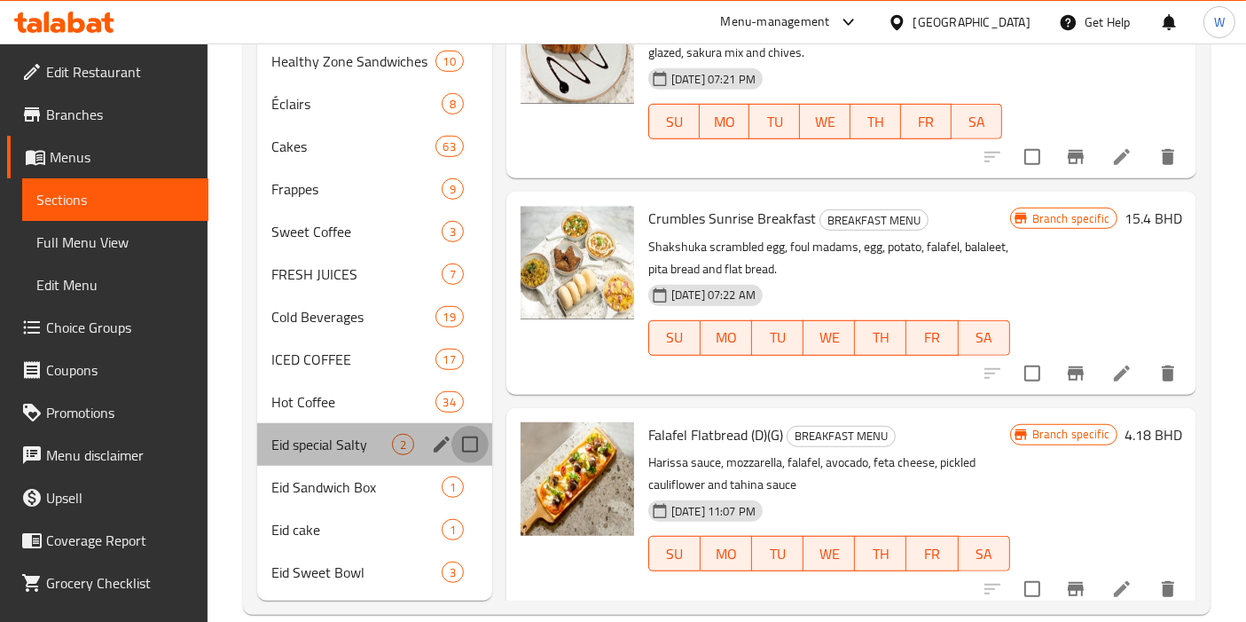
click at [472, 427] on input "Menu sections" at bounding box center [469, 444] width 37 height 37
checkbox input "true"
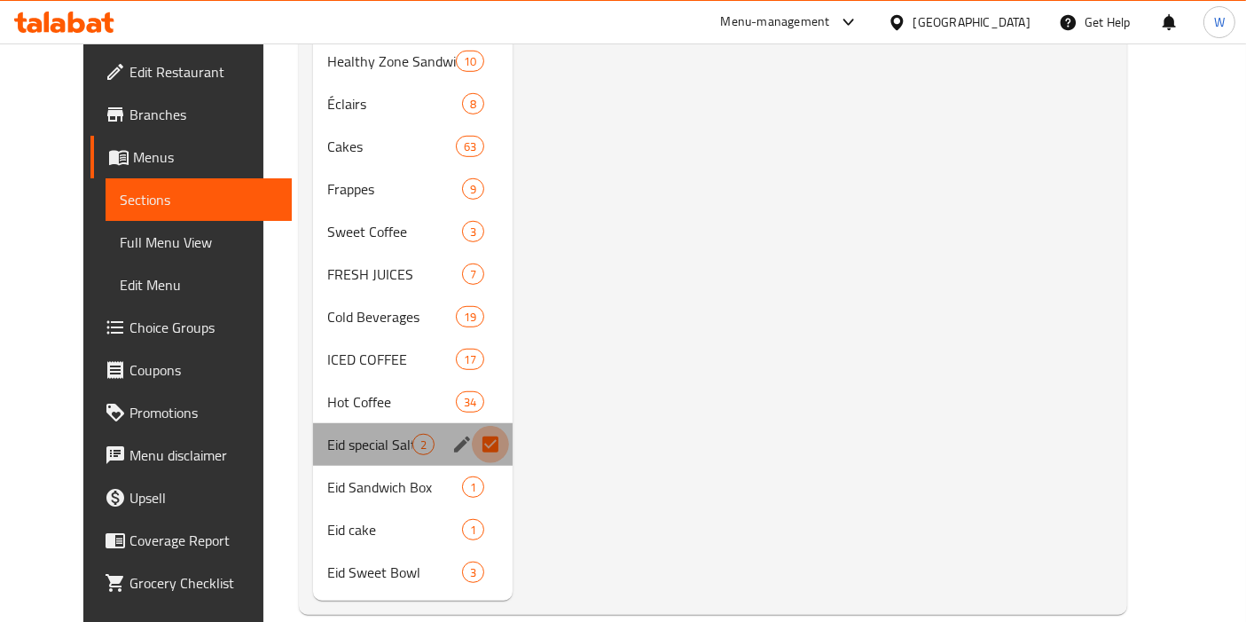
click at [476, 460] on input "Menu sections" at bounding box center [490, 444] width 37 height 37
click at [472, 426] on input "Menu sections" at bounding box center [490, 444] width 37 height 37
checkbox input "true"
click at [472, 462] on div "Eid special Salty 2" at bounding box center [413, 444] width 200 height 43
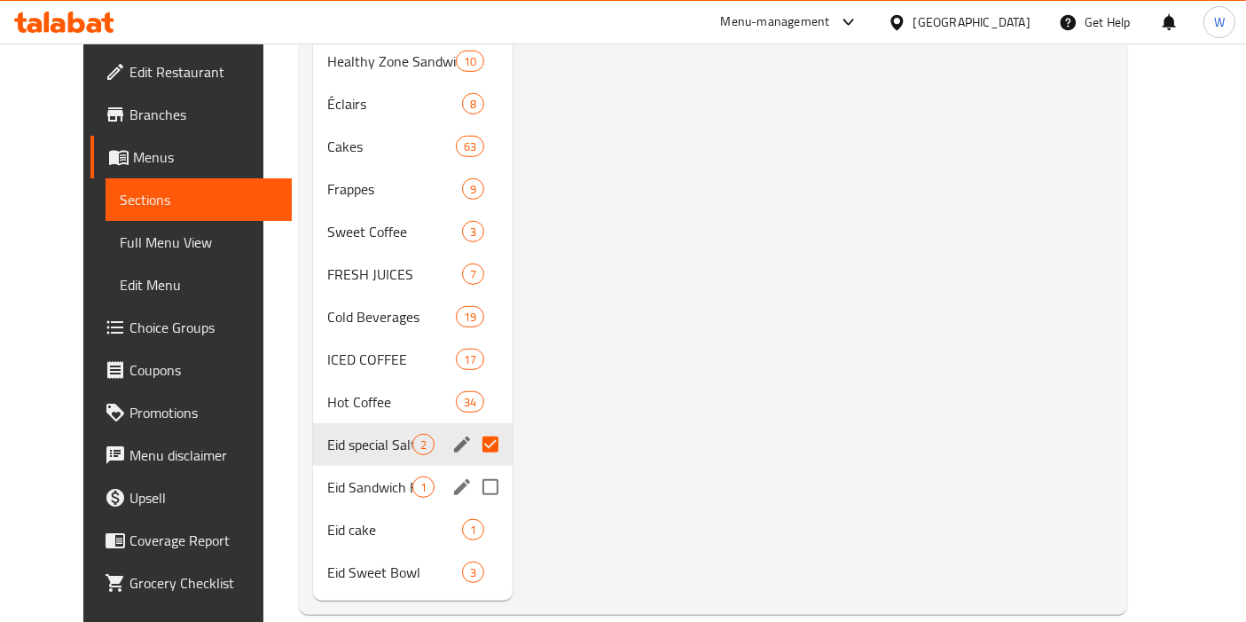
drag, startPoint x: 468, startPoint y: 466, endPoint x: 471, endPoint y: 482, distance: 17.1
click at [472, 478] on input "Menu sections" at bounding box center [490, 486] width 37 height 37
checkbox input "true"
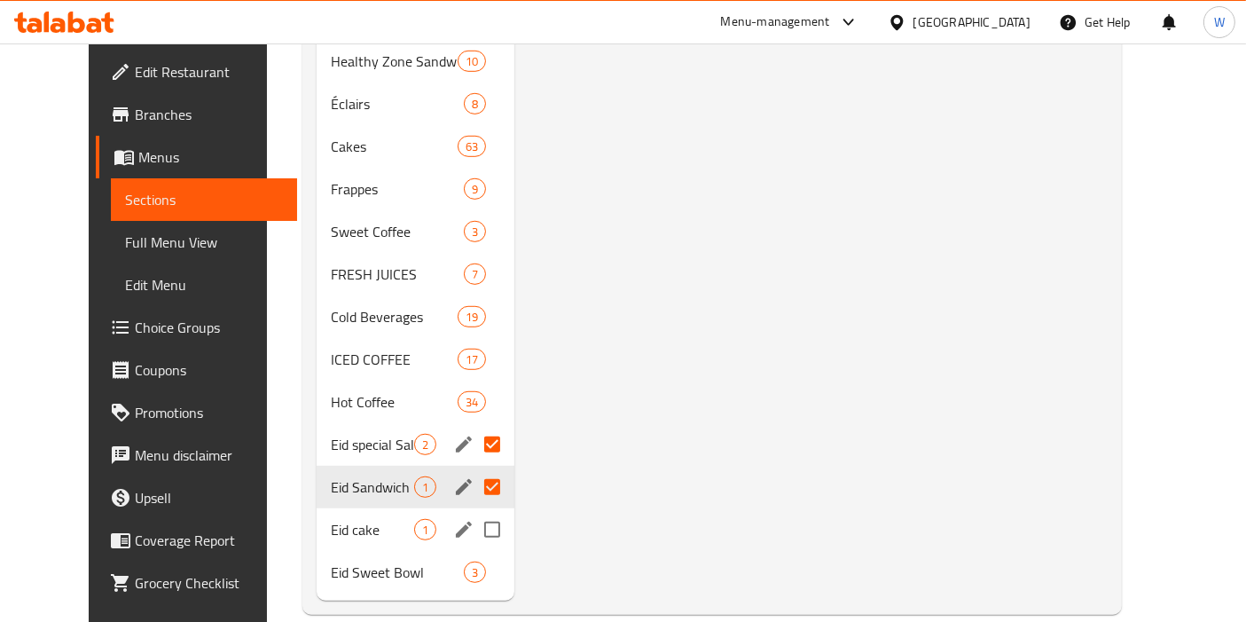
click at [474, 528] on input "Menu sections" at bounding box center [492, 529] width 37 height 37
checkbox input "true"
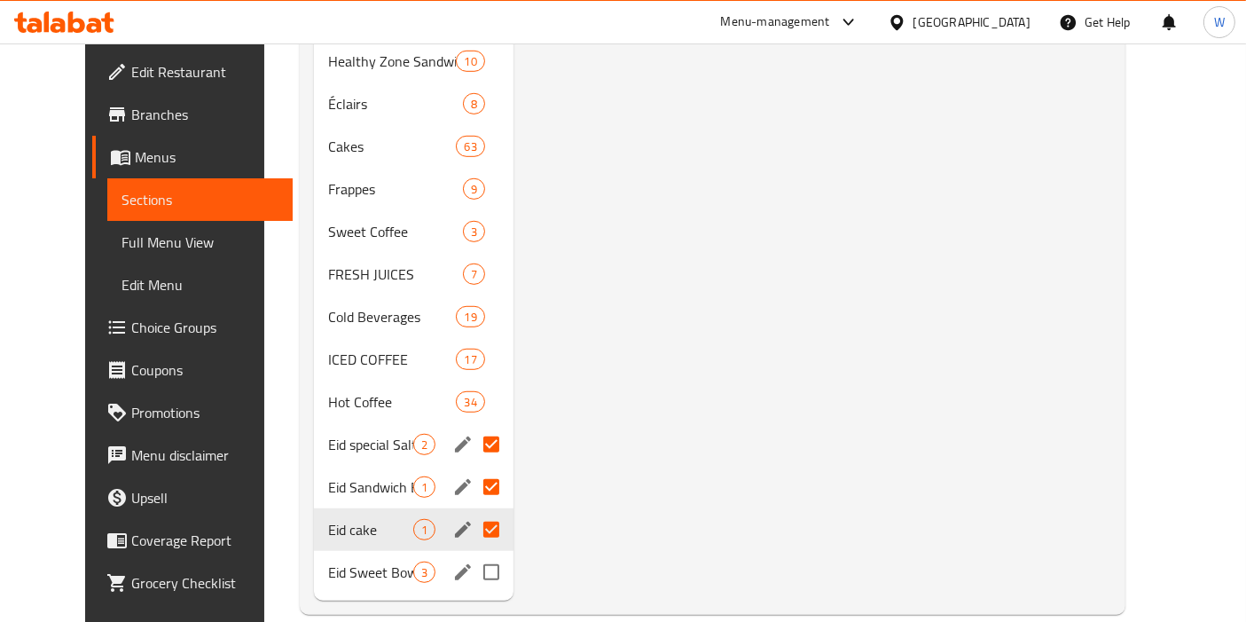
click at [473, 565] on input "Menu sections" at bounding box center [491, 571] width 37 height 37
checkbox input "true"
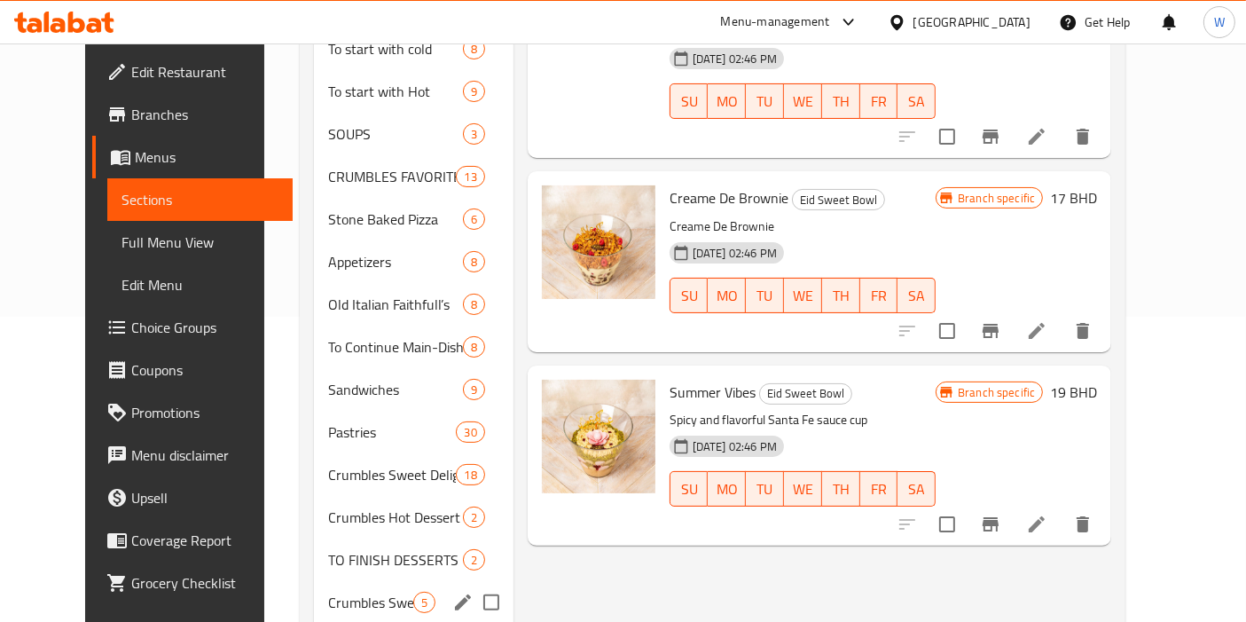
scroll to position [60, 0]
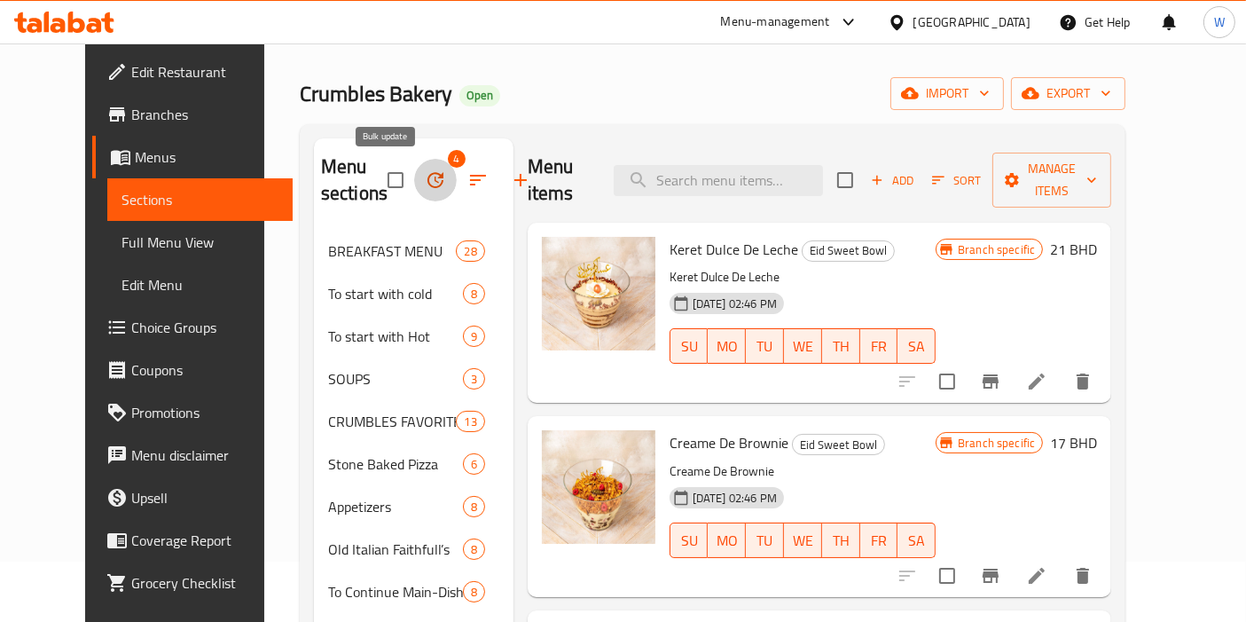
click at [427, 173] on icon "button" at bounding box center [435, 180] width 16 height 16
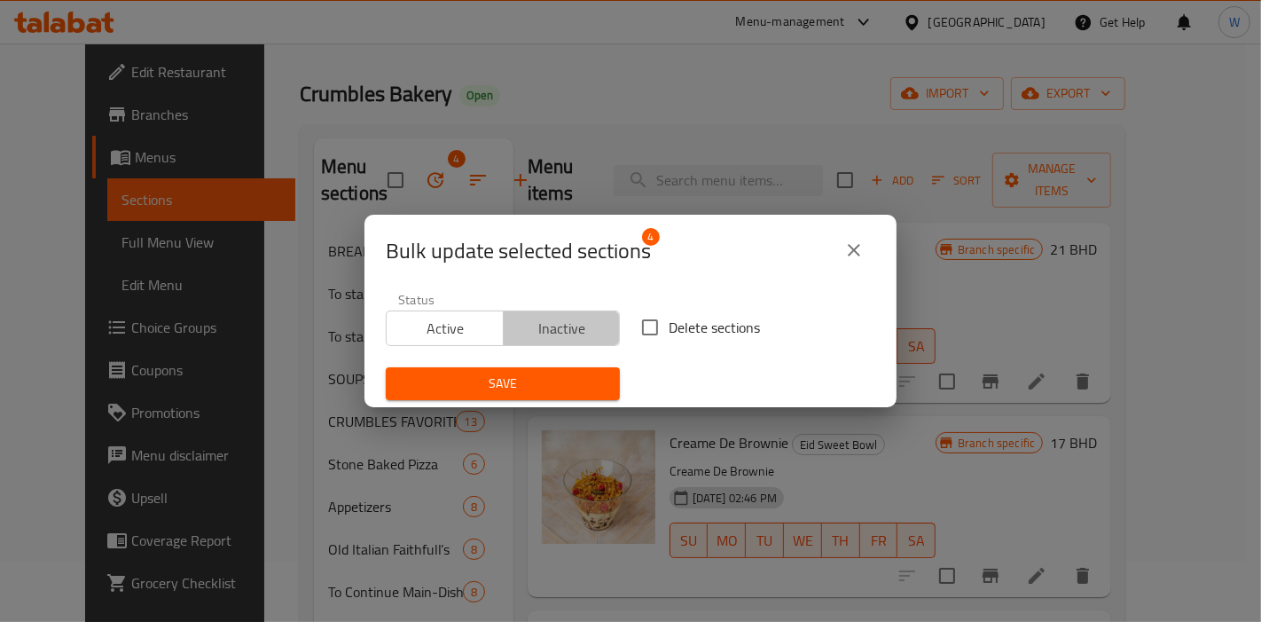
click at [591, 322] on span "Inactive" at bounding box center [562, 329] width 103 height 26
click at [566, 395] on button "Save" at bounding box center [503, 383] width 234 height 33
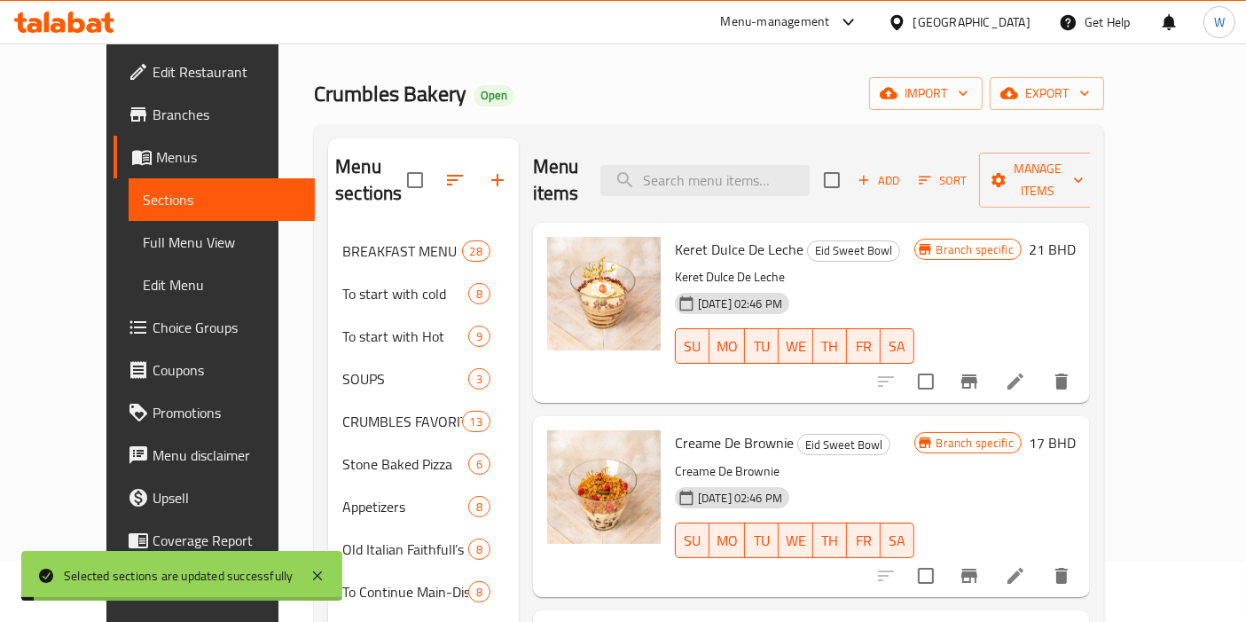
click at [533, 479] on div "Creame De Brownie Eid Sweet Bowl Creame De Brownie [DATE] 02:46 PM SU MO TU WE …" at bounding box center [811, 506] width 557 height 180
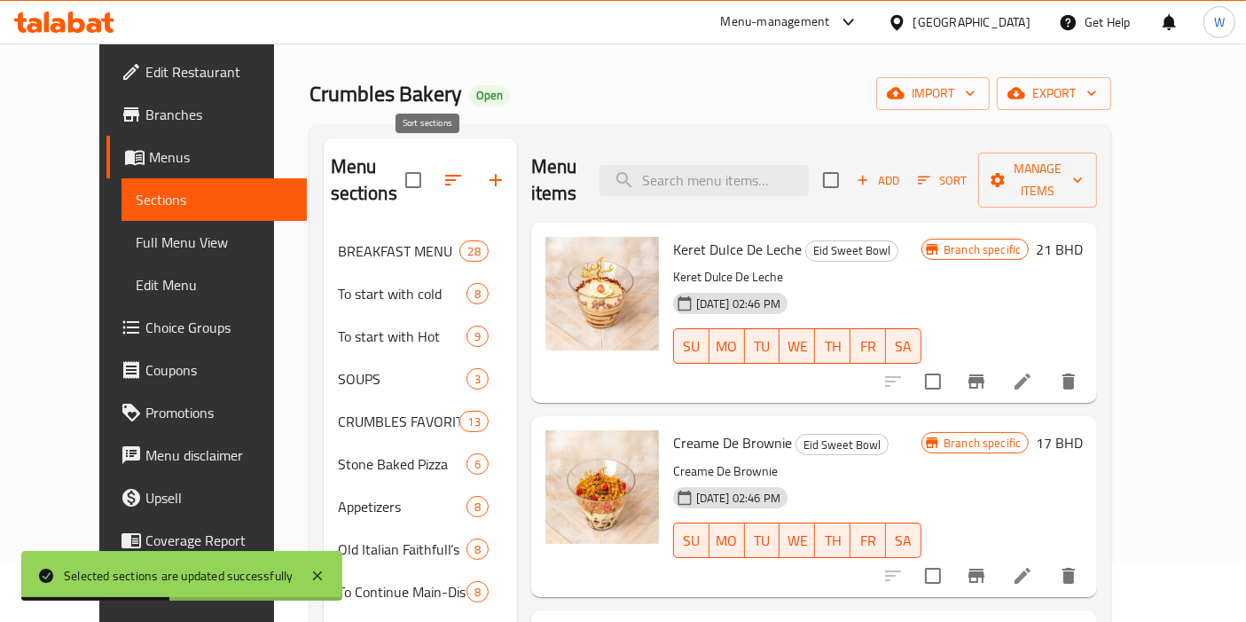
click at [443, 170] on icon "button" at bounding box center [453, 179] width 21 height 21
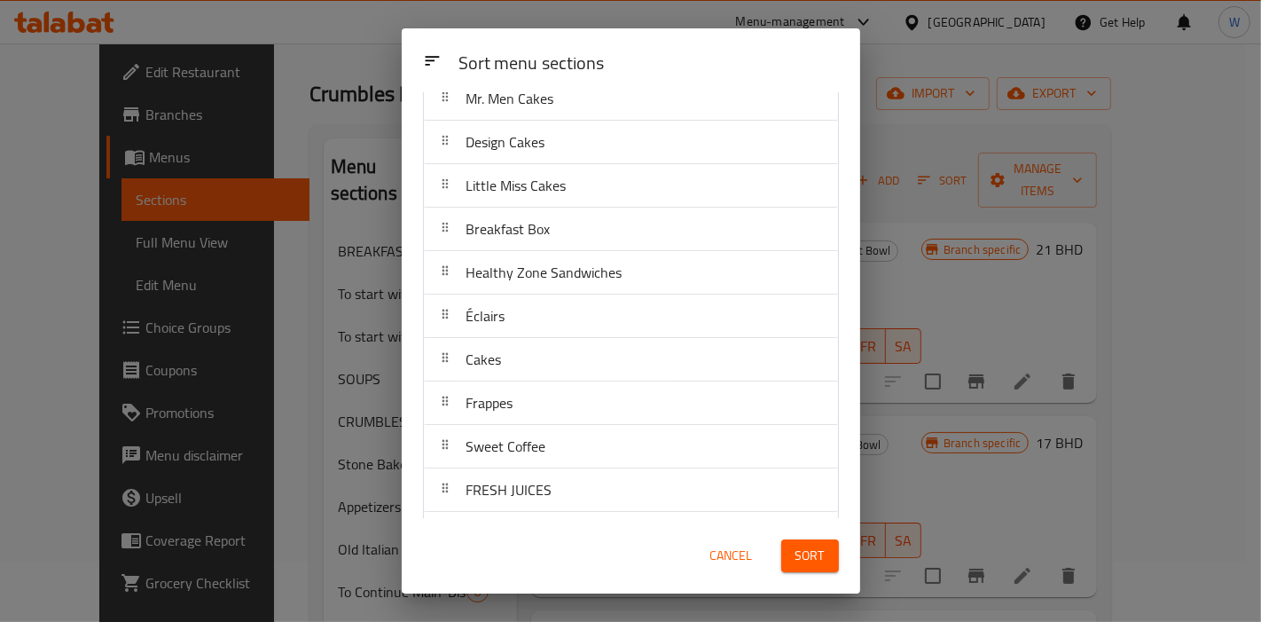
scroll to position [707, 0]
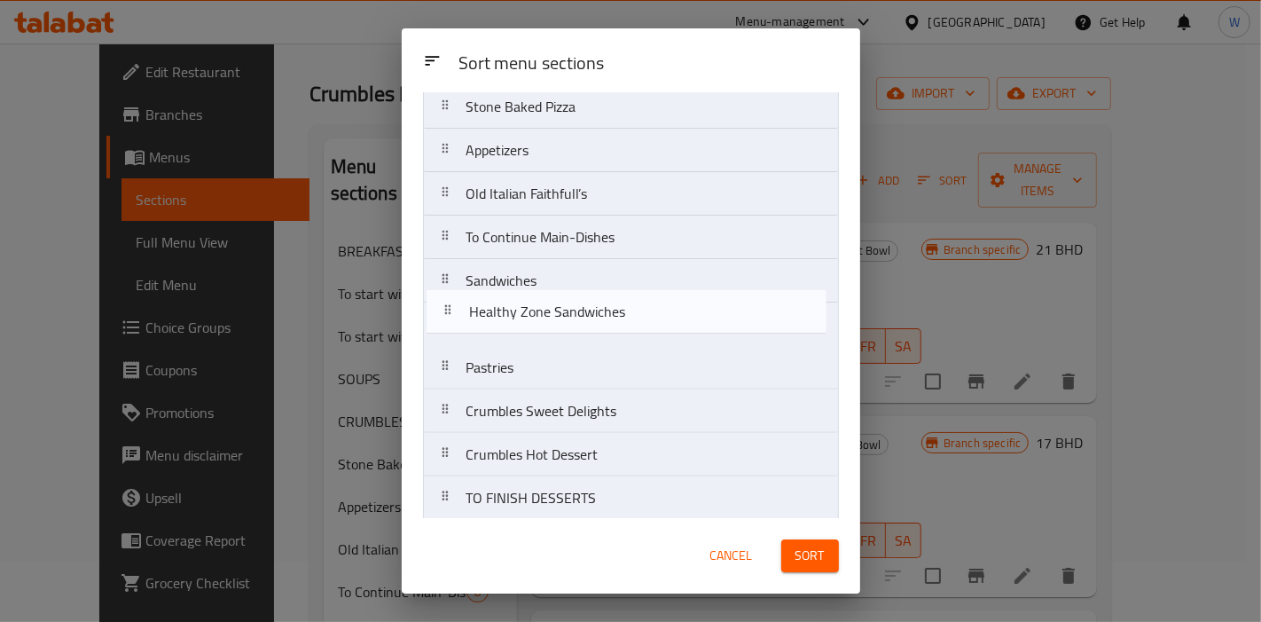
drag, startPoint x: 584, startPoint y: 364, endPoint x: 587, endPoint y: 306, distance: 57.7
click at [587, 306] on nav "BREAKFAST MENU To start with cold To start with Hot SOUPS CRUMBLES FAVORITES St…" at bounding box center [631, 606] width 416 height 1479
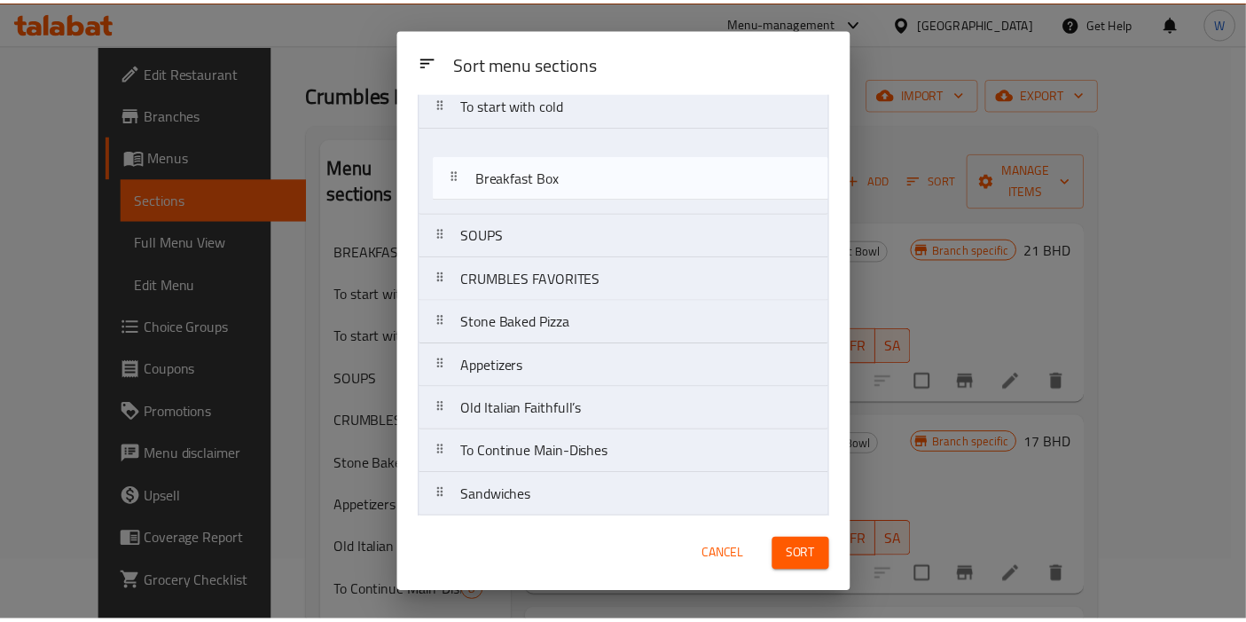
scroll to position [78, 0]
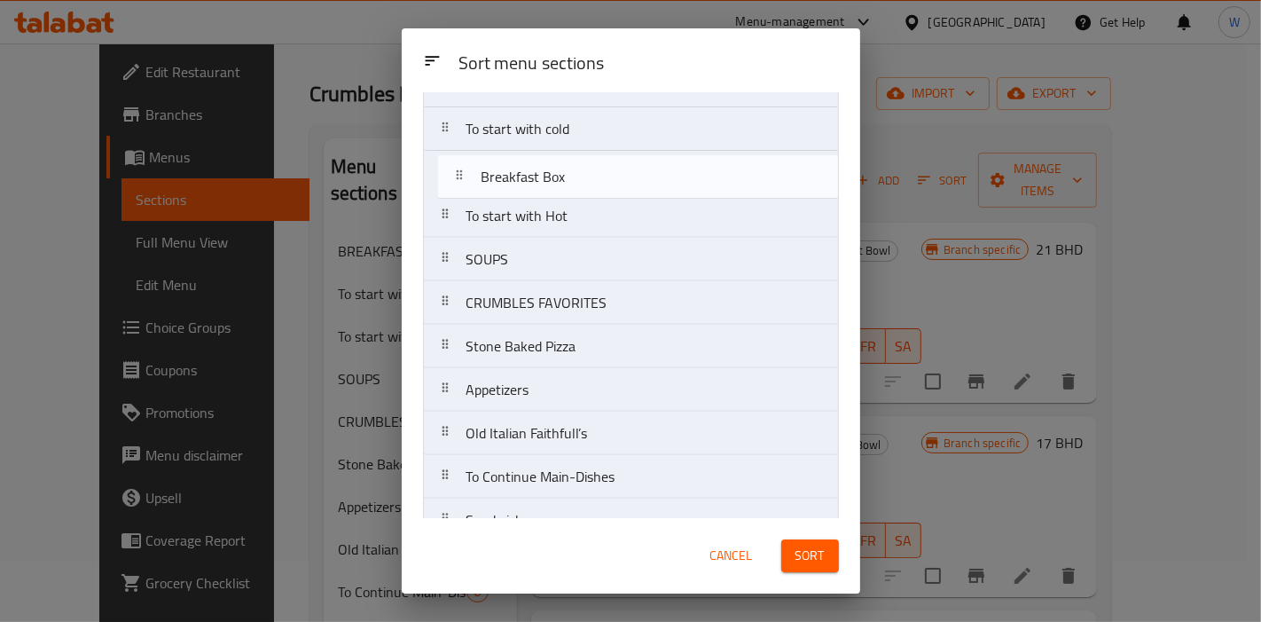
drag, startPoint x: 551, startPoint y: 272, endPoint x: 566, endPoint y: 175, distance: 98.7
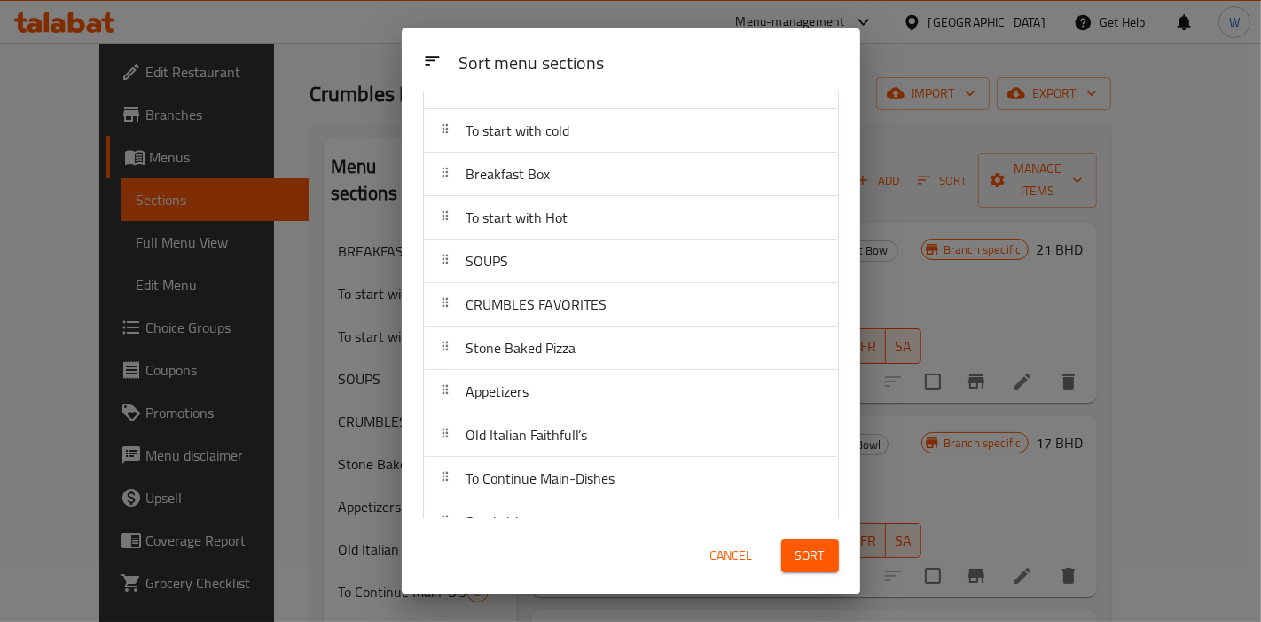
click at [797, 551] on span "Sort" at bounding box center [810, 556] width 29 height 22
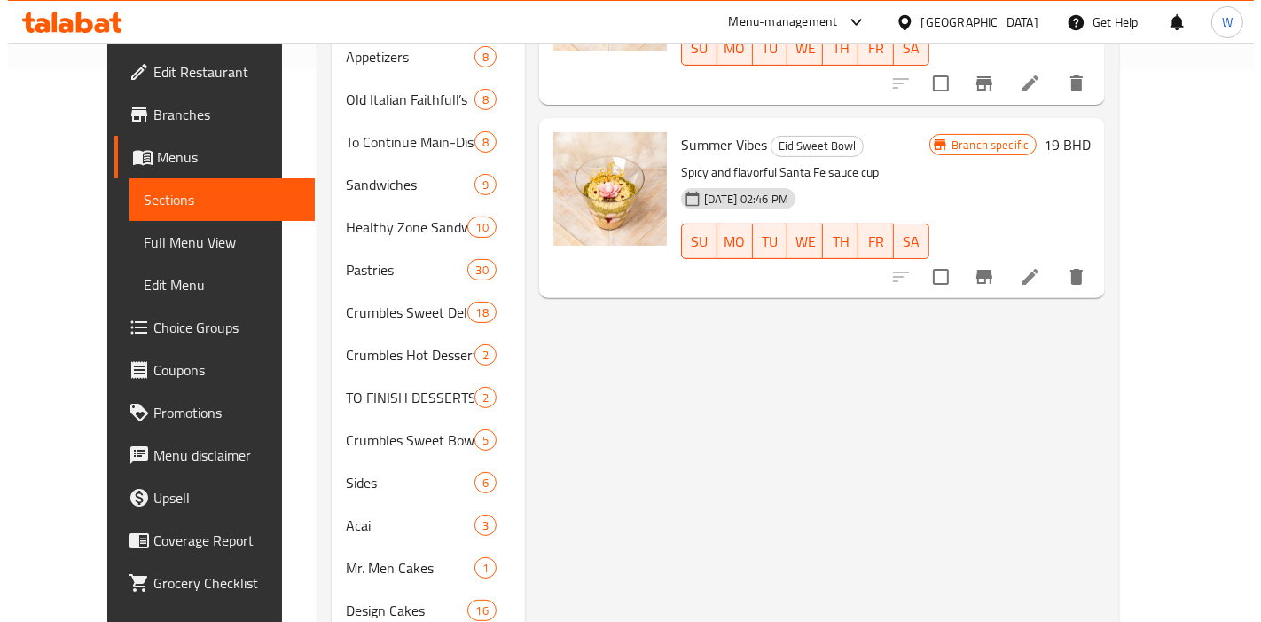
scroll to position [159, 0]
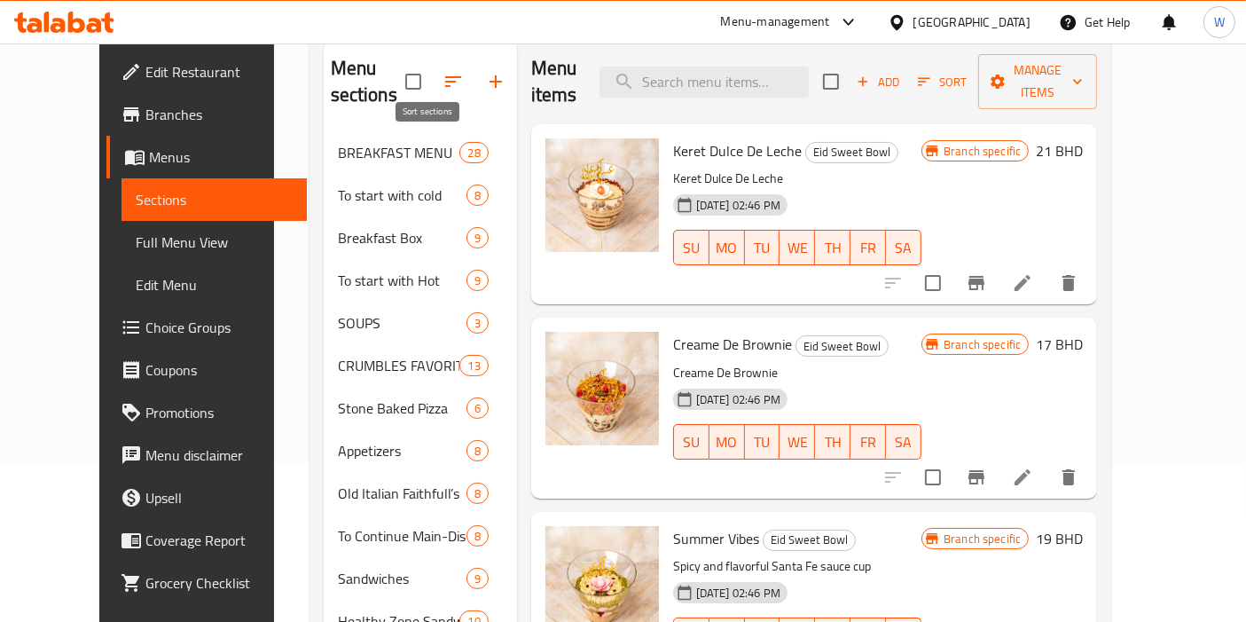
click at [443, 71] on icon "button" at bounding box center [453, 81] width 21 height 21
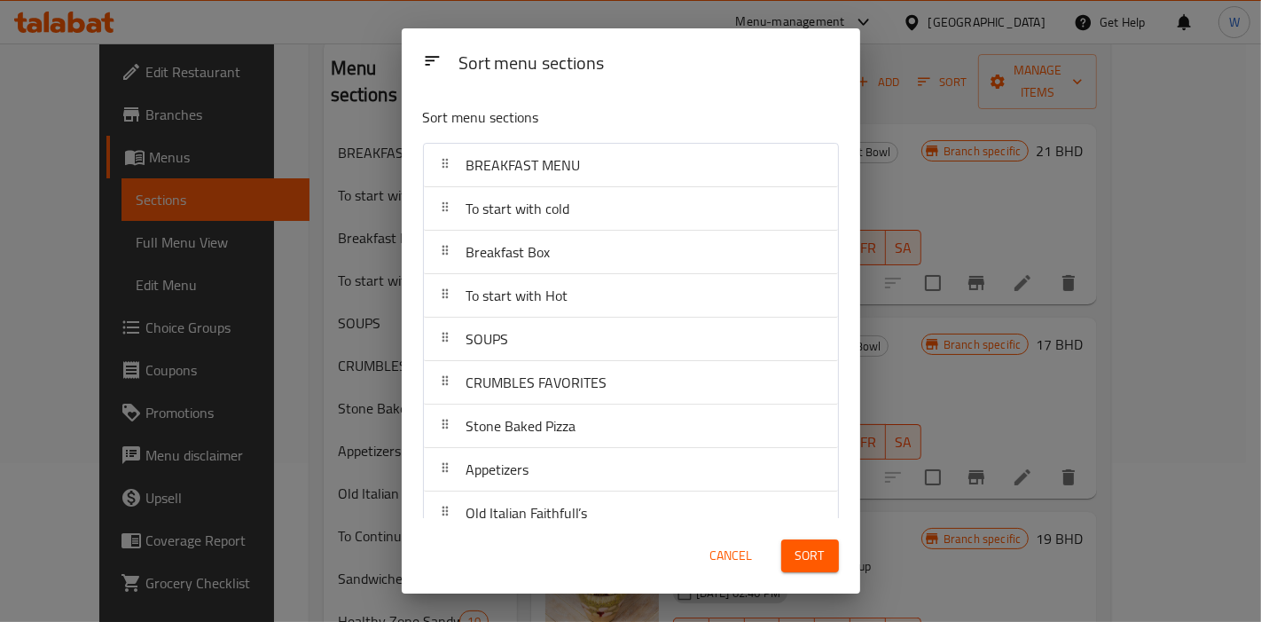
drag, startPoint x: 548, startPoint y: 217, endPoint x: 560, endPoint y: 225, distance: 14.0
click at [550, 217] on span "To start with cold" at bounding box center [518, 208] width 104 height 27
click at [577, 260] on div "Breakfast Box" at bounding box center [631, 252] width 400 height 43
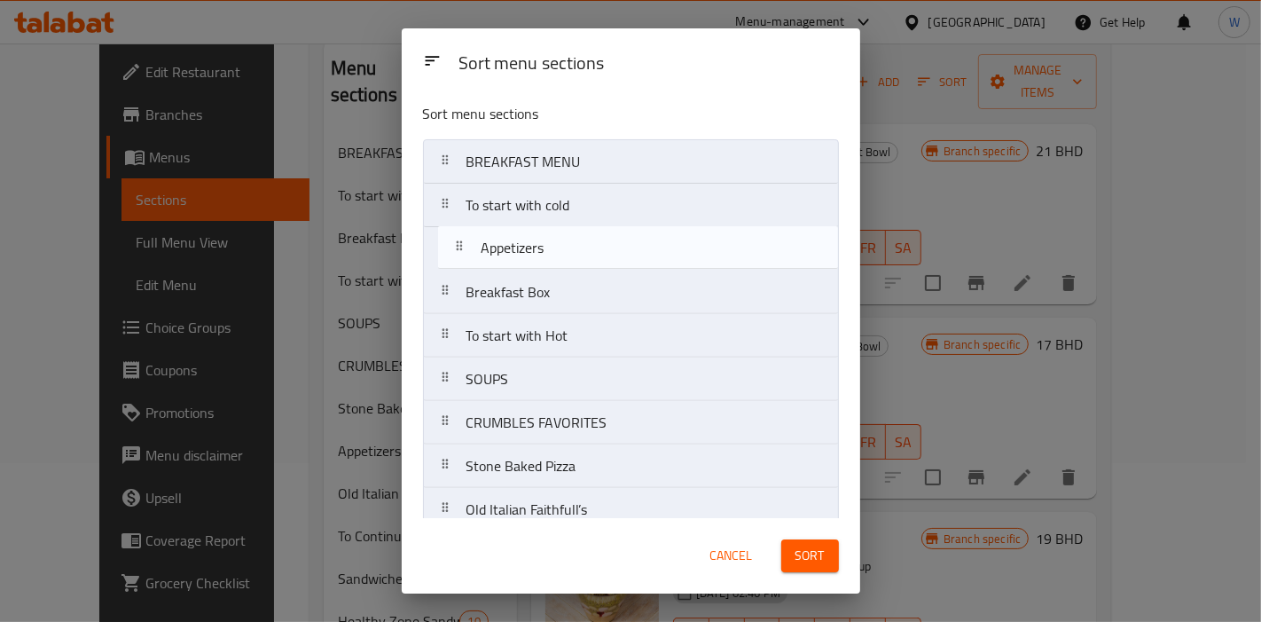
drag, startPoint x: 550, startPoint y: 472, endPoint x: 569, endPoint y: 241, distance: 231.4
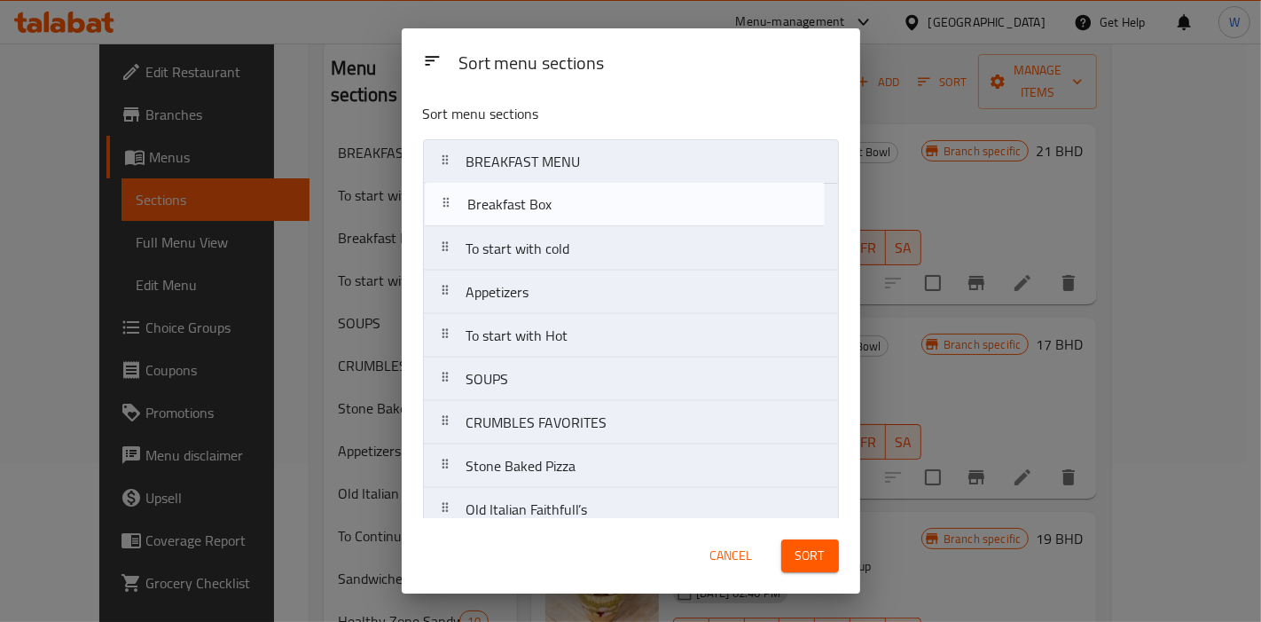
drag, startPoint x: 569, startPoint y: 295, endPoint x: 576, endPoint y: 204, distance: 91.6
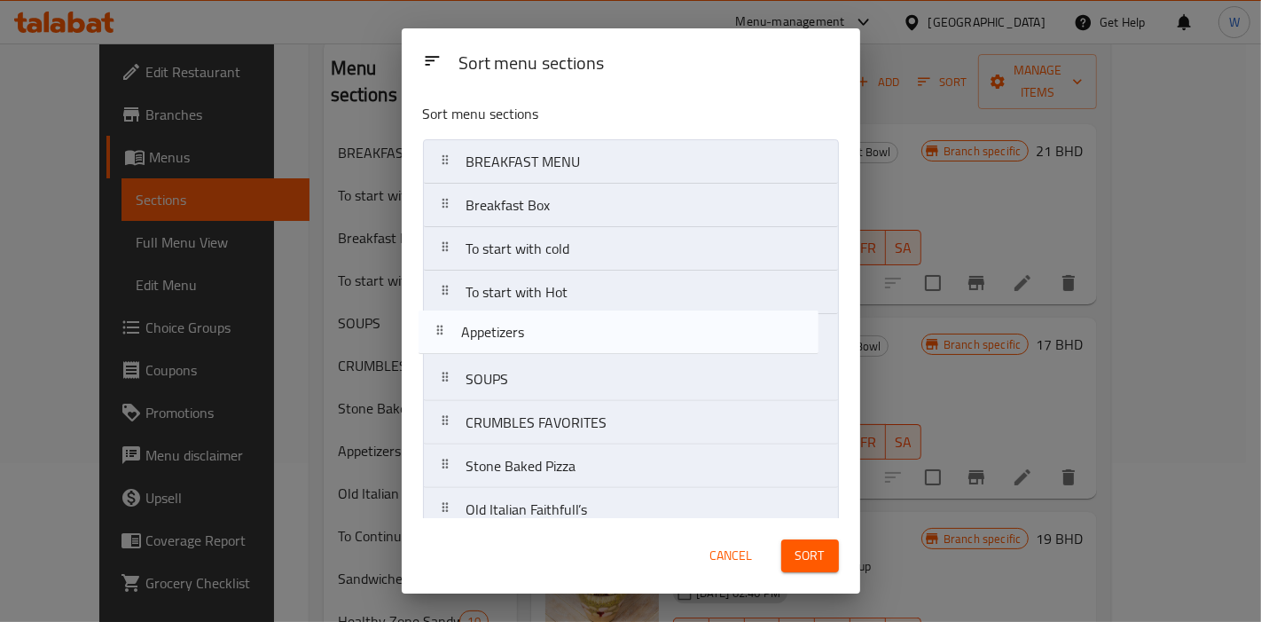
drag, startPoint x: 597, startPoint y: 305, endPoint x: 592, endPoint y: 359, distance: 54.4
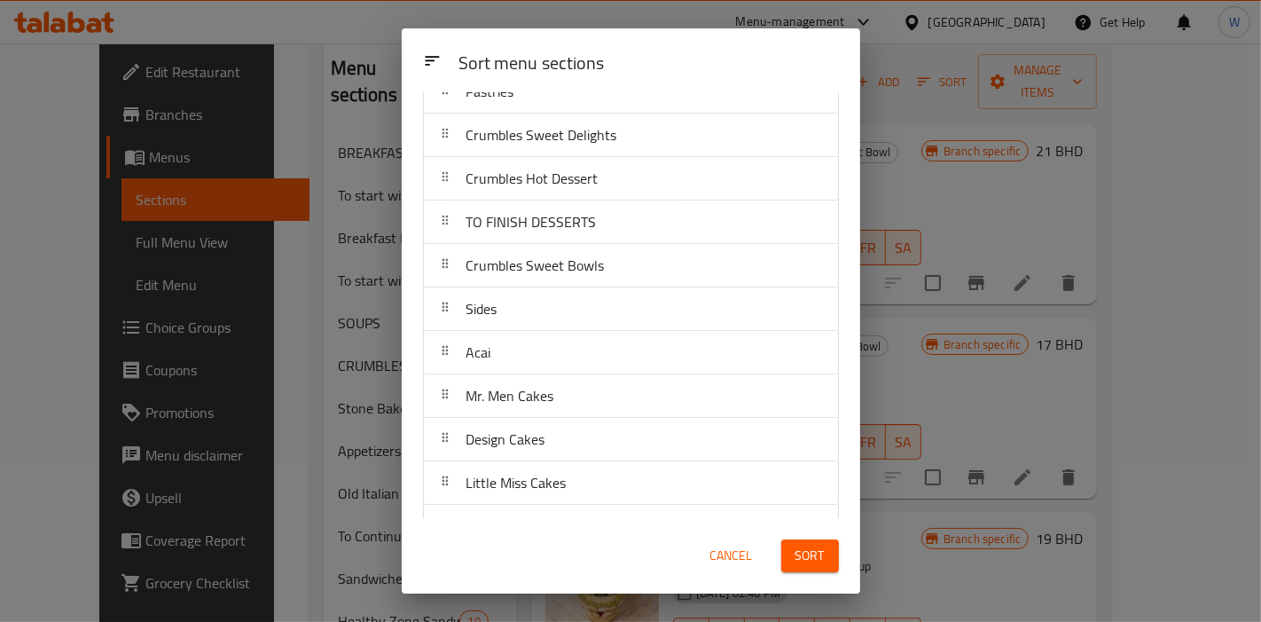
scroll to position [497, 0]
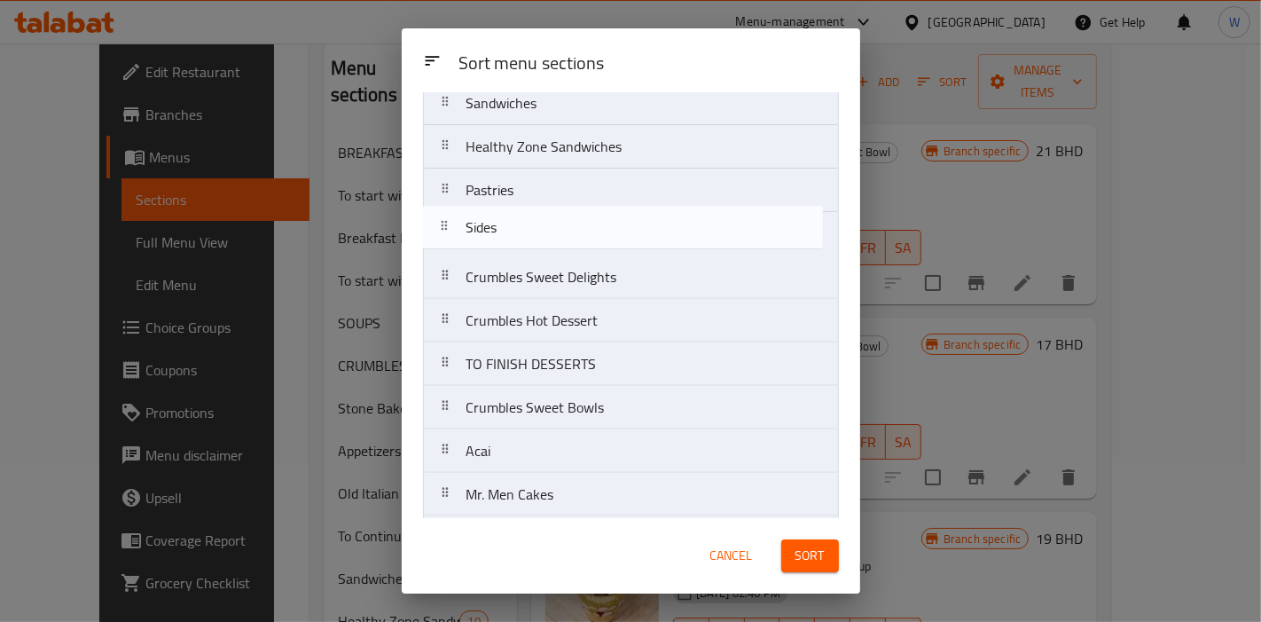
drag, startPoint x: 615, startPoint y: 409, endPoint x: 615, endPoint y: 229, distance: 180.0
click at [615, 229] on nav "BREAKFAST MENU Breakfast Box To start with cold To start with Hot Appetizers SO…" at bounding box center [631, 385] width 416 height 1479
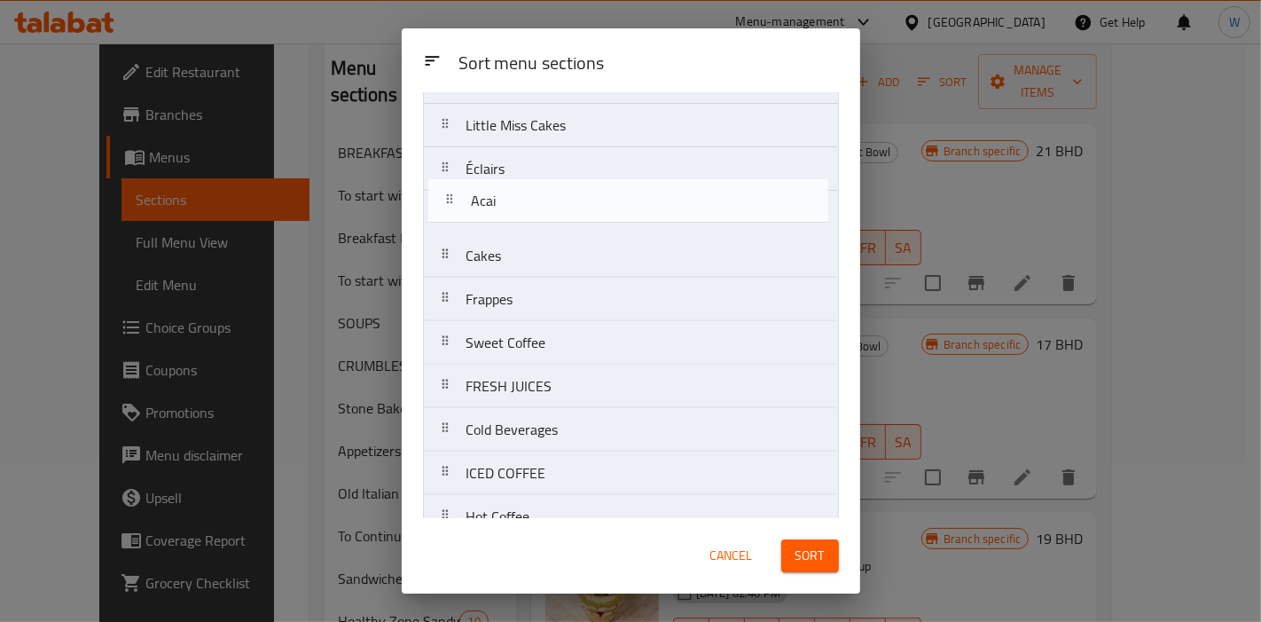
scroll to position [907, 0]
drag, startPoint x: 618, startPoint y: 356, endPoint x: 623, endPoint y: 219, distance: 136.7
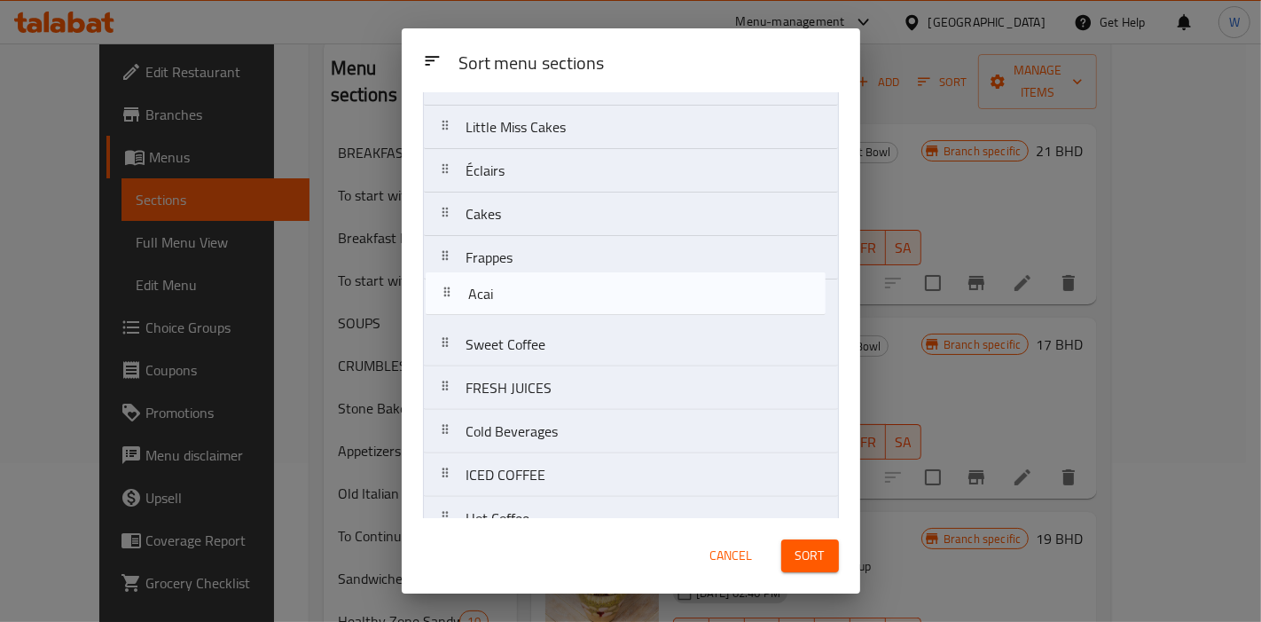
drag, startPoint x: 584, startPoint y: 219, endPoint x: 587, endPoint y: 311, distance: 92.3
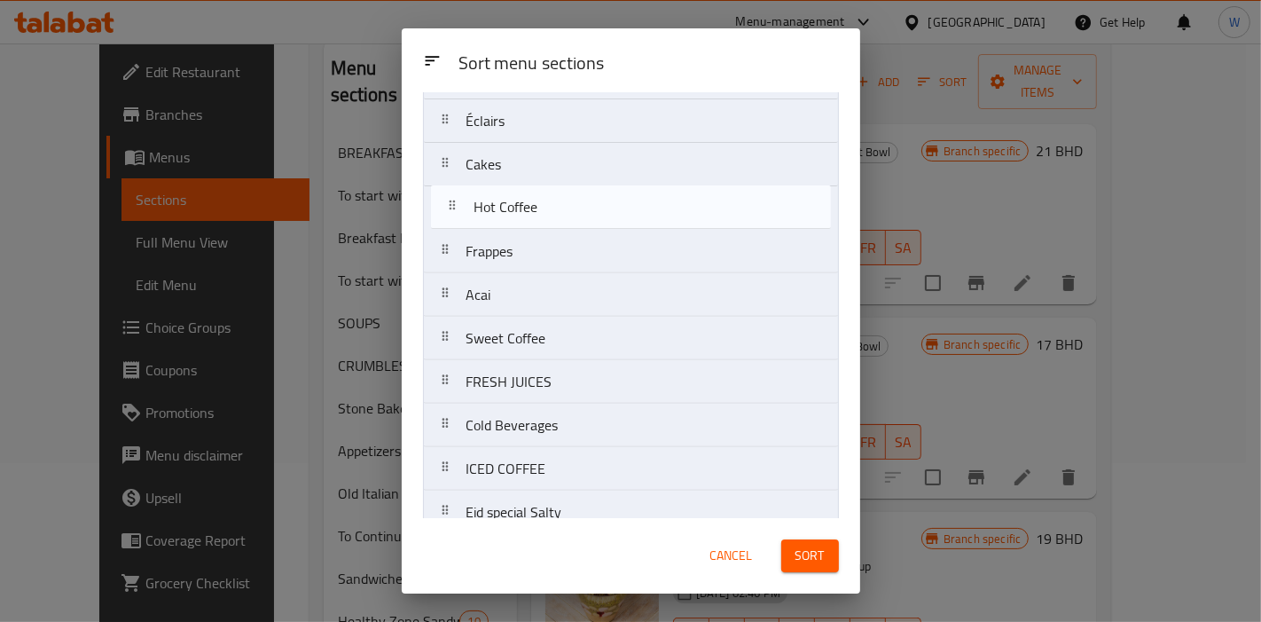
scroll to position [957, 0]
drag, startPoint x: 598, startPoint y: 334, endPoint x: 608, endPoint y: 221, distance: 113.9
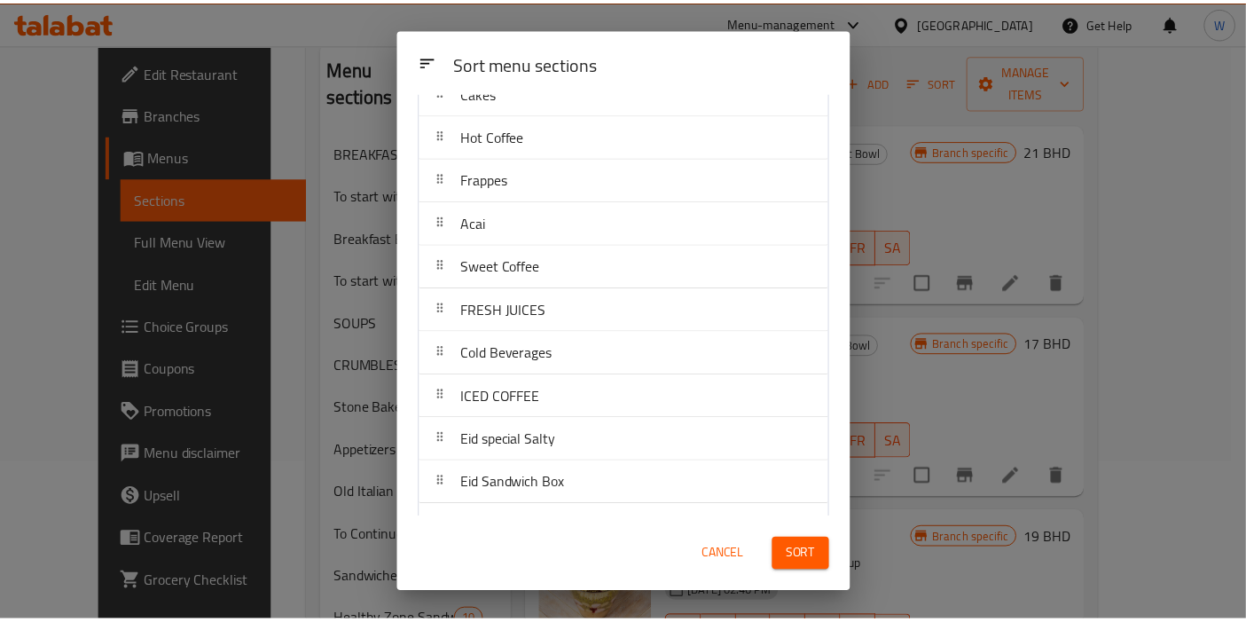
scroll to position [1101, 0]
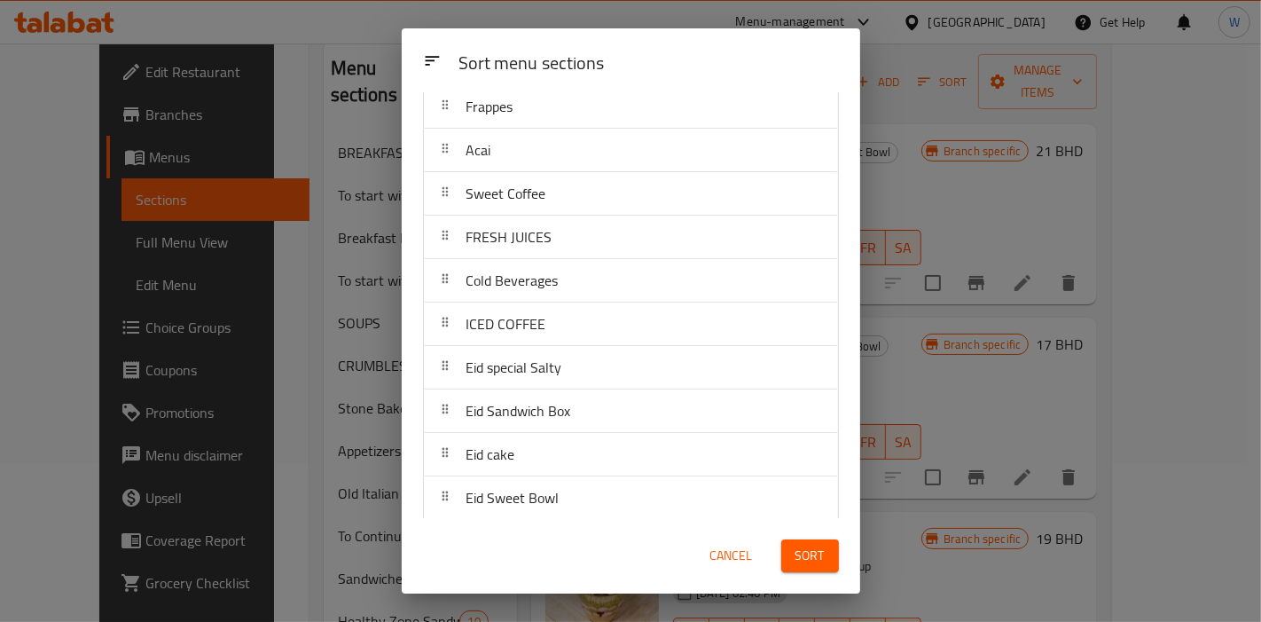
click at [815, 561] on span "Sort" at bounding box center [810, 556] width 29 height 22
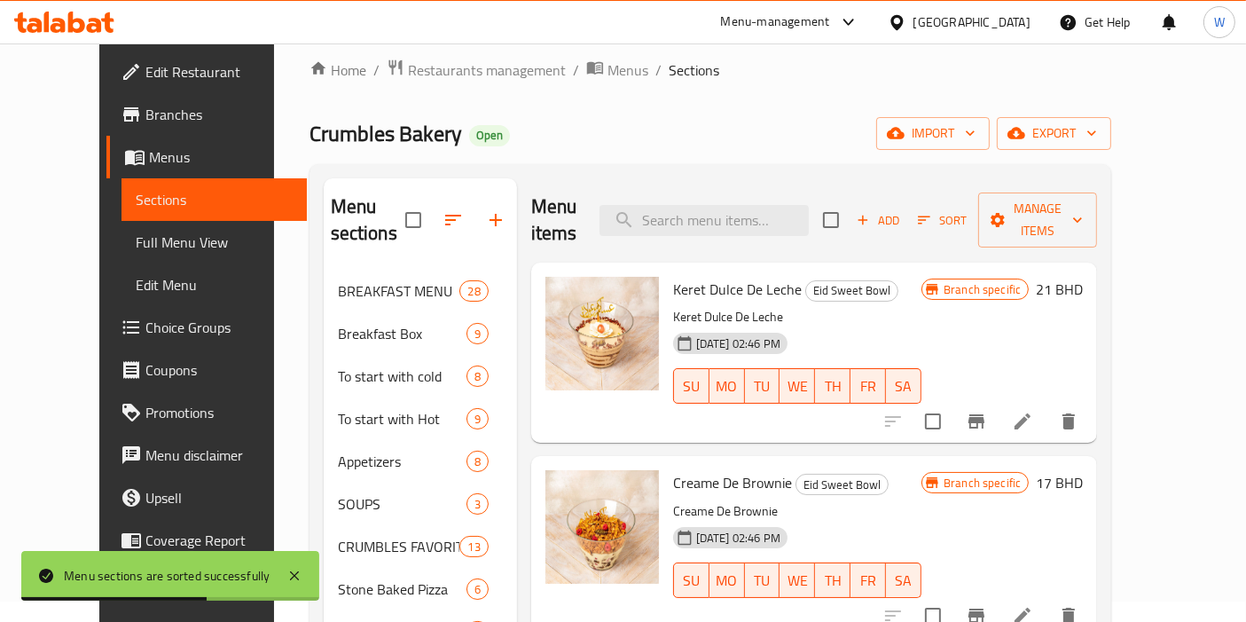
scroll to position [0, 0]
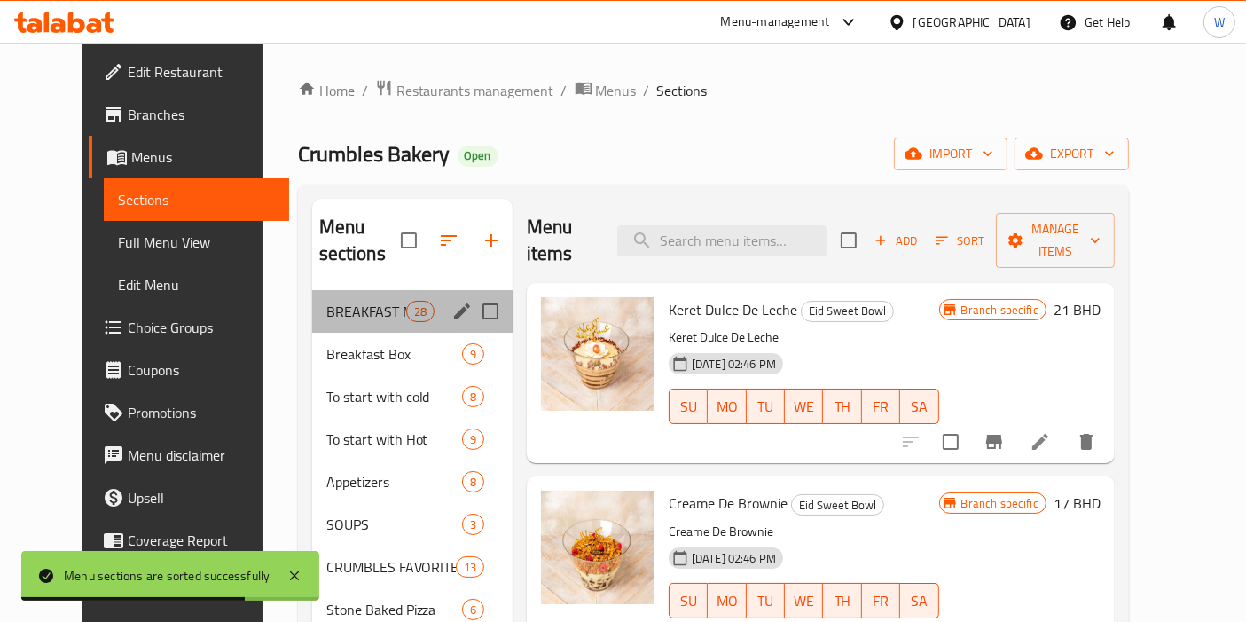
click at [344, 299] on div "BREAKFAST MENU 28" at bounding box center [412, 311] width 200 height 43
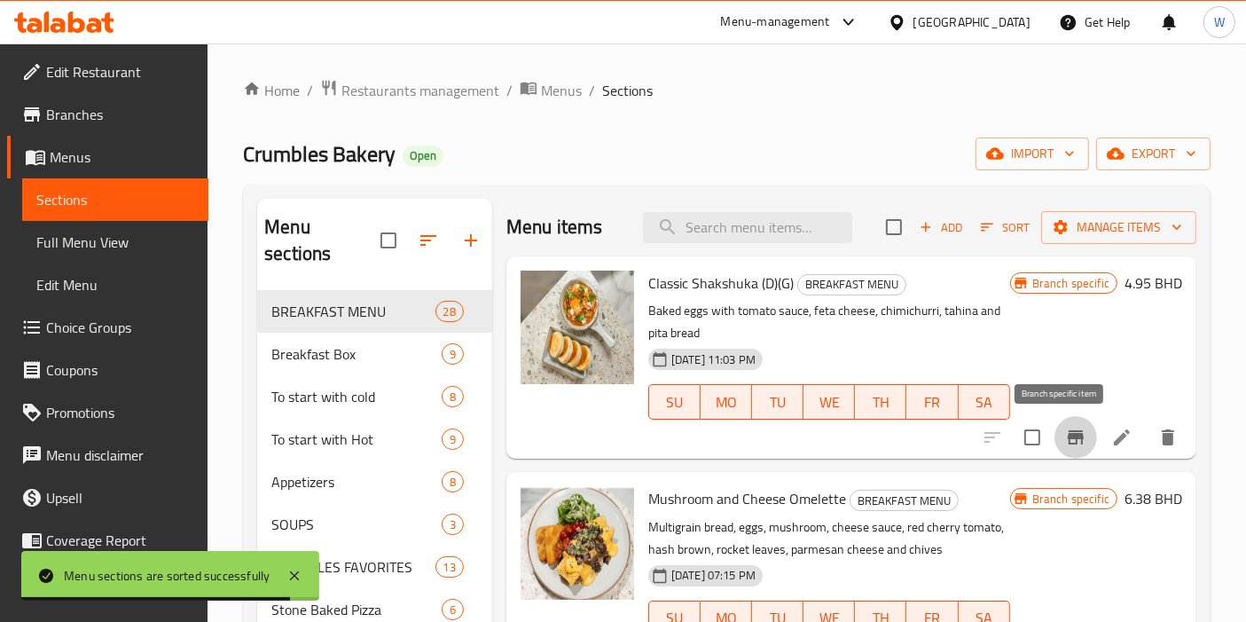
click at [1068, 437] on icon "Branch-specific-item" at bounding box center [1076, 437] width 16 height 14
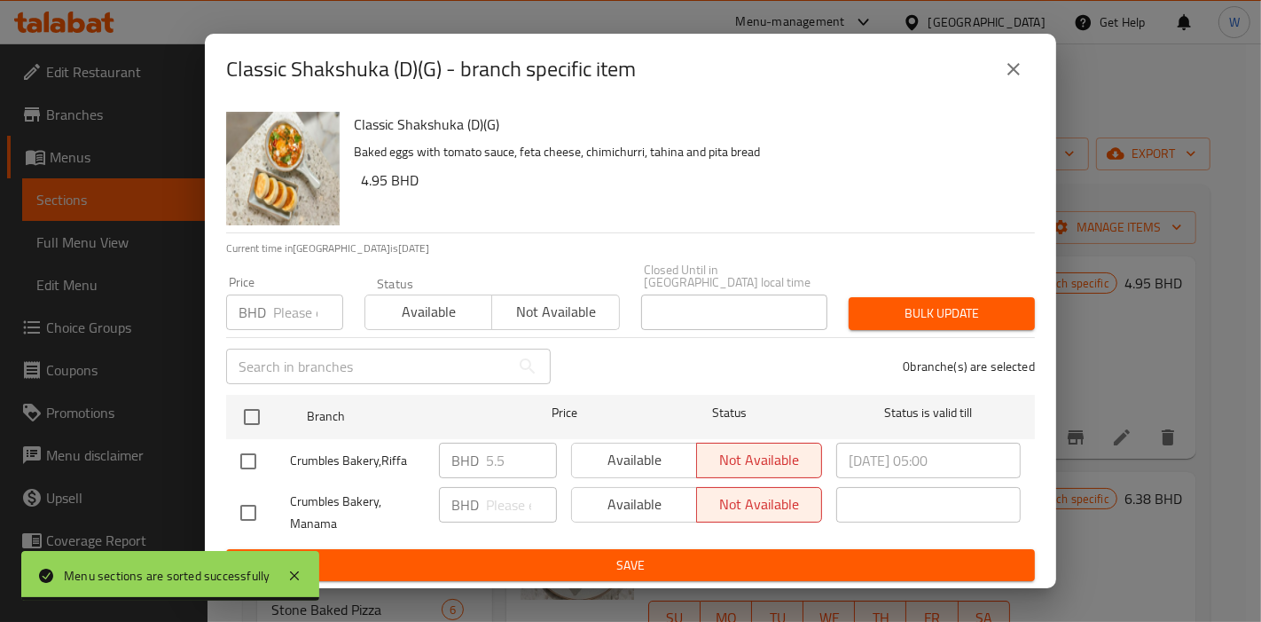
click at [1012, 88] on button "close" at bounding box center [1013, 69] width 43 height 43
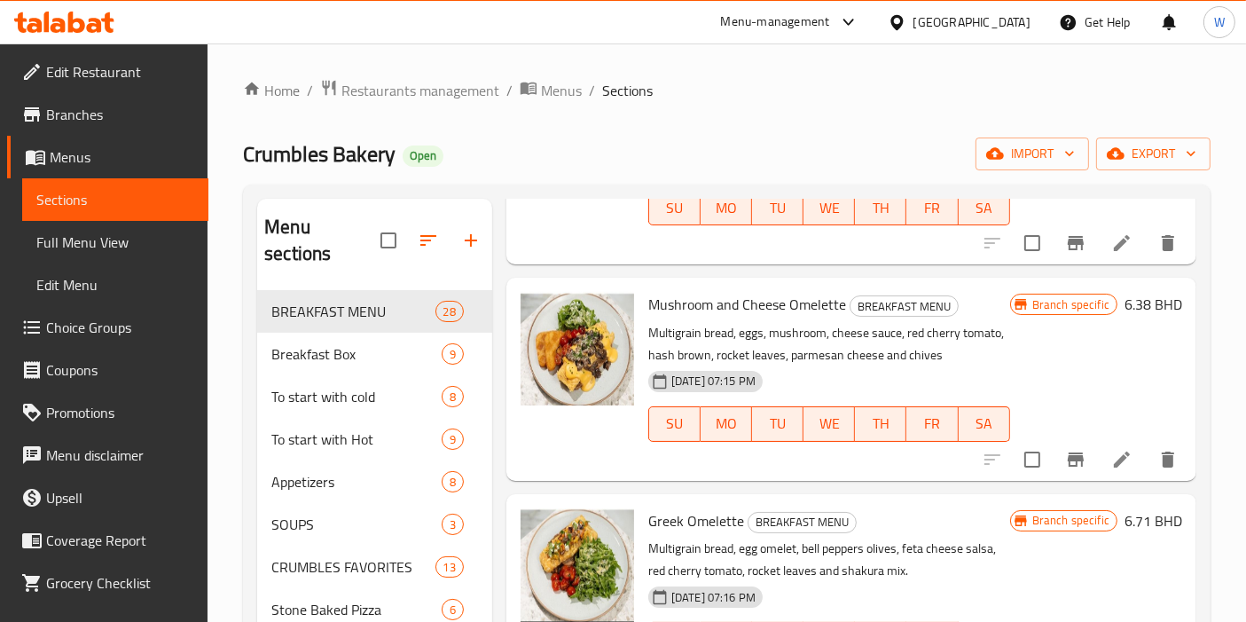
scroll to position [197, 0]
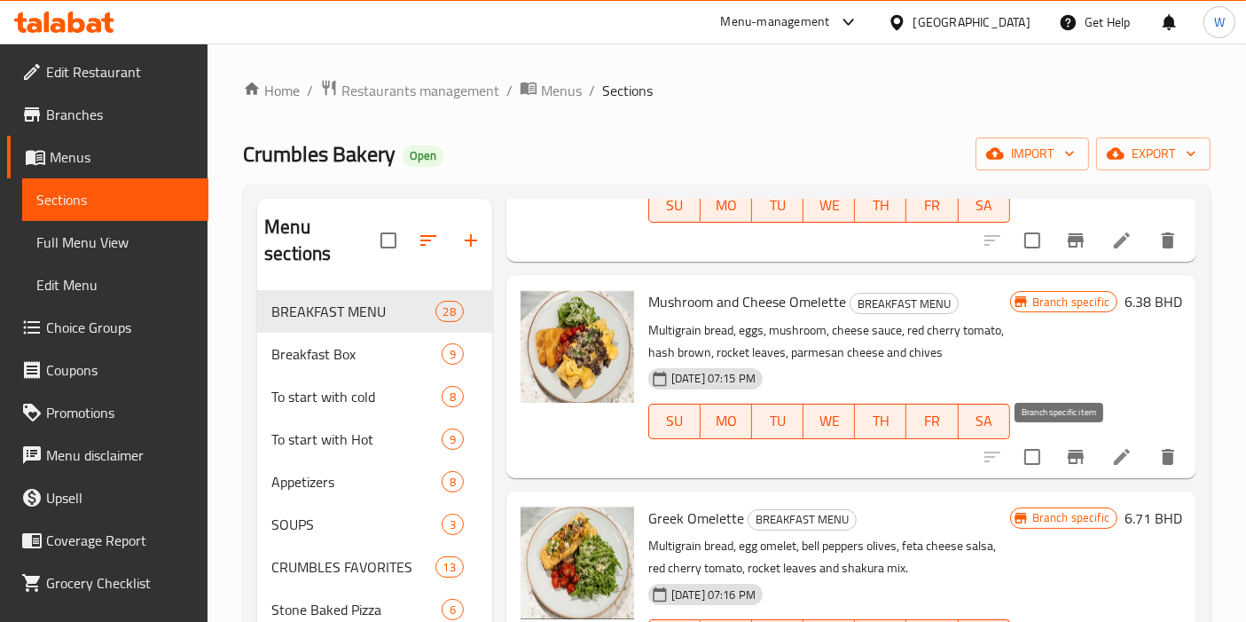
click at [1065, 459] on icon "Branch-specific-item" at bounding box center [1075, 456] width 21 height 21
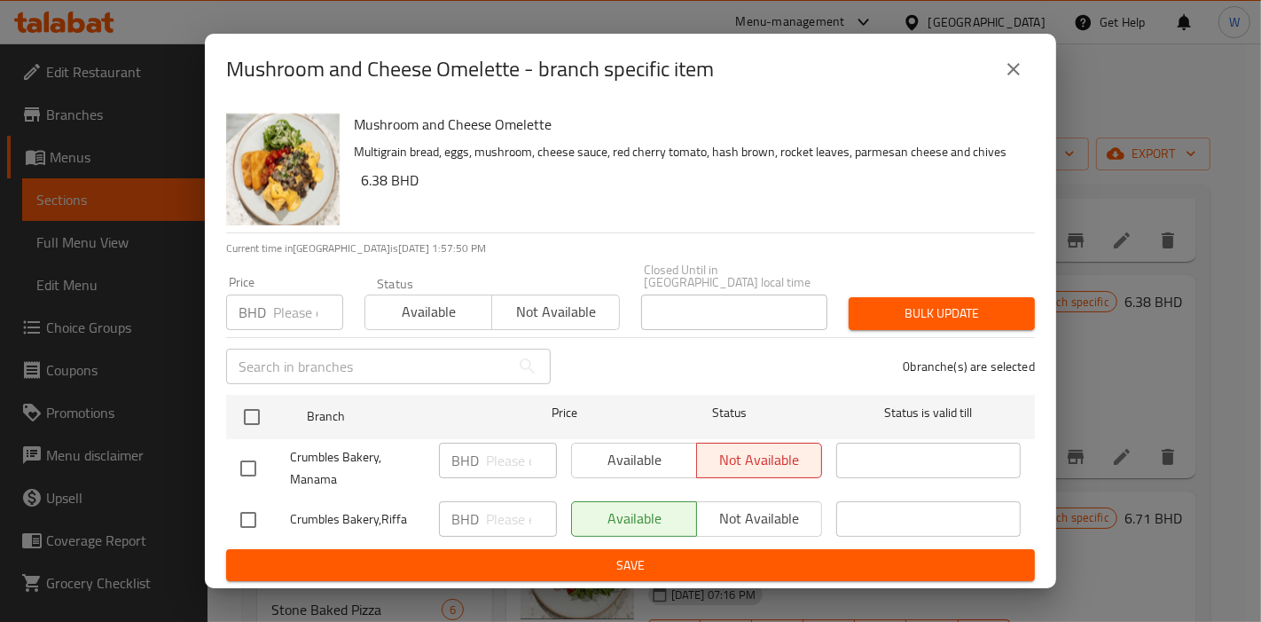
click at [1021, 77] on icon "close" at bounding box center [1013, 69] width 21 height 21
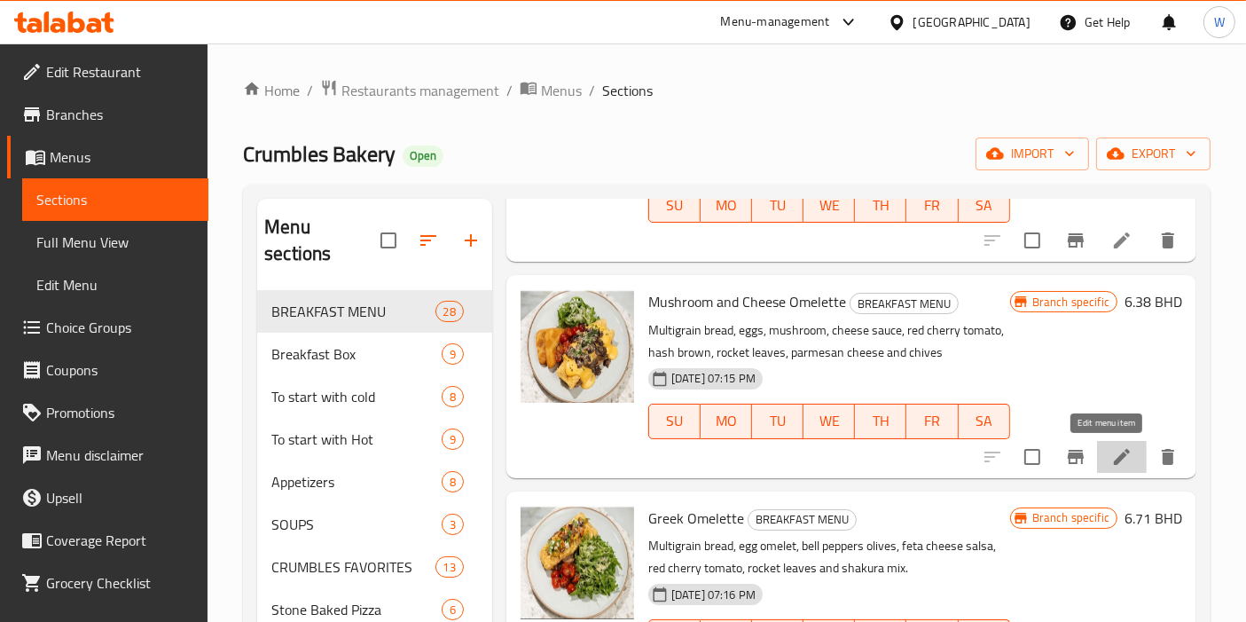
click at [1111, 465] on icon at bounding box center [1121, 456] width 21 height 21
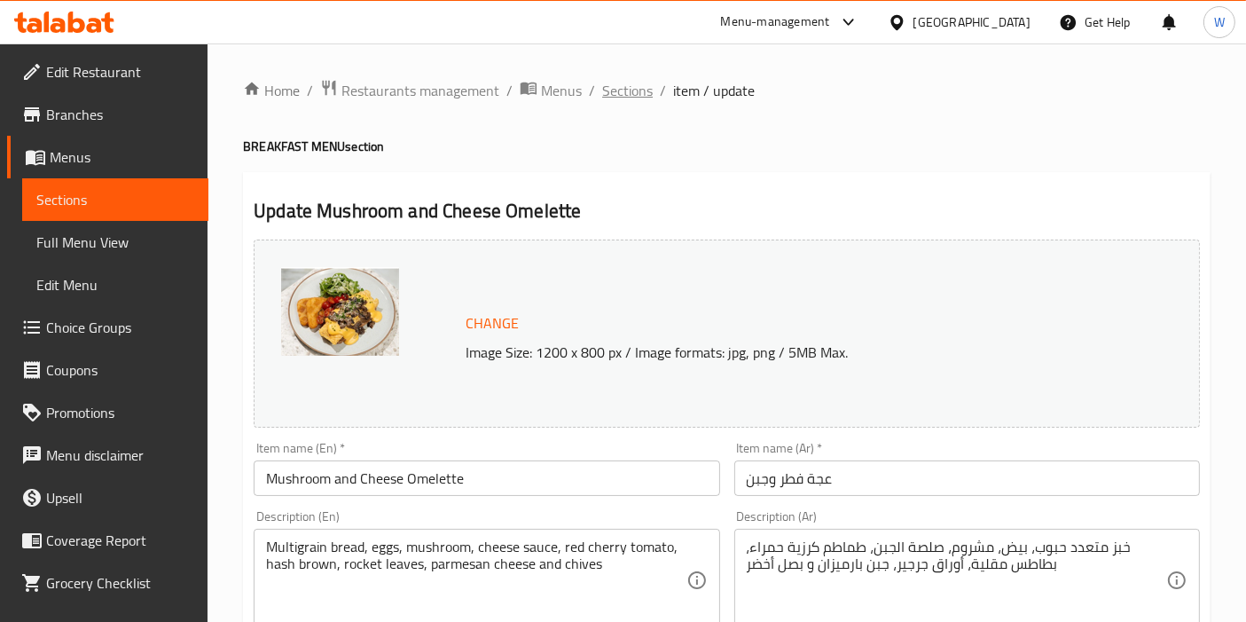
click at [630, 99] on span "Sections" at bounding box center [627, 90] width 51 height 21
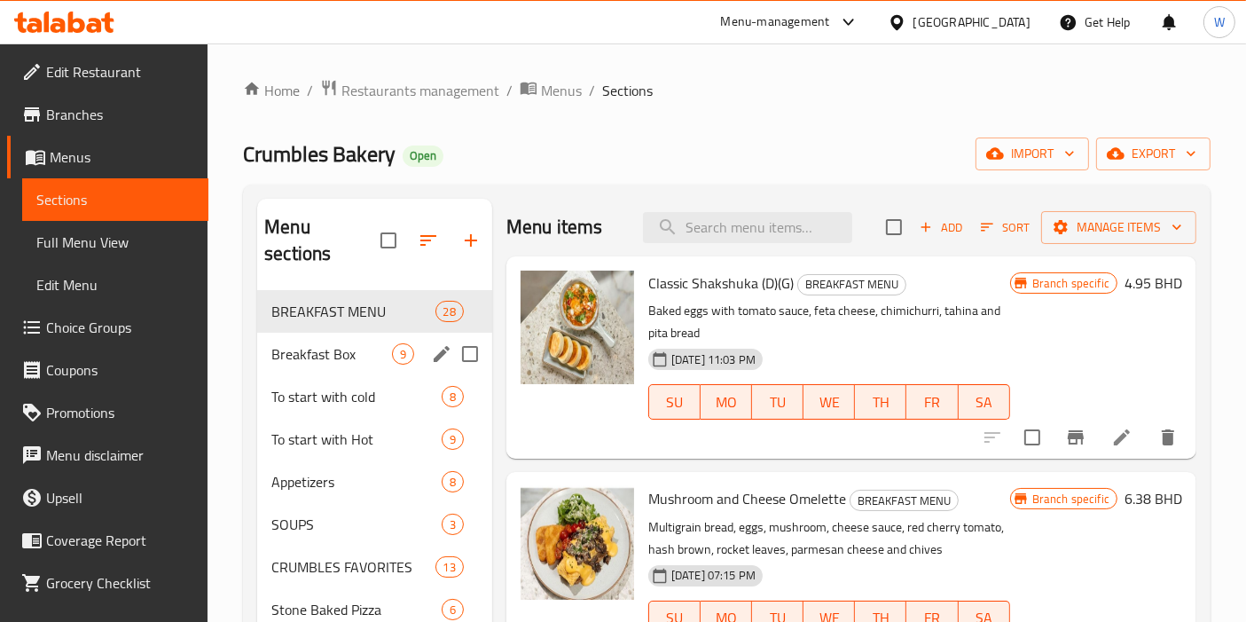
click at [349, 343] on span "Breakfast Box" at bounding box center [331, 353] width 121 height 21
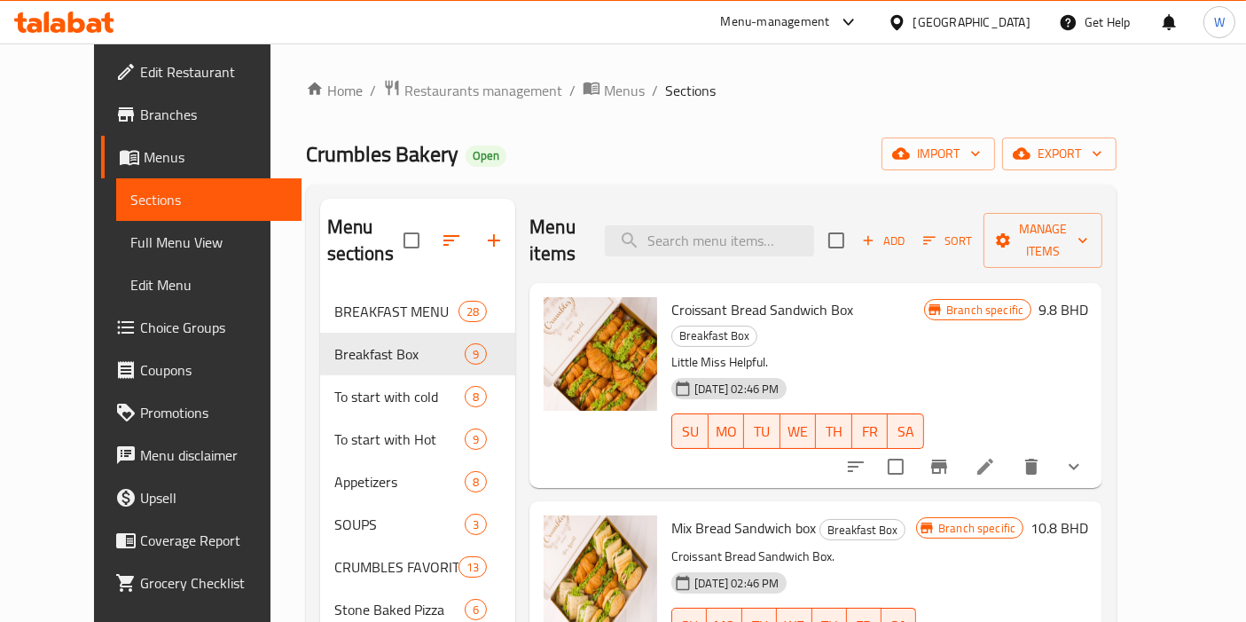
scroll to position [98, 0]
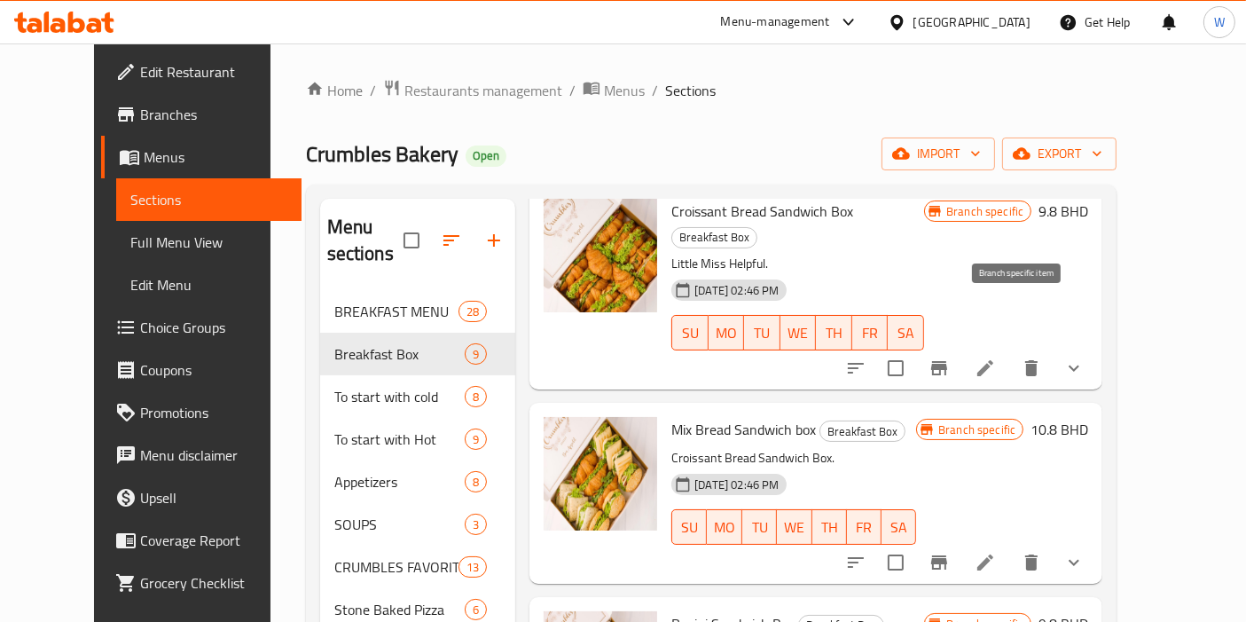
click at [960, 347] on button "Branch-specific-item" at bounding box center [939, 368] width 43 height 43
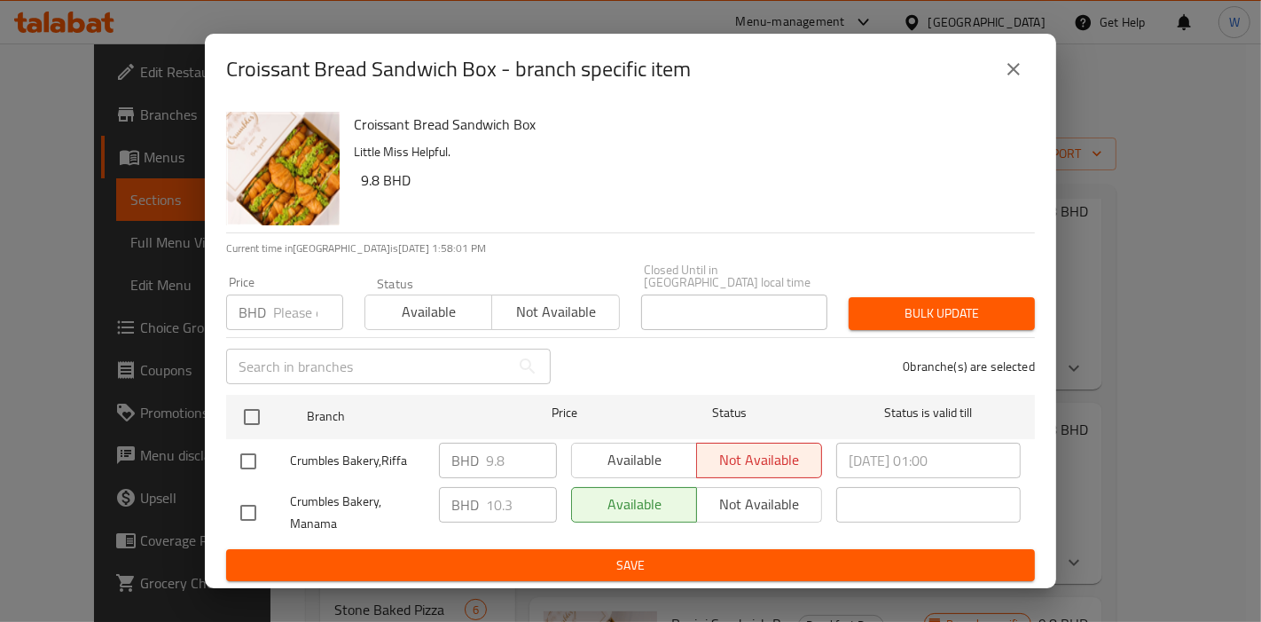
click at [1011, 69] on icon "close" at bounding box center [1013, 69] width 21 height 21
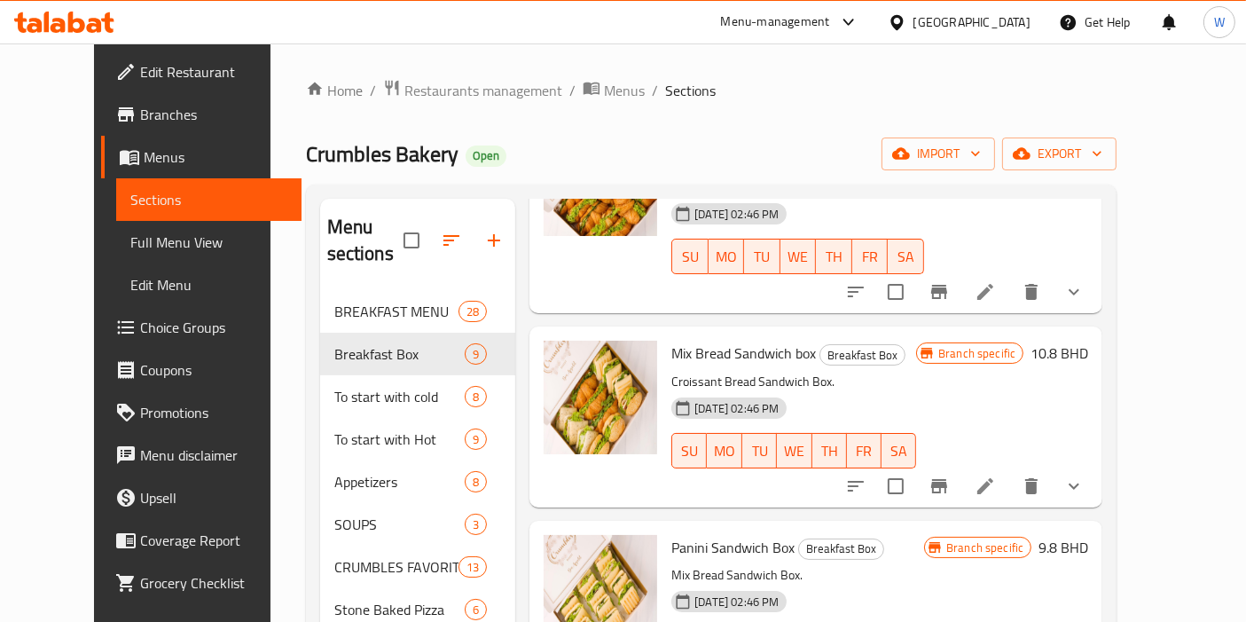
scroll to position [269, 0]
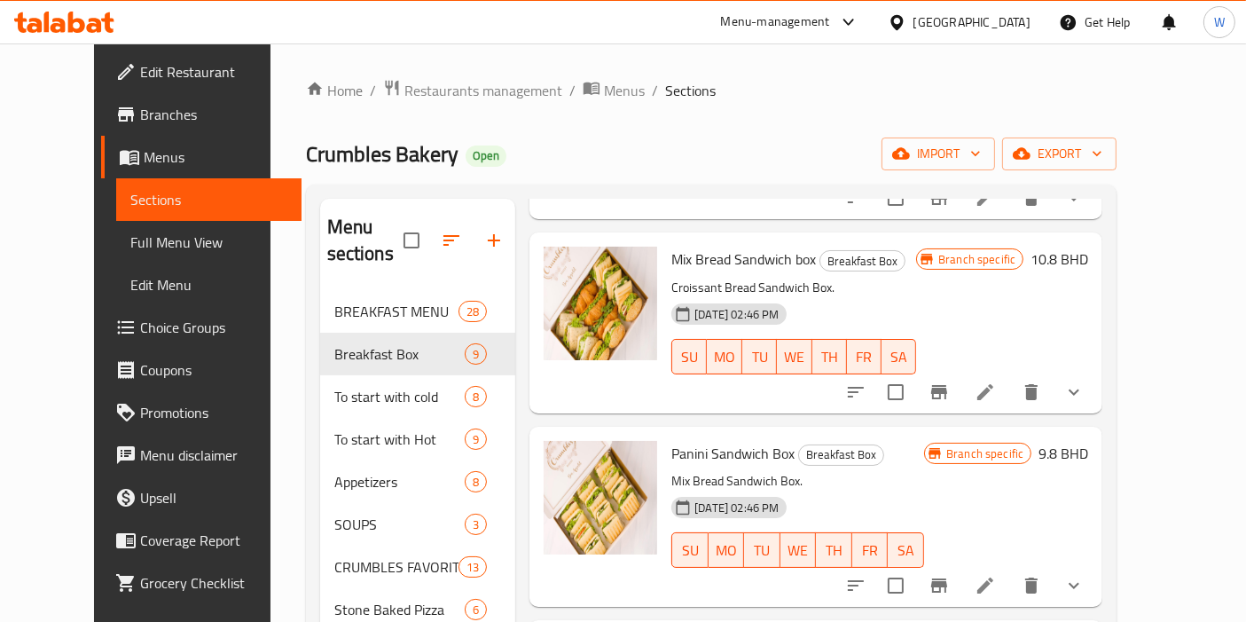
click at [950, 381] on icon "Branch-specific-item" at bounding box center [939, 391] width 21 height 21
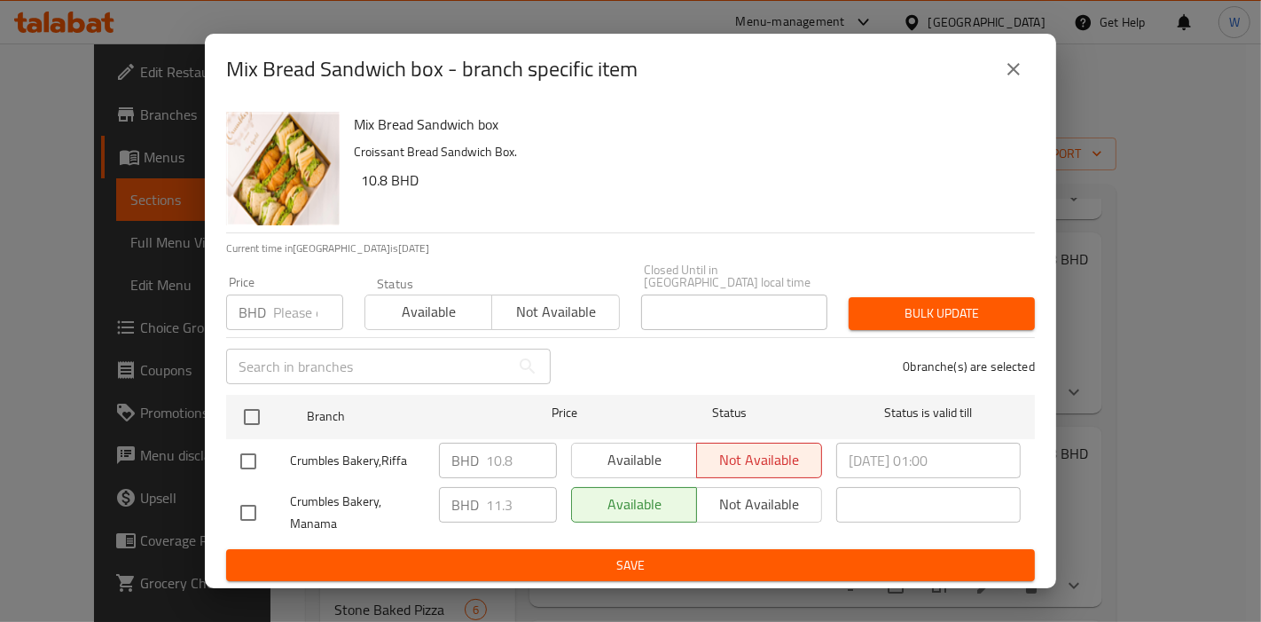
click at [1026, 87] on button "close" at bounding box center [1013, 69] width 43 height 43
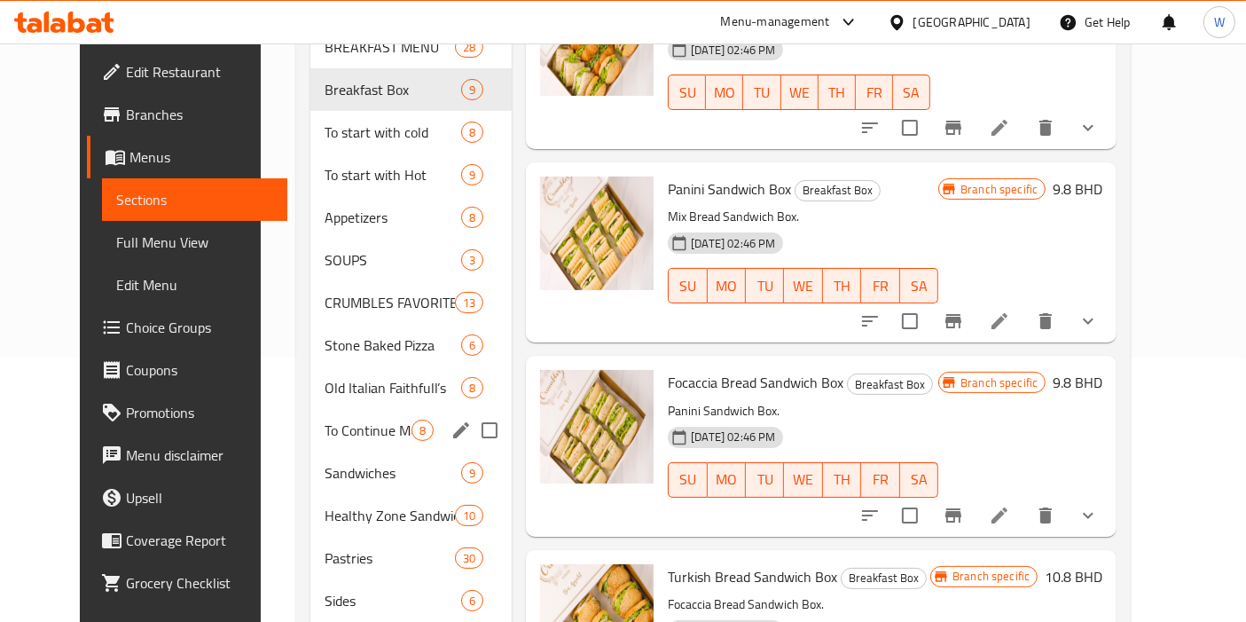
scroll to position [295, 0]
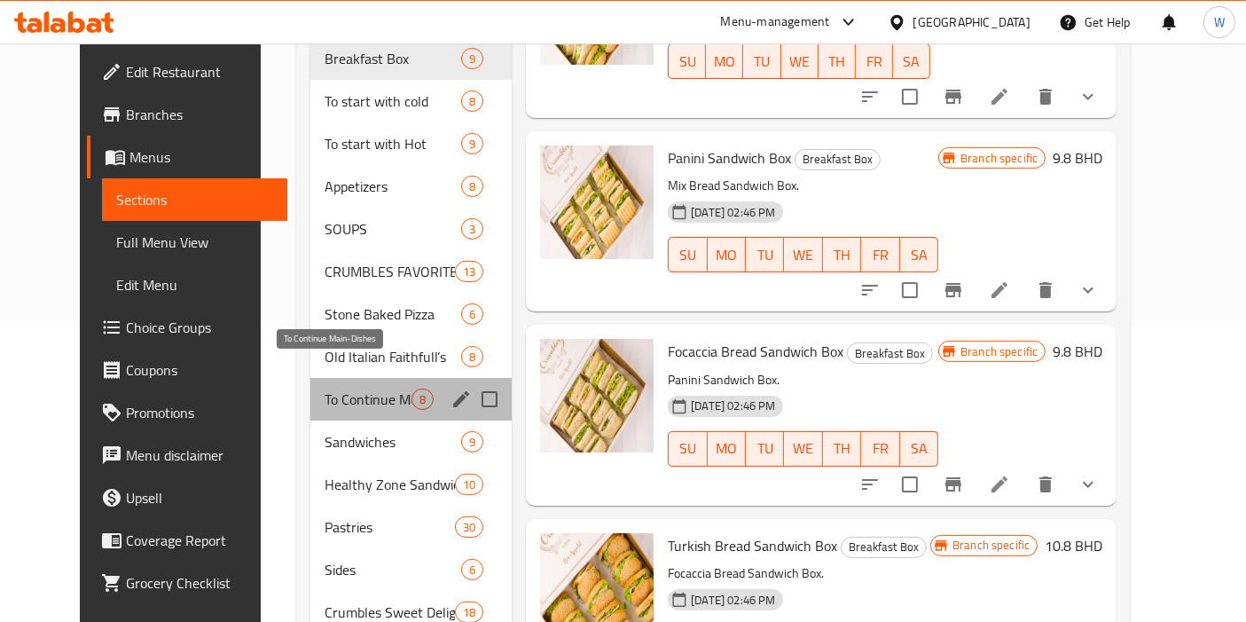
click at [345, 388] on span "To Continue Main-Dishes" at bounding box center [368, 398] width 87 height 21
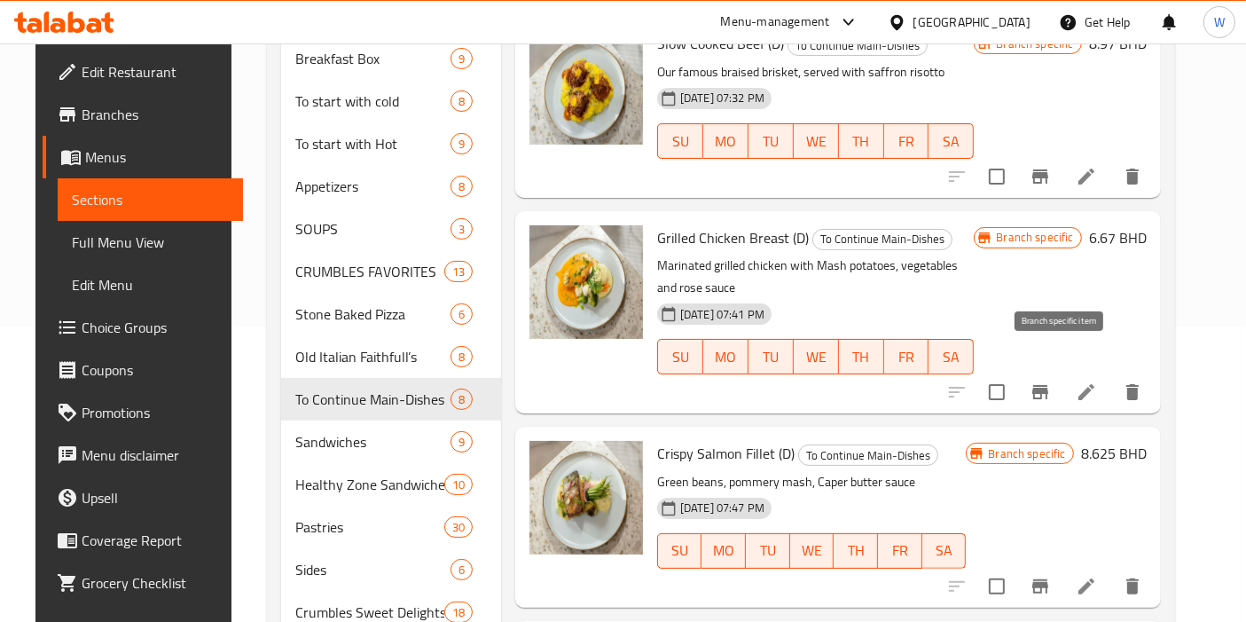
click at [1048, 385] on icon "Branch-specific-item" at bounding box center [1040, 392] width 16 height 14
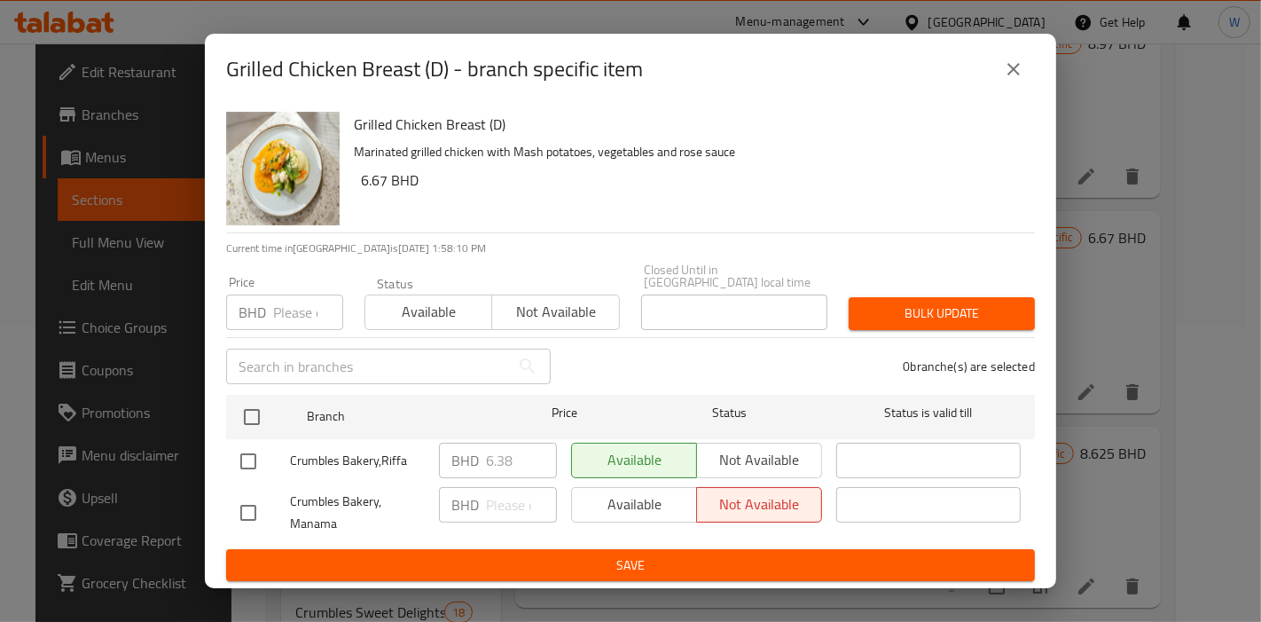
click at [987, 78] on div "Grilled Chicken Breast (D) - branch specific item" at bounding box center [630, 69] width 809 height 43
click at [994, 74] on button "close" at bounding box center [1013, 69] width 43 height 43
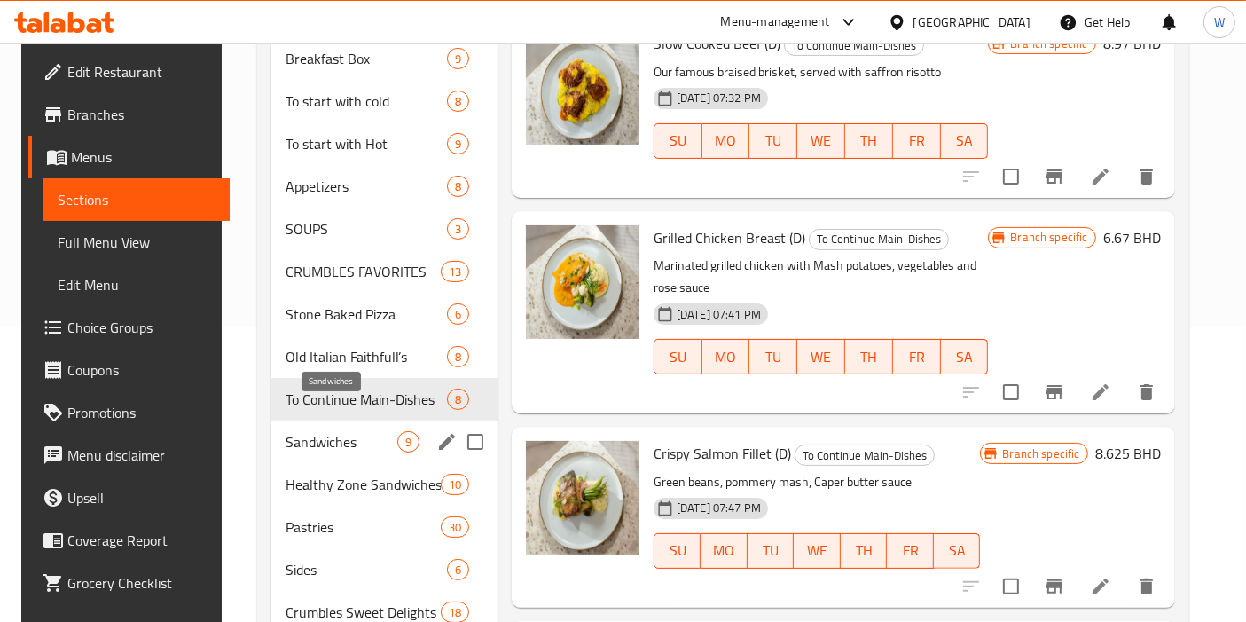
click at [302, 431] on span "Sandwiches" at bounding box center [341, 441] width 111 height 21
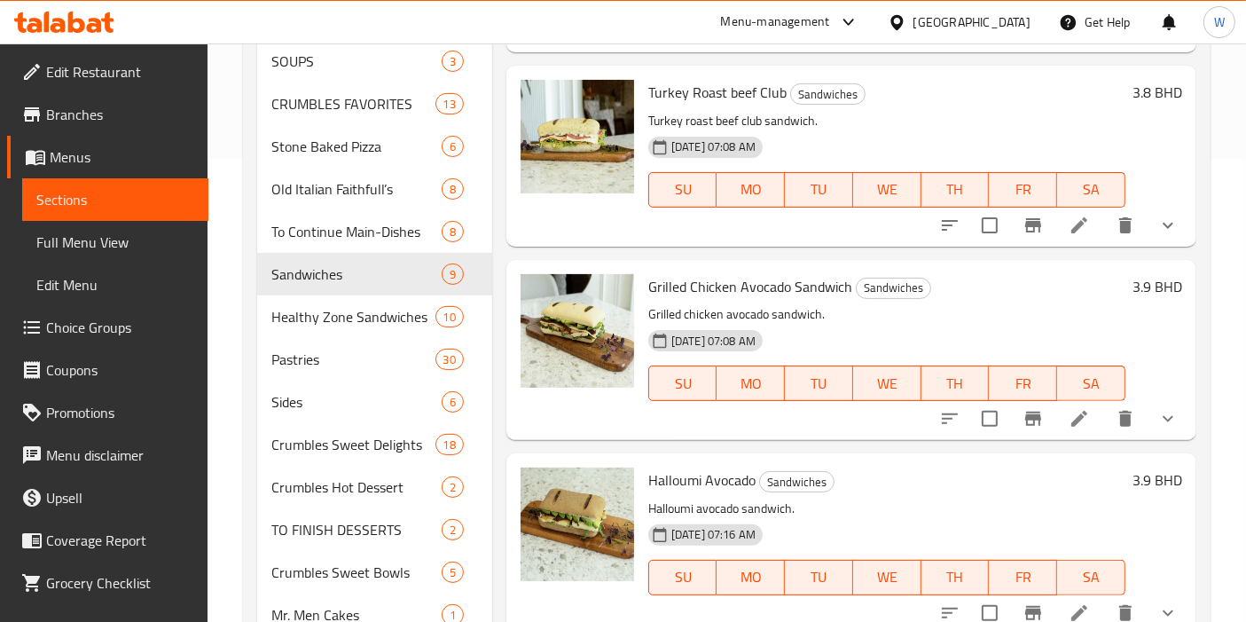
scroll to position [492, 0]
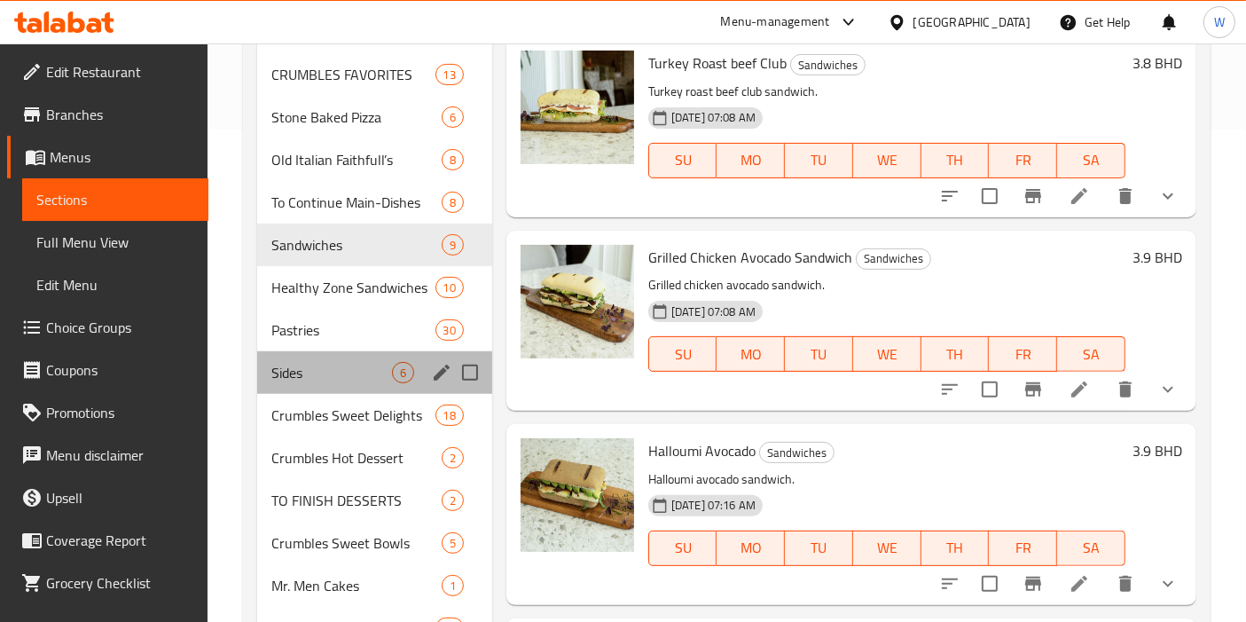
click at [340, 358] on div "Sides 6" at bounding box center [374, 372] width 235 height 43
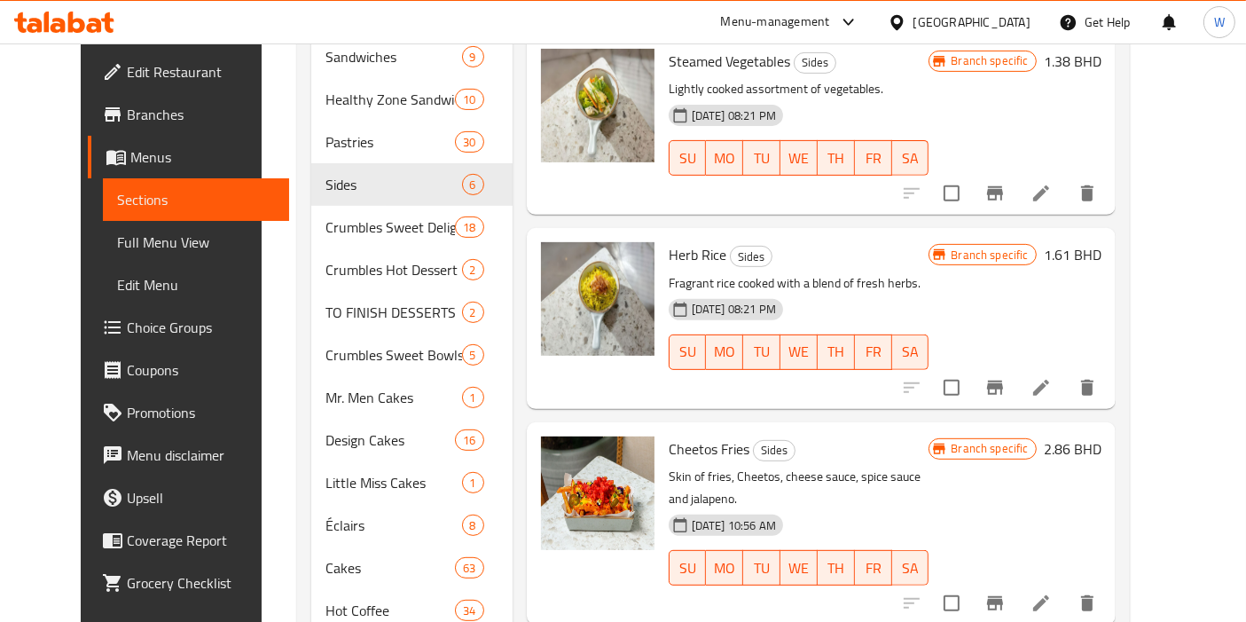
scroll to position [689, 0]
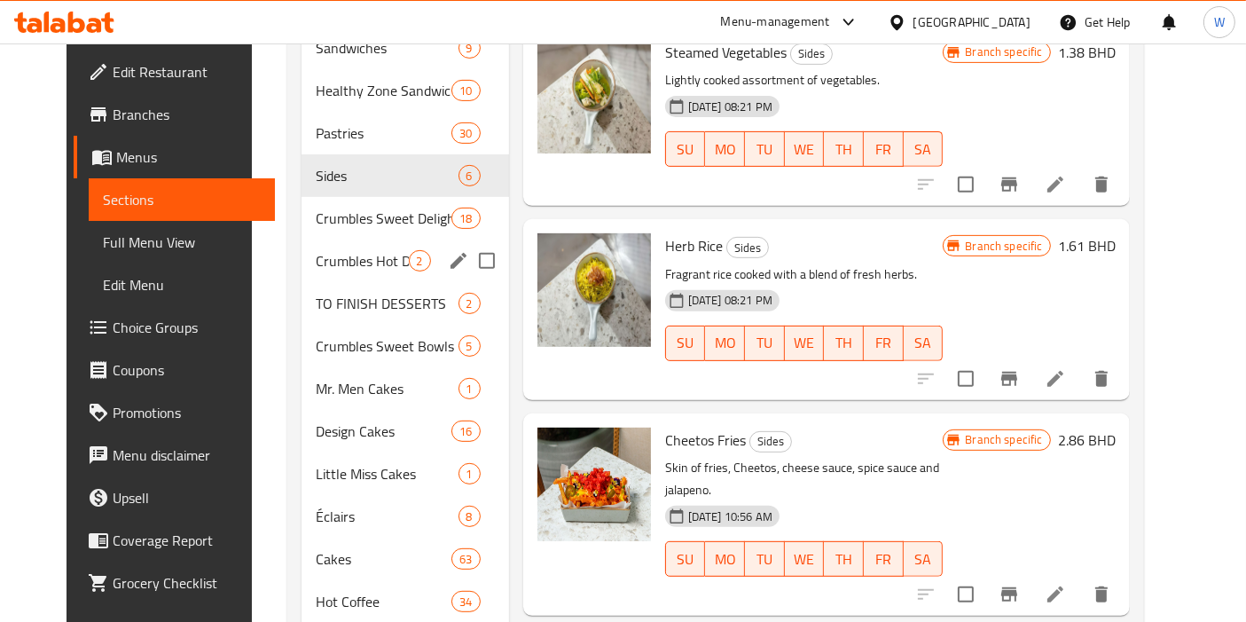
click at [329, 208] on div "Crumbles Sweet Delights 18" at bounding box center [405, 218] width 207 height 43
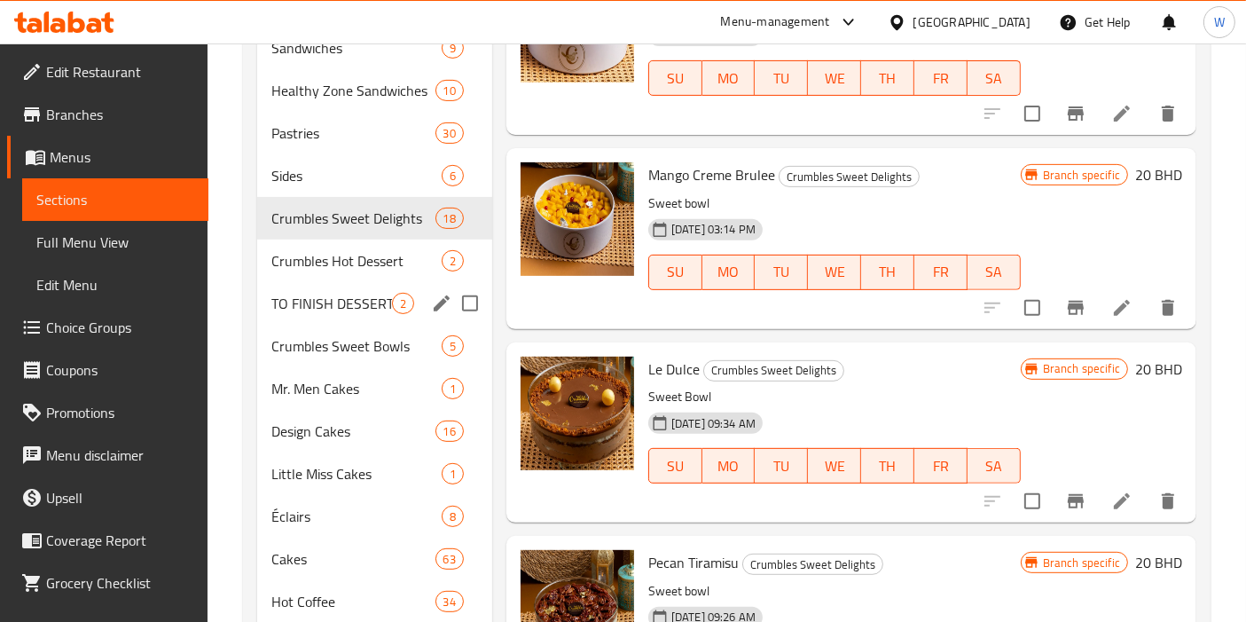
click at [383, 282] on div "TO FINISH DESSERTS 2" at bounding box center [374, 303] width 235 height 43
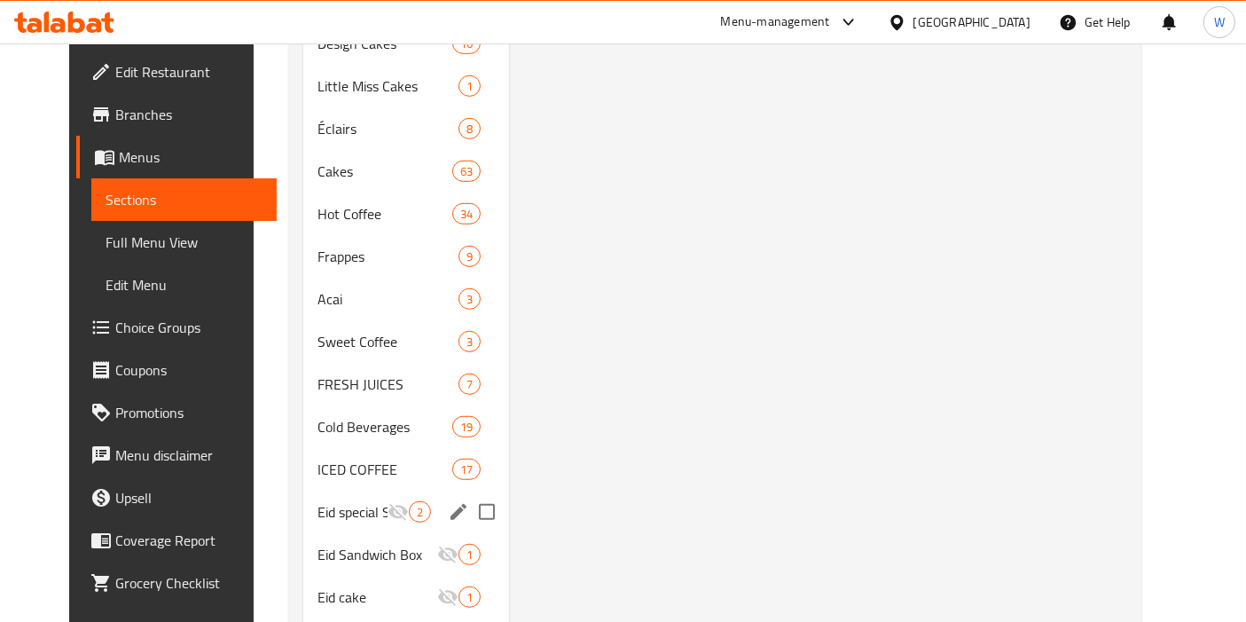
scroll to position [1046, 0]
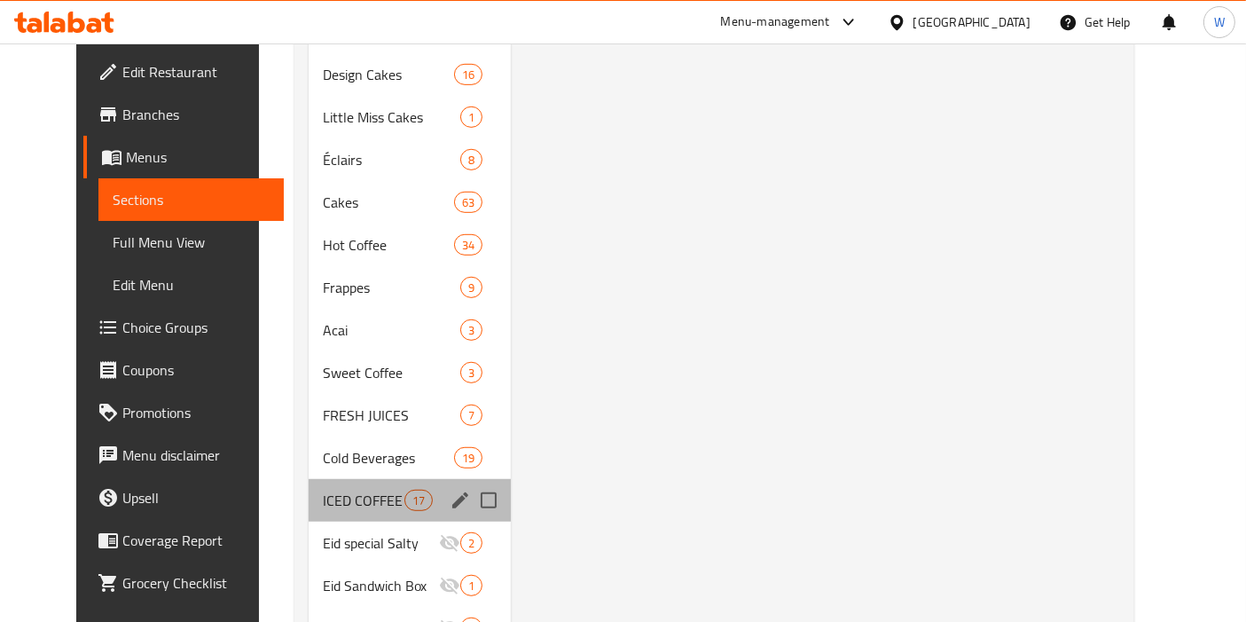
click at [359, 479] on div "ICED COFFEE 17" at bounding box center [410, 500] width 203 height 43
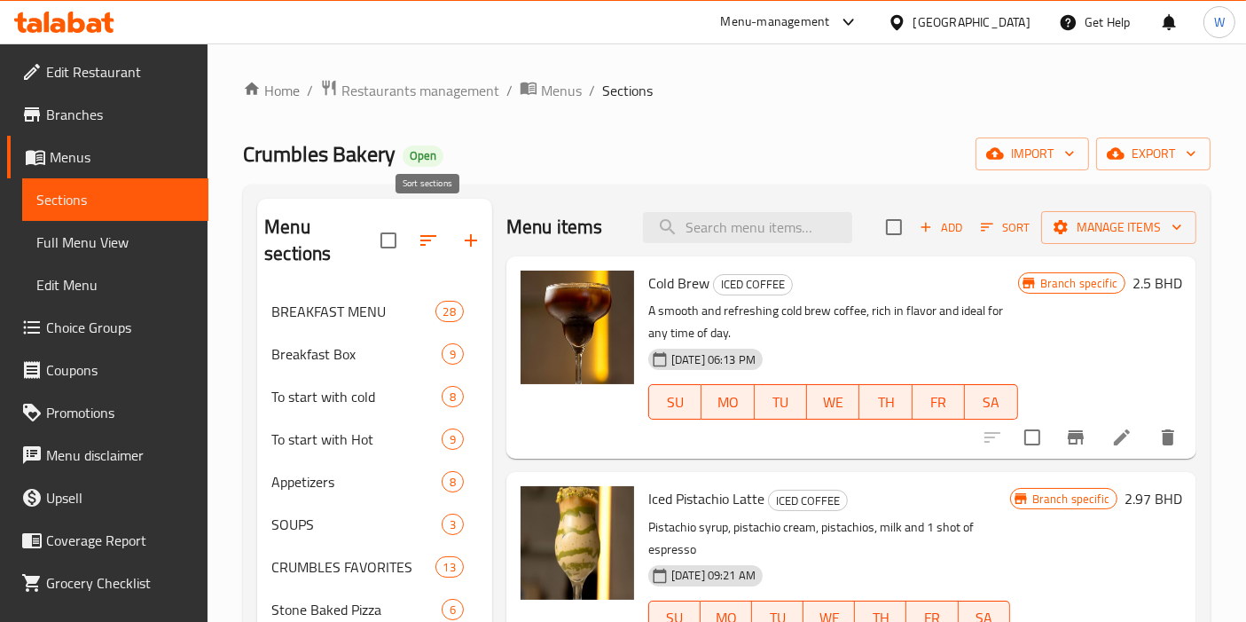
click at [428, 230] on icon "button" at bounding box center [428, 240] width 21 height 21
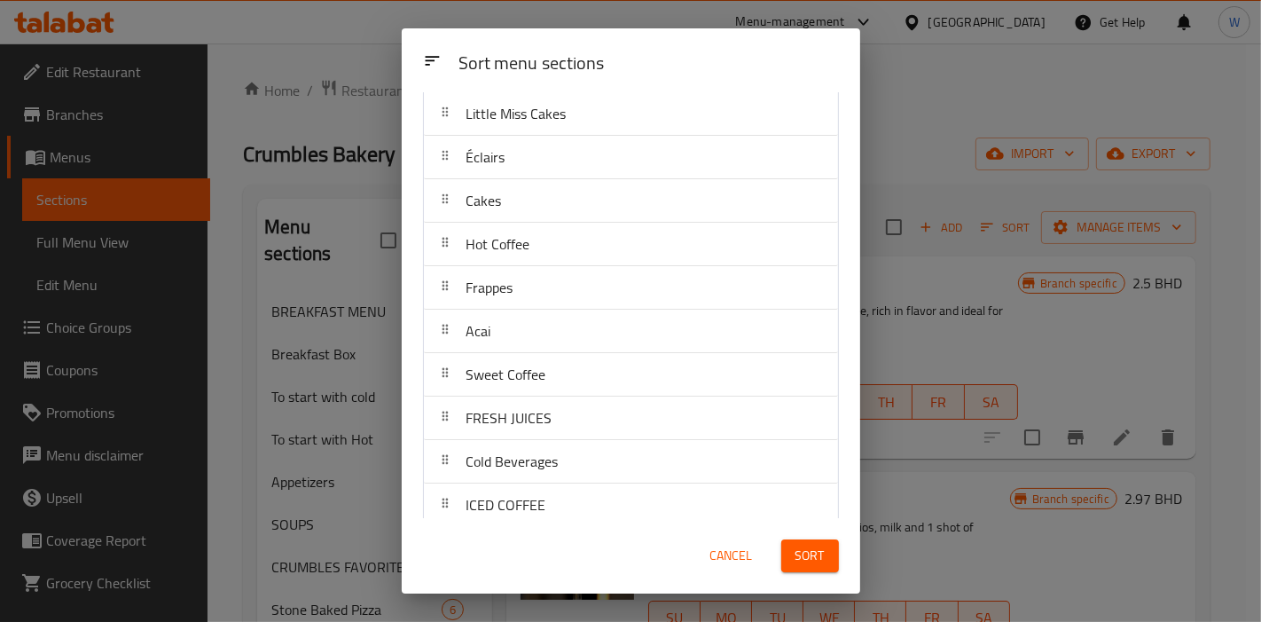
scroll to position [905, 0]
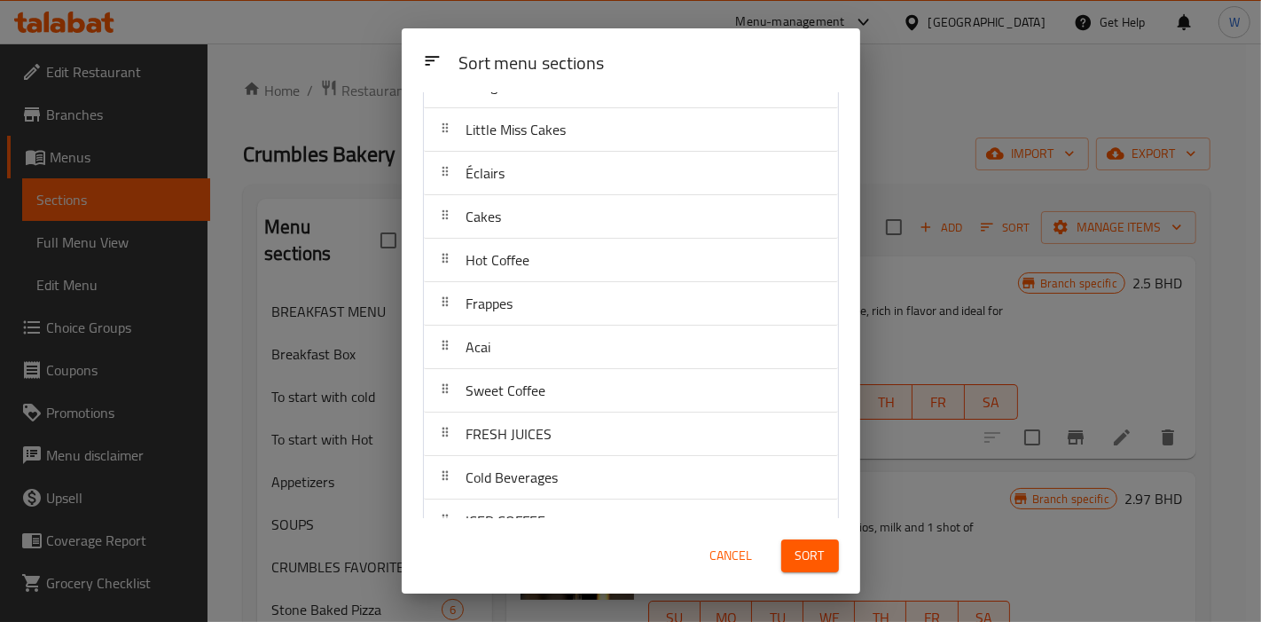
drag, startPoint x: 514, startPoint y: 521, endPoint x: 514, endPoint y: 535, distance: 13.3
click at [514, 535] on div "Cancel Sort" at bounding box center [631, 555] width 459 height 75
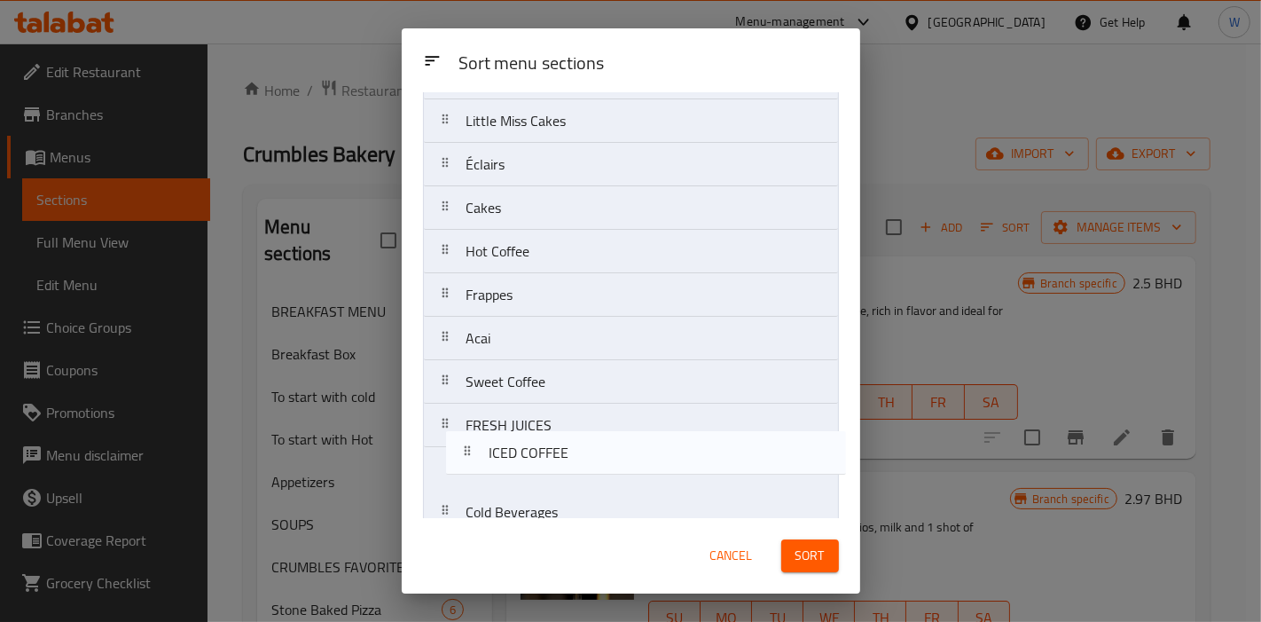
scroll to position [915, 0]
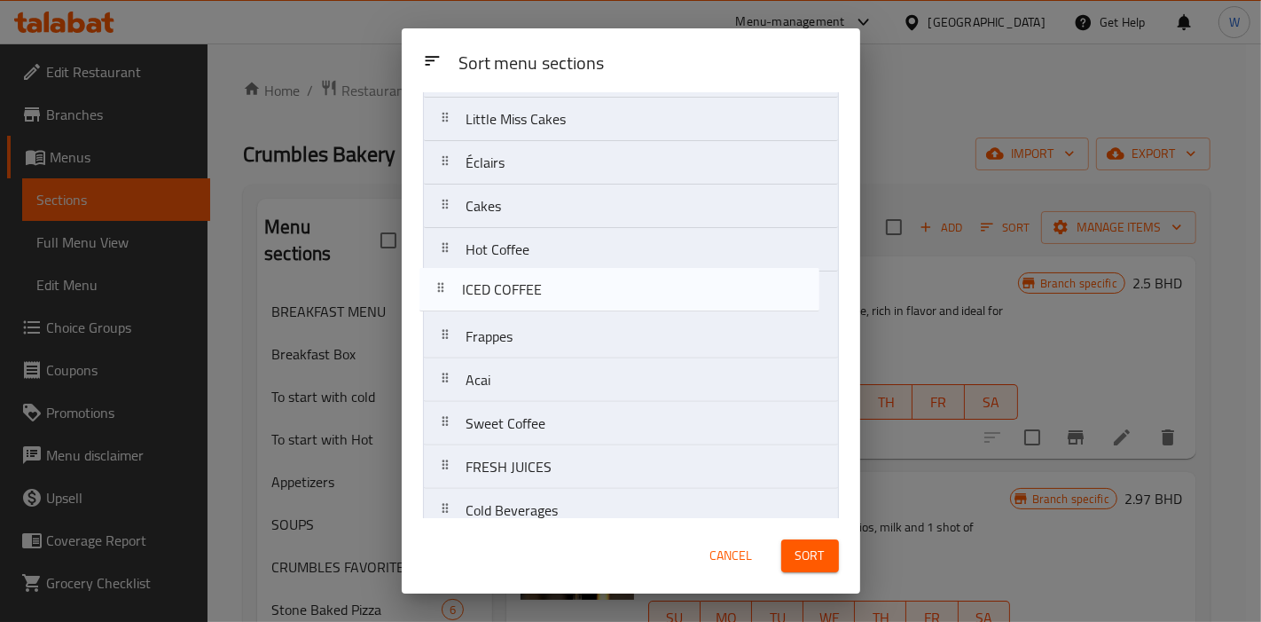
drag, startPoint x: 512, startPoint y: 510, endPoint x: 509, endPoint y: 278, distance: 232.4
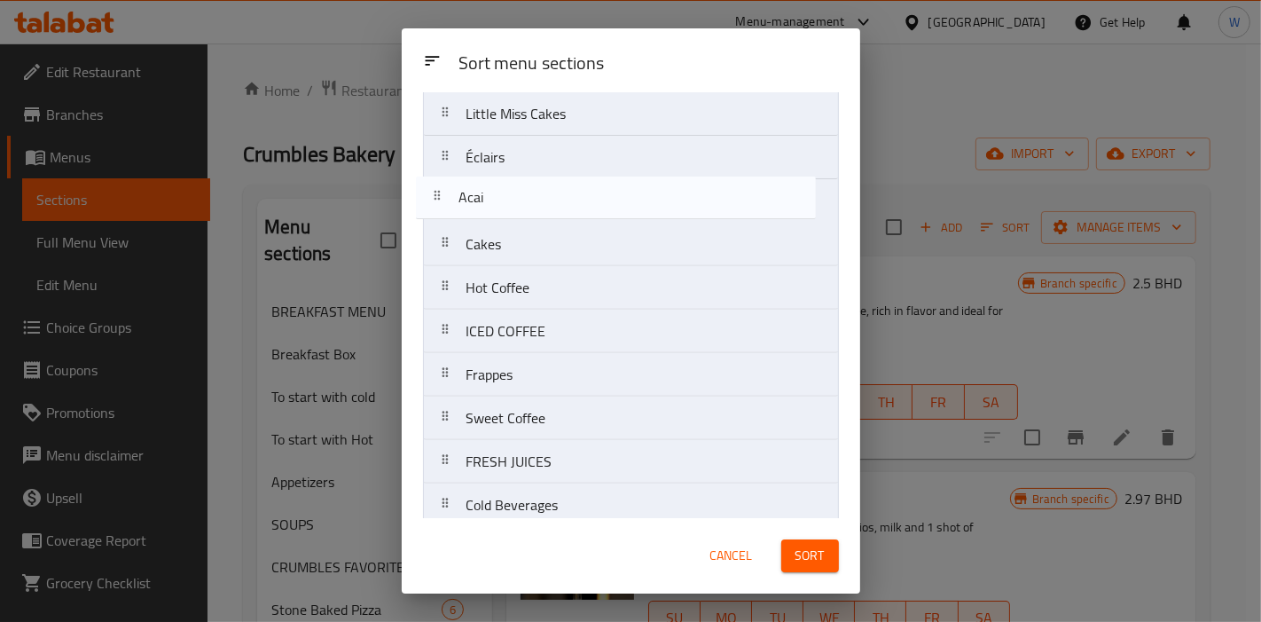
scroll to position [916, 0]
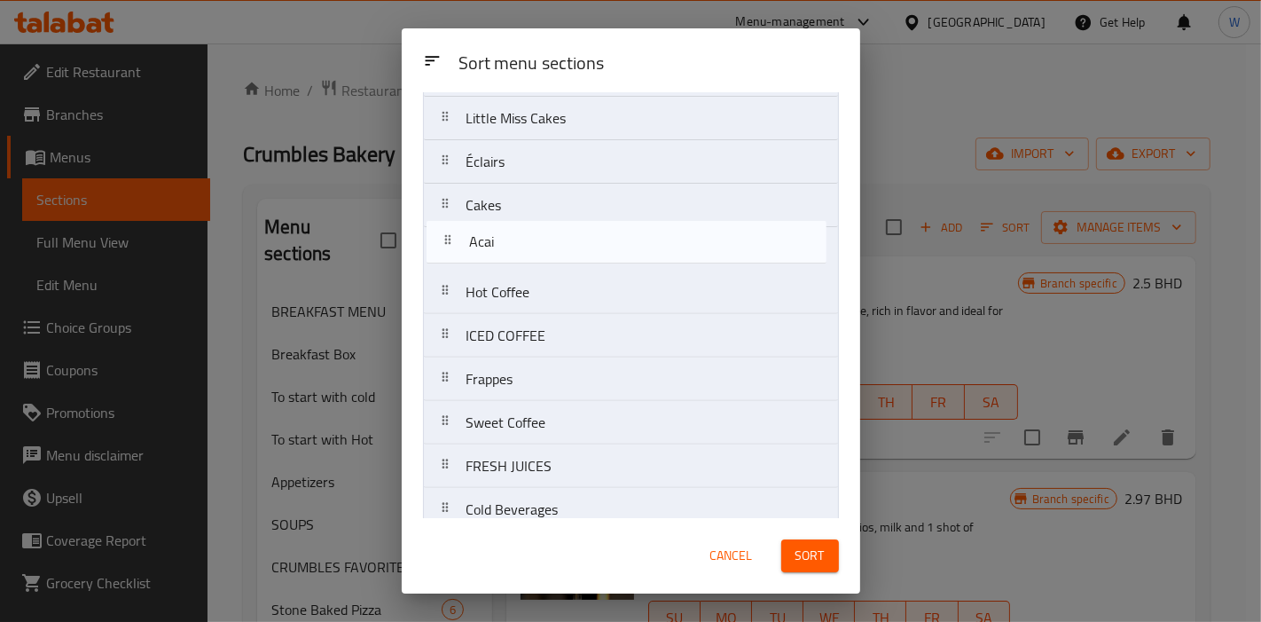
drag, startPoint x: 553, startPoint y: 279, endPoint x: 563, endPoint y: 243, distance: 37.9
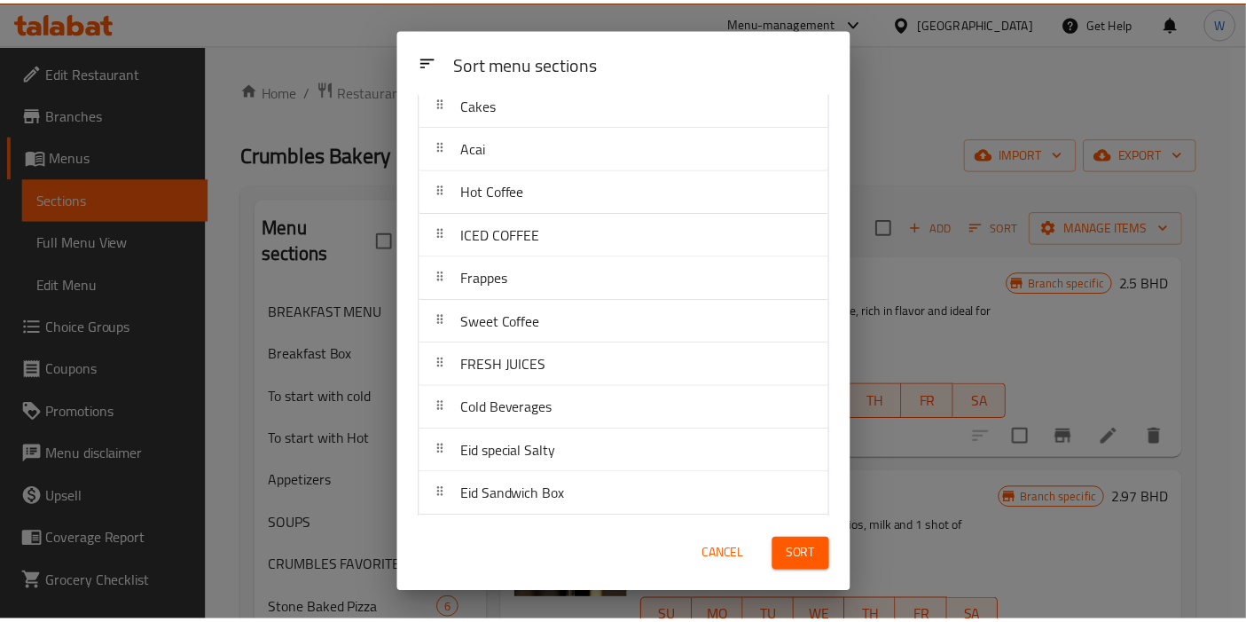
scroll to position [1101, 0]
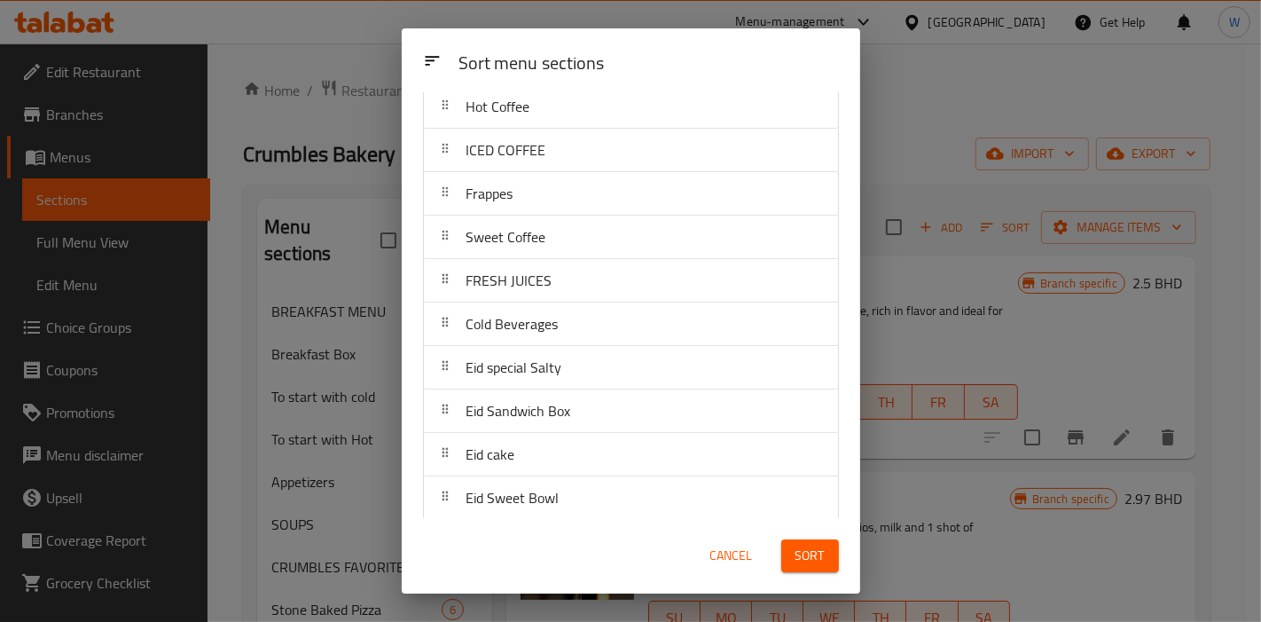
click at [816, 542] on button "Sort" at bounding box center [810, 555] width 58 height 33
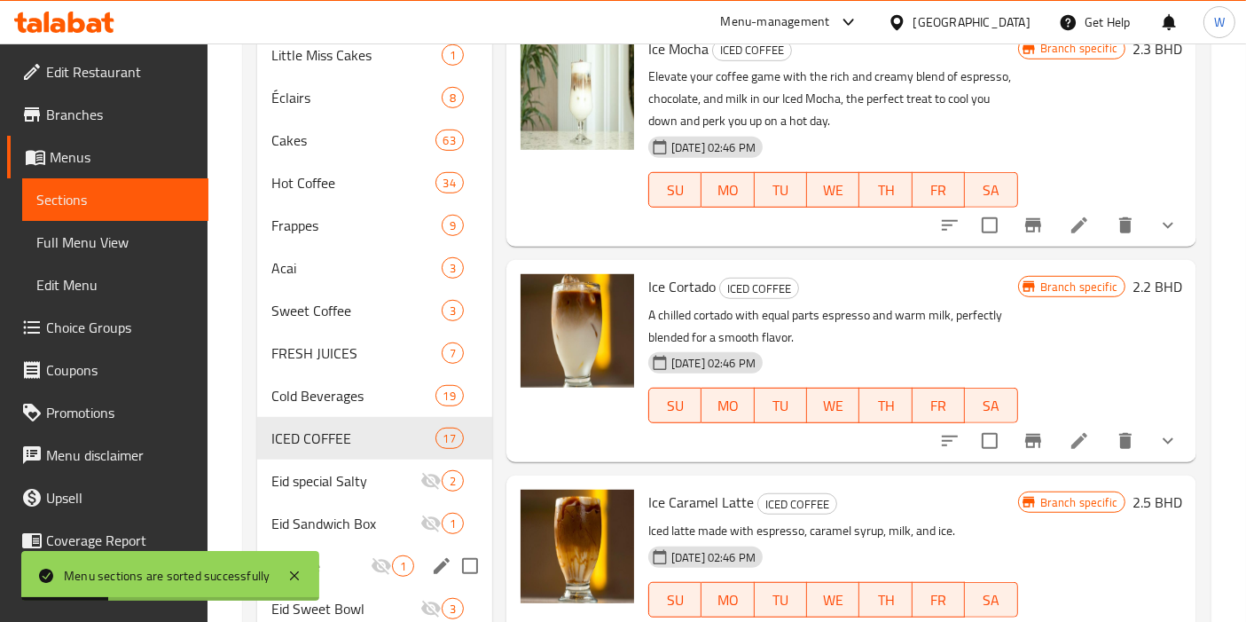
scroll to position [1144, 0]
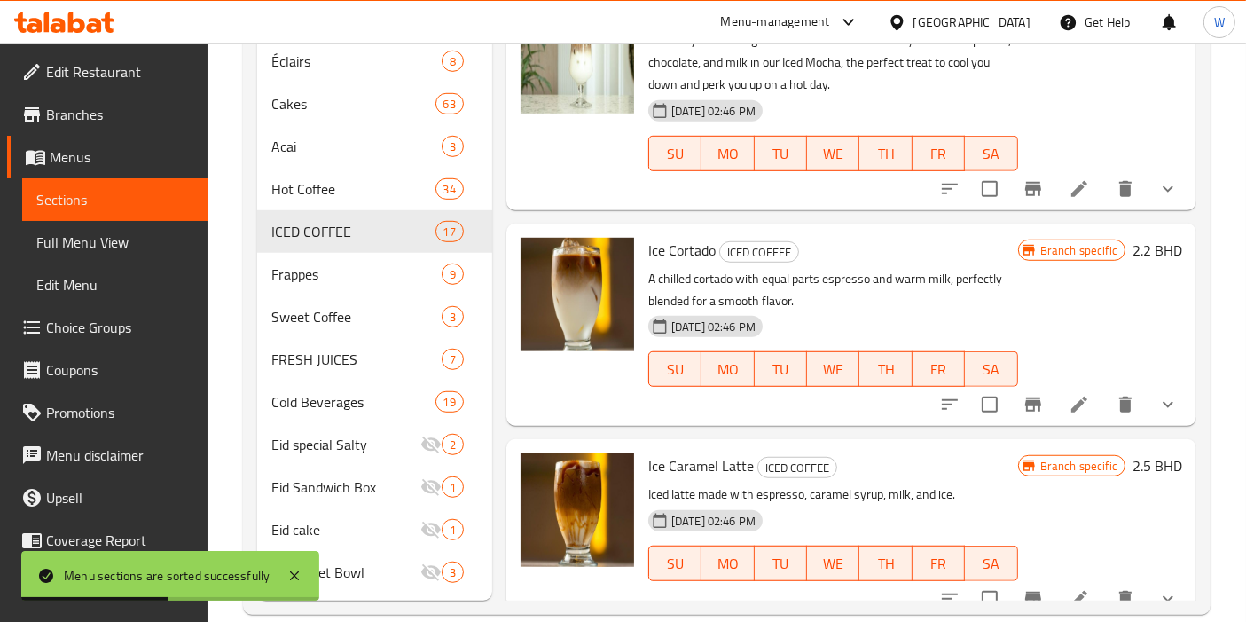
click at [509, 417] on div "Ice Cortado ICED COFFEE A chilled cortado with equal parts espresso and warm mi…" at bounding box center [851, 324] width 690 height 202
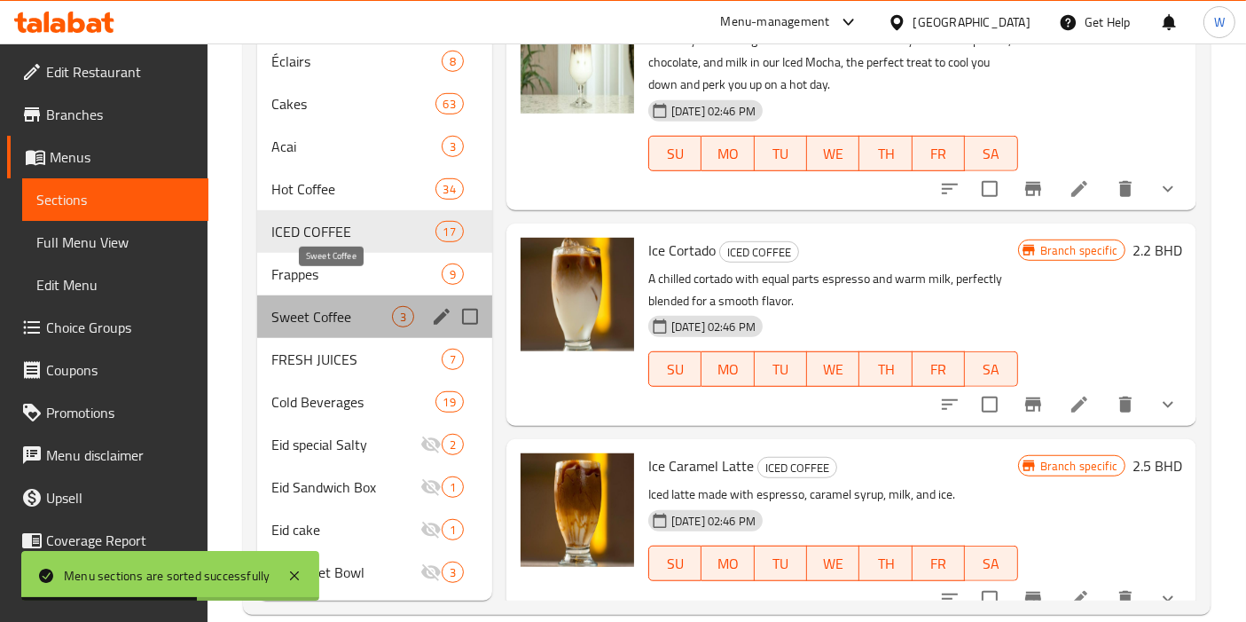
click at [348, 306] on span "Sweet Coffee" at bounding box center [331, 316] width 121 height 21
